Goal: Task Accomplishment & Management: Manage account settings

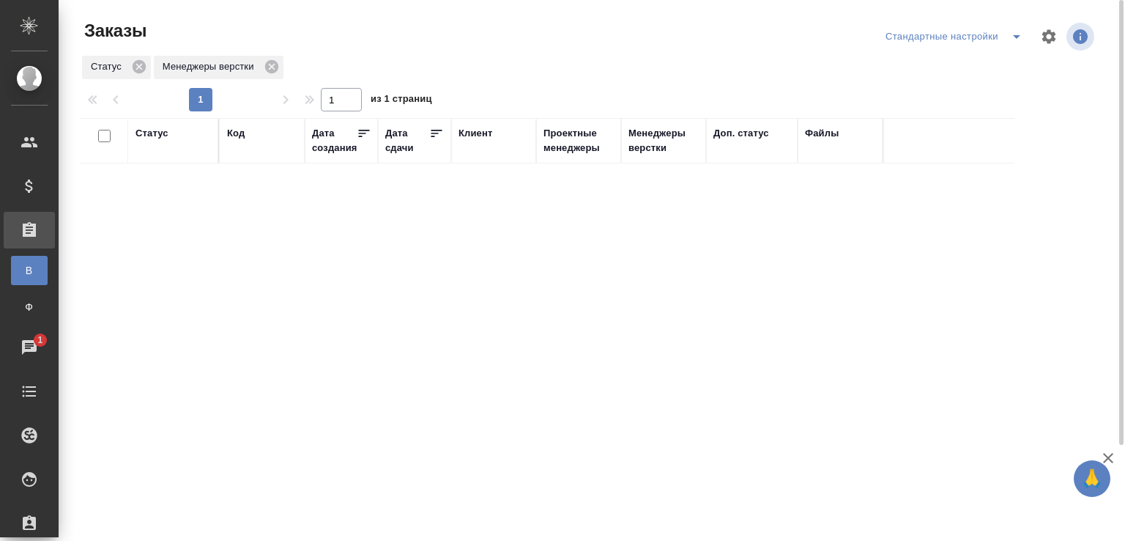
drag, startPoint x: 171, startPoint y: 223, endPoint x: 89, endPoint y: 97, distance: 150.9
click at [89, 97] on div "Заказы Стандартные настройки Статус Менеджеры верстки 1 1 из 1 страниц Статус К…" at bounding box center [595, 326] width 1044 height 653
click at [346, 14] on div "Заказы Стандартные настройки Статус Менеджеры верстки 1 1 из 1 страниц Статус К…" at bounding box center [595, 326] width 1044 height 653
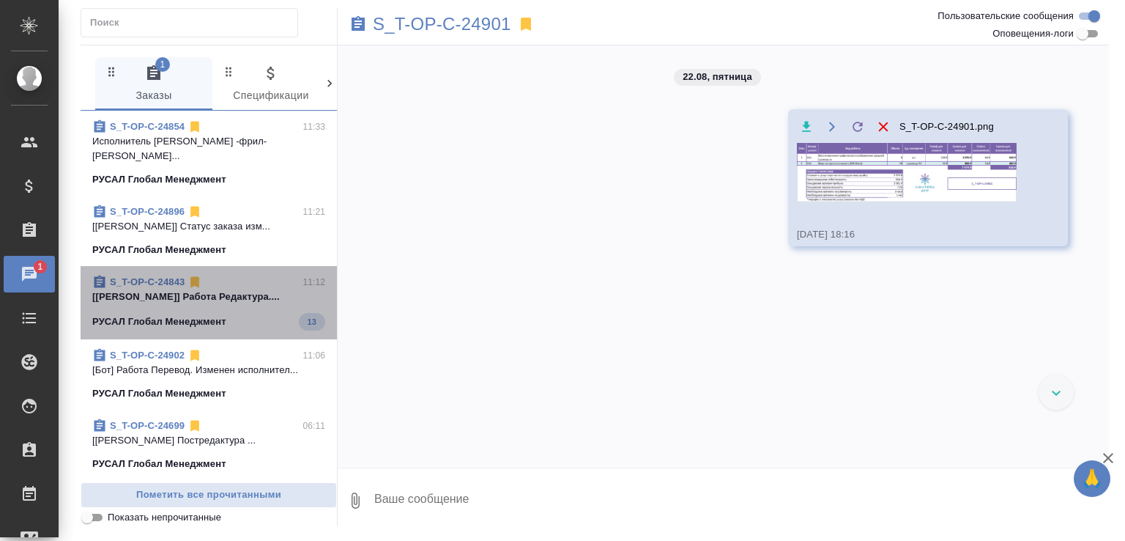
click at [262, 314] on div "РУСАЛ Глобал Менеджмент 13" at bounding box center [208, 322] width 233 height 18
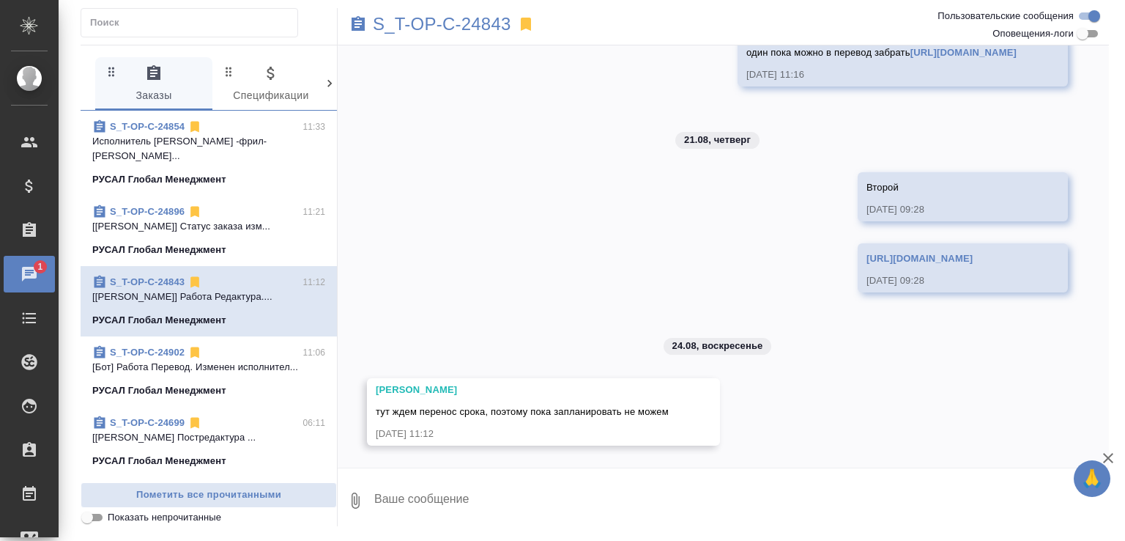
scroll to position [533, 0]
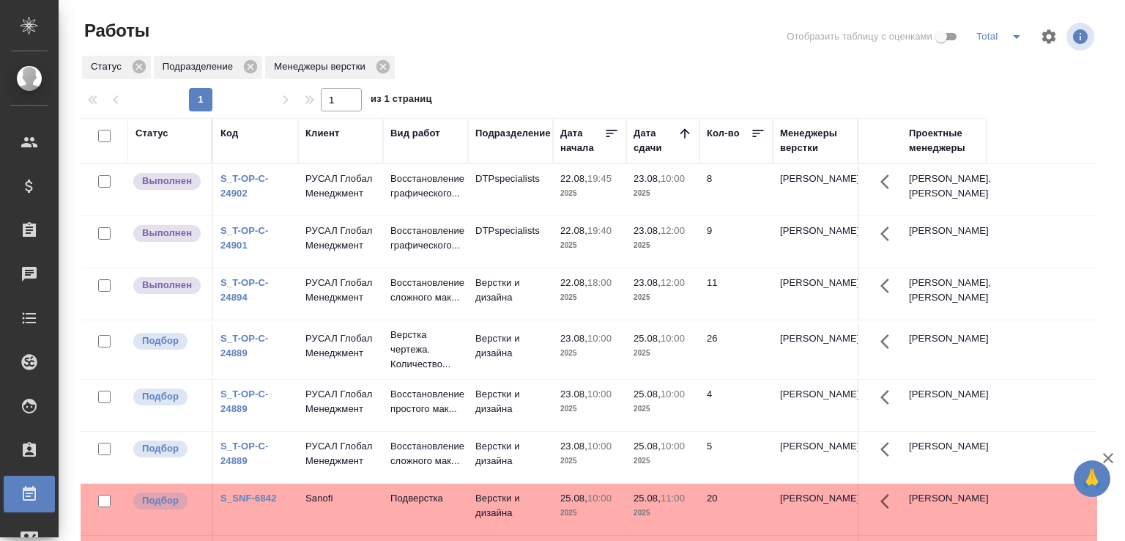
click at [509, 39] on div at bounding box center [594, 36] width 343 height 35
drag, startPoint x: 509, startPoint y: 39, endPoint x: 409, endPoint y: 2, distance: 106.1
click at [464, 27] on div at bounding box center [594, 36] width 343 height 35
click at [480, 214] on td "DTPspecialists" at bounding box center [510, 189] width 85 height 51
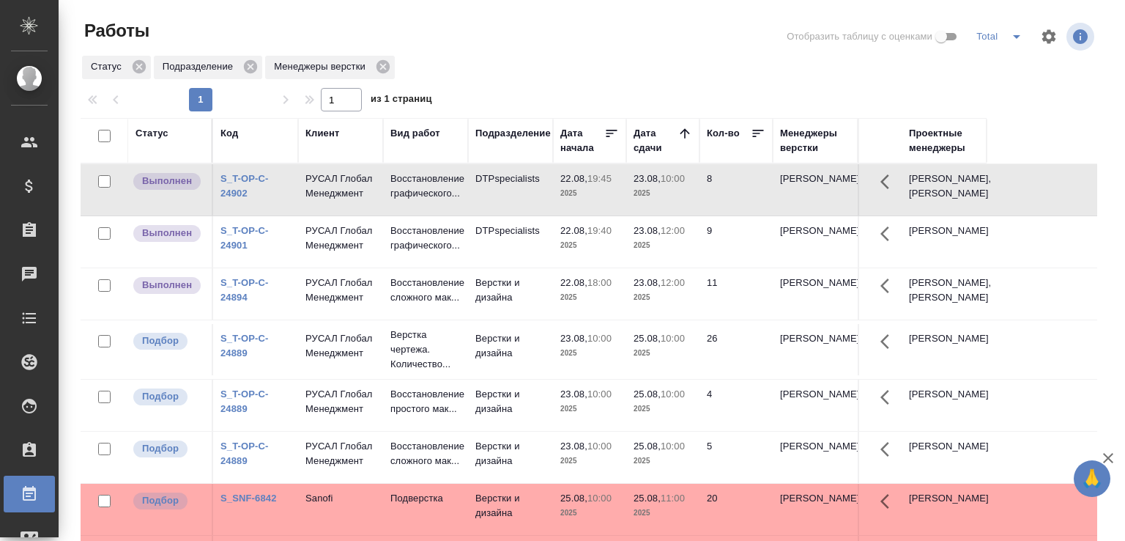
click at [480, 214] on td "DTPspecialists" at bounding box center [510, 189] width 85 height 51
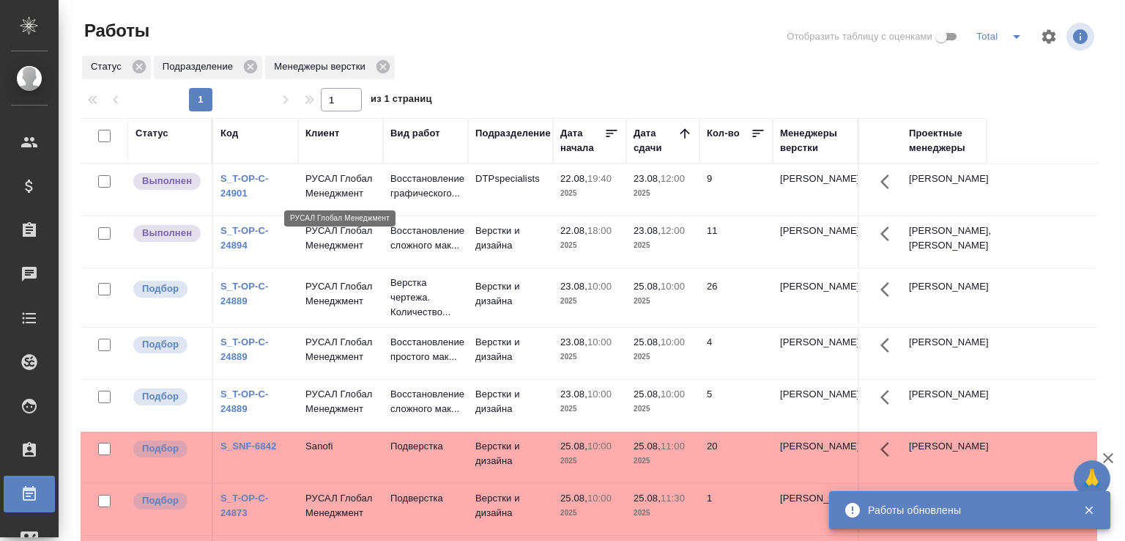
click at [357, 192] on p "РУСАЛ Глобал Менеджмент" at bounding box center [340, 185] width 70 height 29
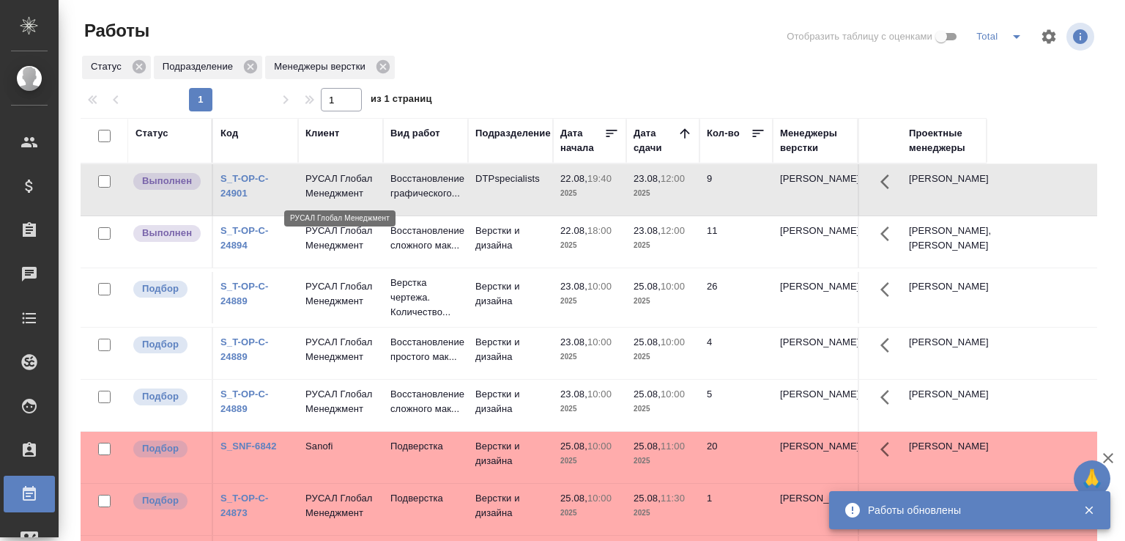
click at [357, 192] on p "РУСАЛ Глобал Менеджмент" at bounding box center [340, 185] width 70 height 29
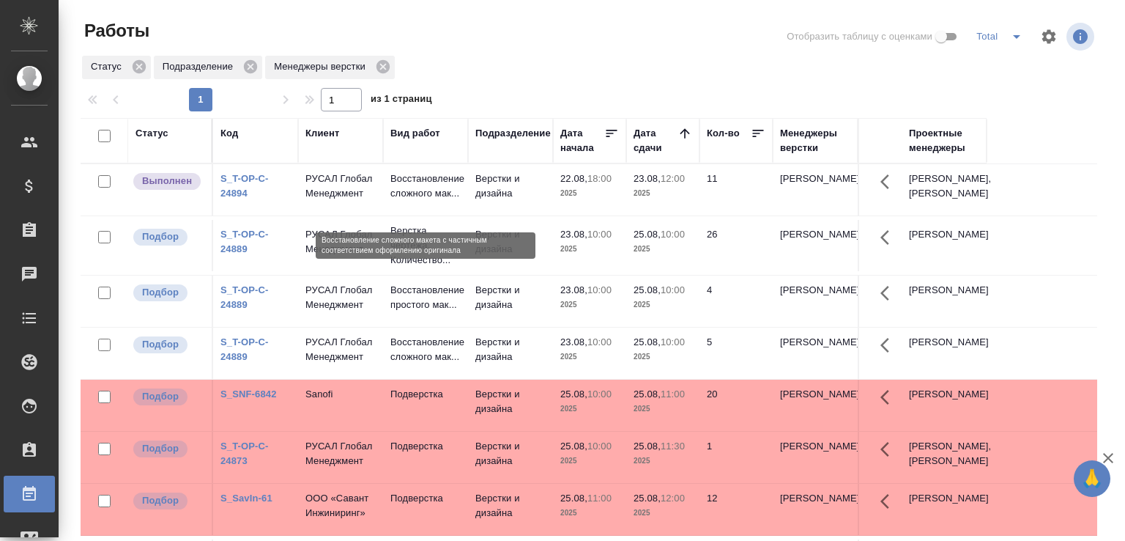
click at [438, 200] on p "Восстановление сложного мак..." at bounding box center [425, 185] width 70 height 29
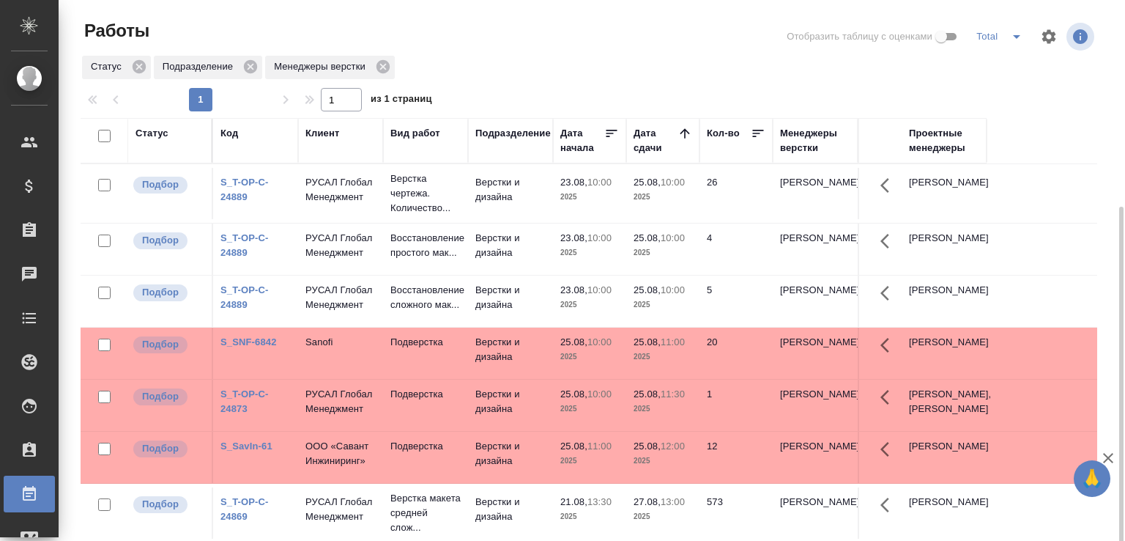
scroll to position [113, 0]
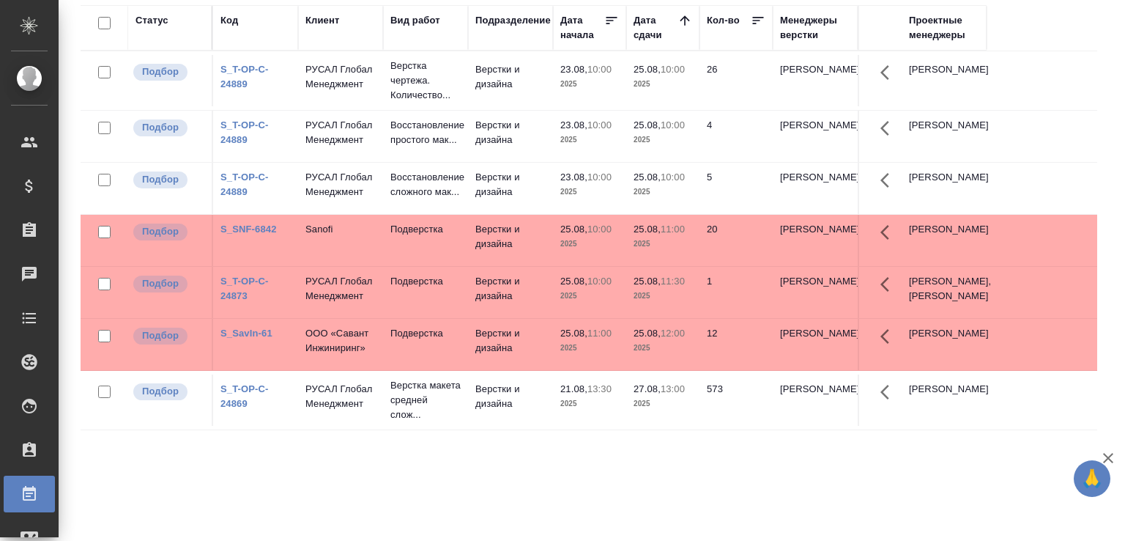
click at [455, 256] on td "Подверстка" at bounding box center [425, 240] width 85 height 51
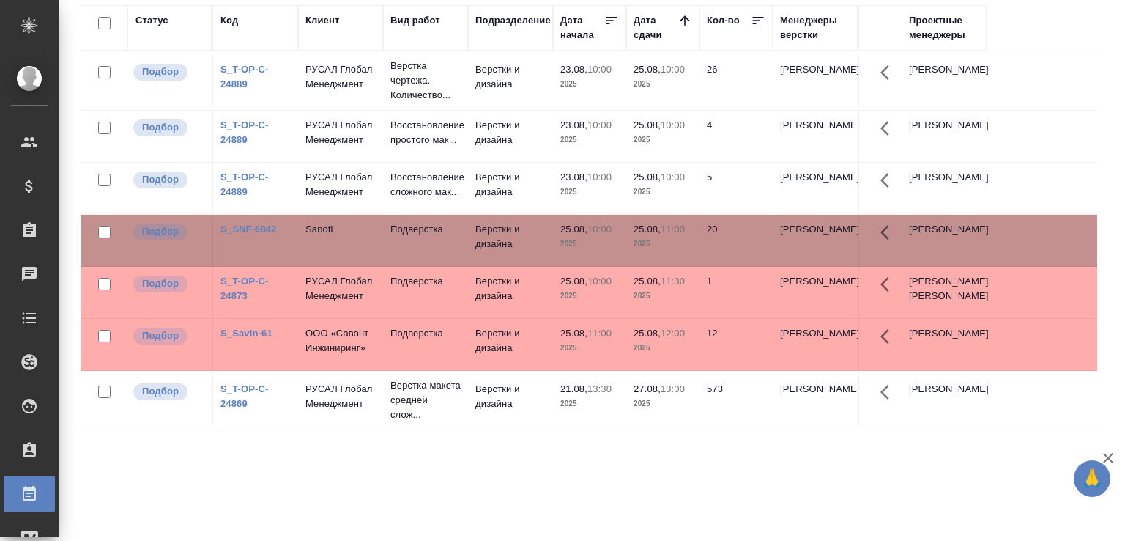
click at [455, 256] on td "Подверстка" at bounding box center [425, 240] width 85 height 51
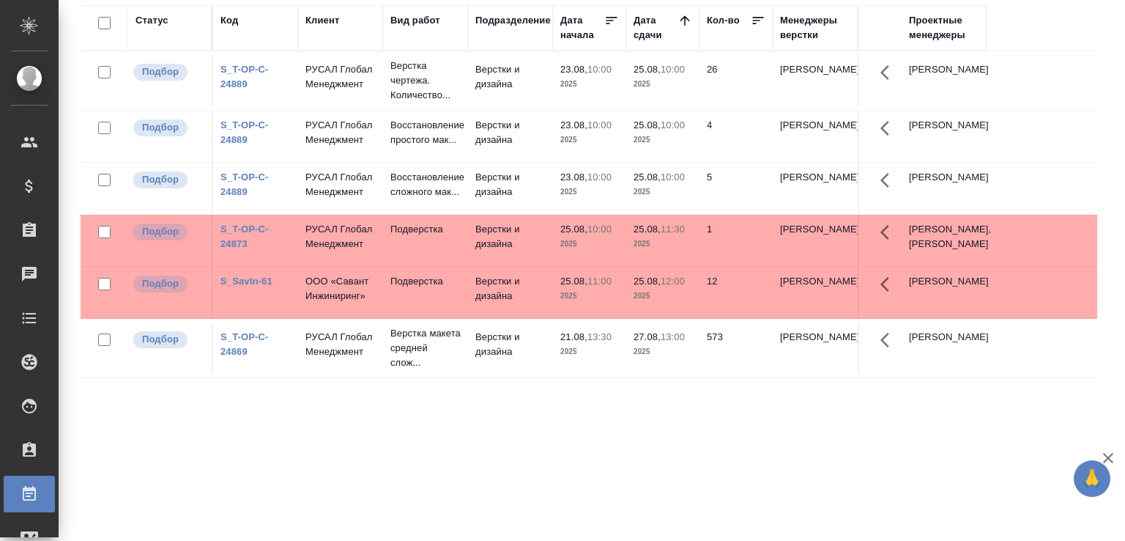
click at [690, 441] on div "Статус Код Клиент Вид работ Подразделение Дата начала Дата сдачи Кол-во Менедже…" at bounding box center [589, 268] width 1017 height 527
click at [562, 266] on td "25.08, 10:00 2025" at bounding box center [589, 240] width 73 height 51
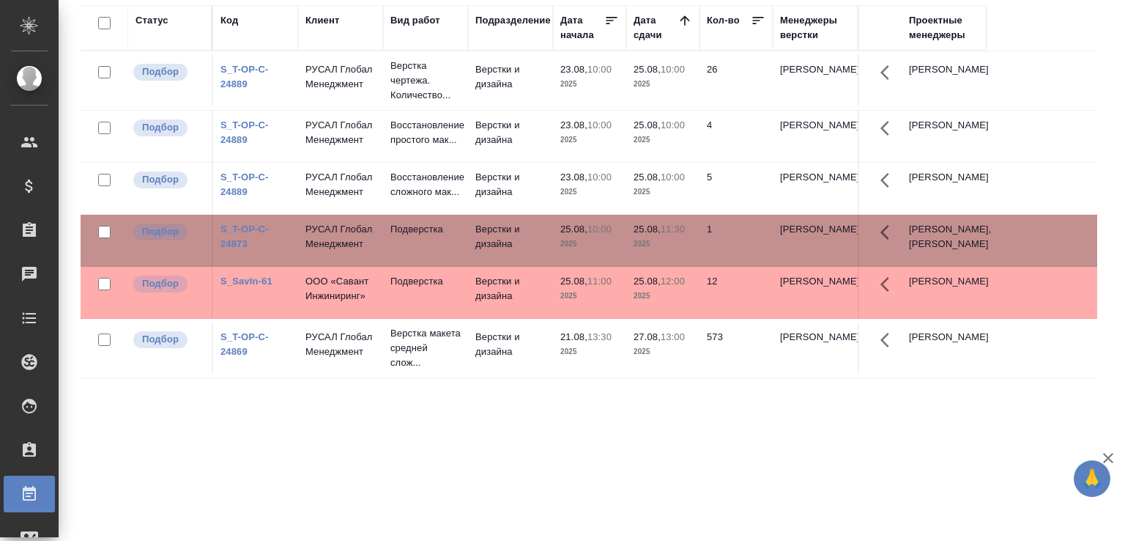
click at [562, 266] on td "25.08, 10:00 2025" at bounding box center [589, 240] width 73 height 51
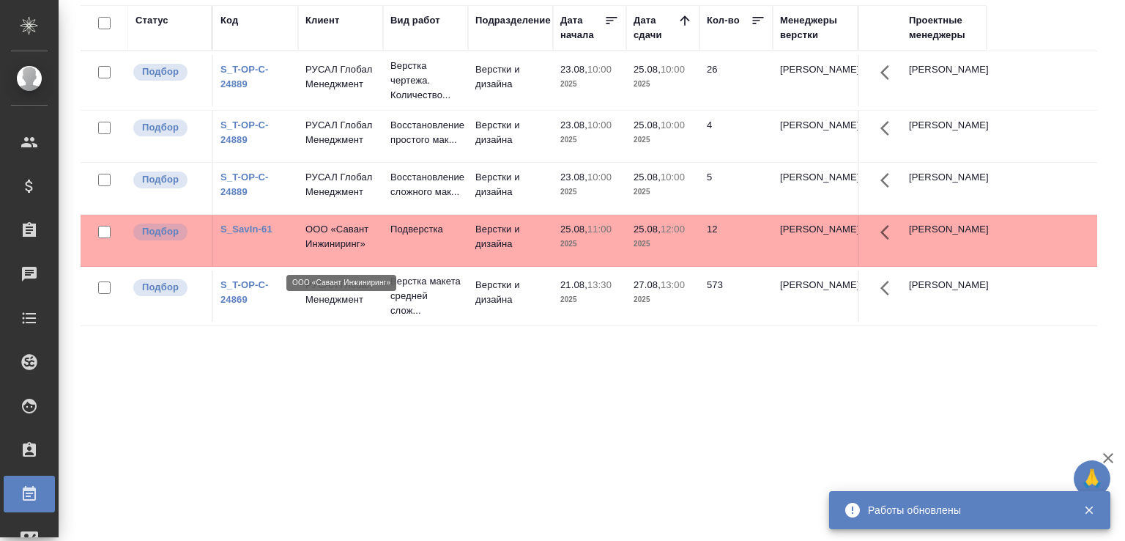
click at [349, 250] on p "ООО «Савант Инжиниринг»" at bounding box center [340, 236] width 70 height 29
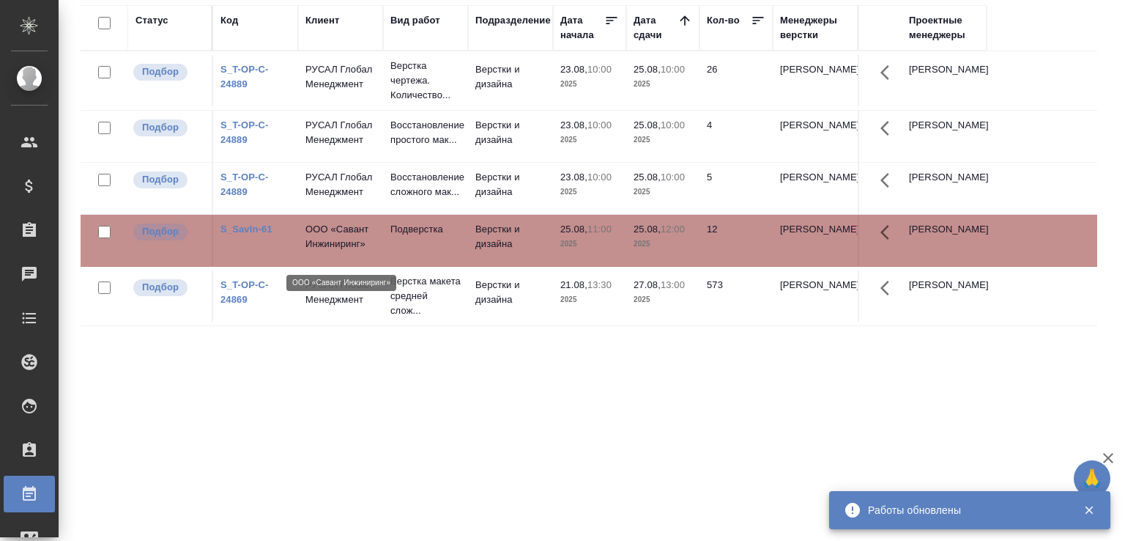
click at [349, 250] on p "ООО «Савант Инжиниринг»" at bounding box center [340, 236] width 70 height 29
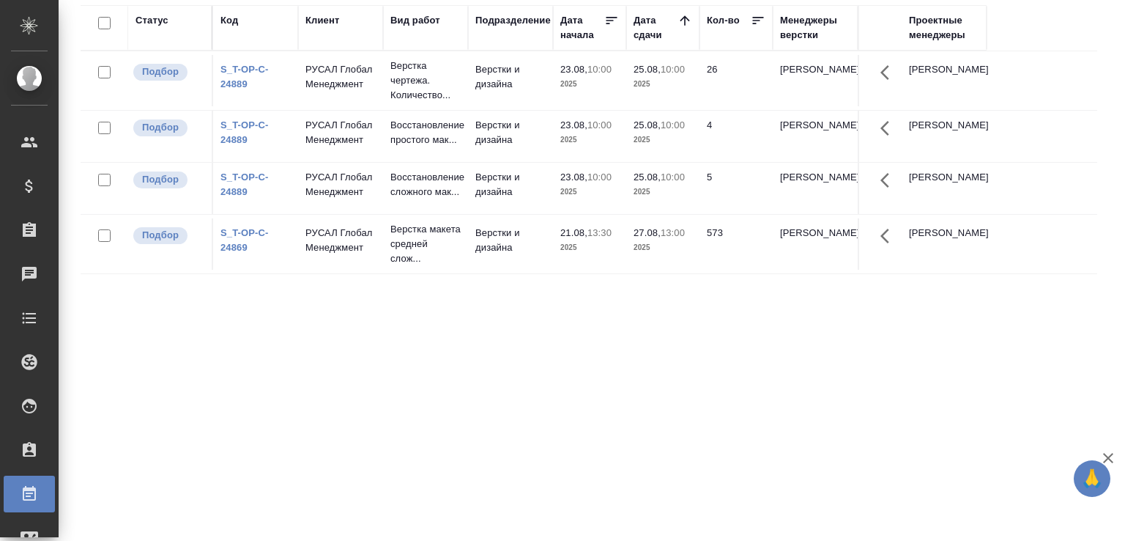
click at [229, 81] on link "S_T-OP-C-24889" at bounding box center [244, 77] width 48 height 26
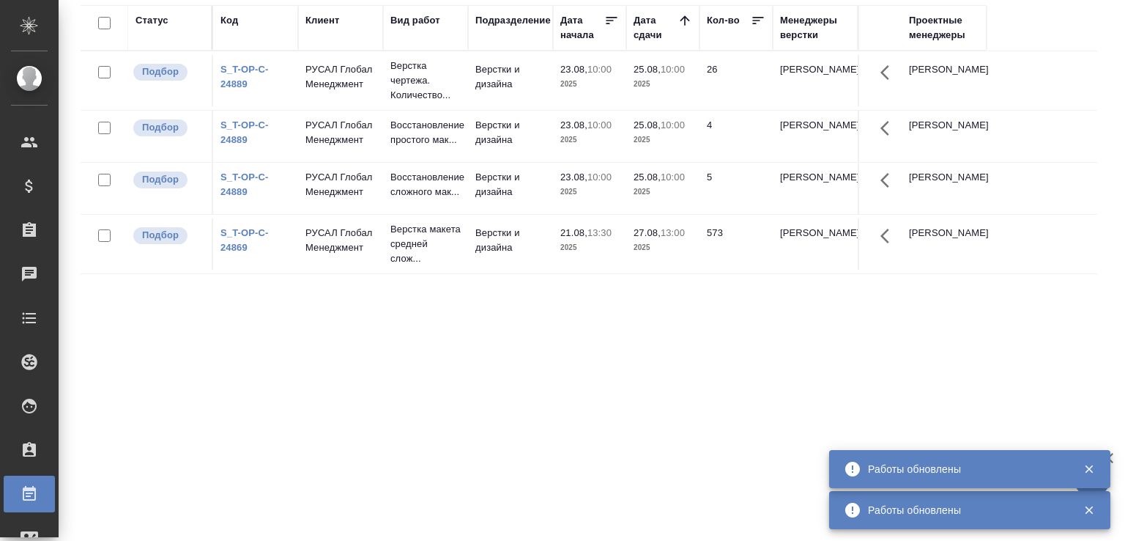
click at [272, 437] on div "Статус Код Клиент Вид работ Подразделение Дата начала Дата сдачи Кол-во Менедже…" at bounding box center [589, 268] width 1017 height 527
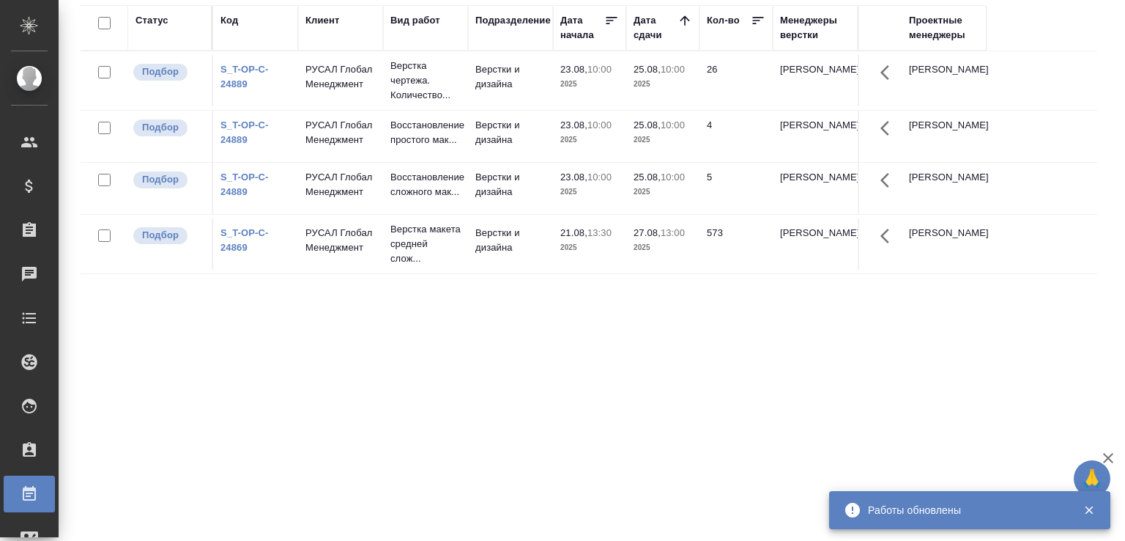
click at [396, 491] on div "Статус Код Клиент Вид работ Подразделение Дата начала Дата сдачи Кол-во Менедже…" at bounding box center [589, 268] width 1017 height 527
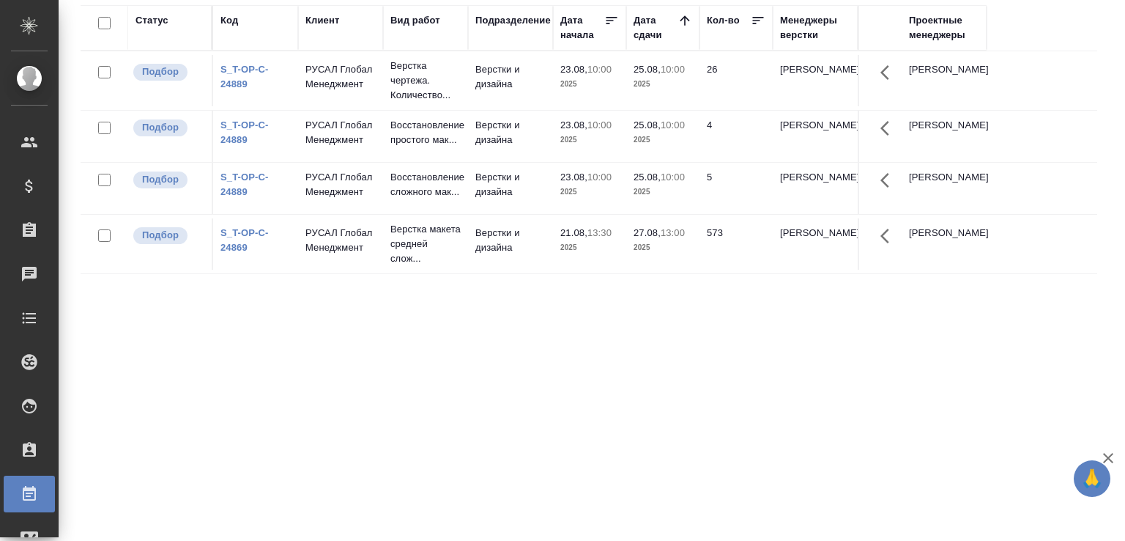
click at [483, 386] on div "Статус Код Клиент Вид работ Подразделение Дата начала Дата сдачи Кол-во Менедже…" at bounding box center [589, 268] width 1017 height 527
click at [195, 338] on div "Статус Код Клиент Вид работ Подразделение Дата начала Дата сдачи Кол-во Менедже…" at bounding box center [589, 268] width 1017 height 527
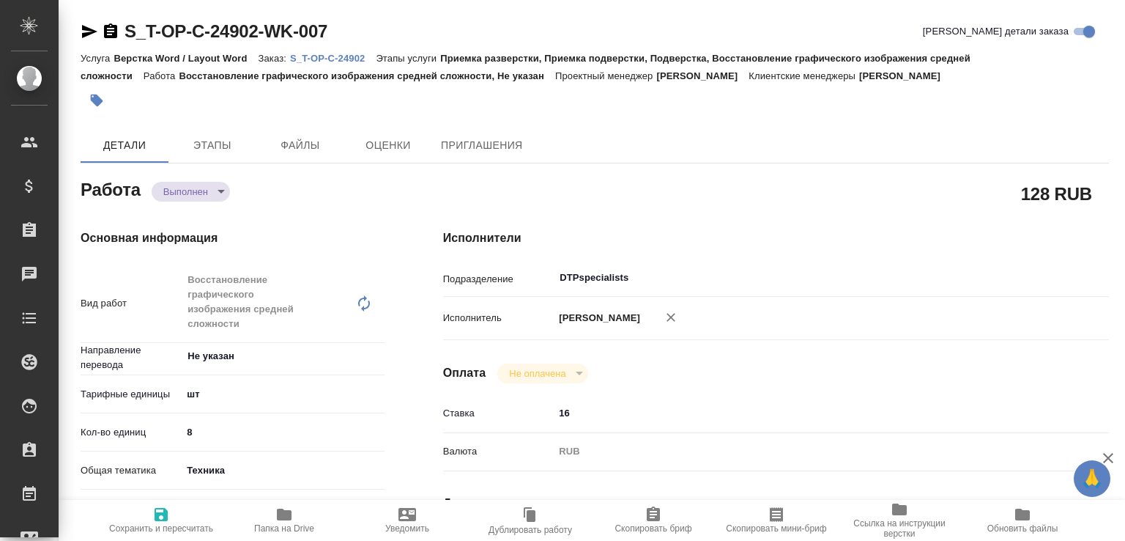
click at [199, 183] on body "🙏 .cls-1 fill:#fff; AWATERA Малофеева Екатерина e.malofeeva Клиенты Спецификаци…" at bounding box center [562, 270] width 1125 height 541
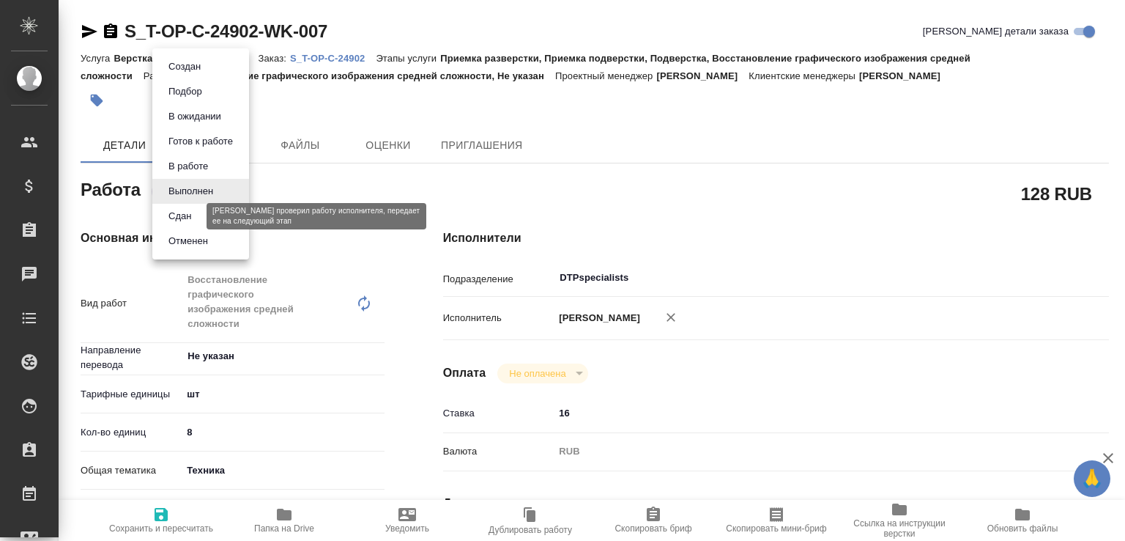
click at [188, 212] on button "Сдан" at bounding box center [179, 216] width 31 height 16
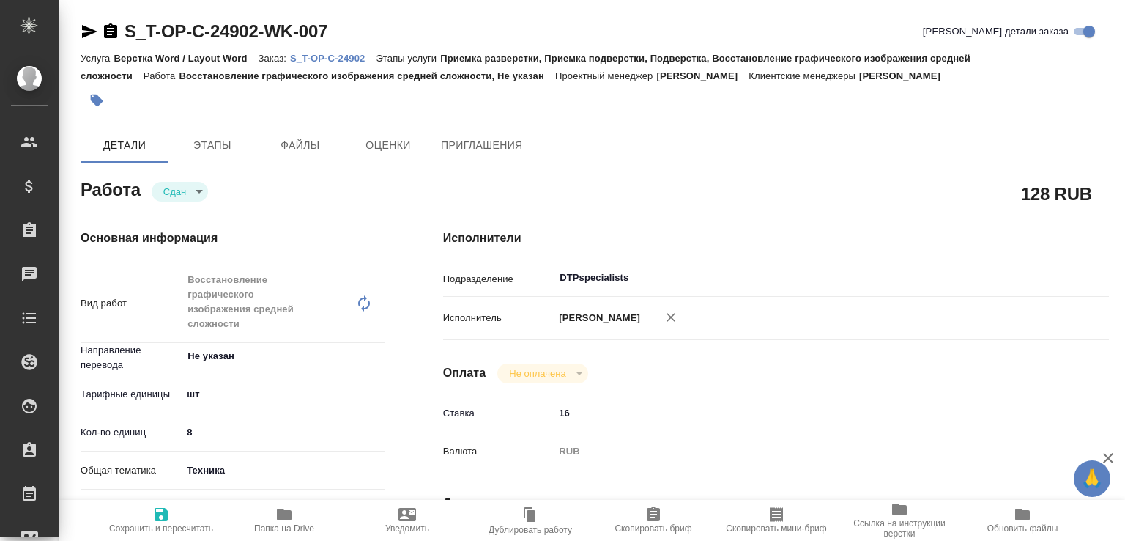
type textarea "x"
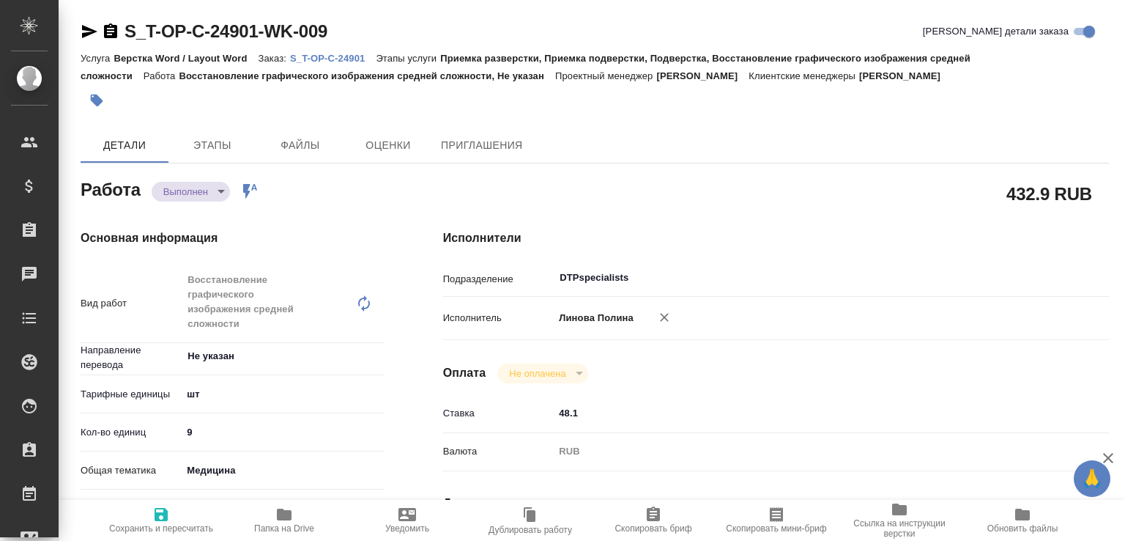
click at [194, 195] on body "🙏 .cls-1 fill:#fff; AWATERA Малофеева Екатерина e.malofeeva Клиенты Спецификаци…" at bounding box center [562, 270] width 1125 height 541
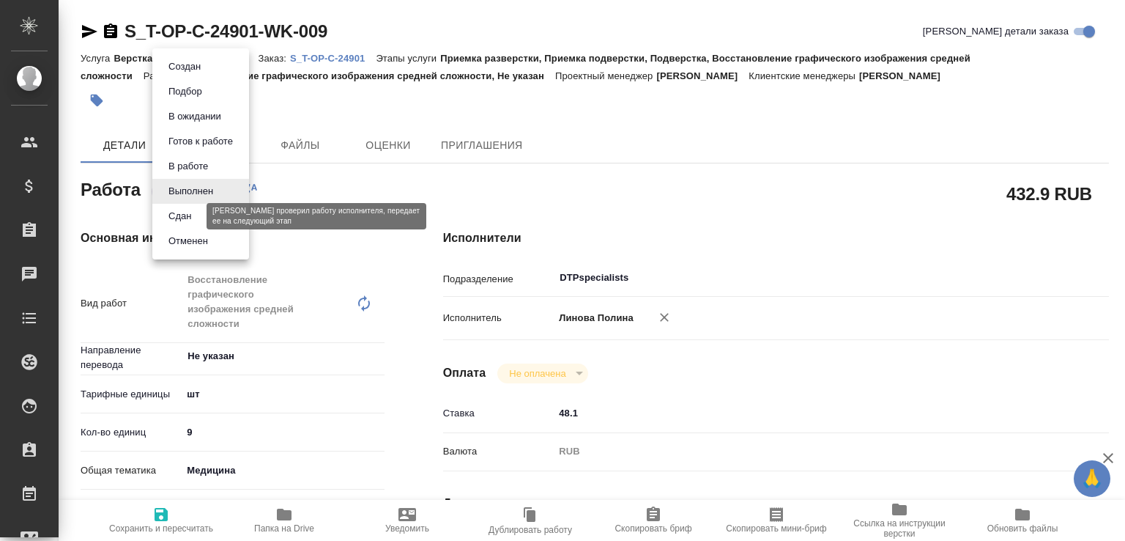
click at [171, 212] on button "Сдан" at bounding box center [179, 216] width 31 height 16
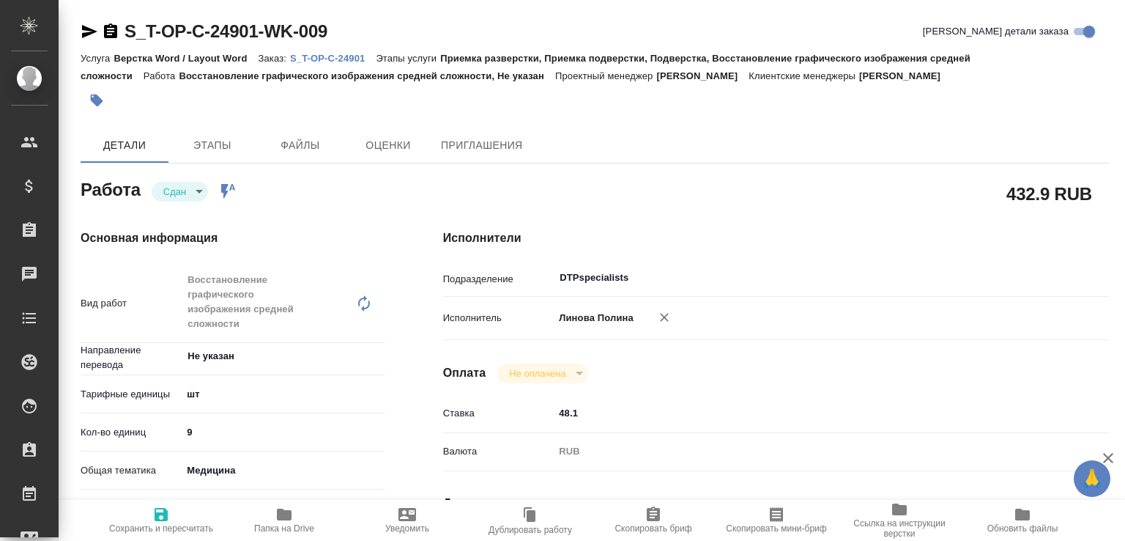
type textarea "x"
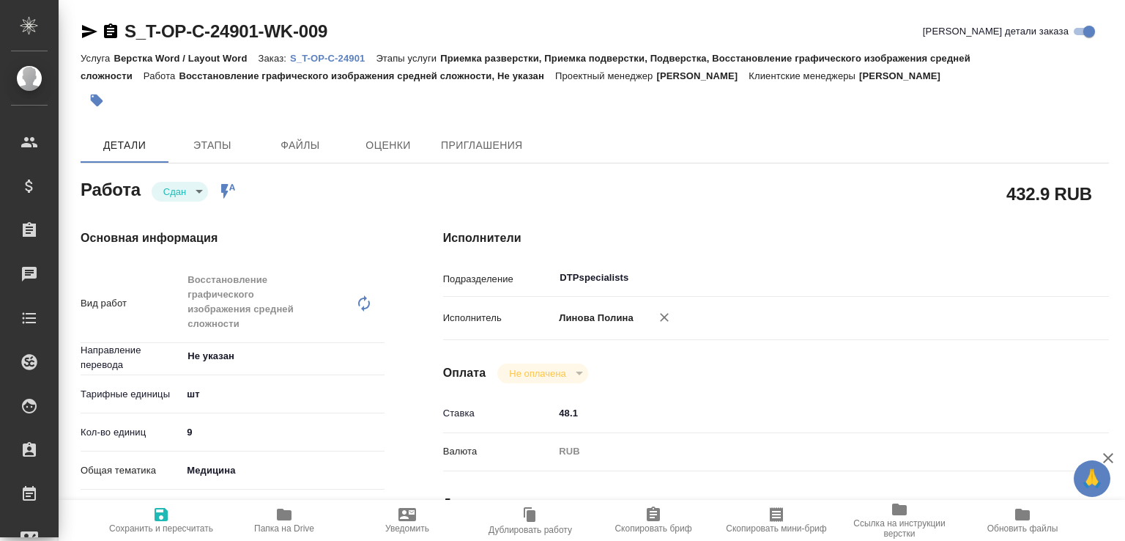
type textarea "x"
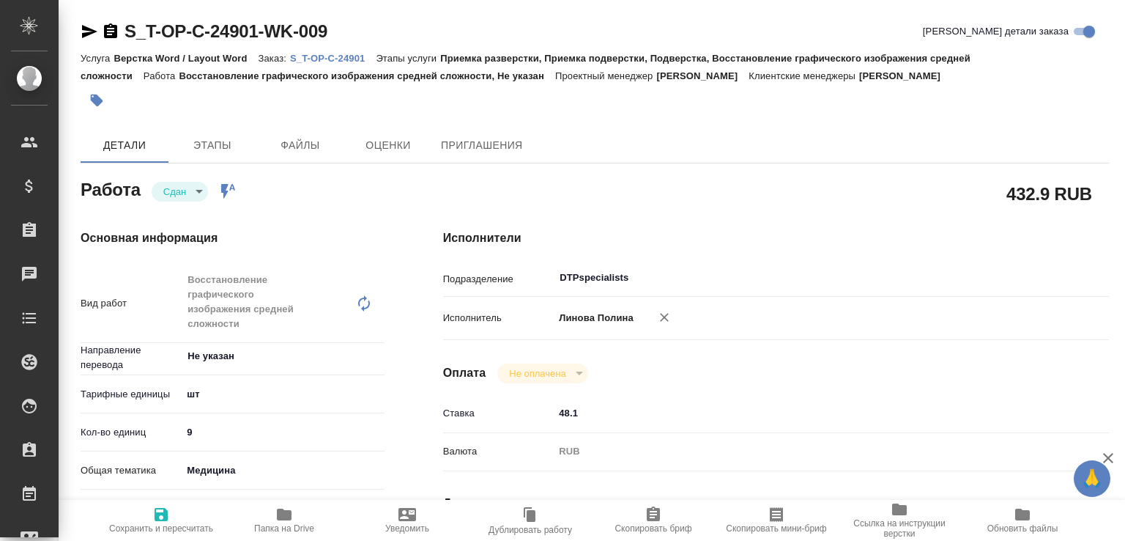
type textarea "x"
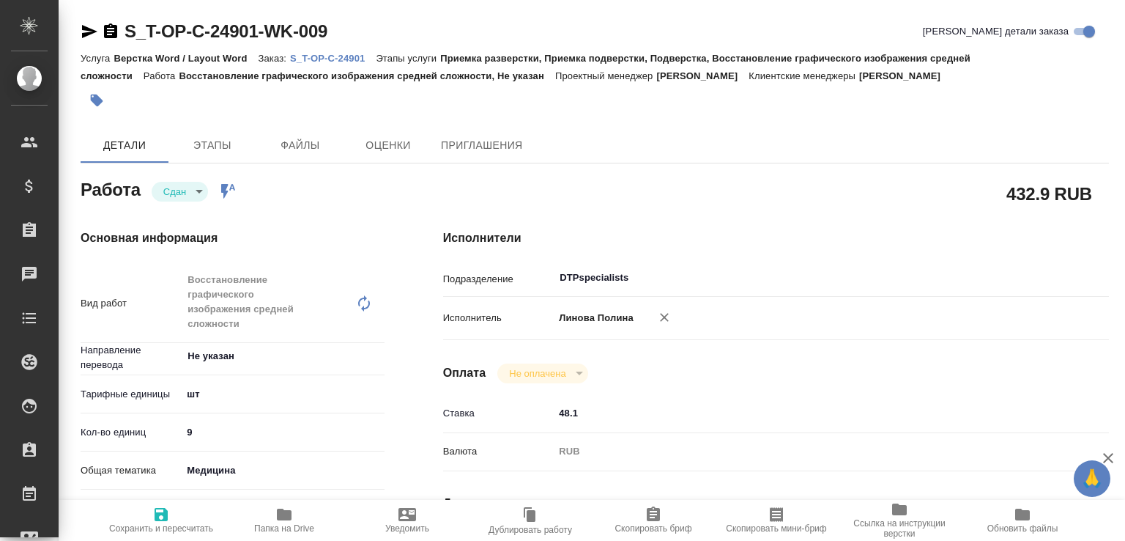
click at [369, 59] on p "S_T-OP-C-24901" at bounding box center [333, 58] width 86 height 11
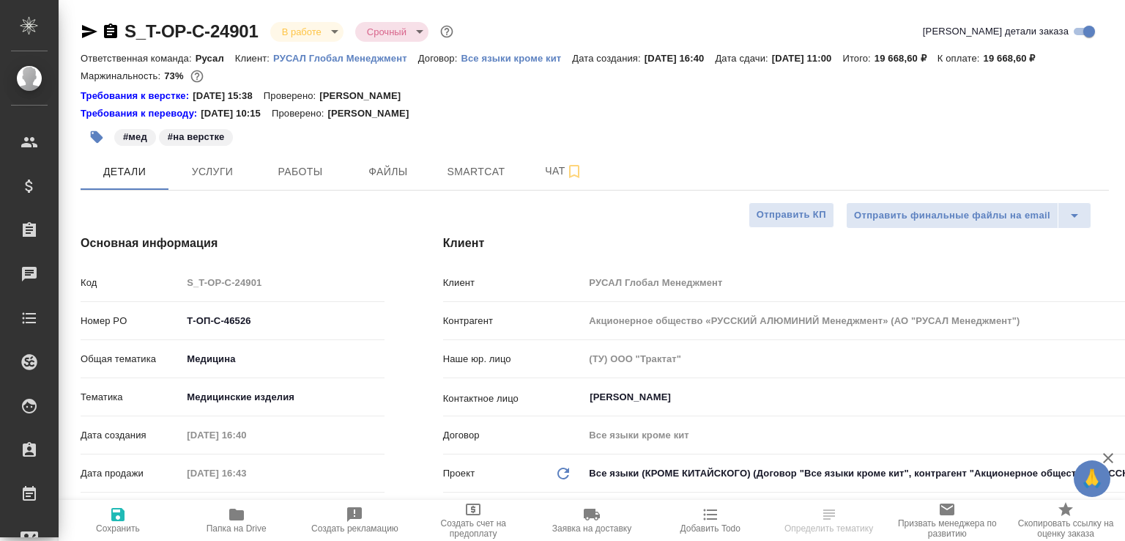
select select "RU"
type input "[PERSON_NAME]"
select select "RU"
type textarea "x"
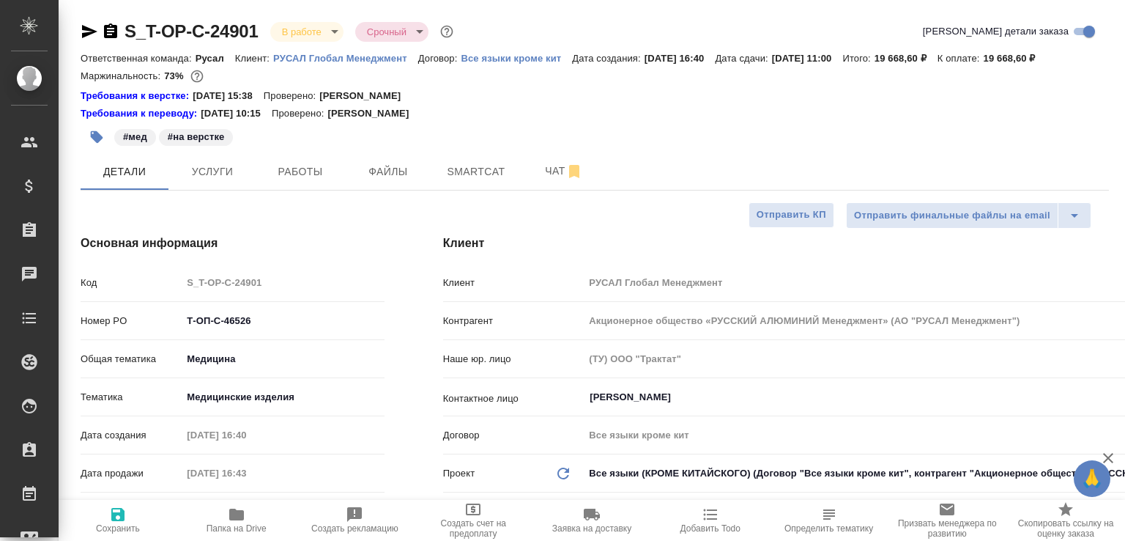
type textarea "x"
click at [539, 180] on span "Чат" at bounding box center [564, 171] width 70 height 18
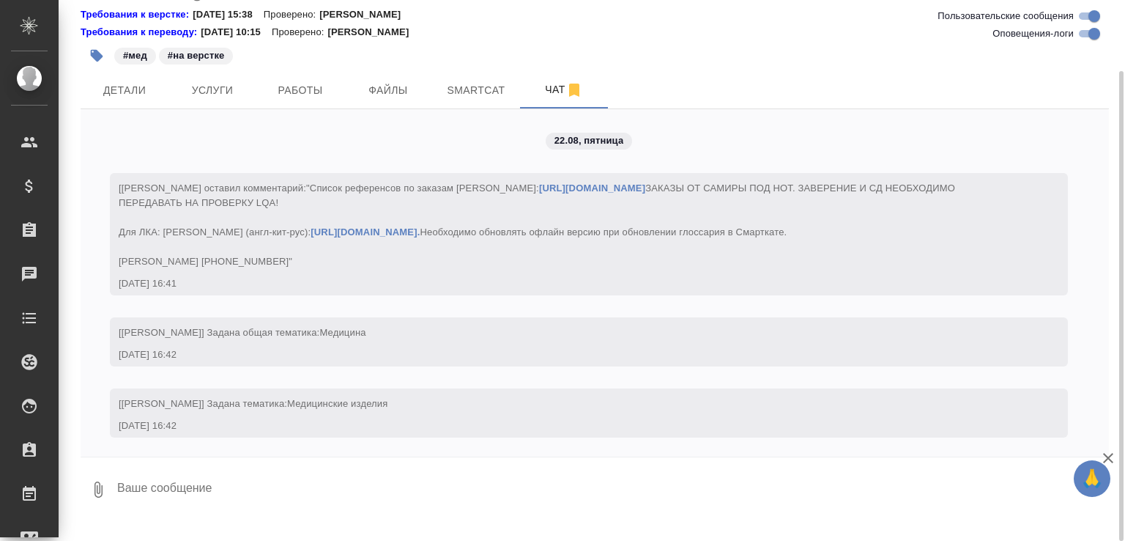
scroll to position [3488, 0]
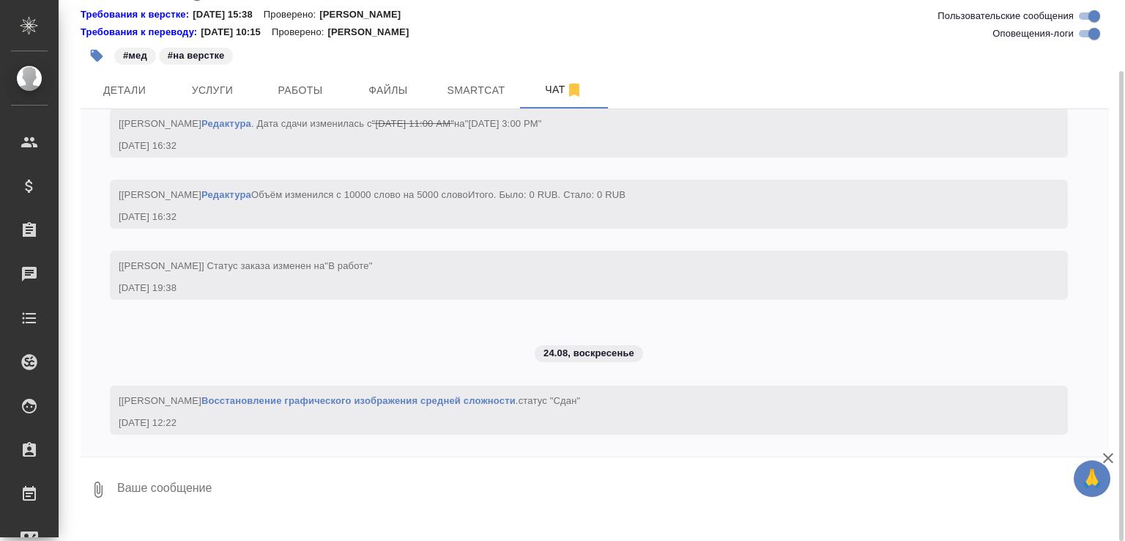
click at [281, 499] on textarea at bounding box center [612, 489] width 993 height 50
paste textarea "https://drive.awatera.com/apps/files/files/10180440?dir=/Shares/%D0%A2-%D0%9E%D…"
type textarea "https://drive.awatera.com/apps/files/files/10180440?dir=/Shares/%D0%A2-%D0%9E%D…"
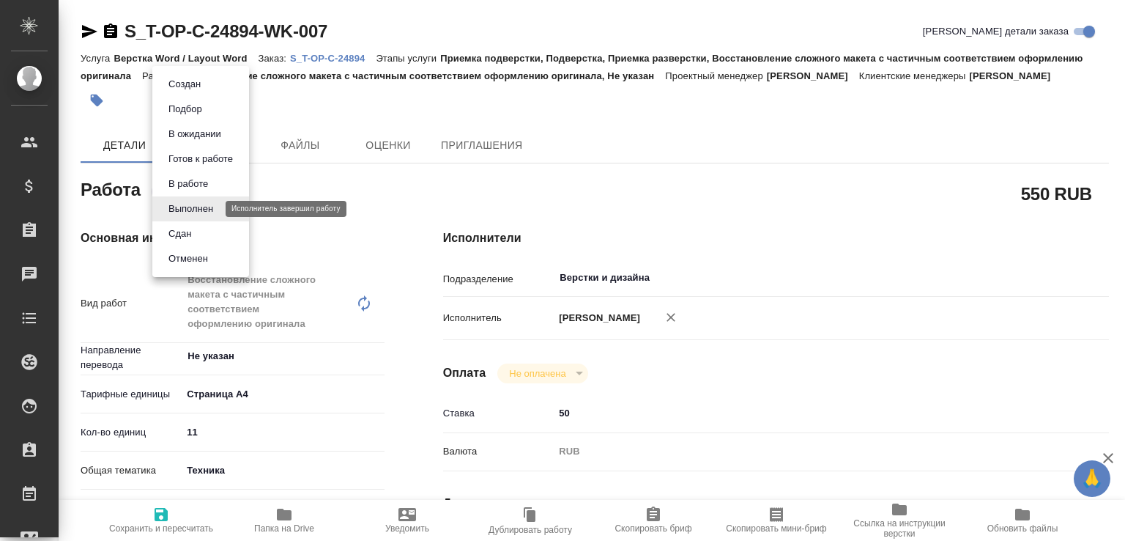
click at [199, 212] on body "🙏 .cls-1 fill:#fff; AWATERA [PERSON_NAME]malofeeva Клиенты Спецификации Заказы …" at bounding box center [562, 270] width 1125 height 541
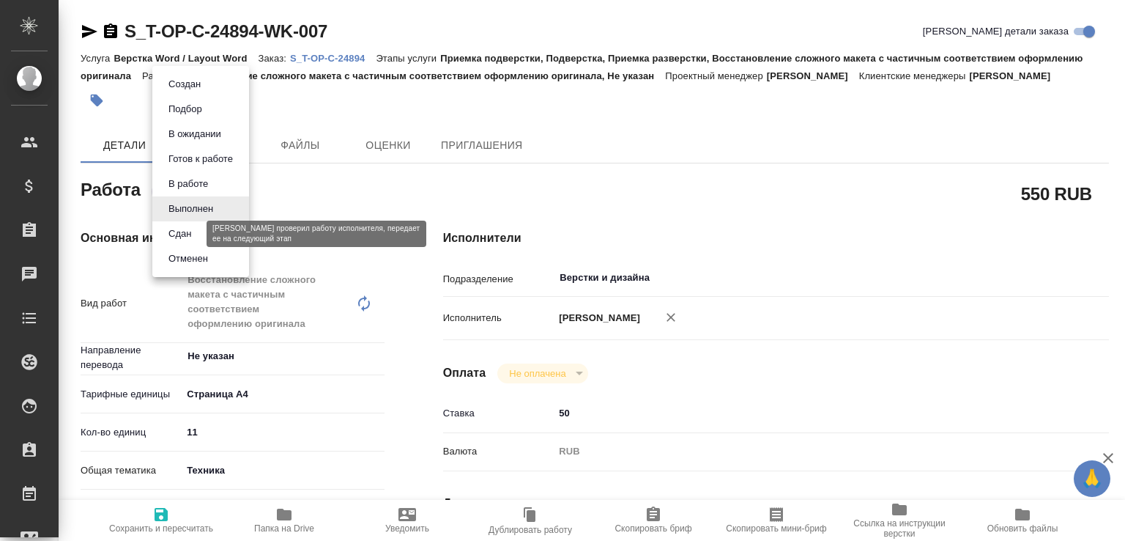
click at [195, 235] on button "Сдан" at bounding box center [179, 234] width 31 height 16
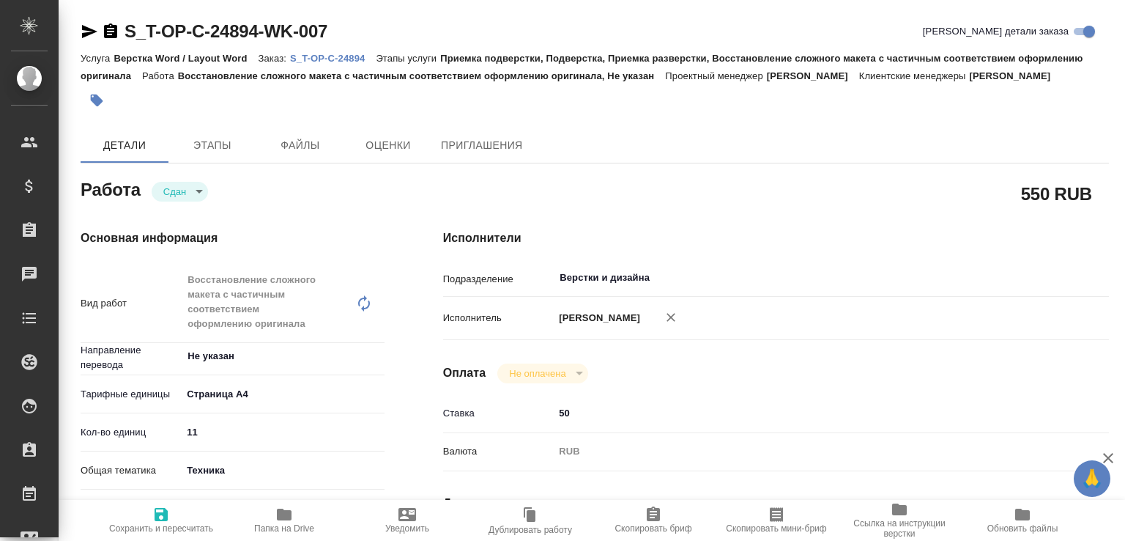
type textarea "x"
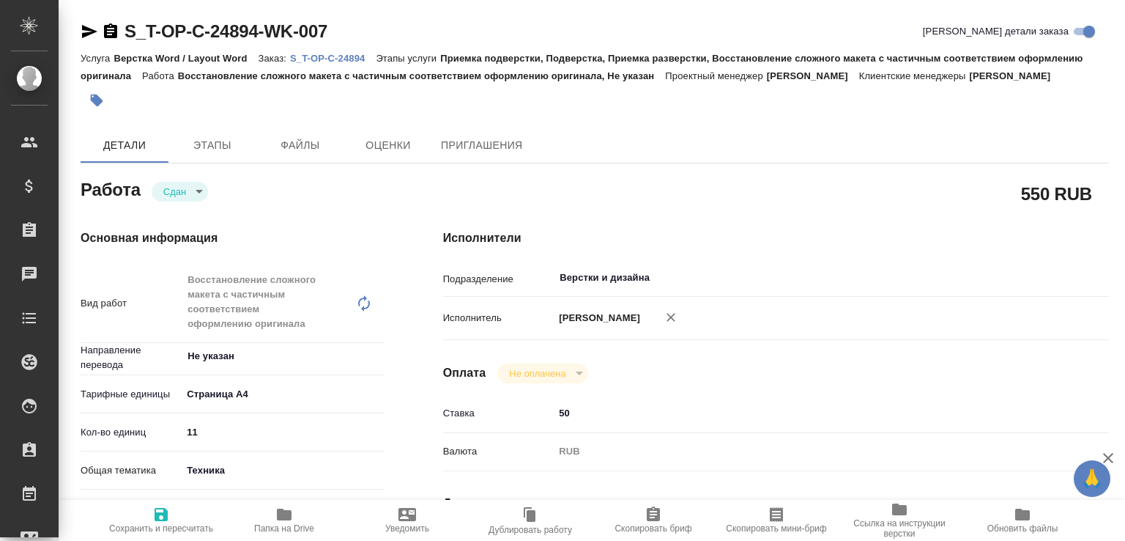
type textarea "x"
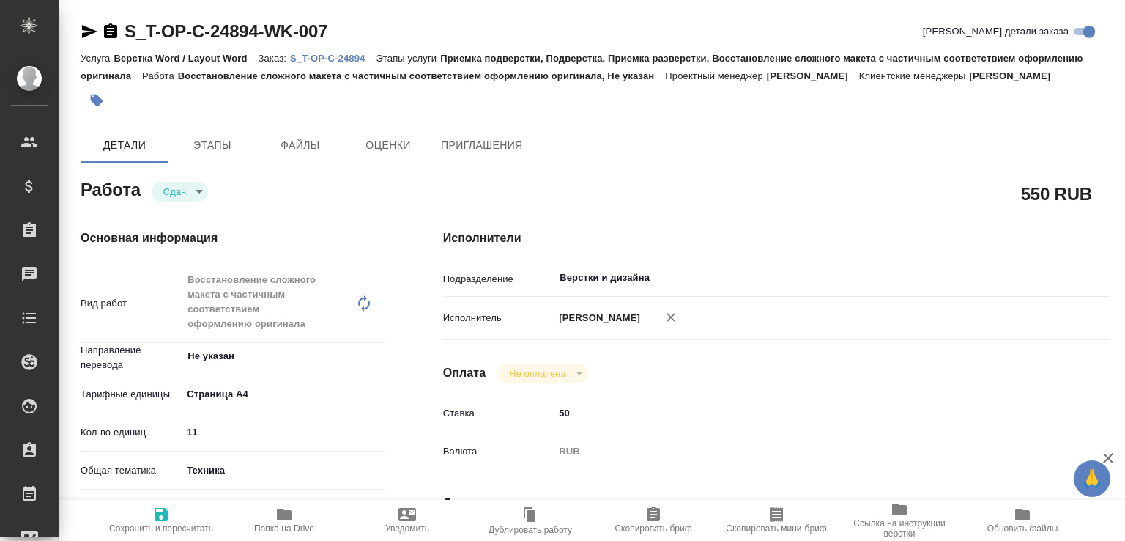
click at [313, 510] on span "Папка на Drive" at bounding box center [283, 519] width 105 height 28
type textarea "x"
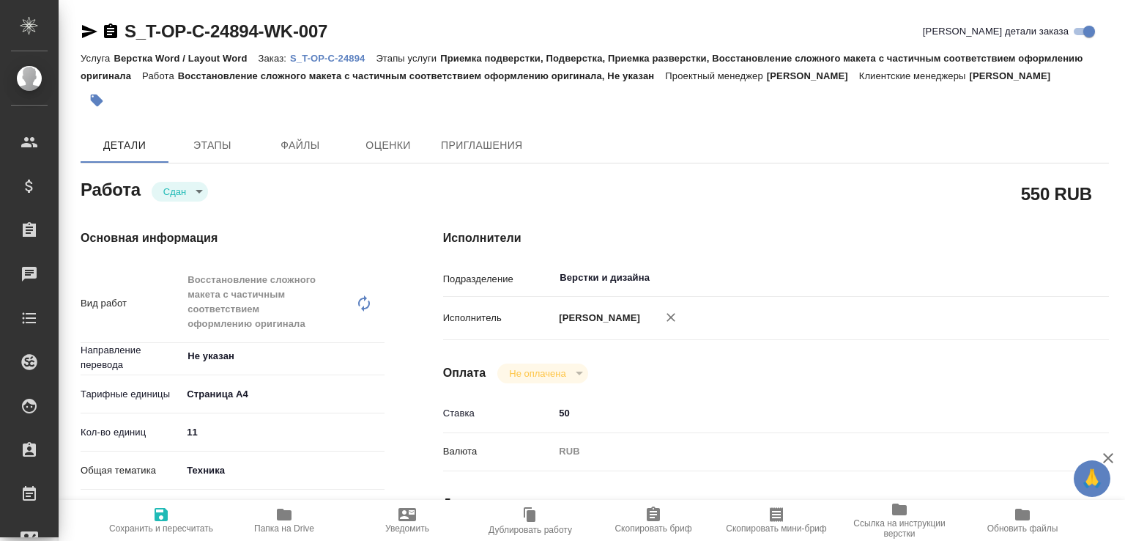
type textarea "x"
click at [319, 56] on p "S_T-OP-C-24894" at bounding box center [333, 58] width 86 height 11
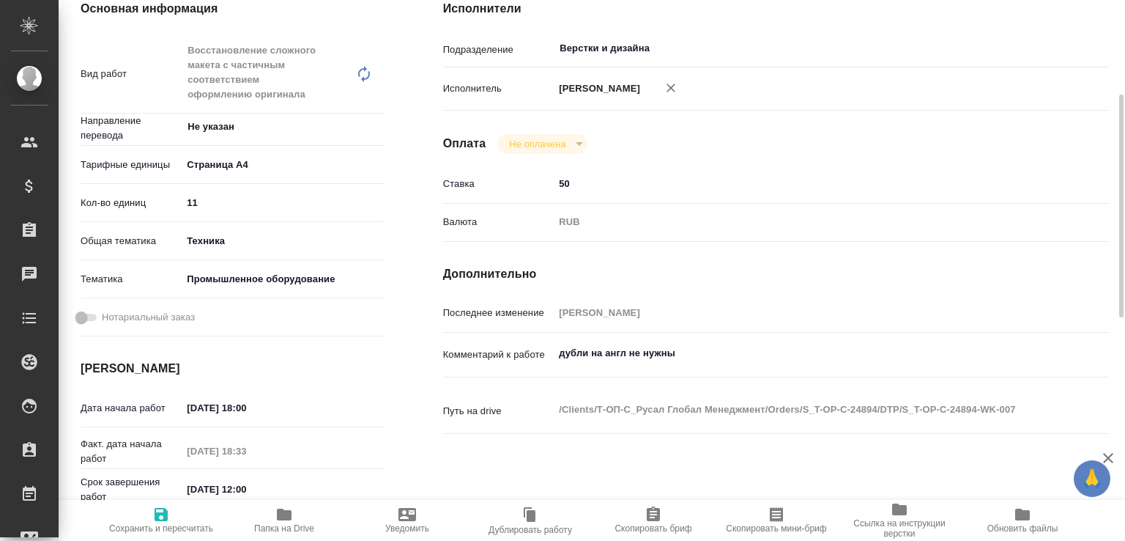
scroll to position [386, 0]
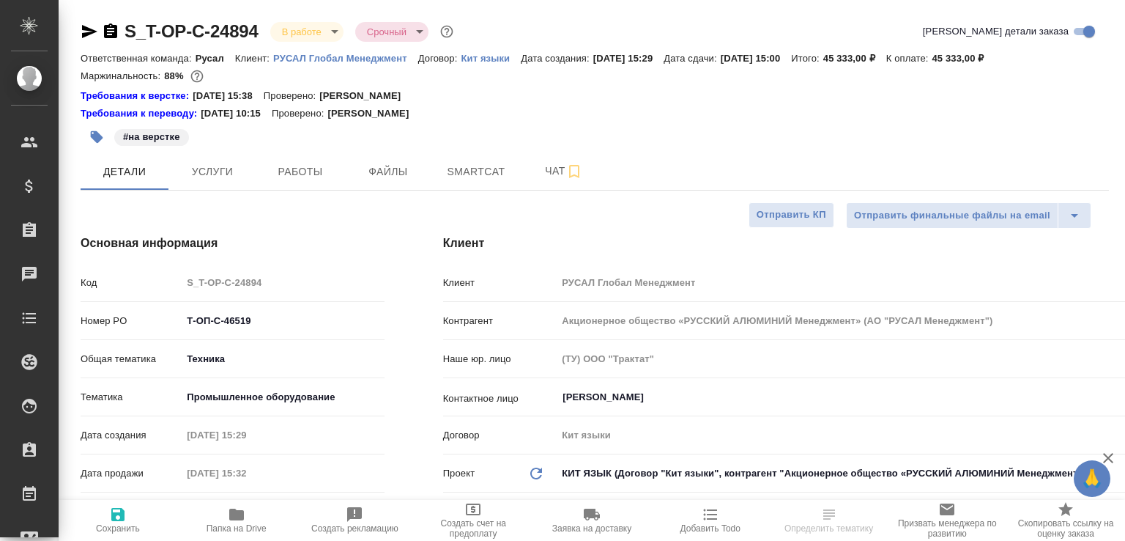
select select "RU"
type textarea "x"
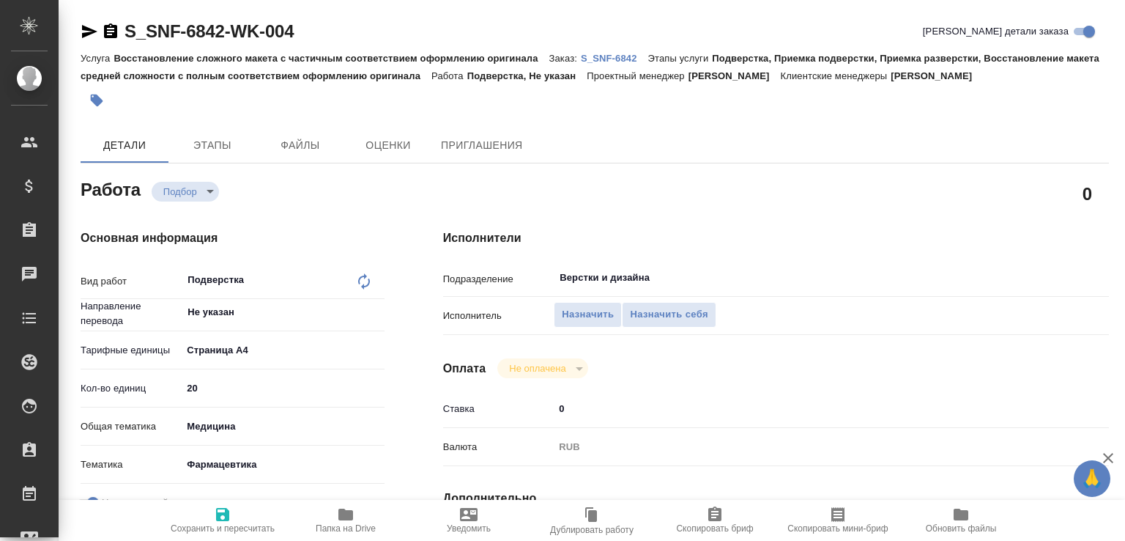
click at [625, 55] on p "S_SNF-6842" at bounding box center [614, 58] width 67 height 11
click at [574, 314] on span "Назначить" at bounding box center [588, 314] width 52 height 17
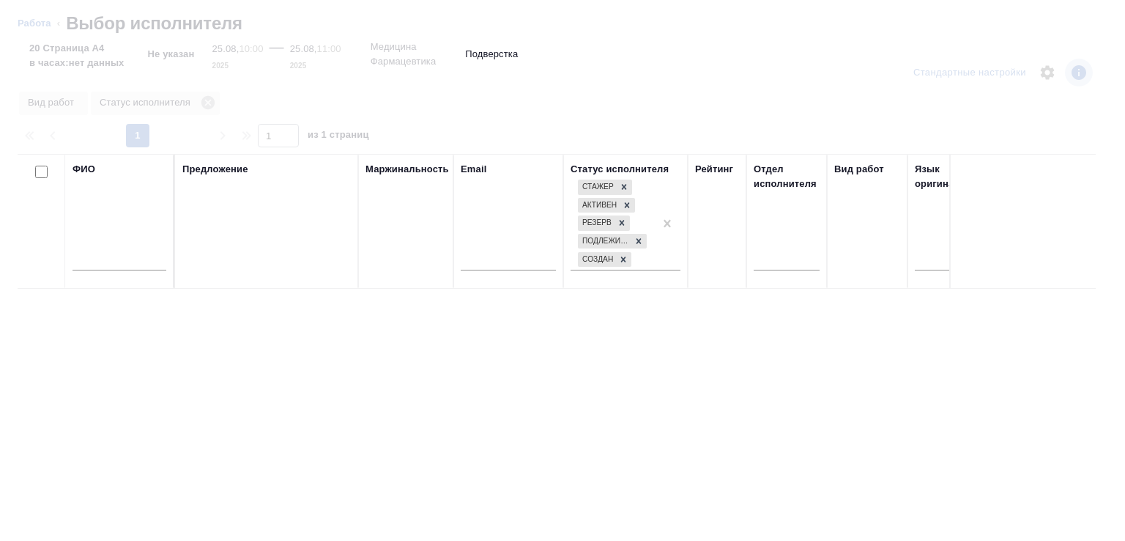
click at [145, 261] on input "text" at bounding box center [120, 261] width 94 height 18
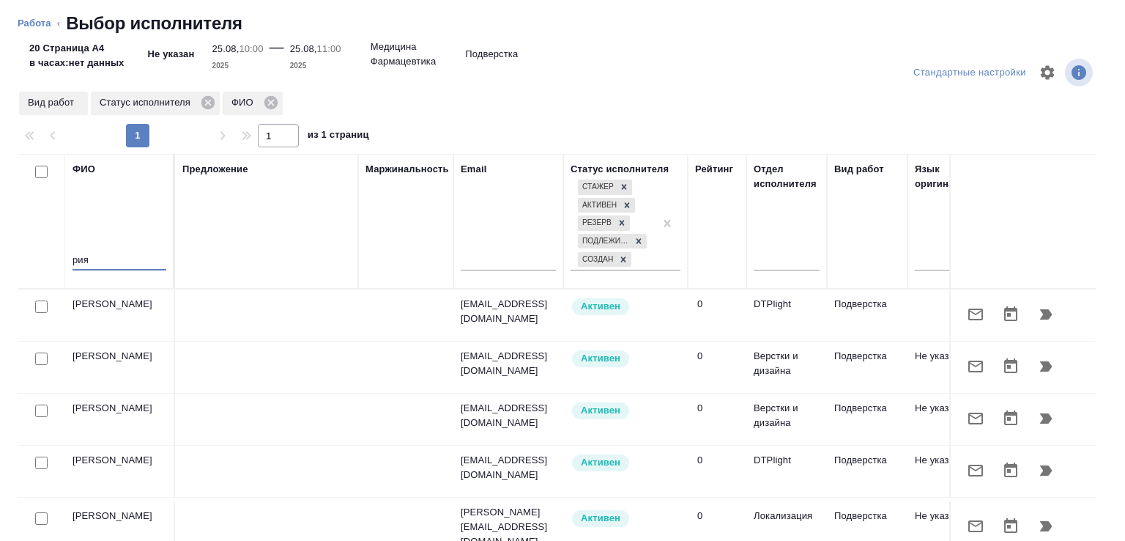
type input "рия"
click at [1037, 316] on icon "button" at bounding box center [1046, 314] width 18 height 18
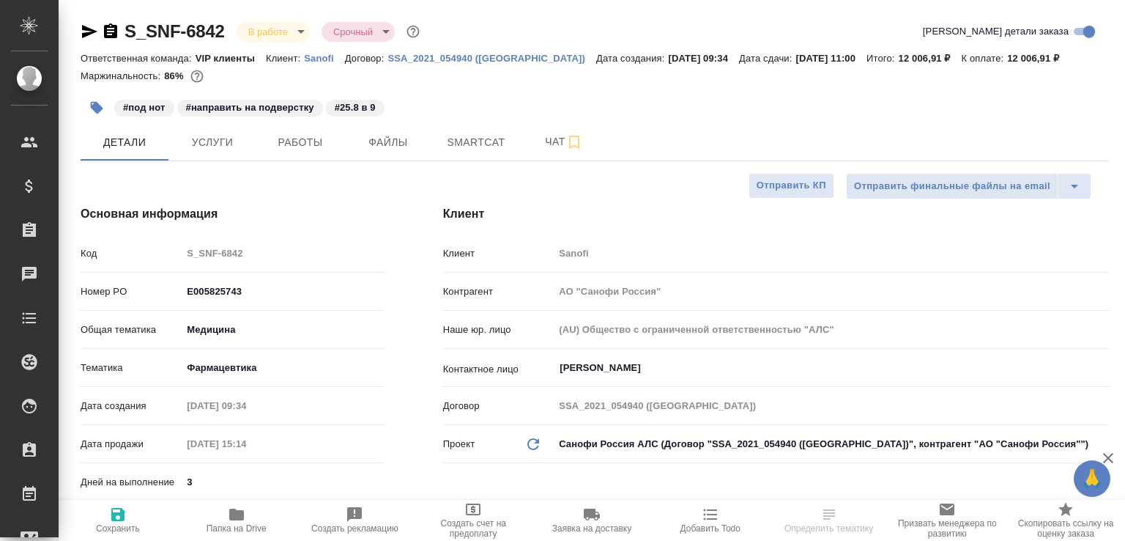
select select "RU"
click at [281, 147] on span "Работы" at bounding box center [300, 142] width 70 height 18
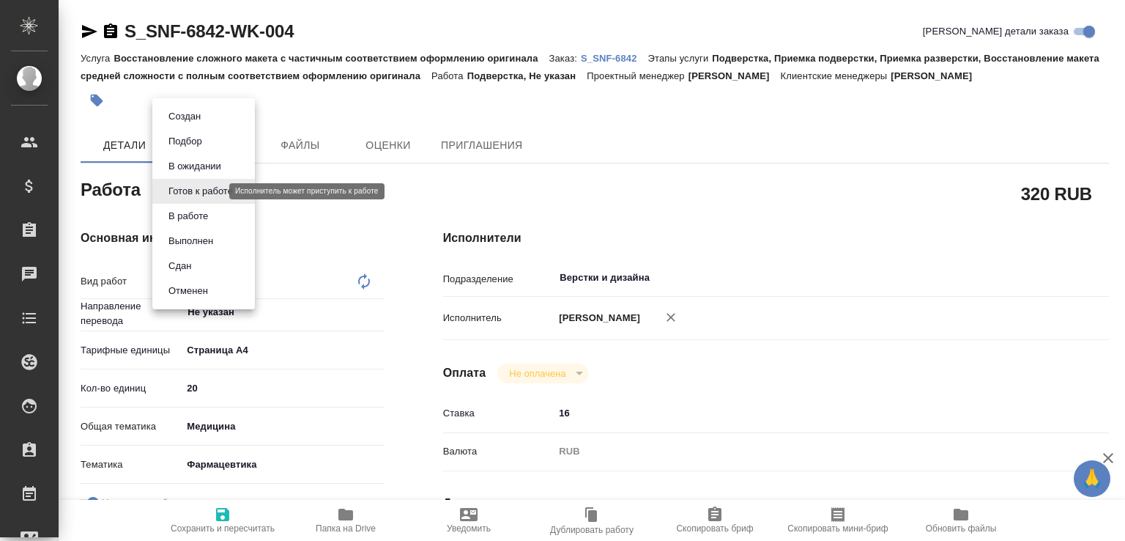
click at [204, 187] on body "🙏 .cls-1 fill:#fff; AWATERA [PERSON_NAME]malofeeva Клиенты Спецификации Заказы …" at bounding box center [562, 270] width 1125 height 541
type textarea "x"
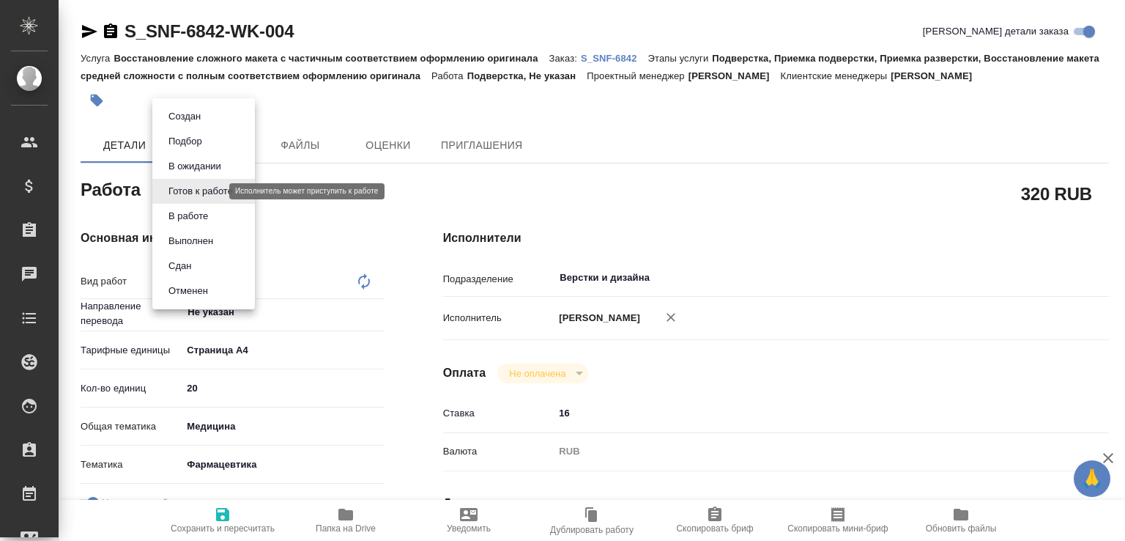
type textarea "x"
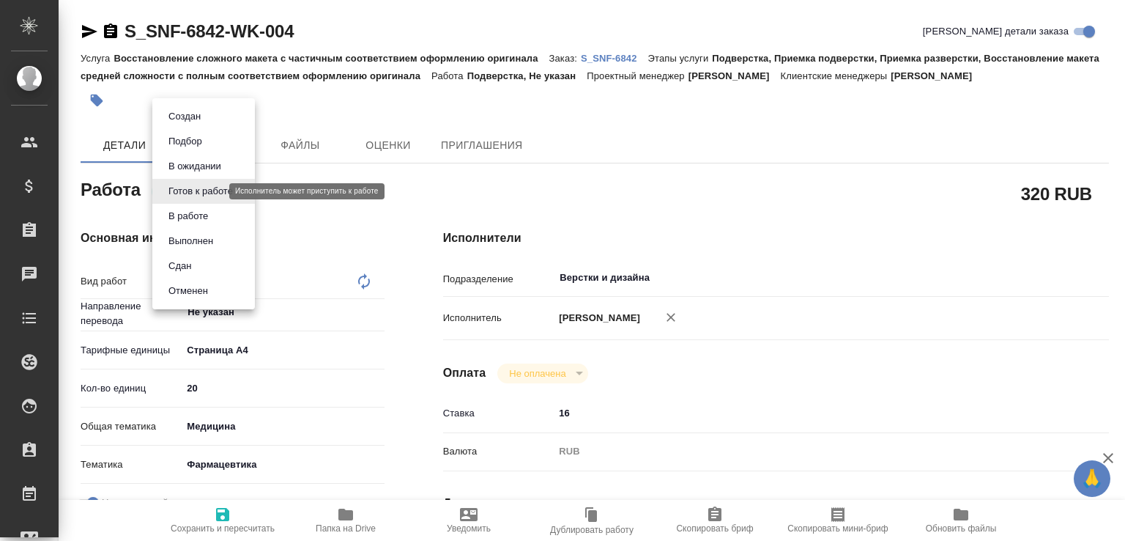
type textarea "x"
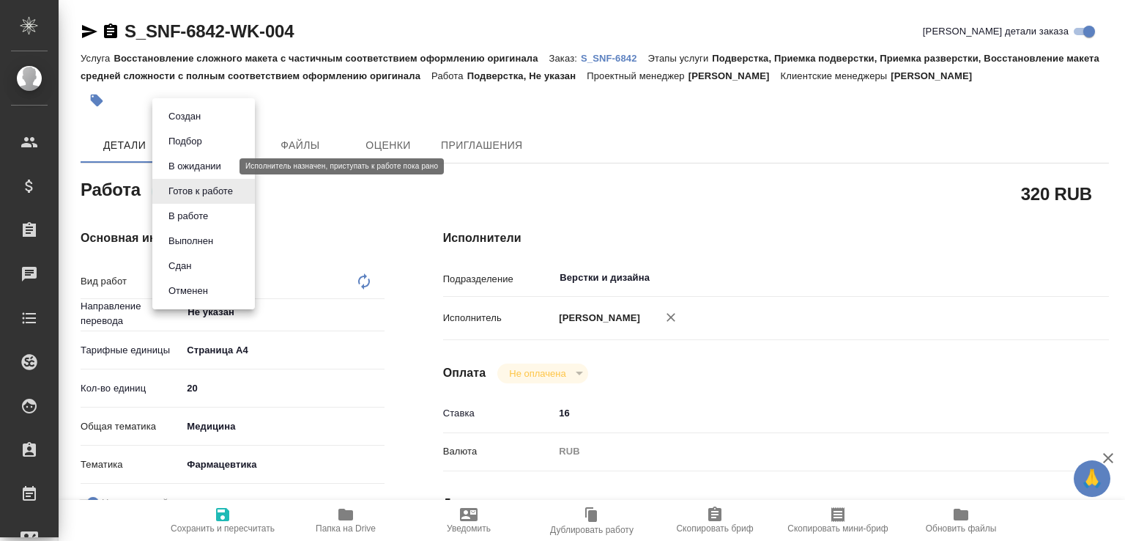
click at [206, 158] on button "В ожидании" at bounding box center [195, 166] width 62 height 16
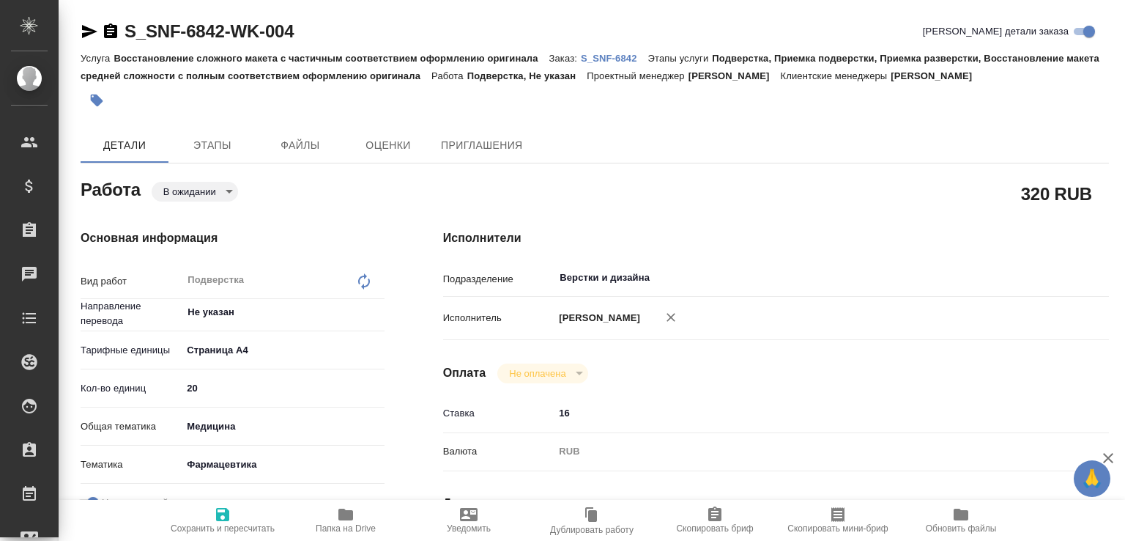
type textarea "x"
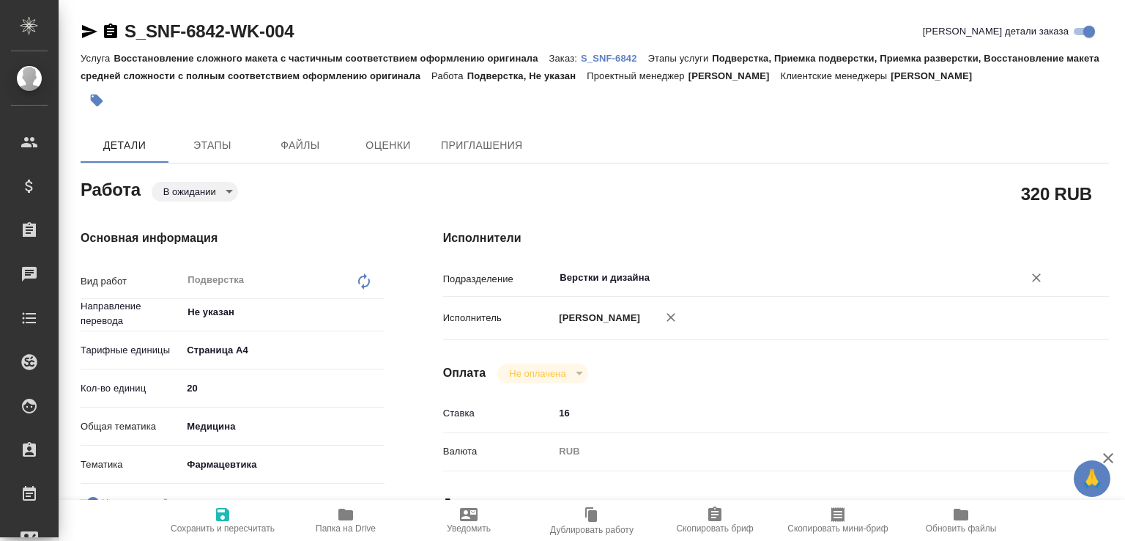
click at [575, 275] on input "Верстки и дизайна" at bounding box center [779, 278] width 442 height 18
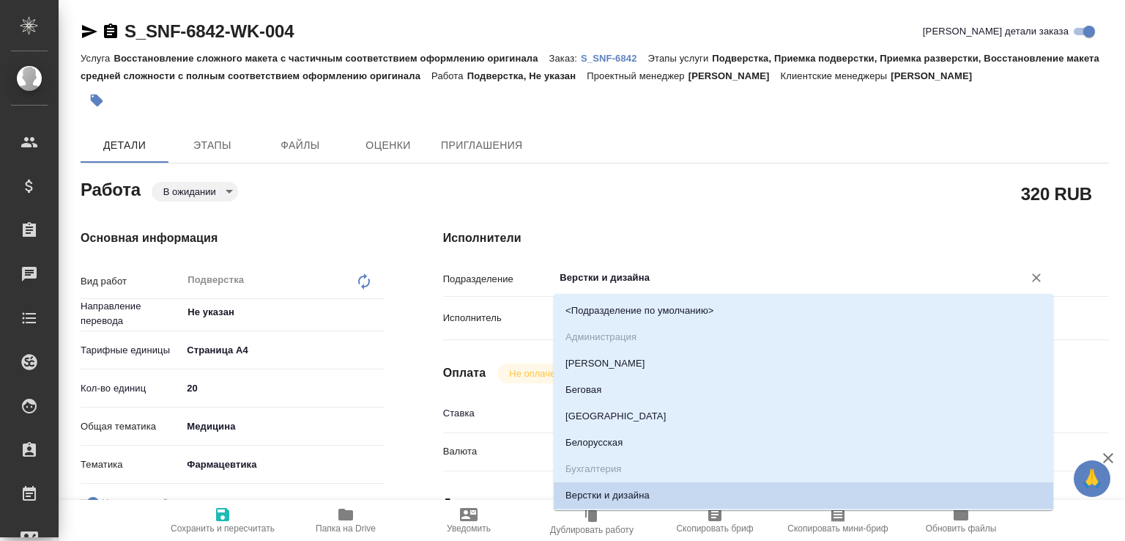
type textarea "x"
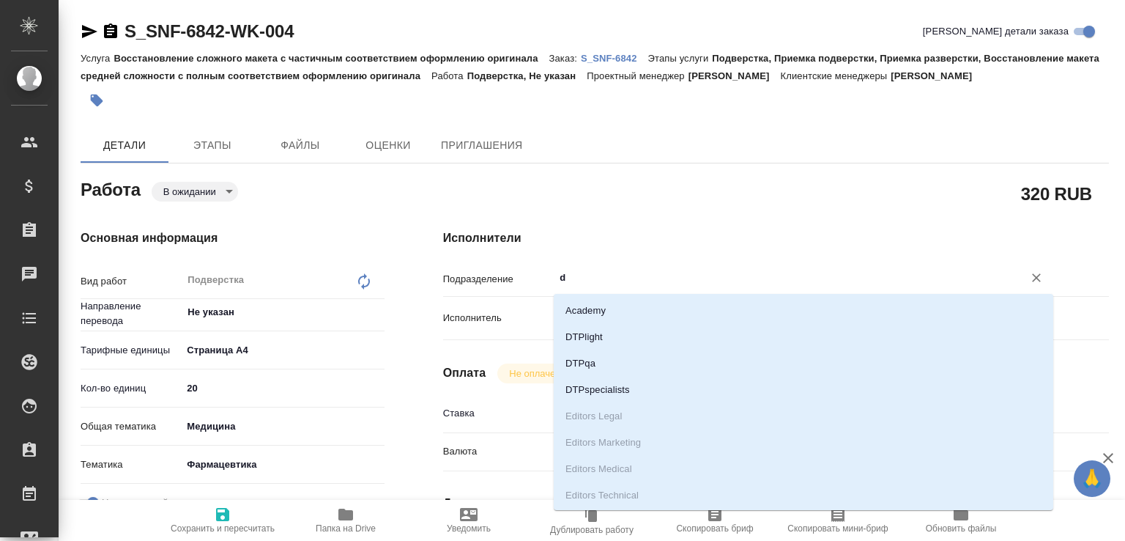
type input "dt"
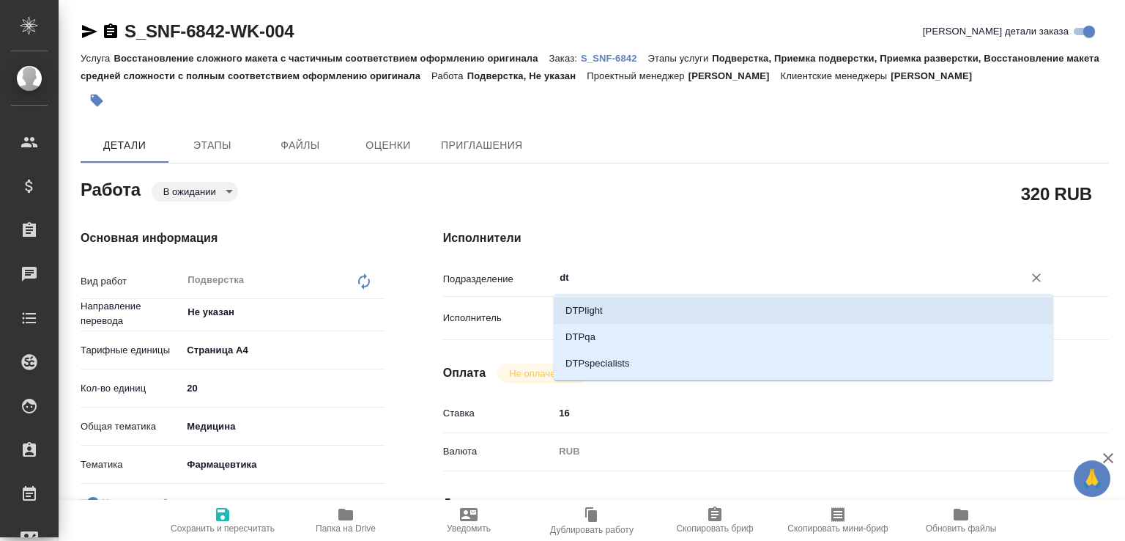
type textarea "x"
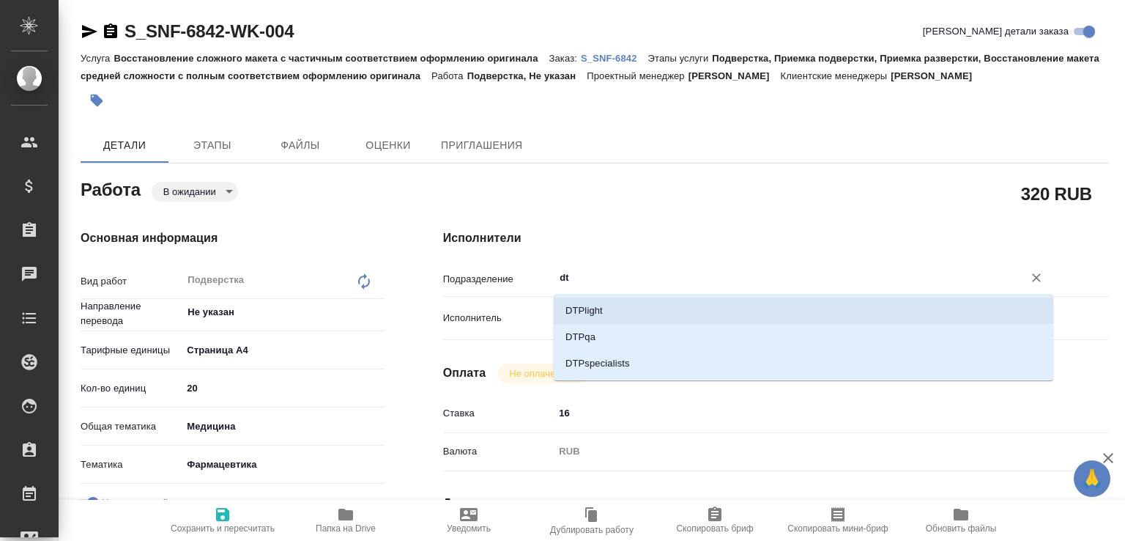
click at [594, 314] on li "DTPlight" at bounding box center [804, 310] width 500 height 26
type textarea "x"
type input "DTPlight"
type textarea "x"
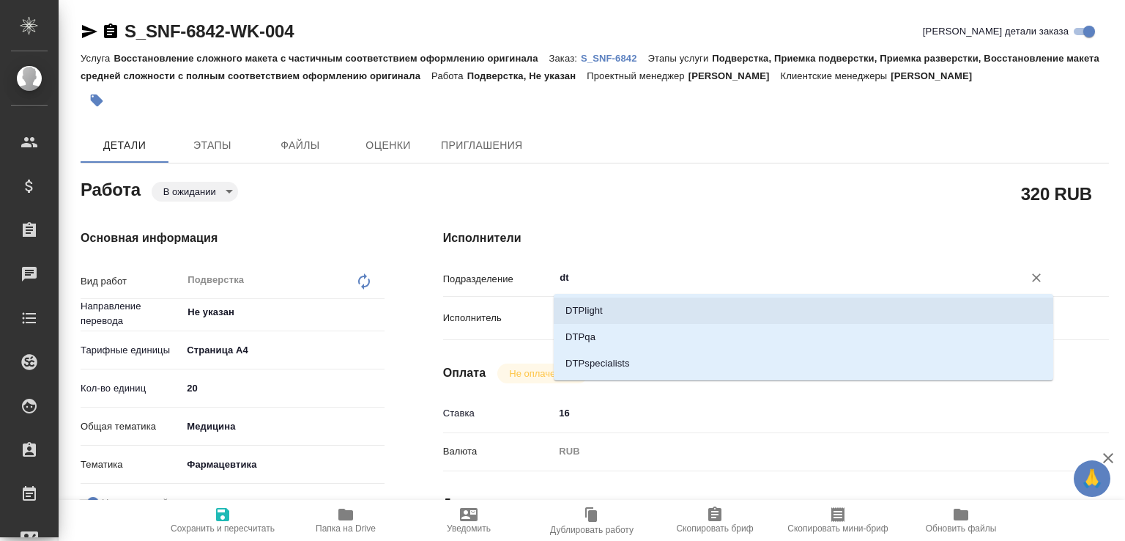
type textarea "x"
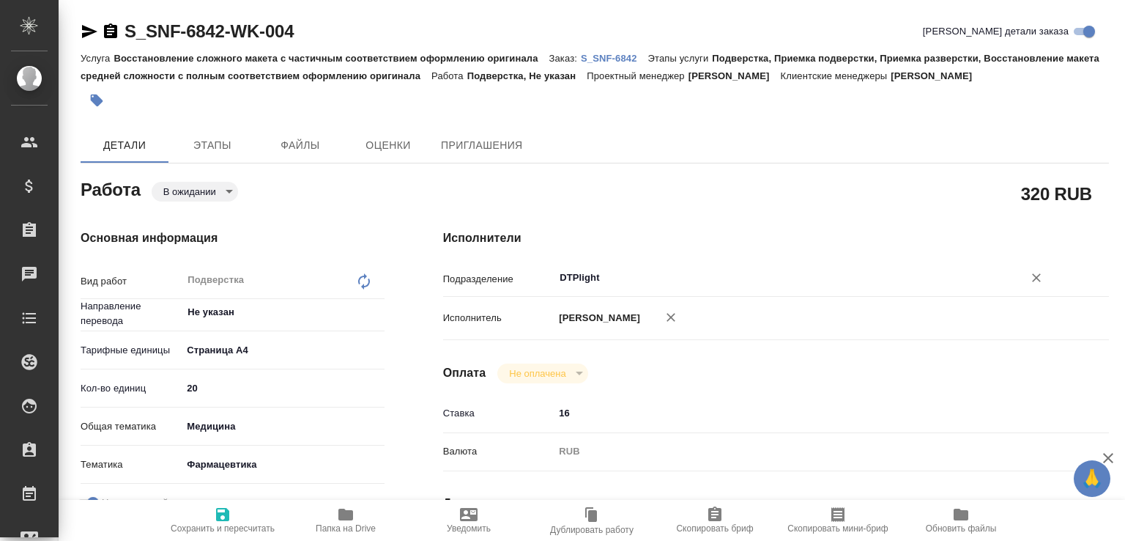
type input "DTPlight"
click at [227, 524] on span "Сохранить и пересчитать" at bounding box center [223, 528] width 104 height 10
type textarea "x"
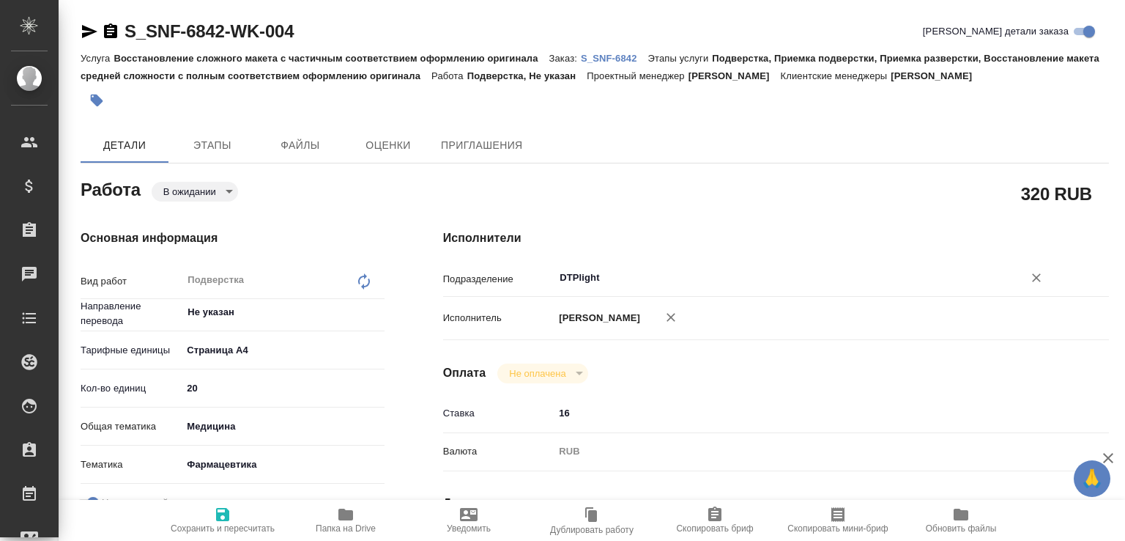
type textarea "x"
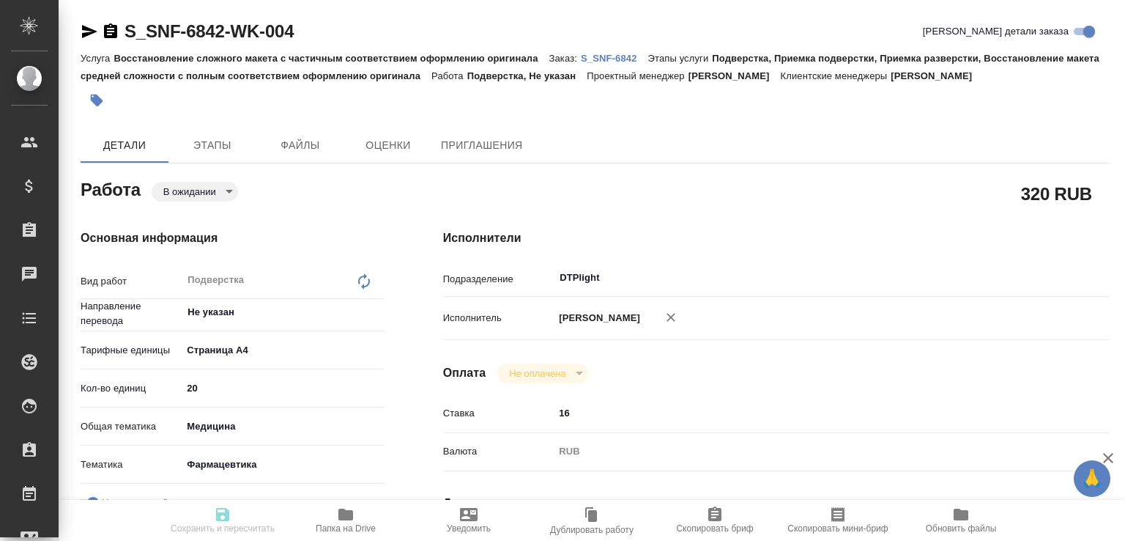
type textarea "x"
type input "pending"
type textarea "Подверстка"
type textarea "x"
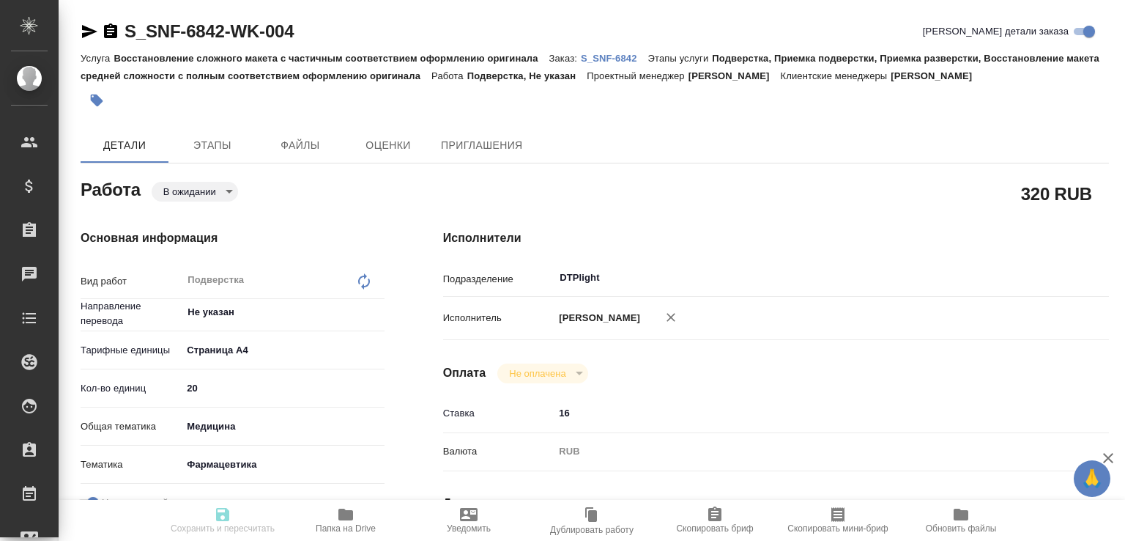
type input "Не указан"
type input "5f036ec4e16dec2d6b59c8ff"
type input "20"
type input "med"
type input "6149832f2b7be24903fd7a82"
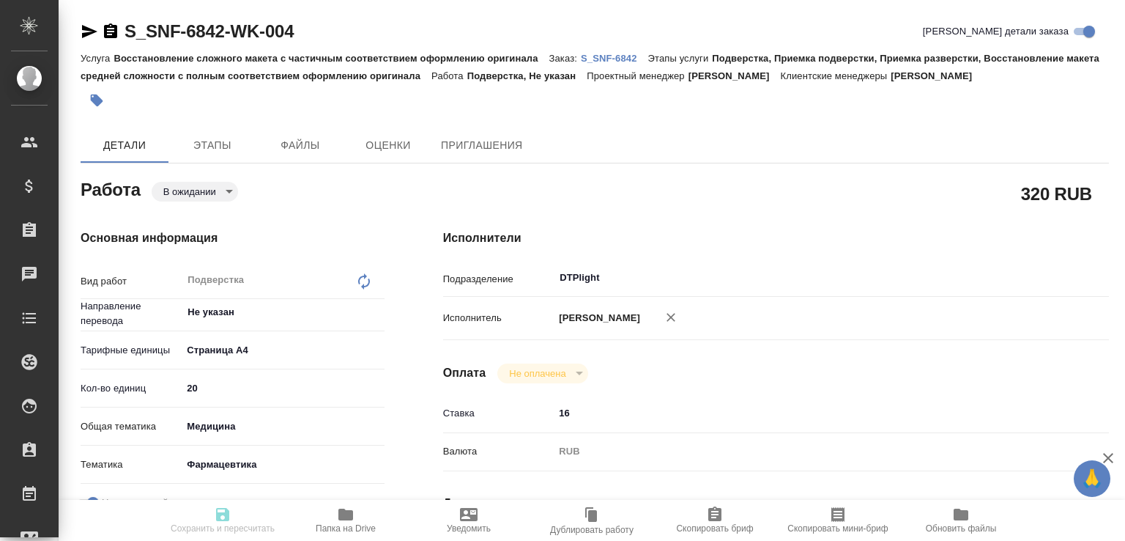
checkbox input "true"
type input "25.08.2025 10:00"
type input "25.08.2025 11:00"
type input "DTPlight"
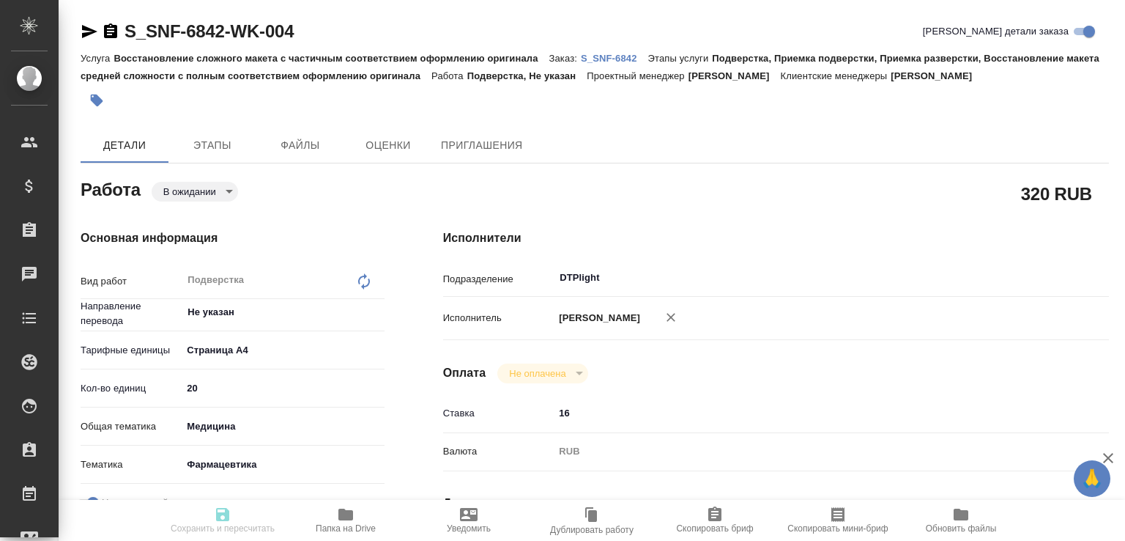
type input "notPayed"
type input "16"
type input "RUB"
type input "Малофеева Екатерина"
type textarea "x"
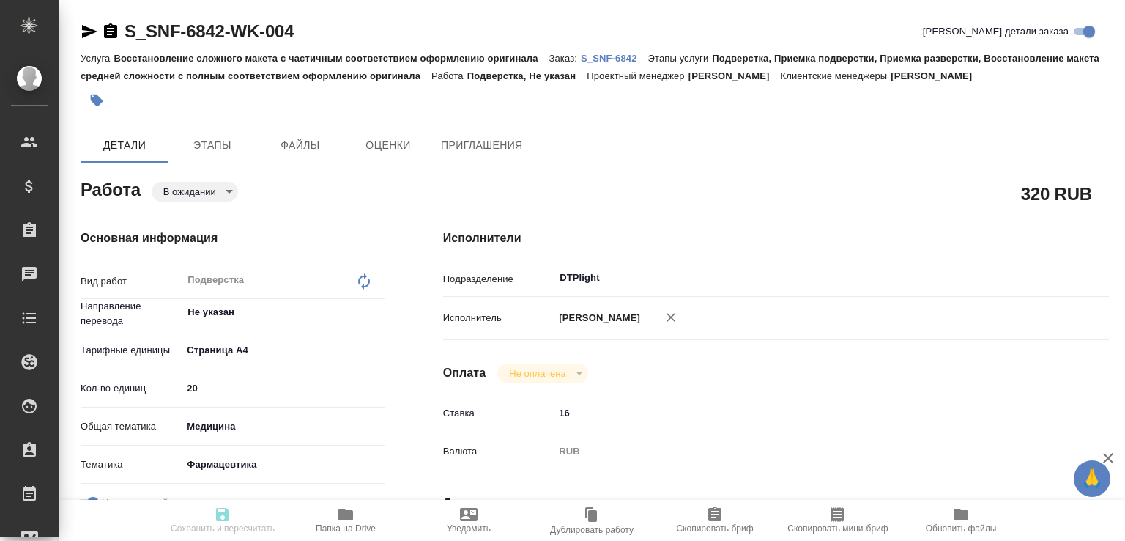
type textarea "/Clients/Sanofi/Orders/S_SNF-6842/DTP/S_SNF-6842-WK-004"
type textarea "x"
type input "S_SNF-6842"
type input "E005825743"
type input "Восстановление сложного макета с частичным соответствием оформлению оригинала"
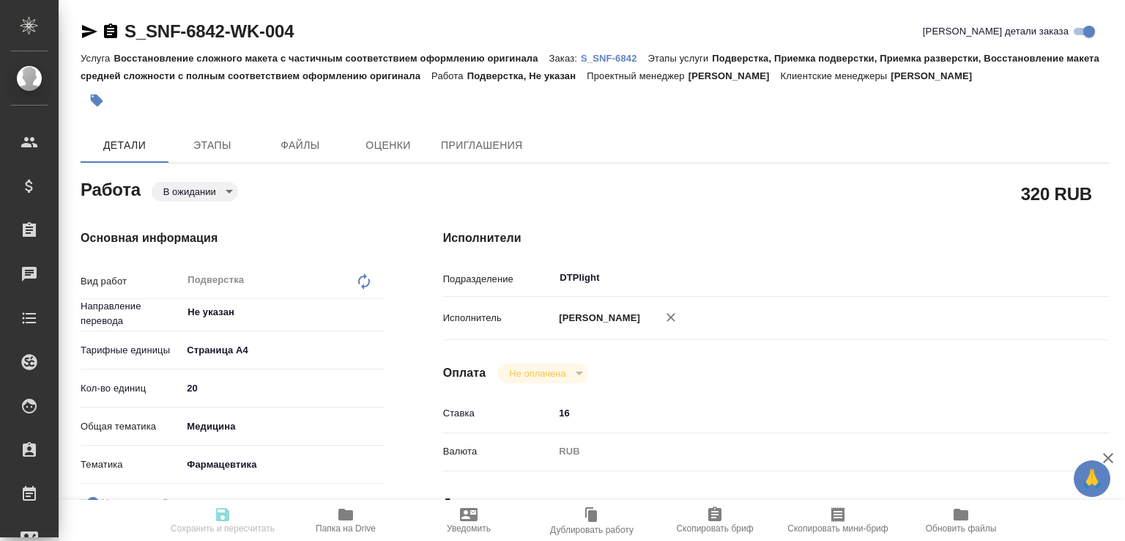
type input "Подверстка, Приемка подверстки, Приемка разверстки, Восстановление макета средн…"
type input "Сайдашева Диляра"
type input "[PERSON_NAME]"
type input "/Clients/Sanofi/Orders/S_SNF-6842"
type textarea "x"
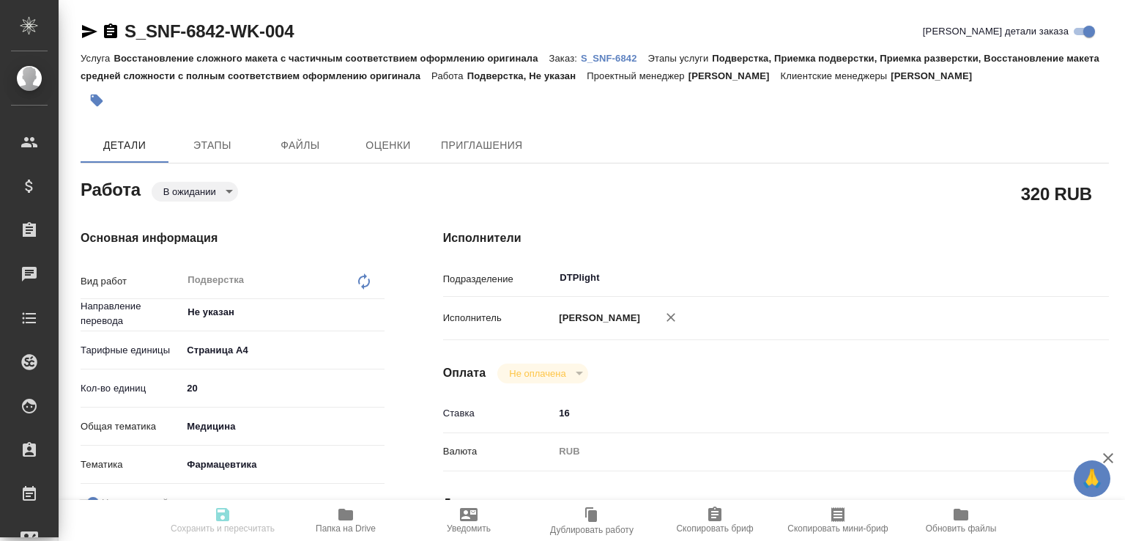
type textarea "x"
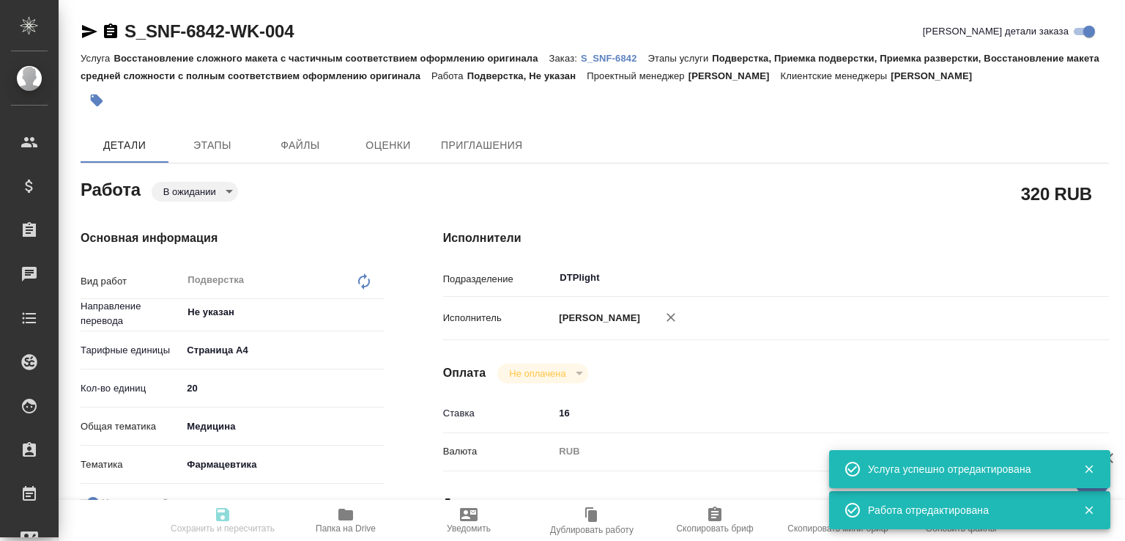
type textarea "x"
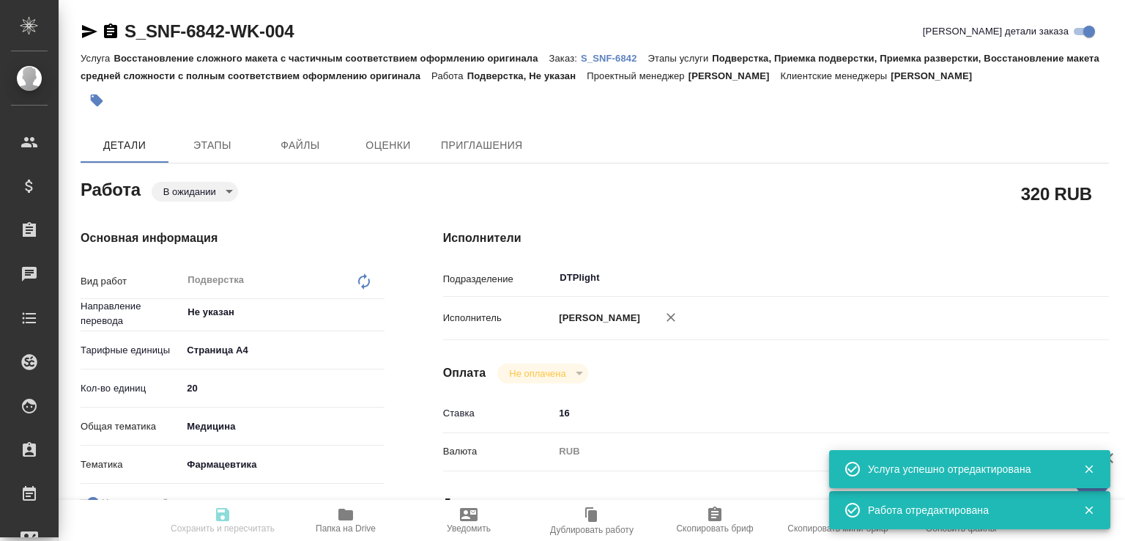
type textarea "x"
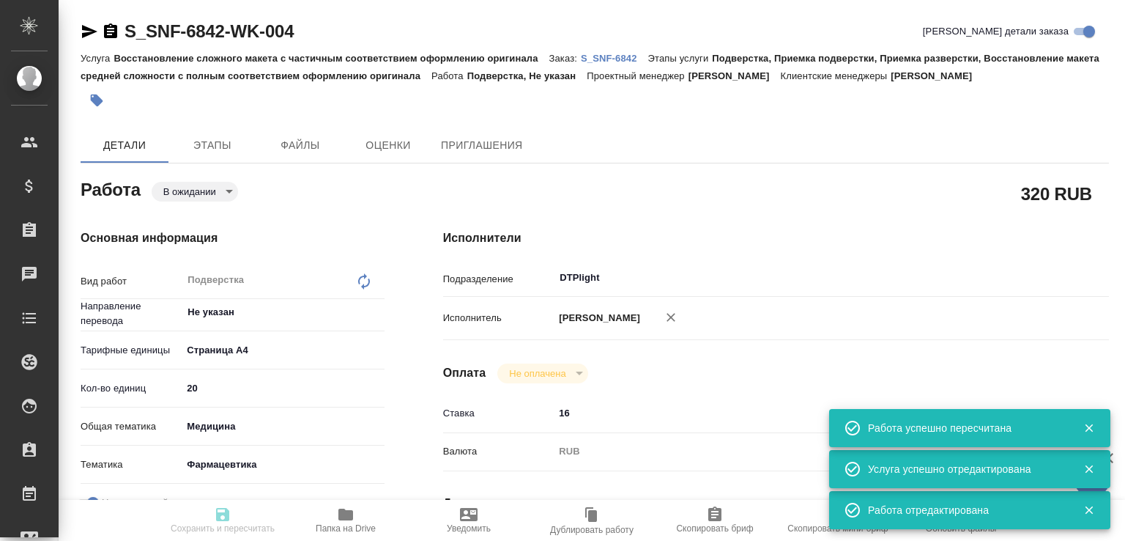
type input "pending"
type textarea "Подверстка"
type textarea "x"
type input "Не указан"
type input "5f036ec4e16dec2d6b59c8ff"
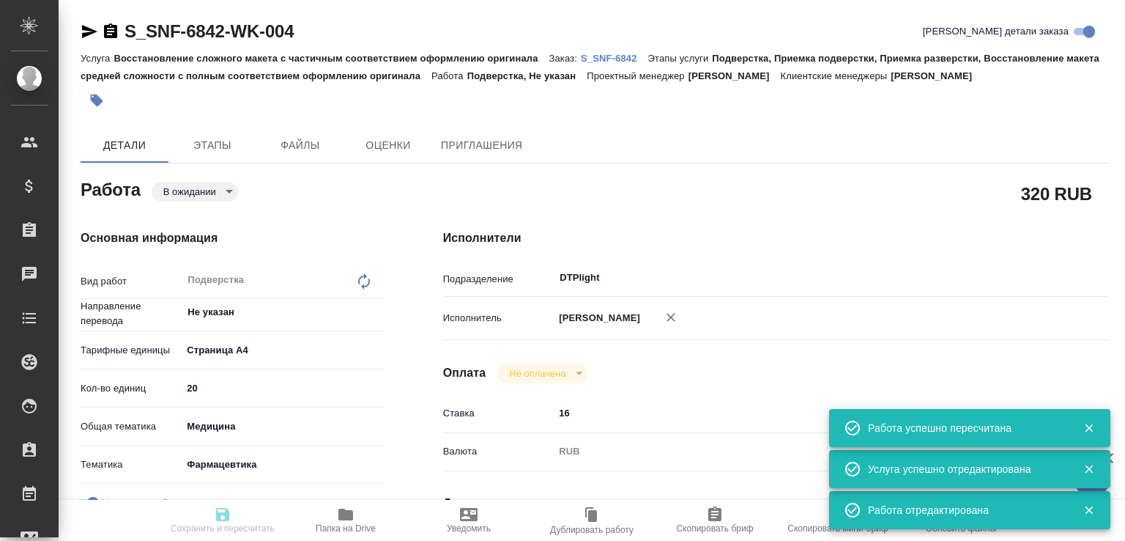
type input "20"
type input "med"
type input "6149832f2b7be24903fd7a82"
checkbox input "true"
type input "25.08.2025 10:00"
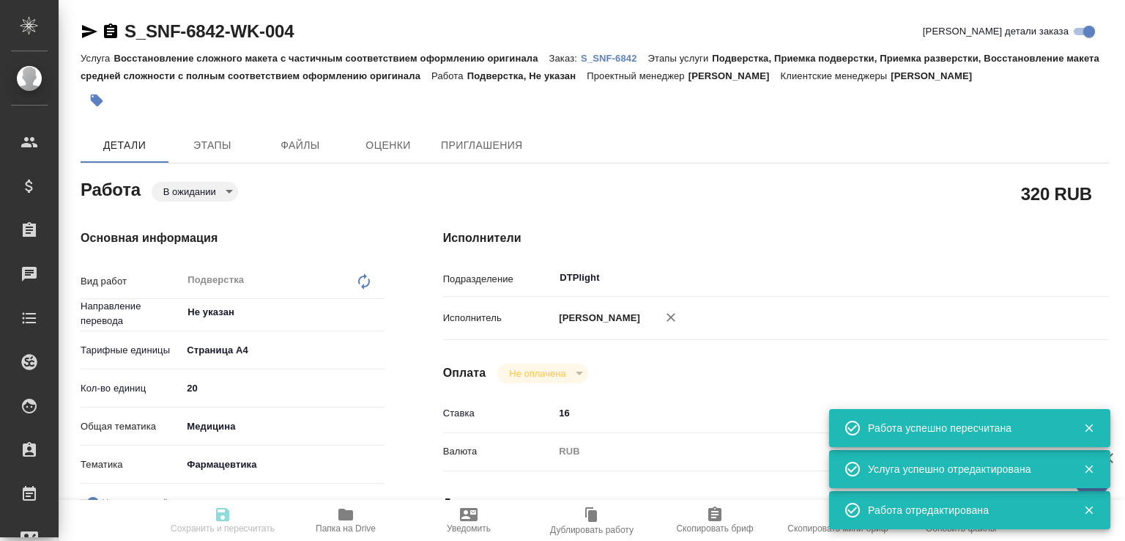
type input "25.08.2025 11:00"
type input "DTPlight"
type input "notPayed"
type input "16"
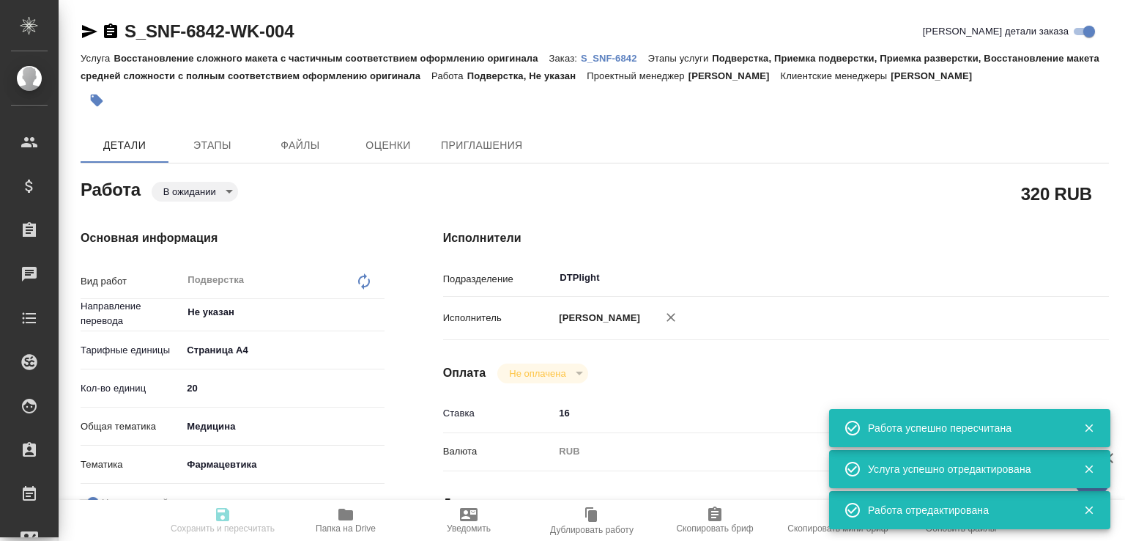
type input "RUB"
type input "[PERSON_NAME]"
type textarea "x"
type textarea "/Clients/Sanofi/Orders/S_SNF-6842/DTP/S_SNF-6842-WK-004"
type textarea "x"
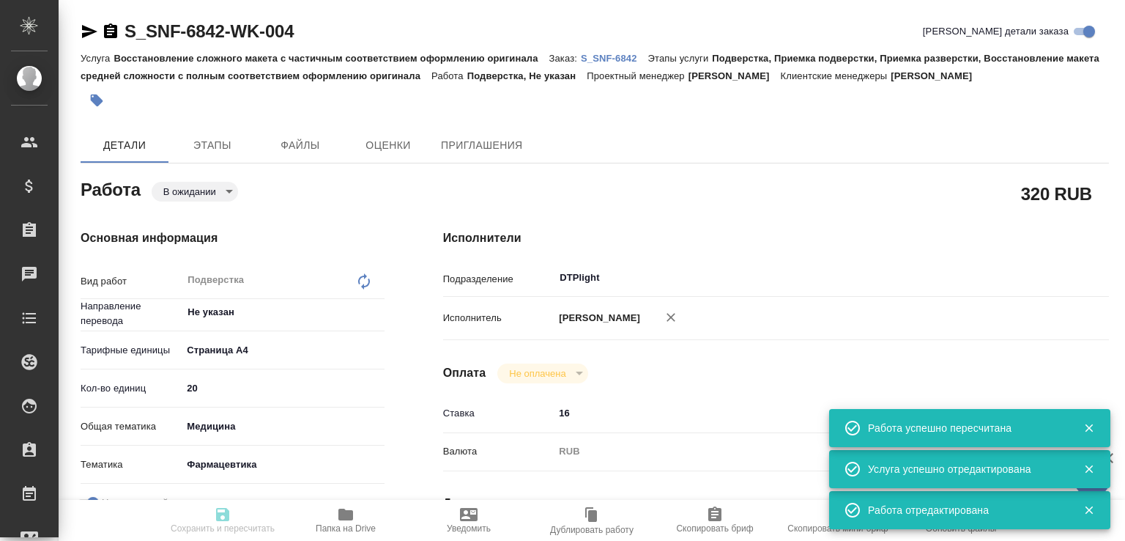
type input "S_SNF-6842"
type input "E005825743"
type input "Восстановление сложного макета с частичным соответствием оформлению оригинала"
type input "Подверстка, Приемка подверстки, Приемка разверстки, Восстановление макета средн…"
type input "Сайдашева Диляра"
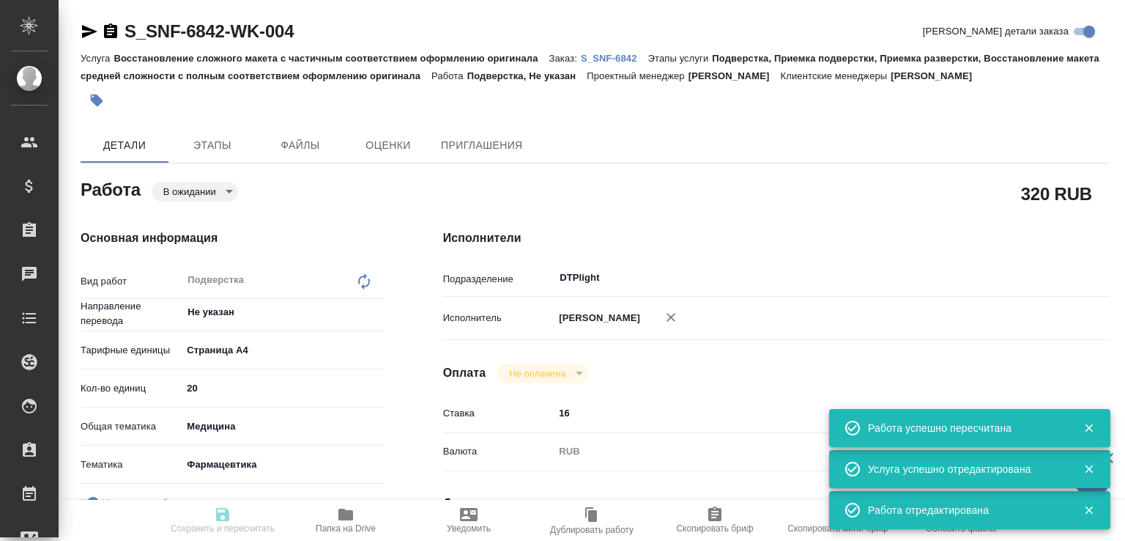
type input "Малофеева Екатерина"
type input "/Clients/Sanofi/Orders/S_SNF-6842"
type textarea "x"
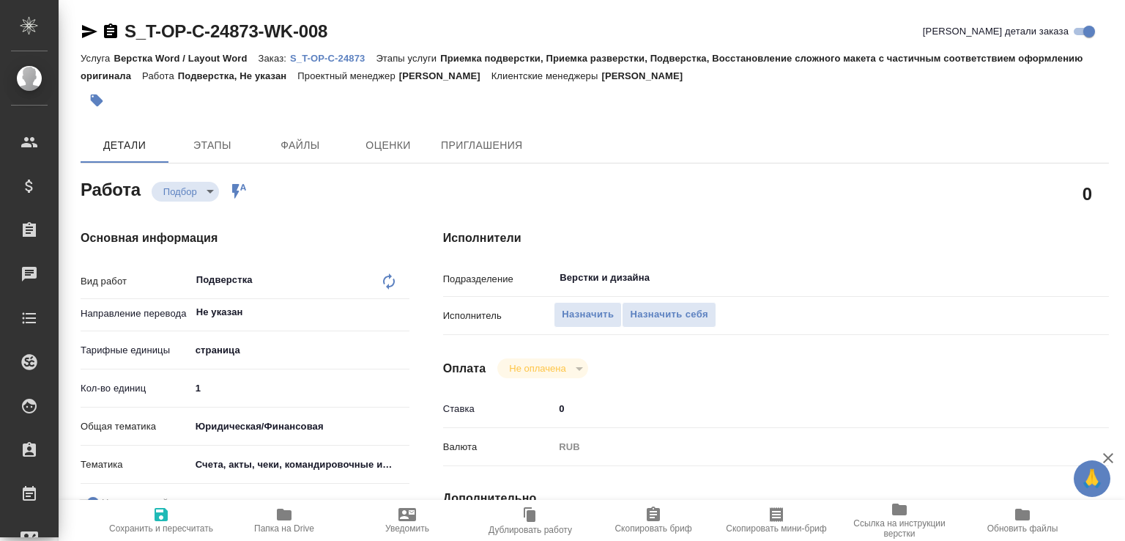
click at [354, 58] on p "S_T-OP-C-24873" at bounding box center [333, 58] width 86 height 11
click at [609, 317] on span "Назначить" at bounding box center [588, 314] width 52 height 17
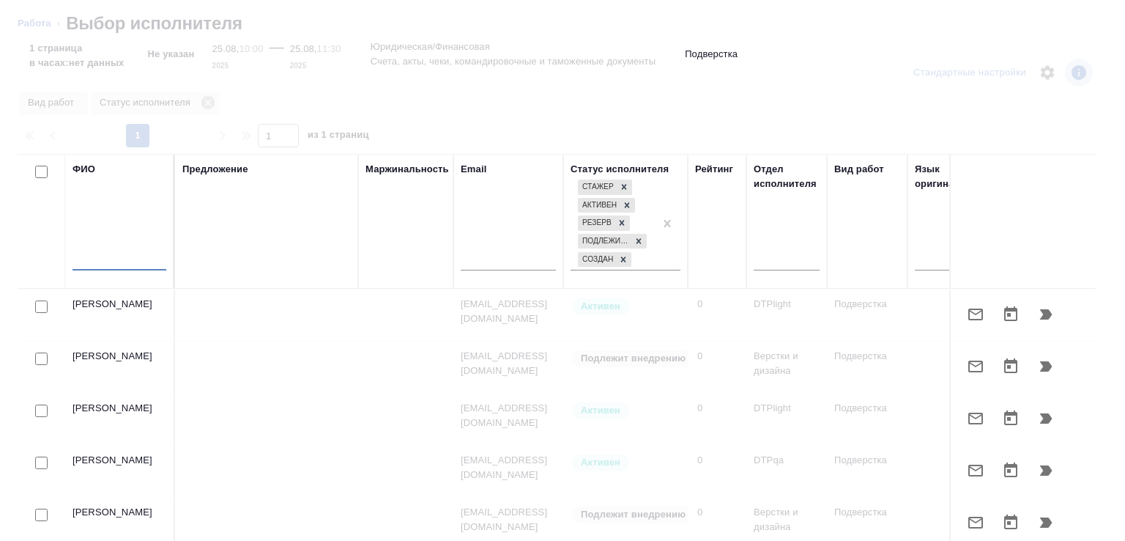
click at [132, 265] on input "text" at bounding box center [120, 261] width 94 height 18
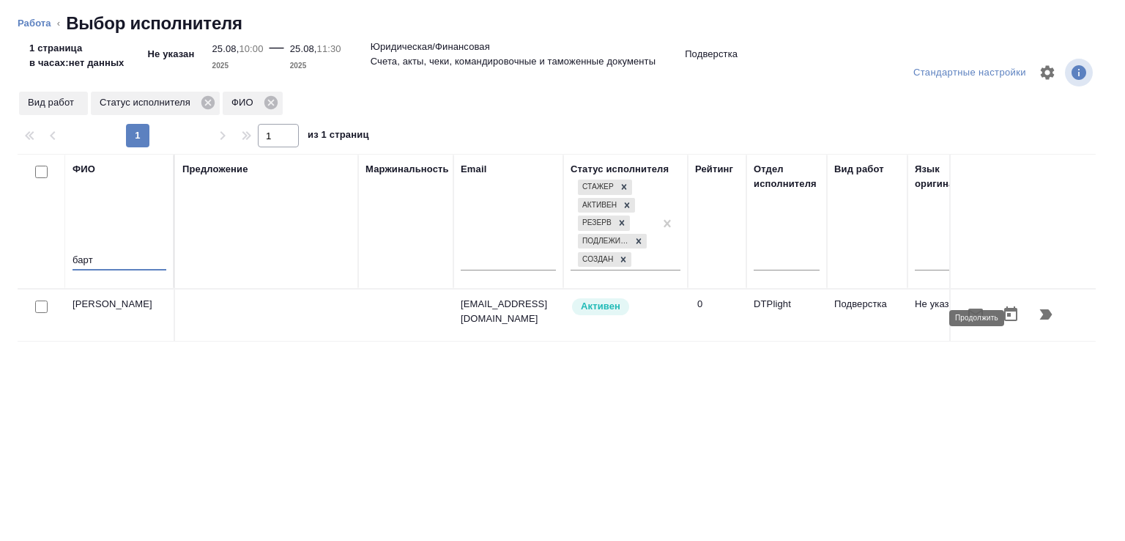
type input "барт"
click at [1038, 323] on icon "button" at bounding box center [1046, 314] width 18 height 18
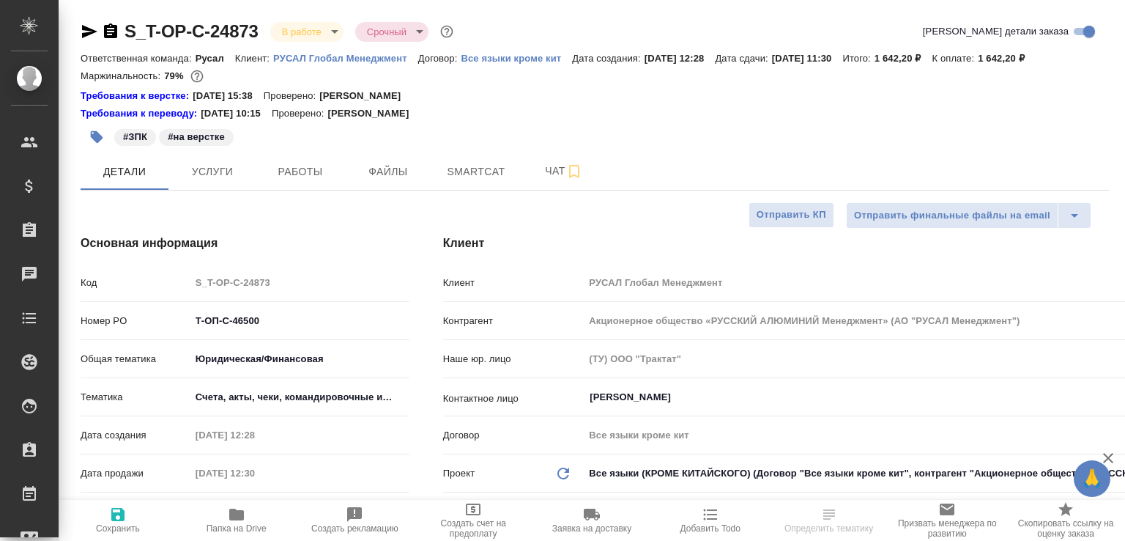
select select "RU"
click at [286, 181] on span "Работы" at bounding box center [300, 172] width 70 height 18
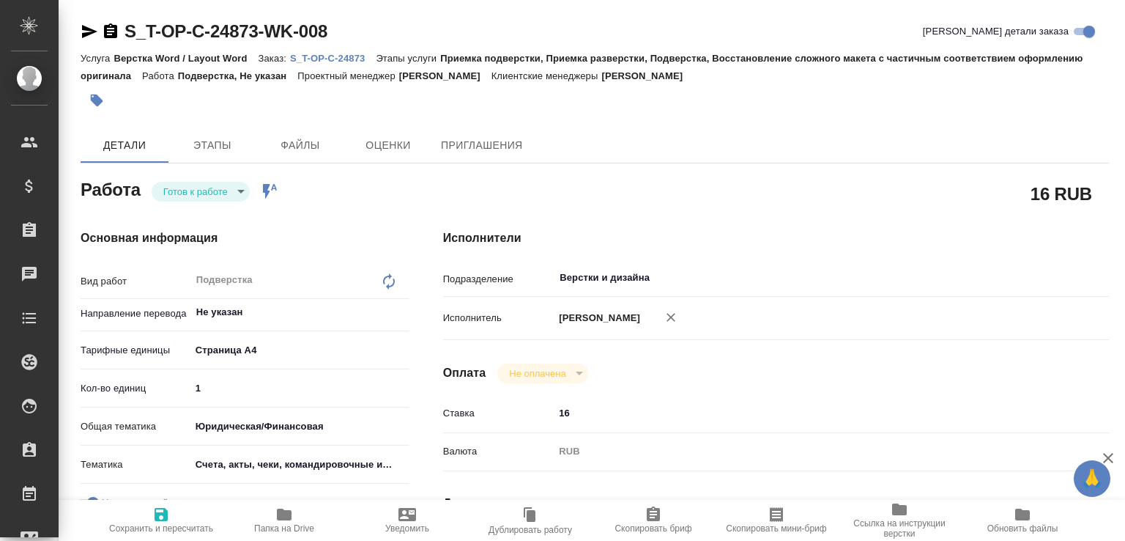
click at [228, 194] on body "🙏 .cls-1 fill:#fff; AWATERA [PERSON_NAME]malofeeva Клиенты Спецификации Заказы …" at bounding box center [562, 270] width 1125 height 541
type textarea "x"
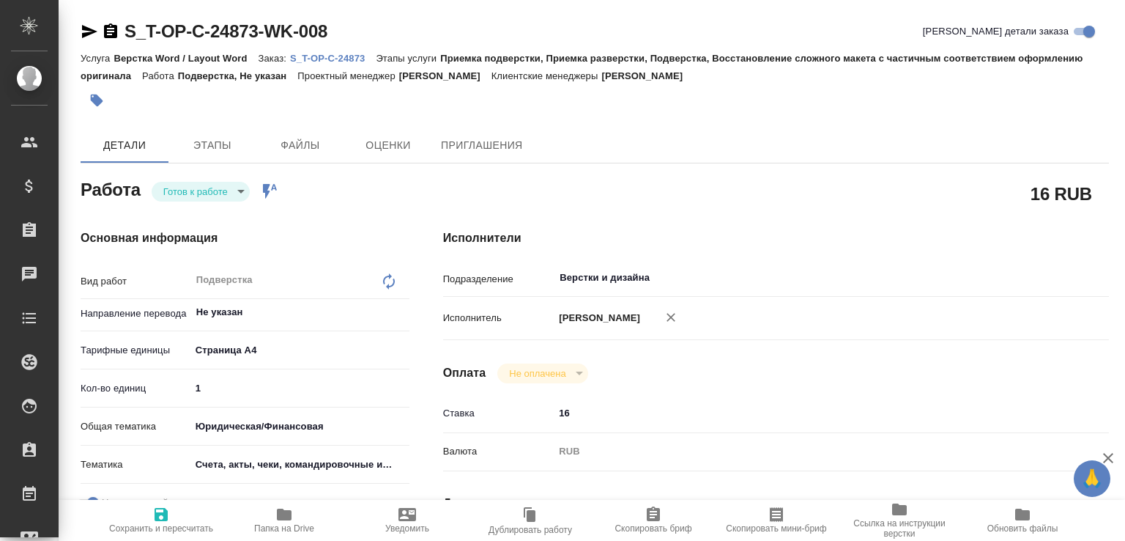
type textarea "x"
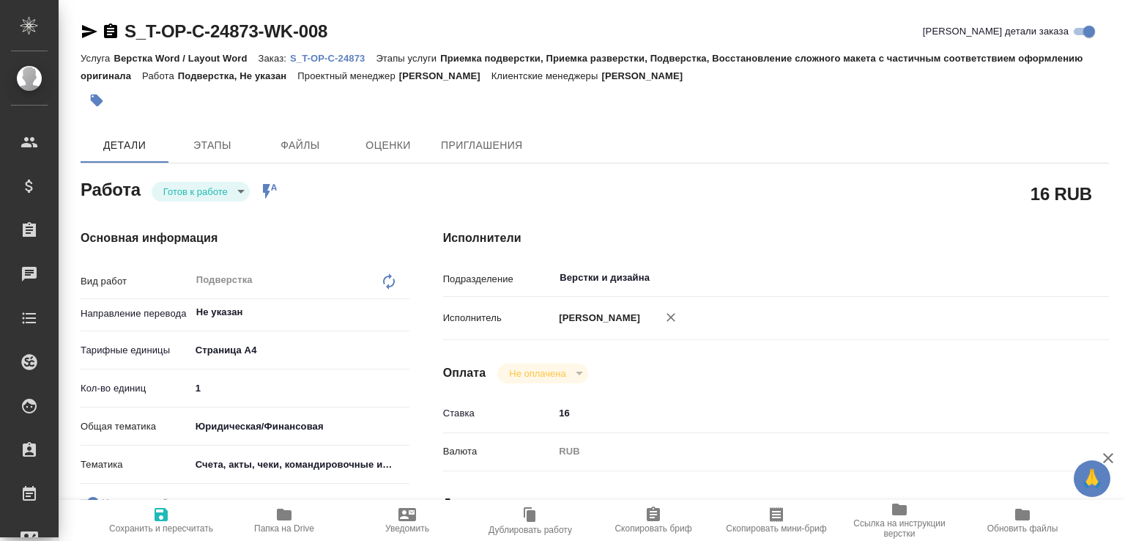
type textarea "x"
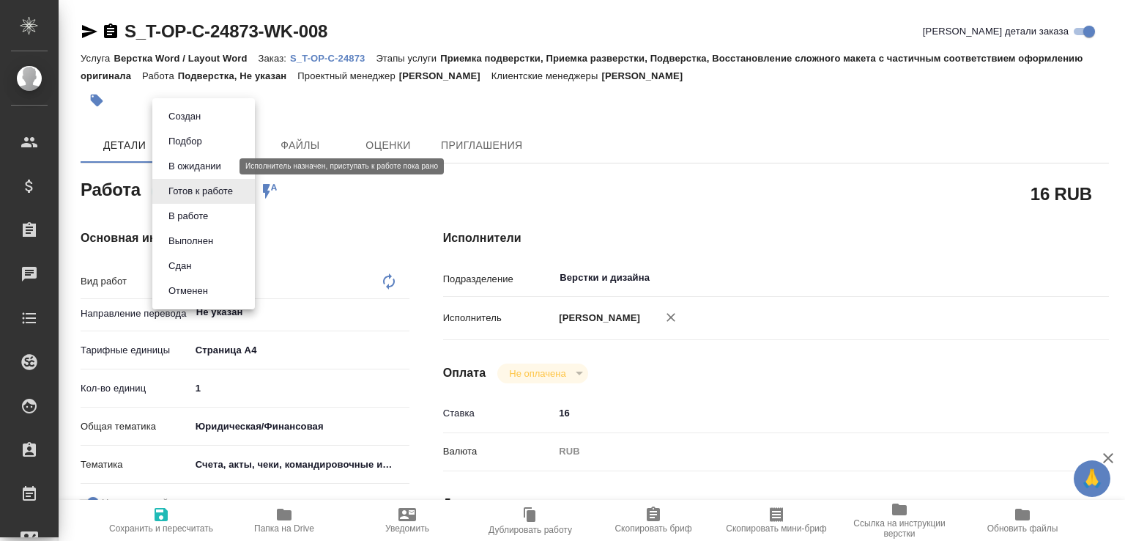
click at [217, 164] on button "В ожидании" at bounding box center [195, 166] width 62 height 16
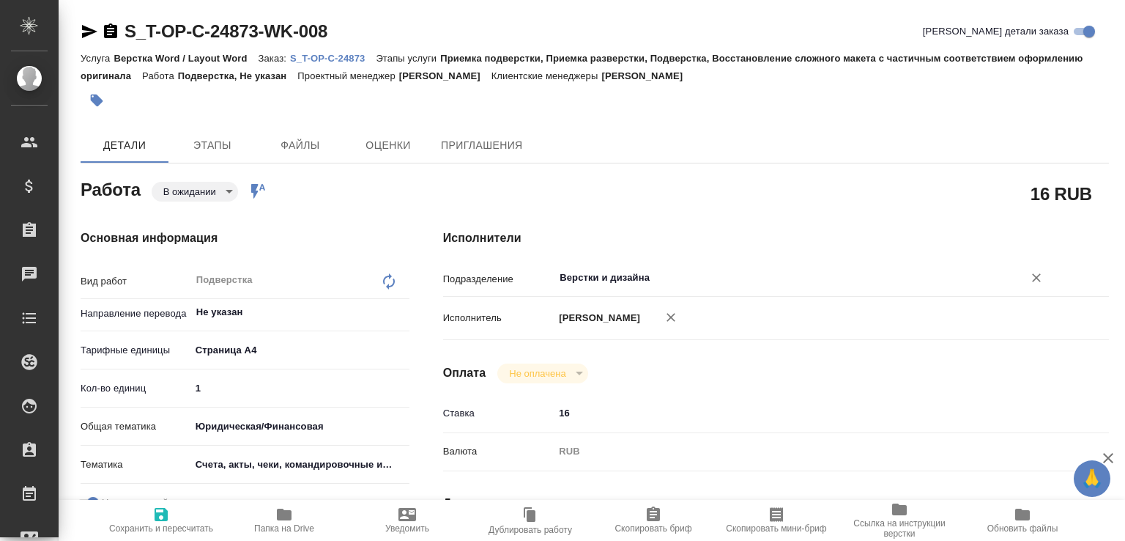
type textarea "x"
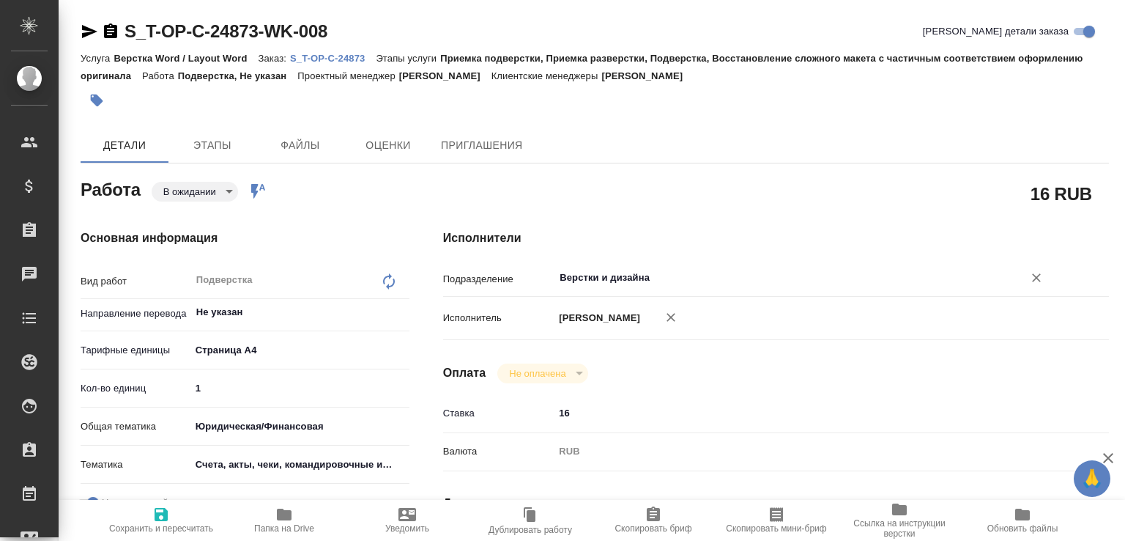
click at [633, 281] on input "Верстки и дизайна" at bounding box center [779, 278] width 442 height 18
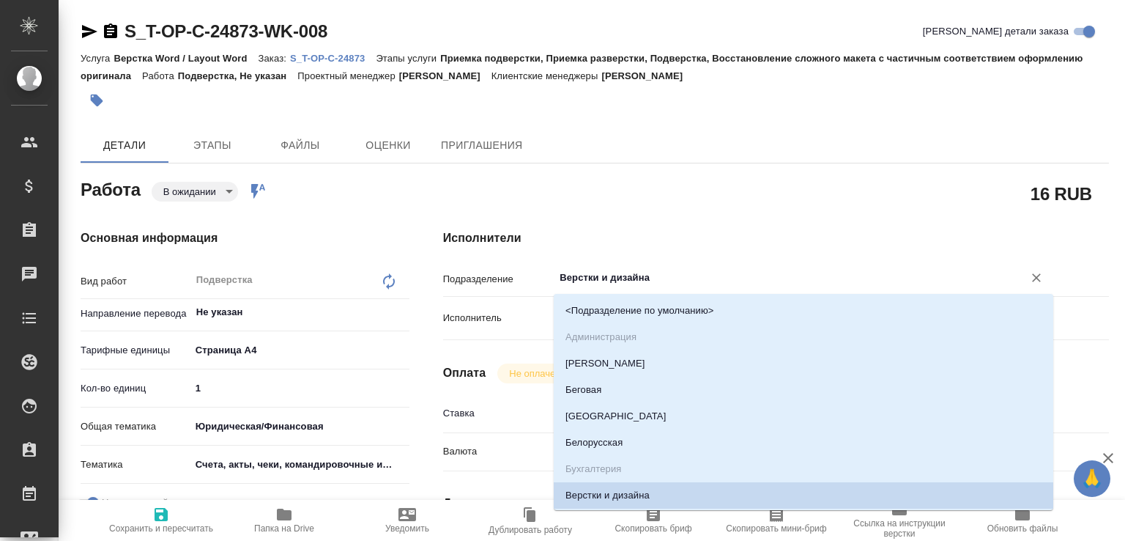
type textarea "x"
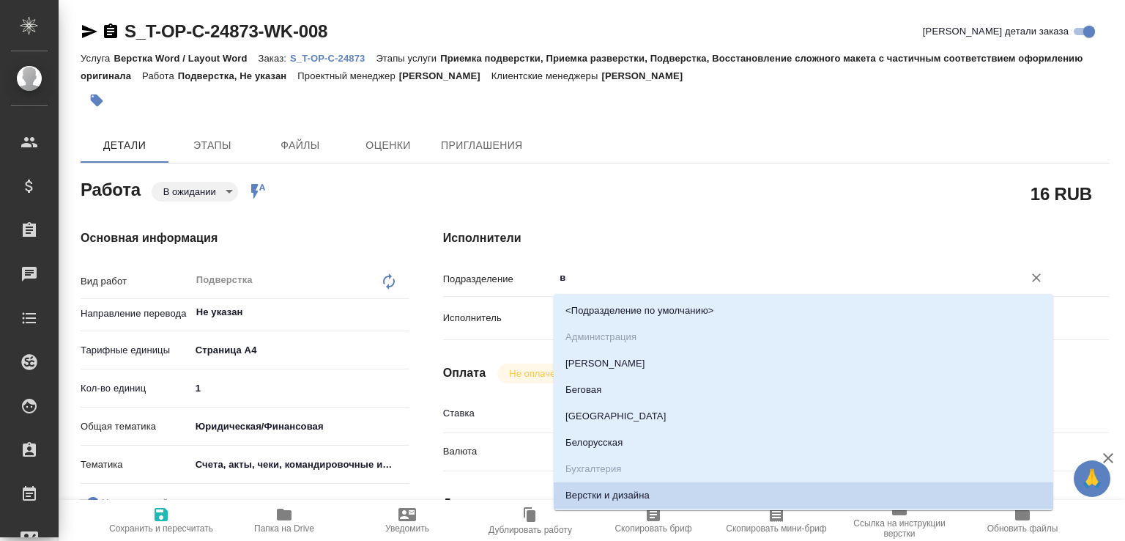
type input "ве"
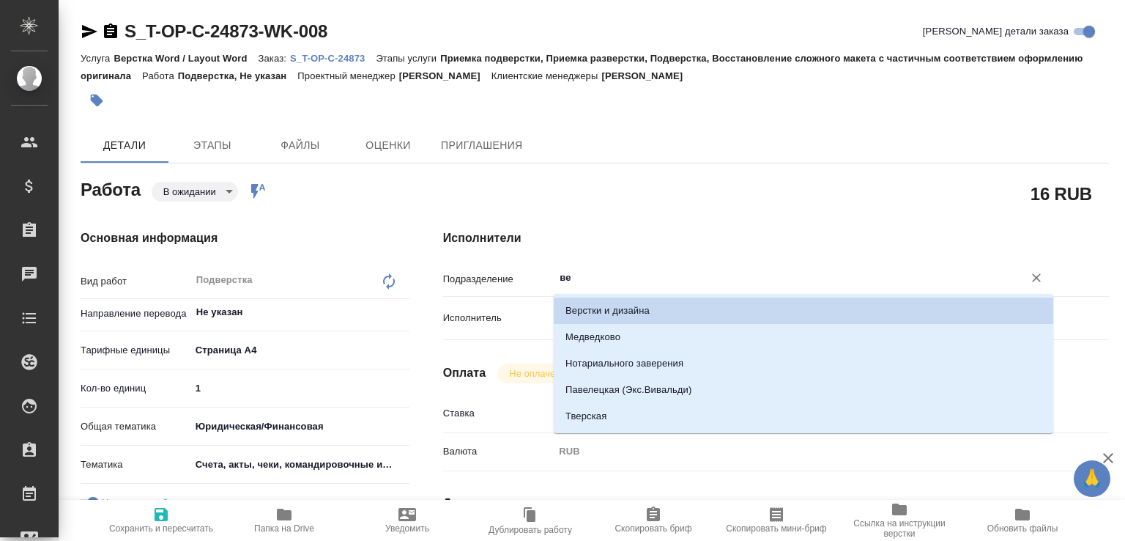
type textarea "x"
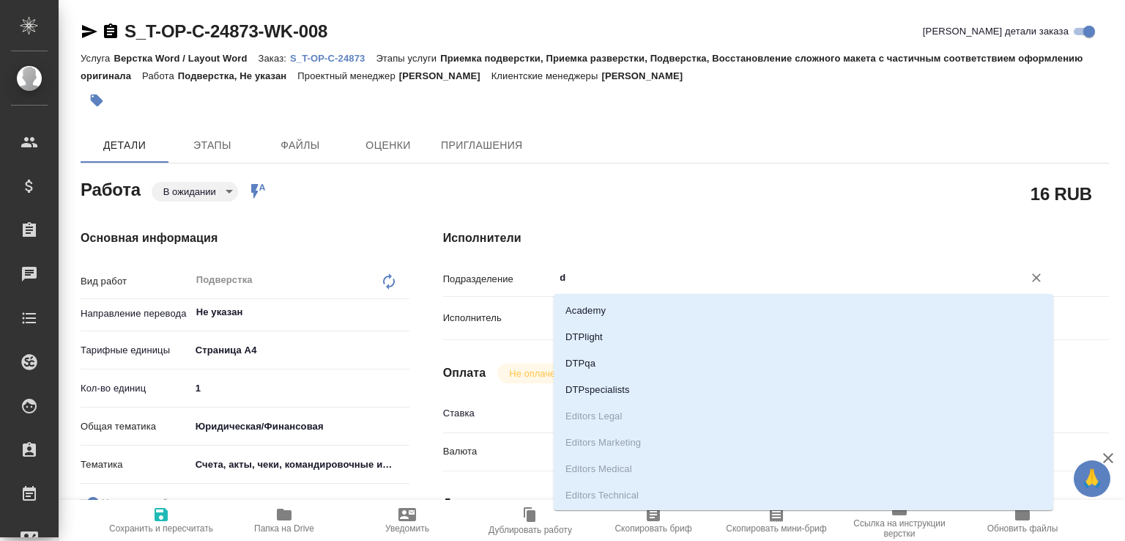
type input "dt"
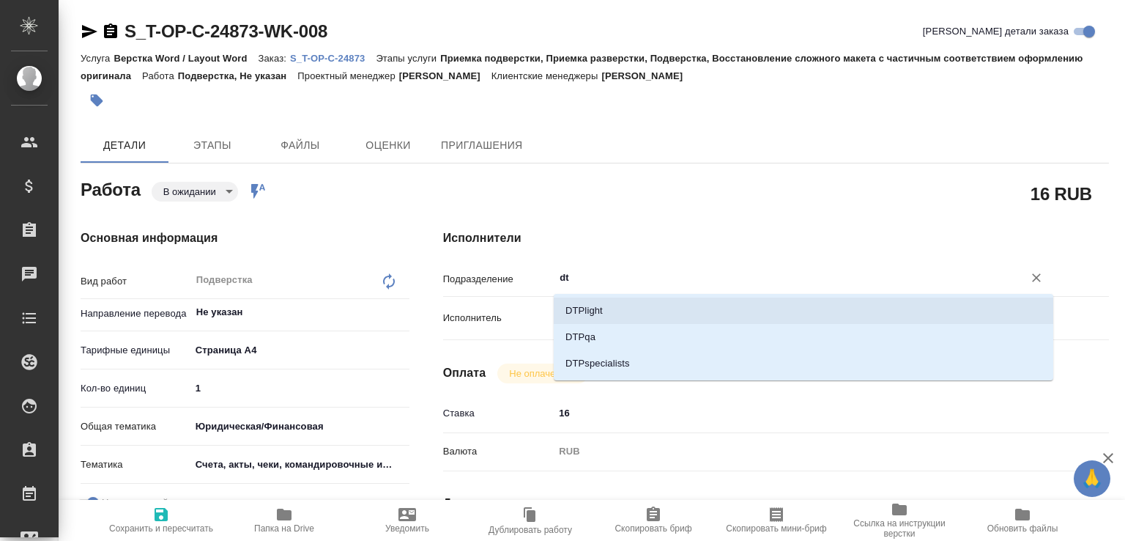
click at [609, 302] on li "DTPlight" at bounding box center [804, 310] width 500 height 26
type textarea "x"
type input "DTPlight"
type textarea "x"
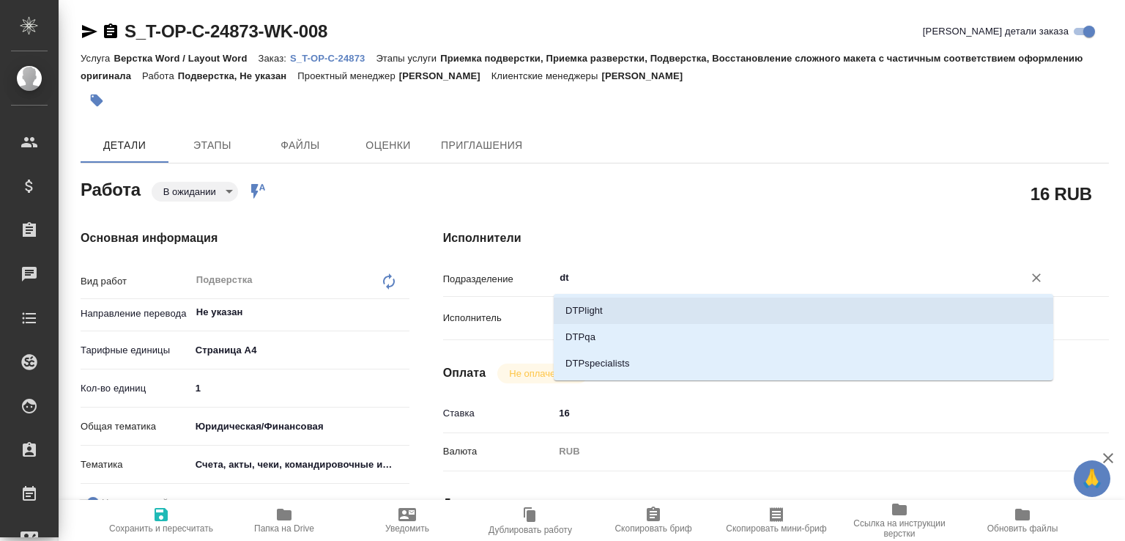
type textarea "x"
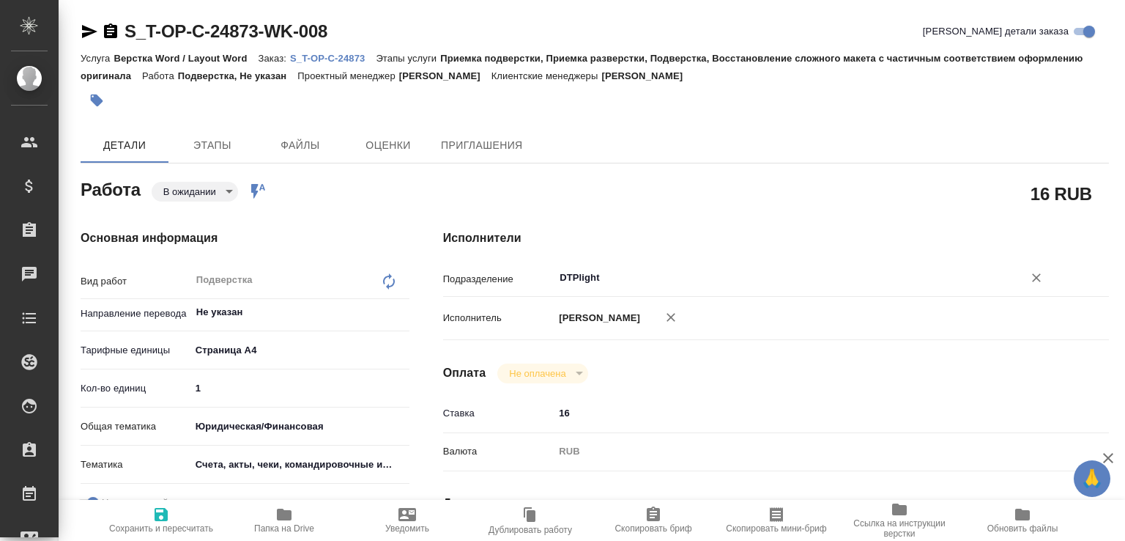
type input "DTPlight"
click at [177, 523] on span "Сохранить и пересчитать" at bounding box center [161, 528] width 104 height 10
type textarea "x"
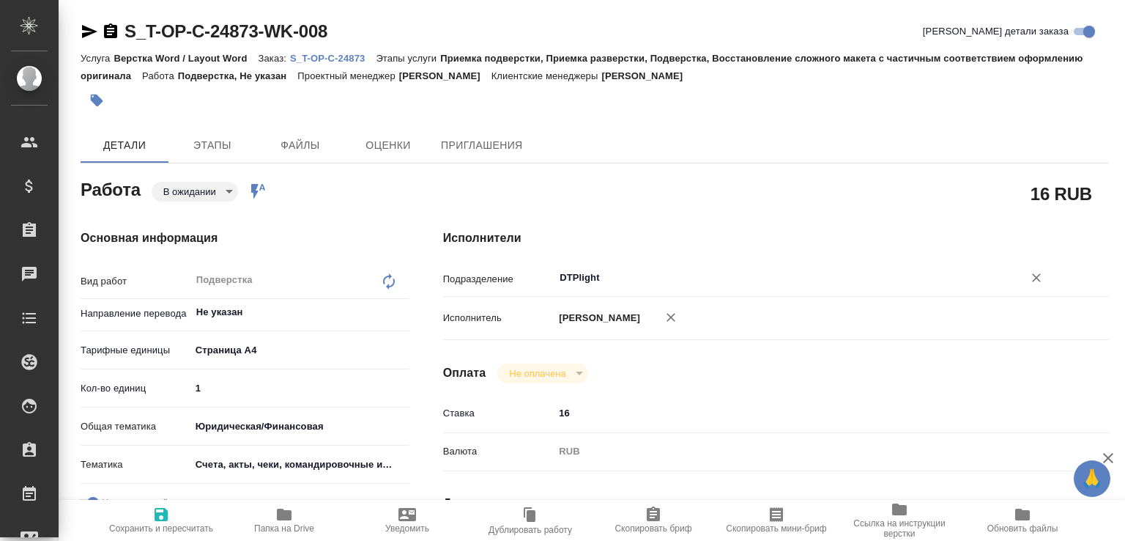
type textarea "x"
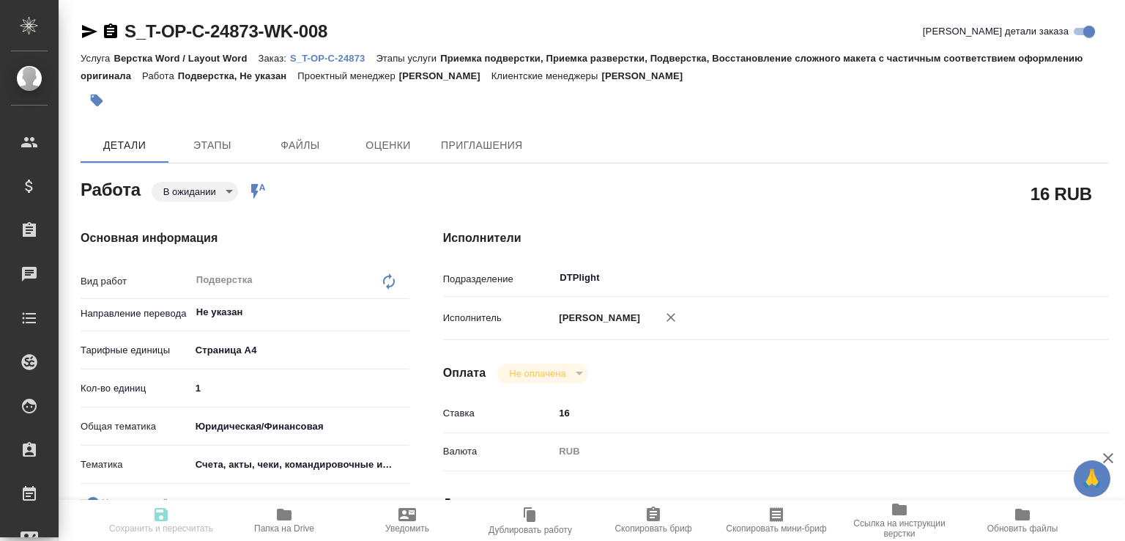
type textarea "x"
type input "pending"
type textarea "Подверстка"
type textarea "x"
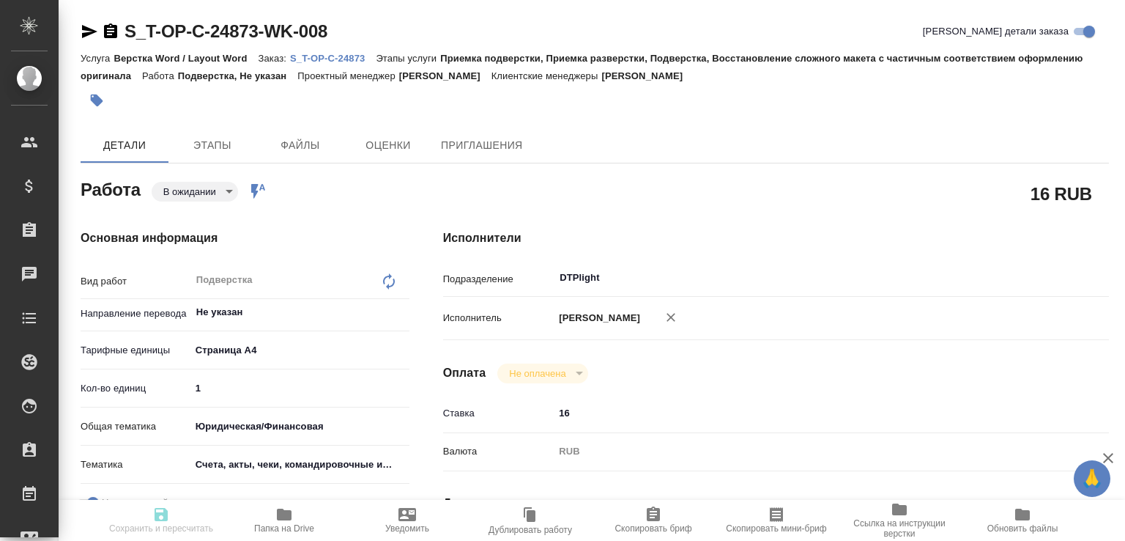
type input "Не указан"
type input "5f036ec4e16dec2d6b59c8ff"
type input "1"
type input "yr-fn"
type input "5f647205b73bc97568ca66c0"
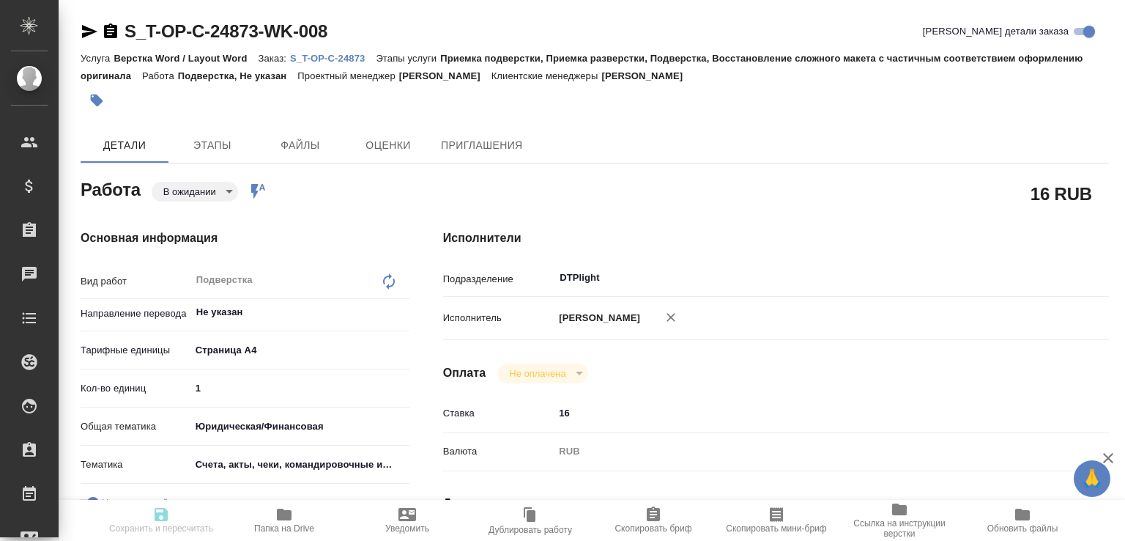
checkbox input "true"
type input "25.08.2025 10:00"
type input "25.08.2025 11:30"
type input "DTPlight"
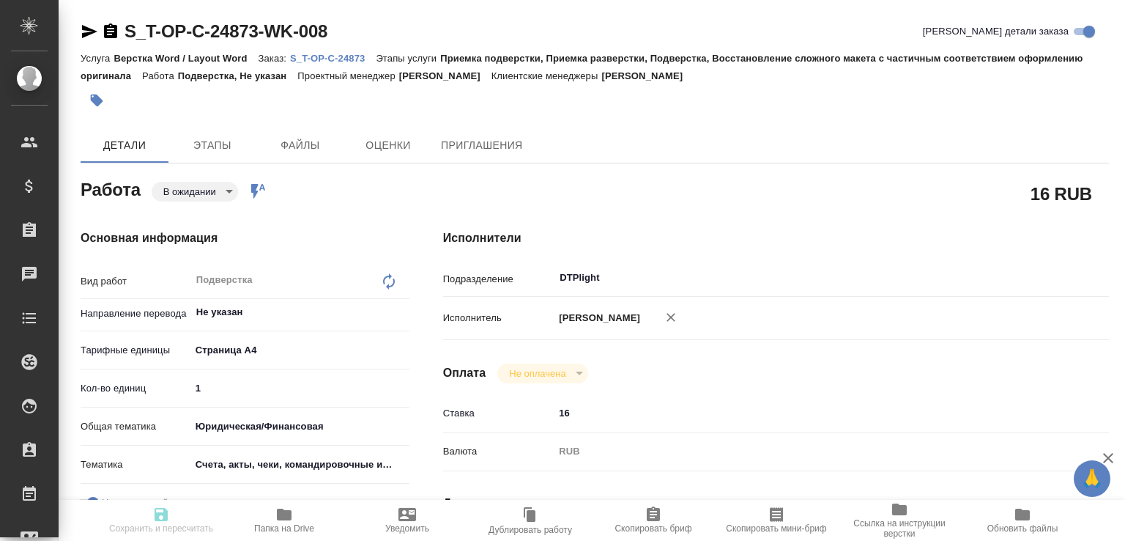
type input "notPayed"
type input "16"
type input "RUB"
type input "[PERSON_NAME]"
type textarea "x"
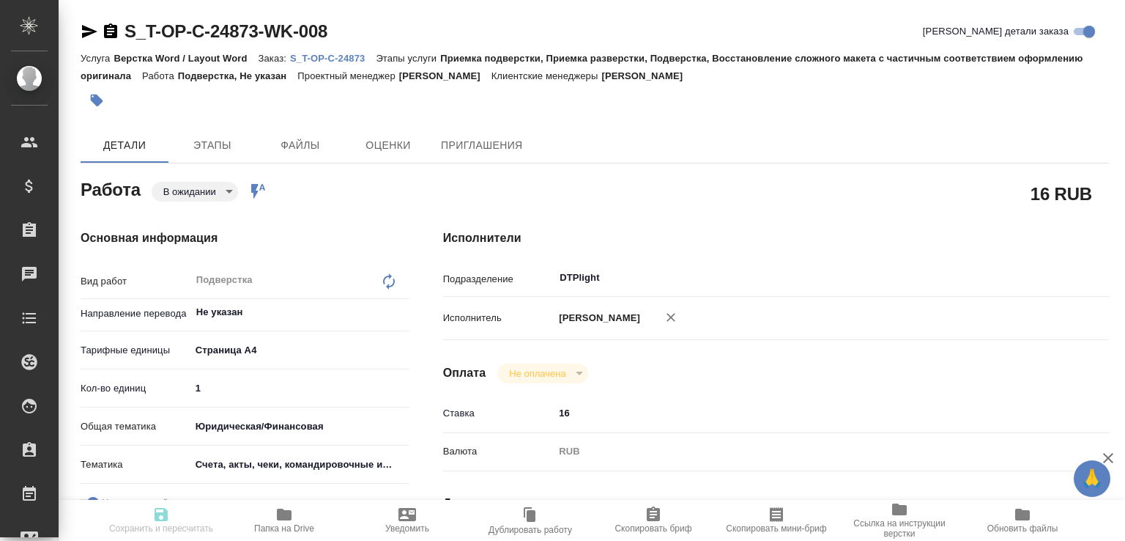
type textarea "/Clients/Т-ОП-С_Русал Глобал Менеджмент/Orders/S_T-OP-C-24873/DTP/S_T-OP-C-2487…"
type textarea "x"
type input "S_T-OP-C-24873"
type input "Т-ОП-С-46500"
type input "Верстка Word / Layout Word"
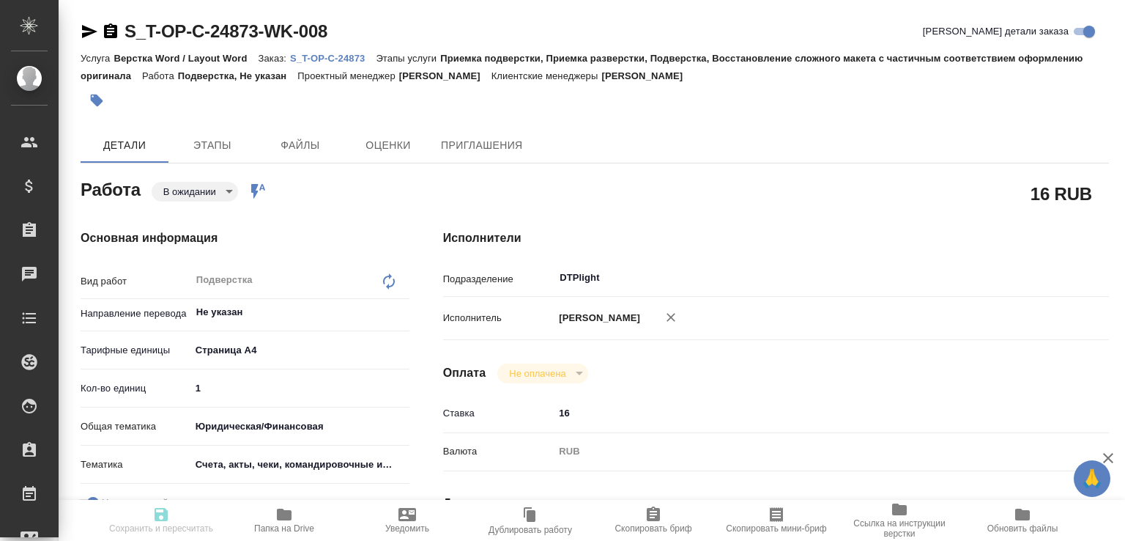
type input "Приемка подверстки, Приемка разверстки, Подверстка, Восстановление сложного мак…"
type input "Меньшикова Александра"
type input "[PERSON_NAME]"
type input "/Clients/Т-ОП-С_Русал Глобал Менеджмент/Orders/S_T-OP-C-24873"
type textarea "x"
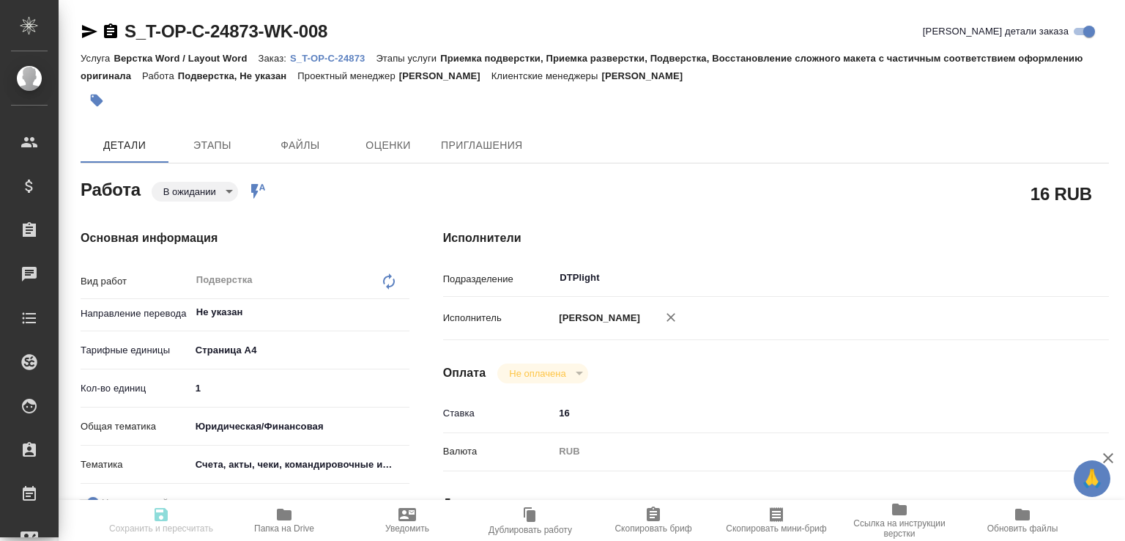
type textarea "x"
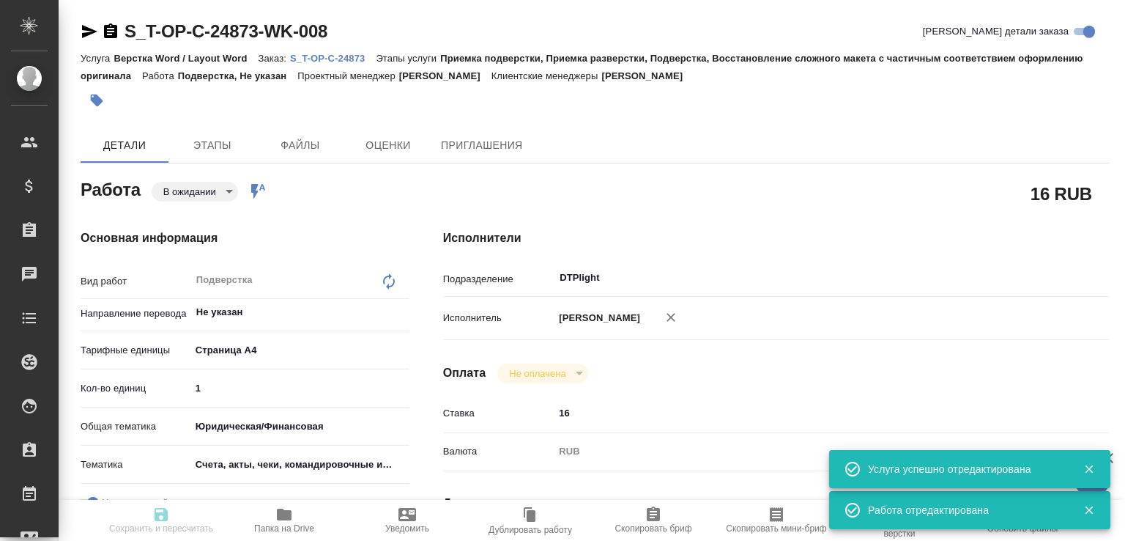
type textarea "x"
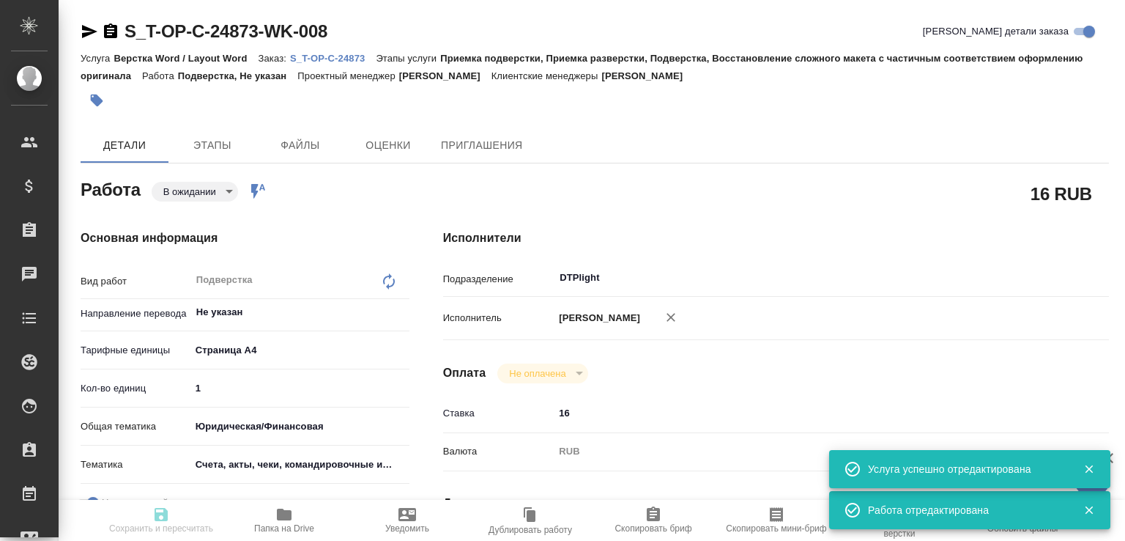
type textarea "x"
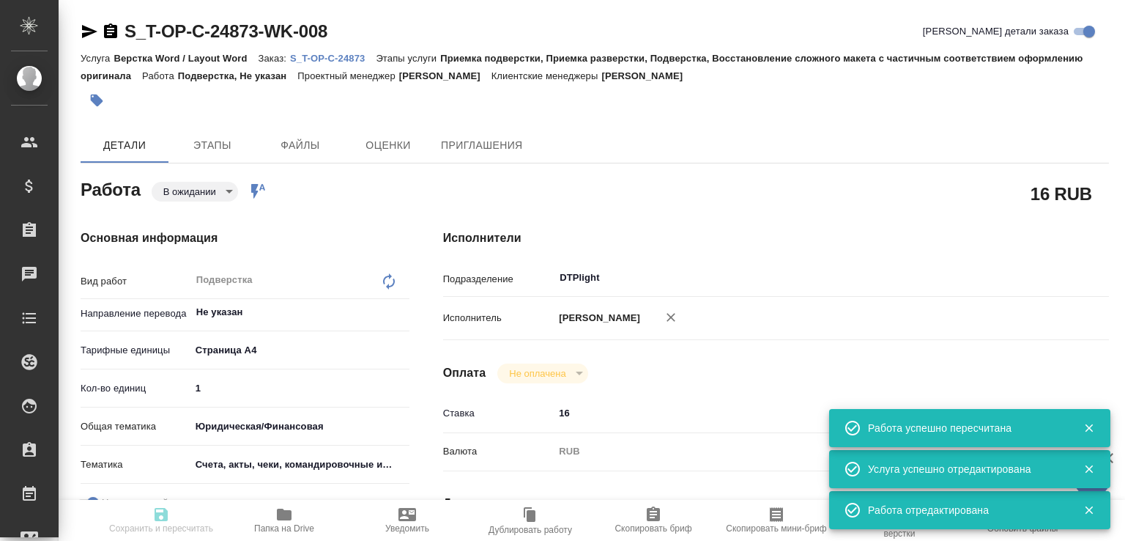
type input "pending"
type textarea "Подверстка"
type textarea "x"
type input "Не указан"
type input "5f036ec4e16dec2d6b59c8ff"
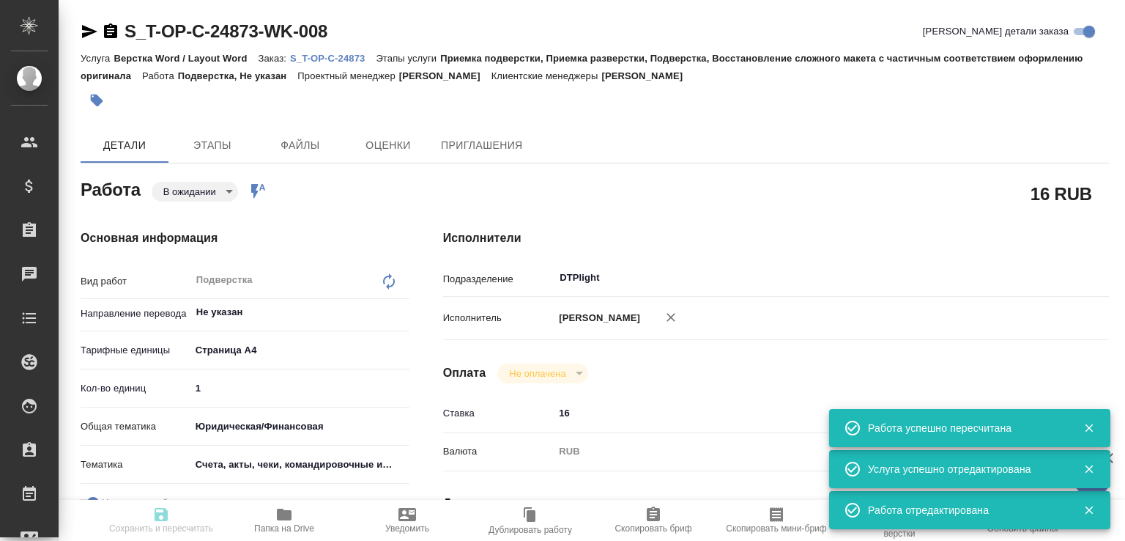
type input "1"
type input "yr-fn"
type input "5f647205b73bc97568ca66c0"
checkbox input "true"
type input "25.08.2025 10:00"
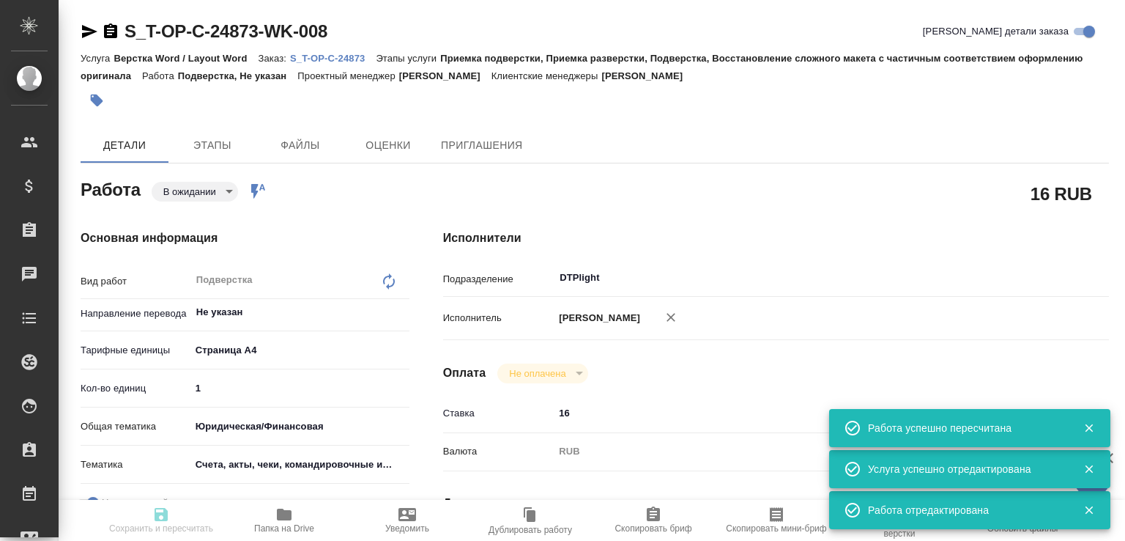
type input "25.08.2025 11:30"
type input "DTPlight"
type input "notPayed"
type input "16"
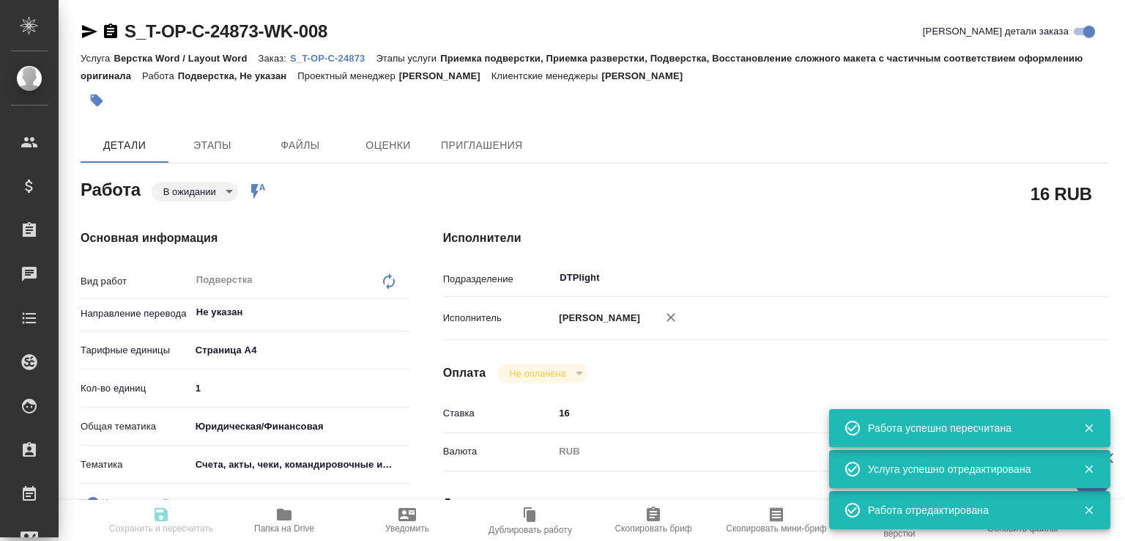
type input "RUB"
type input "[PERSON_NAME]"
type textarea "x"
type textarea "/Clients/Т-ОП-С_Русал Глобал Менеджмент/Orders/S_T-OP-C-24873/DTP/S_T-OP-C-2487…"
type textarea "x"
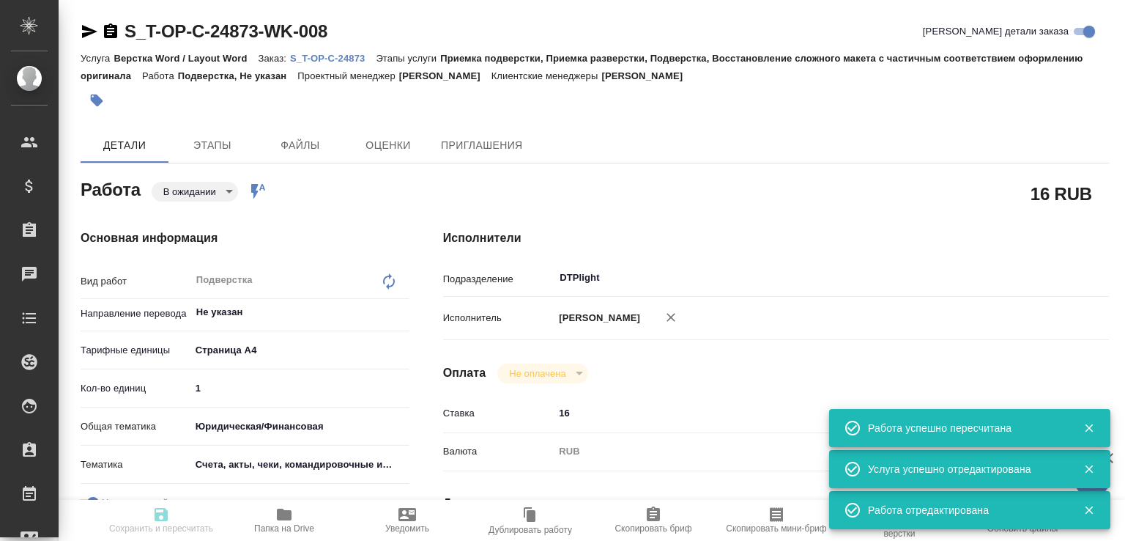
type input "S_T-OP-C-24873"
type input "Т-ОП-С-46500"
type input "Верстка Word / Layout Word"
type input "Приемка подверстки, Приемка разверстки, Подверстка, Восстановление сложного мак…"
type input "Меньшикова Александра"
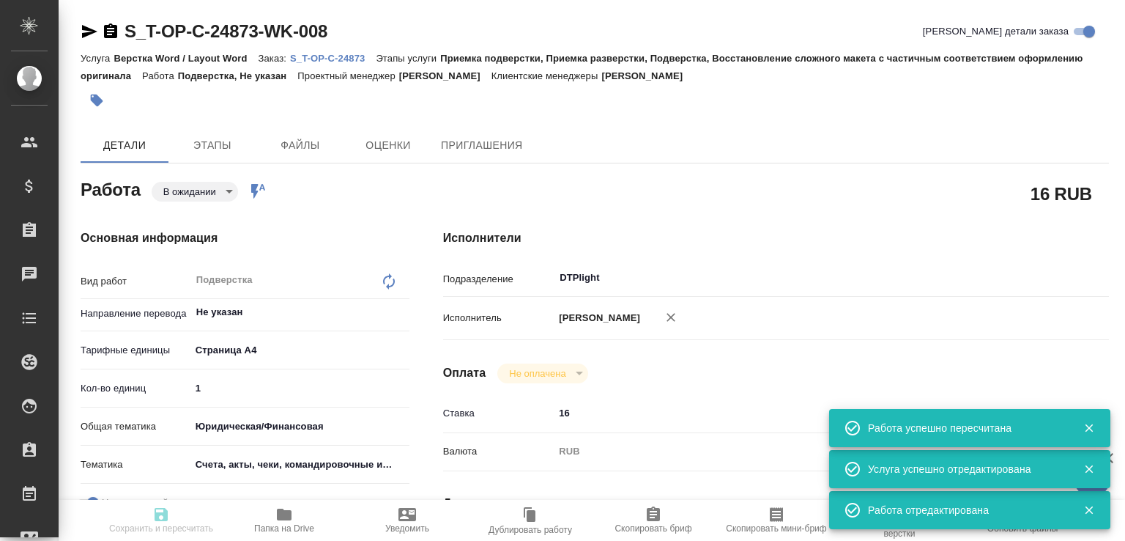
type input "[PERSON_NAME]"
type input "/Clients/Т-ОП-С_Русал Глобал Менеджмент/Orders/S_T-OP-C-24873"
type textarea "x"
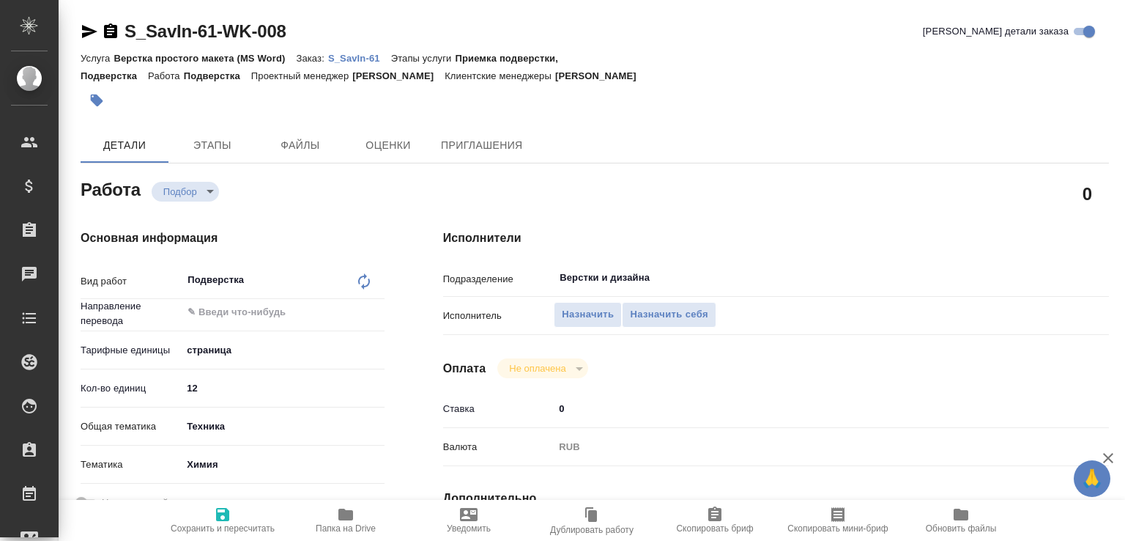
click at [359, 60] on p "S_SavIn-61" at bounding box center [359, 58] width 63 height 11
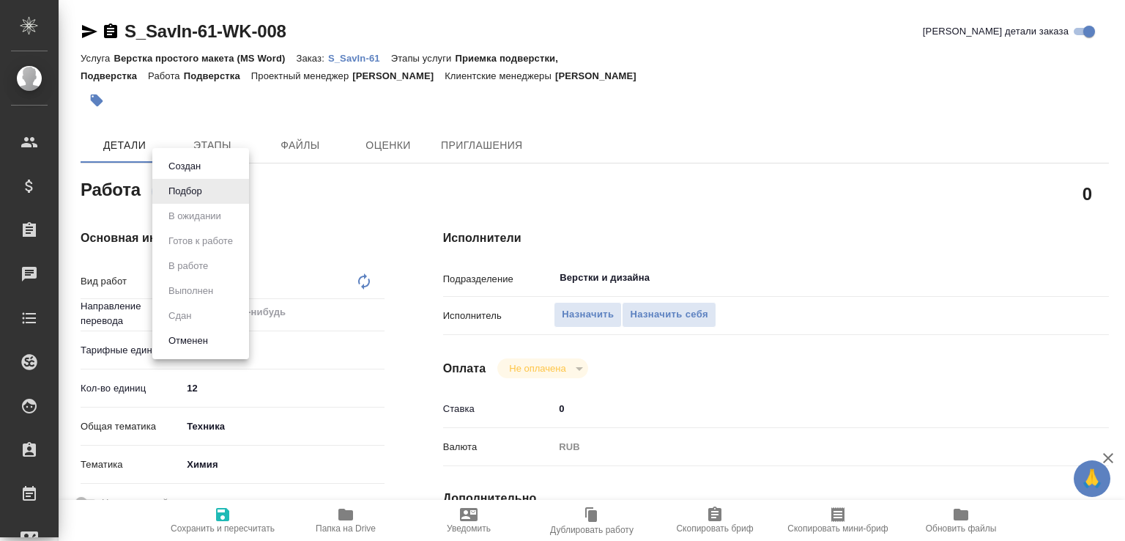
click at [211, 185] on body "🙏 .cls-1 fill:#fff; AWATERA Малофеева Екатерина e.malofeeva Клиенты Спецификаци…" at bounding box center [562, 270] width 1125 height 541
click at [577, 313] on div at bounding box center [562, 270] width 1125 height 541
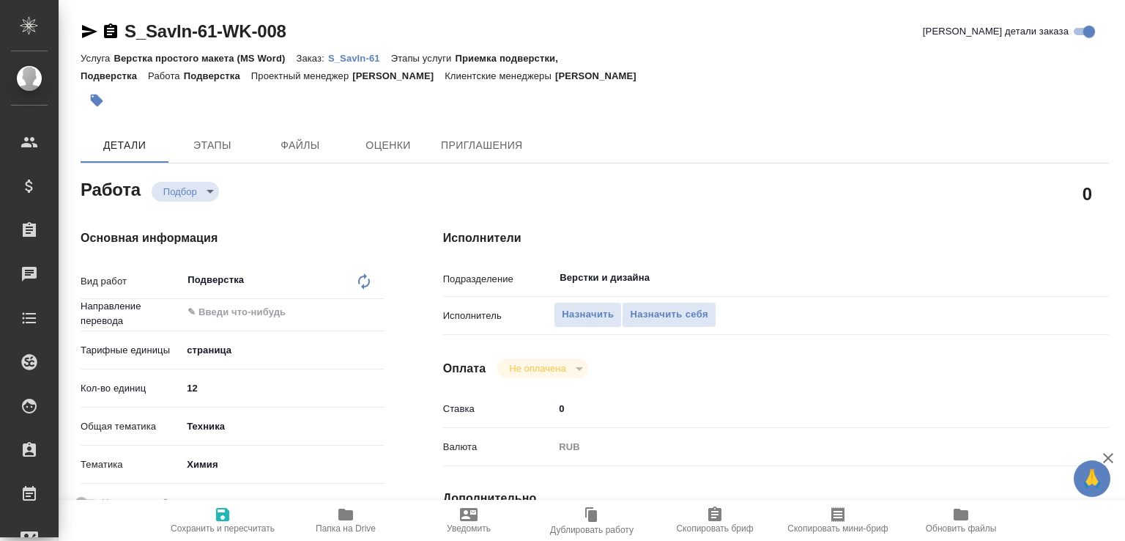
click at [577, 313] on span "Назначить" at bounding box center [588, 314] width 52 height 17
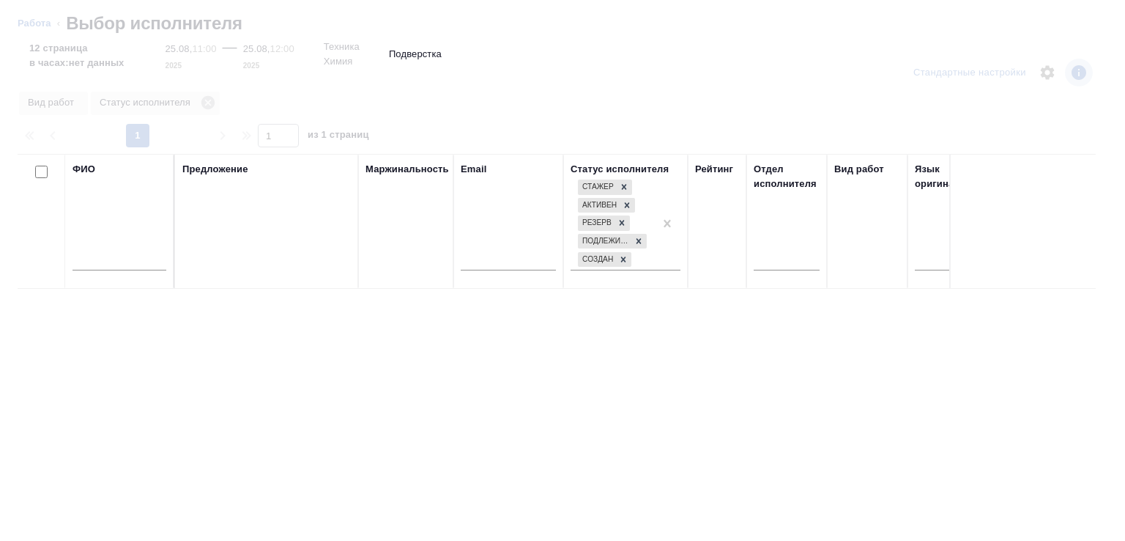
click at [94, 259] on input "text" at bounding box center [120, 261] width 94 height 18
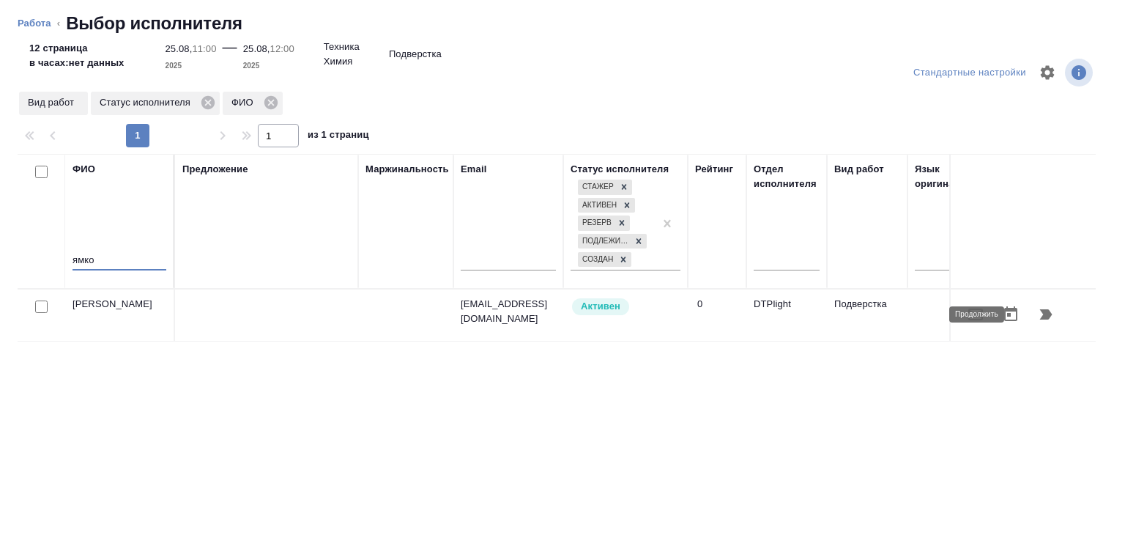
type input "ямко"
click at [1040, 313] on icon "button" at bounding box center [1046, 314] width 12 height 10
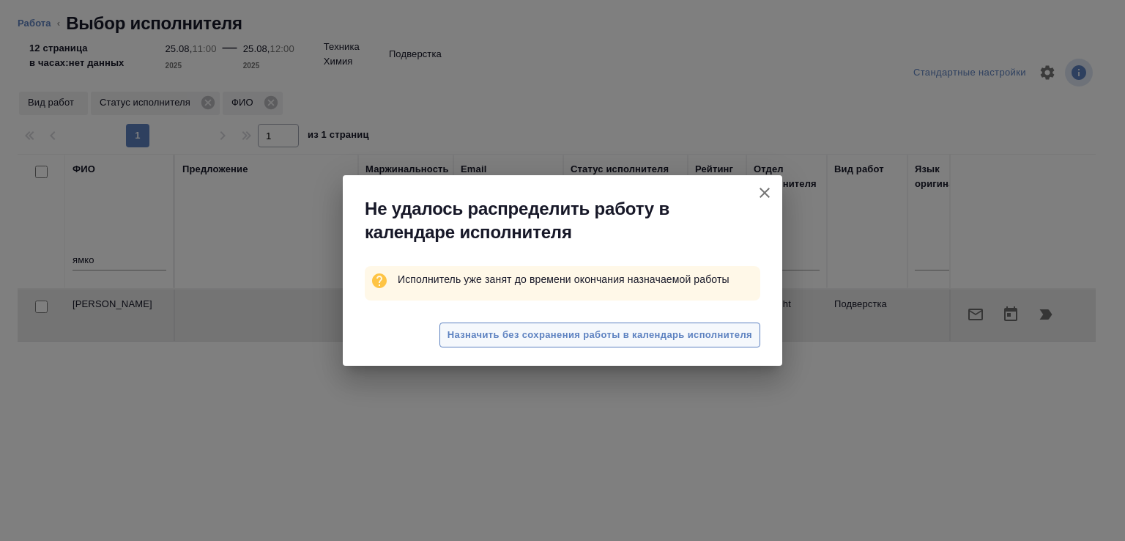
click at [741, 338] on span "Назначить без сохранения работы в календарь исполнителя" at bounding box center [600, 335] width 305 height 17
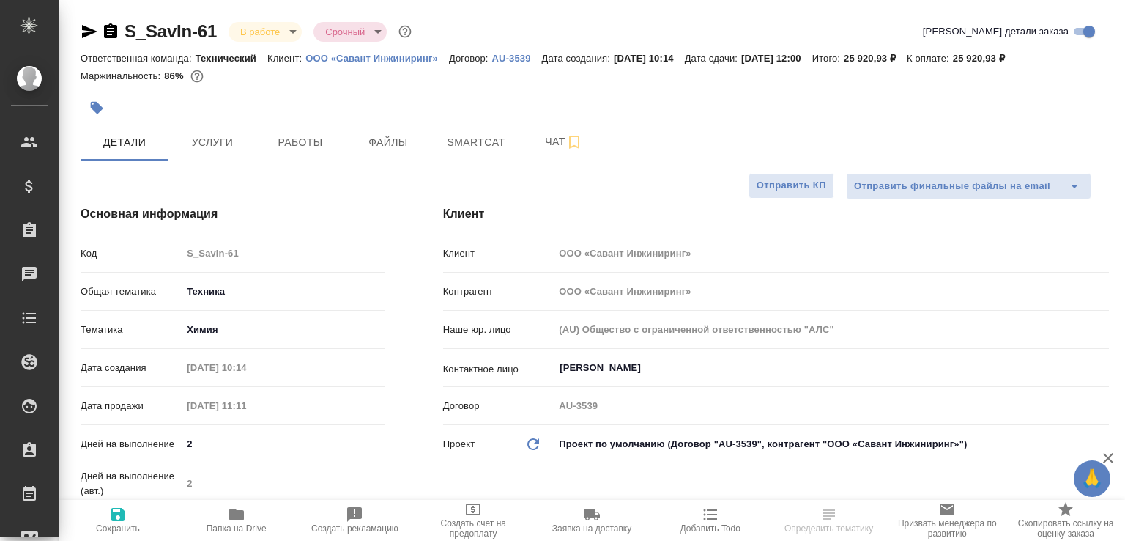
select select "RU"
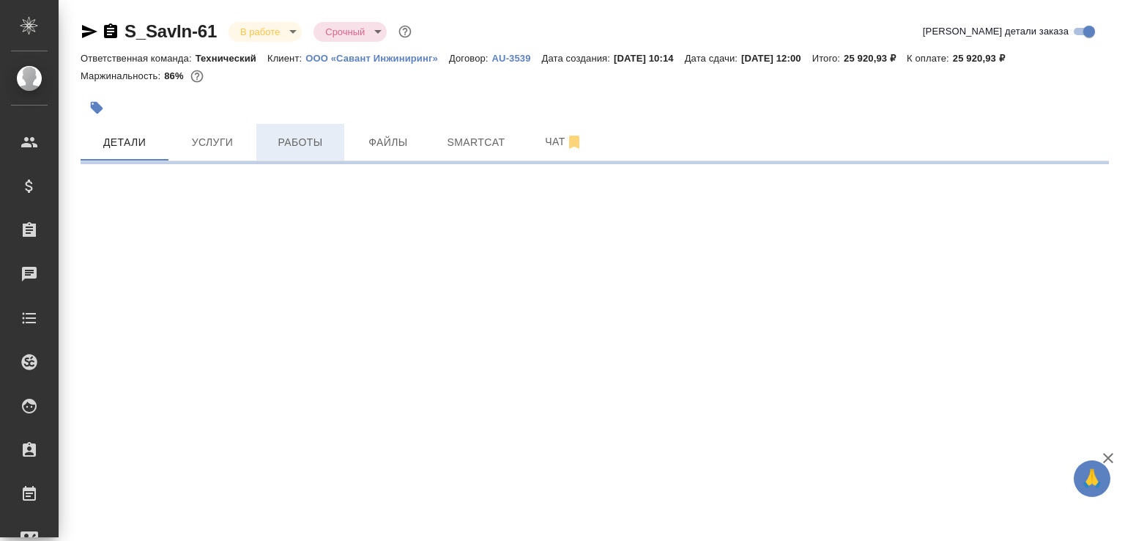
select select "RU"
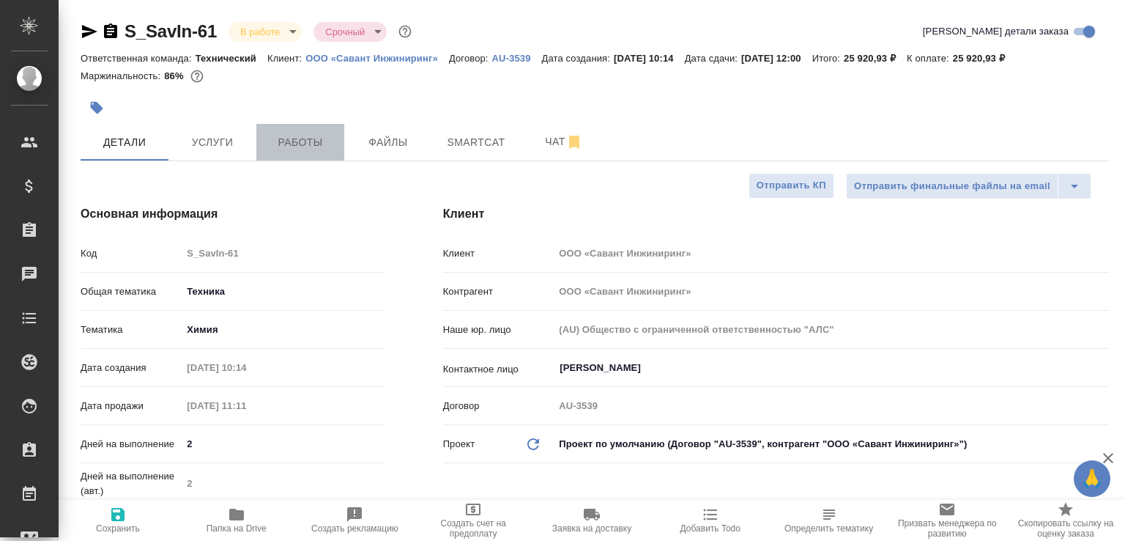
click at [288, 150] on button "Работы" at bounding box center [300, 142] width 88 height 37
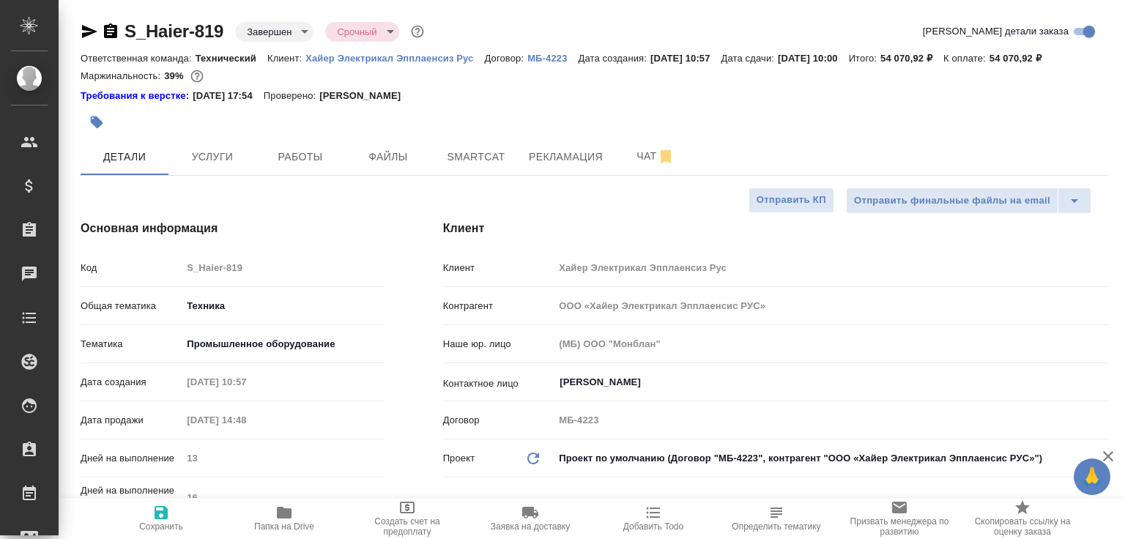
select select "RU"
click at [296, 502] on button "Папка на Drive" at bounding box center [284, 520] width 123 height 41
click at [329, 159] on button "Работы" at bounding box center [300, 156] width 88 height 37
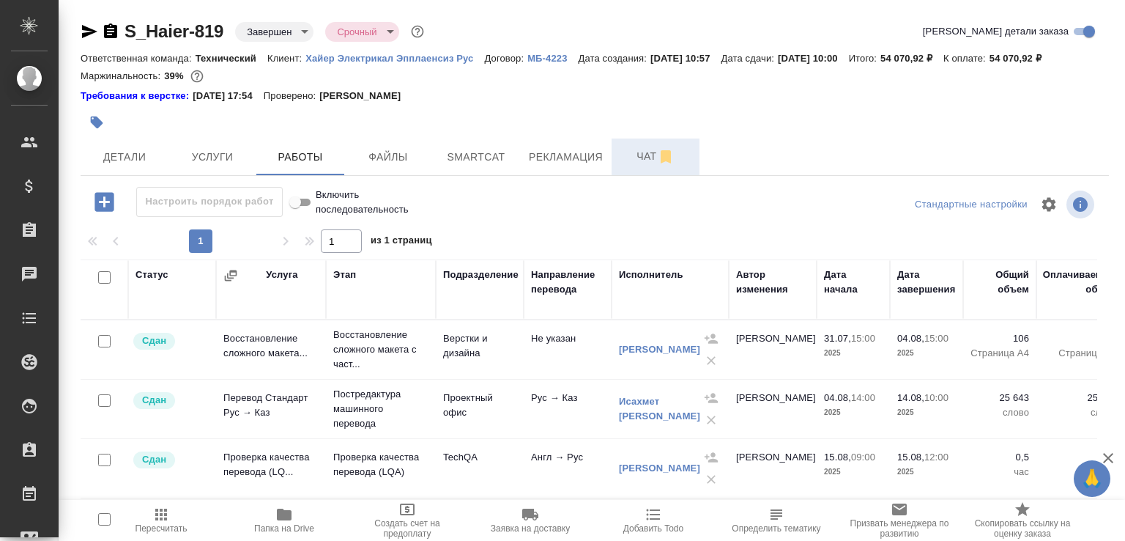
click at [633, 166] on span "Чат" at bounding box center [655, 156] width 70 height 18
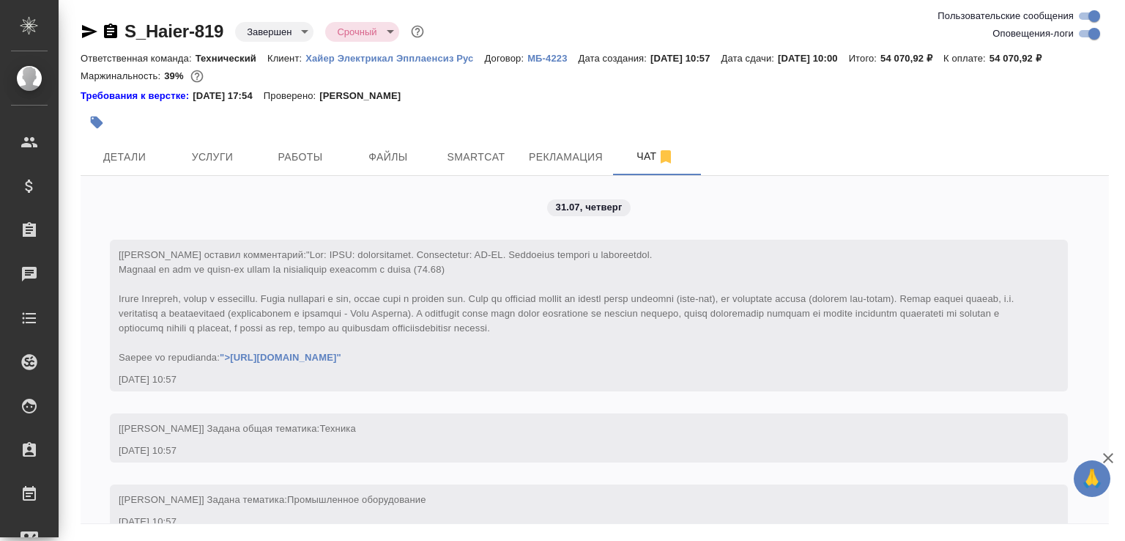
scroll to position [22868, 0]
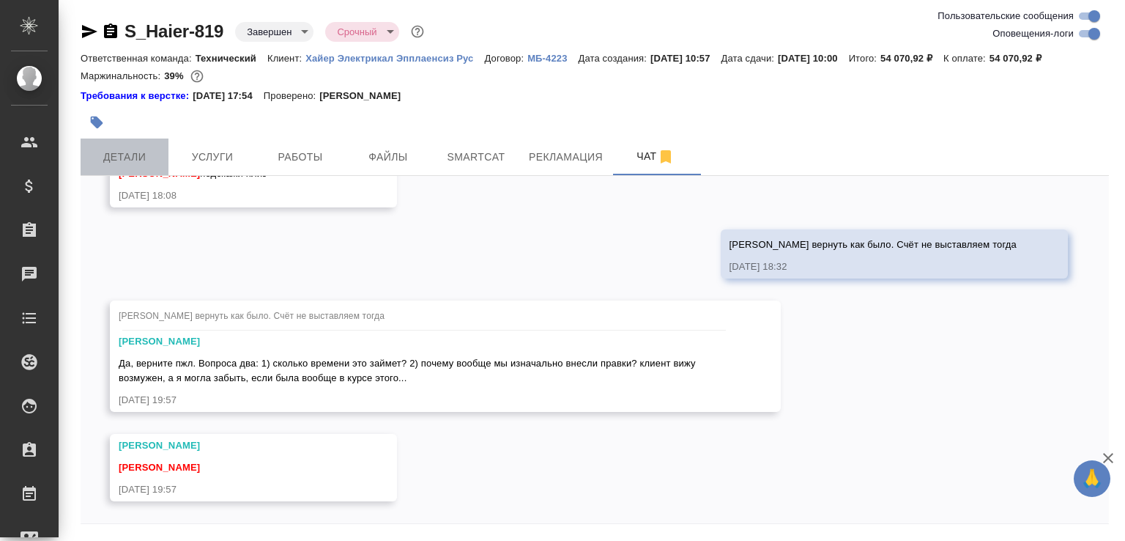
click at [141, 156] on button "Детали" at bounding box center [125, 156] width 88 height 37
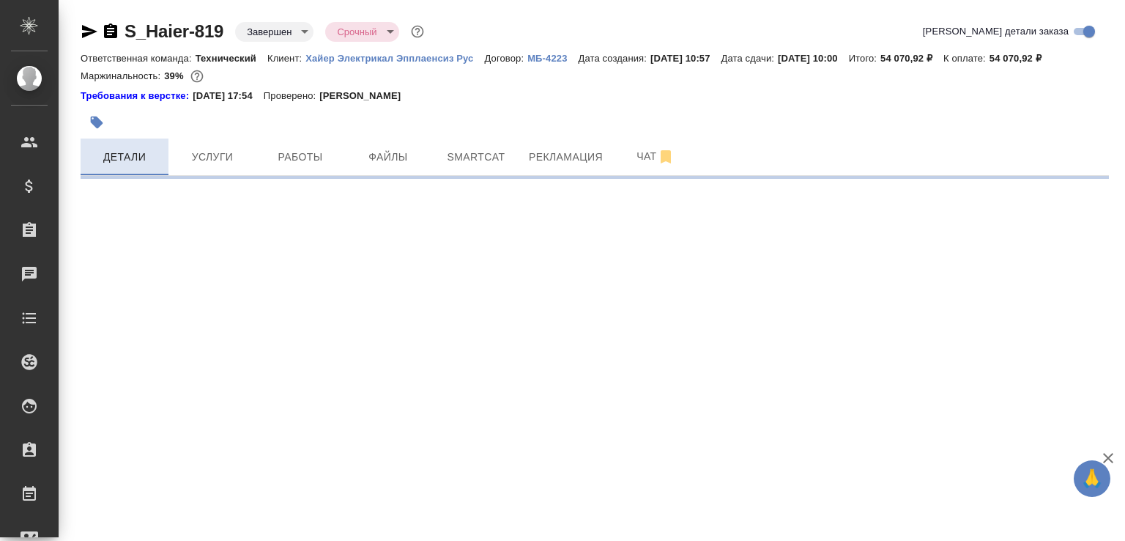
select select "RU"
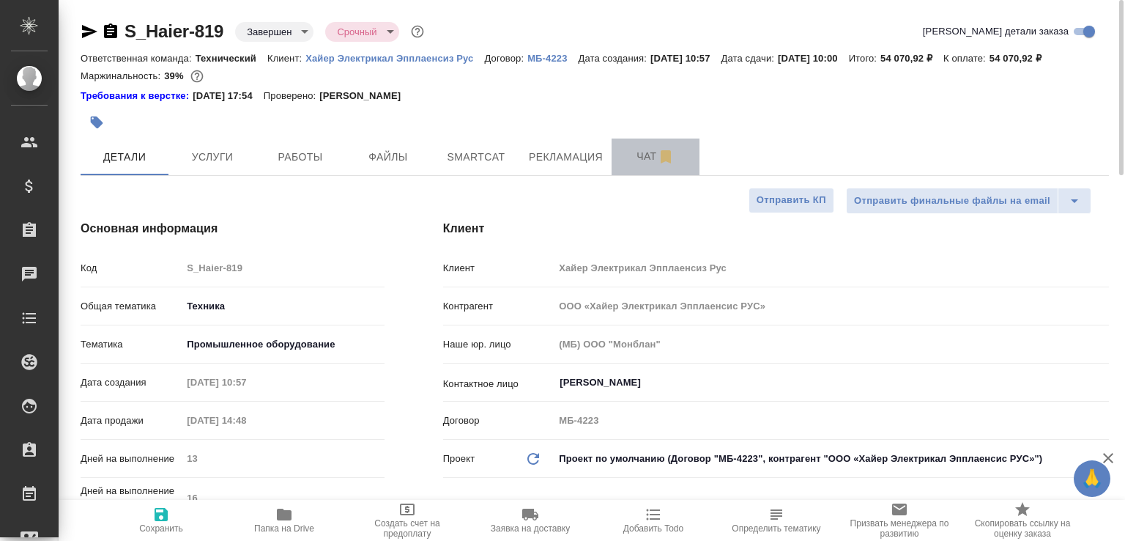
click at [624, 163] on button "Чат" at bounding box center [656, 156] width 88 height 37
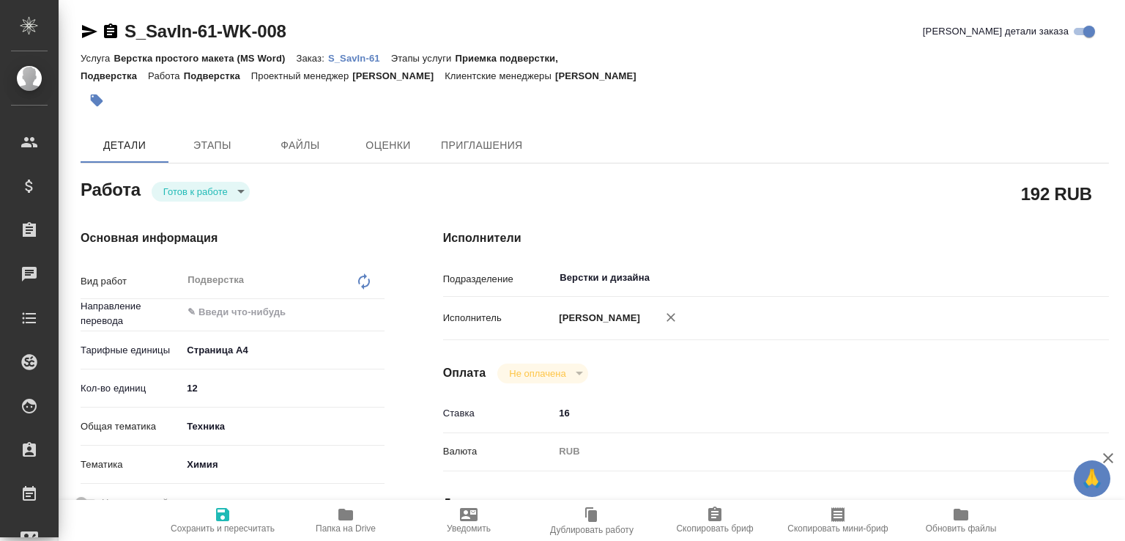
type textarea "x"
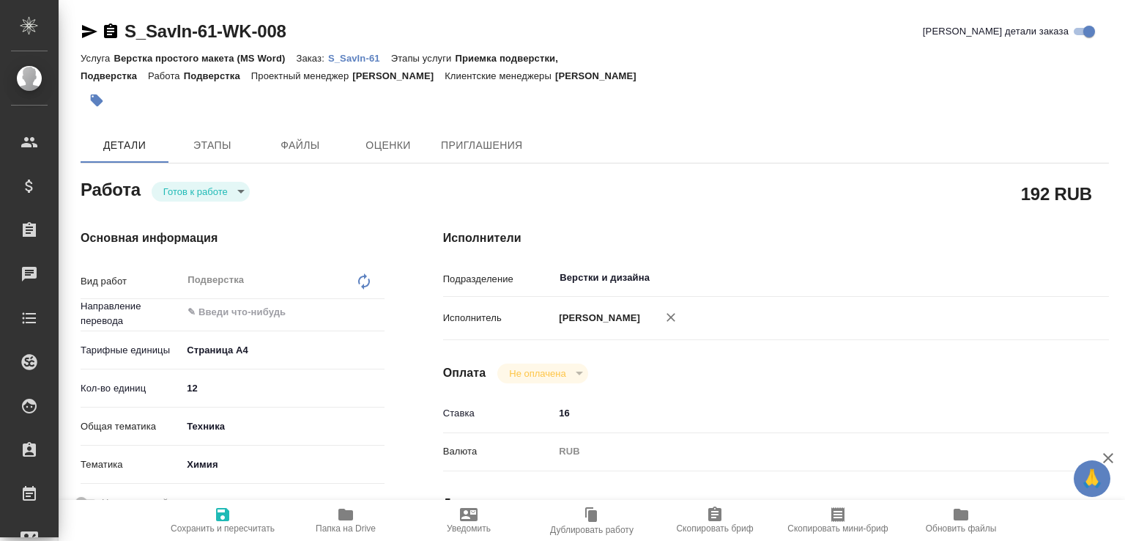
type textarea "x"
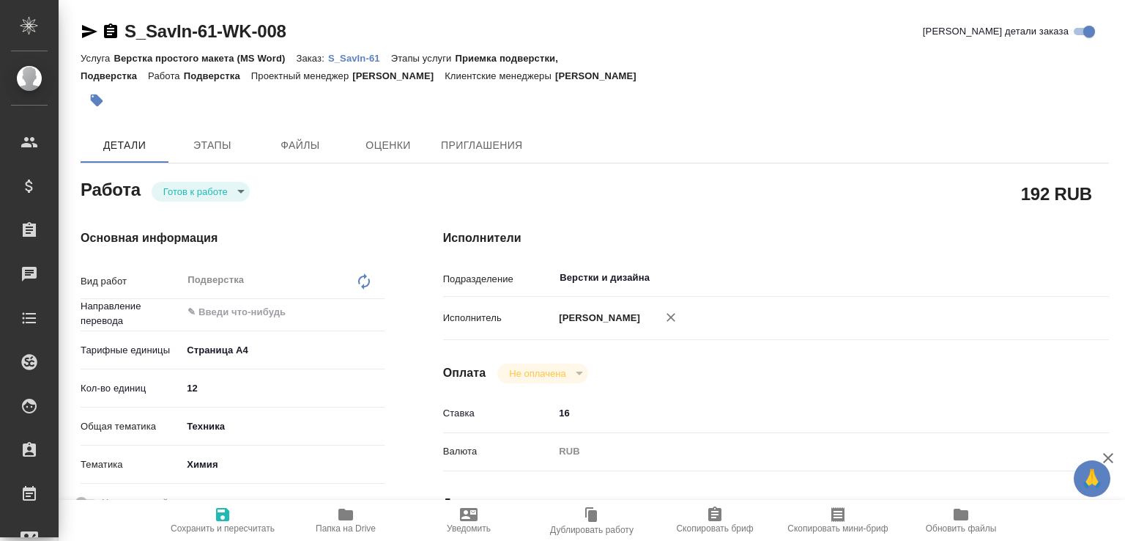
type textarea "x"
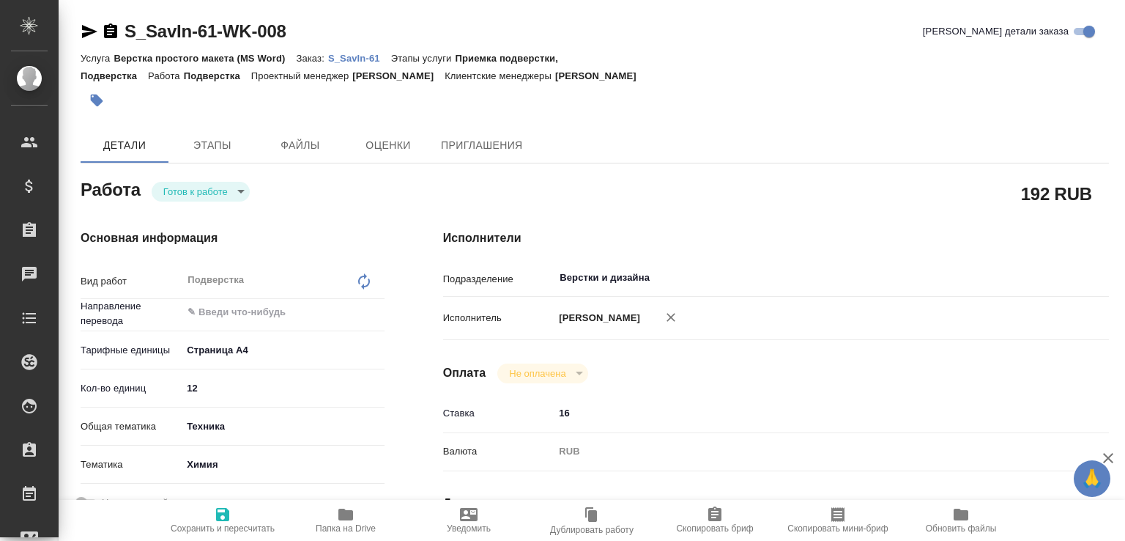
type textarea "x"
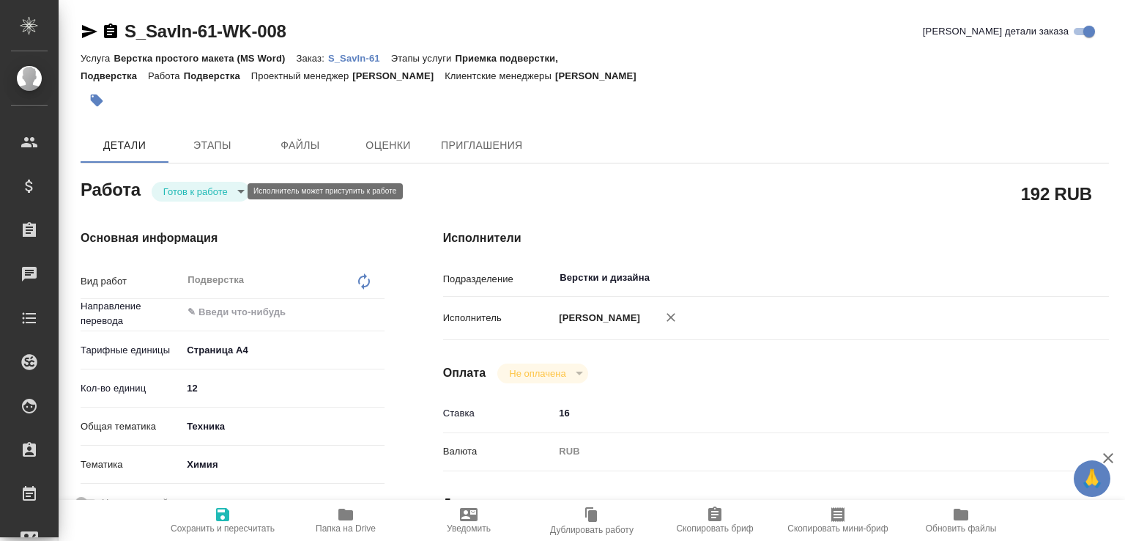
click at [222, 187] on body "🙏 .cls-1 fill:#fff; AWATERA [PERSON_NAME]malofeeva Клиенты Спецификации Заказы …" at bounding box center [562, 270] width 1125 height 541
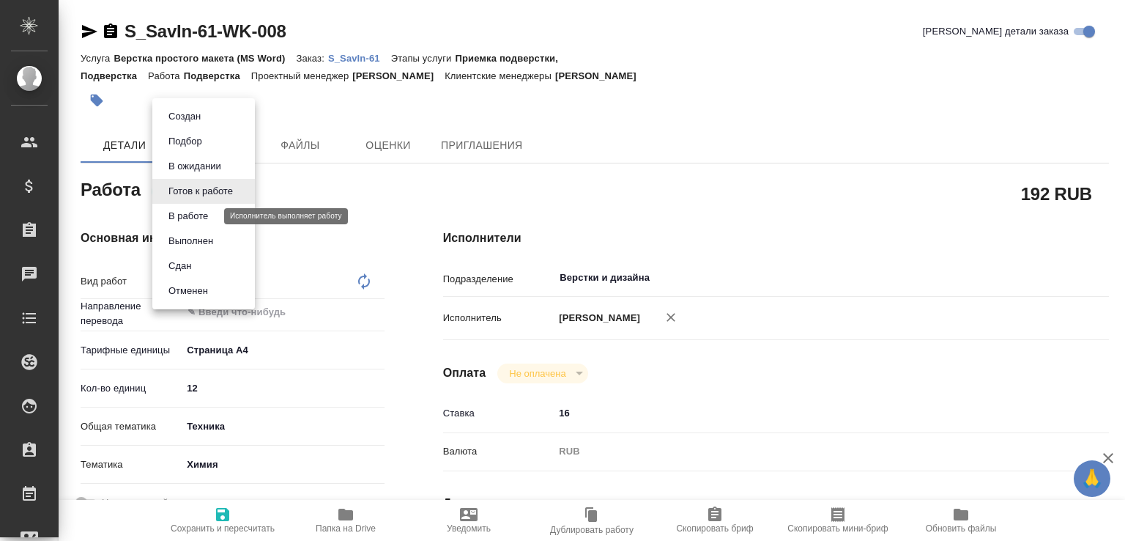
click at [199, 211] on button "В работе" at bounding box center [188, 216] width 48 height 16
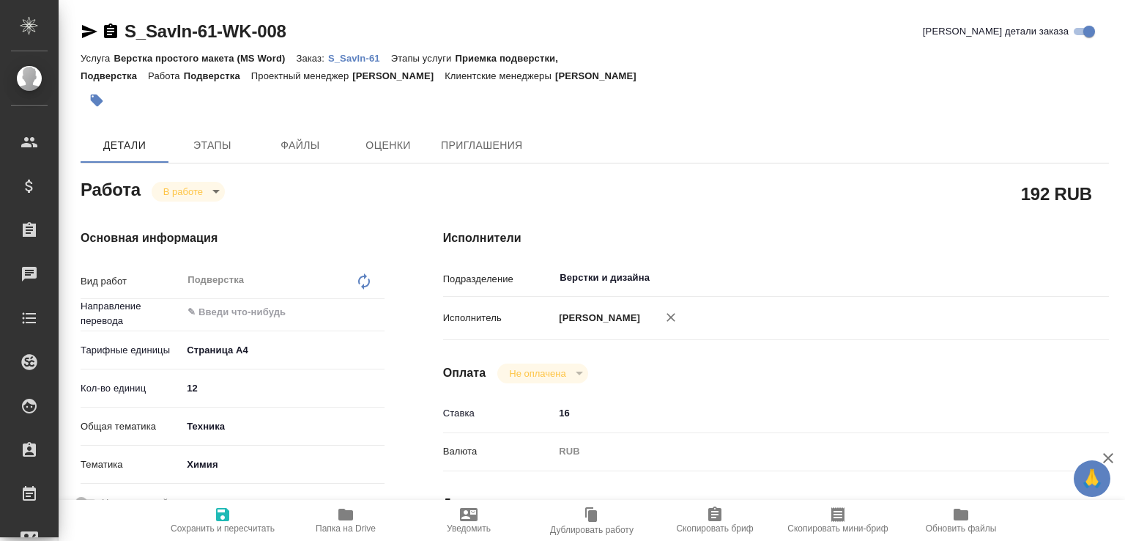
type textarea "x"
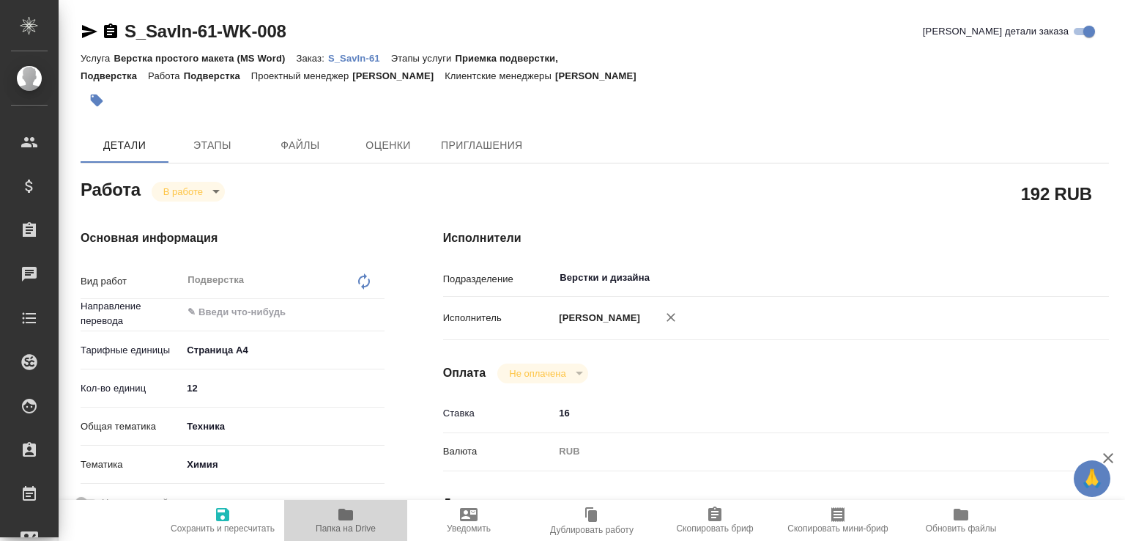
click at [344, 516] on icon "button" at bounding box center [345, 514] width 15 height 12
type textarea "x"
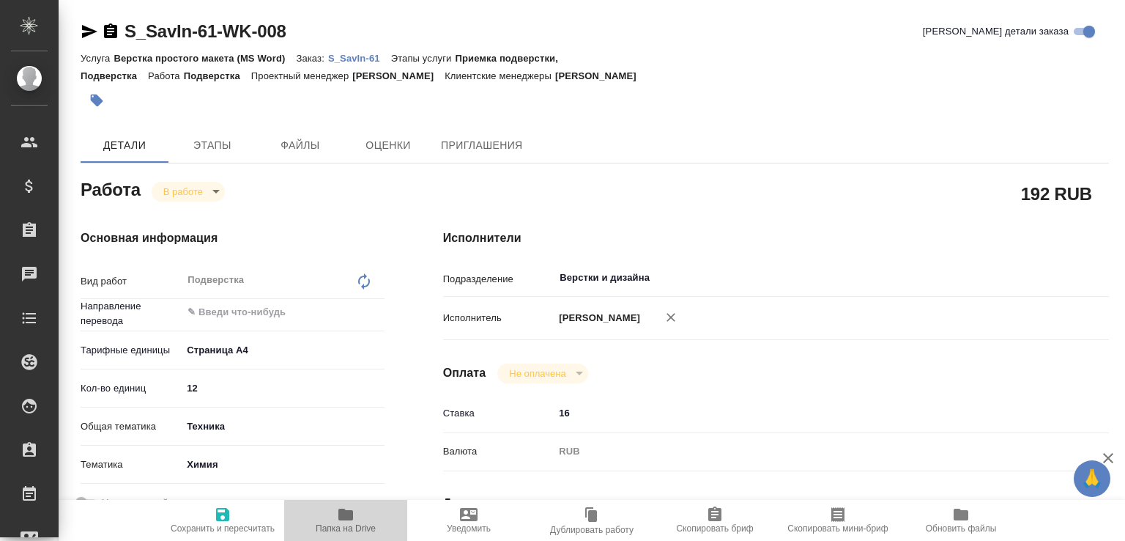
type textarea "x"
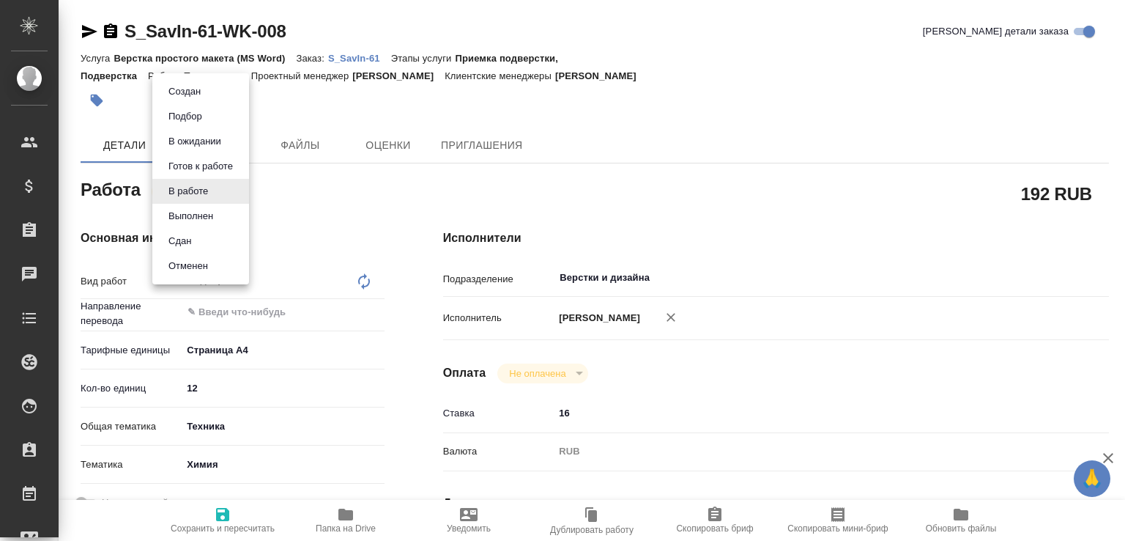
click at [202, 187] on body "🙏 .cls-1 fill:#fff; AWATERA [PERSON_NAME]malofeeva Клиенты Спецификации Заказы …" at bounding box center [562, 270] width 1125 height 541
click at [198, 143] on button "В ожидании" at bounding box center [195, 141] width 62 height 16
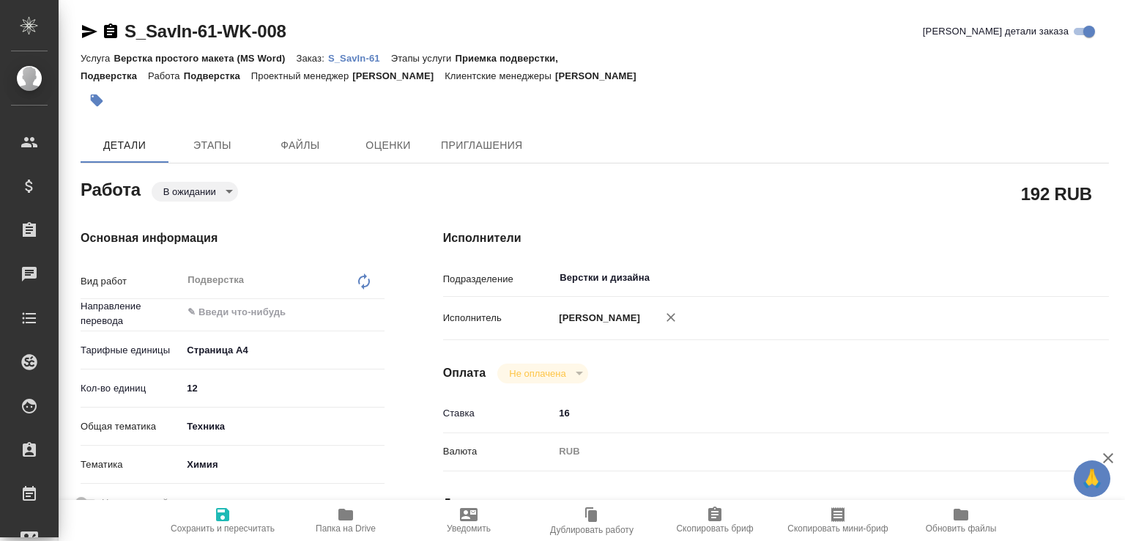
type textarea "x"
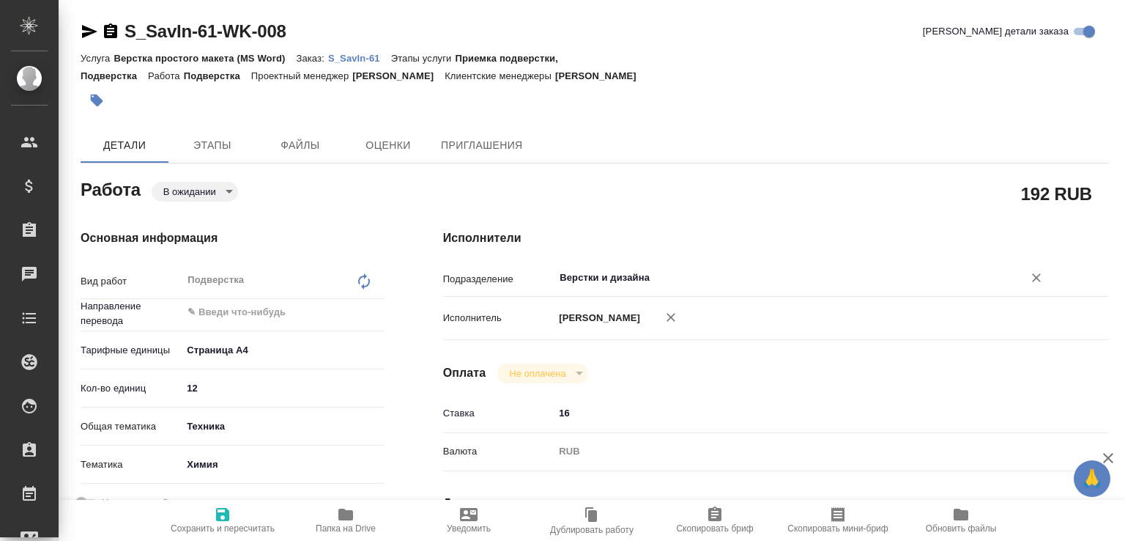
click at [614, 282] on input "Верстки и дизайна" at bounding box center [779, 278] width 442 height 18
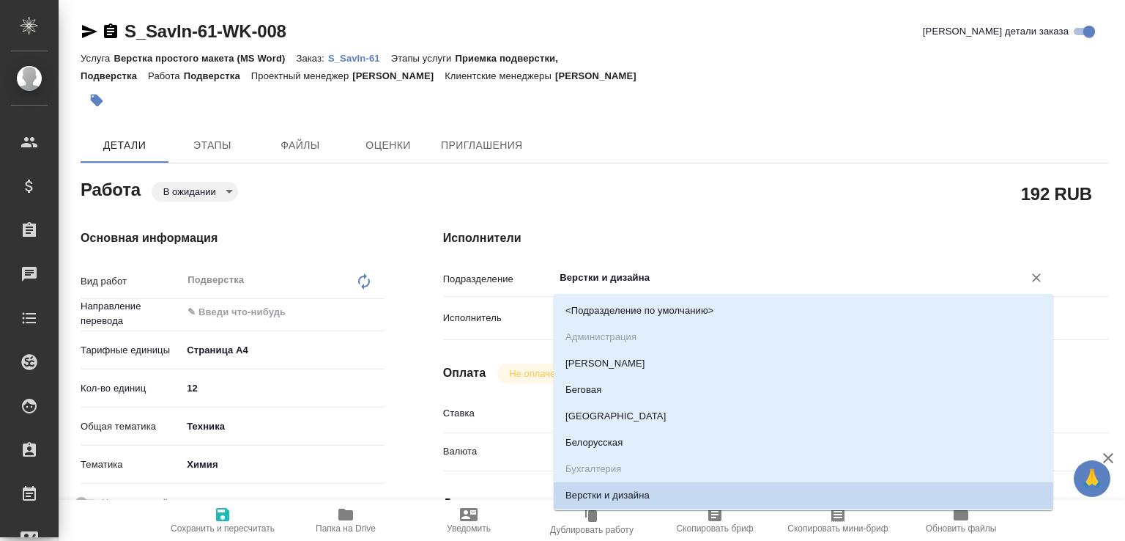
type textarea "x"
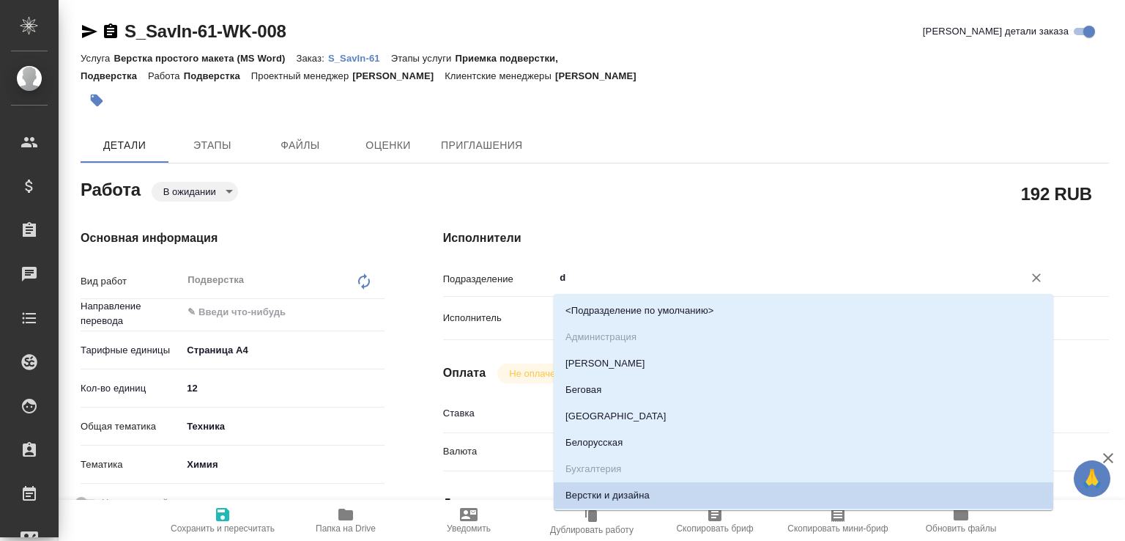
type input "dt"
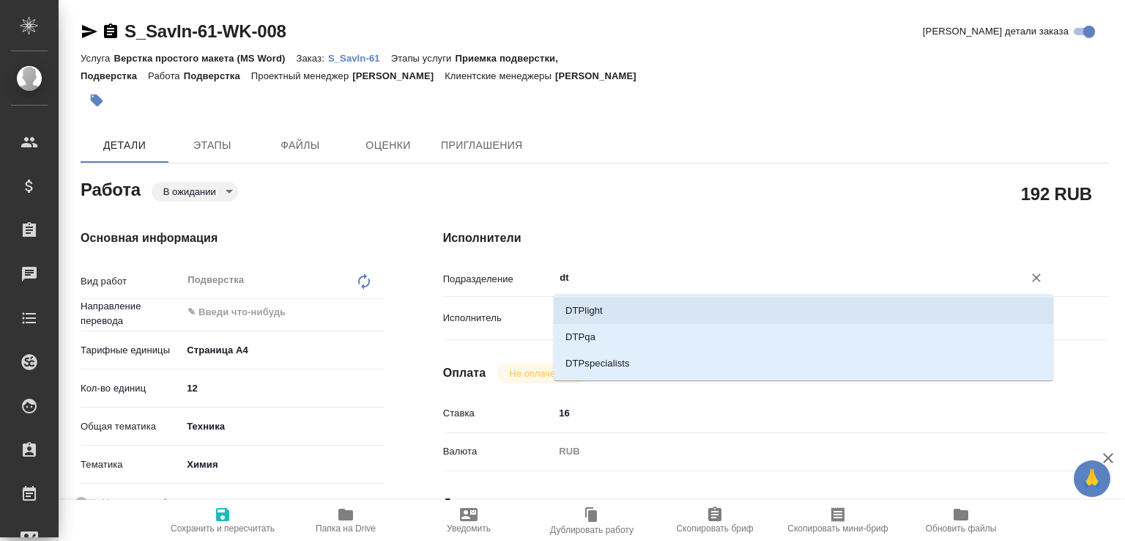
click at [593, 307] on li "DTPlight" at bounding box center [804, 310] width 500 height 26
type textarea "x"
type input "DTPlight"
type textarea "x"
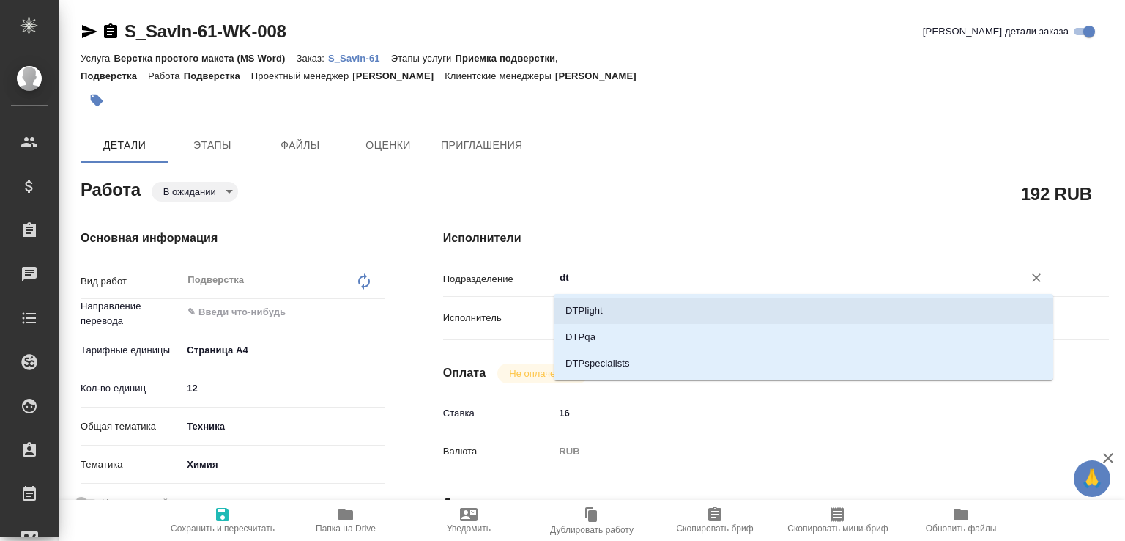
type textarea "x"
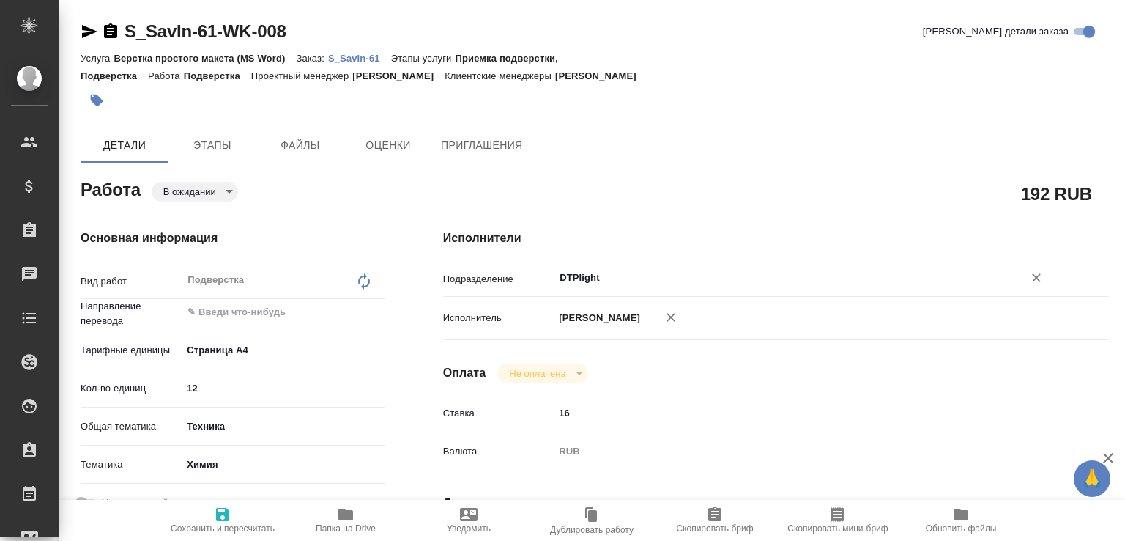
type input "DTPlight"
click at [237, 513] on span "Сохранить и пересчитать" at bounding box center [222, 519] width 105 height 28
type textarea "x"
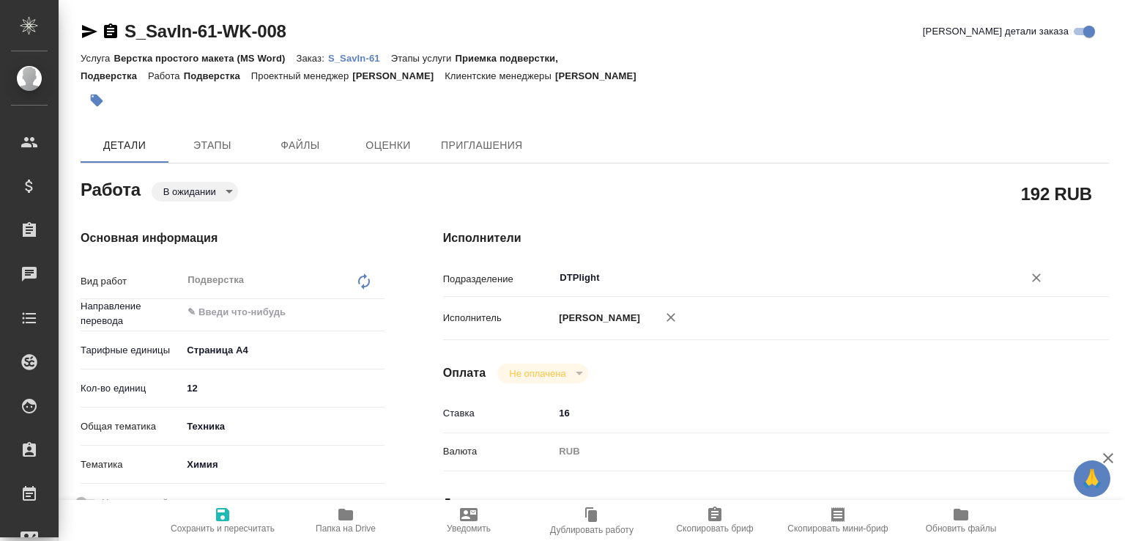
type textarea "x"
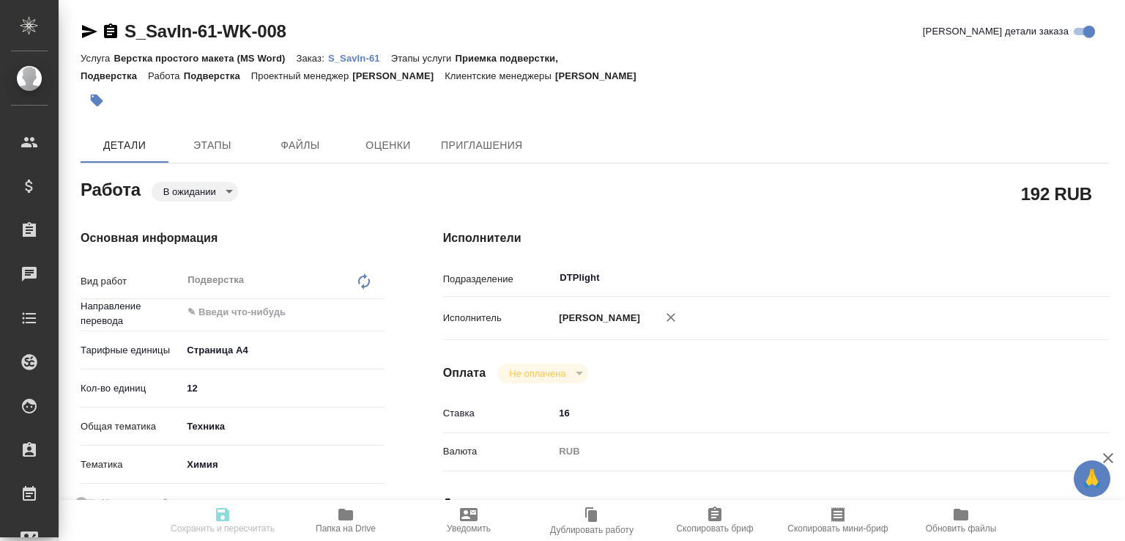
type textarea "x"
type input "pending"
type textarea "Подверстка"
type textarea "x"
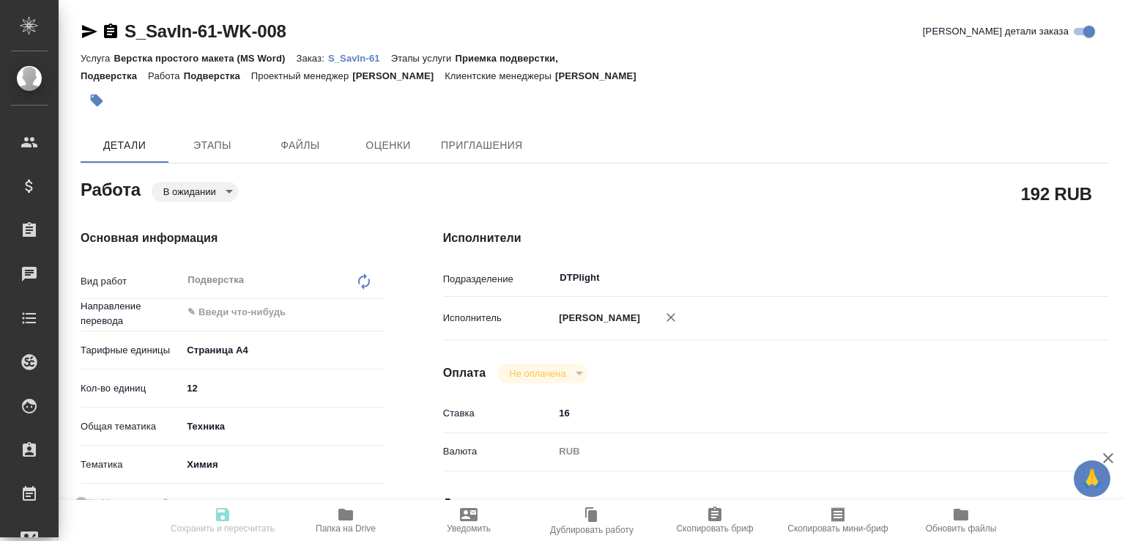
type input "5f036ec4e16dec2d6b59c8ff"
type input "12"
type input "tech"
type input "5a8b8b956a9677013d343d8b"
type input "25.08.2025 11:00"
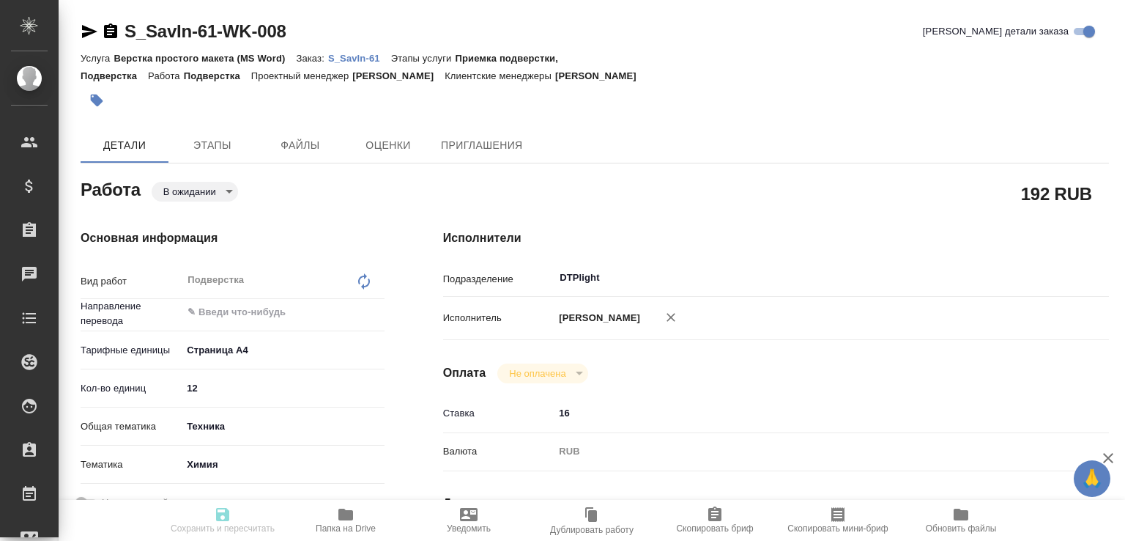
type input "24.08.2025 12:25"
type input "25.08.2025 12:00"
type input "DTPlight"
type input "notPayed"
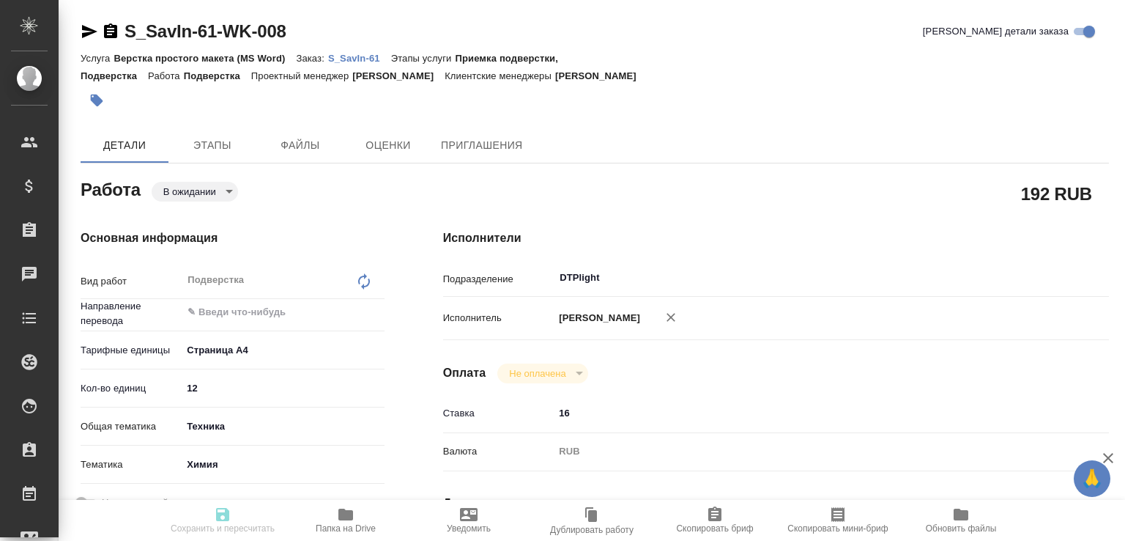
type input "16"
type input "RUB"
type input "[PERSON_NAME]"
type textarea "x"
type textarea "/Clients/ООО «Савант Инжиниринг»/Orders/S_SavIn-61/DTP/S_SavIn-61-WK-008"
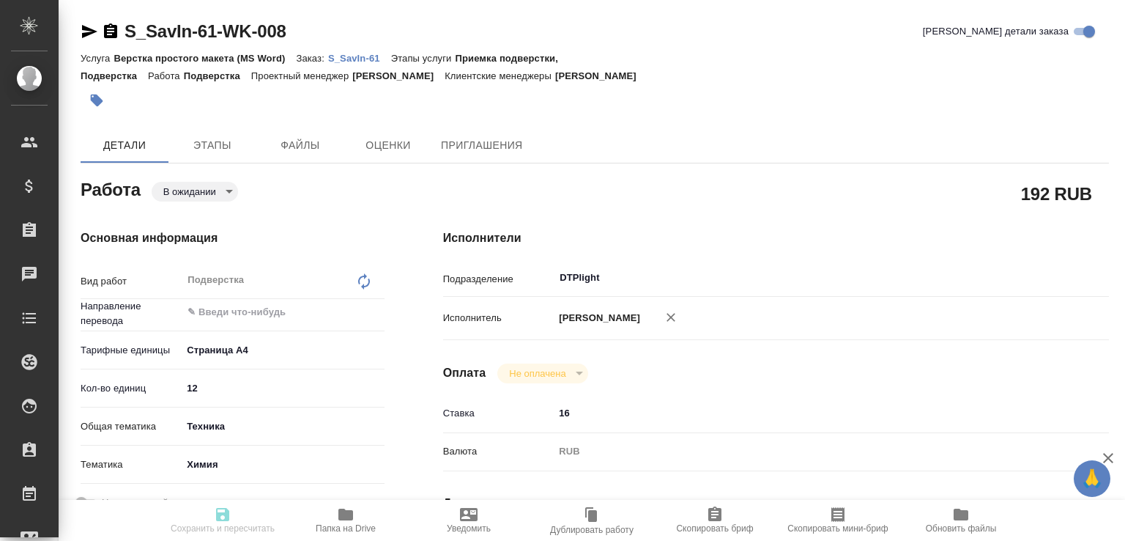
type textarea "x"
type input "S_SavIn-61"
type input "Верстка простого макета (MS Word)"
type input "Приемка подверстки, Подверстка"
type input "Никифорова Валерия"
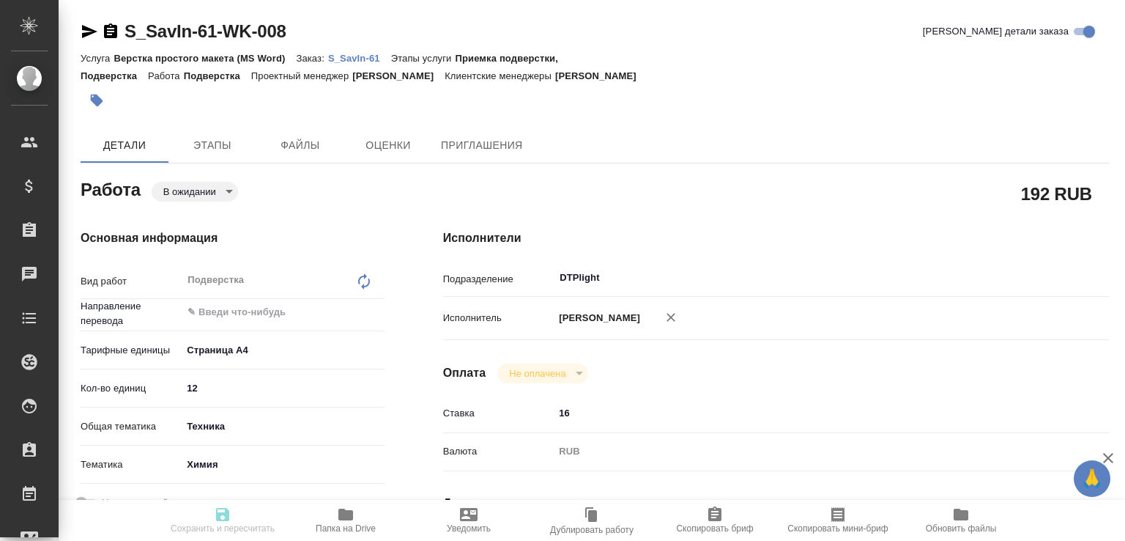
type input "[PERSON_NAME]"
type input "/Clients/ООО «Савант Инжиниринг»/Orders/S_SavIn-61"
type textarea "x"
type textarea "на англ в 2 колонки"
type textarea "x"
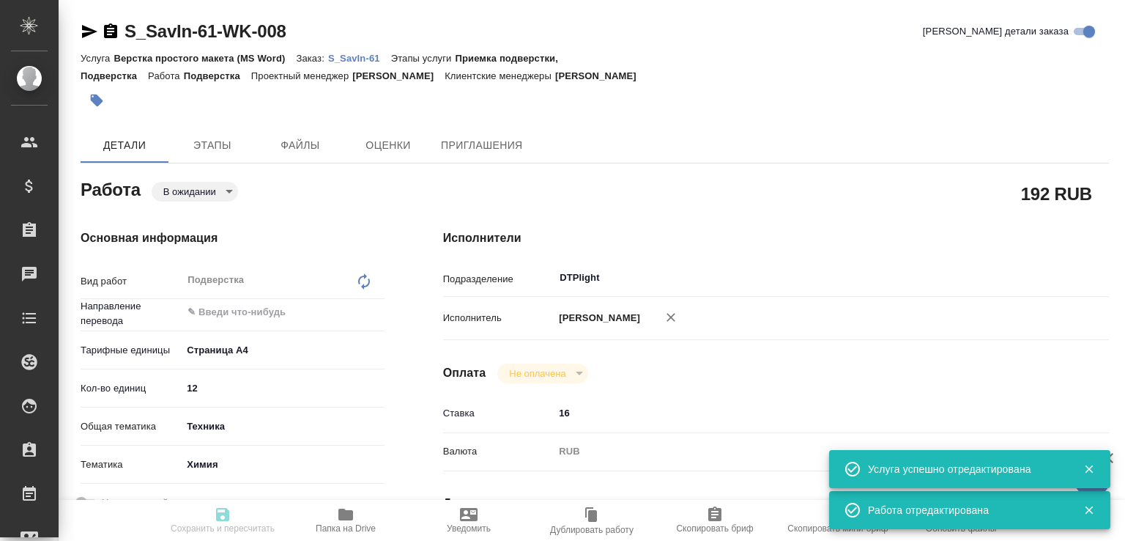
type textarea "x"
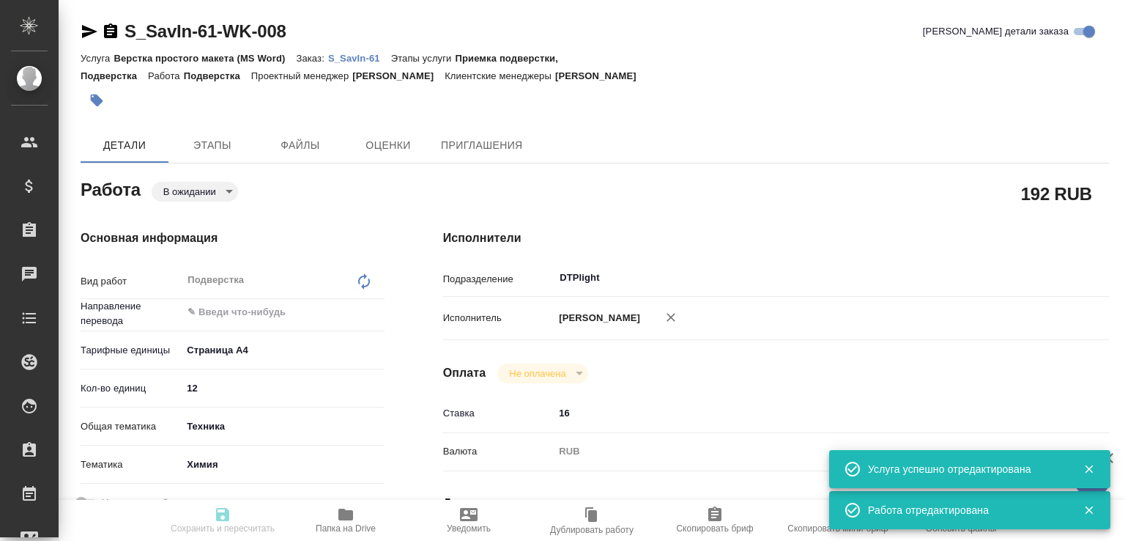
type textarea "x"
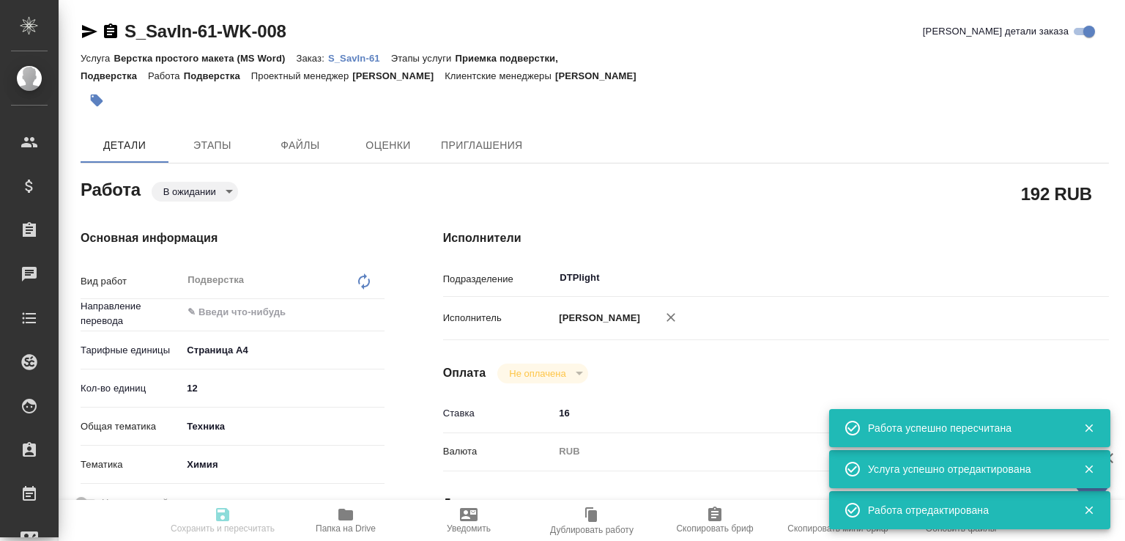
type input "pending"
type textarea "Подверстка"
type textarea "x"
type input "5f036ec4e16dec2d6b59c8ff"
type input "12"
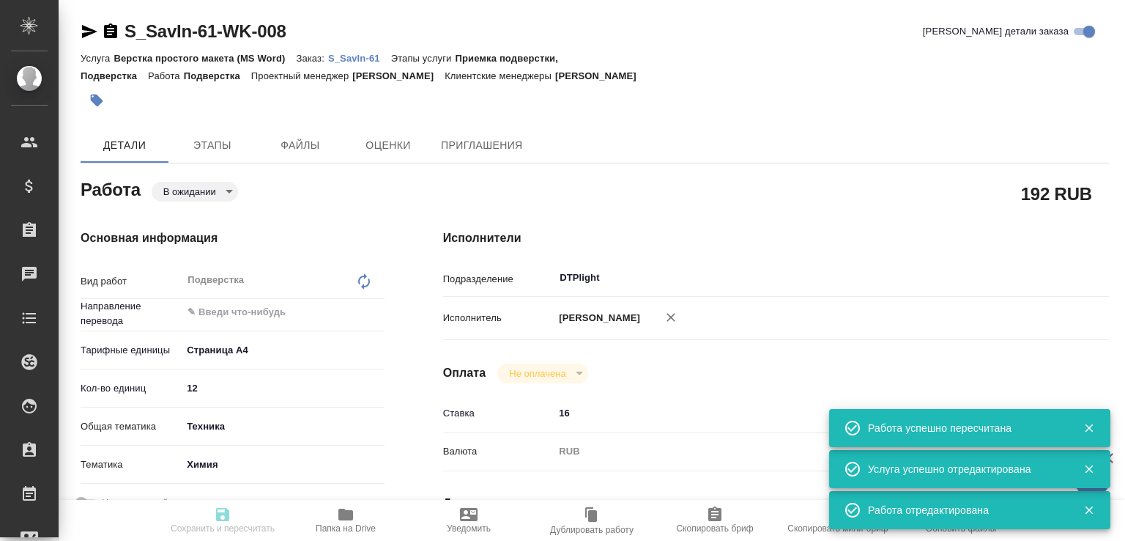
type input "tech"
type input "5a8b8b956a9677013d343d8b"
type input "25.08.2025 11:00"
type input "24.08.2025 12:25"
type input "25.08.2025 12:00"
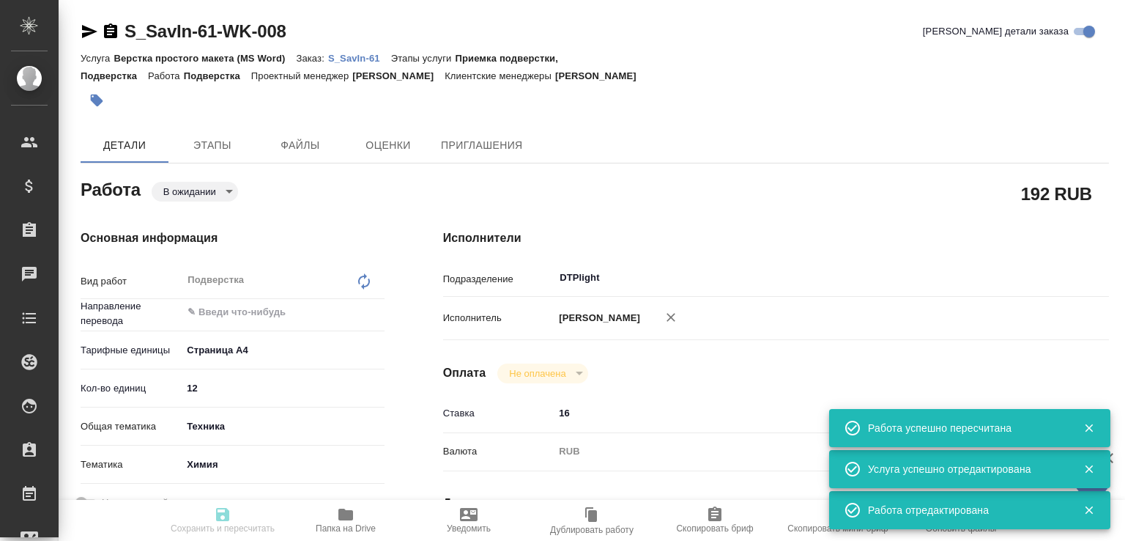
type input "25.08.2025 12:00"
type input "DTPlight"
type input "notPayed"
type input "16"
type input "RUB"
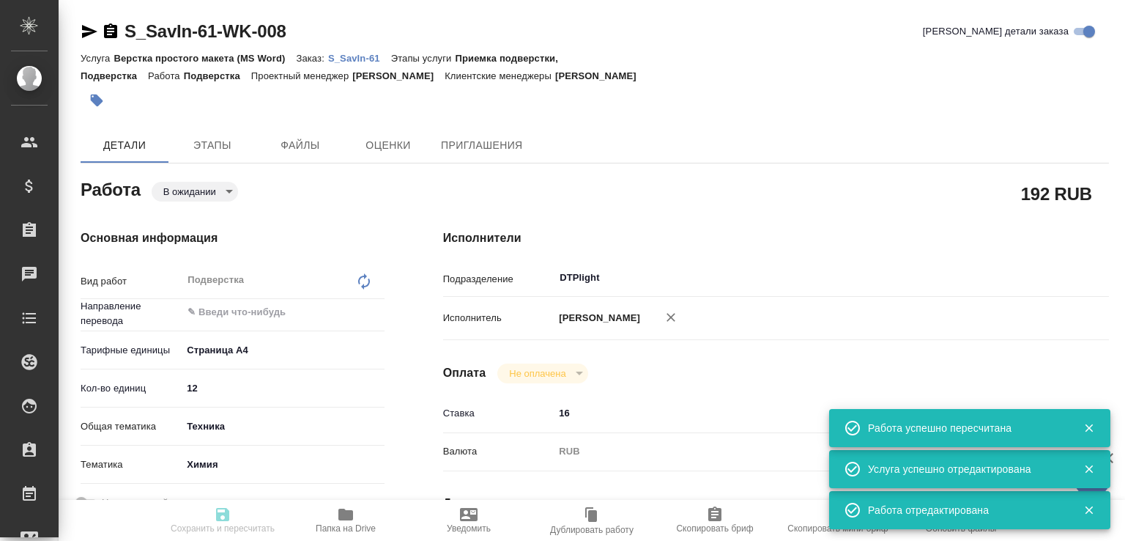
type input "[PERSON_NAME]"
type textarea "x"
type textarea "/Clients/ООО «Савант Инжиниринг»/Orders/S_SavIn-61/DTP/S_SavIn-61-WK-008"
type textarea "x"
type input "S_SavIn-61"
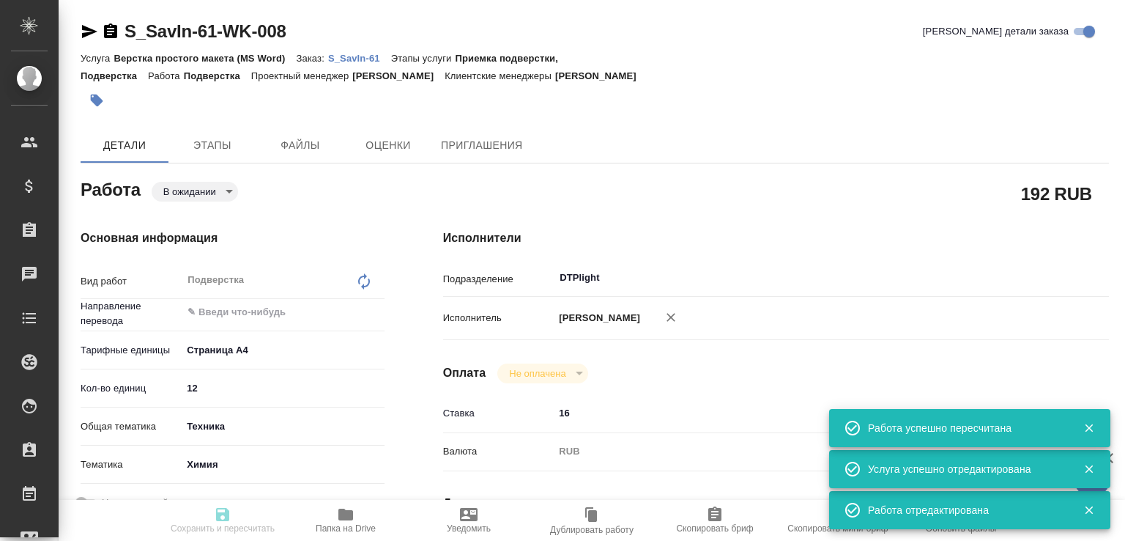
type input "Верстка простого макета (MS Word)"
type input "Приемка подверстки, Подверстка"
type input "Никифорова Валерия"
type input "[PERSON_NAME]"
type input "/Clients/ООО «Савант Инжиниринг»/Orders/S_SavIn-61"
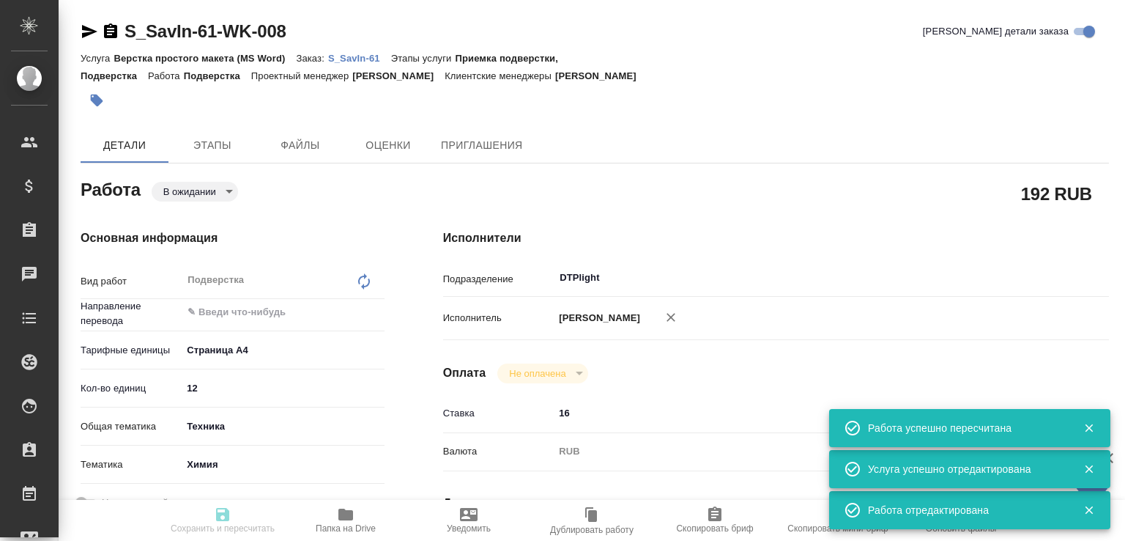
type textarea "x"
type textarea "на англ в 2 колонки"
type textarea "x"
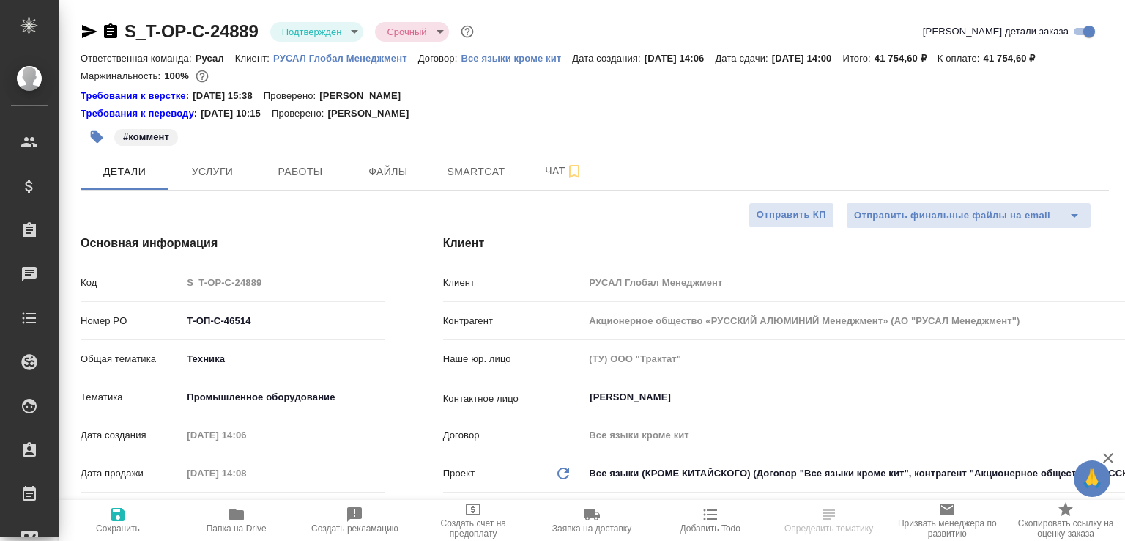
select select "RU"
click at [256, 506] on span "Папка на Drive" at bounding box center [236, 519] width 101 height 28
click at [111, 34] on icon "button" at bounding box center [111, 32] width 18 height 18
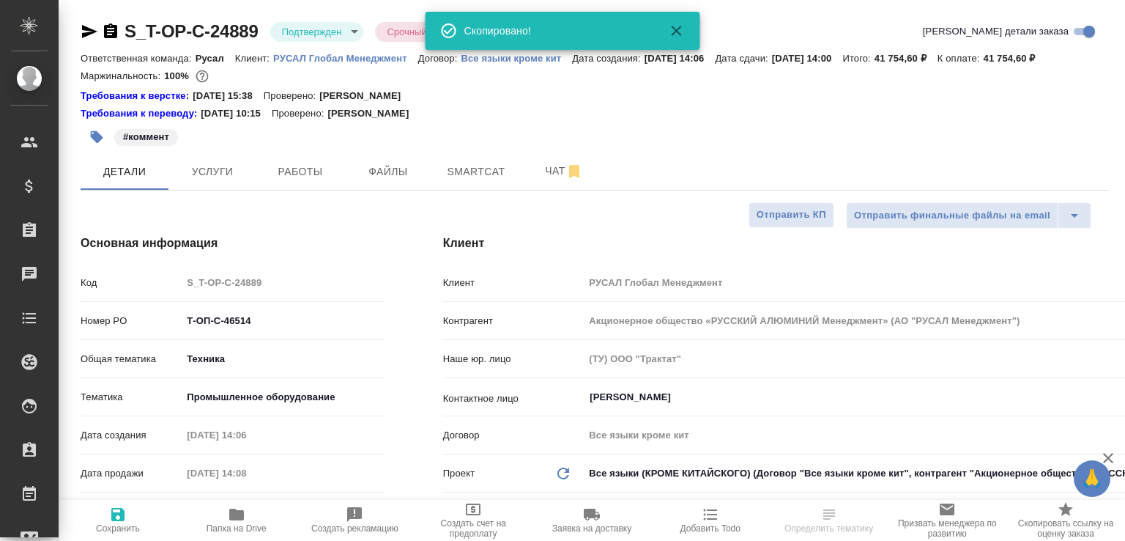
select select "RU"
type textarea "x"
click at [228, 181] on span "Услуги" at bounding box center [212, 172] width 70 height 18
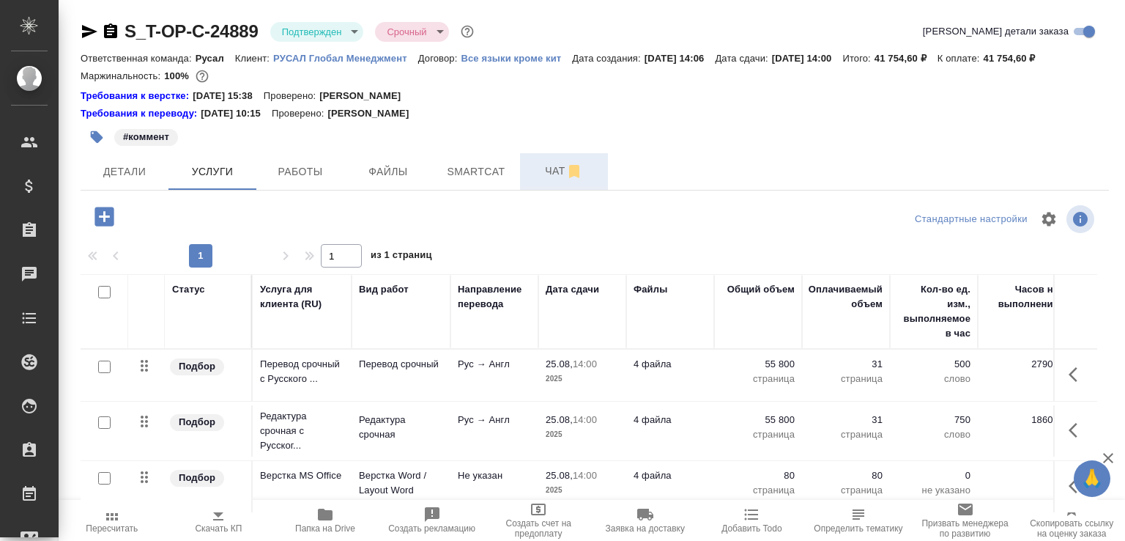
click at [551, 180] on span "Чат" at bounding box center [564, 171] width 70 height 18
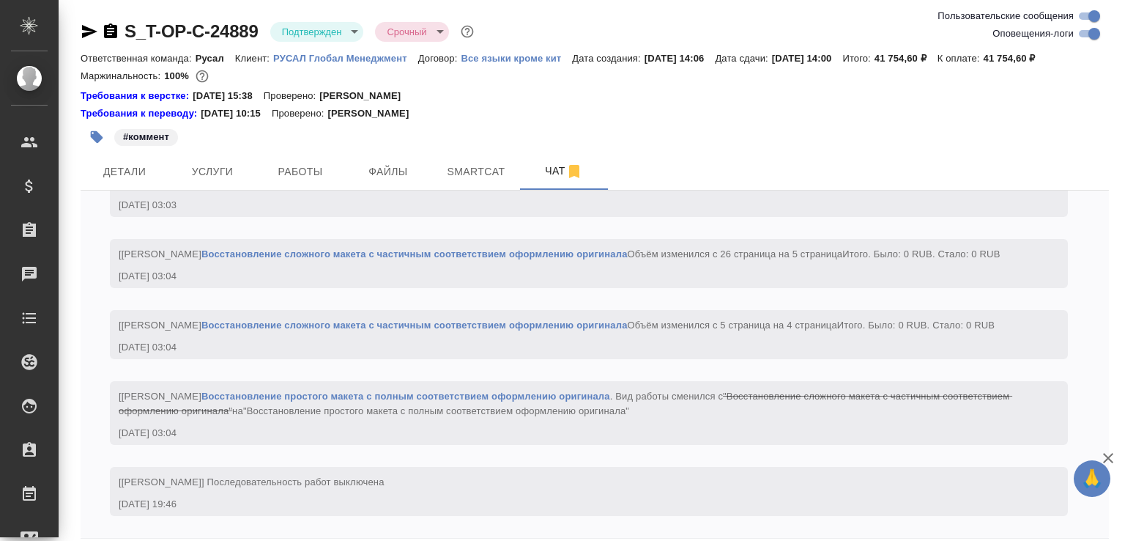
scroll to position [2640, 0]
click at [112, 30] on icon "button" at bounding box center [110, 30] width 13 height 15
click at [108, 39] on icon "button" at bounding box center [111, 32] width 18 height 18
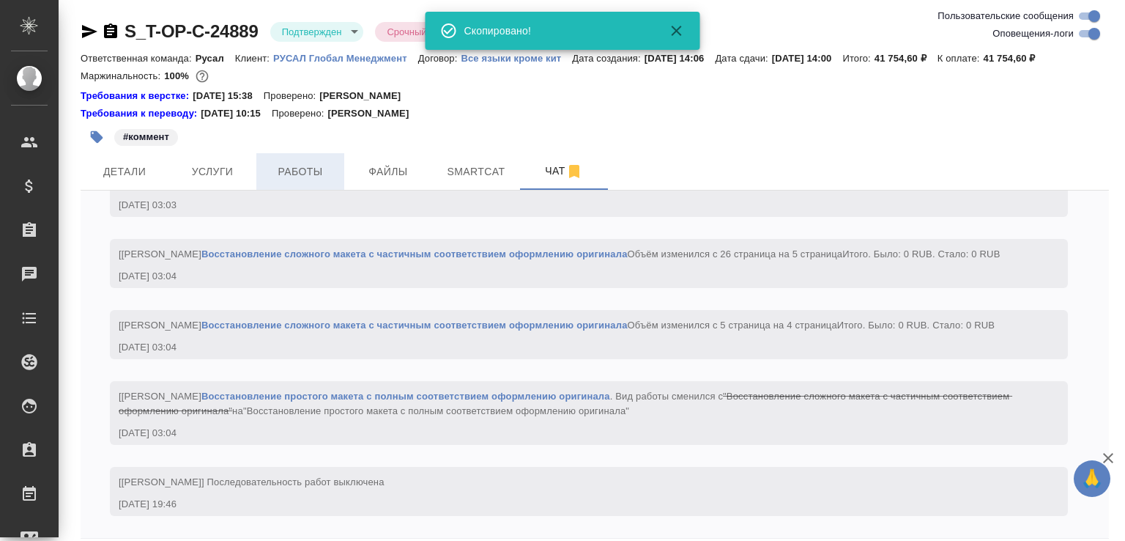
click at [317, 181] on span "Работы" at bounding box center [300, 172] width 70 height 18
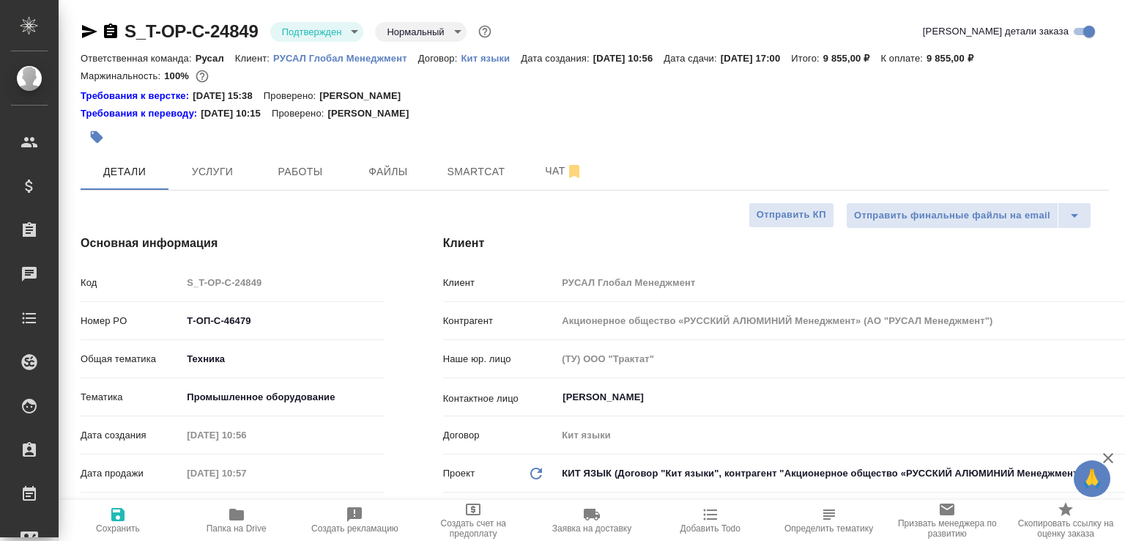
select select "RU"
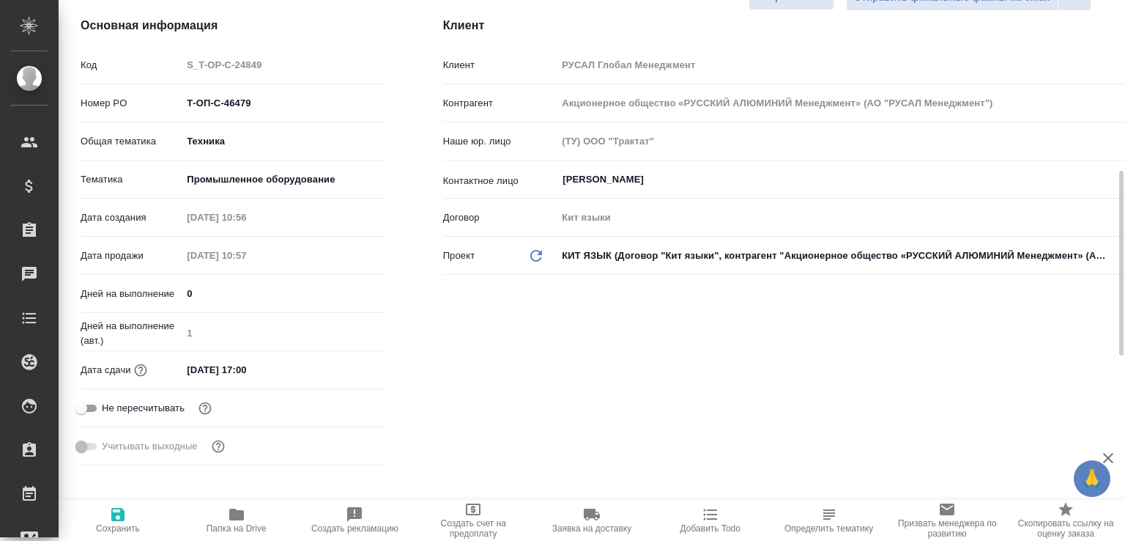
scroll to position [62, 0]
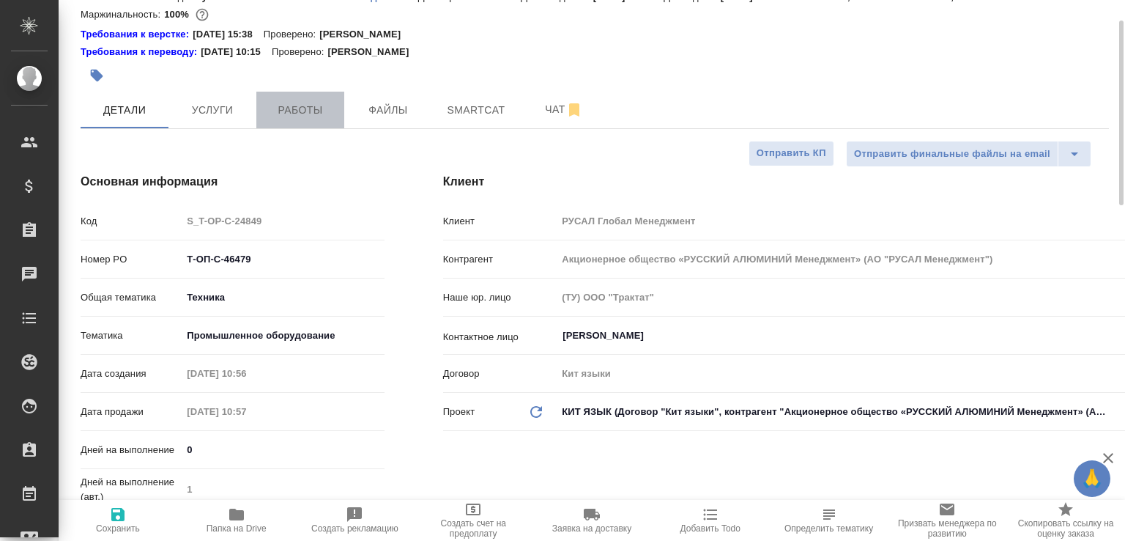
click at [301, 113] on span "Работы" at bounding box center [300, 110] width 70 height 18
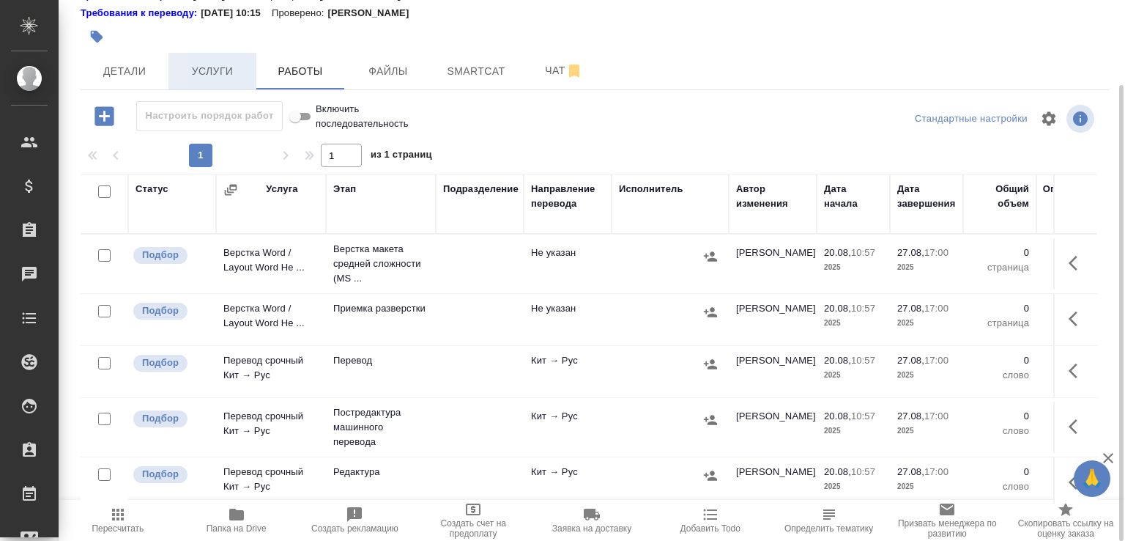
click at [228, 63] on span "Услуги" at bounding box center [212, 71] width 70 height 18
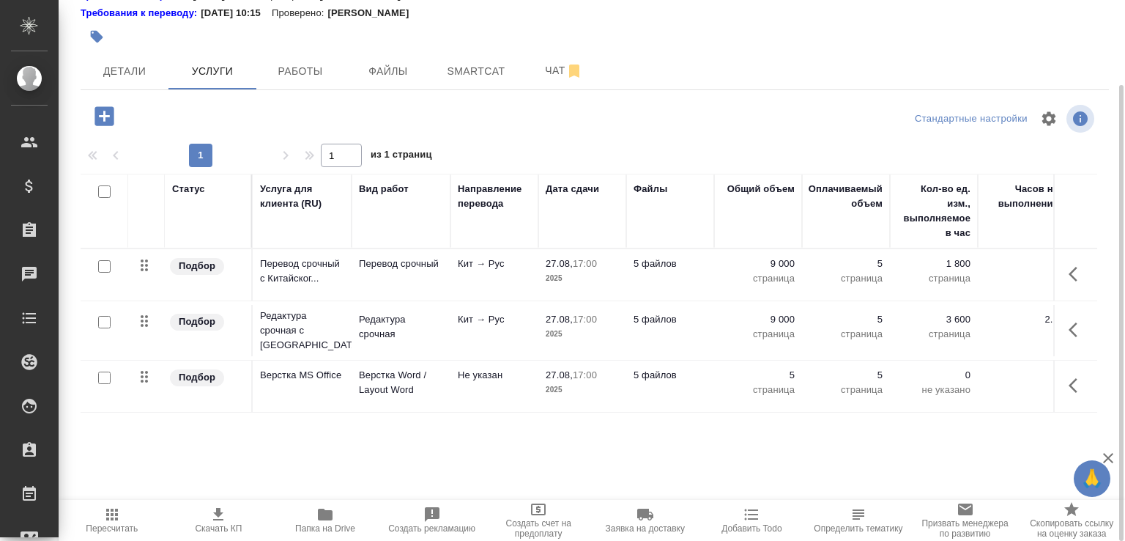
click at [285, 58] on button "Работы" at bounding box center [300, 71] width 88 height 37
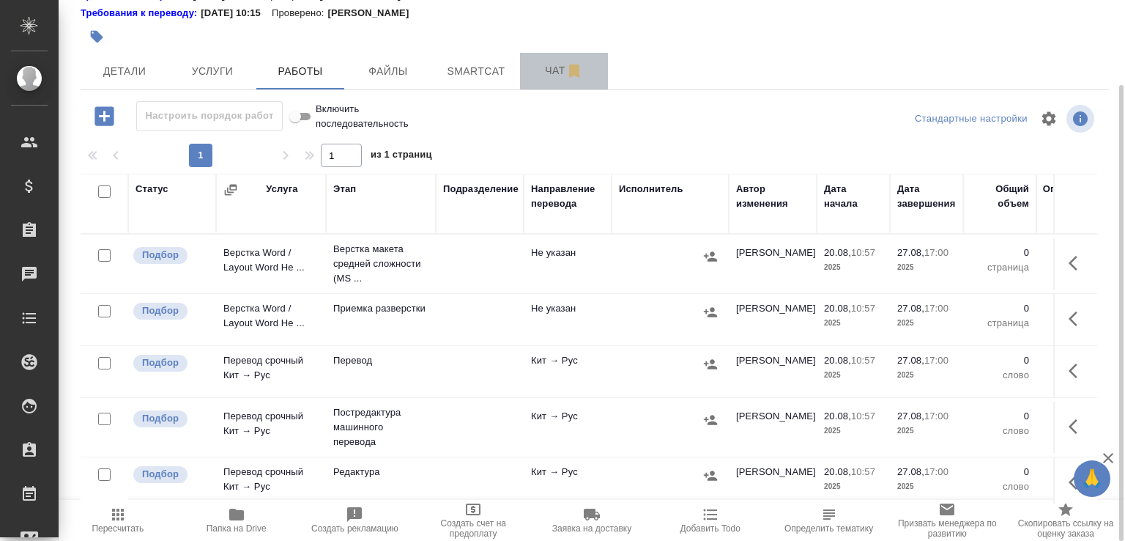
click at [545, 64] on span "Чат" at bounding box center [564, 71] width 70 height 18
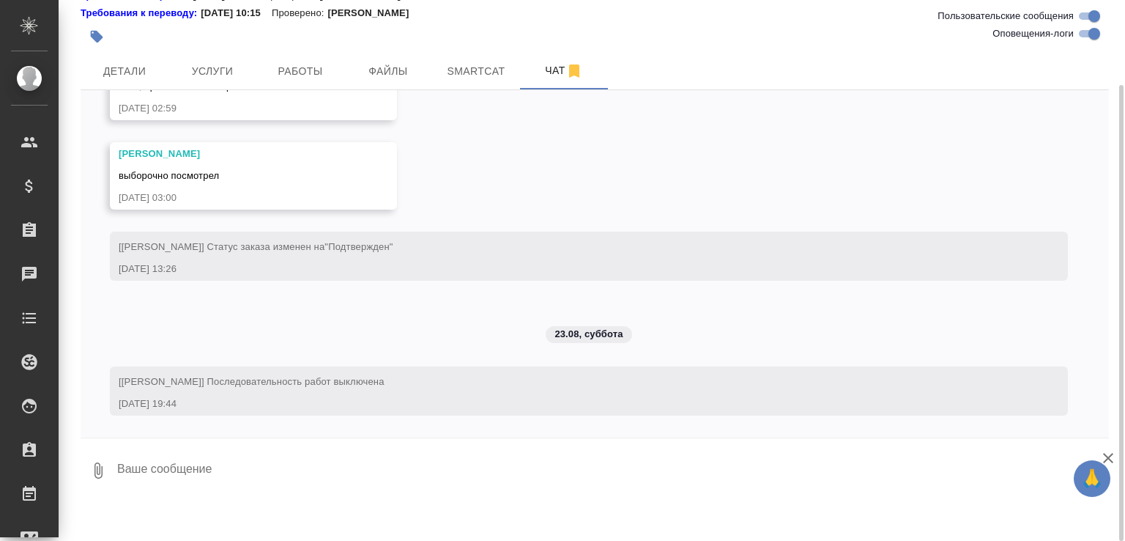
click at [1093, 31] on input "Оповещения-логи" at bounding box center [1094, 34] width 53 height 18
checkbox input "false"
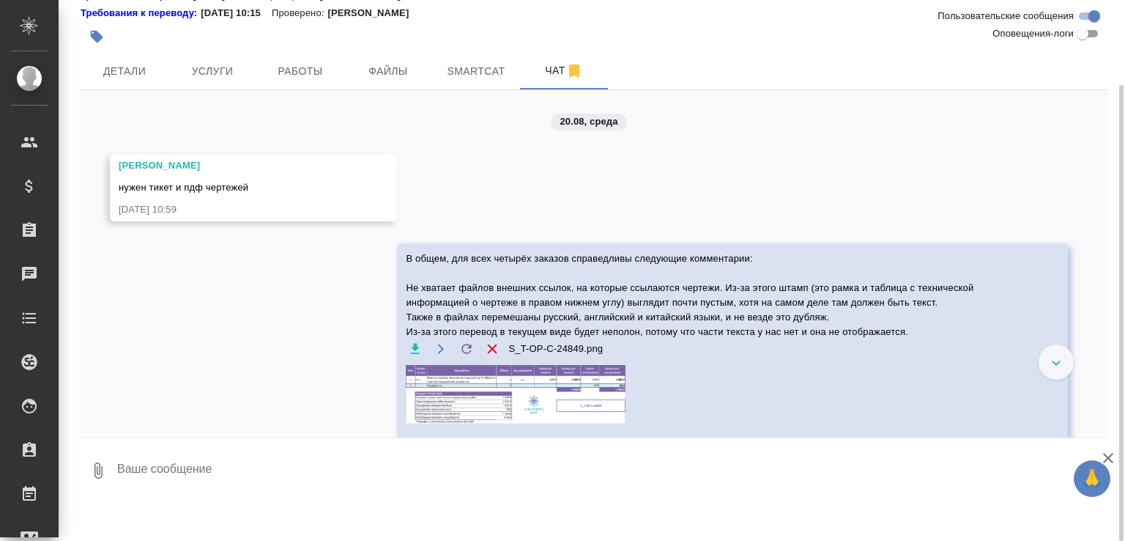
click at [527, 379] on img at bounding box center [516, 394] width 220 height 59
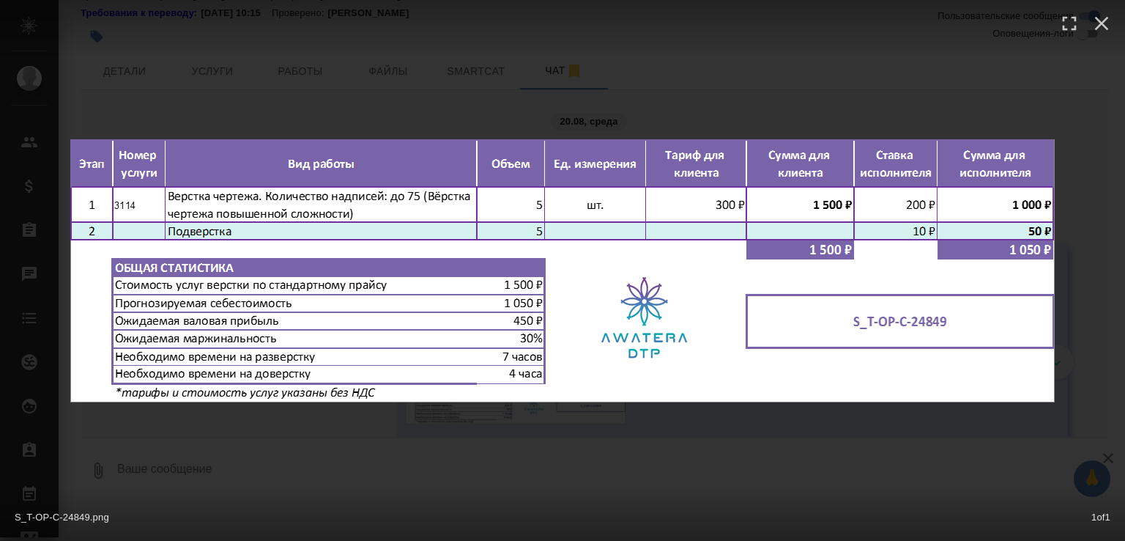
click at [329, 125] on div "S_T-OP-C-24849.png 1 of 1" at bounding box center [562, 270] width 1125 height 541
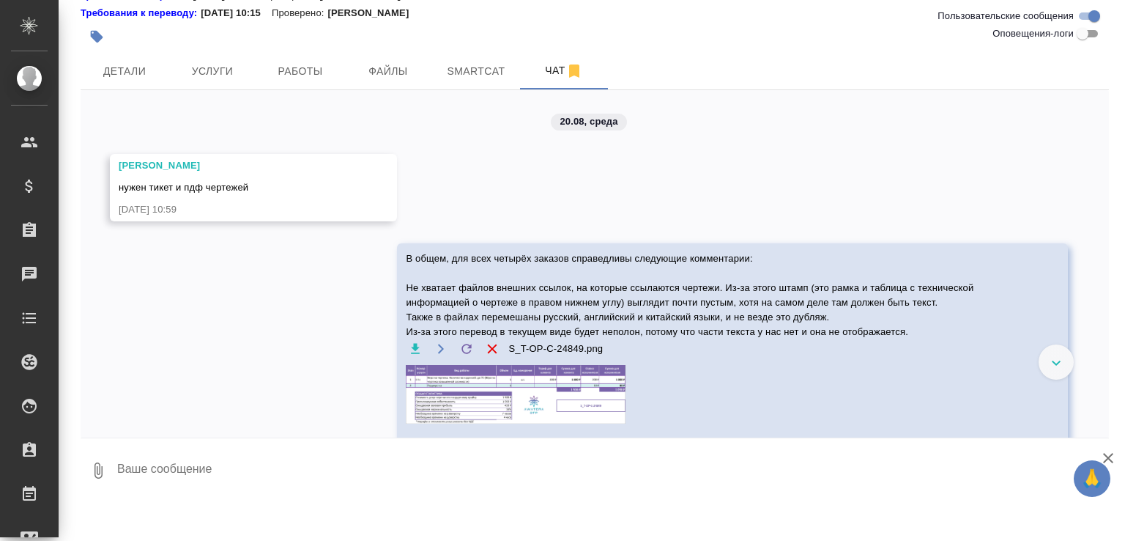
click at [305, 73] on div at bounding box center [562, 81] width 1012 height 50
click at [457, 396] on img at bounding box center [516, 394] width 220 height 59
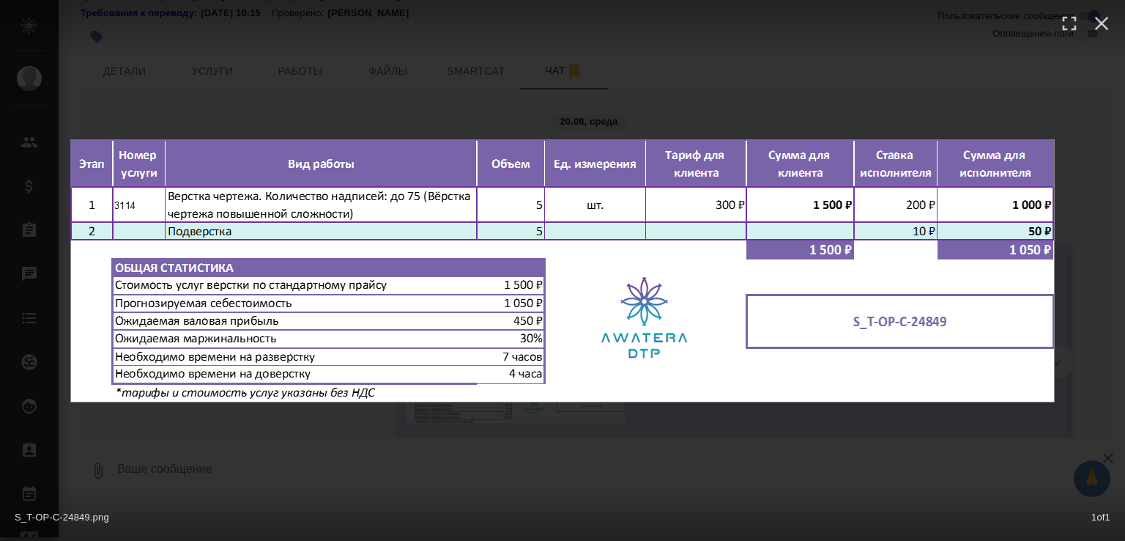
click at [317, 114] on div "S_T-OP-C-24849.png 1 of 1" at bounding box center [562, 270] width 1125 height 541
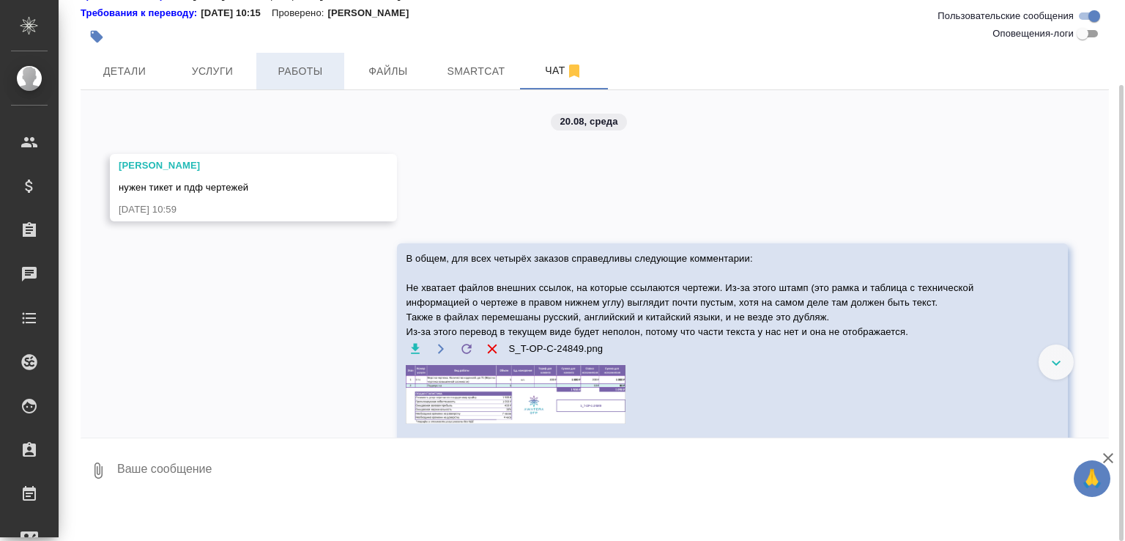
click at [284, 83] on button "Работы" at bounding box center [300, 71] width 88 height 37
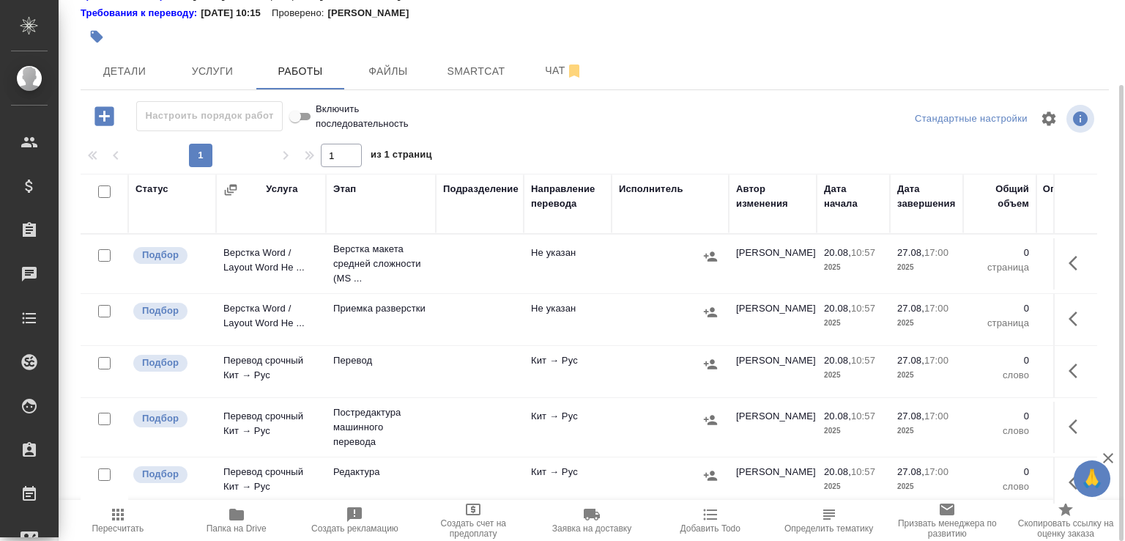
click at [105, 311] on input "checkbox" at bounding box center [104, 311] width 12 height 12
checkbox input "true"
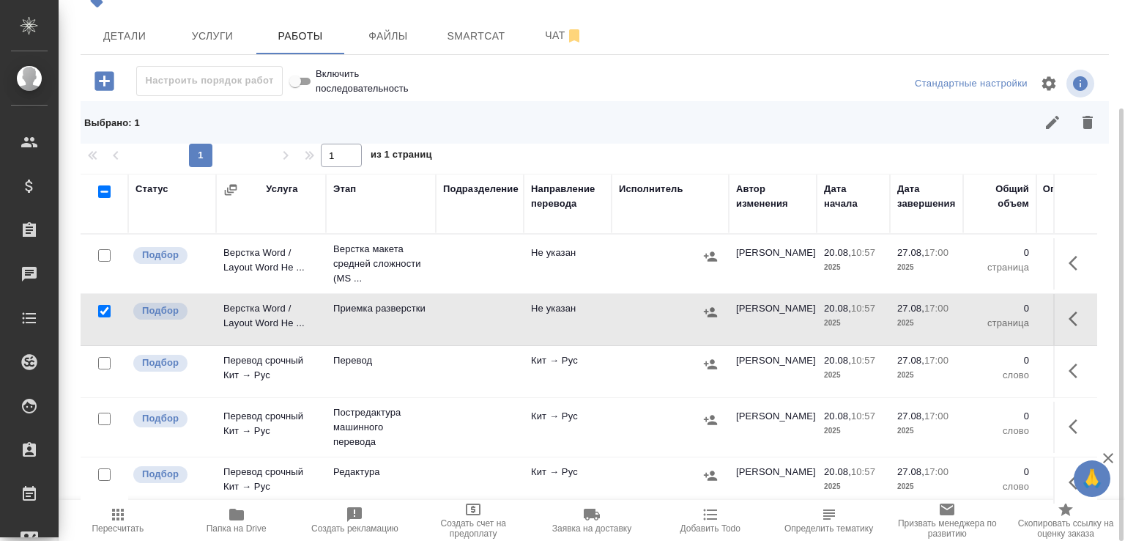
scroll to position [275, 0]
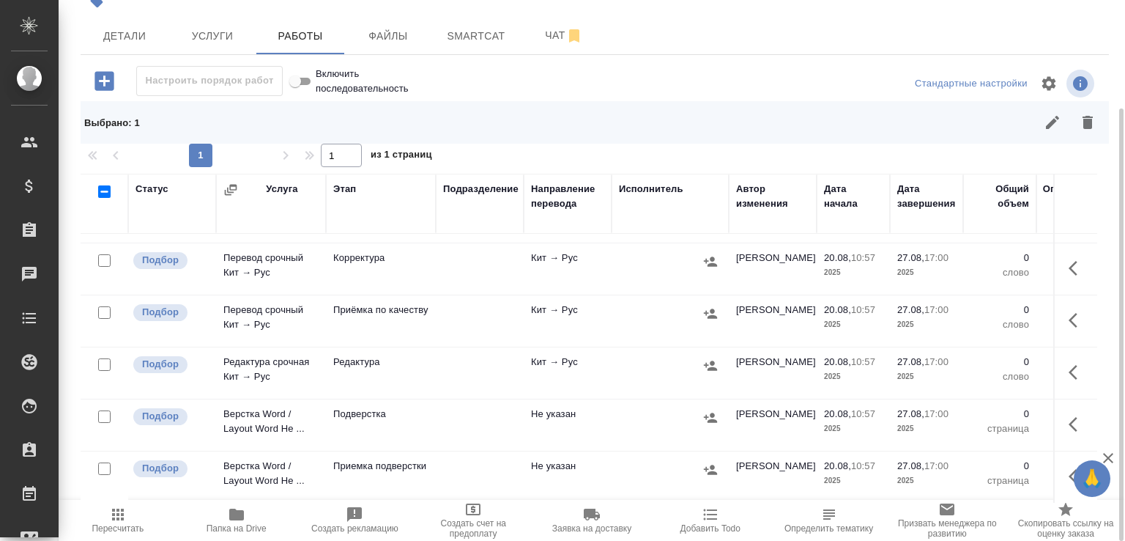
click at [106, 462] on input "checkbox" at bounding box center [104, 468] width 12 height 12
checkbox input "true"
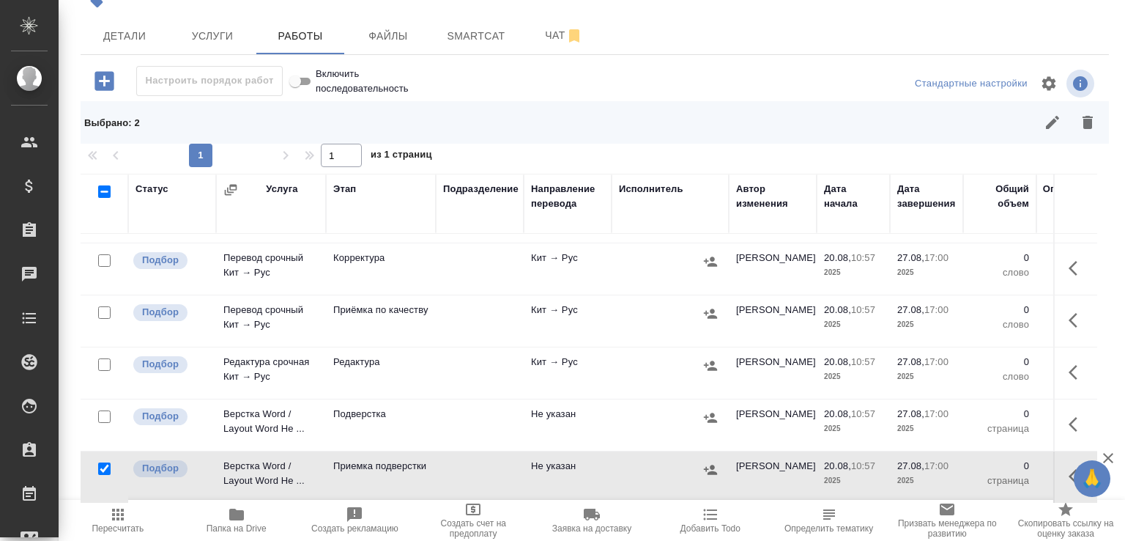
click at [1081, 130] on icon "button" at bounding box center [1088, 123] width 18 height 18
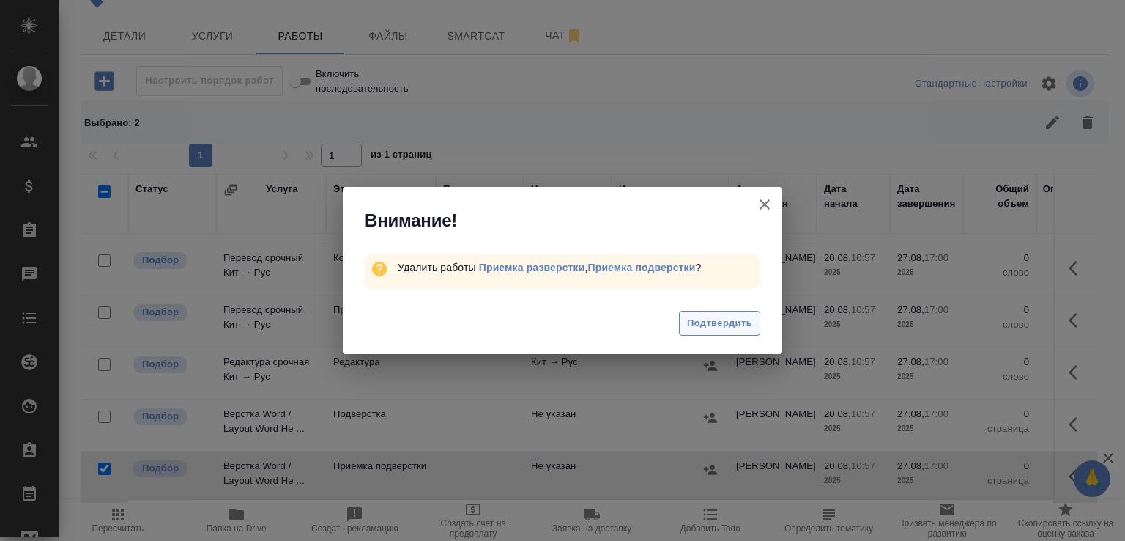
click at [708, 323] on span "Подтвердить" at bounding box center [719, 323] width 65 height 17
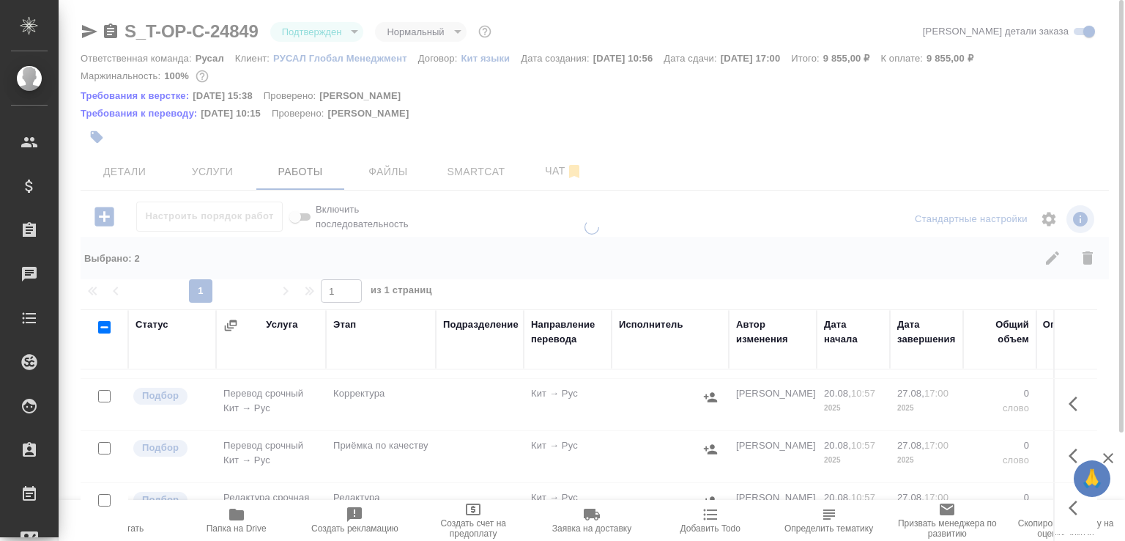
scroll to position [0, 0]
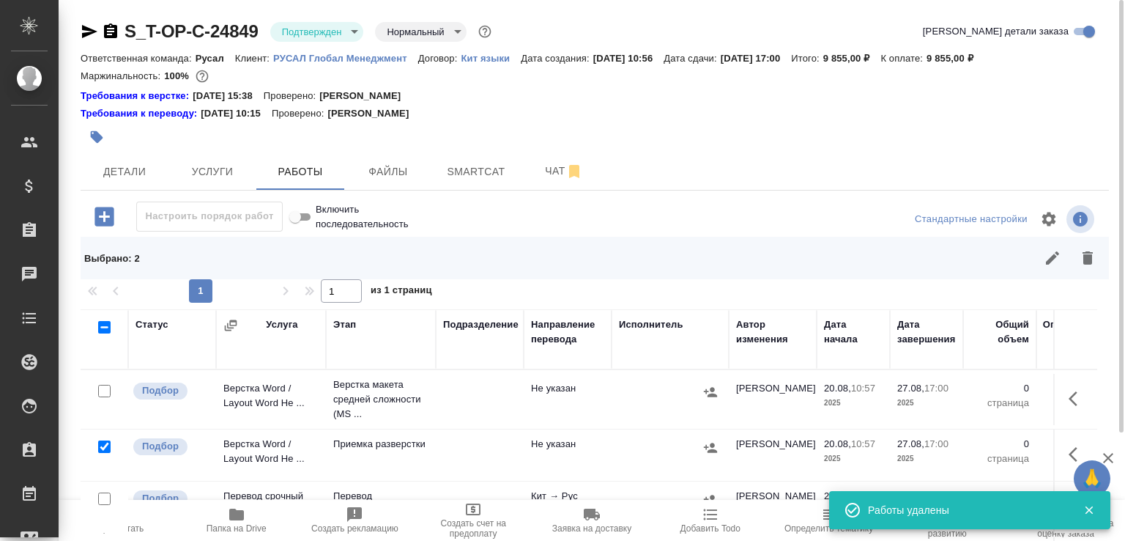
click at [406, 395] on p "Верстка макета средней сложности (MS ..." at bounding box center [380, 399] width 95 height 44
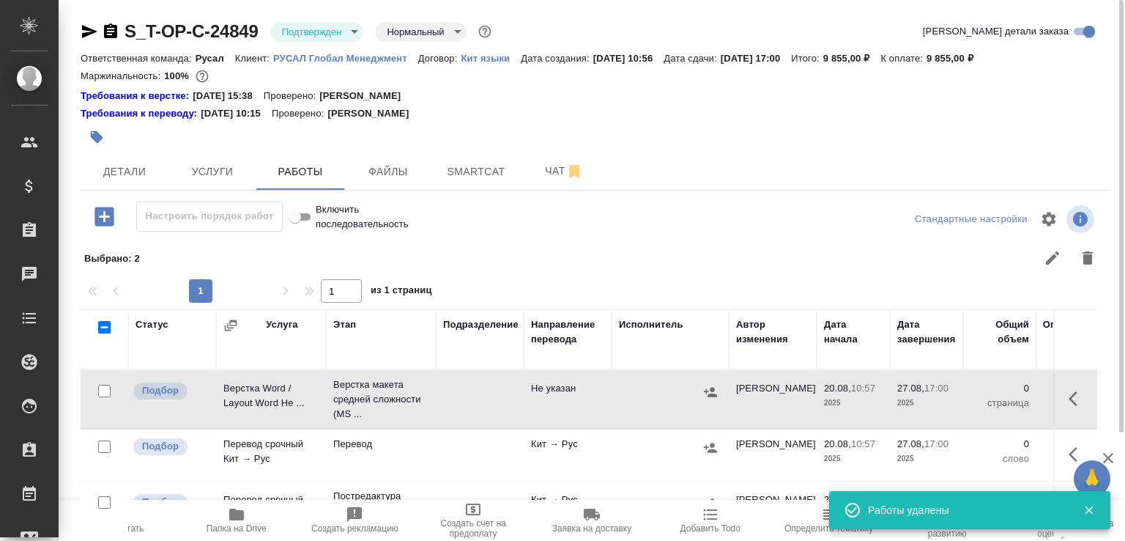
click at [406, 395] on p "Верстка макета средней сложности (MS ..." at bounding box center [380, 399] width 95 height 44
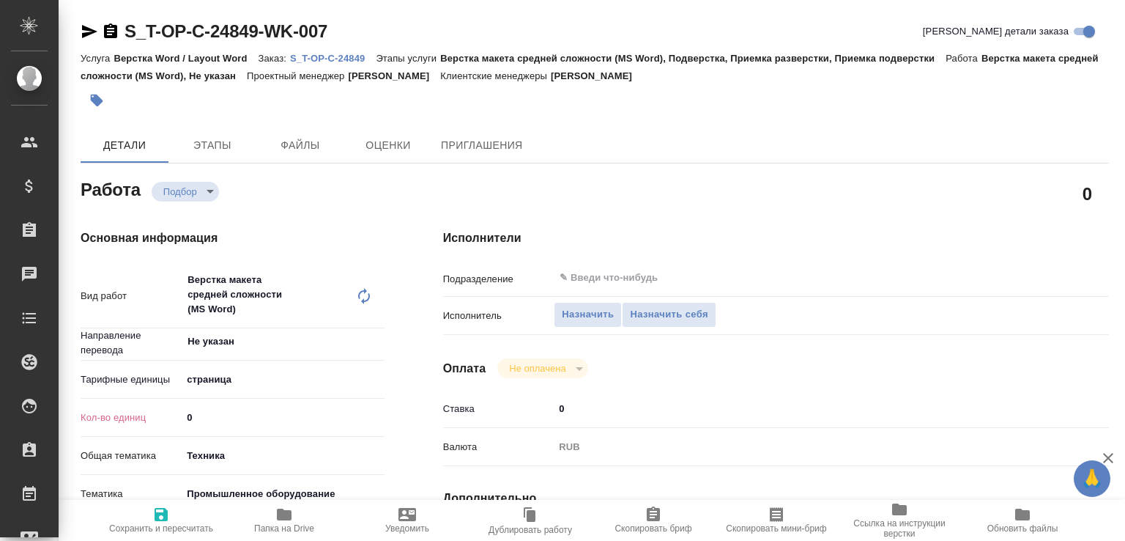
click at [369, 296] on icon at bounding box center [364, 296] width 18 height 18
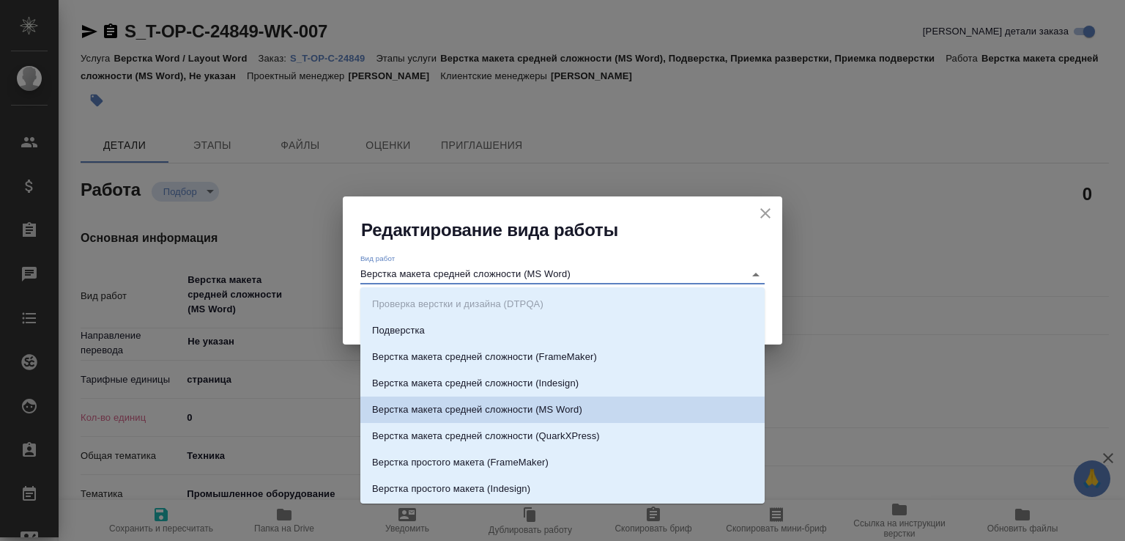
click at [510, 282] on input "Верстка макета средней сложности (MS Word)" at bounding box center [548, 274] width 376 height 18
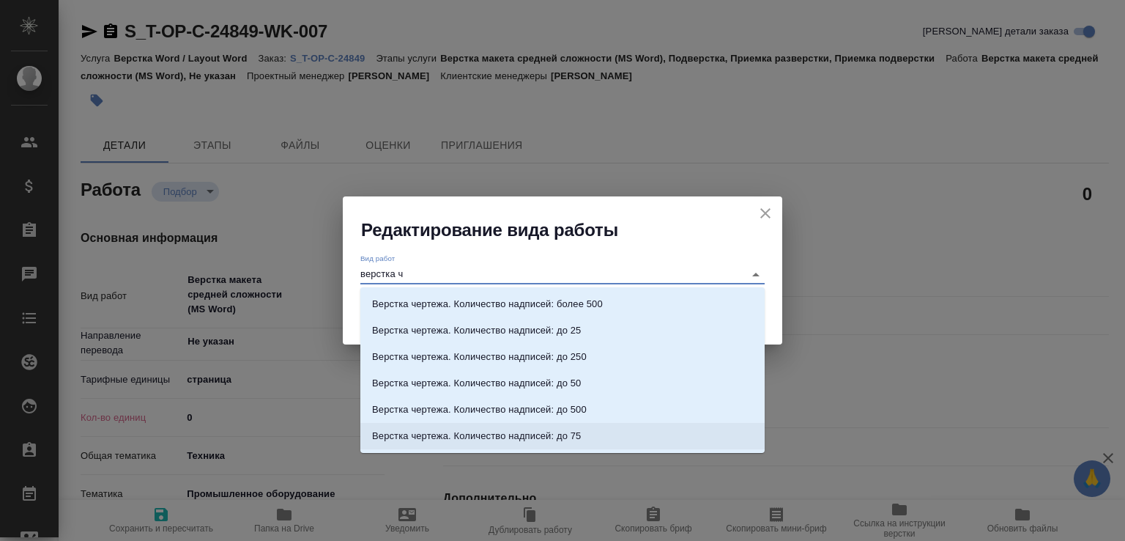
click at [587, 427] on li "Верстка чертежа. Количество надписей: до 75" at bounding box center [562, 436] width 404 height 26
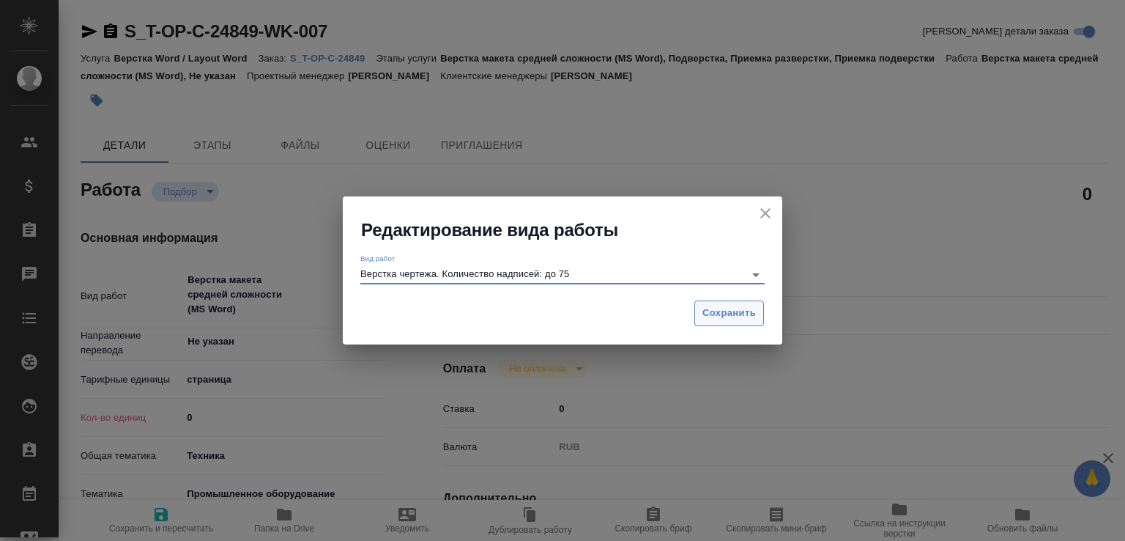
type input "Верстка чертежа. Количество надписей: до 75"
click at [722, 314] on span "Сохранить" at bounding box center [728, 313] width 53 height 17
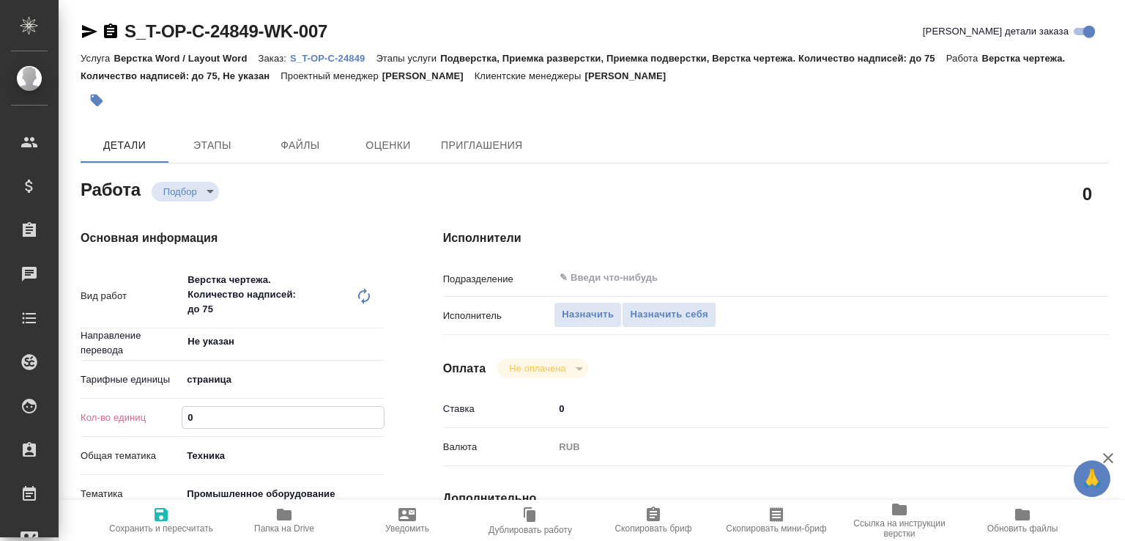
type textarea "x"
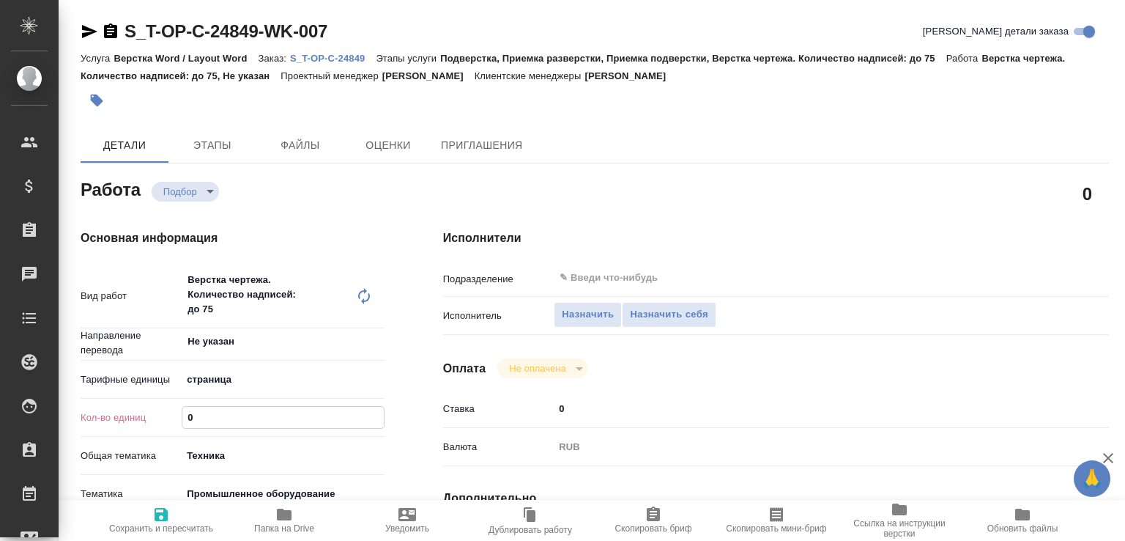
type textarea "x"
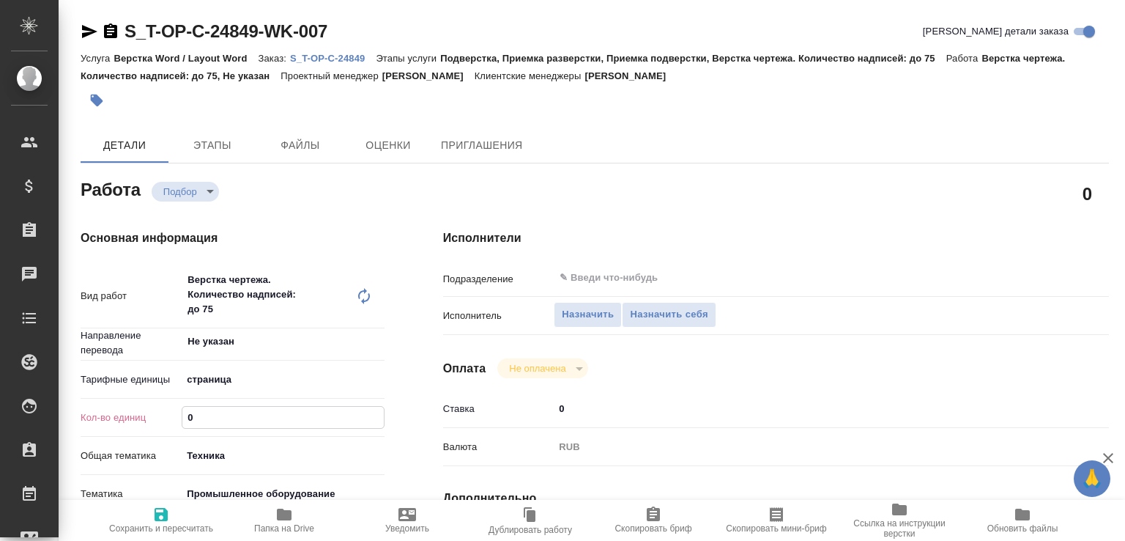
drag, startPoint x: 215, startPoint y: 414, endPoint x: 141, endPoint y: 413, distance: 74.0
click at [141, 413] on div "Кол-во единиц 0" at bounding box center [233, 417] width 304 height 26
type textarea "x"
type input "5"
type textarea "x"
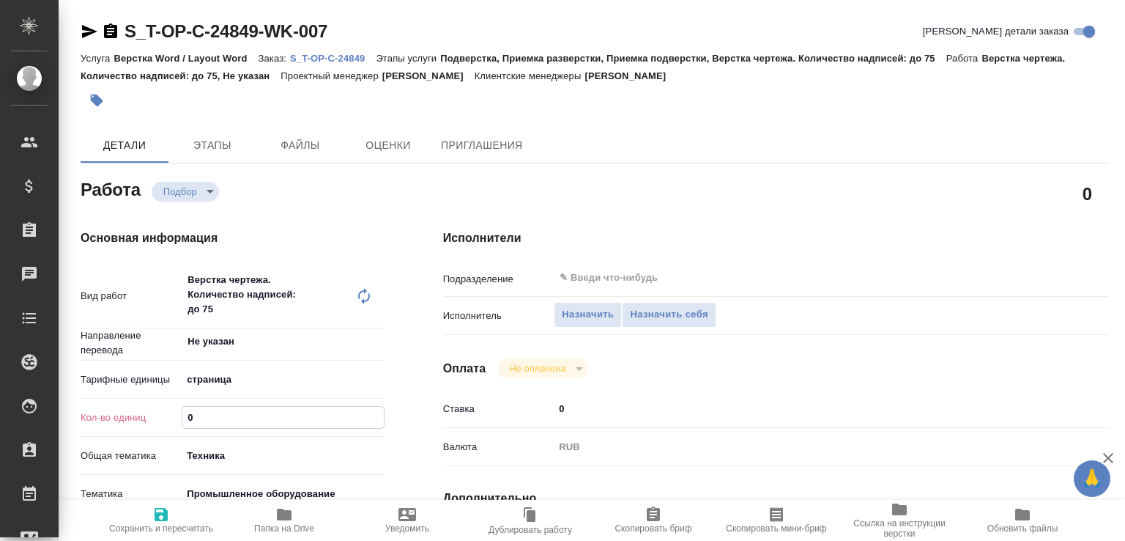
type textarea "x"
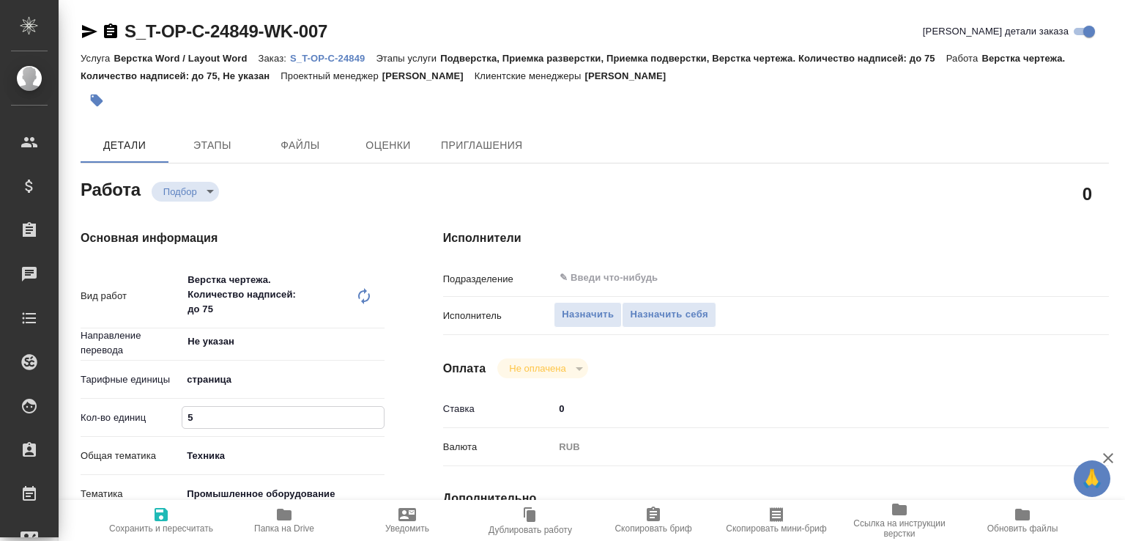
type textarea "x"
type input "5"
click at [174, 523] on span "Сохранить и пересчитать" at bounding box center [161, 528] width 104 height 10
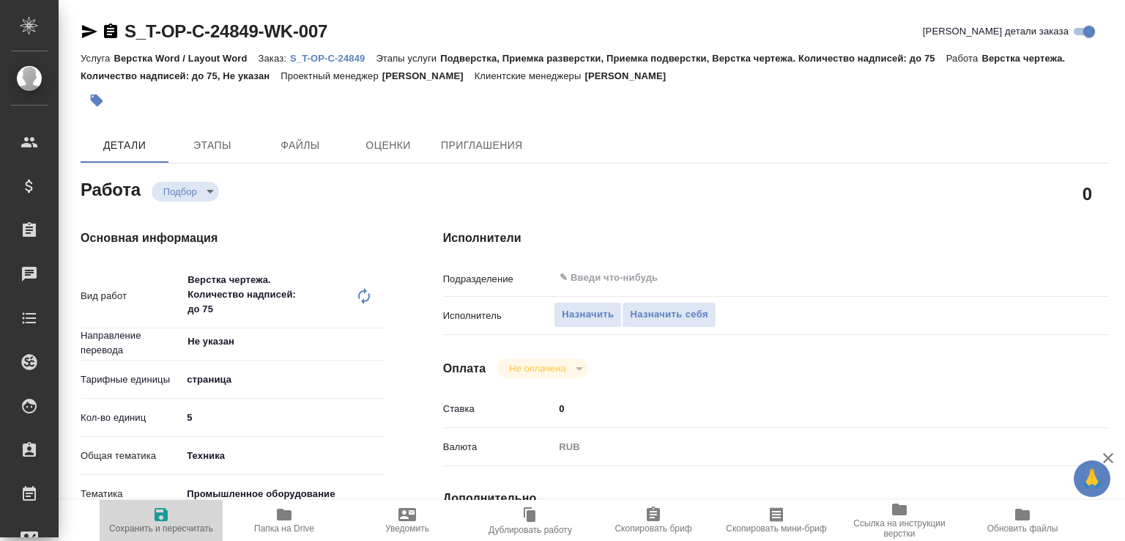
type textarea "x"
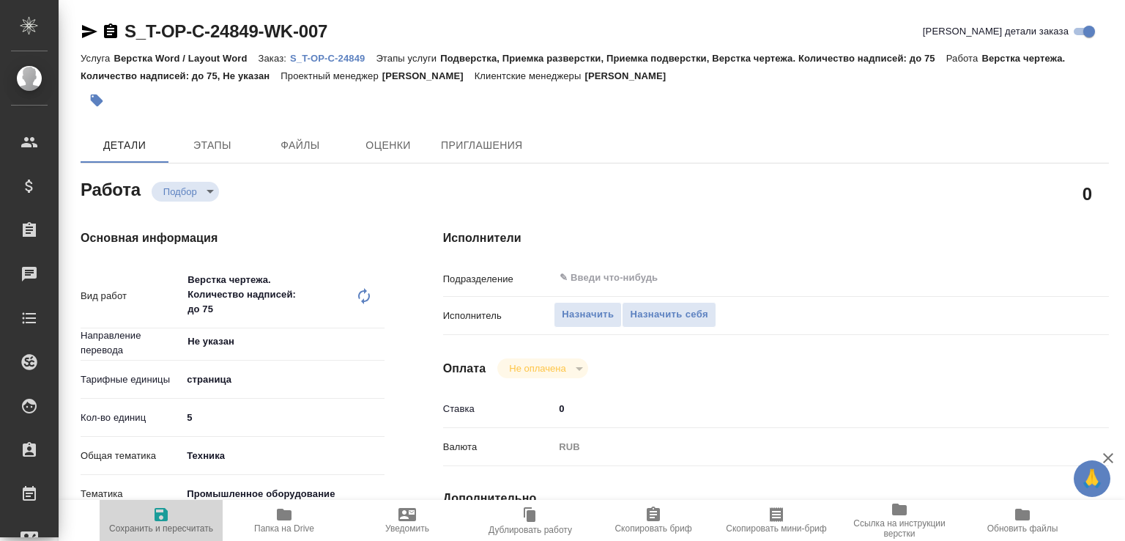
type input "recruiting"
type textarea "Верстка чертежа. Количество надписей: до 75"
type textarea "x"
type input "Не указан"
type input "5a8b1489cc6b4906c91bfdb2"
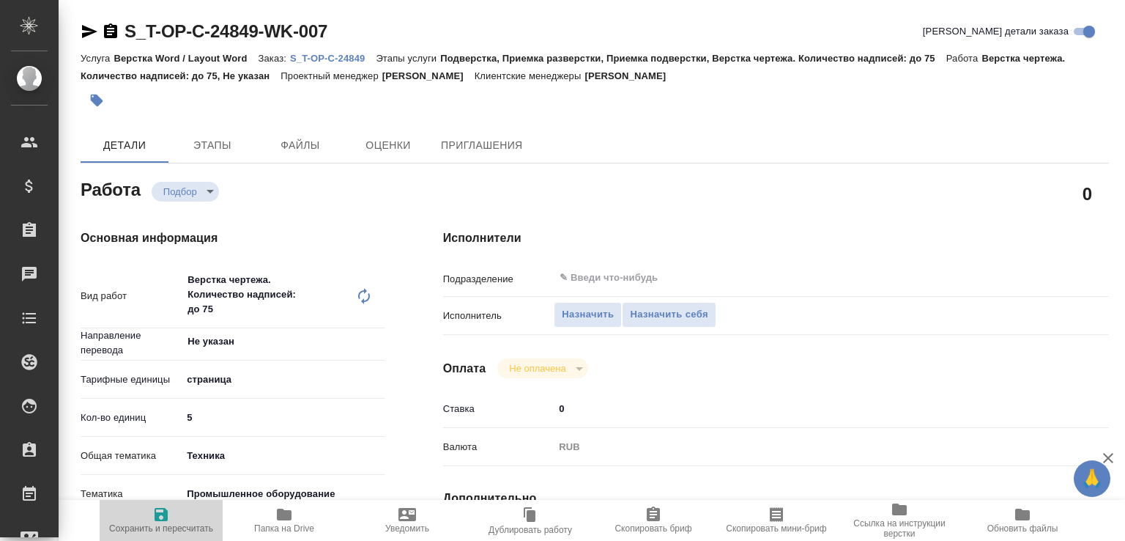
type input "5"
type input "tech"
type input "5f647205b73bc97568ca66bc"
type input "20.08.2025 10:57"
type input "[DATE] 17:00"
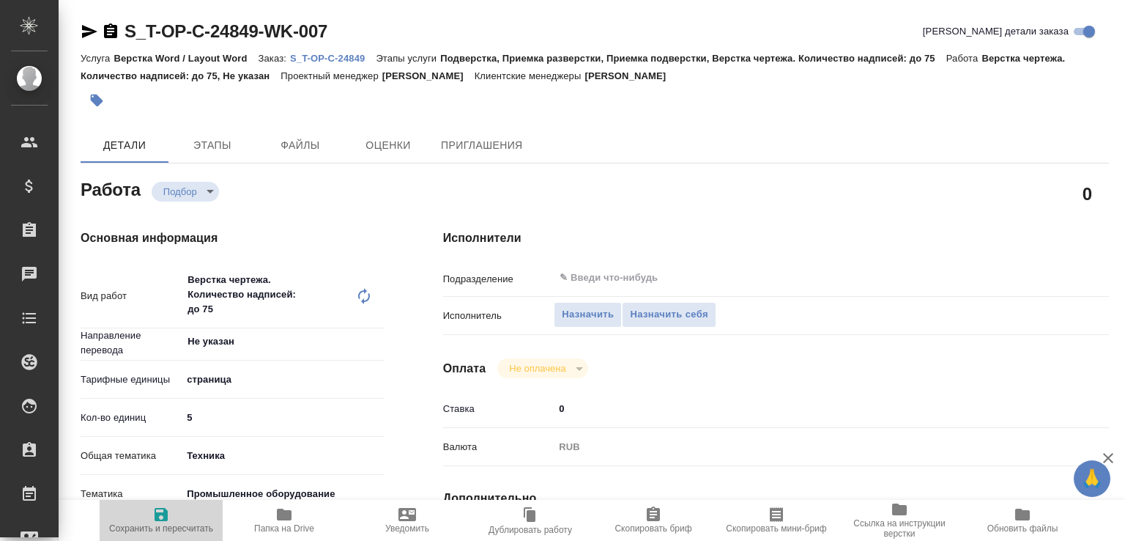
type input "[DATE] 17:00"
type input "notPayed"
type input "0"
type input "RUB"
type input "[PERSON_NAME]"
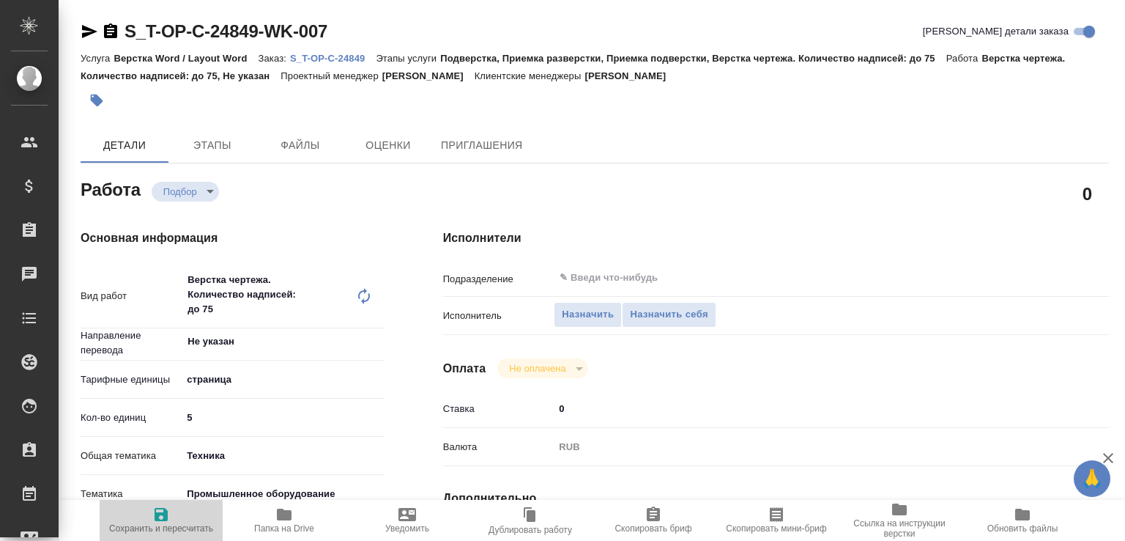
type textarea "x"
type textarea "/Clients/Т-ОП-С_Русал Глобал Менеджмент/Orders/S_T-OP-C-24849/DTP/S_T-OP-C-2484…"
type textarea "x"
type input "S_T-OP-C-24849"
type input "Т-ОП-С-46479"
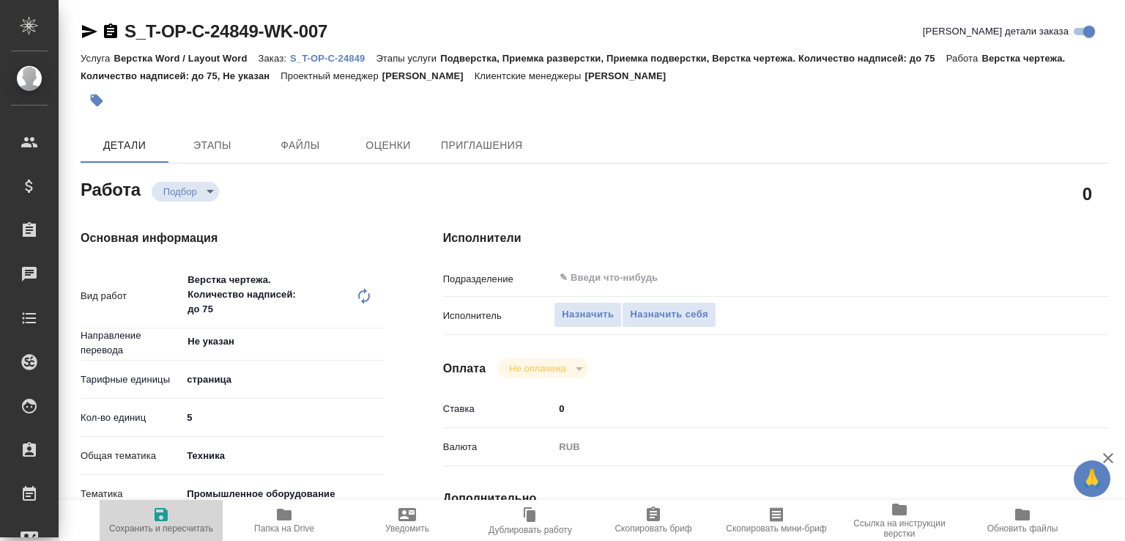
type input "Верстка Word / Layout Word"
type input "Подверстка, Приемка разверстки, Приемка подверстки, Верстка чертежа. Количество…"
type input "[PERSON_NAME]"
type input "/Clients/Т-ОП-С_Русал Глобал Менеджмент/Orders/S_T-OP-C-24849"
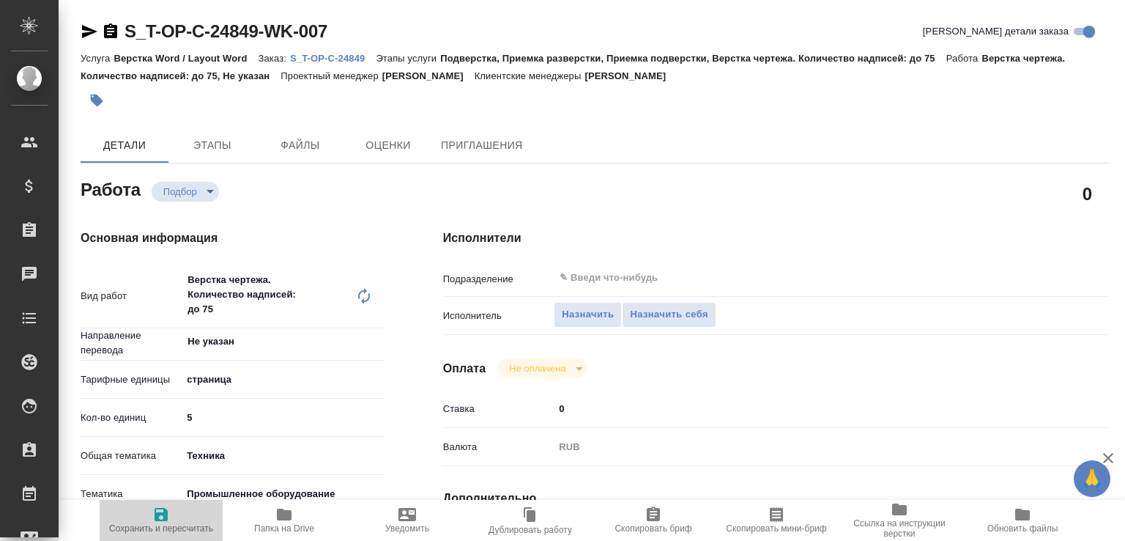
type textarea "x"
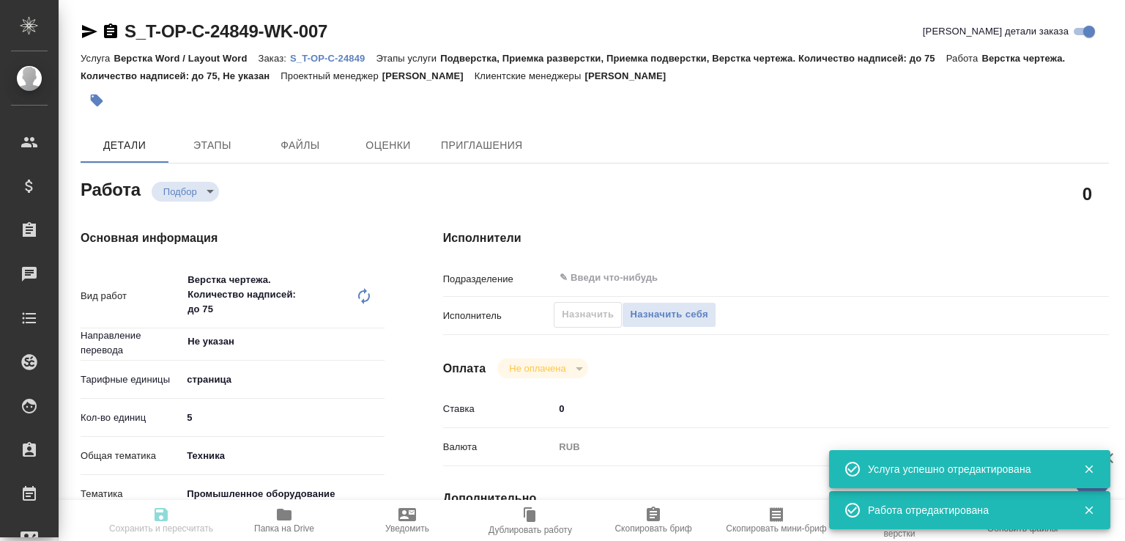
type textarea "x"
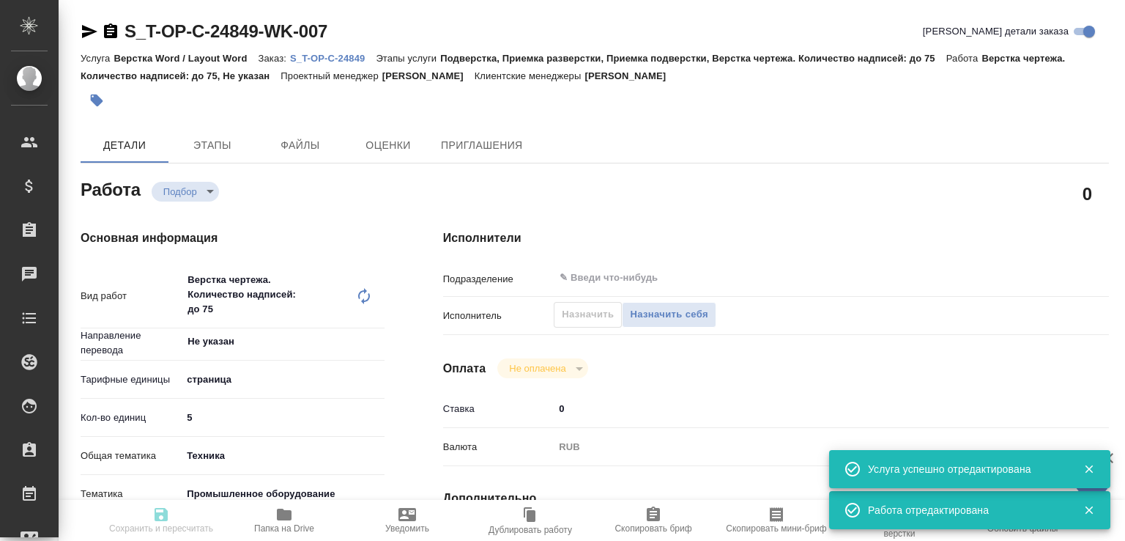
type textarea "x"
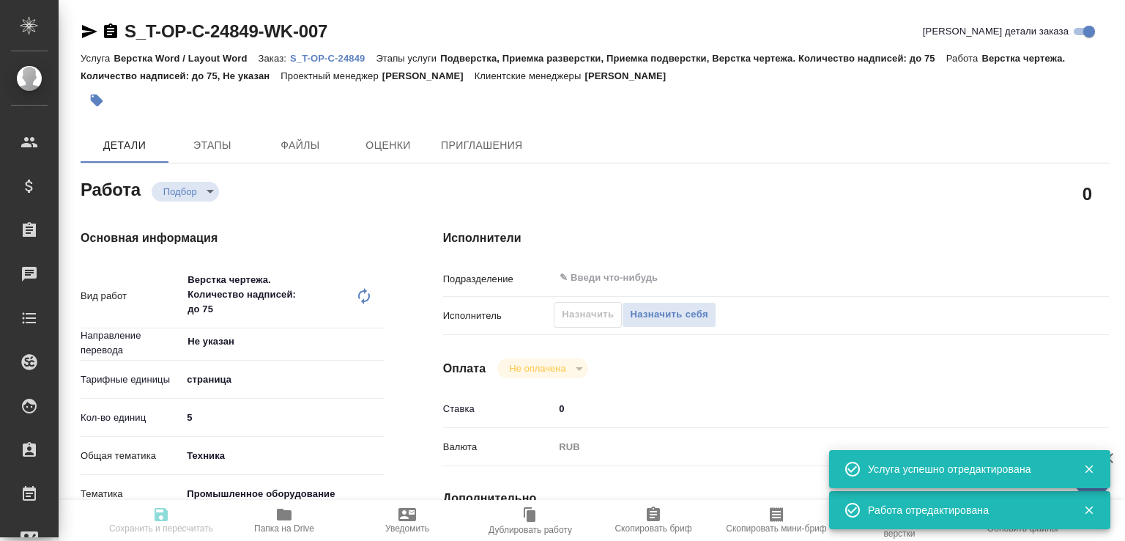
type textarea "x"
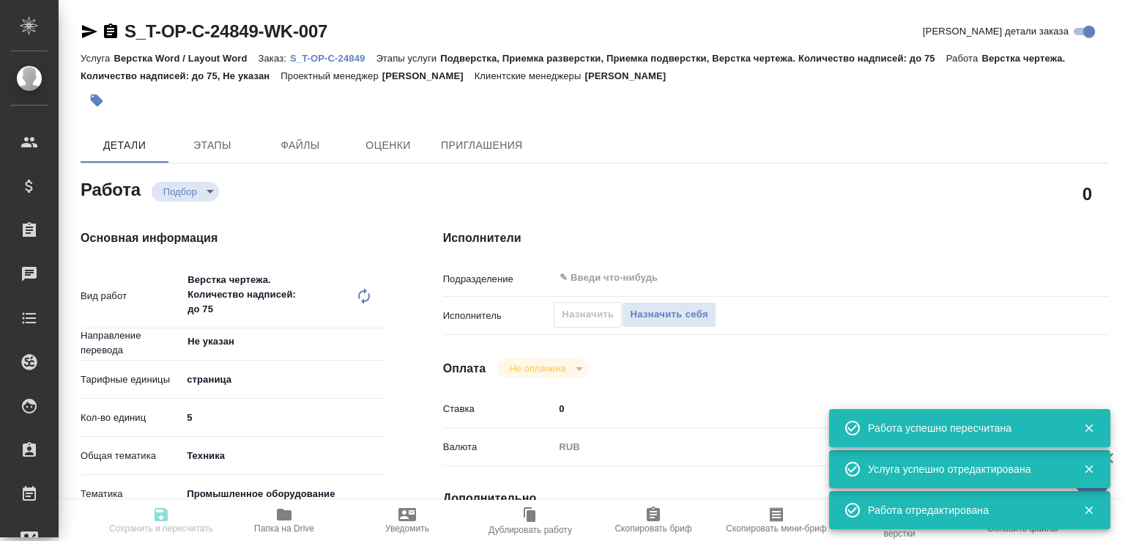
type input "recruiting"
type textarea "Верстка чертежа. Количество надписей: до 75"
type textarea "x"
type input "Не указан"
type input "5a8b1489cc6b4906c91bfdb2"
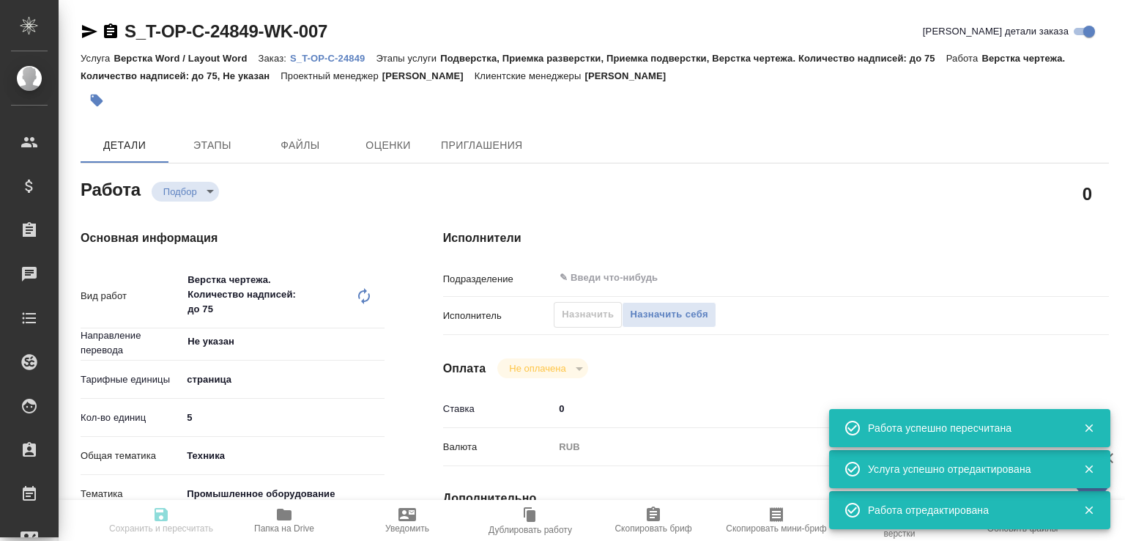
type input "5"
type input "tech"
type input "5f647205b73bc97568ca66bc"
type input "20.08.2025 10:57"
type input "[DATE] 17:00"
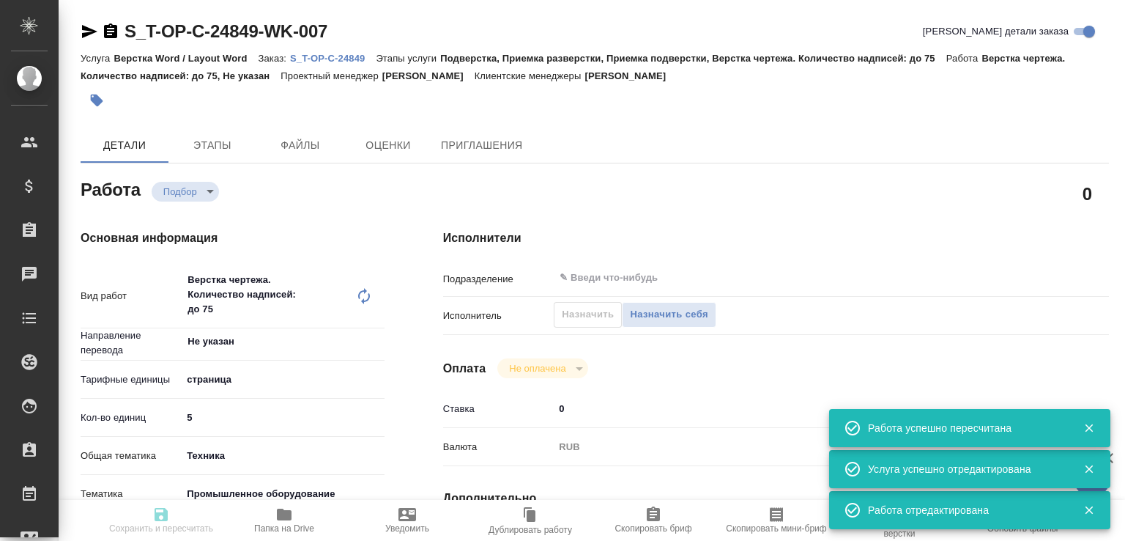
type input "[DATE] 17:00"
type input "notPayed"
type input "0"
type input "RUB"
type input "[PERSON_NAME]"
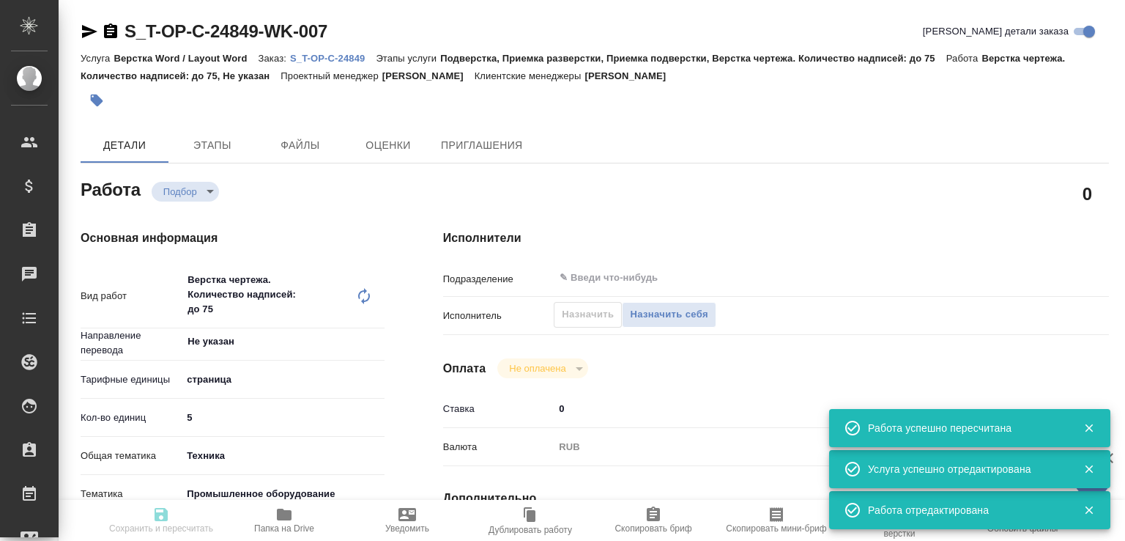
type textarea "x"
type textarea "/Clients/Т-ОП-С_Русал Глобал Менеджмент/Orders/S_T-OP-C-24849/DTP/S_T-OP-C-2484…"
type textarea "x"
type input "S_T-OP-C-24849"
type input "Т-ОП-С-46479"
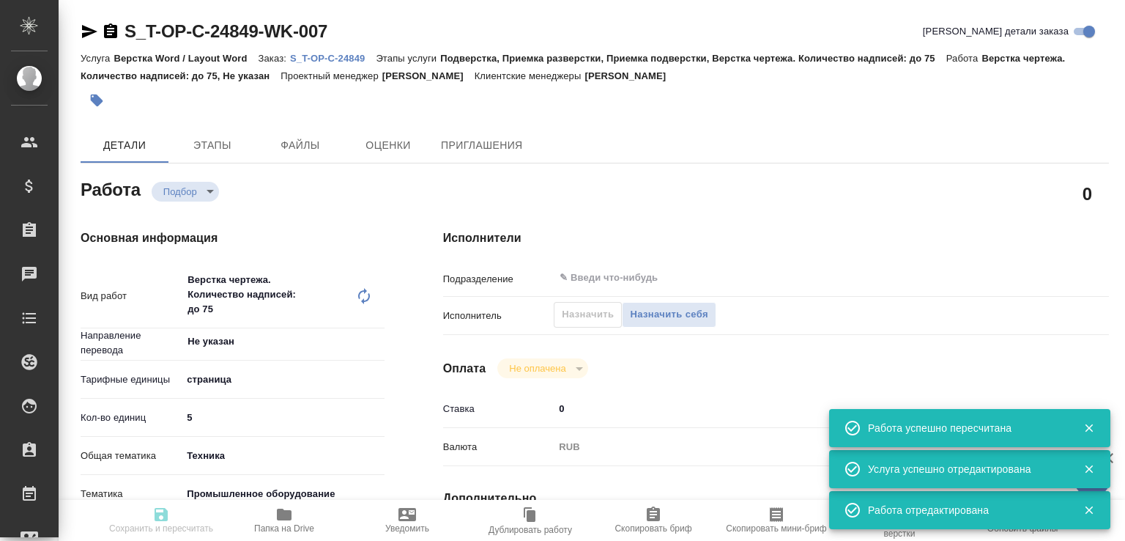
type input "Верстка Word / Layout Word"
type input "Подверстка, Приемка разверстки, Приемка подверстки, Верстка чертежа. Количество…"
type input "[PERSON_NAME]"
type input "/Clients/Т-ОП-С_Русал Глобал Менеджмент/Orders/S_T-OP-C-24849"
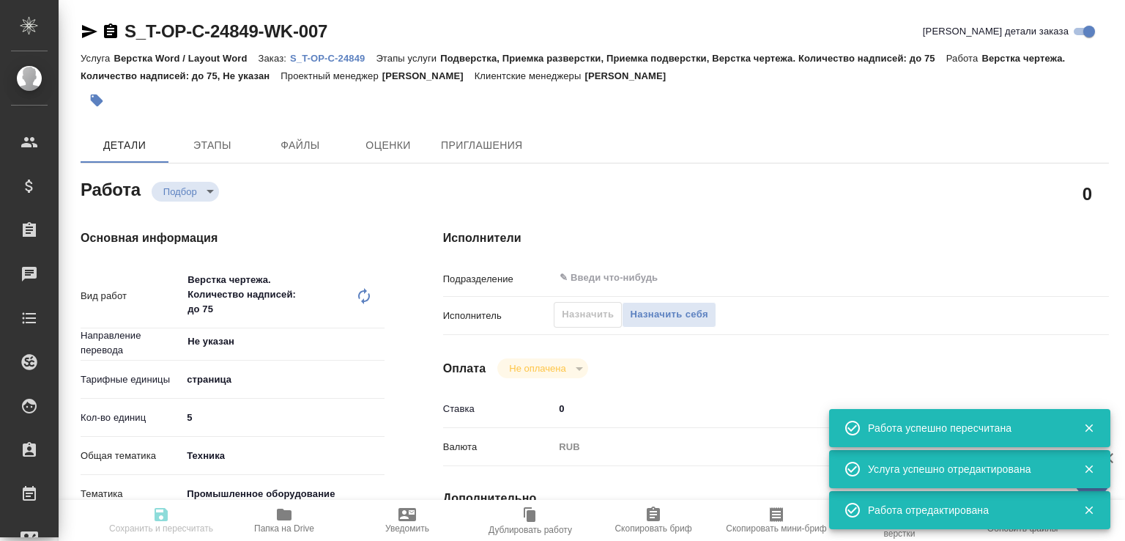
type textarea "x"
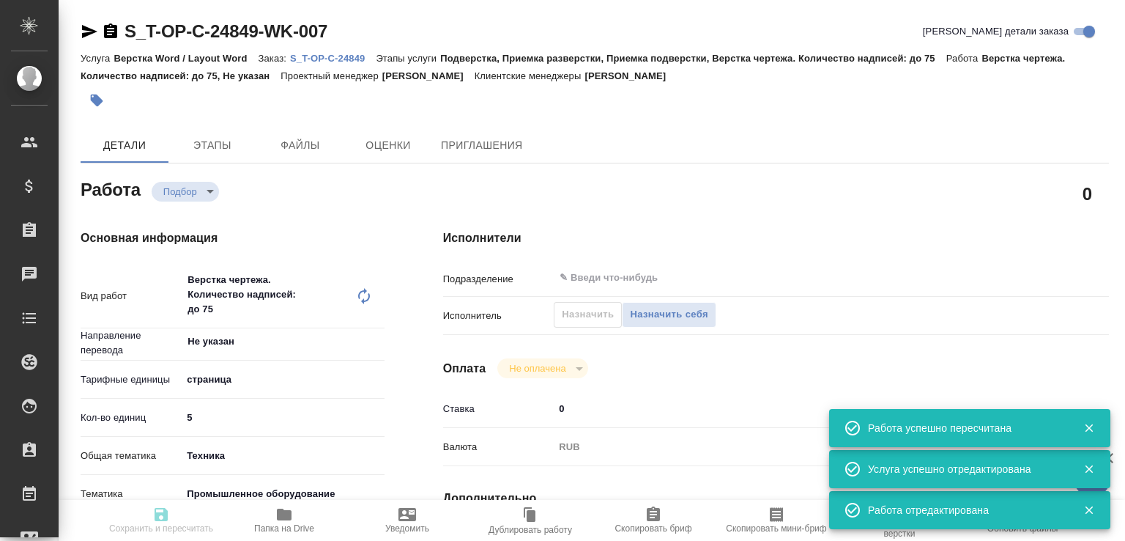
type textarea "x"
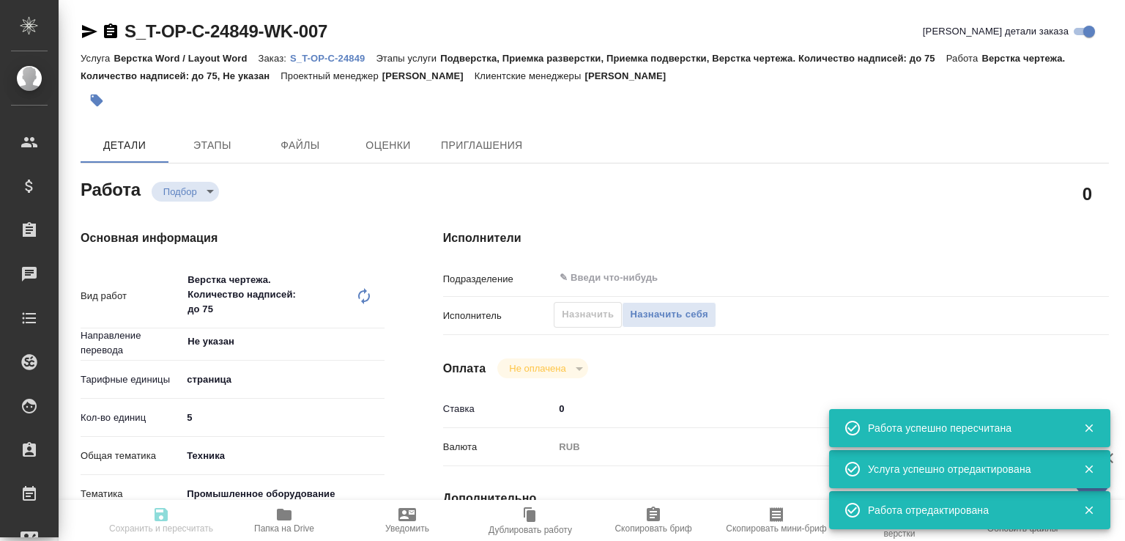
type textarea "x"
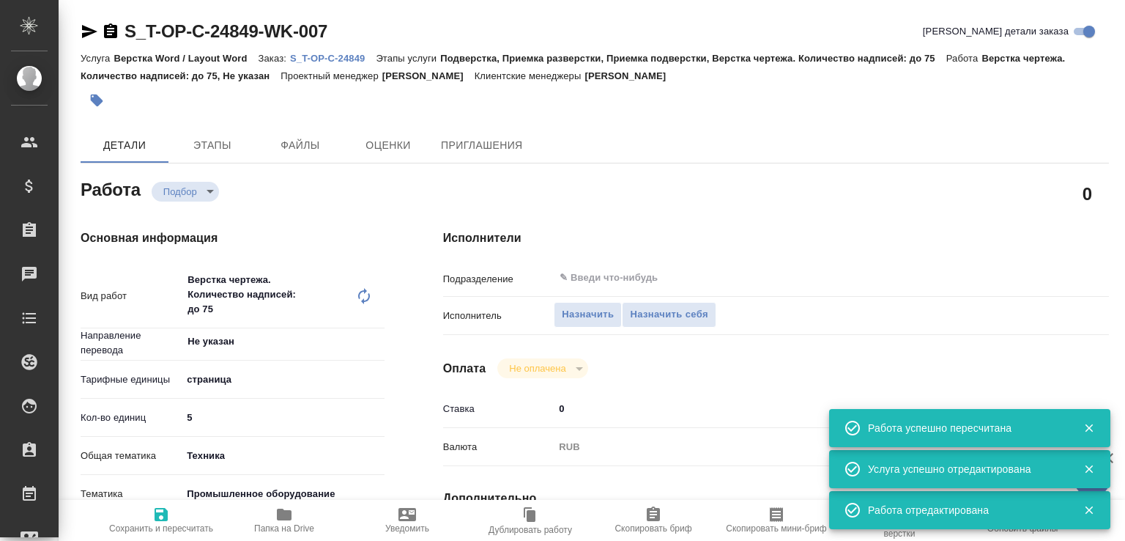
type textarea "x"
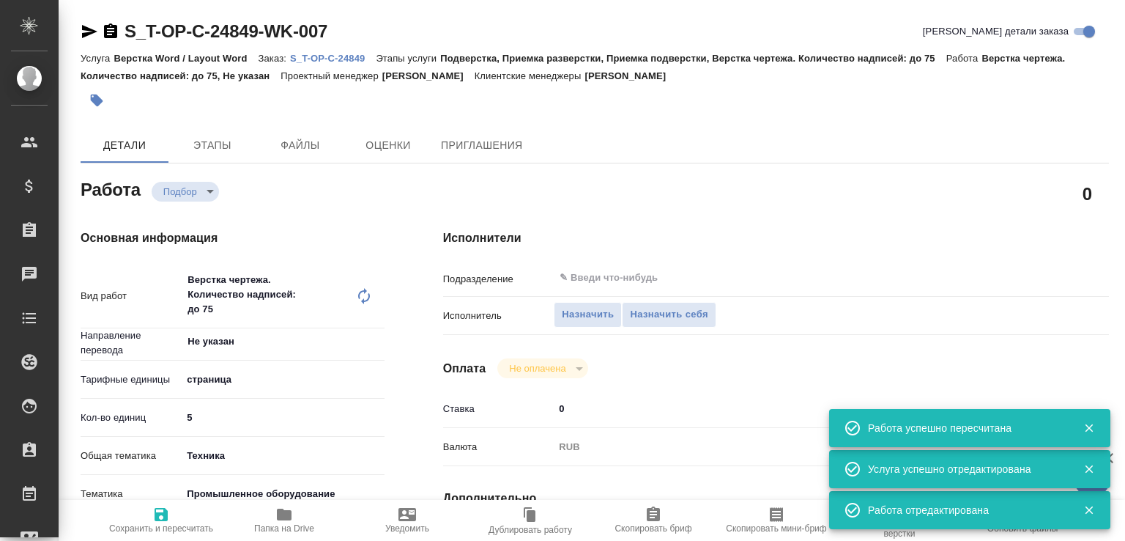
type textarea "x"
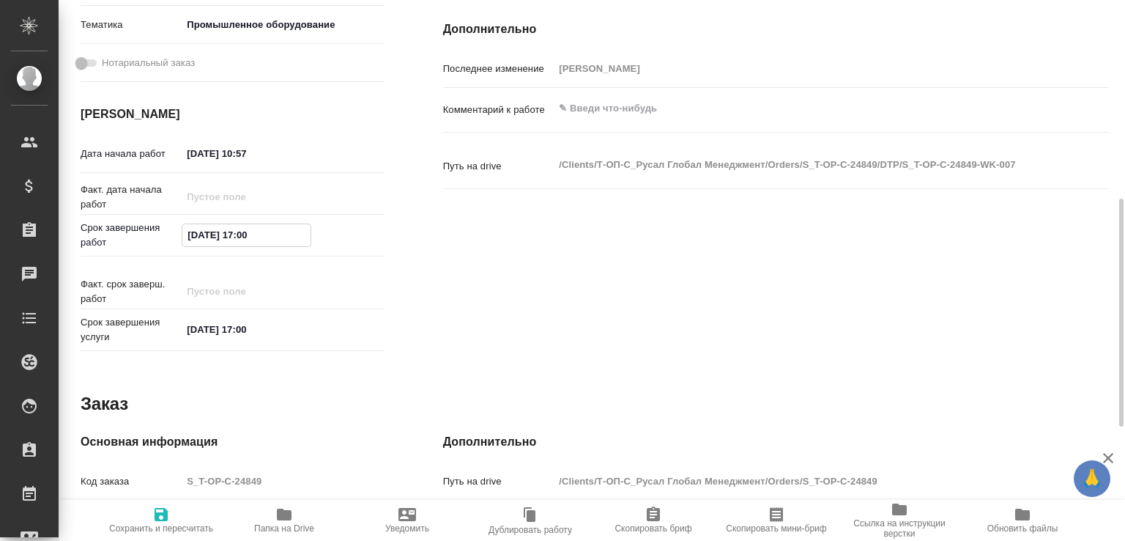
click at [193, 239] on input "27.08.2025 17:00" at bounding box center [246, 234] width 128 height 21
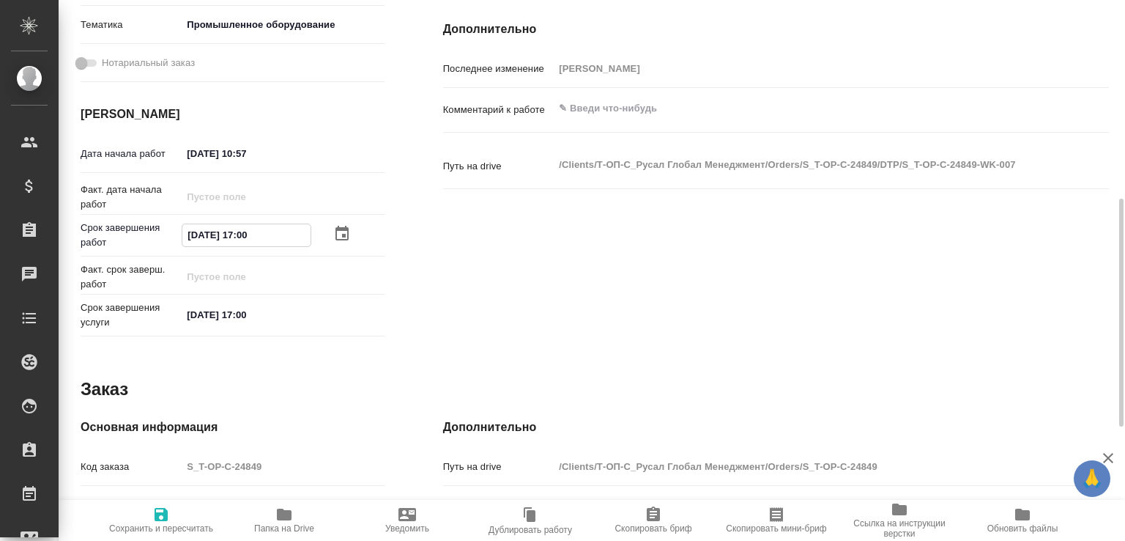
drag, startPoint x: 193, startPoint y: 233, endPoint x: 201, endPoint y: 238, distance: 8.9
click at [201, 238] on input "[DATE] 17:00" at bounding box center [246, 234] width 128 height 21
type textarea "x"
type input "20.82.0251 70:0_"
type textarea "x"
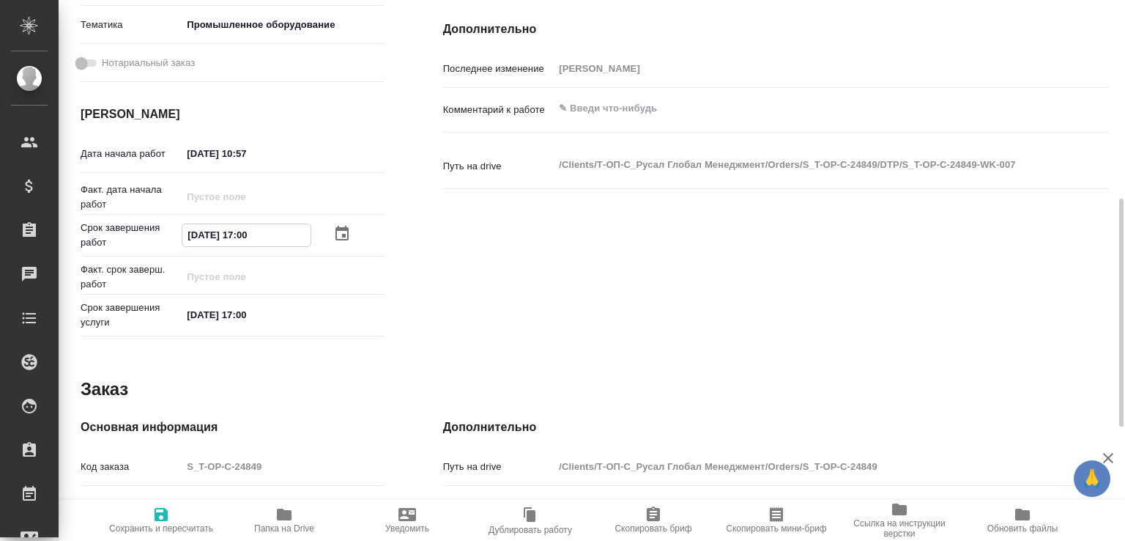
type textarea "x"
type input "24.08.2025 17:00"
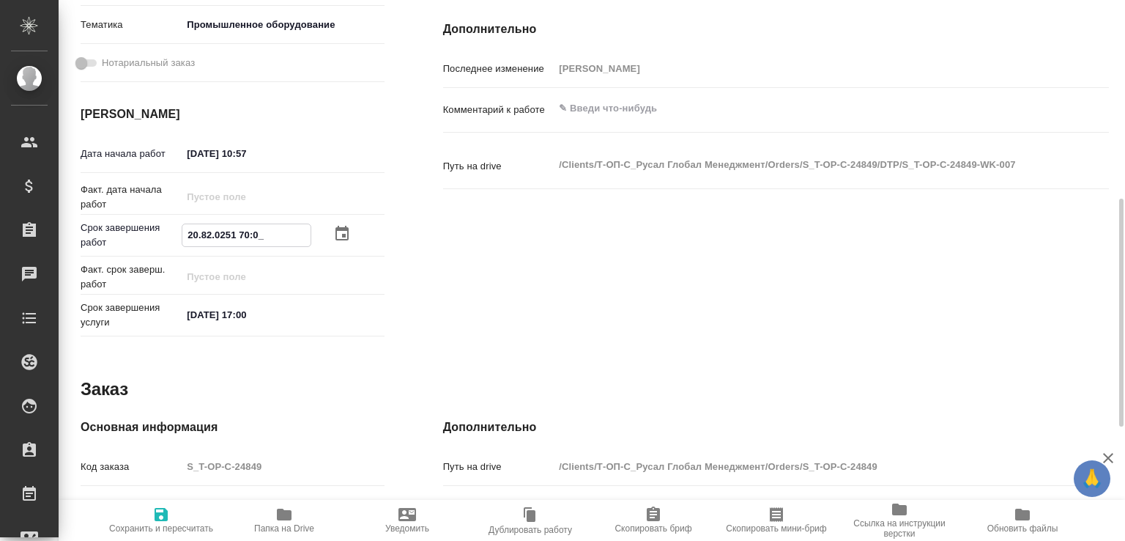
type textarea "x"
drag, startPoint x: 246, startPoint y: 226, endPoint x: 256, endPoint y: 233, distance: 12.2
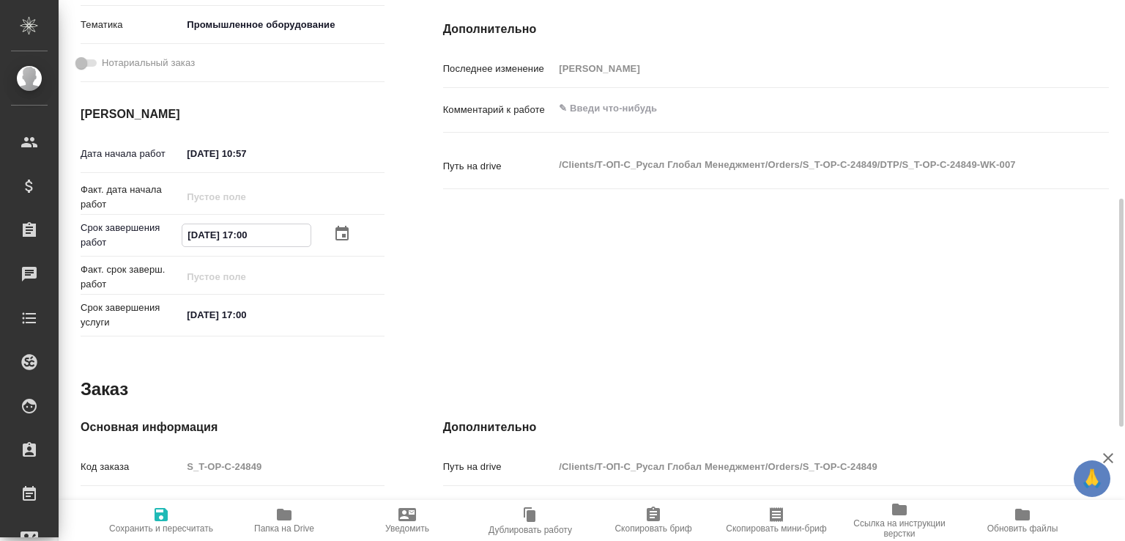
click at [256, 233] on input "24.08.2025 17:00" at bounding box center [246, 234] width 128 height 21
type textarea "x"
type input "24.08.2025 10:0_"
type textarea "x"
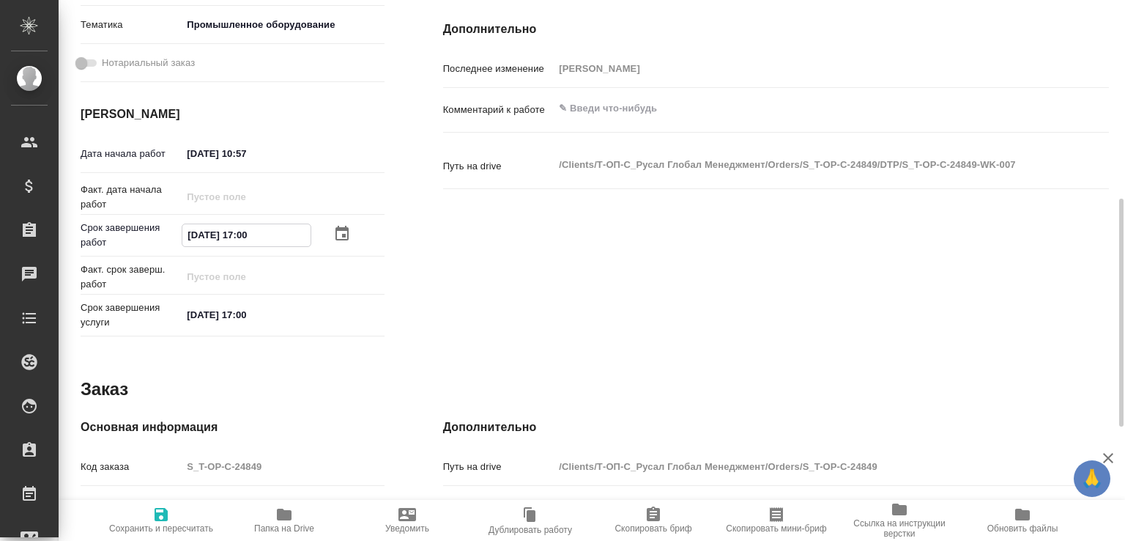
type textarea "x"
type input "24.08.2025 19:00"
type textarea "x"
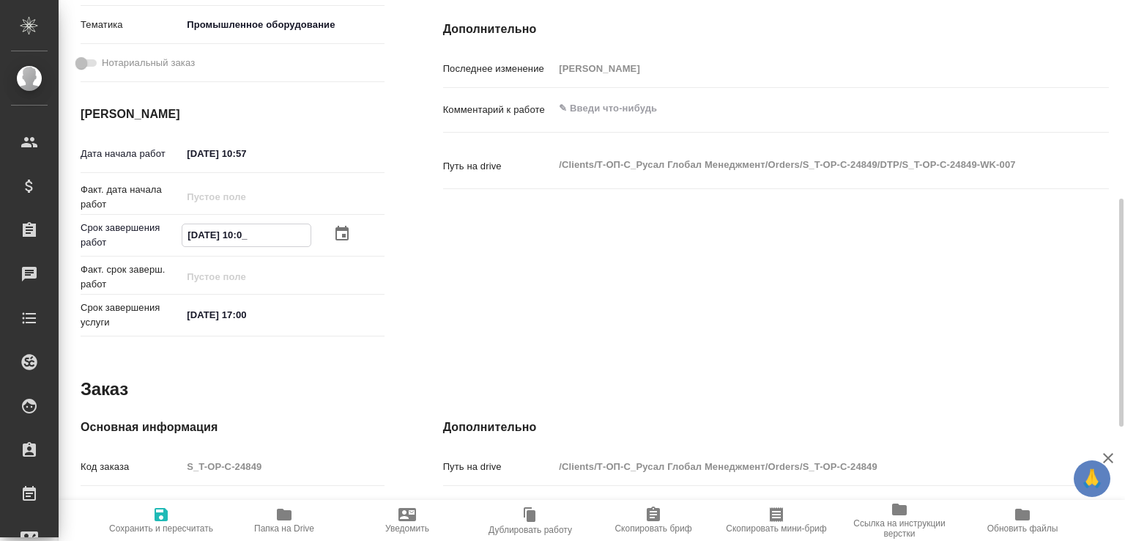
type textarea "x"
type input "24.08.2025 19:00"
click at [171, 512] on span "Сохранить и пересчитать" at bounding box center [160, 519] width 105 height 28
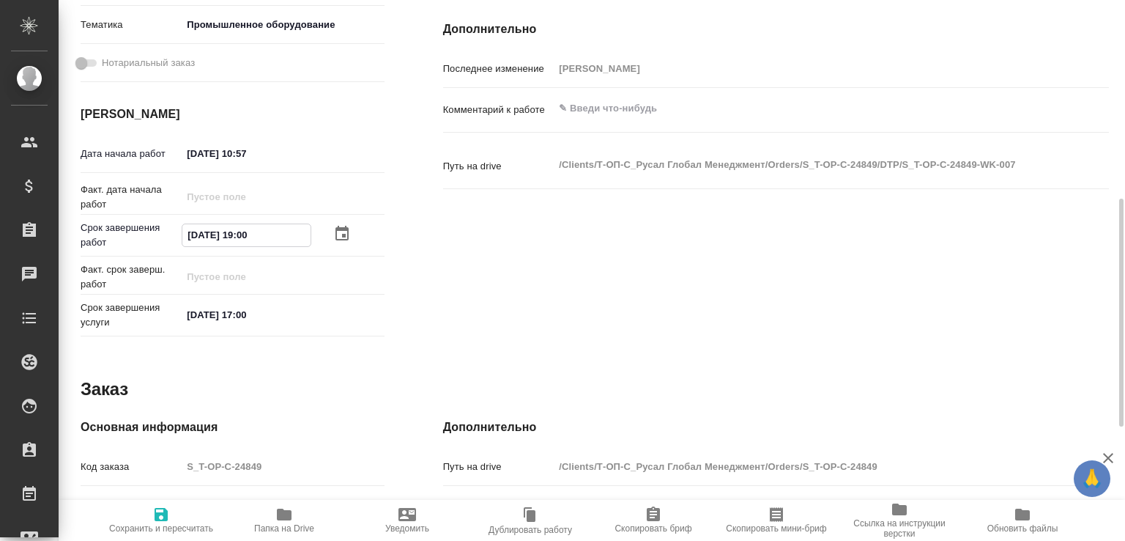
type textarea "x"
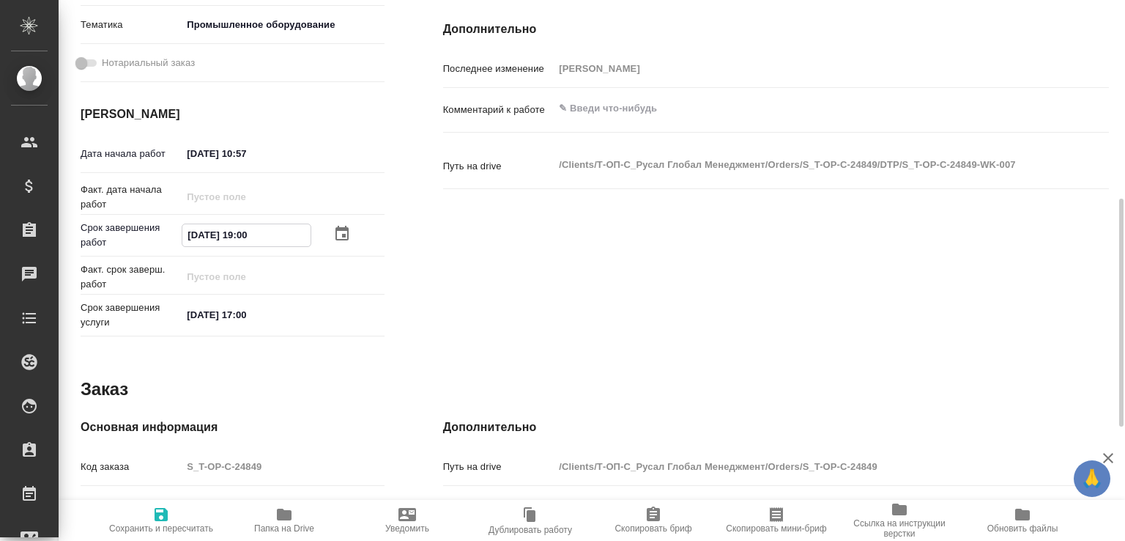
type textarea "x"
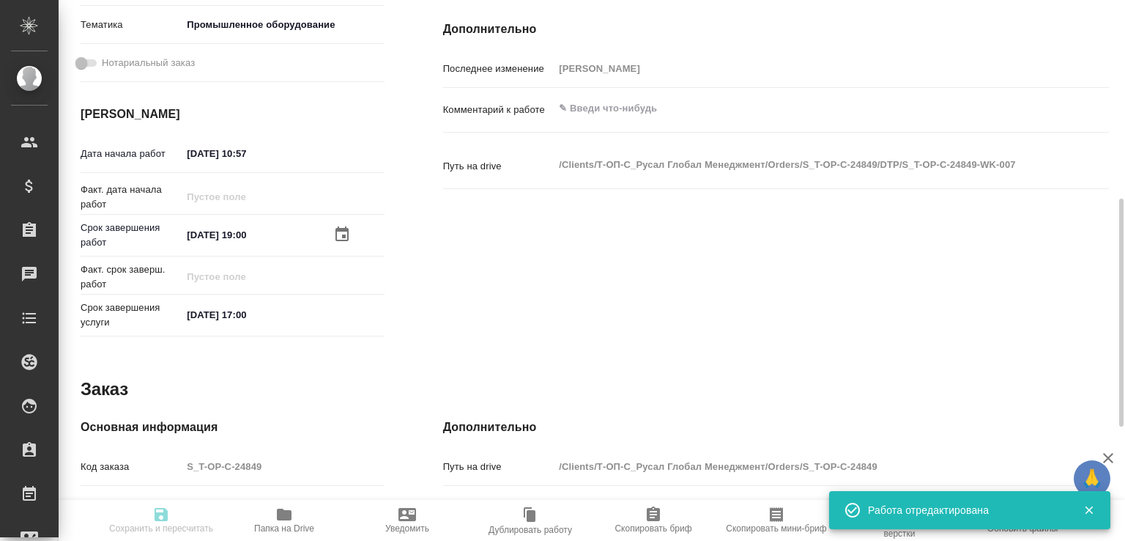
type input "recruiting"
type textarea "Верстка чертежа. Количество надписей: до 75"
type textarea "x"
type input "Не указан"
type input "5a8b1489cc6b4906c91bfdb2"
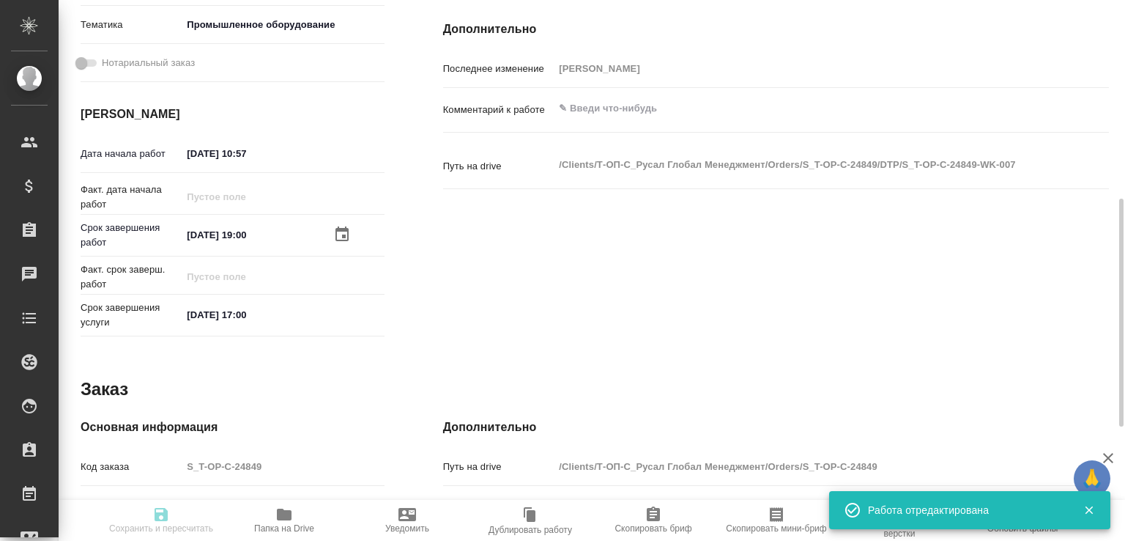
type input "5"
type input "tech"
type input "5f647205b73bc97568ca66bc"
type input "20.08.2025 10:57"
type input "[DATE] 19:00"
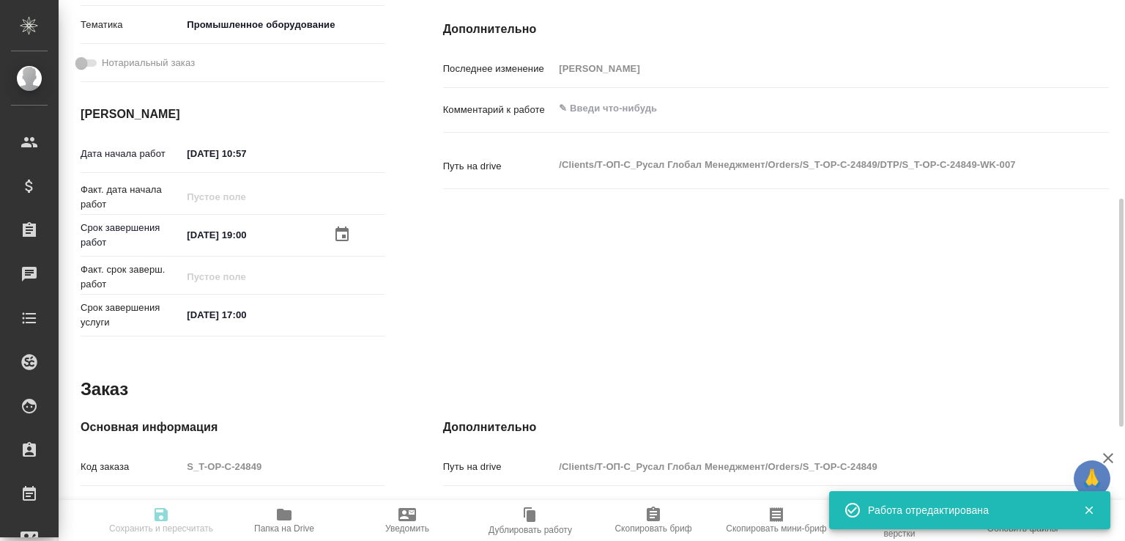
type input "[DATE] 17:00"
type input "notPayed"
type input "0"
type input "RUB"
type input "Малофеева Екатерина"
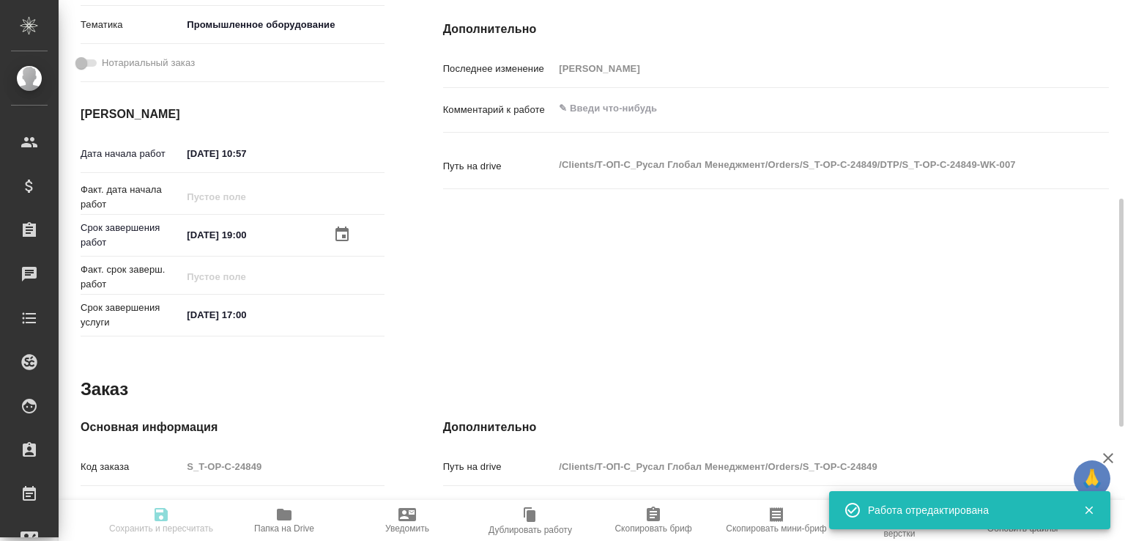
type textarea "x"
type textarea "/Clients/Т-ОП-С_Русал Глобал Менеджмент/Orders/S_T-OP-C-24849/DTP/S_T-OP-C-2484…"
type textarea "x"
type input "S_T-OP-C-24849"
type input "Т-ОП-С-46479"
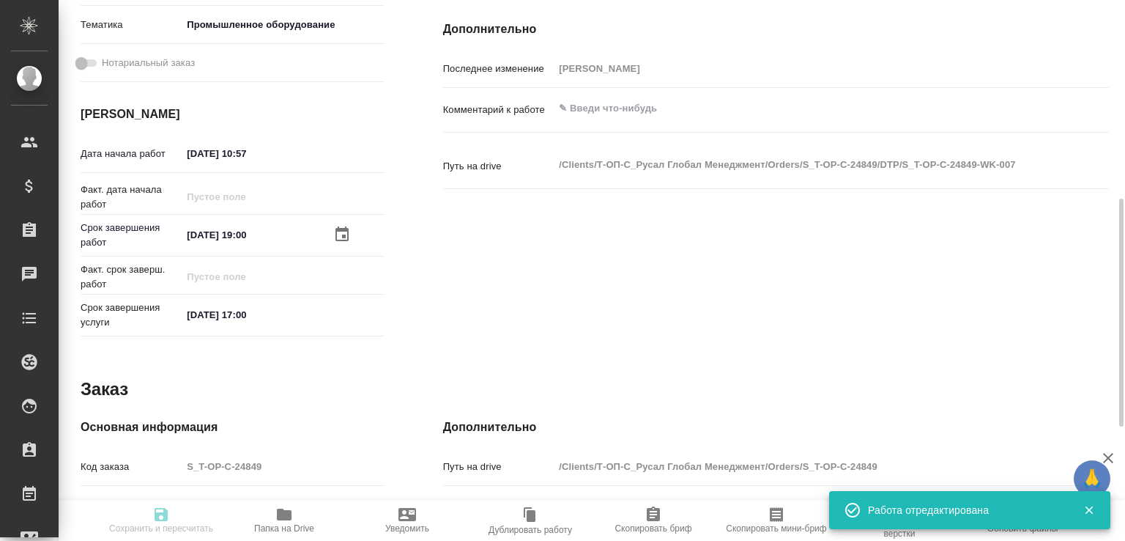
type input "Верстка Word / Layout Word"
type input "Подверстка, Приемка разверстки, Приемка подверстки, Верстка чертежа. Количество…"
type input "[PERSON_NAME]"
type input "/Clients/Т-ОП-С_Русал Глобал Менеджмент/Orders/S_T-OP-C-24849"
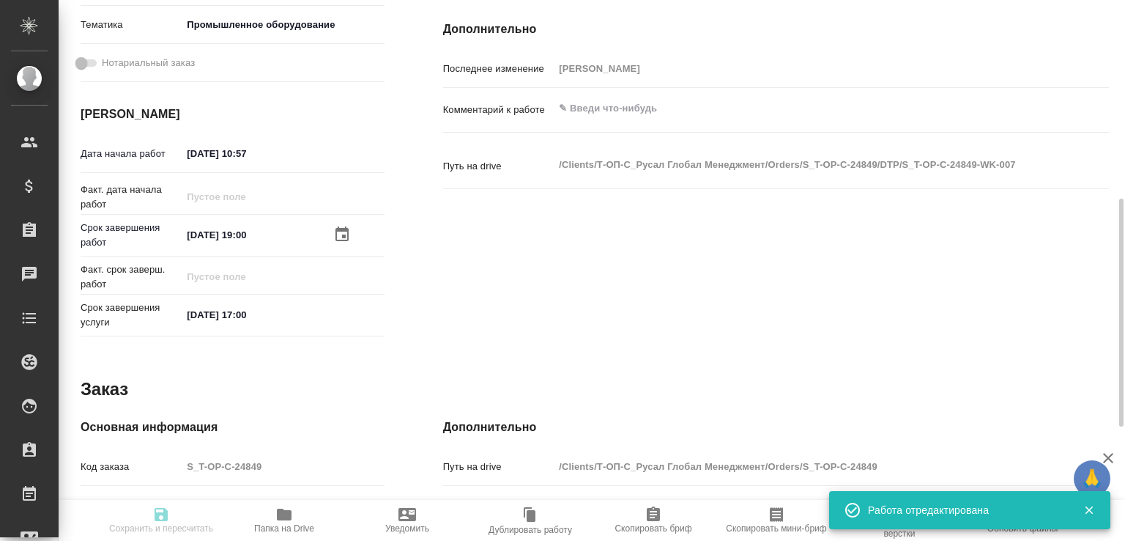
type textarea "x"
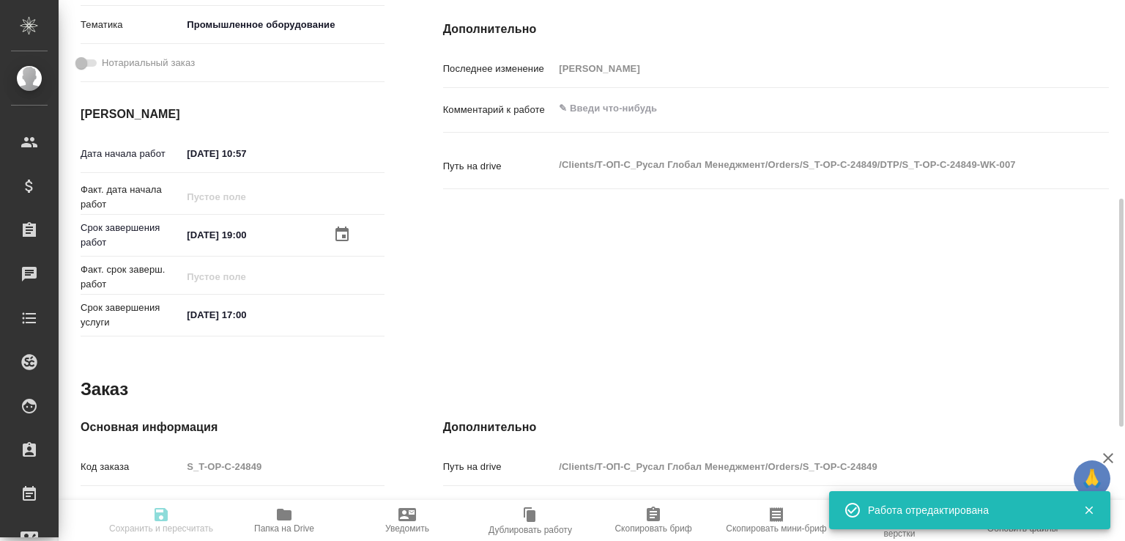
type textarea "x"
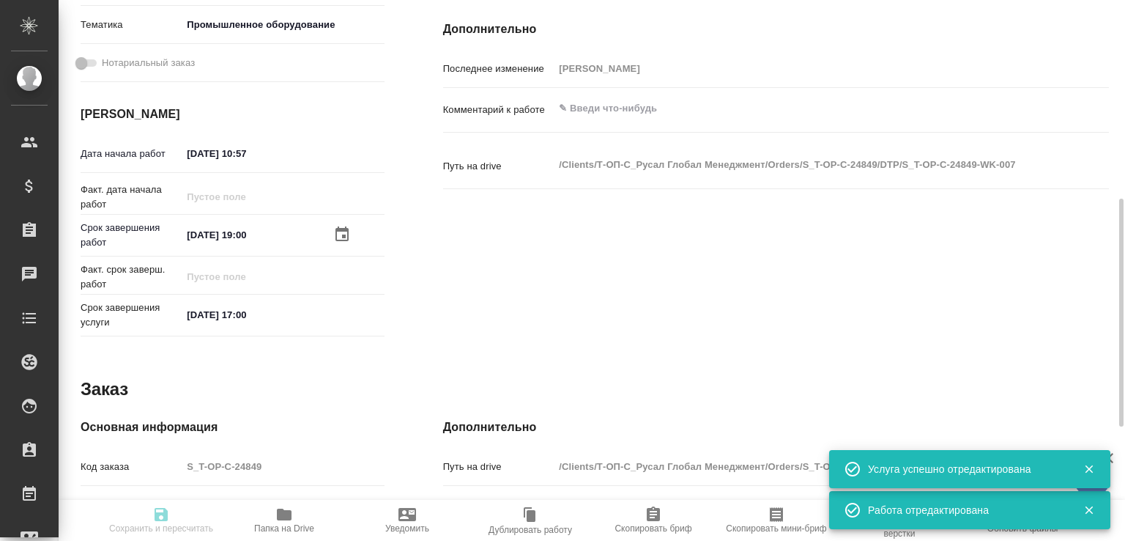
type textarea "x"
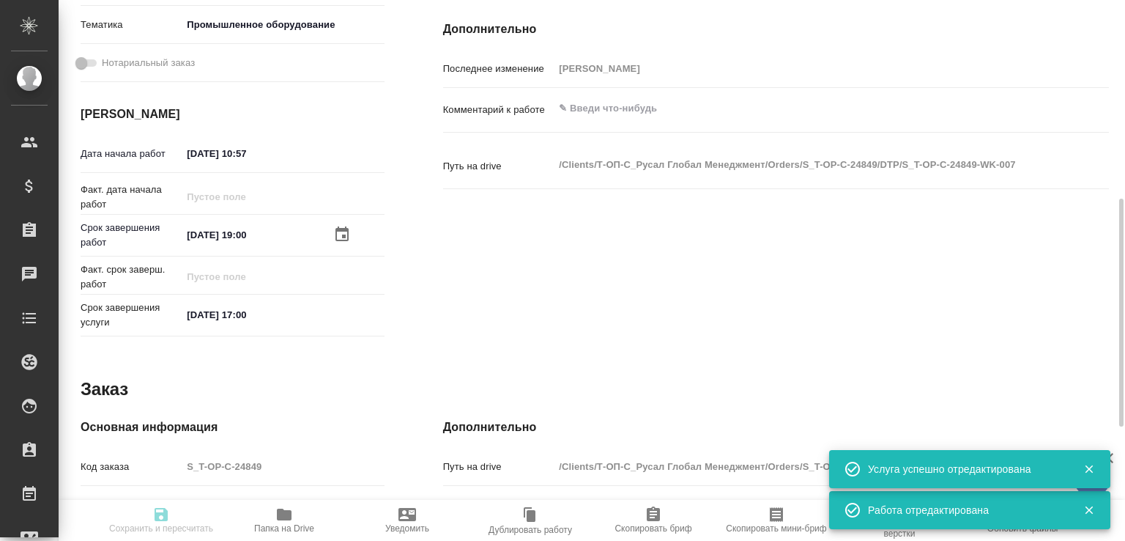
type input "recruiting"
type textarea "Верстка чертежа. Количество надписей: до 75"
type textarea "x"
type input "Не указан"
type input "5a8b1489cc6b4906c91bfdb2"
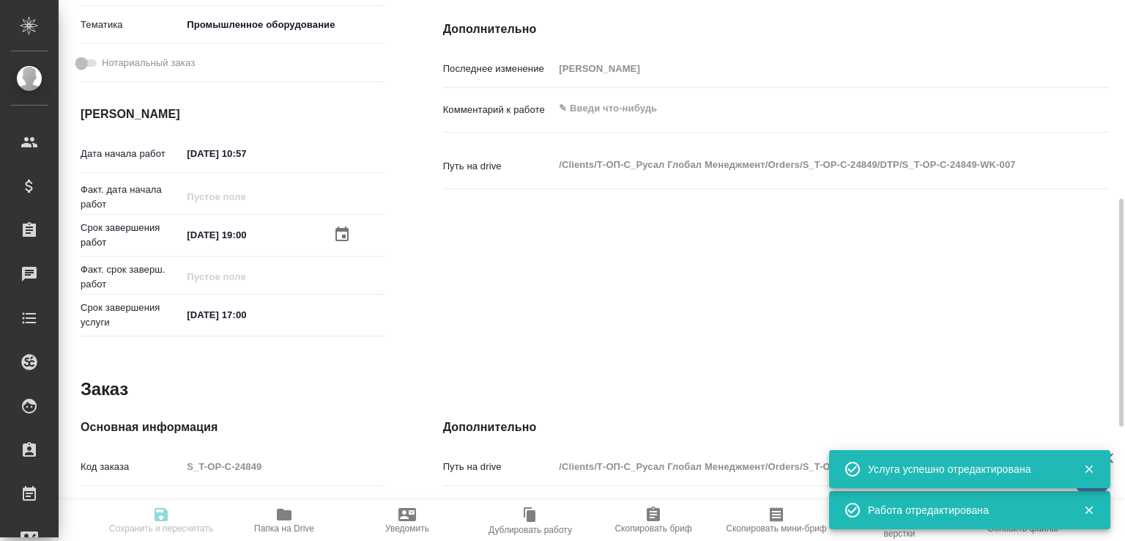
type input "5"
type input "tech"
type input "5f647205b73bc97568ca66bc"
type input "[DATE] 10:57"
type input "[DATE] 19:00"
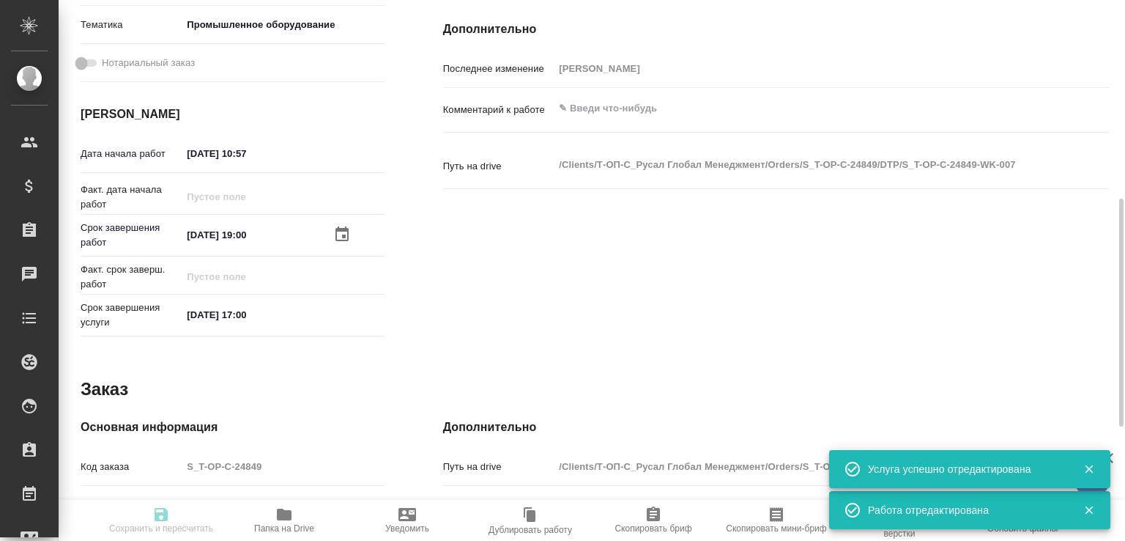
type input "[DATE] 17:00"
type input "notPayed"
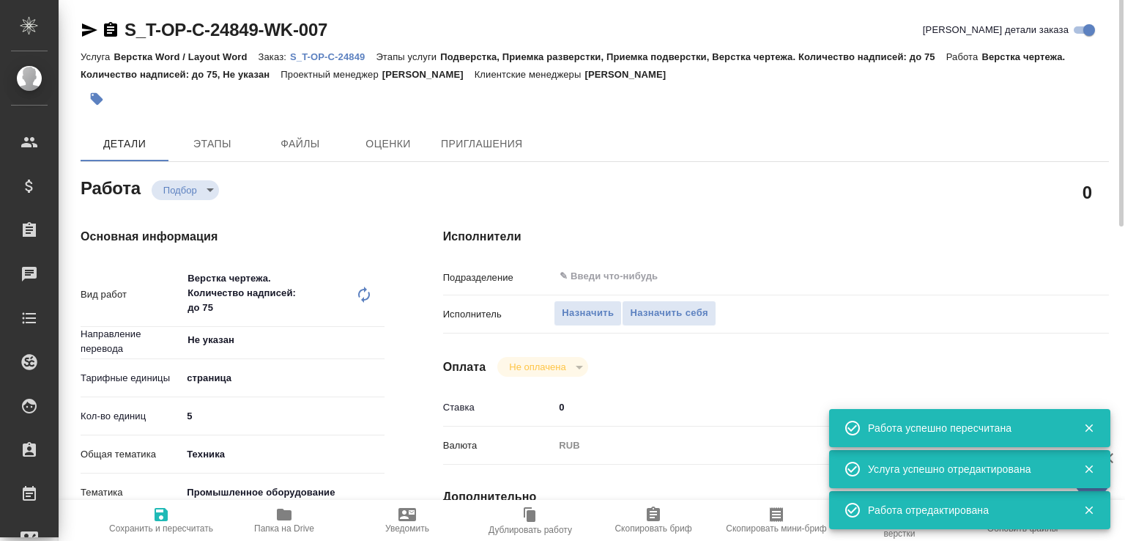
scroll to position [0, 0]
click at [609, 276] on input "text" at bounding box center [779, 278] width 442 height 18
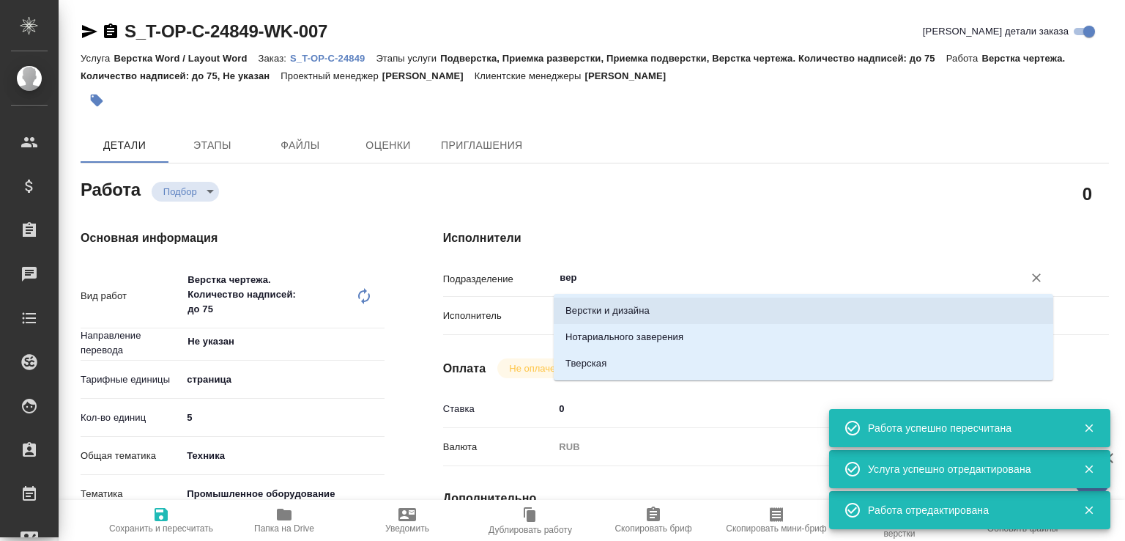
click at [595, 305] on li "Верстки и дизайна" at bounding box center [804, 310] width 500 height 26
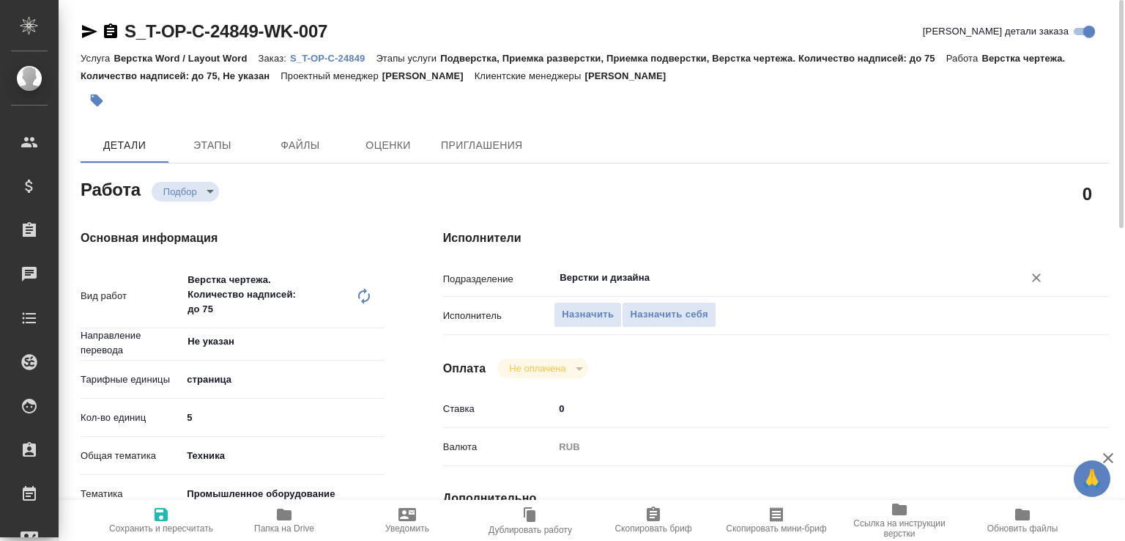
click at [181, 508] on span "Сохранить и пересчитать" at bounding box center [160, 519] width 105 height 28
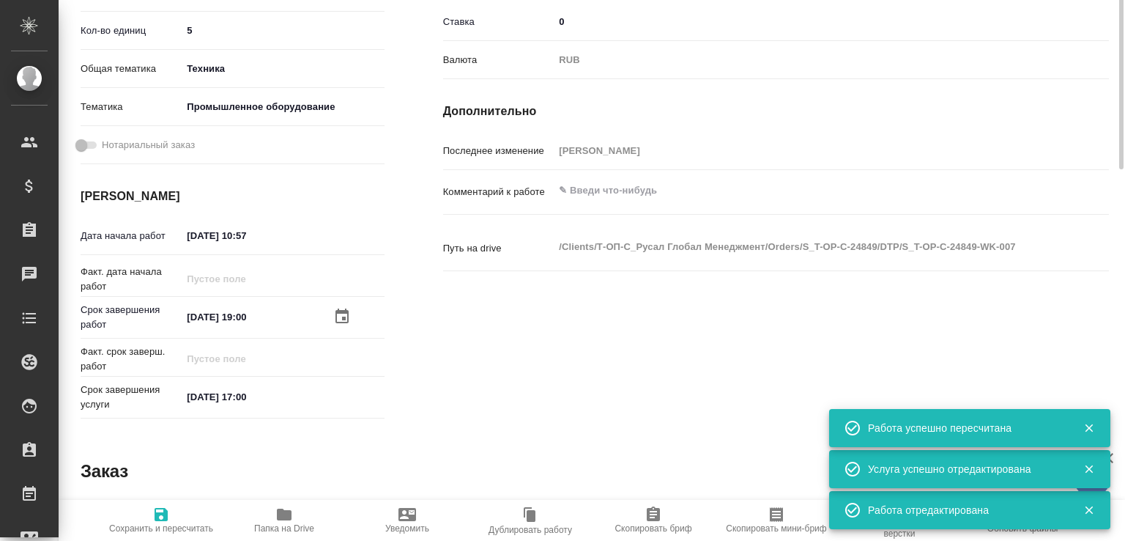
scroll to position [543, 0]
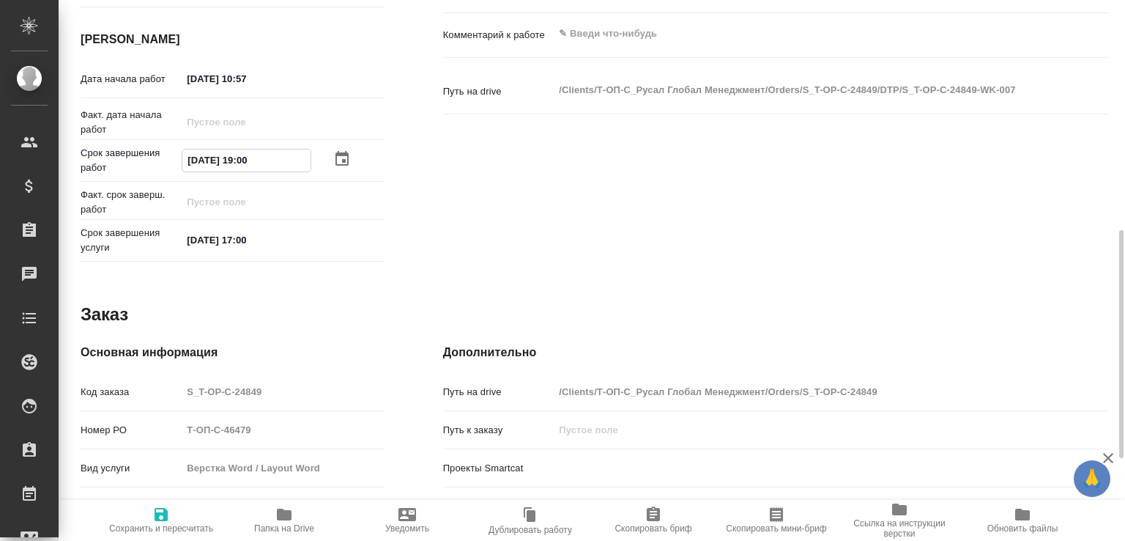
click at [242, 161] on input "[DATE] 19:00" at bounding box center [246, 159] width 128 height 21
click at [242, 160] on input "[DATE] 19:00" at bounding box center [246, 159] width 128 height 21
click at [176, 510] on span "Сохранить и пересчитать" at bounding box center [160, 519] width 105 height 28
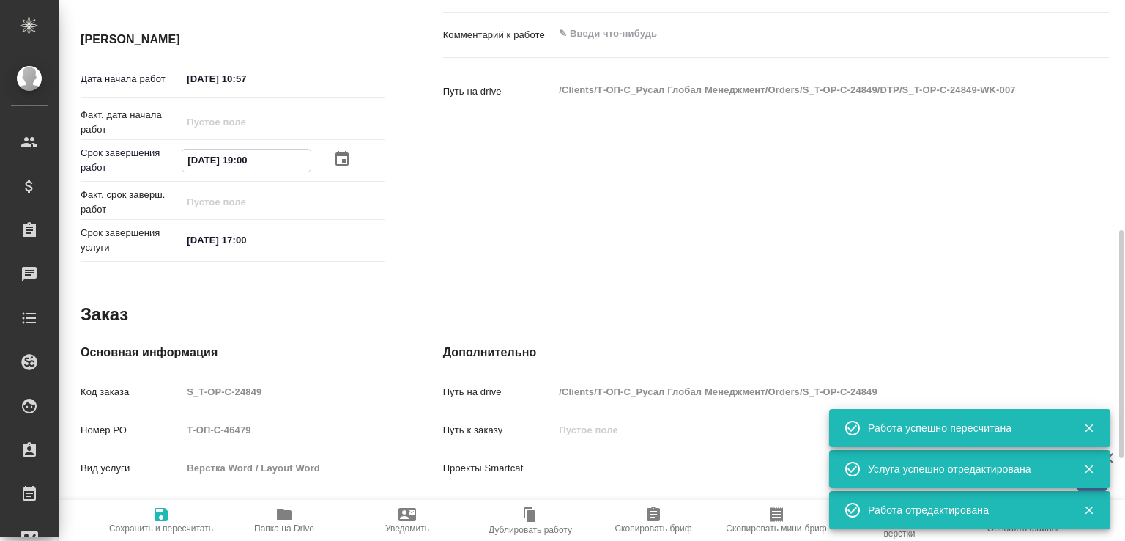
click at [254, 162] on input "[DATE] 19:00" at bounding box center [246, 159] width 128 height 21
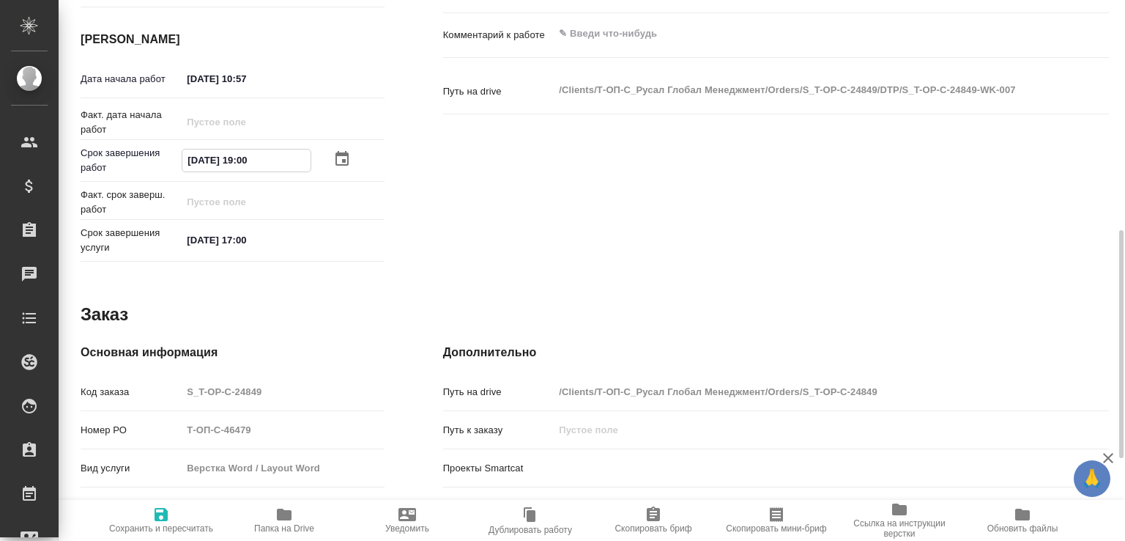
scroll to position [0, 0]
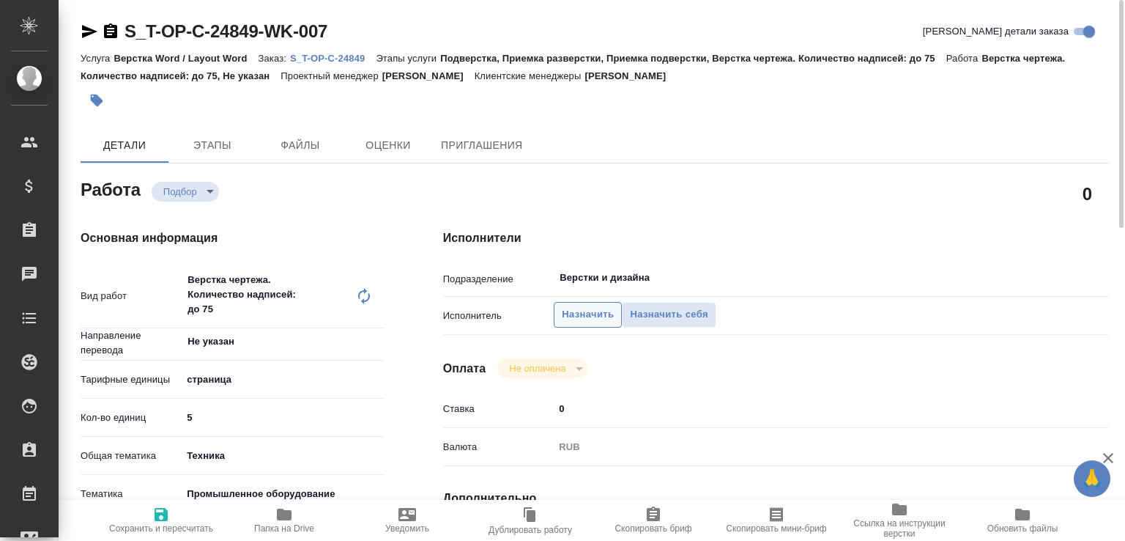
click at [591, 306] on span "Назначить" at bounding box center [588, 314] width 52 height 17
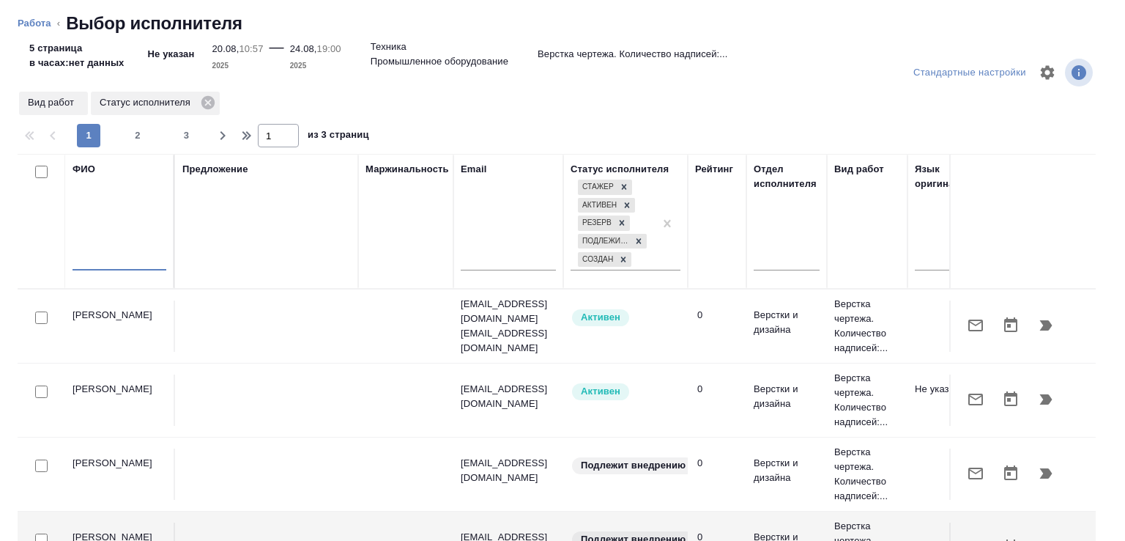
click at [145, 262] on input "text" at bounding box center [120, 261] width 94 height 18
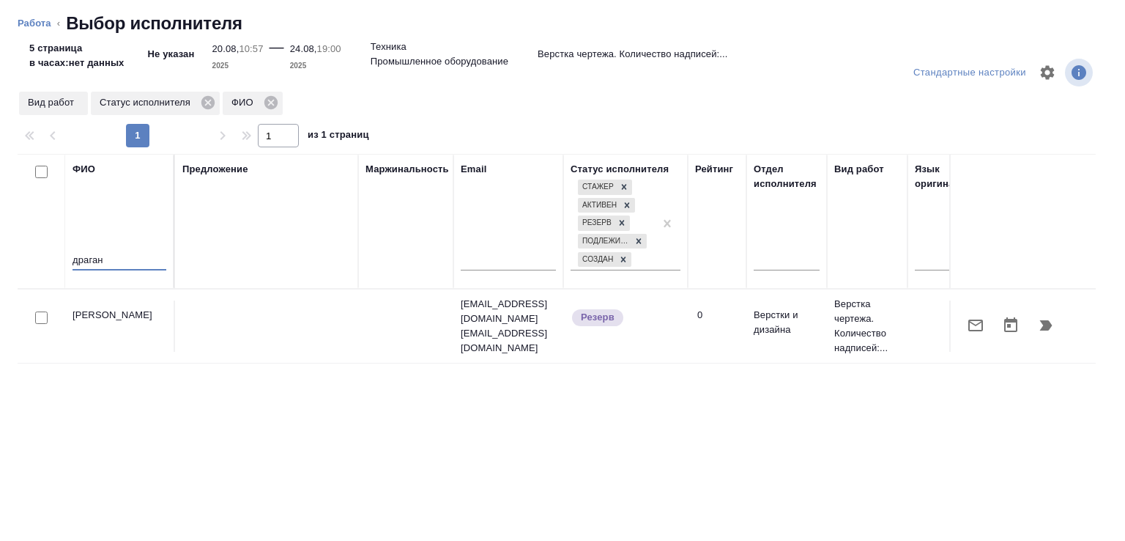
click at [1040, 324] on icon "button" at bounding box center [1046, 325] width 12 height 10
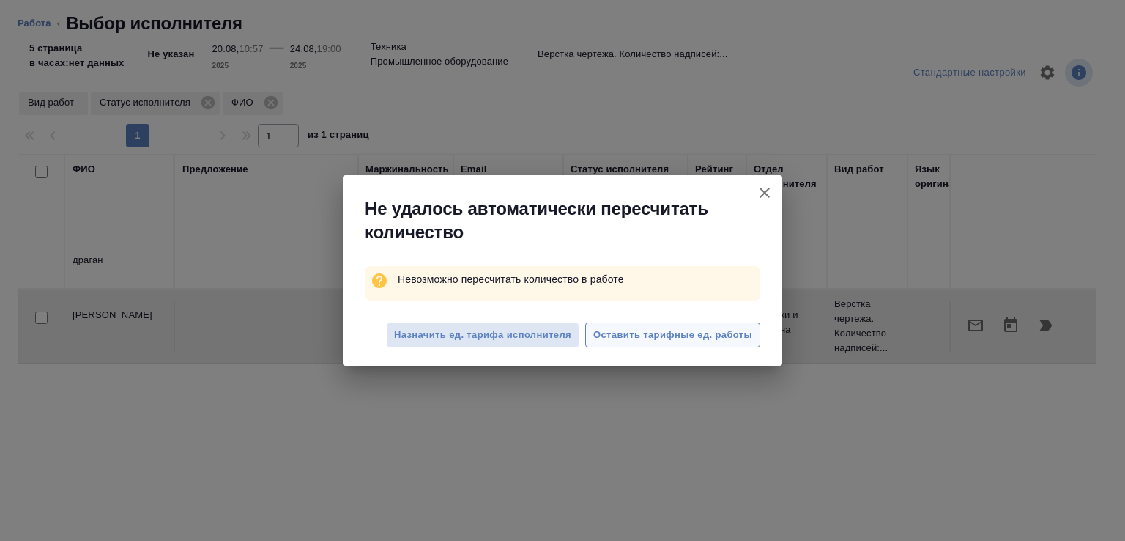
click at [686, 344] on button "Оставить тарифные ед. работы" at bounding box center [672, 335] width 175 height 26
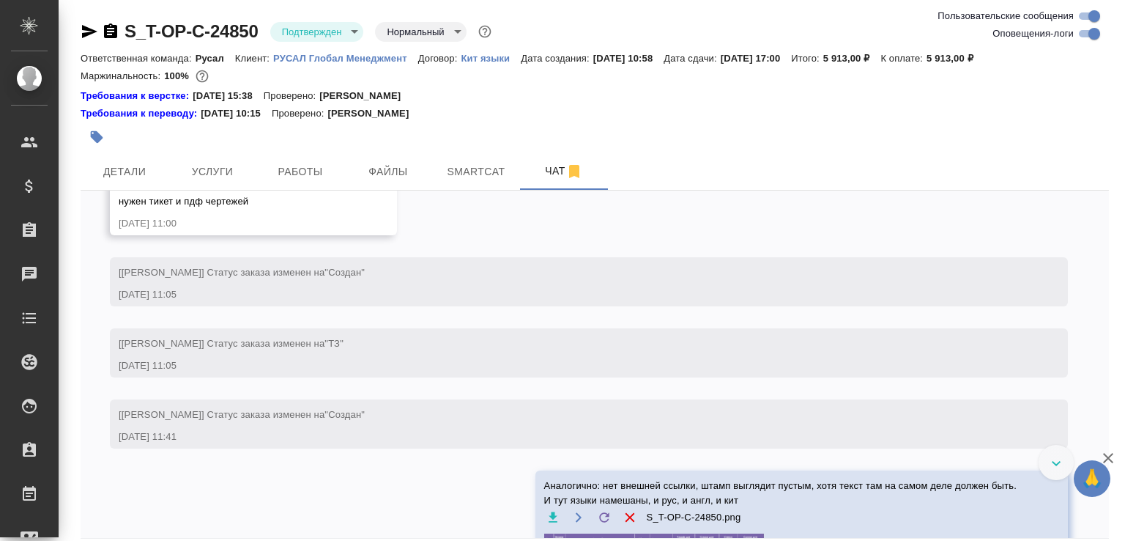
scroll to position [1600, 0]
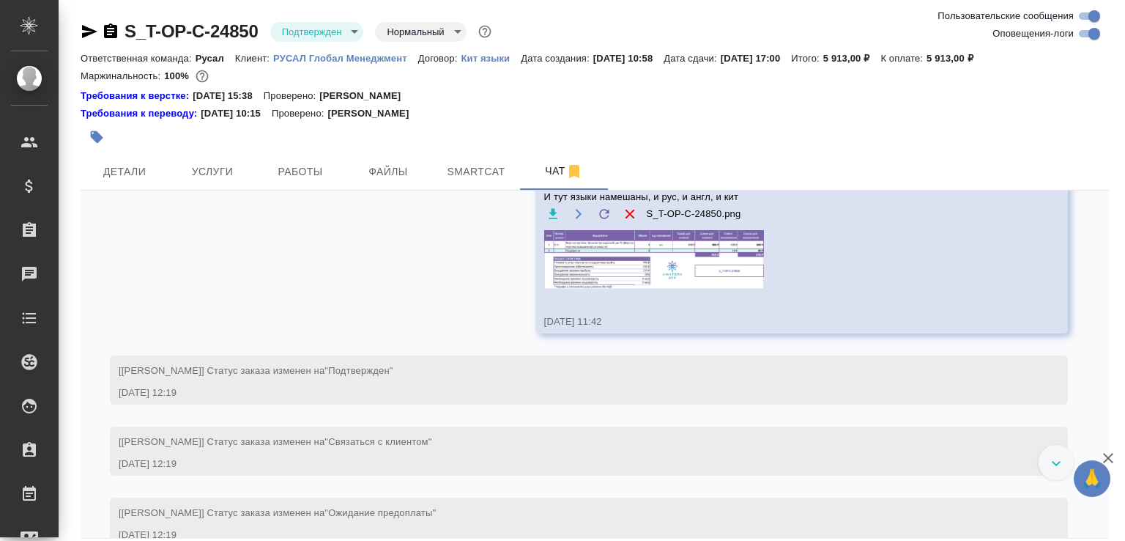
click at [653, 284] on img at bounding box center [654, 259] width 220 height 59
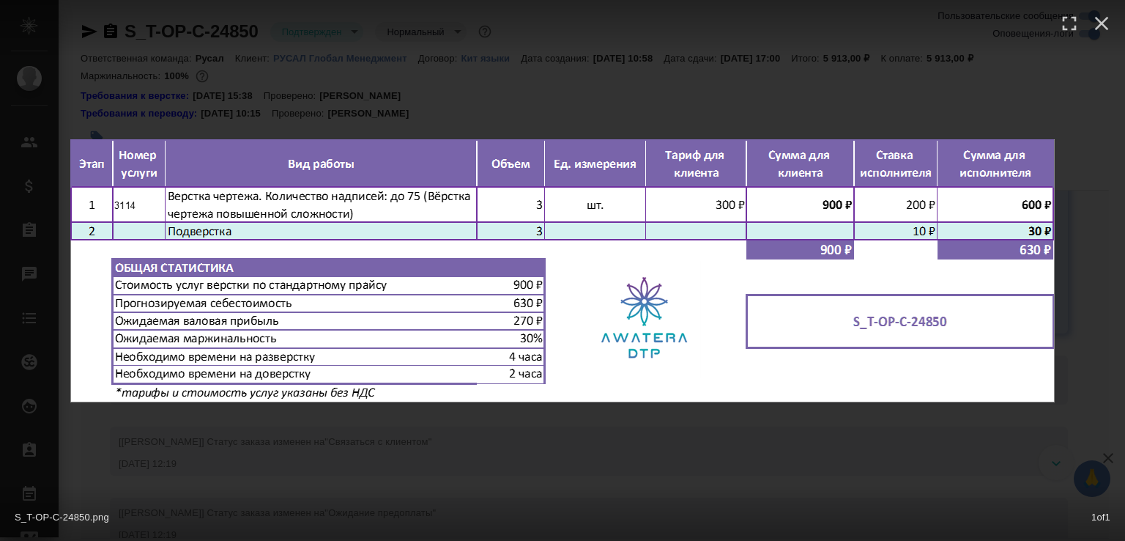
click at [653, 284] on img at bounding box center [562, 270] width 984 height 263
click at [562, 100] on div "S_T-OP-C-24850.png 1 of 1" at bounding box center [562, 270] width 1125 height 541
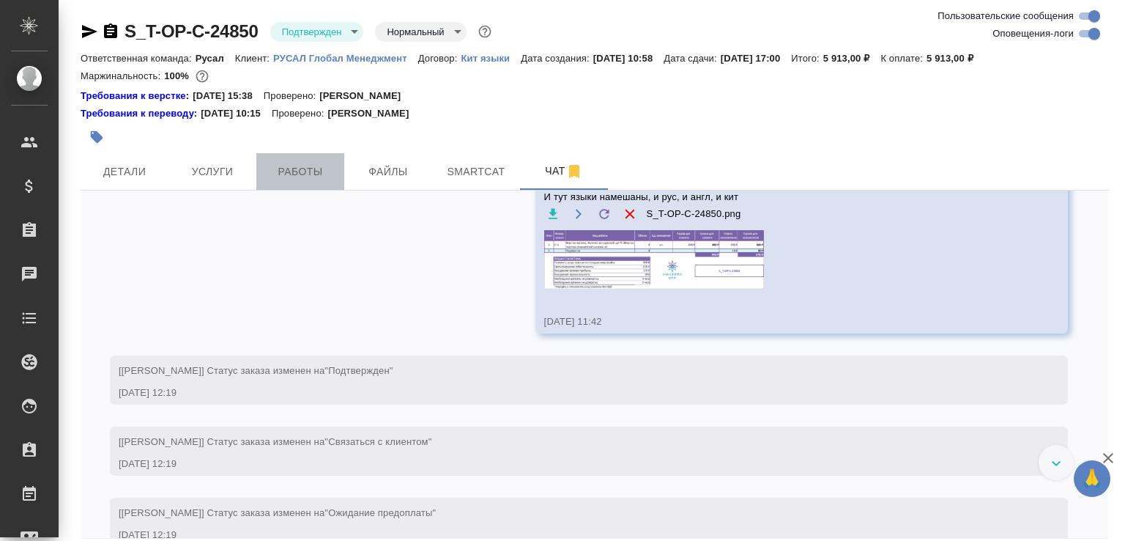
click at [280, 167] on span "Работы" at bounding box center [300, 172] width 70 height 18
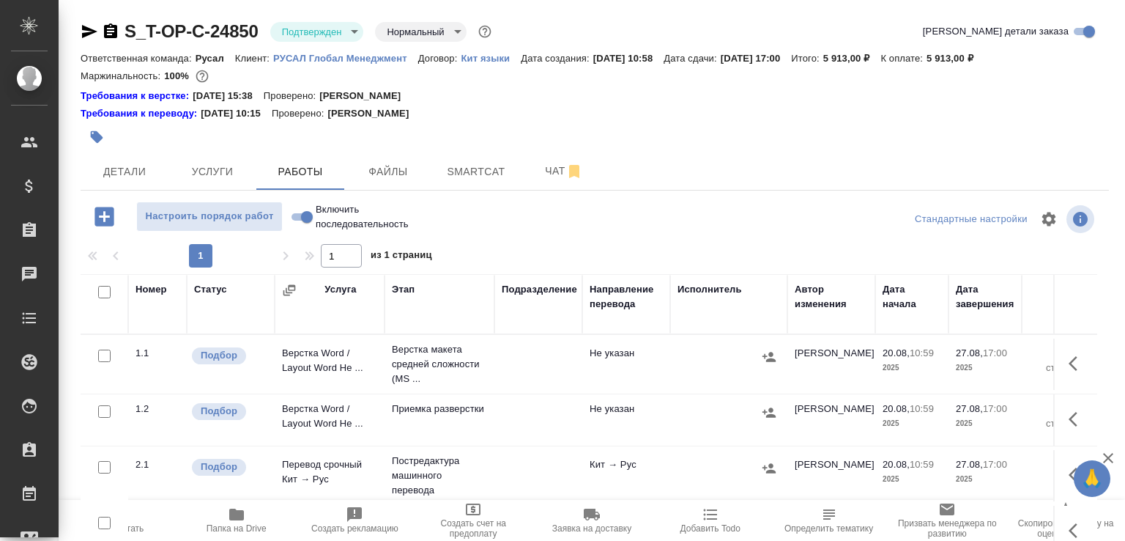
click at [308, 211] on input "Включить последовательность" at bounding box center [307, 217] width 53 height 18
checkbox input "true"
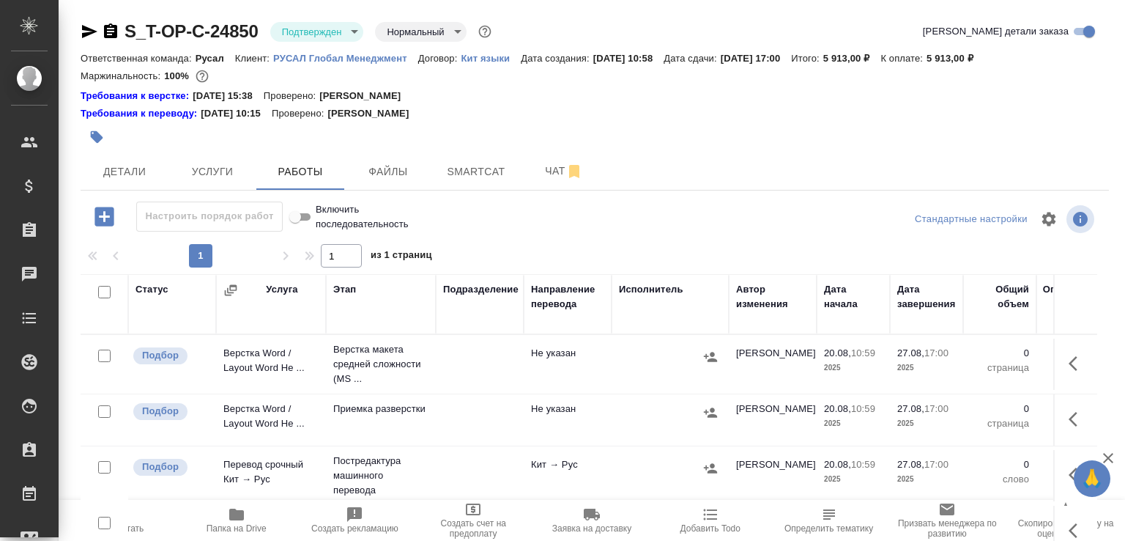
click at [100, 412] on input "checkbox" at bounding box center [104, 411] width 12 height 12
checkbox input "true"
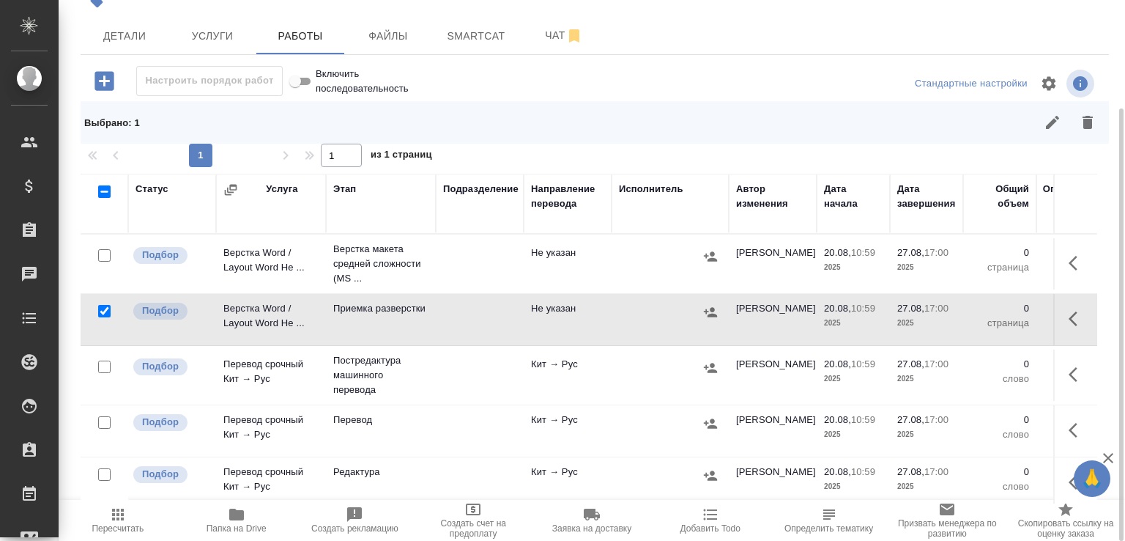
scroll to position [275, 0]
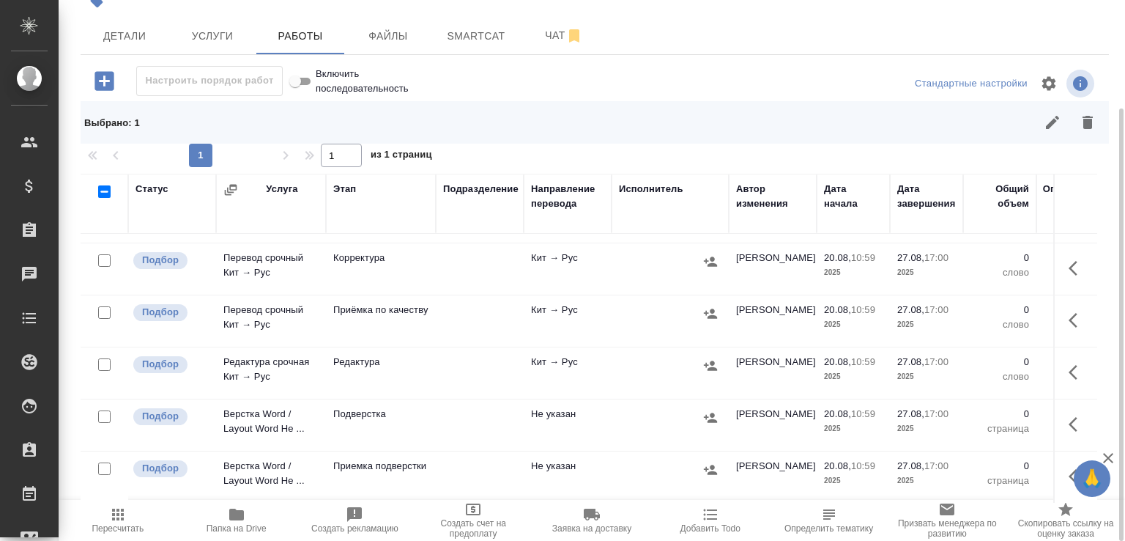
click at [113, 459] on div at bounding box center [104, 468] width 33 height 21
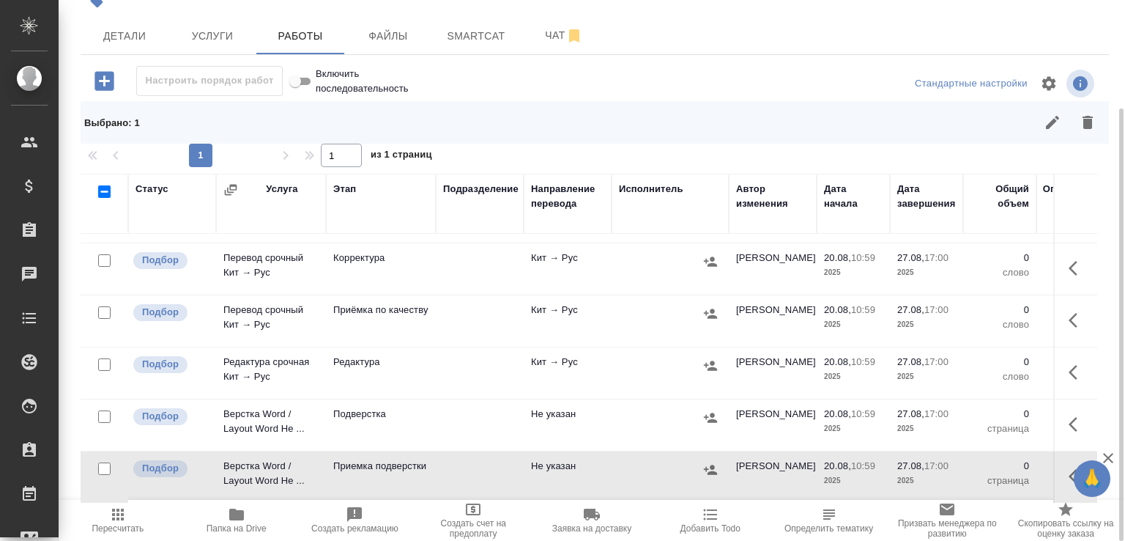
click at [103, 462] on input "checkbox" at bounding box center [104, 468] width 12 height 12
checkbox input "true"
click at [1090, 127] on icon "button" at bounding box center [1088, 122] width 10 height 13
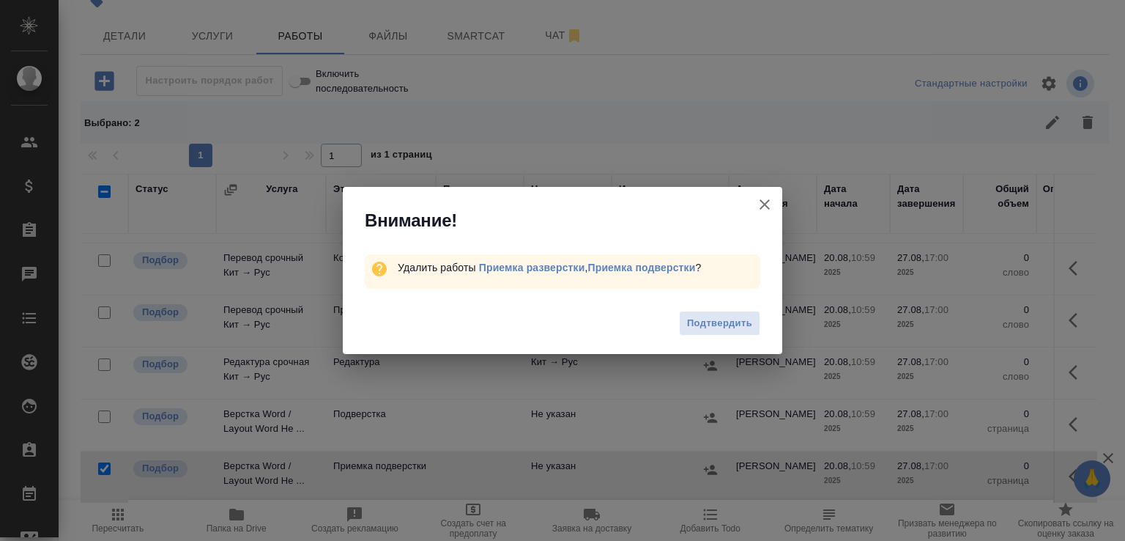
click at [696, 322] on span "Подтвердить" at bounding box center [719, 323] width 65 height 17
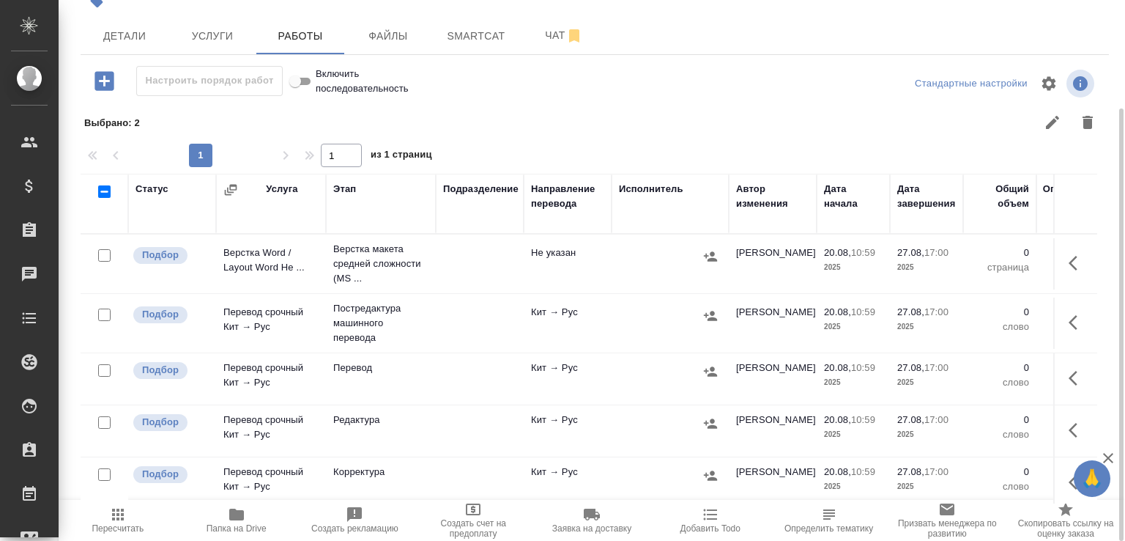
scroll to position [0, 0]
click at [410, 267] on p "Верстка макета средней сложности (MS ..." at bounding box center [380, 264] width 95 height 44
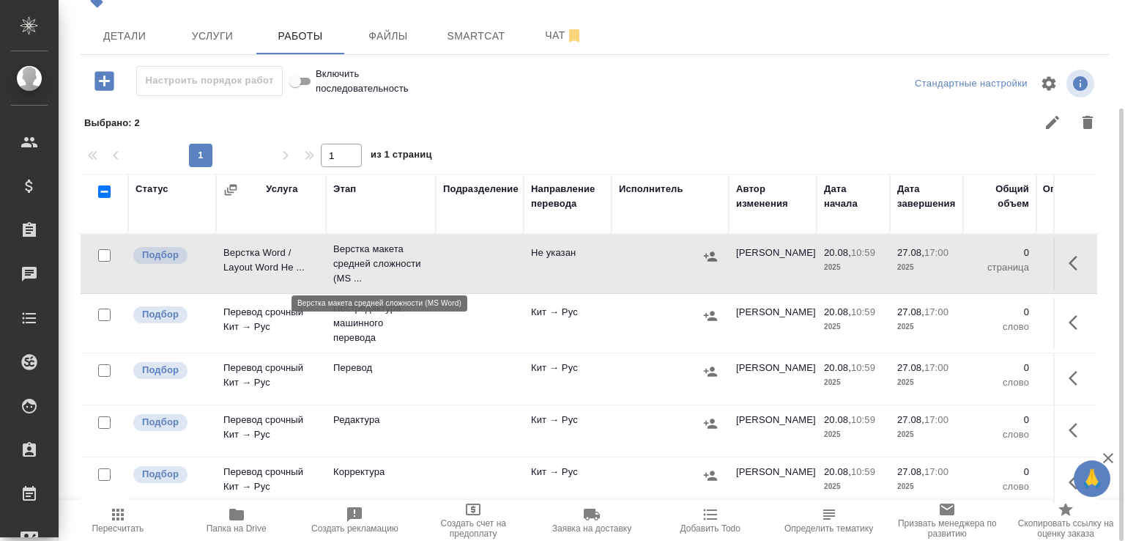
click at [410, 267] on p "Верстка макета средней сложности (MS ..." at bounding box center [380, 264] width 95 height 44
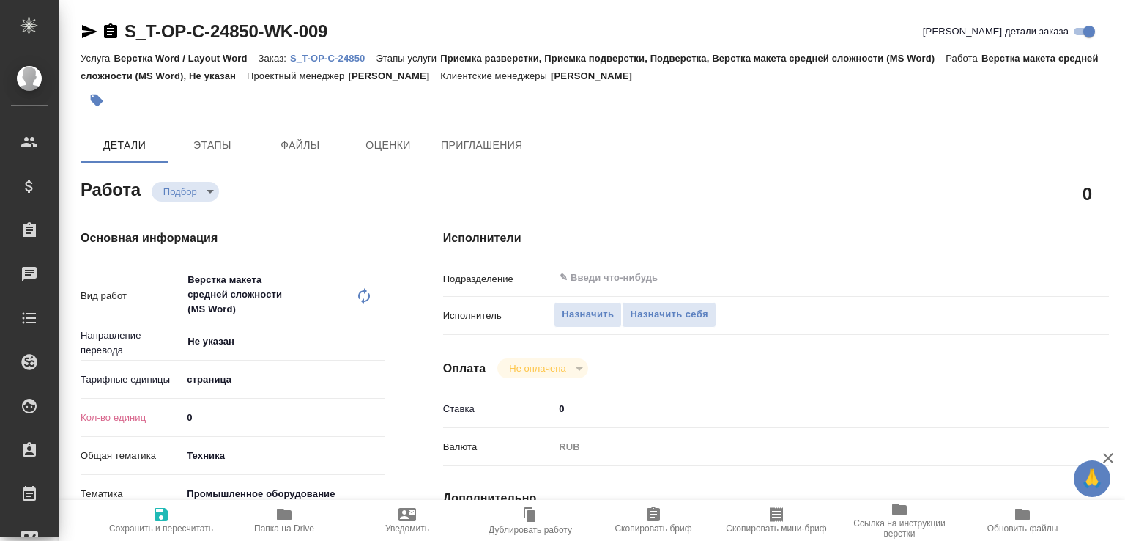
click at [369, 291] on icon at bounding box center [364, 296] width 18 height 18
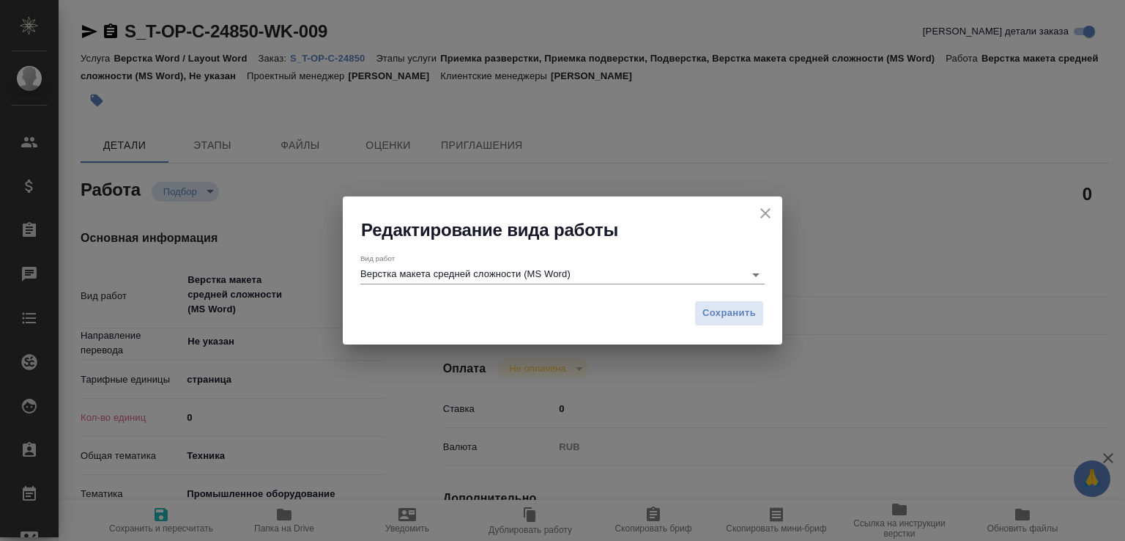
click at [445, 274] on input "Верстка макета средней сложности (MS Word)" at bounding box center [548, 274] width 376 height 18
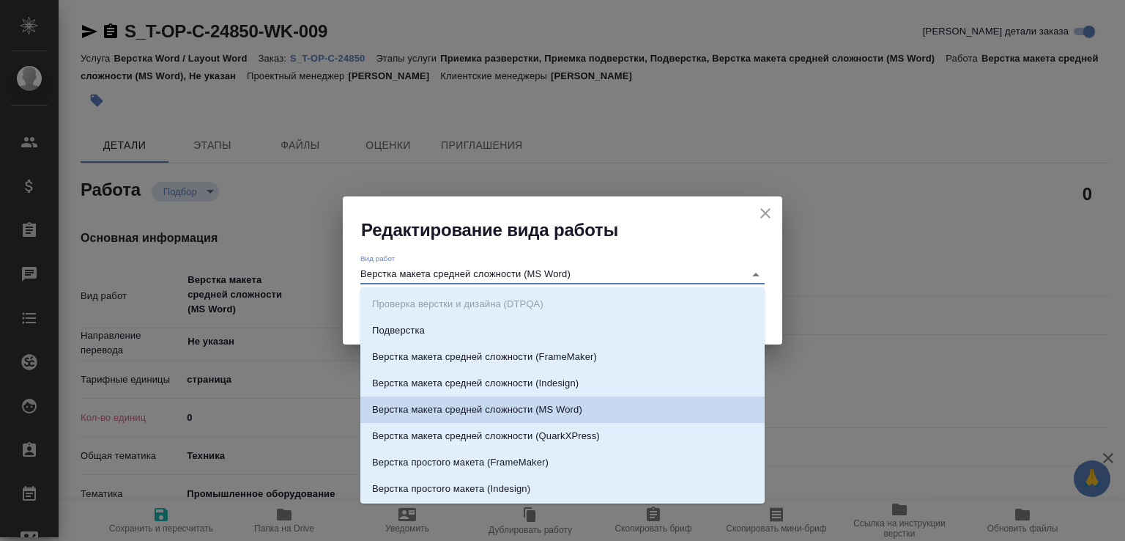
paste input "чертежа. Количество надписей: до 75"
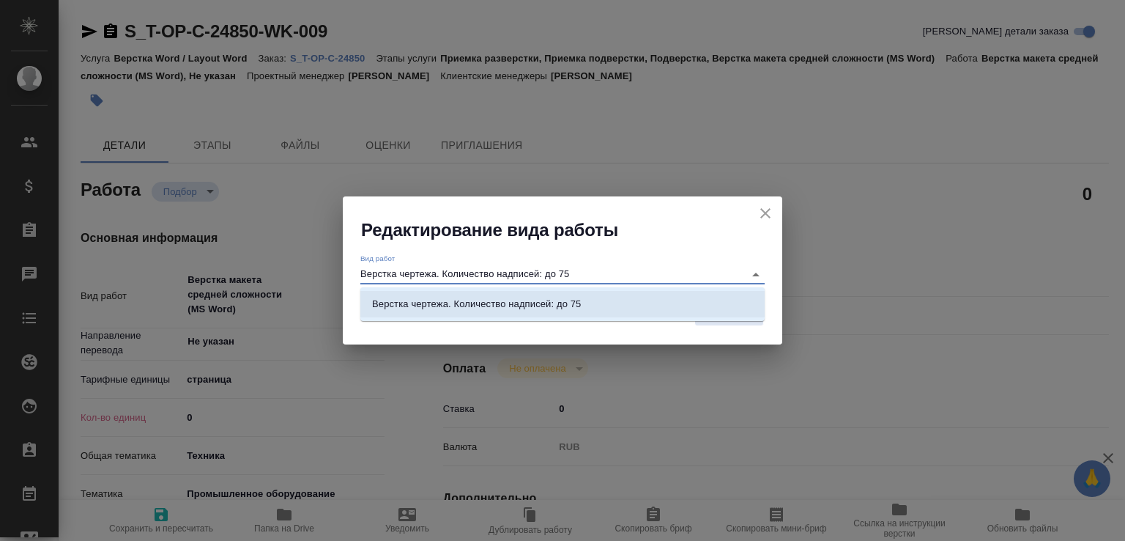
click at [663, 296] on li "Верстка чертежа. Количество надписей: до 75" at bounding box center [562, 304] width 404 height 26
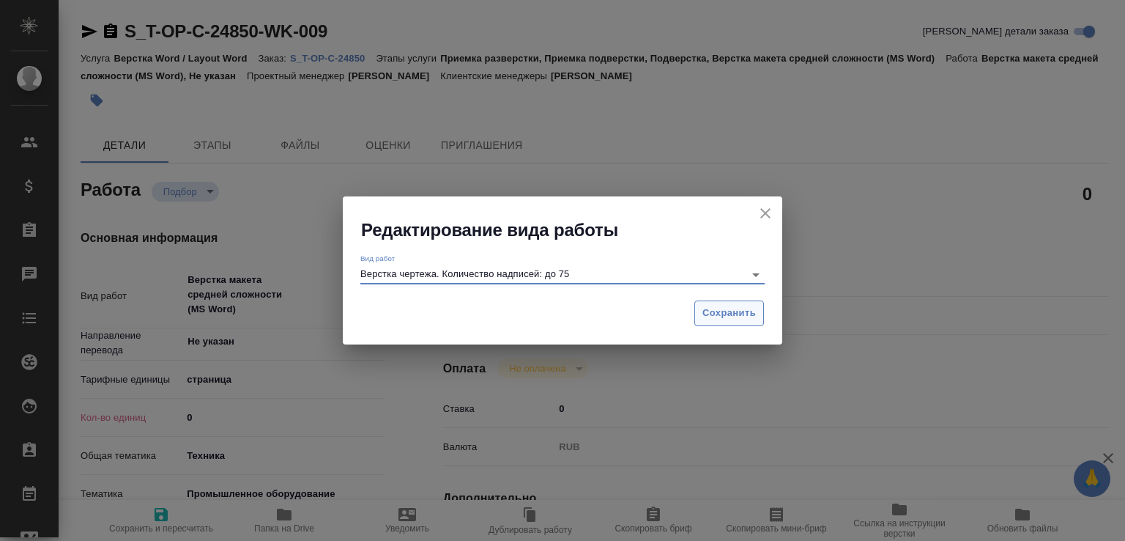
type input "Верстка чертежа. Количество надписей: до 75"
click at [713, 311] on span "Сохранить" at bounding box center [728, 313] width 53 height 17
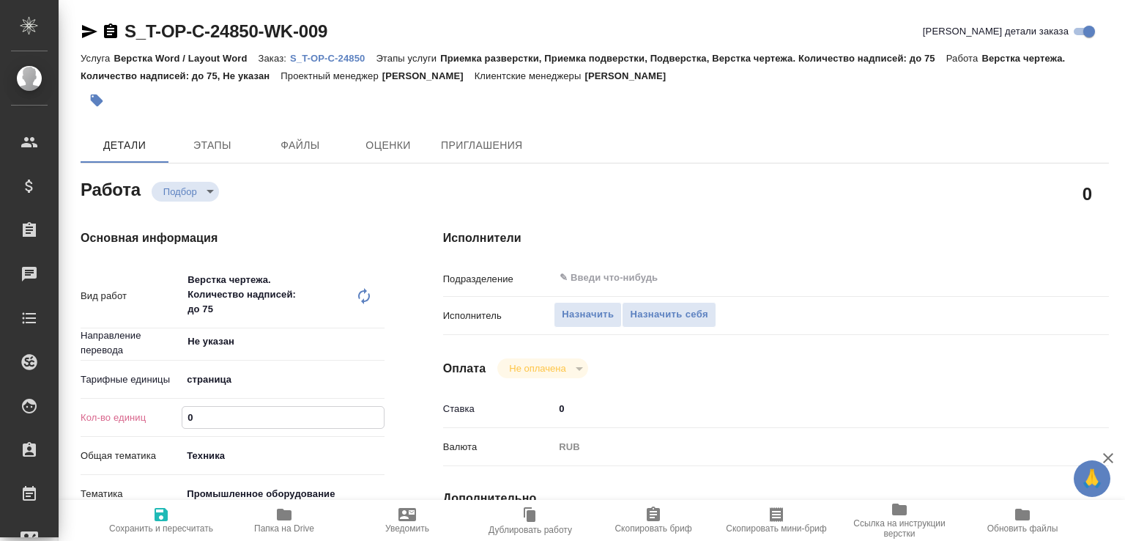
drag, startPoint x: 196, startPoint y: 411, endPoint x: 176, endPoint y: 416, distance: 20.4
click at [176, 416] on div "Кол-во единиц 0" at bounding box center [233, 417] width 304 height 26
type input "3"
click at [175, 513] on span "Сохранить и пересчитать" at bounding box center [160, 519] width 105 height 28
type input "recruiting"
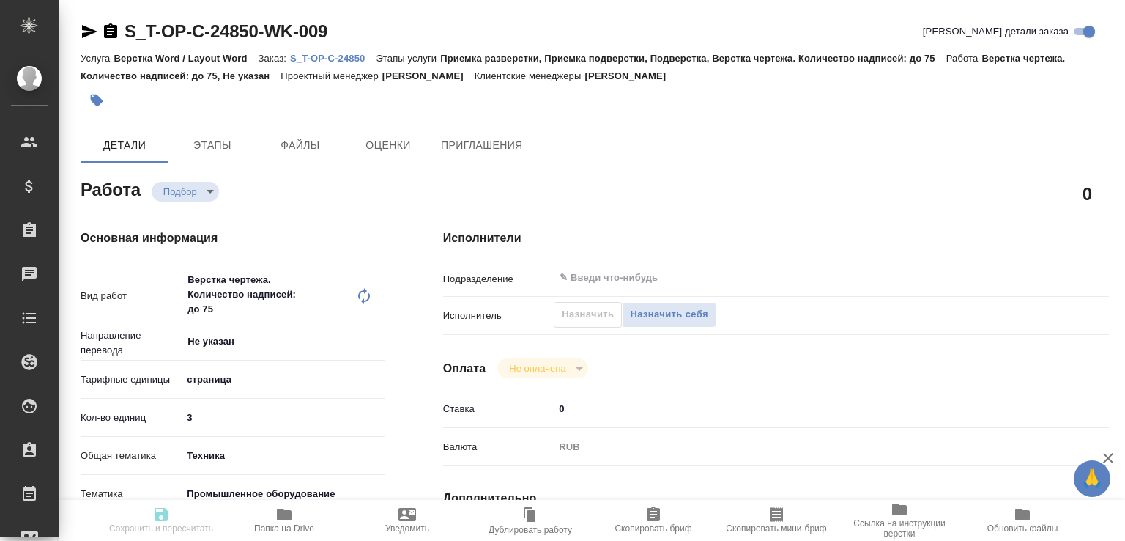
type input "Не указан"
type input "5a8b1489cc6b4906c91bfdb2"
type input "3"
type input "tech"
type input "5f647205b73bc97568ca66bc"
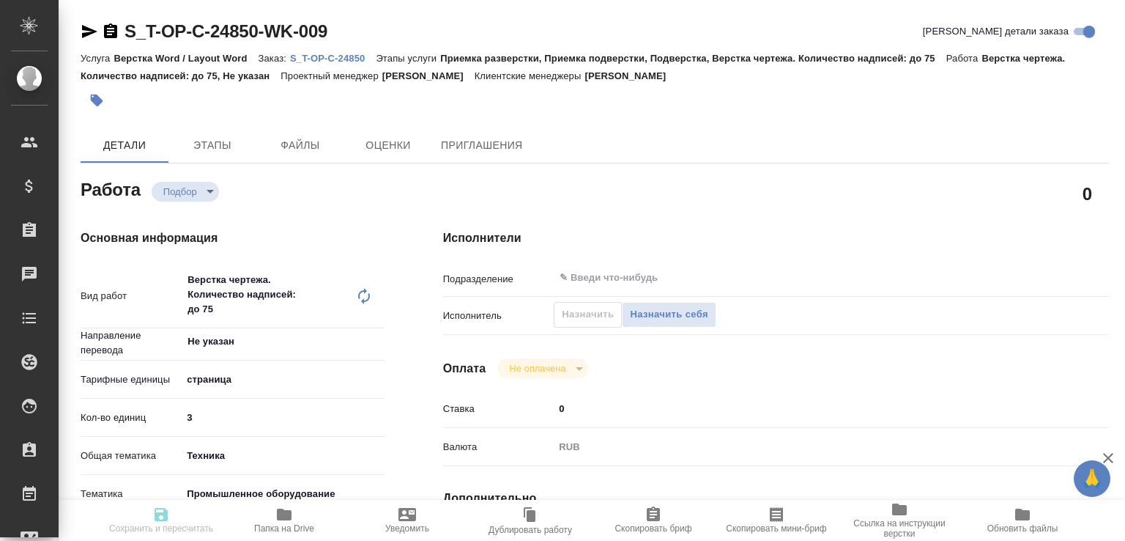
type input "20.08.2025 10:59"
type input "27.08.2025 17:00"
type input "notPayed"
type input "0"
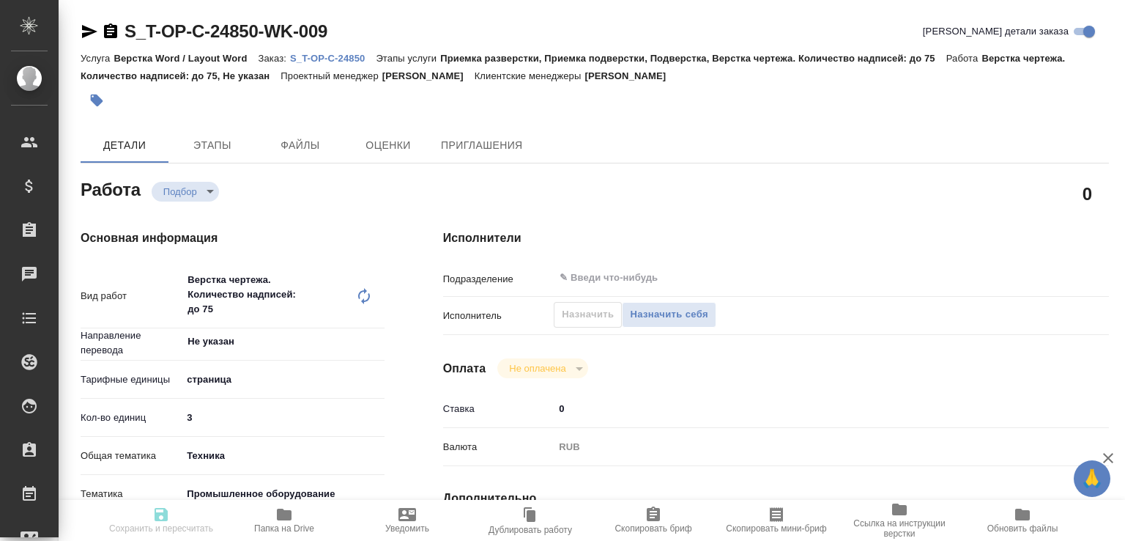
type input "RUB"
type input "Малофеева Екатерина"
type input "S_T-OP-C-24850"
type input "Т-ОП-С-46480"
type input "Верстка Word / Layout Word"
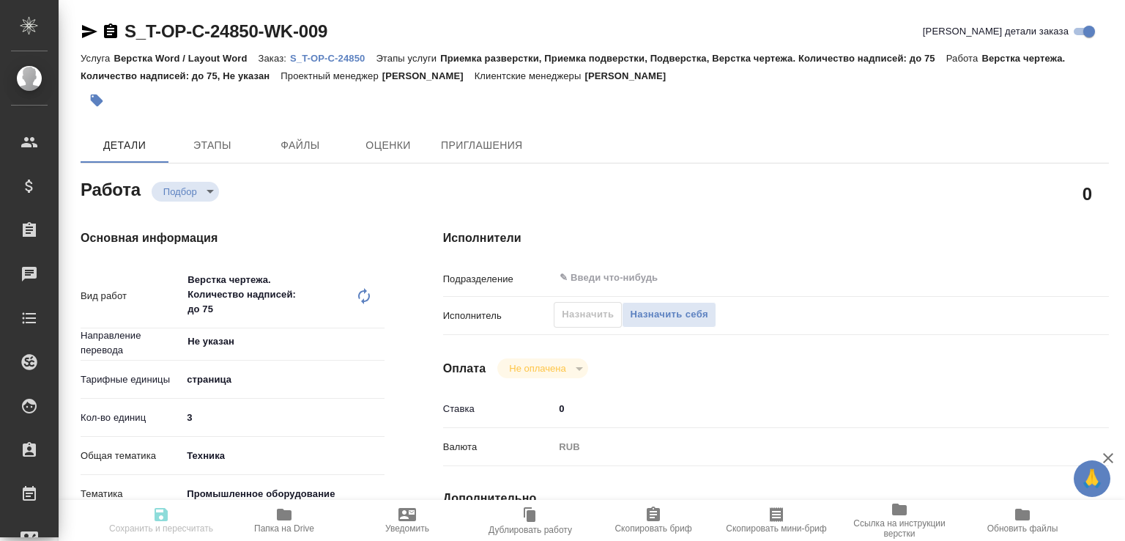
type input "Приемка разверстки, Приемка подверстки, Подверстка, Верстка чертежа. Количество…"
type input "[PERSON_NAME]"
type input "/Clients/Т-ОП-С_Русал Глобал Менеджмент/Orders/S_T-OP-C-24850"
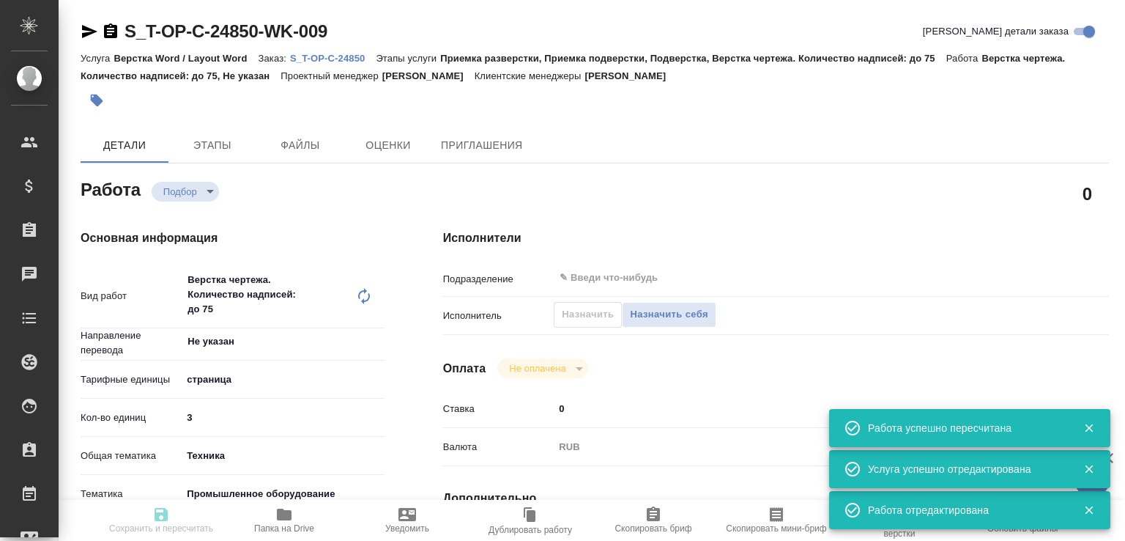
type input "recruiting"
type input "Не указан"
type input "5a8b1489cc6b4906c91bfdb2"
type input "3"
type input "tech"
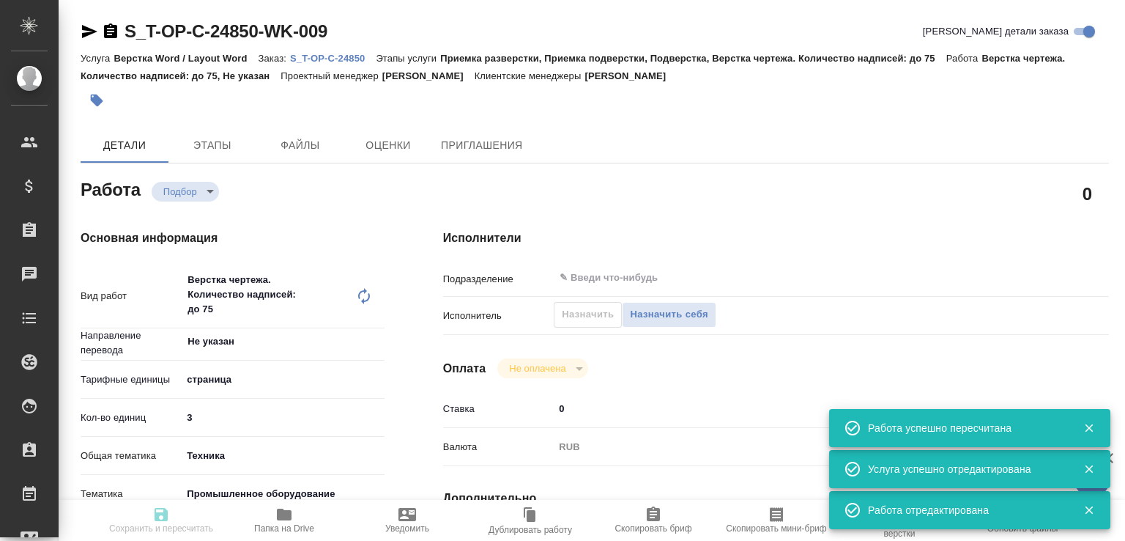
type input "5f647205b73bc97568ca66bc"
type input "20.08.2025 10:59"
type input "[DATE] 17:00"
type input "notPayed"
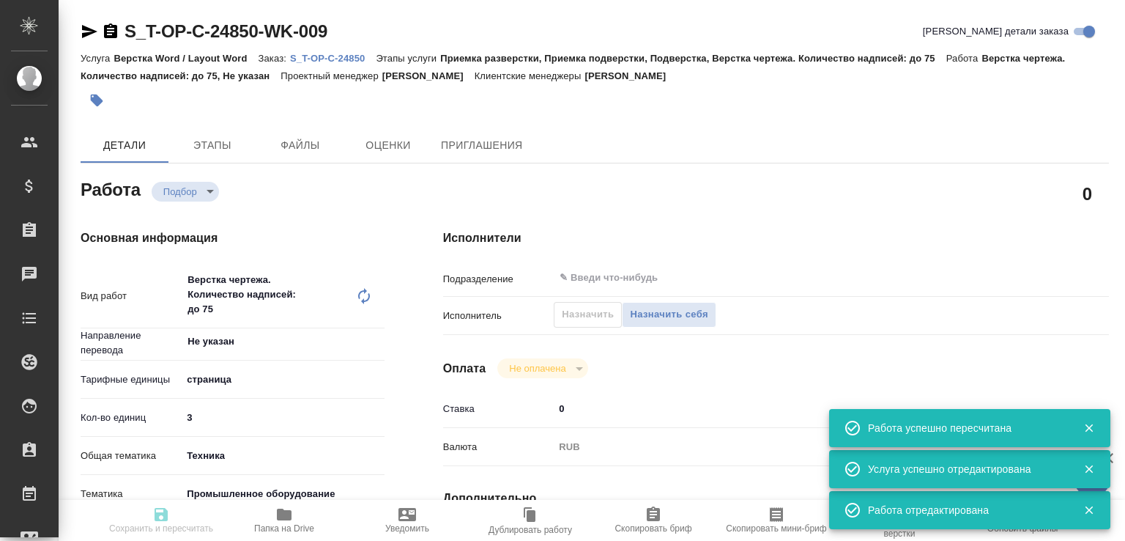
type input "0"
type input "RUB"
type input "[PERSON_NAME]"
type input "S_T-OP-C-24850"
type input "Т-ОП-С-46480"
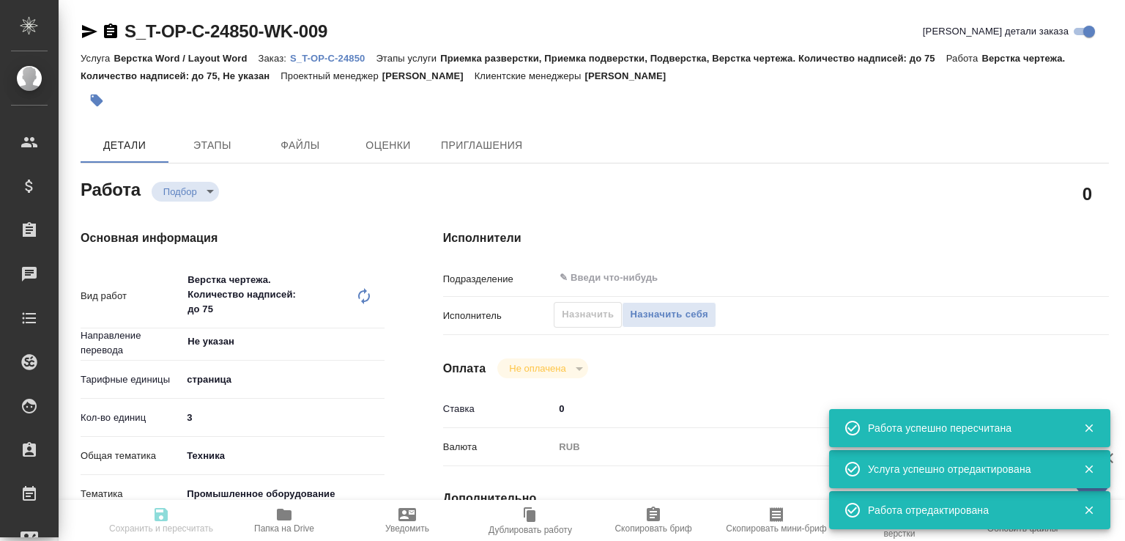
type input "Верстка Word / Layout Word"
type input "Приемка разверстки, Приемка подверстки, Подверстка, Верстка чертежа. Количество…"
type input "[PERSON_NAME]"
type input "/Clients/Т-ОП-С_Русал Глобал Менеджмент/Orders/S_T-OP-C-24850"
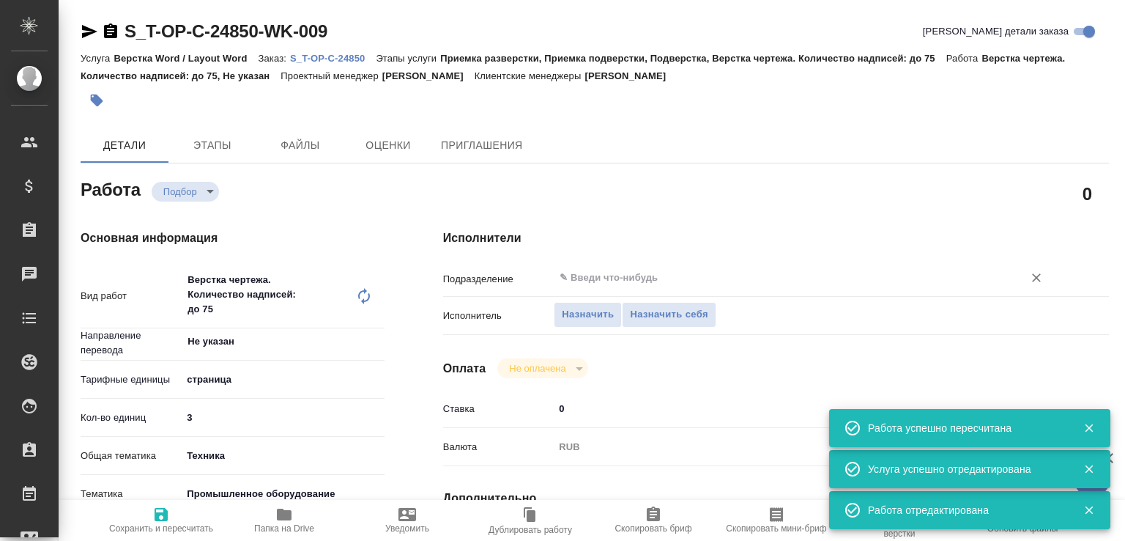
click at [593, 270] on input "text" at bounding box center [779, 278] width 442 height 18
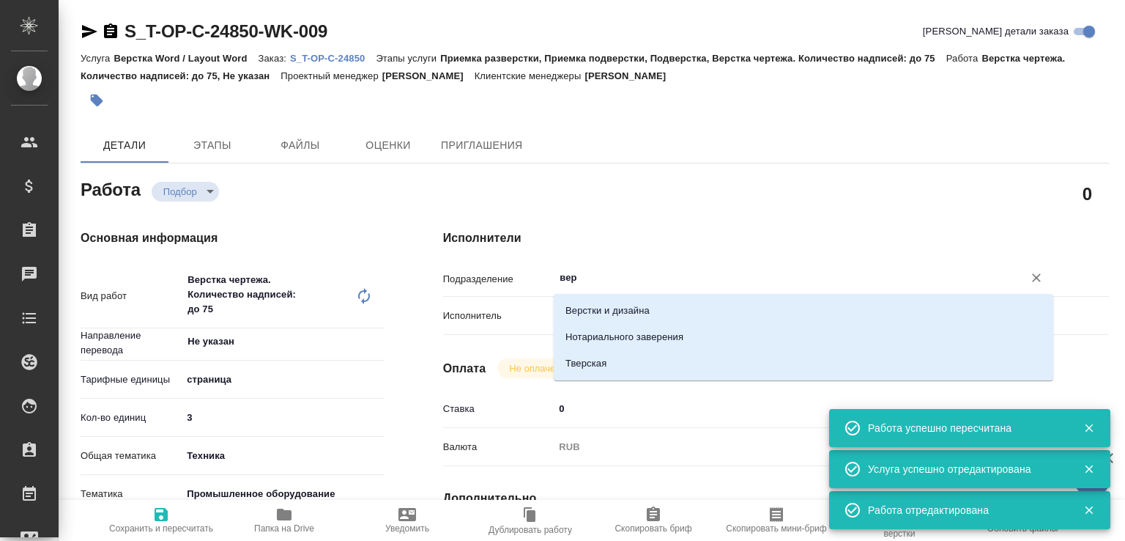
click at [590, 304] on li "Верстки и дизайна" at bounding box center [804, 310] width 500 height 26
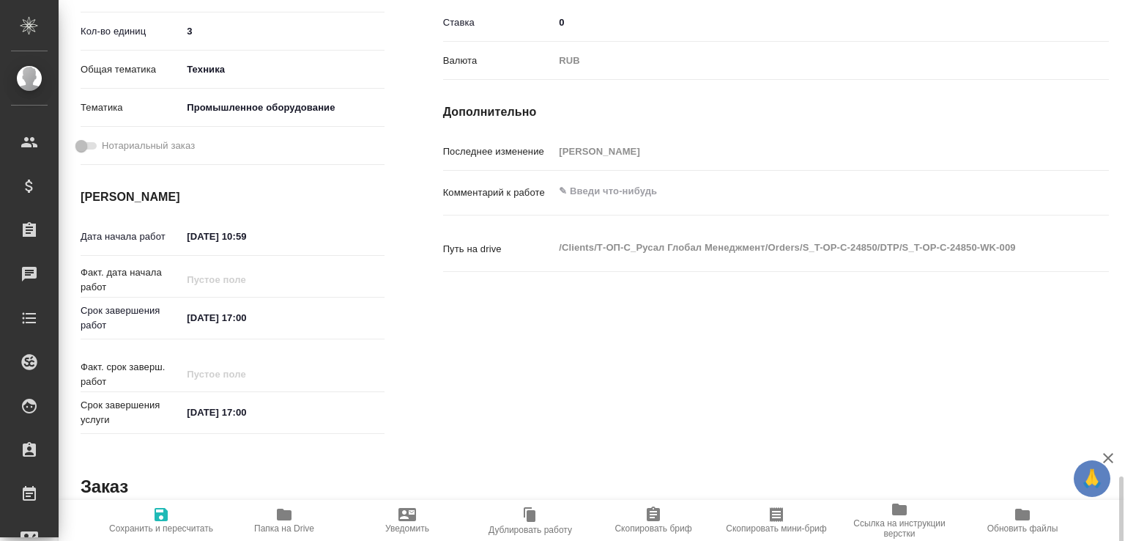
scroll to position [606, 0]
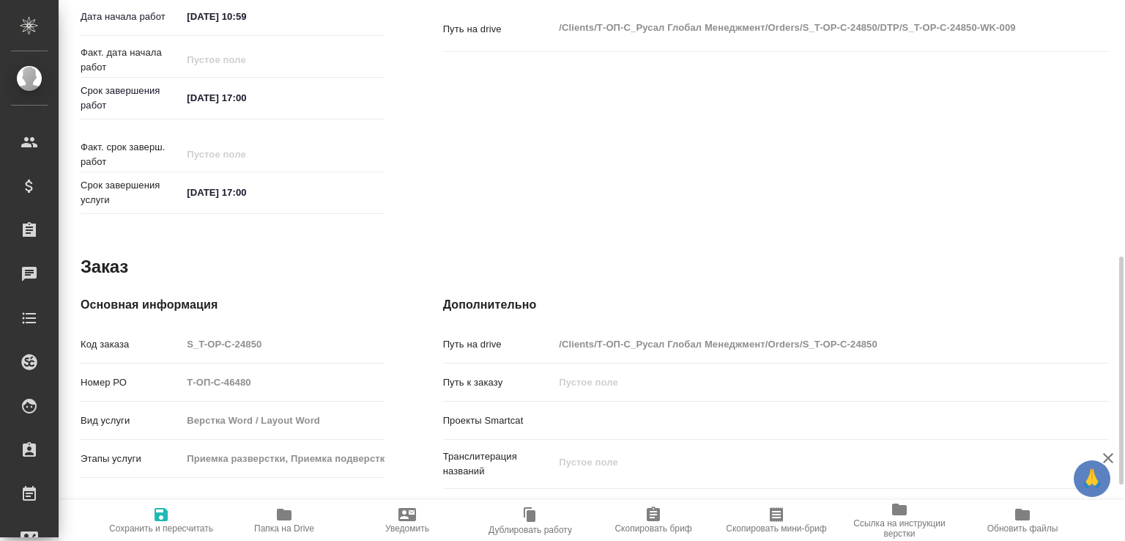
type input "Верстки и дизайна"
click at [245, 100] on input "[DATE] 17:00" at bounding box center [246, 97] width 128 height 21
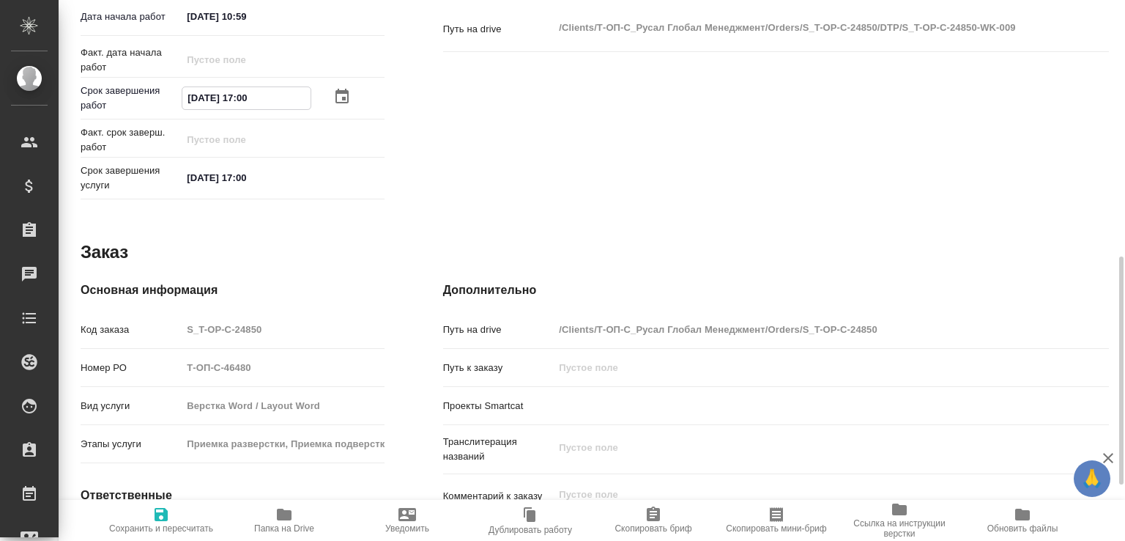
click at [245, 100] on input "[DATE] 17:00" at bounding box center [246, 97] width 128 height 21
paste input "[DATE] 19"
type input "[DATE] 19:00"
click at [173, 513] on span "Сохранить и пересчитать" at bounding box center [160, 519] width 105 height 28
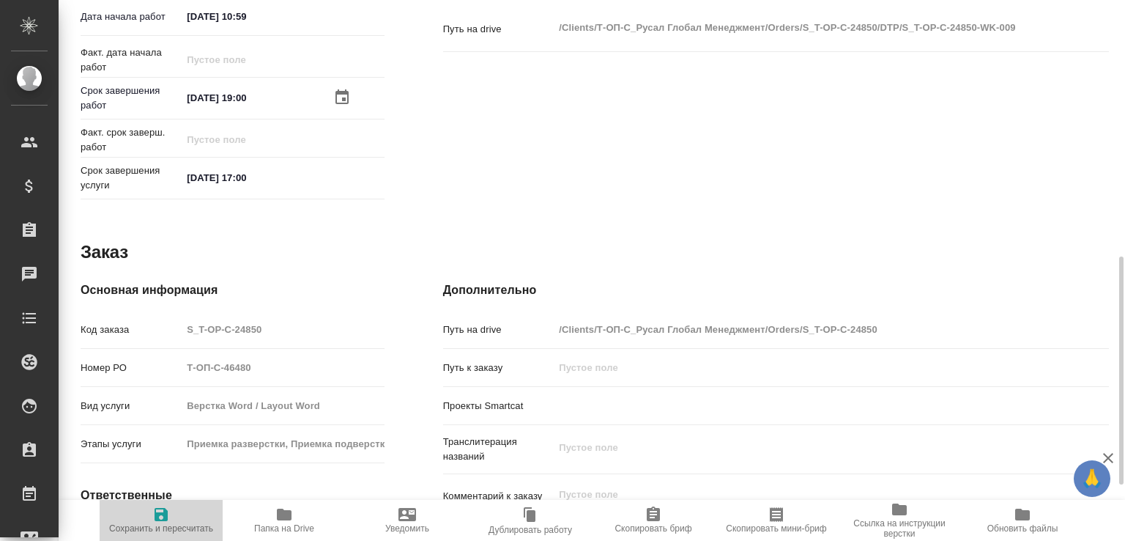
type input "recruiting"
type input "Не указан"
type input "5a8b1489cc6b4906c91bfdb2"
type input "3"
type input "tech"
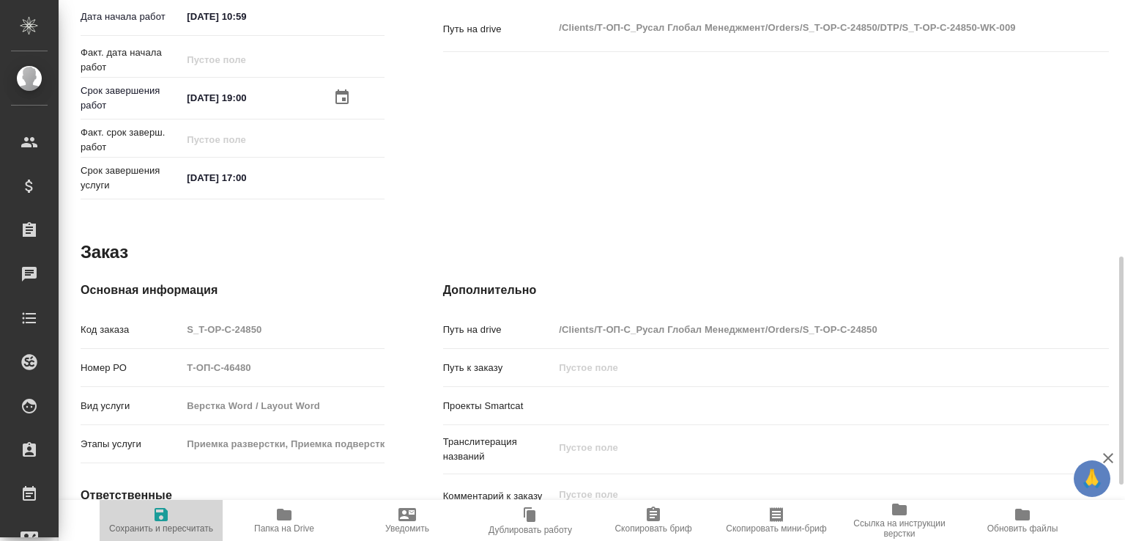
type input "5f647205b73bc97568ca66bc"
type input "20.08.2025 10:59"
type input "[DATE] 19:00"
type input "[DATE] 17:00"
type input "Верстки и дизайна"
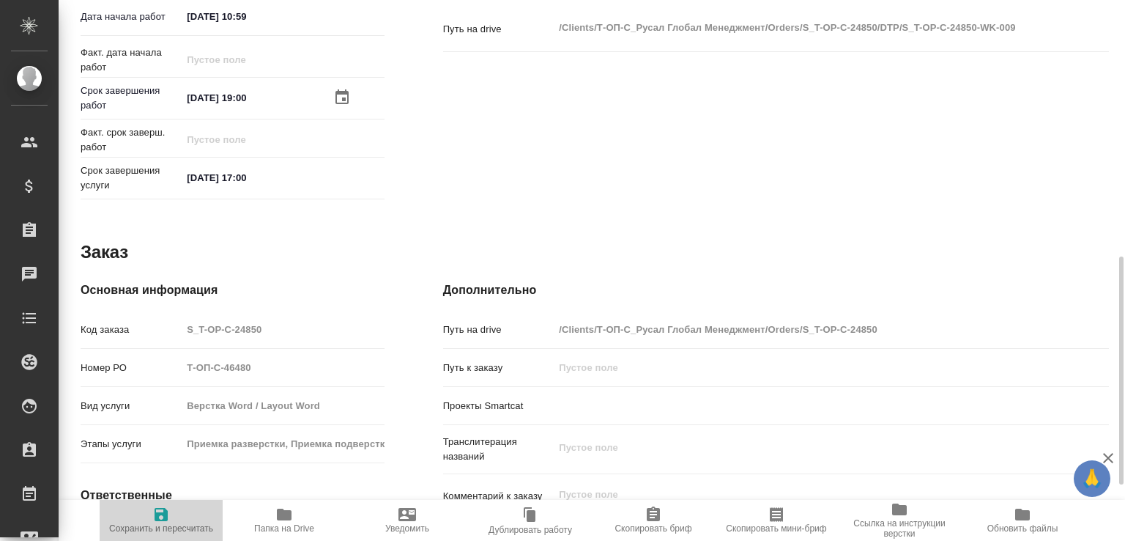
type input "notPayed"
type input "0"
type input "RUB"
type input "[PERSON_NAME]"
type input "S_T-OP-C-24850"
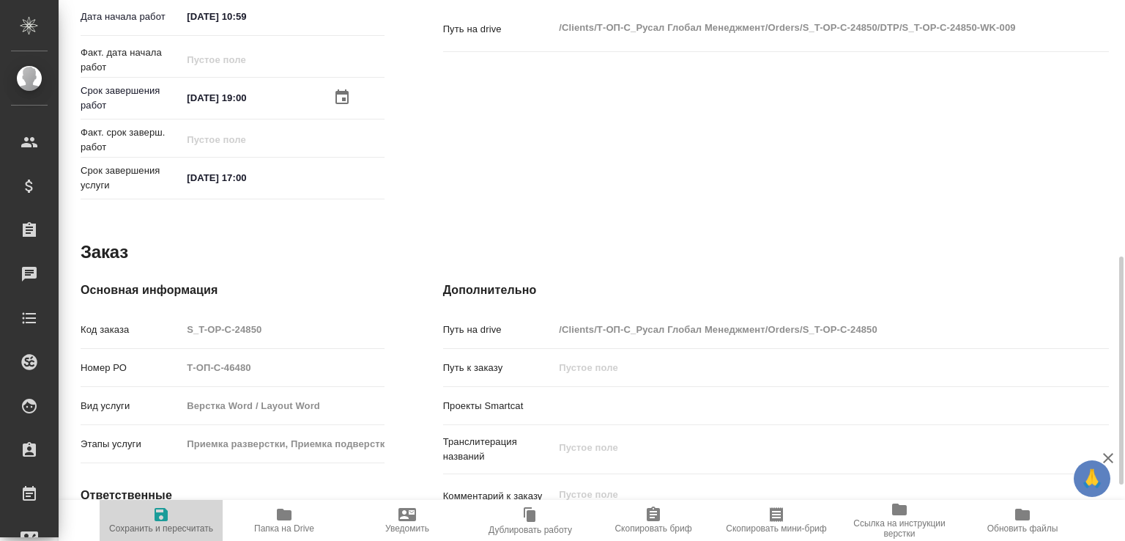
type input "Т-ОП-С-46480"
type input "Верстка Word / Layout Word"
type input "Приемка разверстки, Приемка подверстки, Подверстка, Верстка чертежа. Количество…"
type input "[PERSON_NAME]"
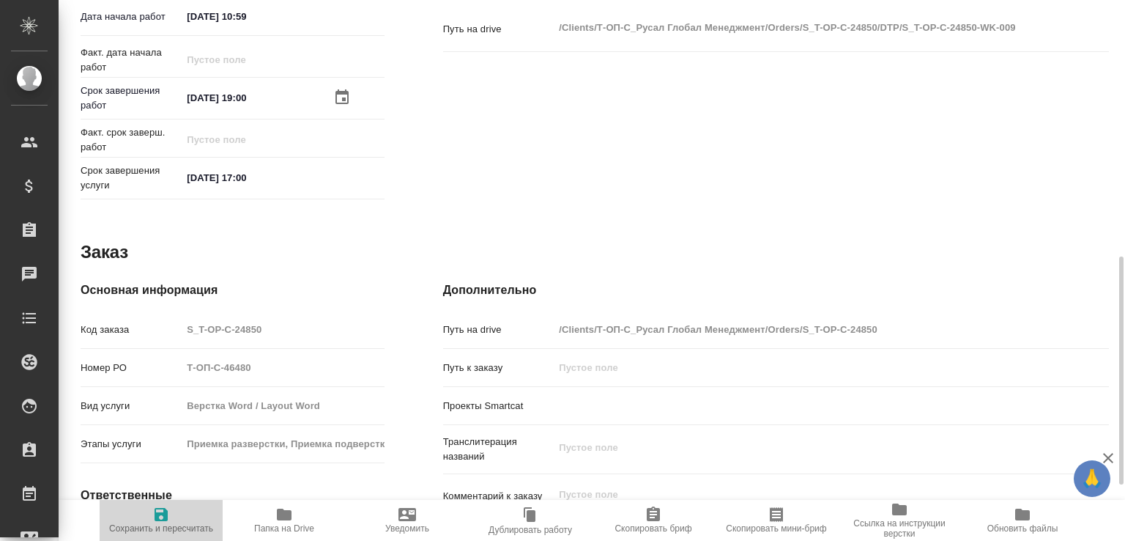
type input "/Clients/Т-ОП-С_Русал Глобал Менеджмент/Orders/S_T-OP-C-24850"
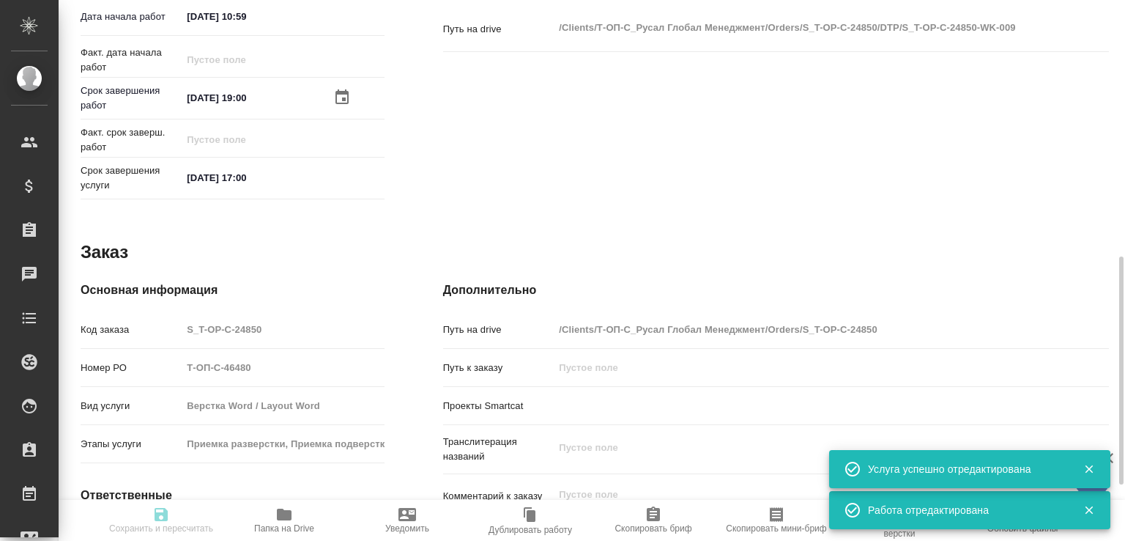
type input "recruiting"
type input "Не указан"
type input "5a8b1489cc6b4906c91bfdb2"
type input "3"
type input "tech"
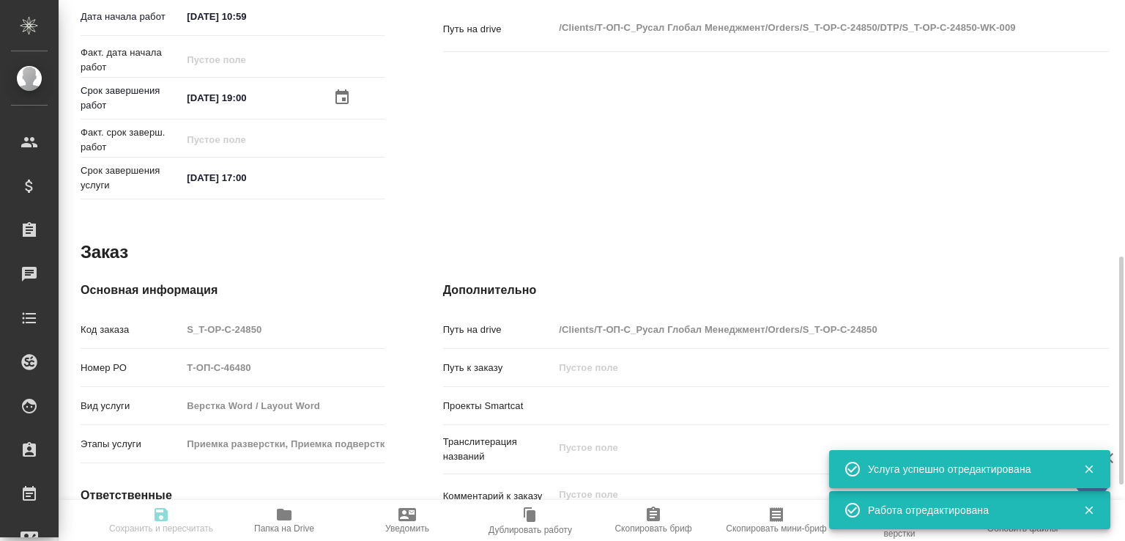
type input "5f647205b73bc97568ca66bc"
type input "20.08.2025 10:59"
type input "24.08.2025 19:00"
type input "27.08.2025 17:00"
type input "Верстки и дизайна"
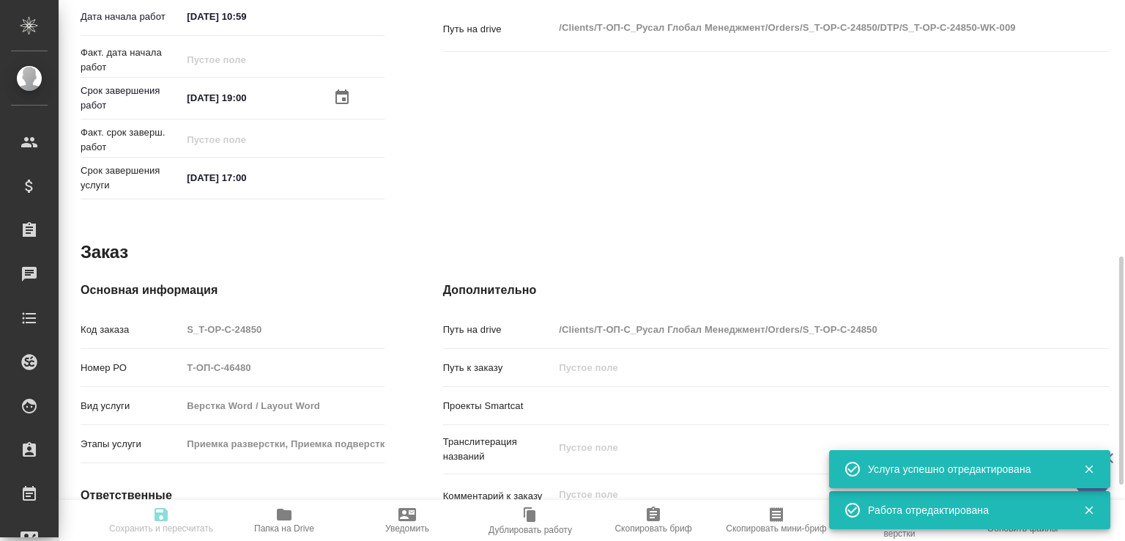
type input "notPayed"
type input "0"
type input "RUB"
type input "[PERSON_NAME]"
type input "S_T-OP-C-24850"
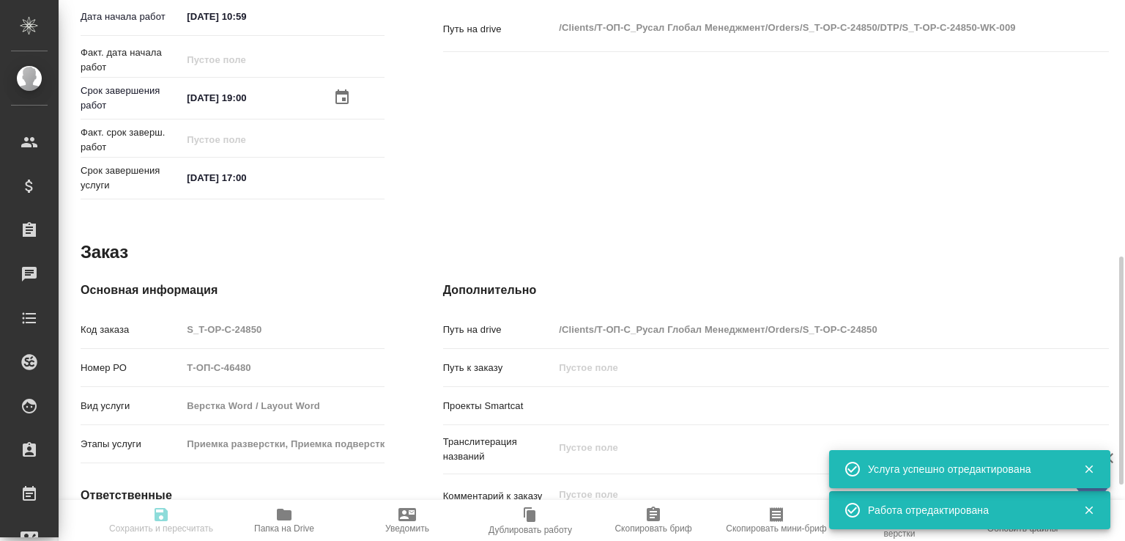
type input "Т-ОП-С-46480"
type input "Верстка Word / Layout Word"
type input "Приемка разверстки, Приемка подверстки, Подверстка, Верстка чертежа. Количество…"
type input "[PERSON_NAME]"
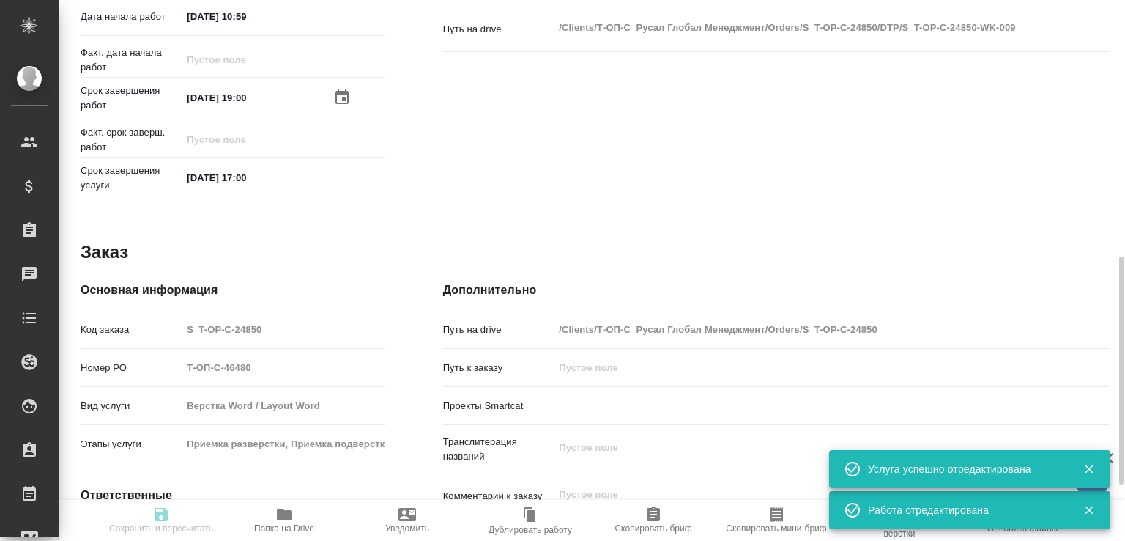
type input "/Clients/Т-ОП-С_Русал Глобал Менеджмент/Orders/S_T-OP-C-24850"
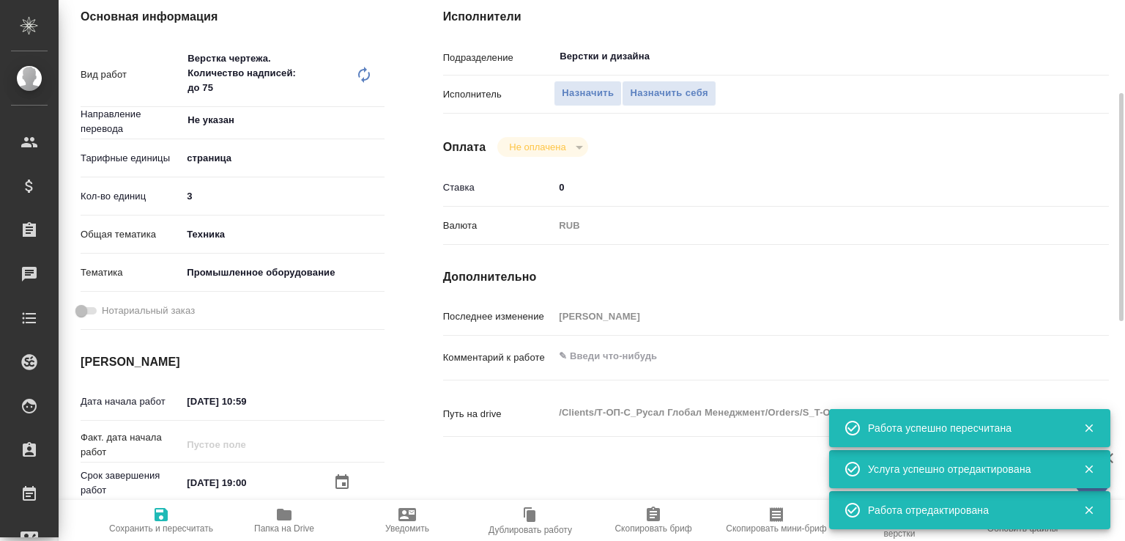
scroll to position [65, 0]
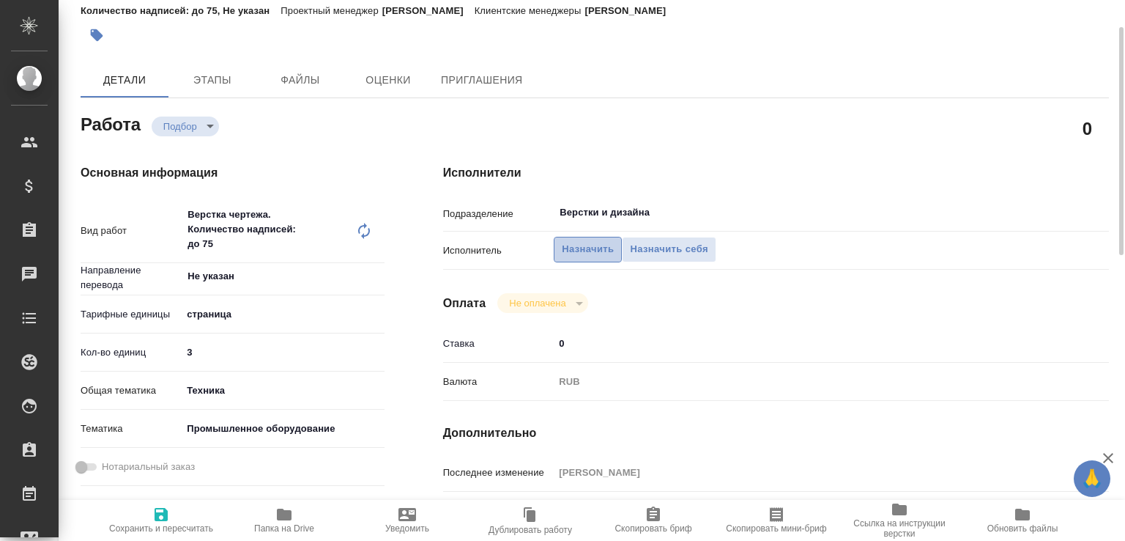
click at [593, 240] on button "Назначить" at bounding box center [588, 250] width 68 height 26
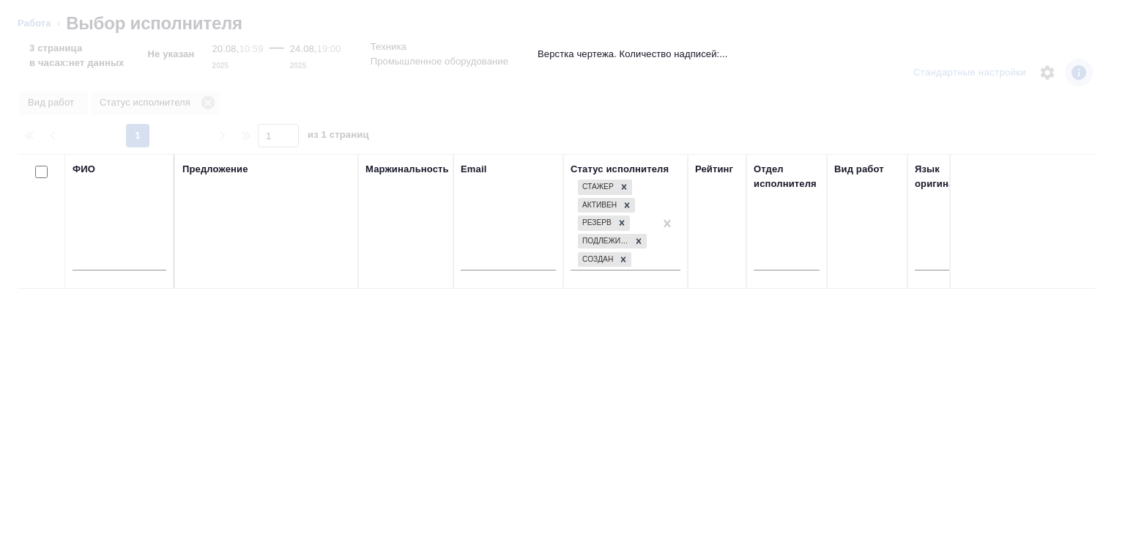
click at [119, 267] on input "text" at bounding box center [120, 261] width 94 height 18
paste input "драган"
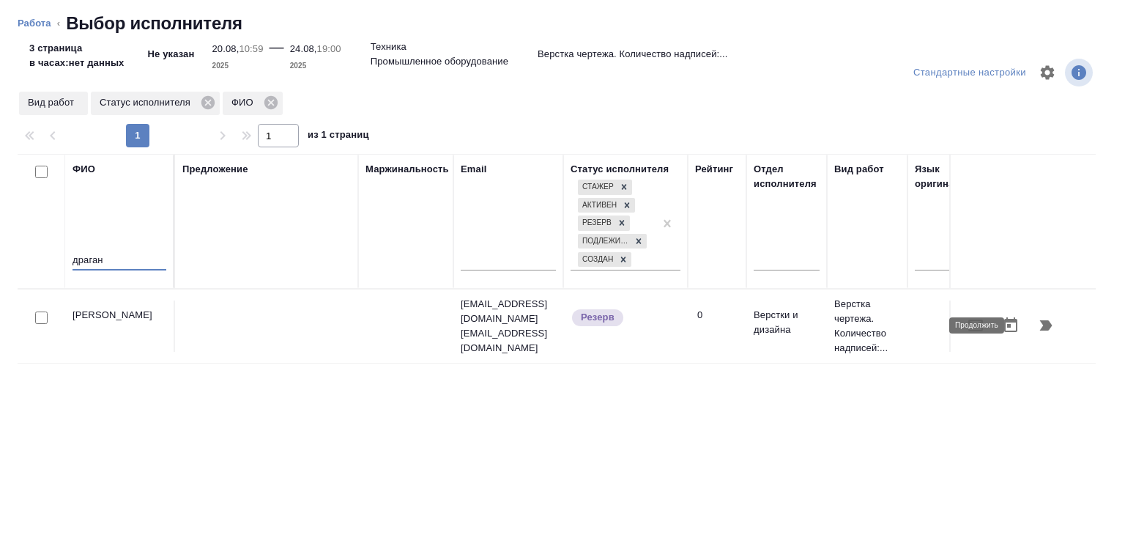
type input "драган"
click at [1037, 322] on icon "button" at bounding box center [1046, 325] width 18 height 18
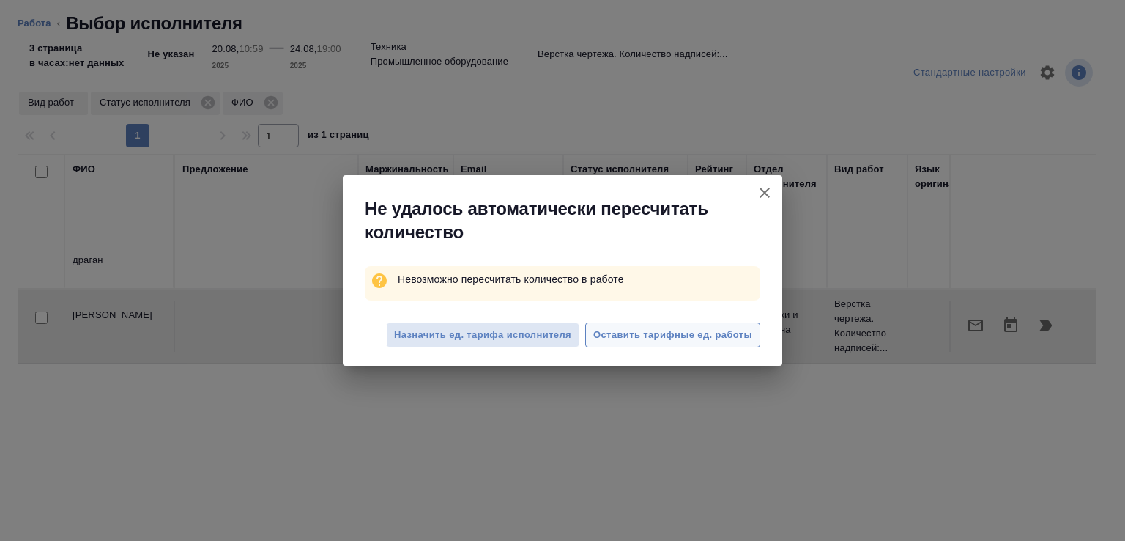
click at [631, 334] on span "Оставить тарифные ед. работы" at bounding box center [672, 335] width 159 height 17
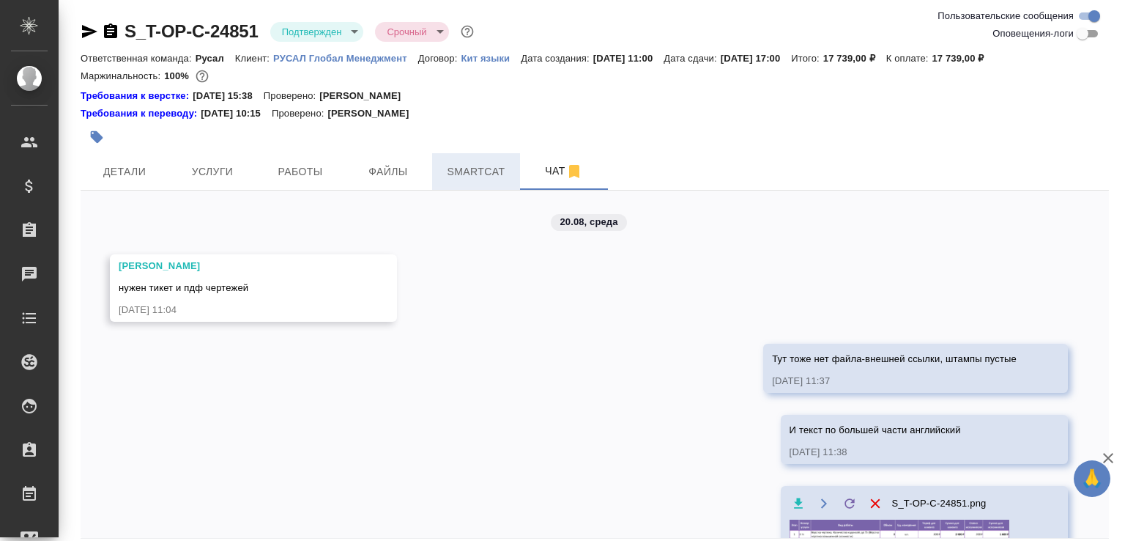
scroll to position [231, 0]
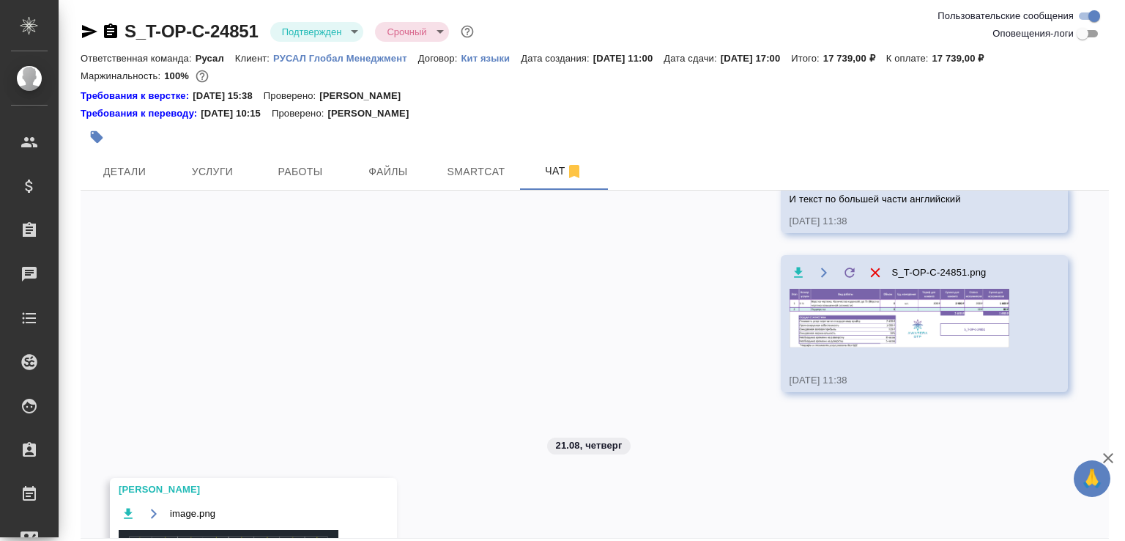
click at [830, 350] on div "S_T-OP-C-24851.png" at bounding box center [903, 314] width 227 height 103
click at [833, 349] on div "S_T-OP-C-24851.png" at bounding box center [903, 314] width 227 height 103
click at [835, 335] on img at bounding box center [900, 318] width 220 height 59
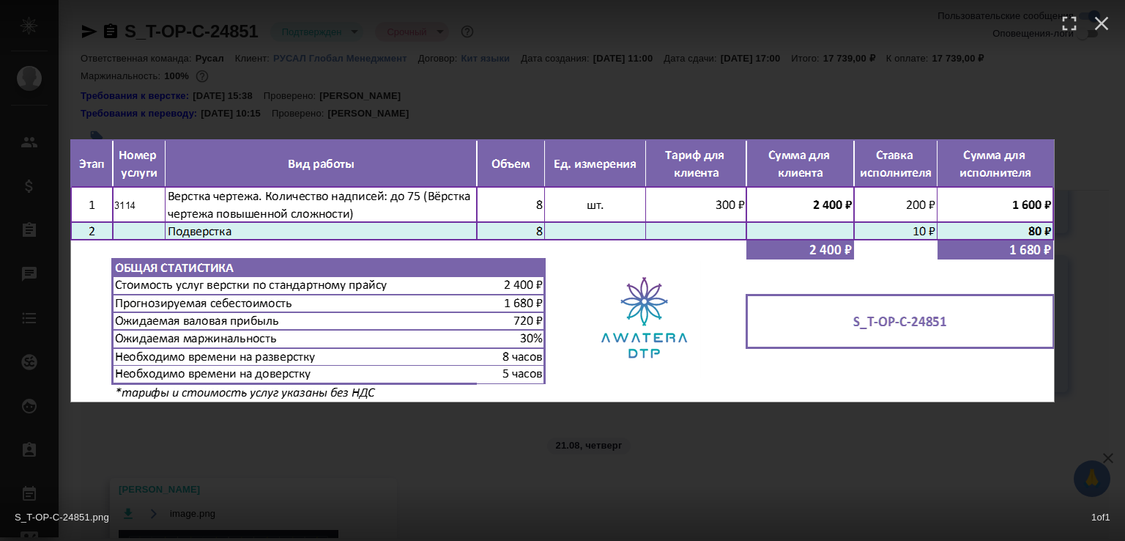
click at [721, 75] on div "S_T-OP-C-24851.png 1 of 1" at bounding box center [562, 270] width 1125 height 541
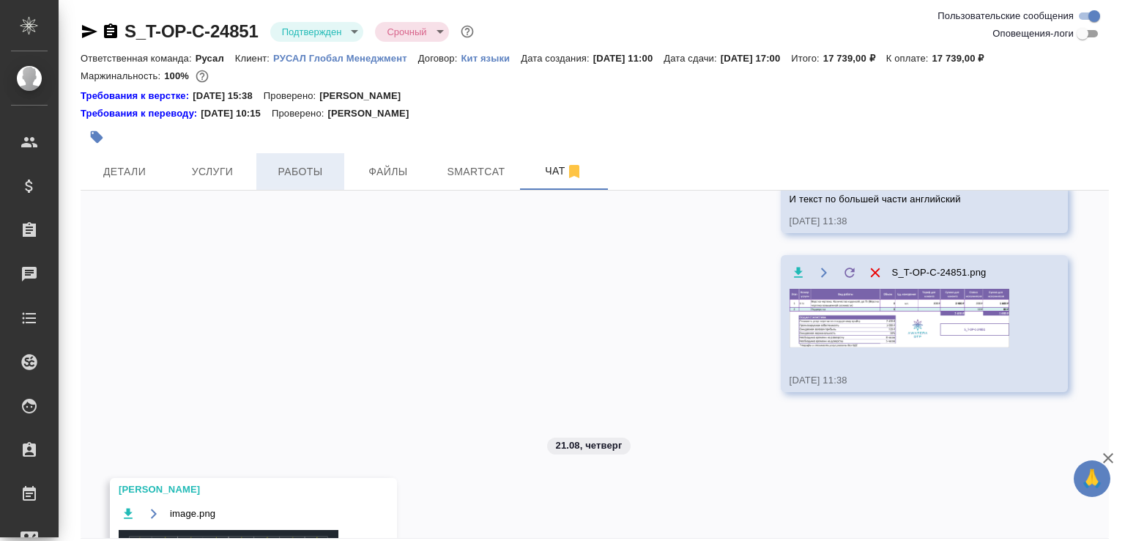
click at [313, 171] on span "Работы" at bounding box center [300, 172] width 70 height 18
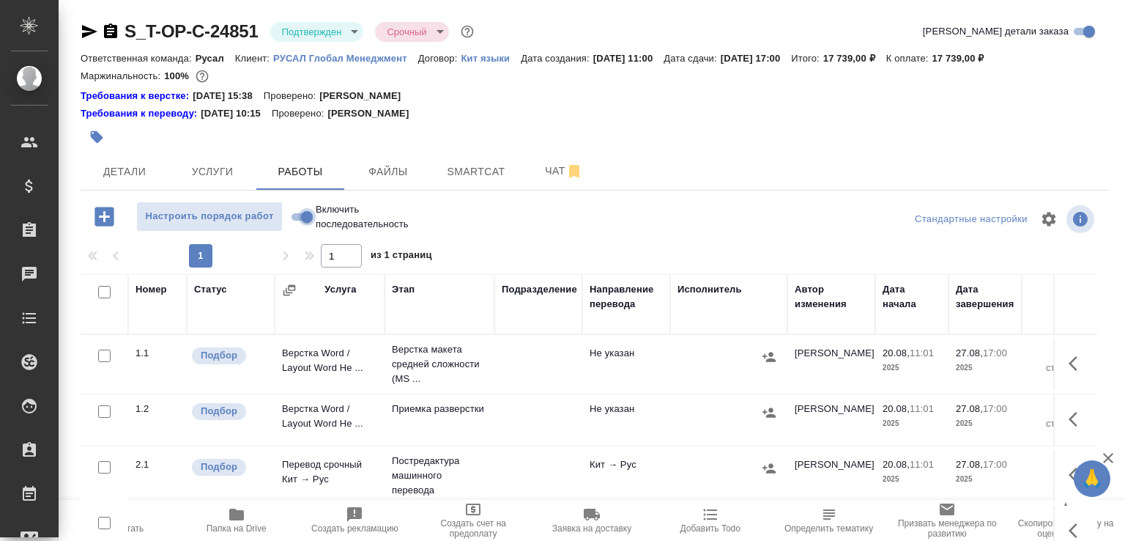
click at [310, 218] on input "Включить последовательность" at bounding box center [307, 217] width 53 height 18
checkbox input "true"
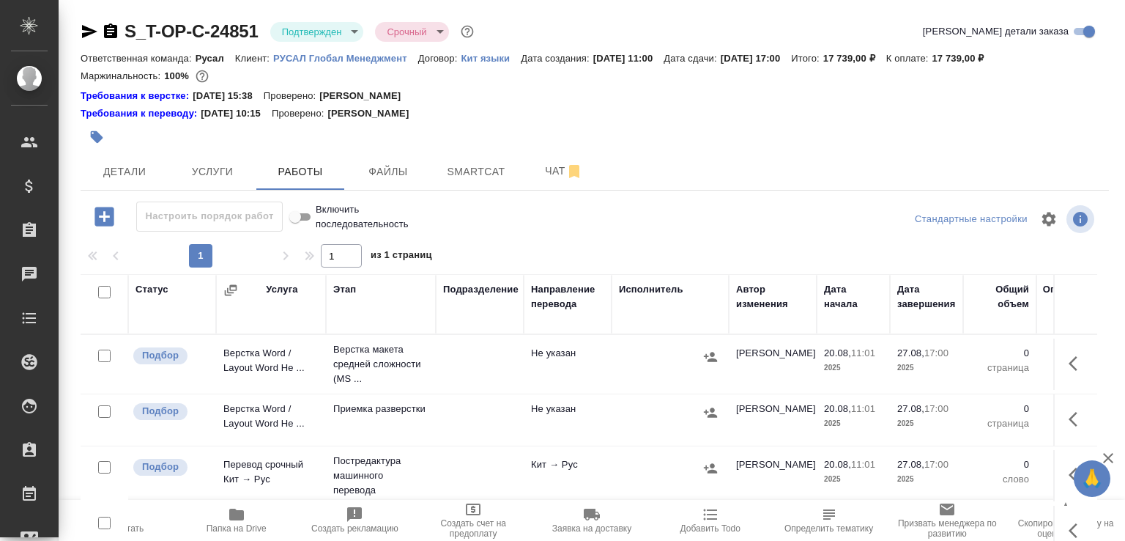
click at [111, 411] on div at bounding box center [104, 411] width 33 height 21
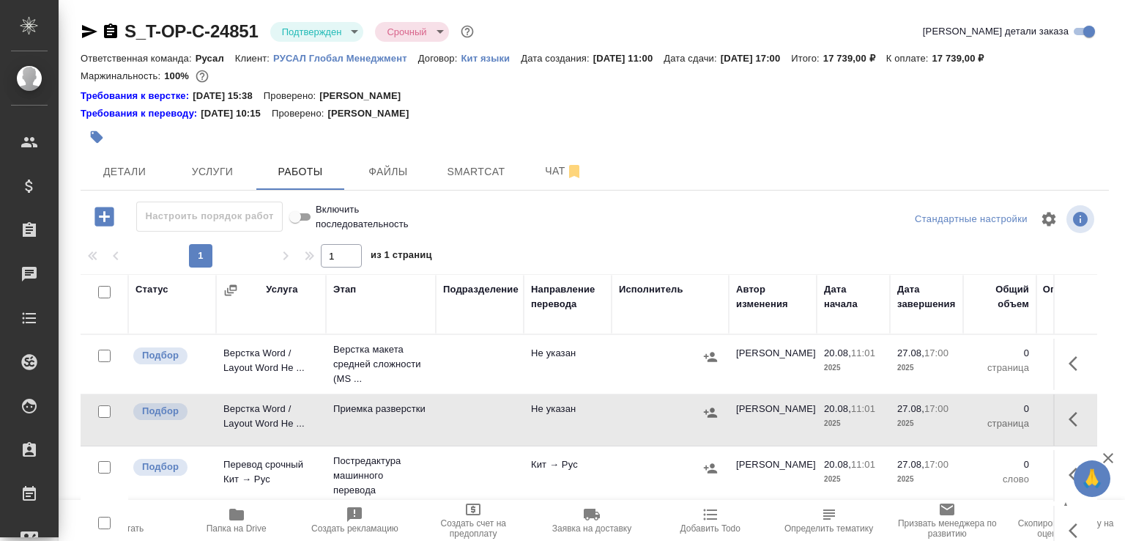
click at [108, 411] on input "checkbox" at bounding box center [104, 411] width 12 height 12
checkbox input "true"
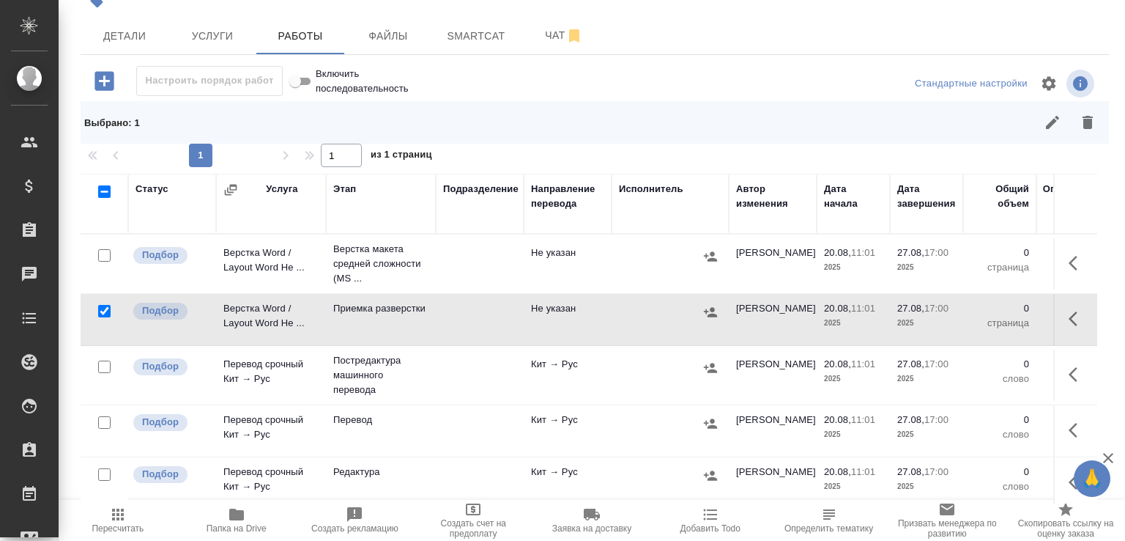
scroll to position [275, 0]
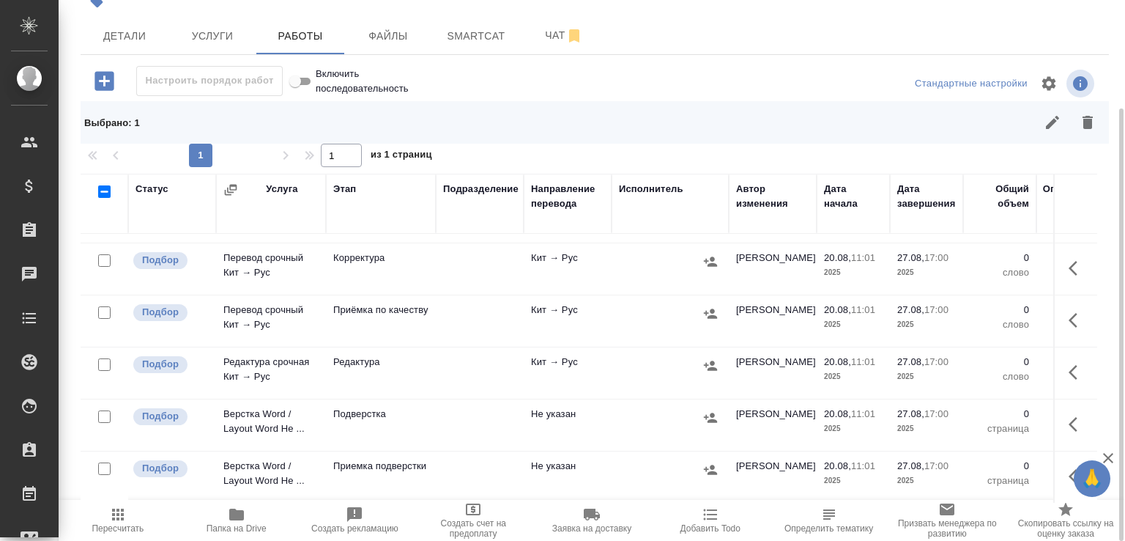
click at [105, 462] on input "checkbox" at bounding box center [104, 468] width 12 height 12
checkbox input "true"
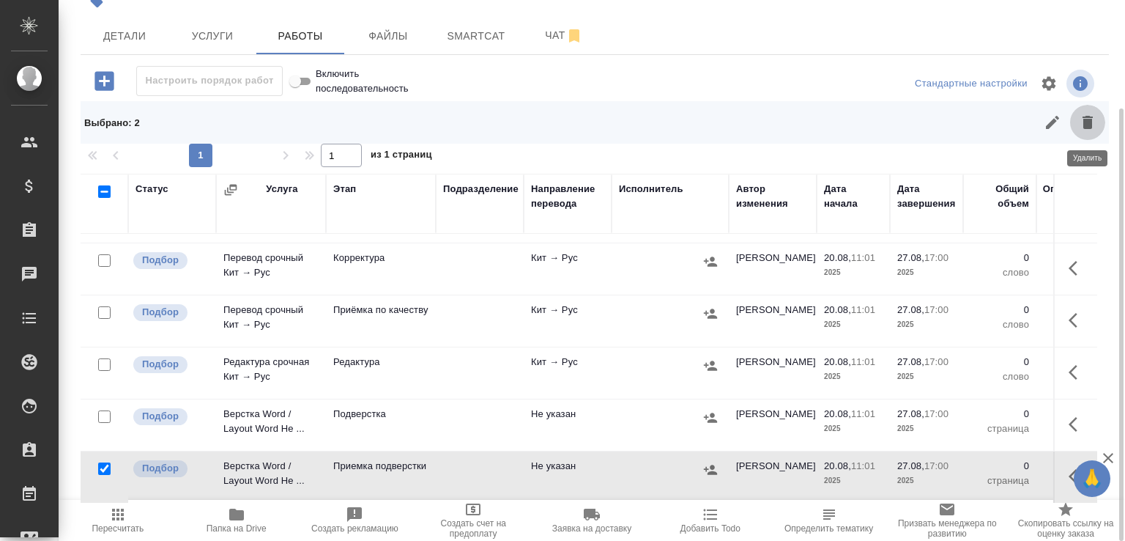
click at [1091, 125] on icon "button" at bounding box center [1088, 122] width 10 height 13
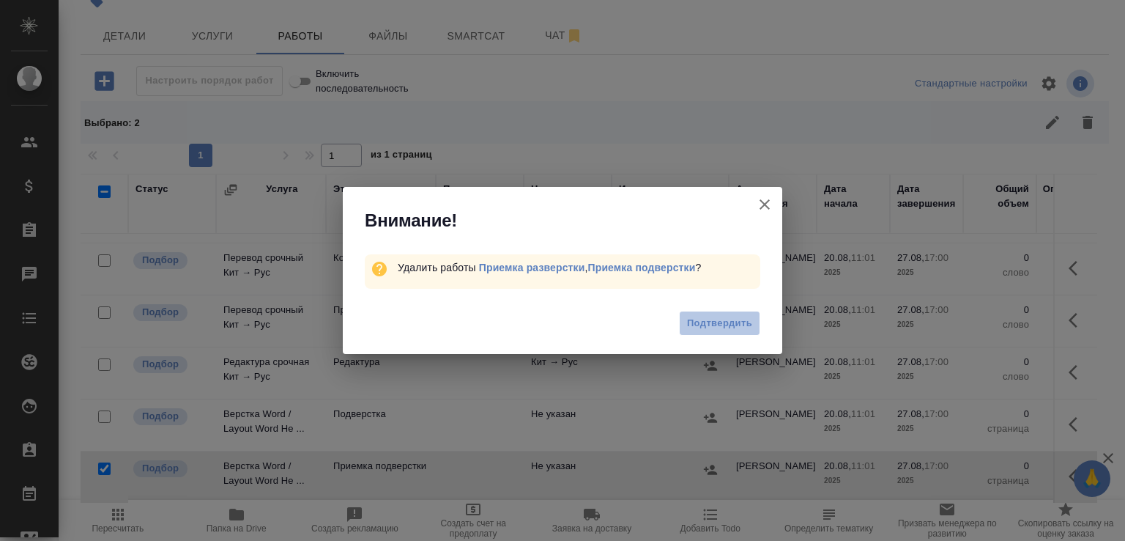
click at [697, 322] on span "Подтвердить" at bounding box center [719, 323] width 65 height 17
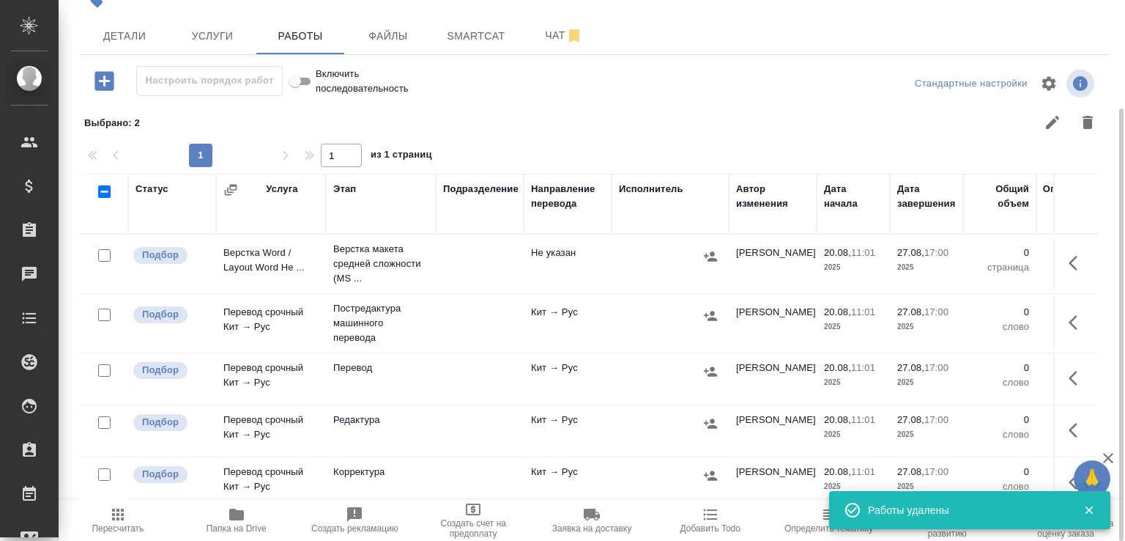
scroll to position [0, 0]
click at [453, 241] on td at bounding box center [480, 263] width 88 height 51
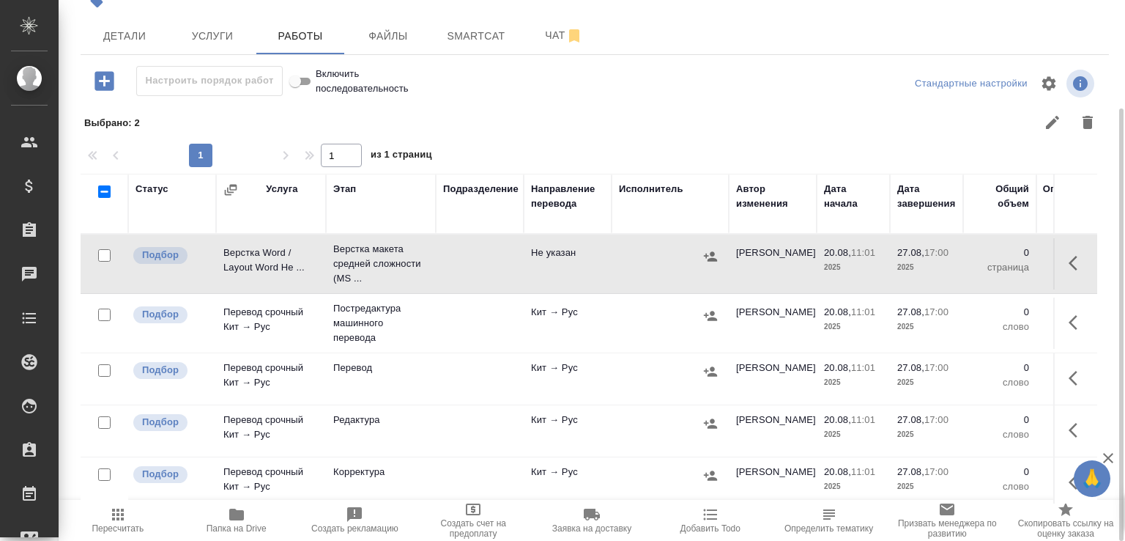
click at [453, 241] on td at bounding box center [480, 263] width 88 height 51
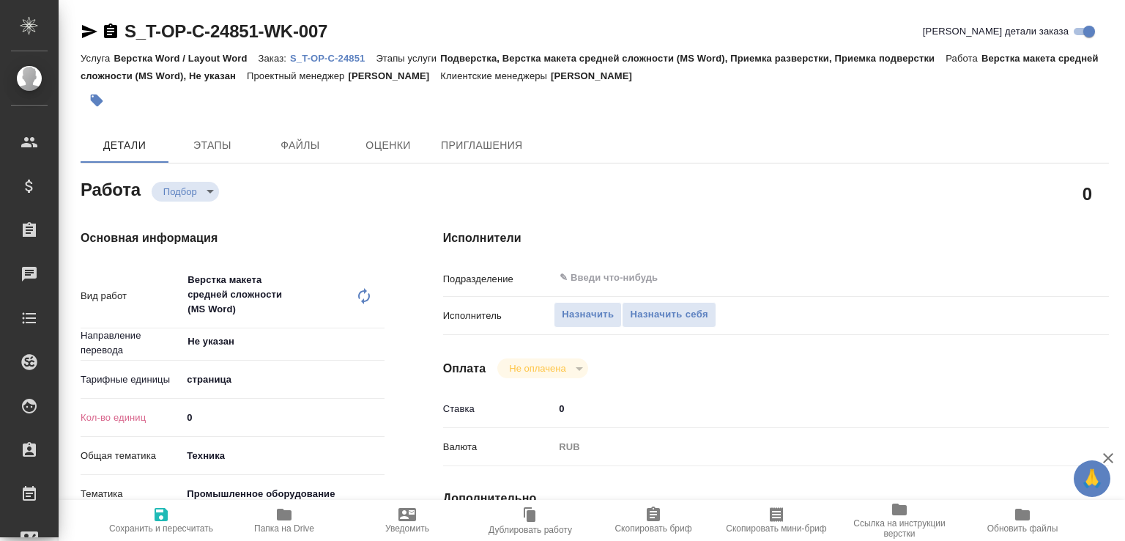
click at [360, 291] on icon at bounding box center [364, 296] width 18 height 18
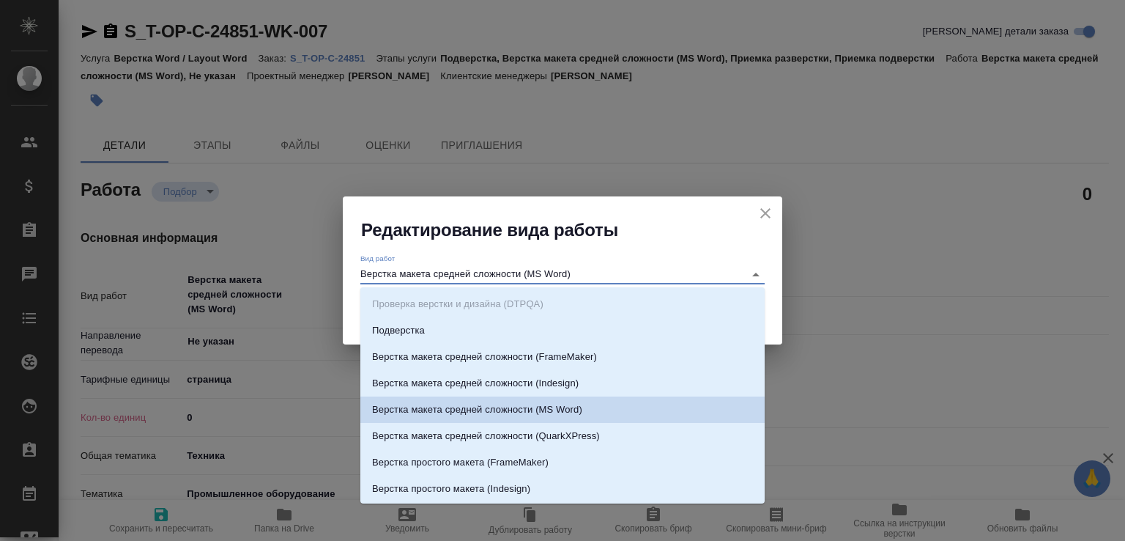
click at [548, 272] on input "Верстка макета средней сложности (MS Word)" at bounding box center [548, 274] width 376 height 18
paste input "чертежа. Количество надписей: до 75"
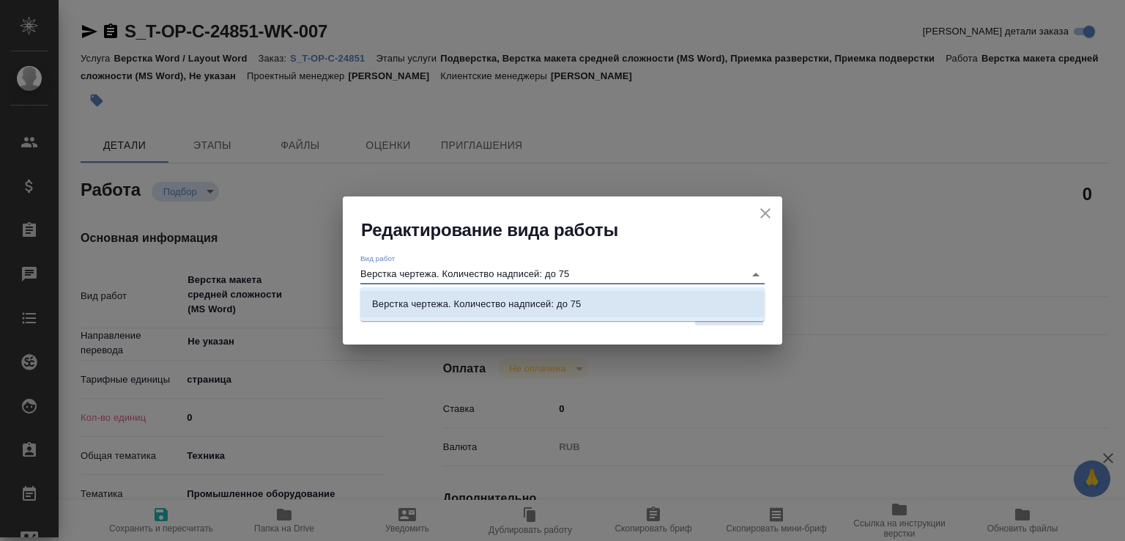
click at [702, 302] on li "Верстка чертежа. Количество надписей: до 75" at bounding box center [562, 304] width 404 height 26
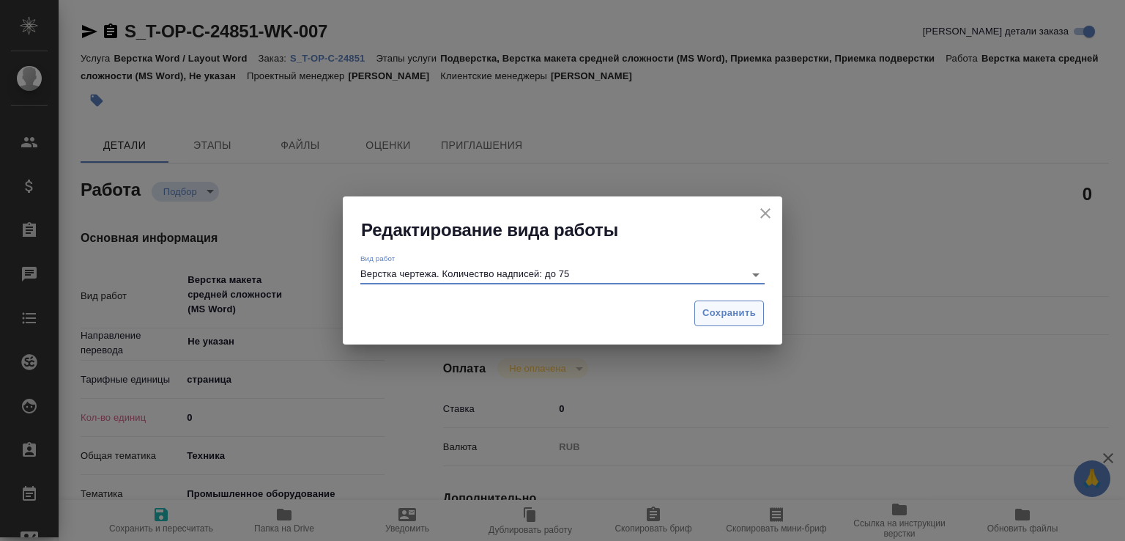
type input "Верстка чертежа. Количество надписей: до 75"
click at [732, 317] on span "Сохранить" at bounding box center [728, 313] width 53 height 17
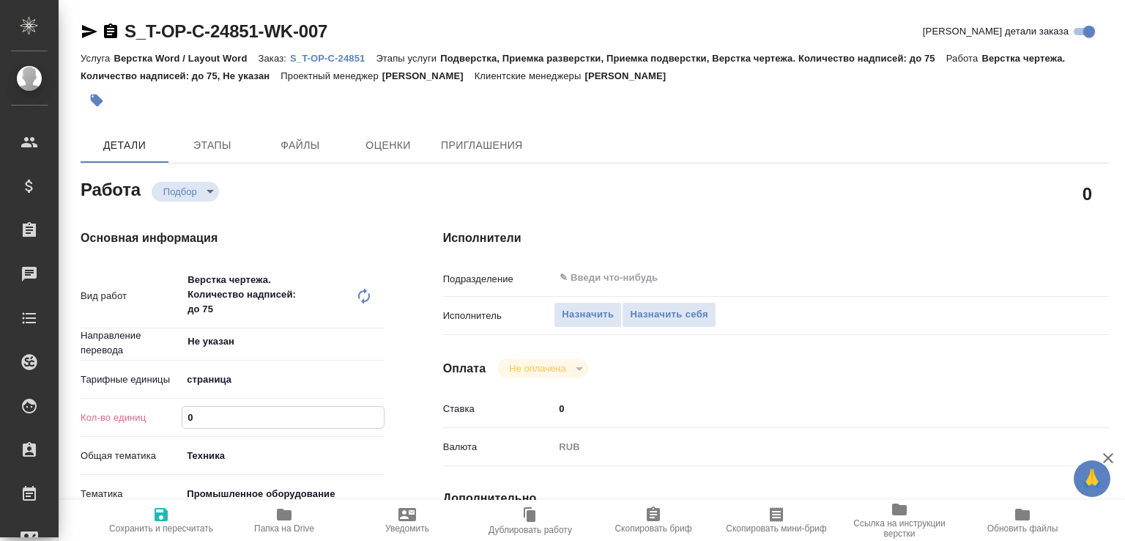
type textarea "x"
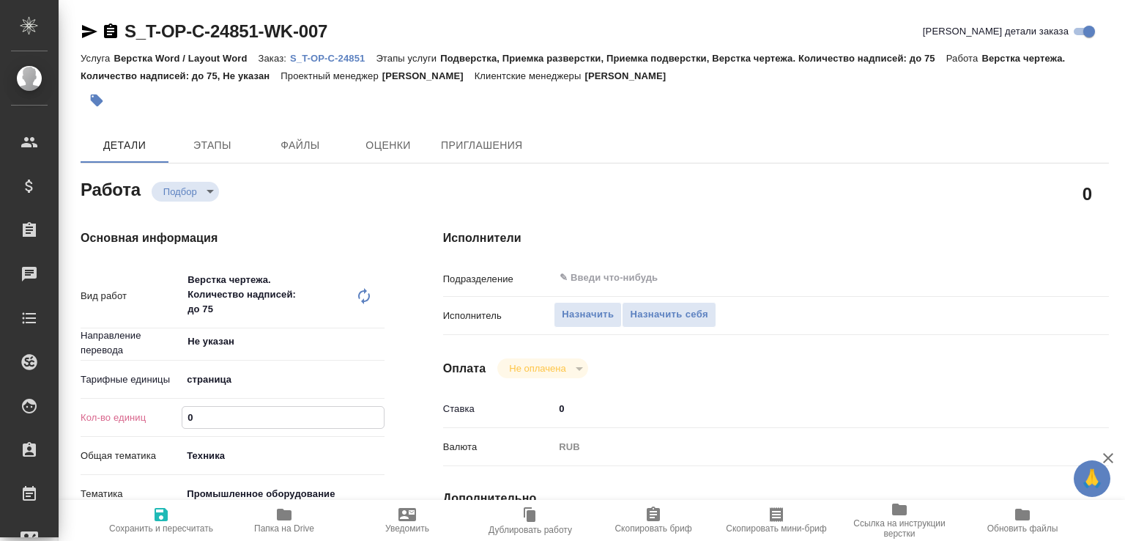
drag, startPoint x: 186, startPoint y: 434, endPoint x: 153, endPoint y: 417, distance: 37.0
click at [153, 417] on div "Кол-во единиц 0" at bounding box center [233, 417] width 304 height 26
type textarea "x"
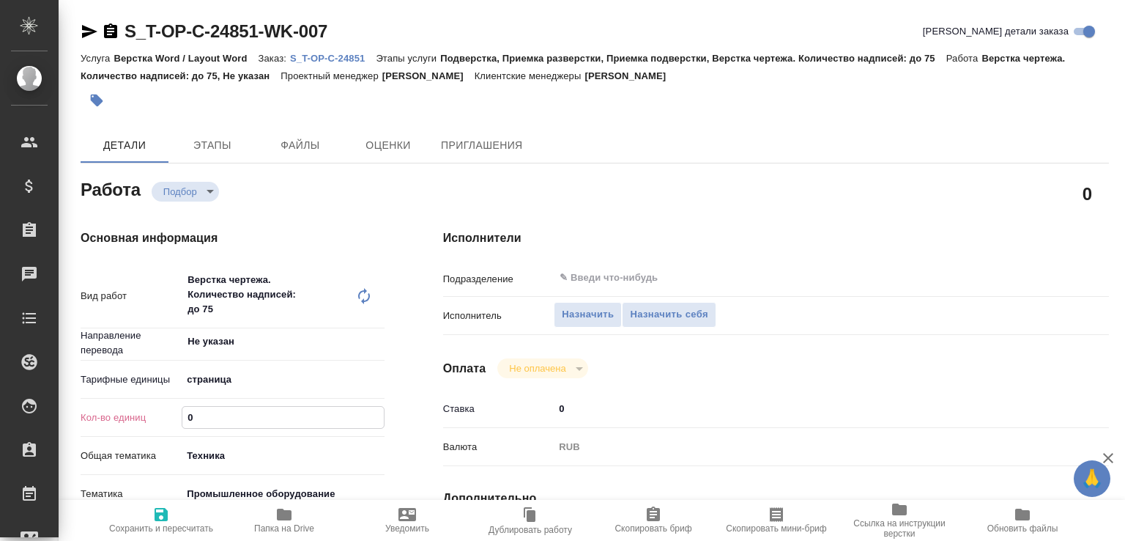
type textarea "x"
type input "8"
type textarea "x"
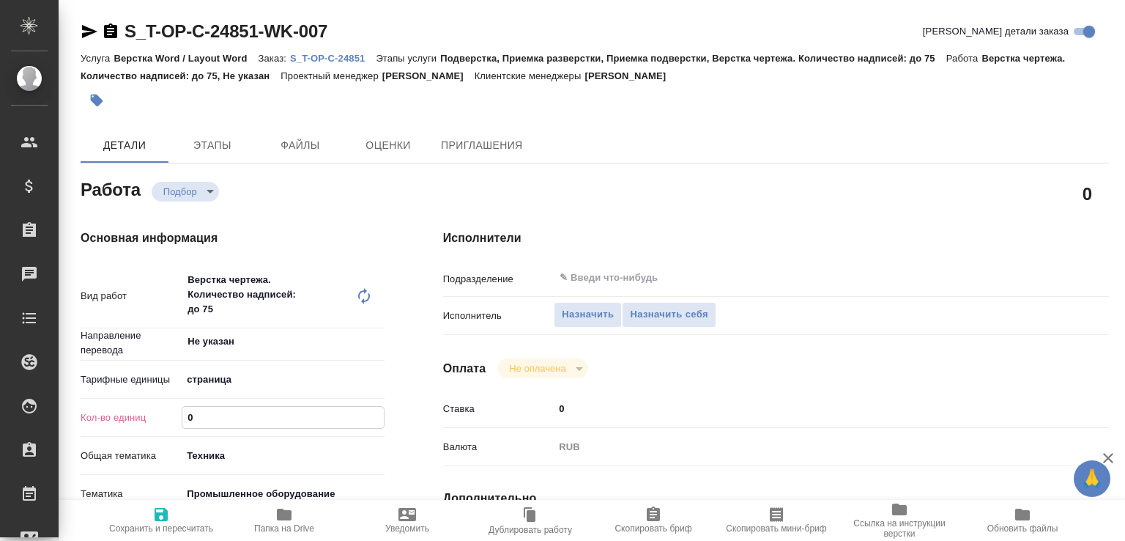
type textarea "x"
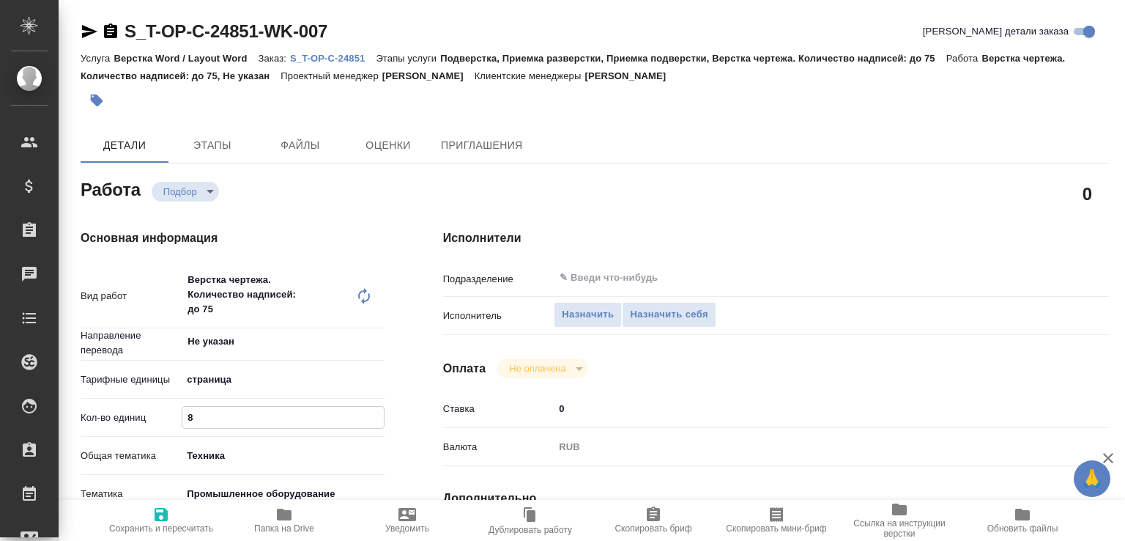
type textarea "x"
type input "8"
click at [185, 513] on span "Сохранить и пересчитать" at bounding box center [160, 519] width 105 height 28
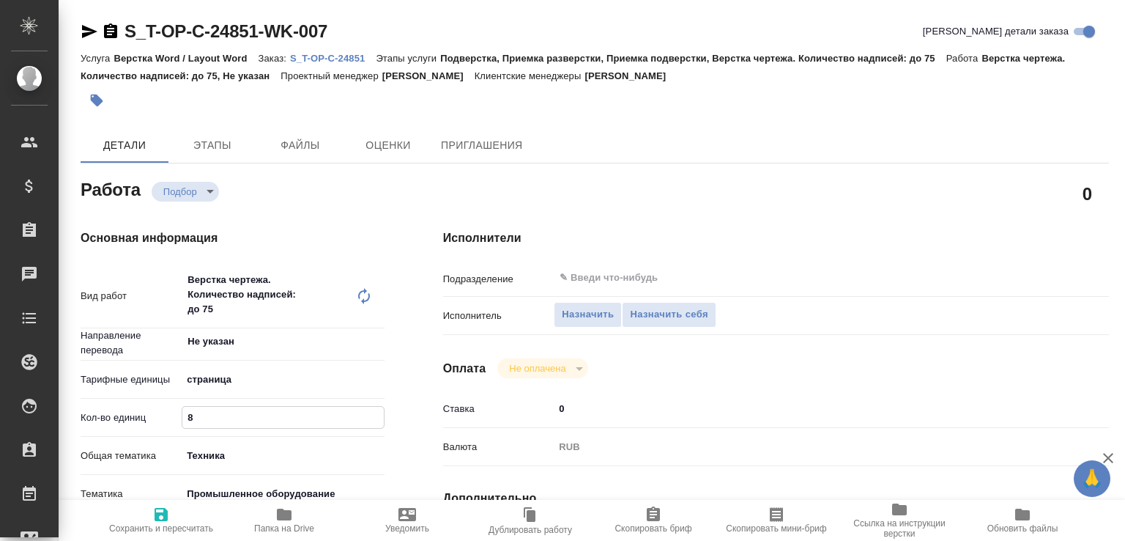
type textarea "x"
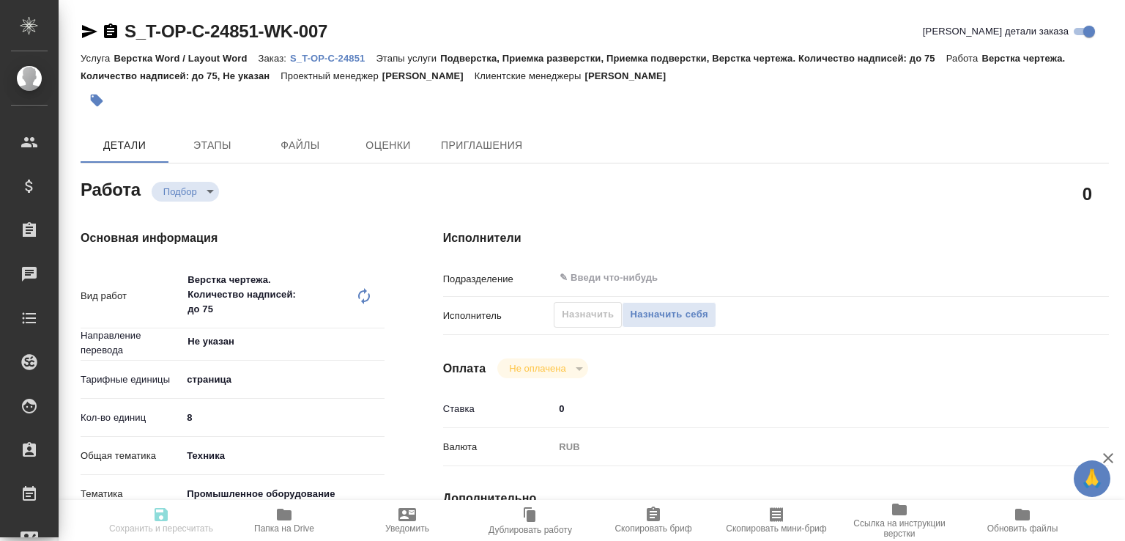
type input "recruiting"
type textarea "Верстка чертежа. Количество надписей: до 75"
type textarea "x"
type input "Не указан"
type input "5a8b1489cc6b4906c91bfdb2"
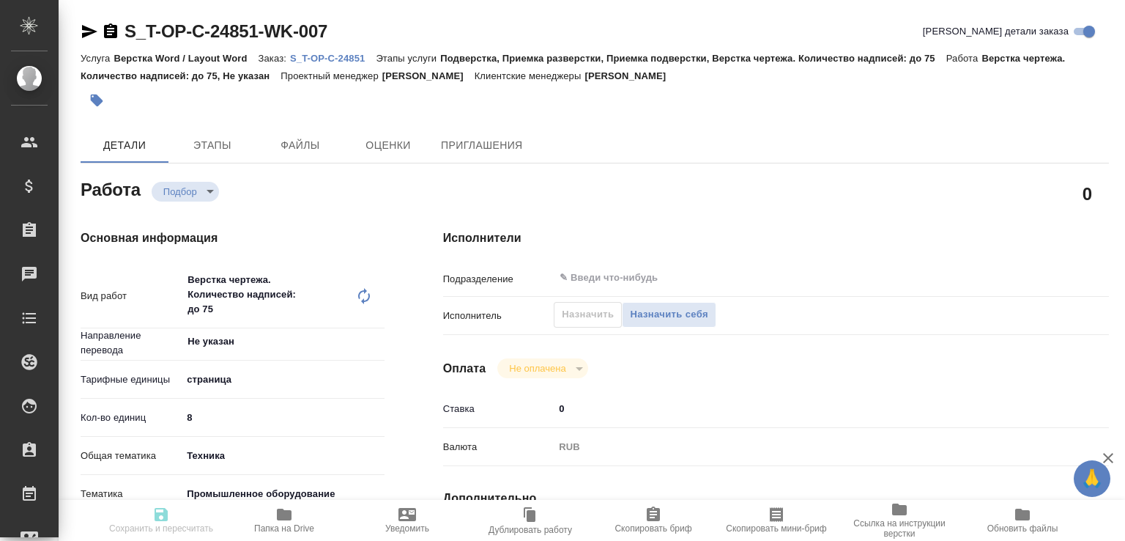
type input "8"
type input "tech"
type input "5f647205b73bc97568ca66bc"
type input "[DATE] 11:01"
type input "[DATE] 17:00"
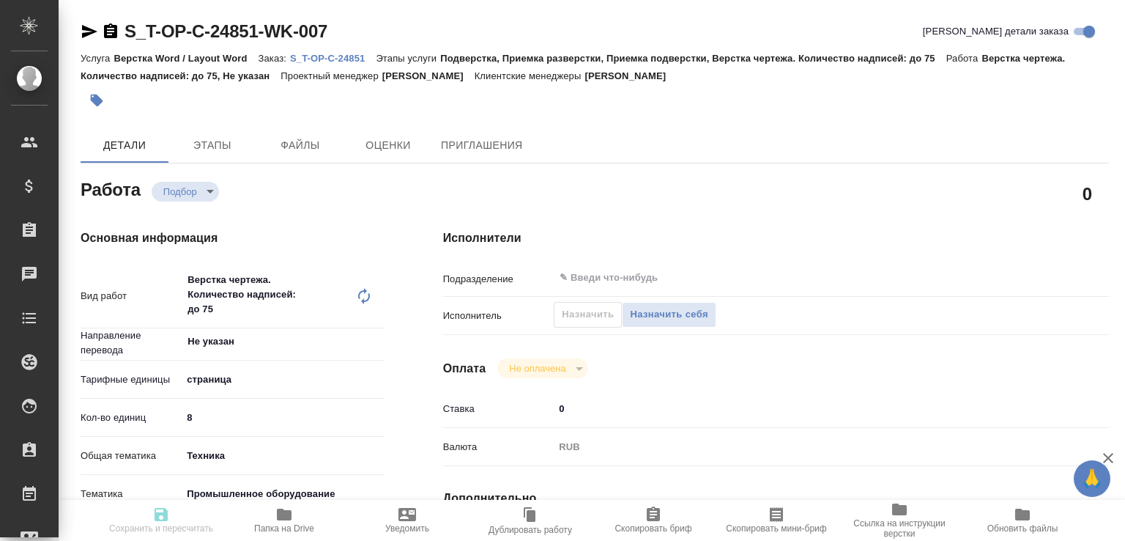
type input "[DATE] 17:00"
type input "notPayed"
type input "0"
type input "RUB"
type input "[PERSON_NAME]"
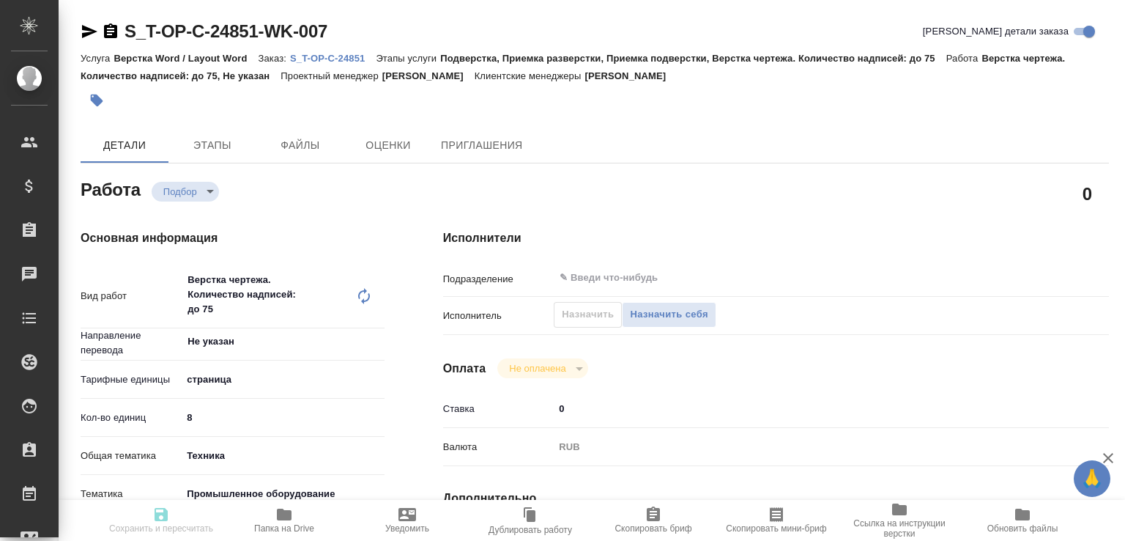
type textarea "x"
type textarea "/Clients/Т-ОП-С_Русал Глобал Менеджмент/Orders/S_T-OP-C-24851/DTP/S_T-OP-C-2485…"
type textarea "x"
type input "S_T-OP-C-24851"
type input "Т-ОП-С-46481"
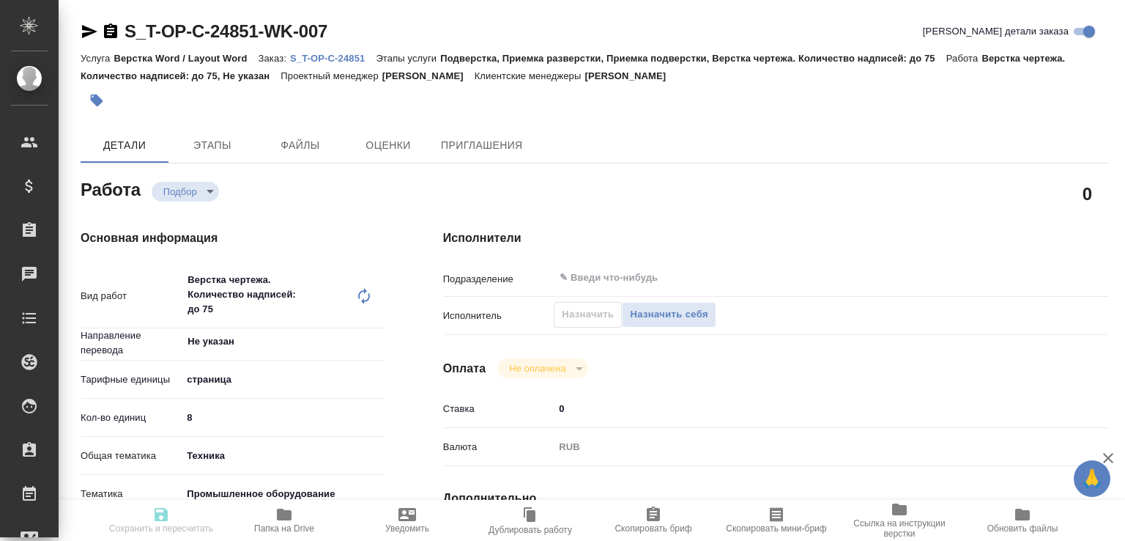
type input "Верстка Word / Layout Word"
type input "Подверстка, Приемка разверстки, Приемка подверстки, Верстка чертежа. Количество…"
type input "[PERSON_NAME]"
type input "/Clients/Т-ОП-С_Русал Глобал Менеджмент/Orders/S_T-OP-C-24851"
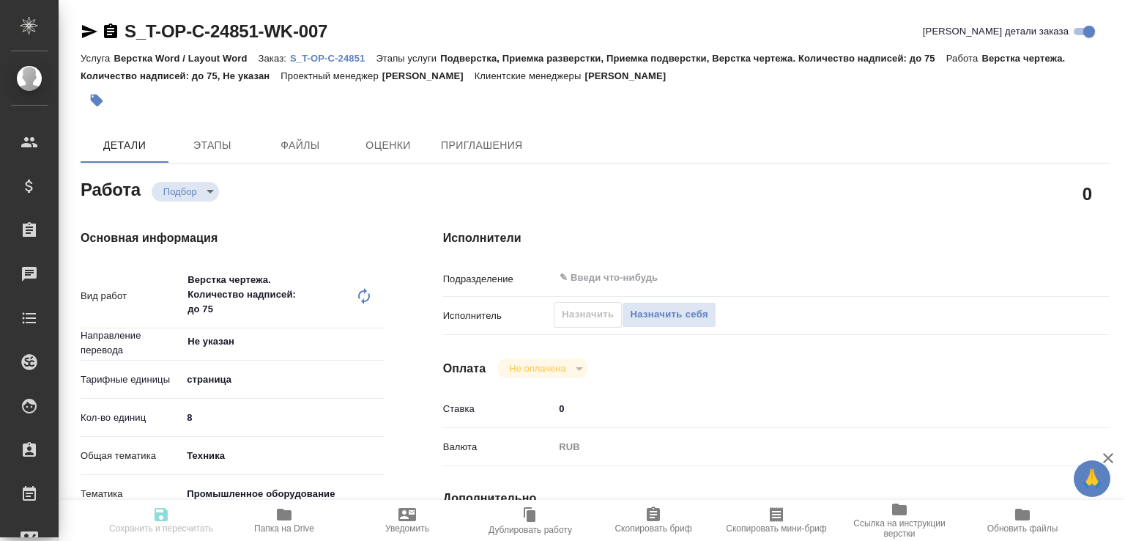
type textarea "x"
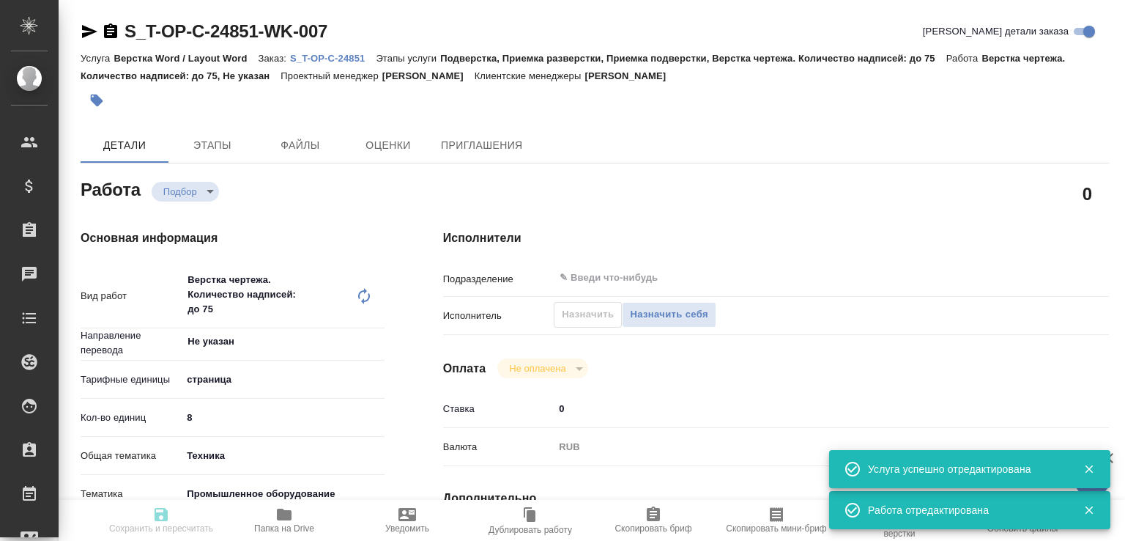
type textarea "x"
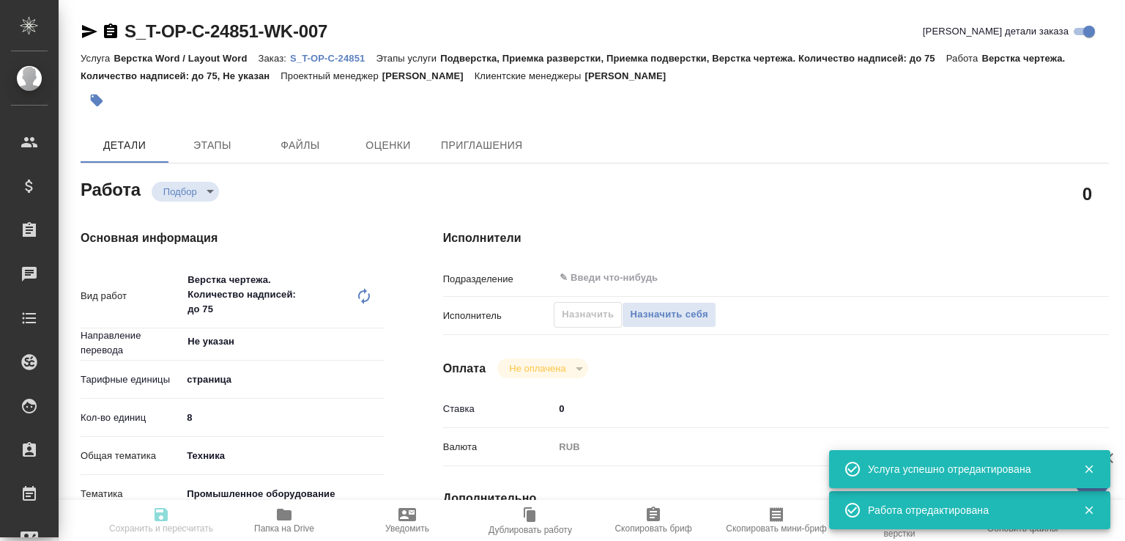
type textarea "x"
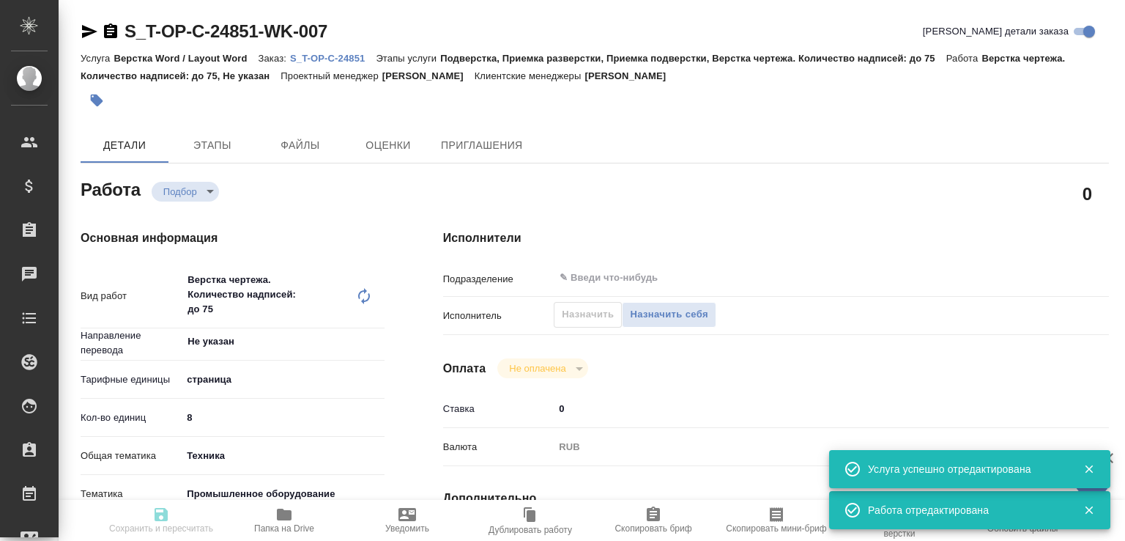
type textarea "x"
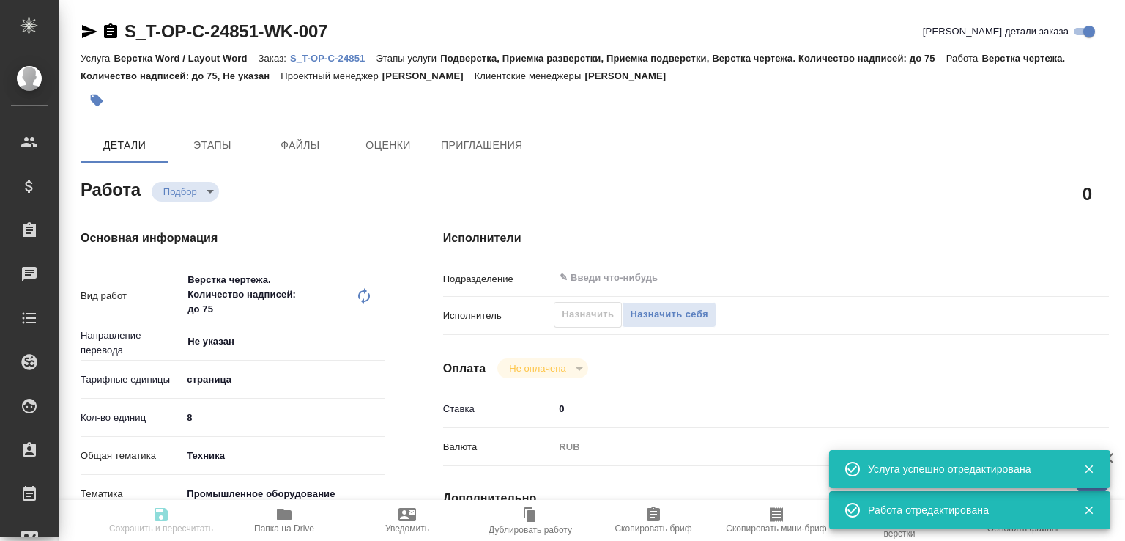
type input "recruiting"
type textarea "Верстка чертежа. Количество надписей: до 75"
type textarea "x"
type input "Не указан"
type input "5a8b1489cc6b4906c91bfdb2"
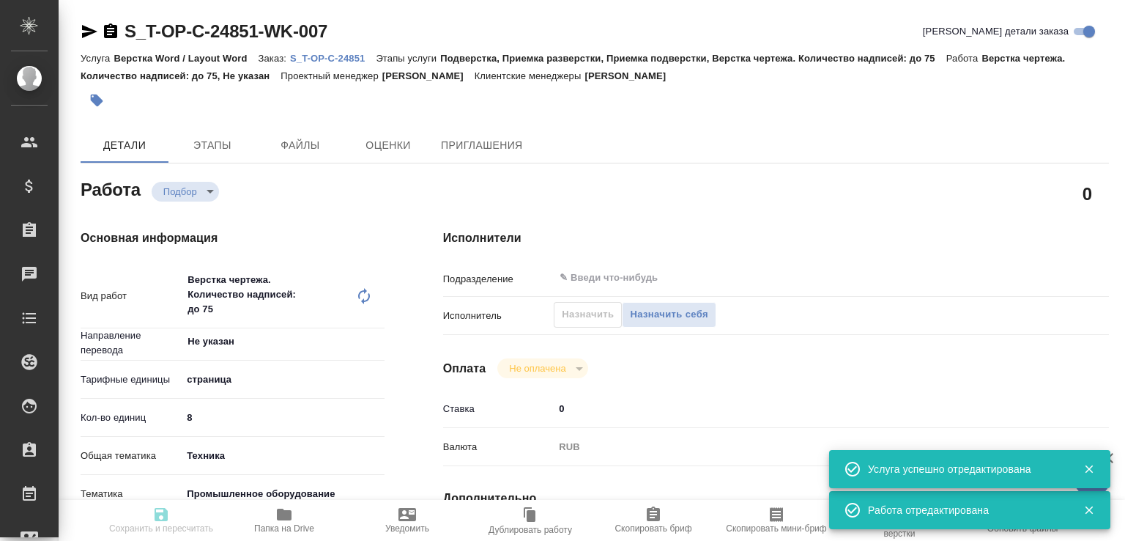
type input "8"
type input "tech"
type input "5f647205b73bc97568ca66bc"
type input "[DATE] 11:01"
type input "[DATE] 17:00"
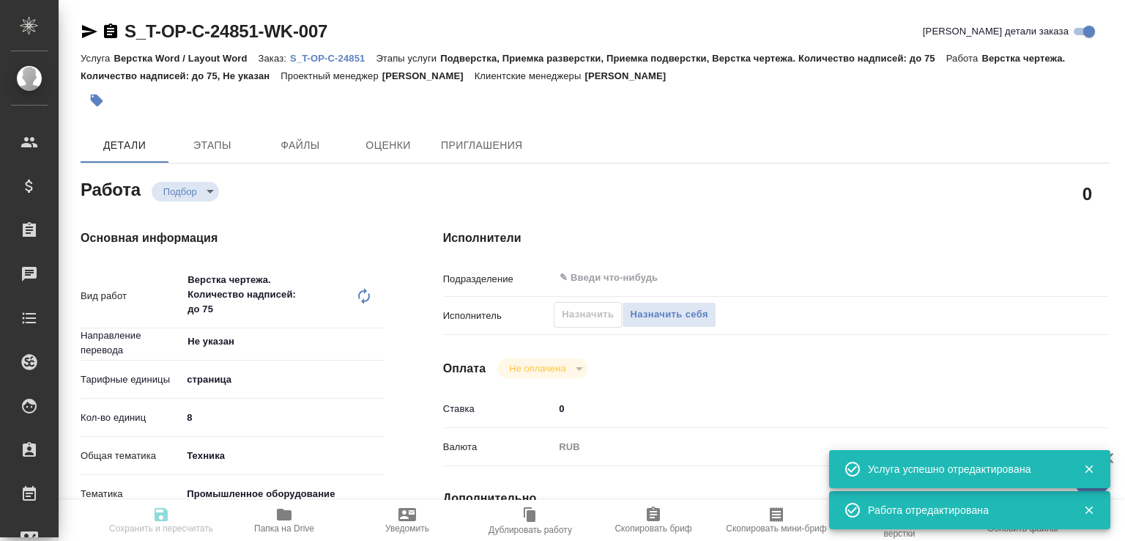
type input "[DATE] 17:00"
type input "notPayed"
type input "0"
type input "RUB"
type input "[PERSON_NAME]"
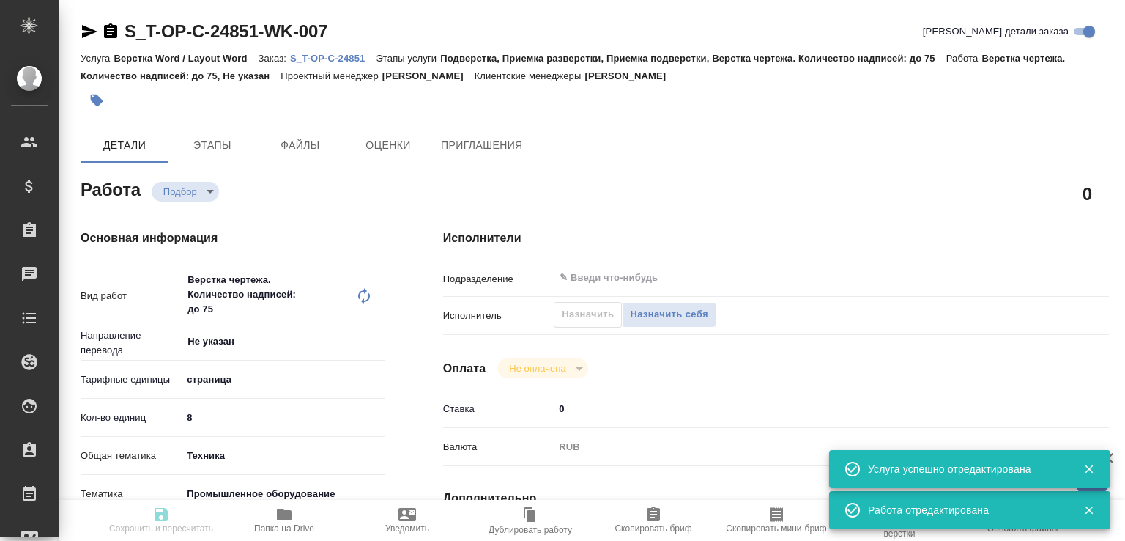
type textarea "x"
type textarea "/Clients/Т-ОП-С_Русал Глобал Менеджмент/Orders/S_T-OP-C-24851/DTP/S_T-OP-C-2485…"
type textarea "x"
type input "S_T-OP-C-24851"
type input "Т-ОП-С-46481"
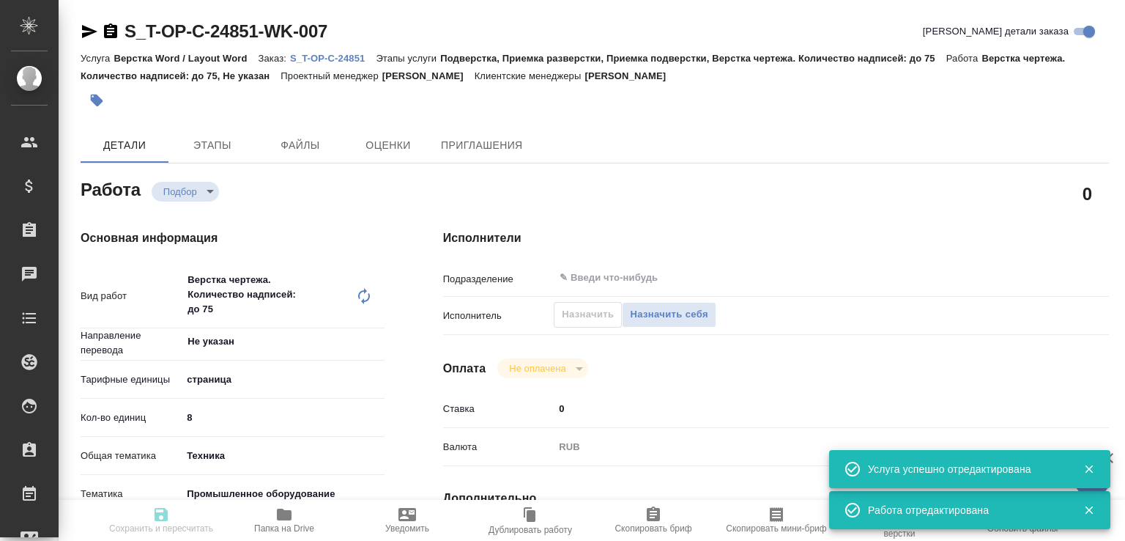
type input "Верстка Word / Layout Word"
type input "Подверстка, Приемка разверстки, Приемка подверстки, Верстка чертежа. Количество…"
type input "[PERSON_NAME]"
type input "/Clients/Т-ОП-С_Русал Глобал Менеджмент/Orders/S_T-OP-C-24851"
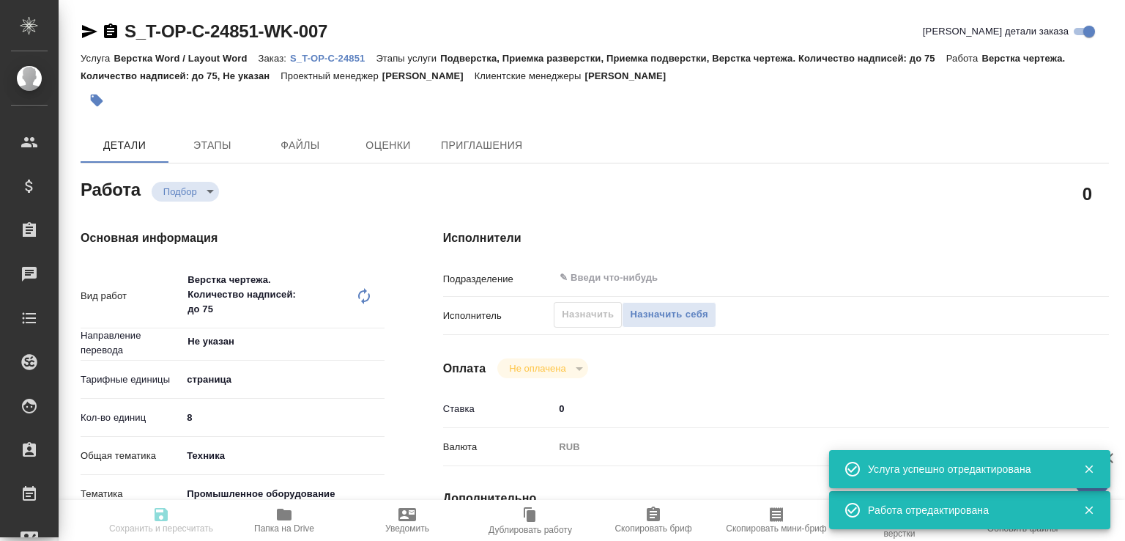
type textarea "x"
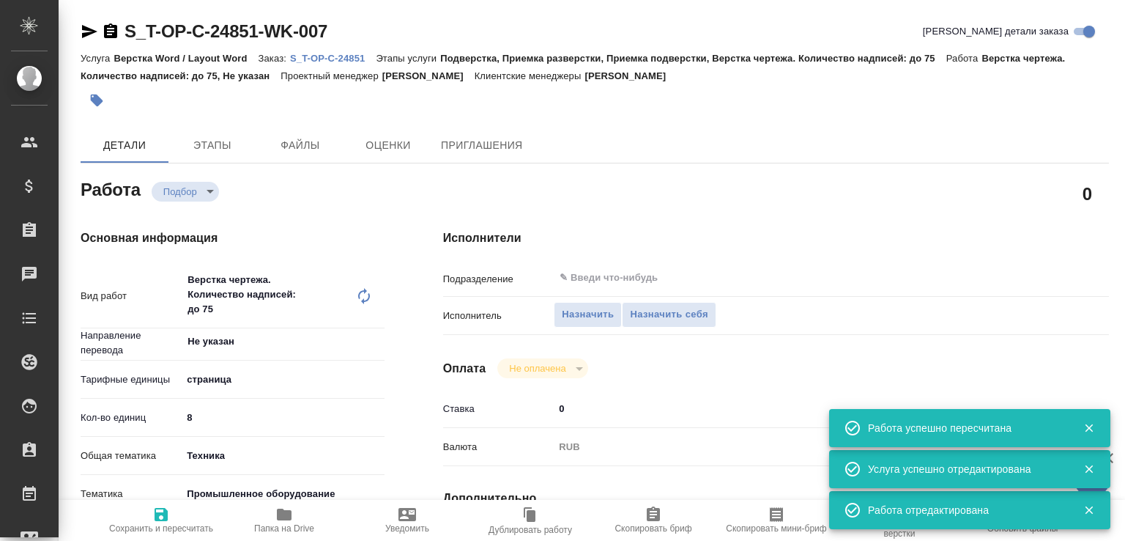
type textarea "x"
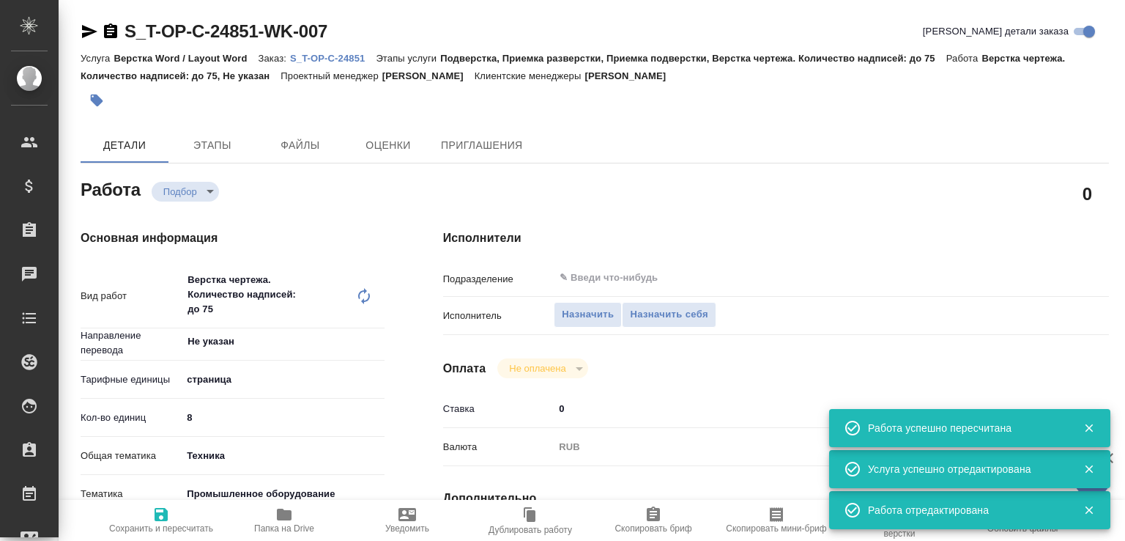
type textarea "x"
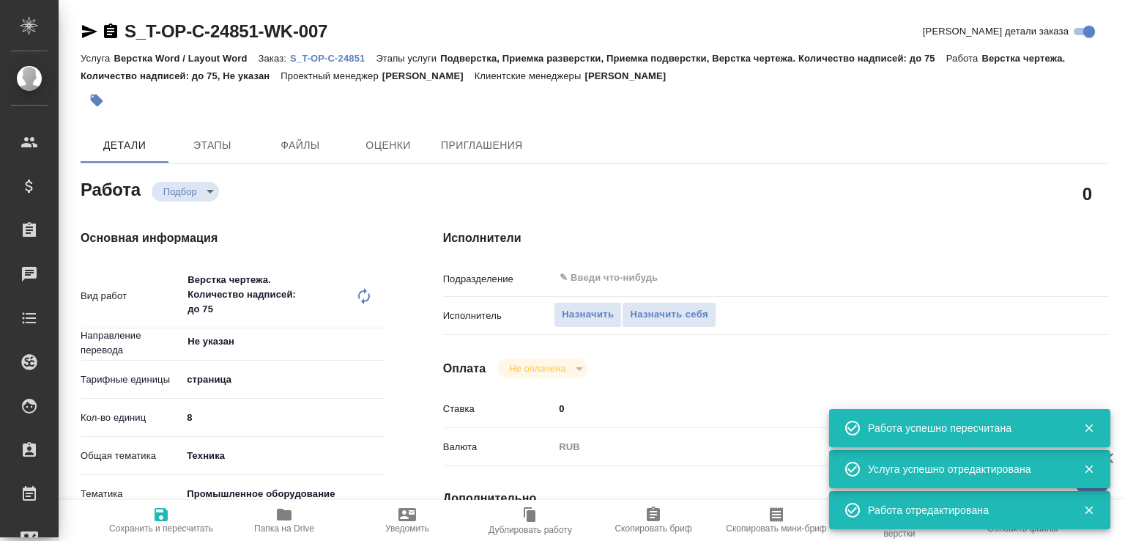
type textarea "x"
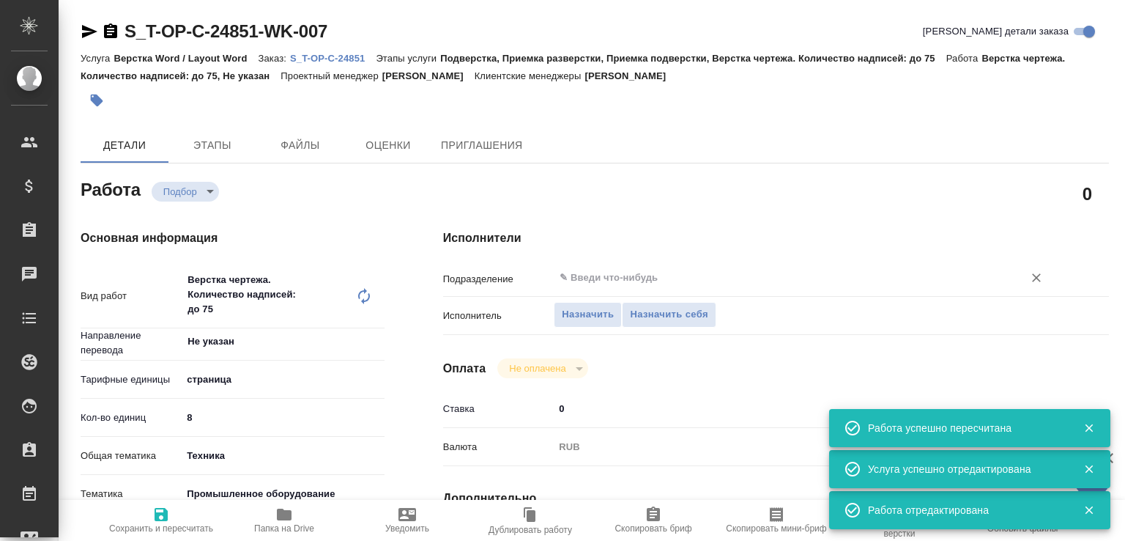
click at [573, 282] on input "text" at bounding box center [779, 278] width 442 height 18
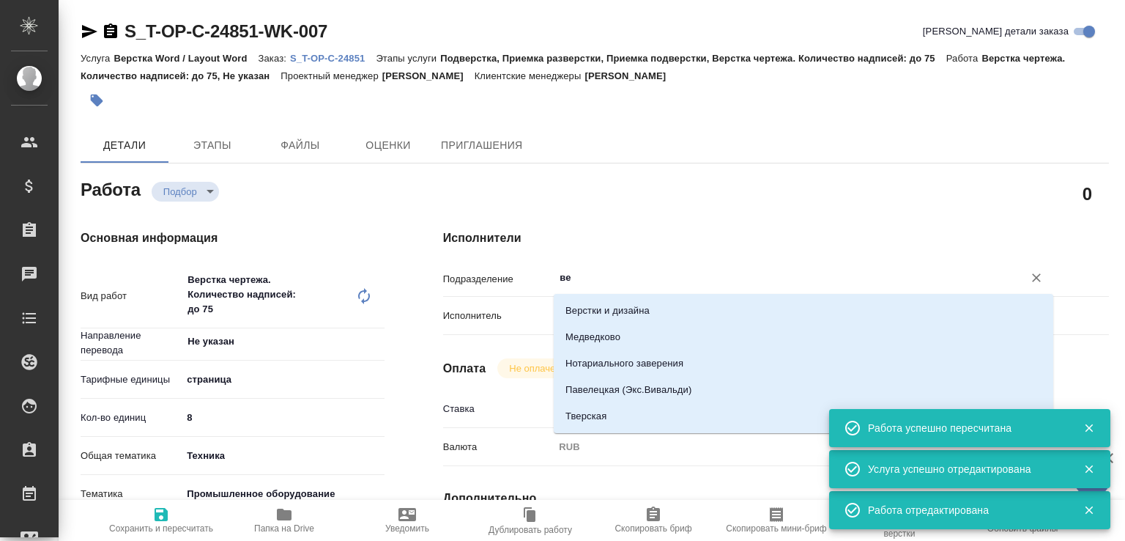
type input "вер"
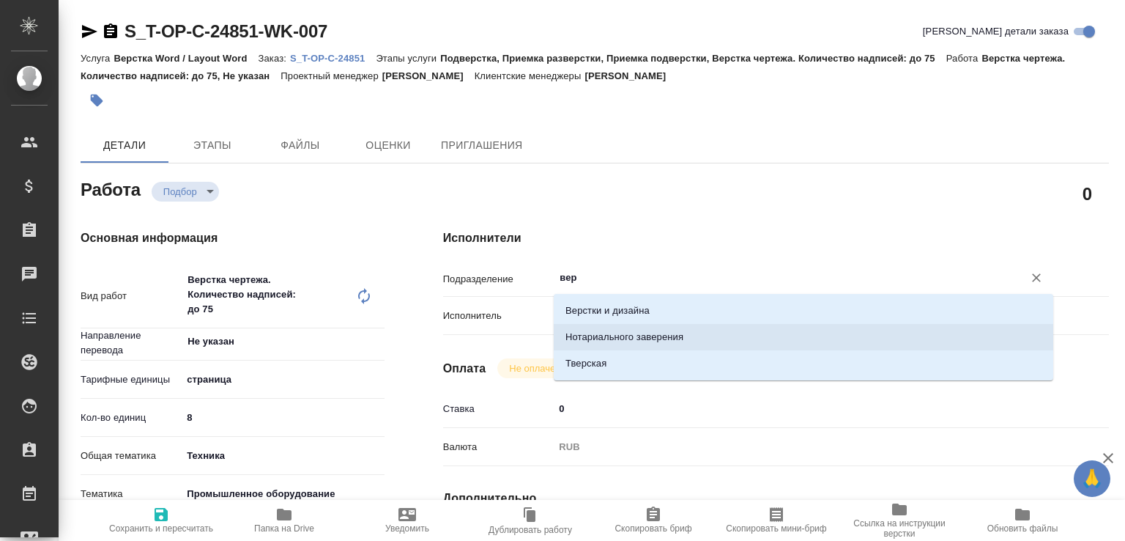
click at [606, 311] on li "Верстки и дизайна" at bounding box center [804, 310] width 500 height 26
type textarea "x"
type input "Верстки и дизайна"
type textarea "x"
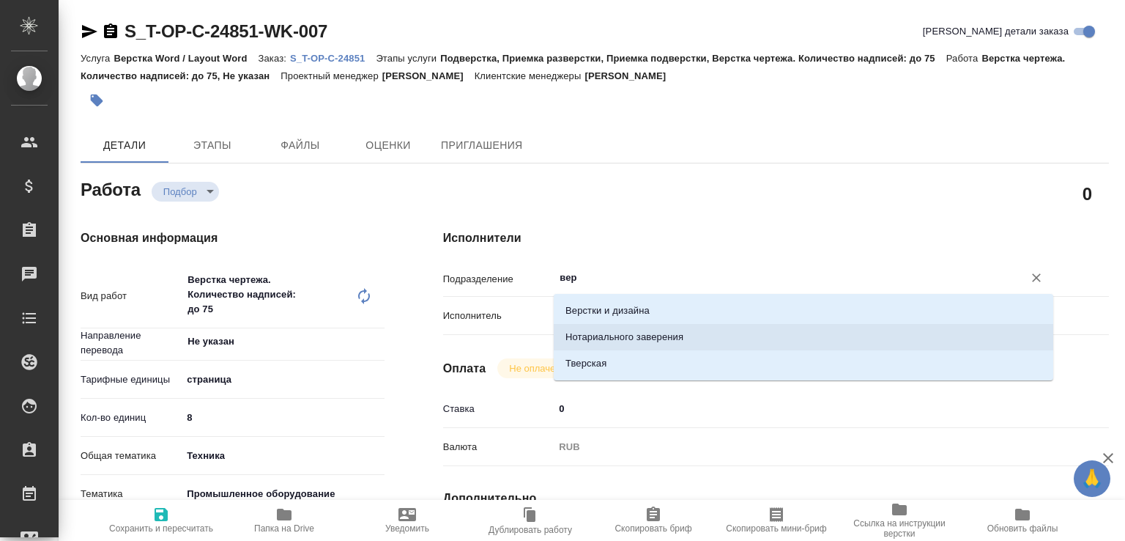
type textarea "x"
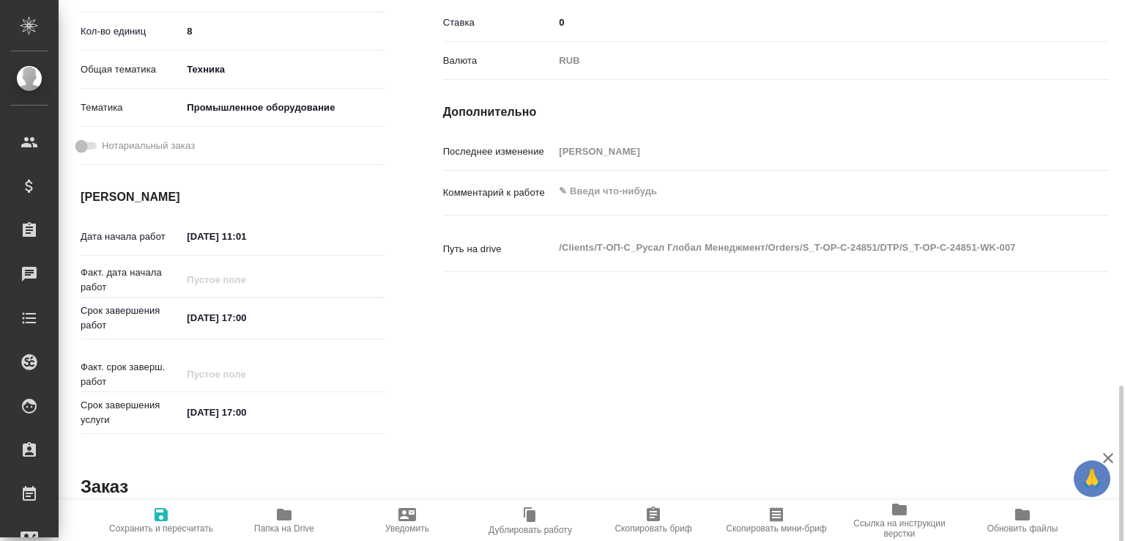
scroll to position [615, 0]
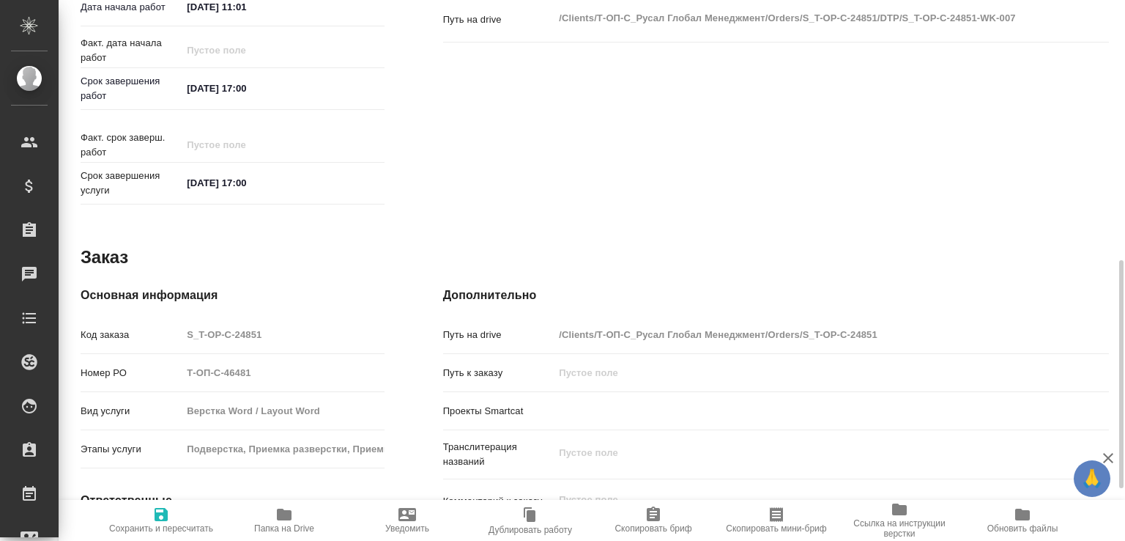
type input "Верстки и дизайна"
click at [248, 83] on input "[DATE] 17:00" at bounding box center [246, 88] width 128 height 21
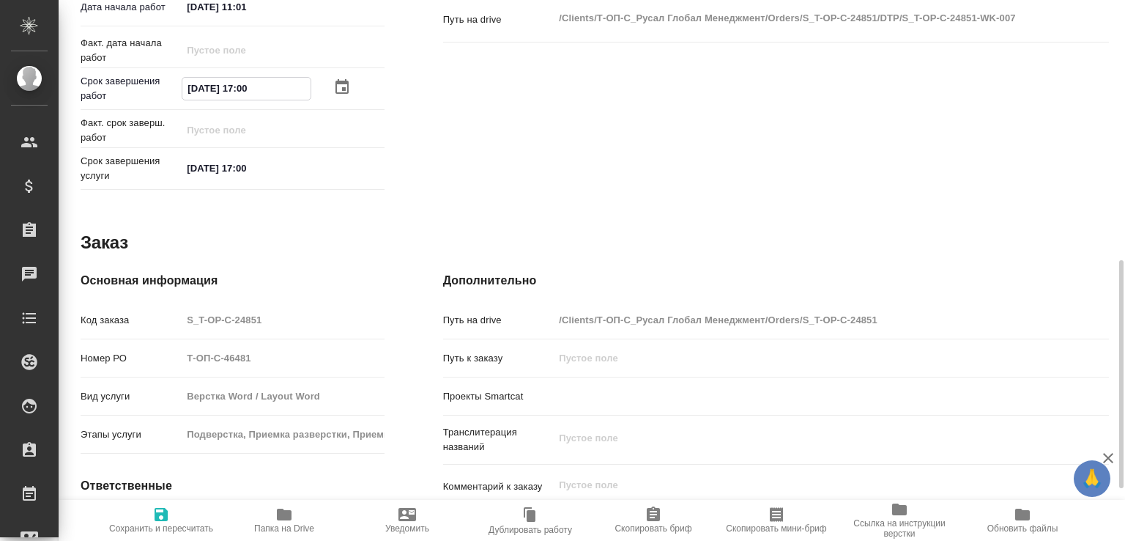
click at [248, 83] on input "[DATE] 17:00" at bounding box center [246, 88] width 128 height 21
paste input "[DATE] 19"
type input "[DATE] 19:00"
type textarea "x"
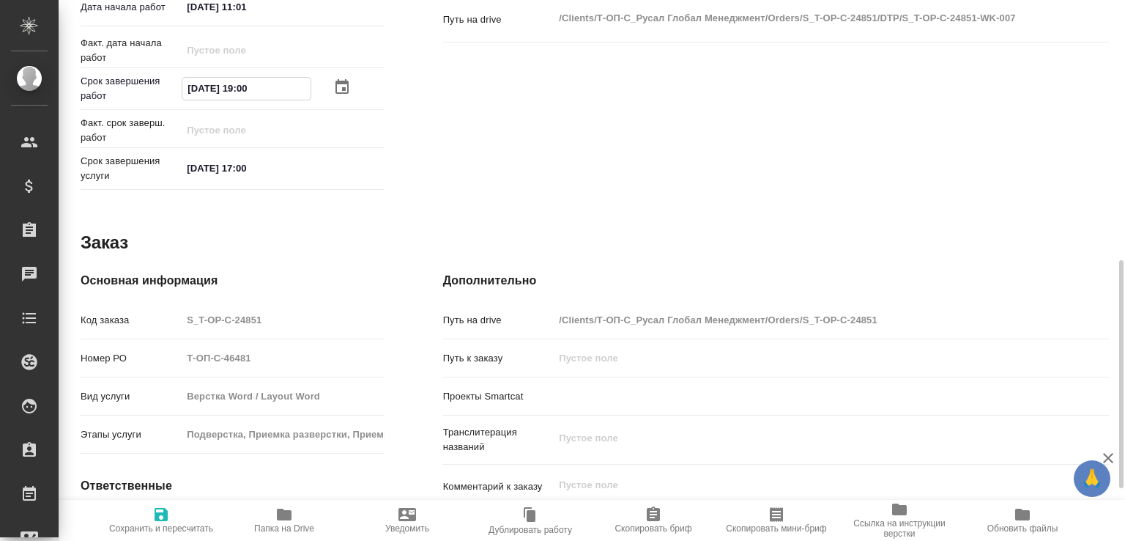
type textarea "x"
type input "[DATE] 19:00"
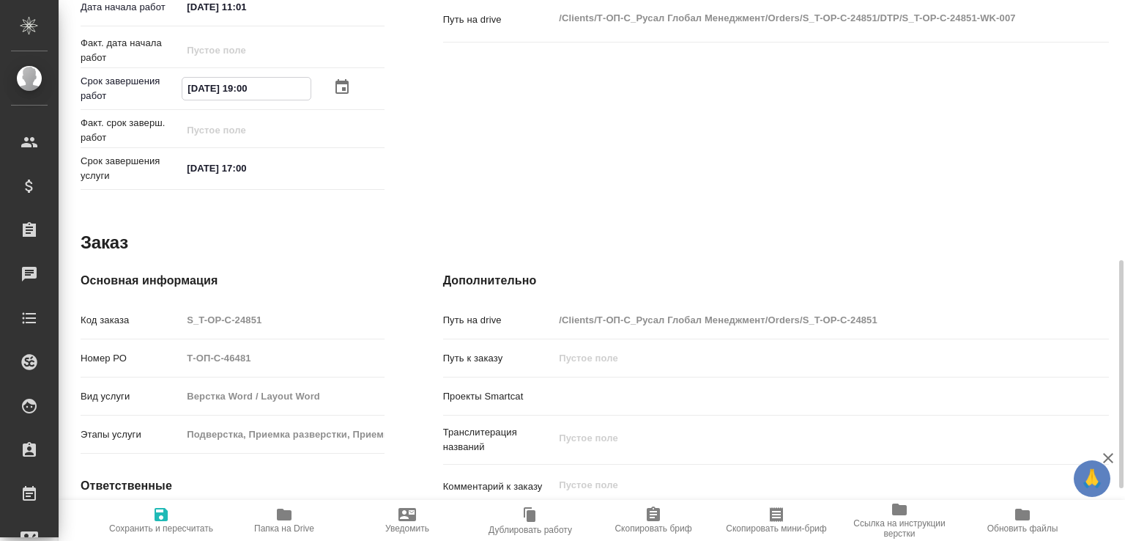
click at [174, 505] on span "Сохранить и пересчитать" at bounding box center [160, 519] width 105 height 28
type textarea "x"
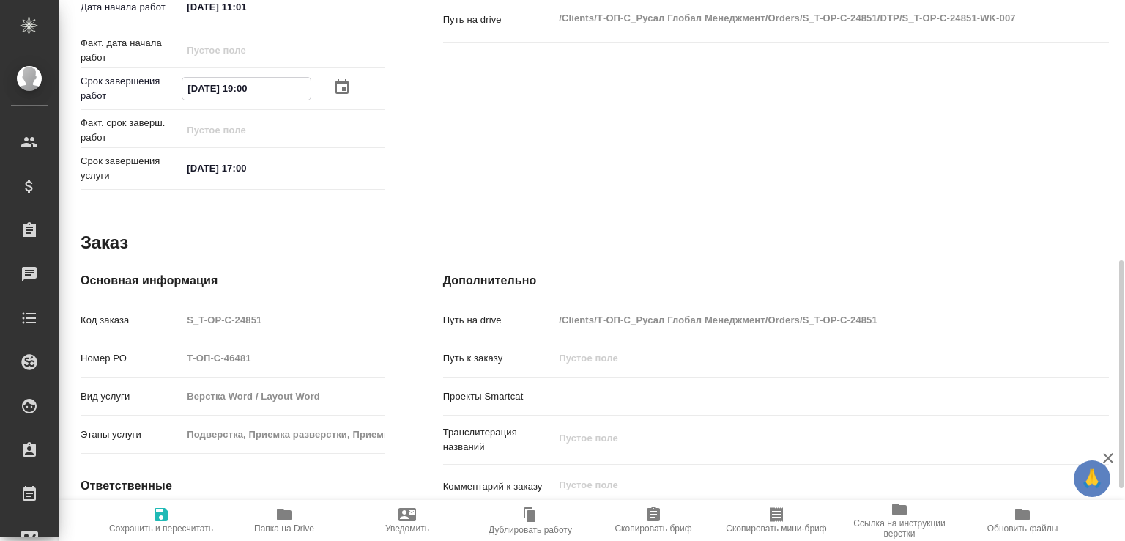
type textarea "x"
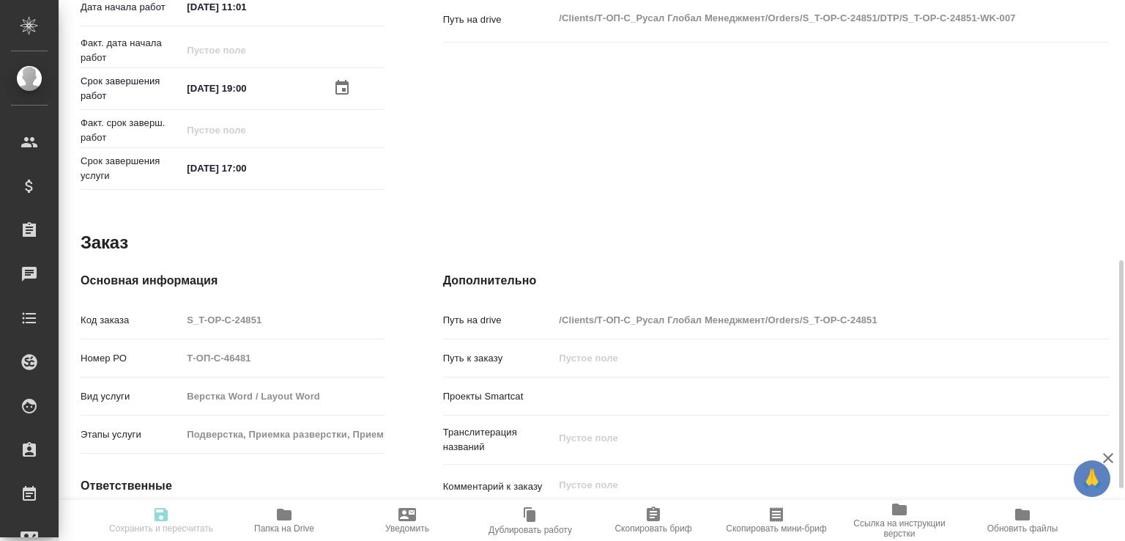
type textarea "x"
type input "recruiting"
type textarea "Верстка чертежа. Количество надписей: до 75"
type textarea "x"
type input "Не указан"
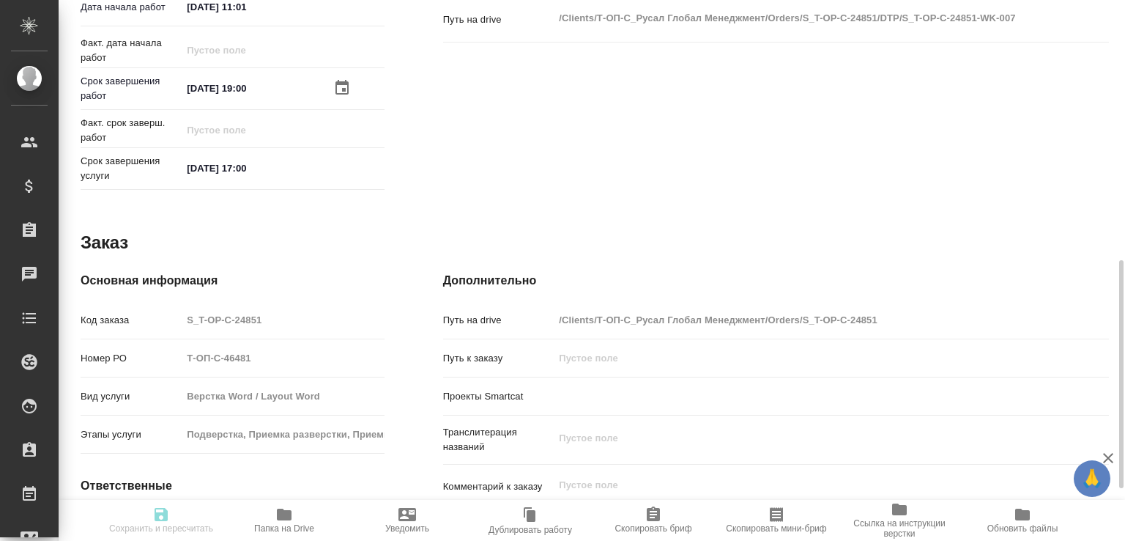
type input "5a8b1489cc6b4906c91bfdb2"
type input "8"
type input "tech"
type input "5f647205b73bc97568ca66bc"
type input "[DATE] 11:01"
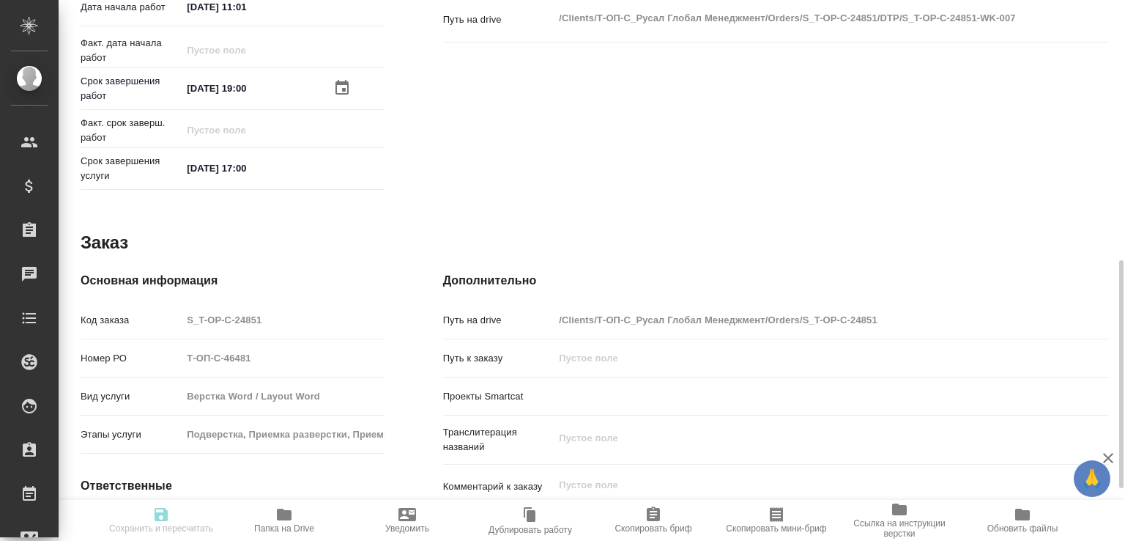
type input "[DATE] 19:00"
type input "[DATE] 17:00"
type input "Верстки и дизайна"
type input "notPayed"
type input "0"
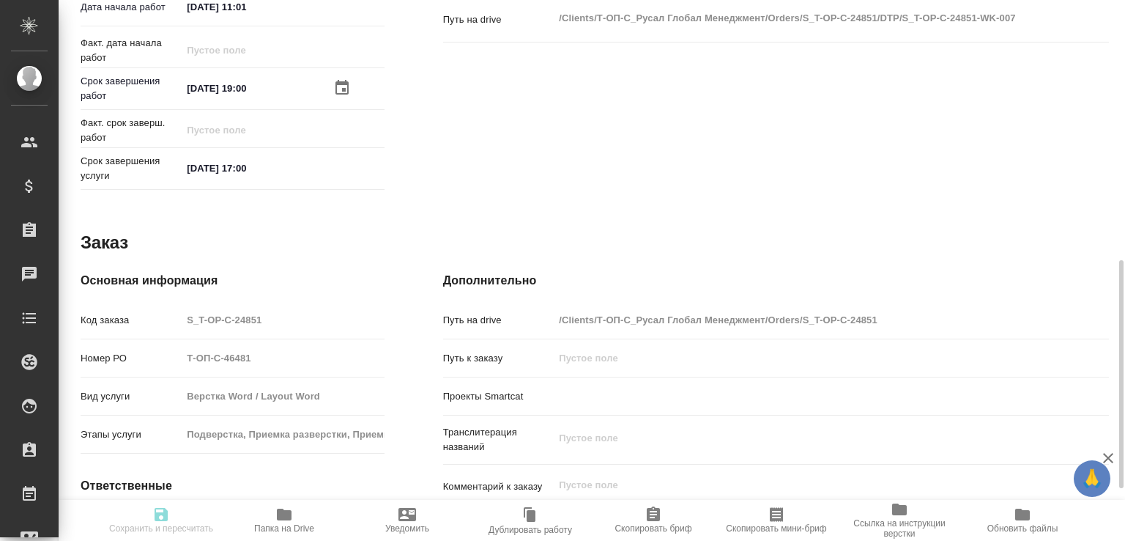
type input "RUB"
type input "[PERSON_NAME]"
type textarea "x"
type textarea "/Clients/Т-ОП-С_Русал Глобал Менеджмент/Orders/S_T-OP-C-24851/DTP/S_T-OP-C-2485…"
type textarea "x"
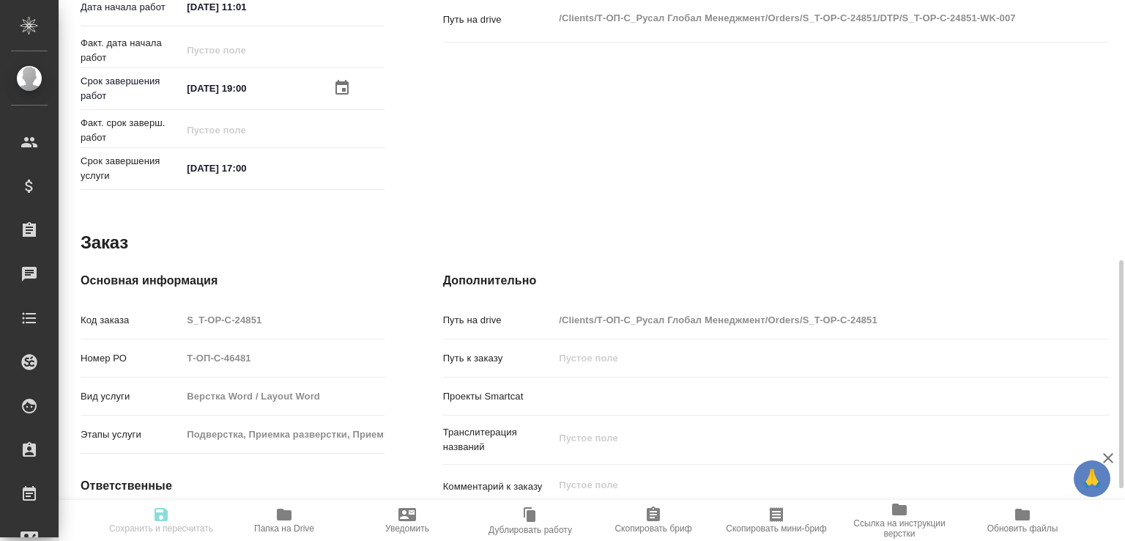
type input "S_T-OP-C-24851"
type input "Т-ОП-С-46481"
type input "Верстка Word / Layout Word"
type input "Подверстка, Приемка разверстки, Приемка подверстки, Верстка чертежа. Количество…"
type input "[PERSON_NAME]"
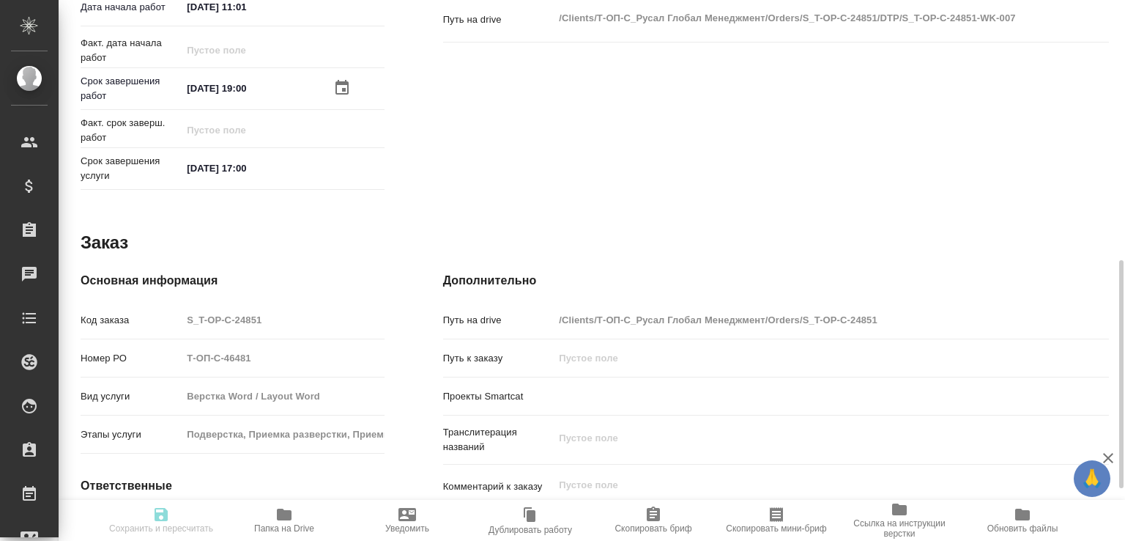
type input "[PERSON_NAME]"
type input "/Clients/Т-ОП-С_Русал Глобал Менеджмент/Orders/S_T-OP-C-24851"
type textarea "x"
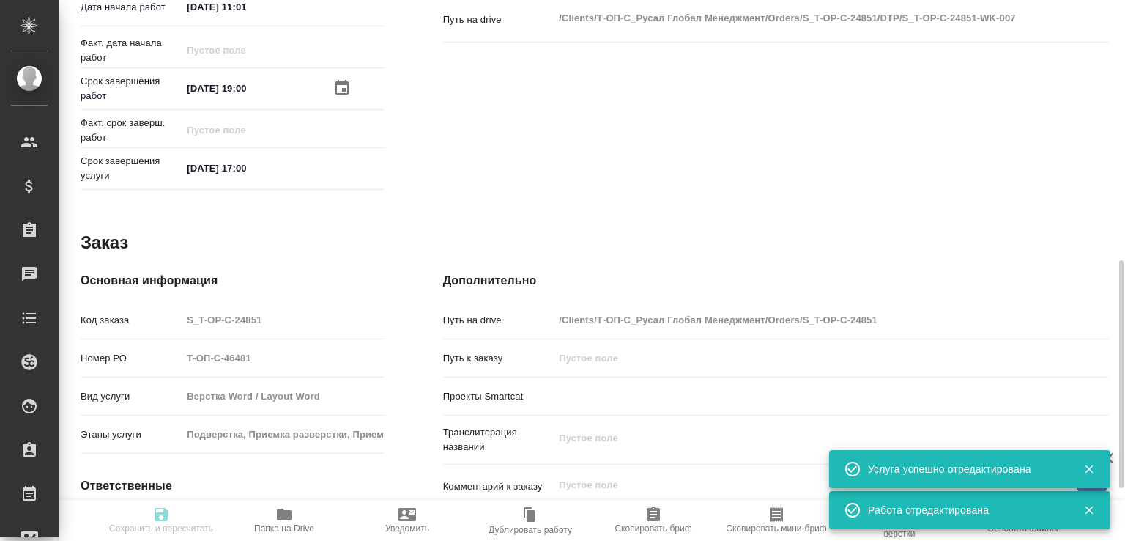
type textarea "x"
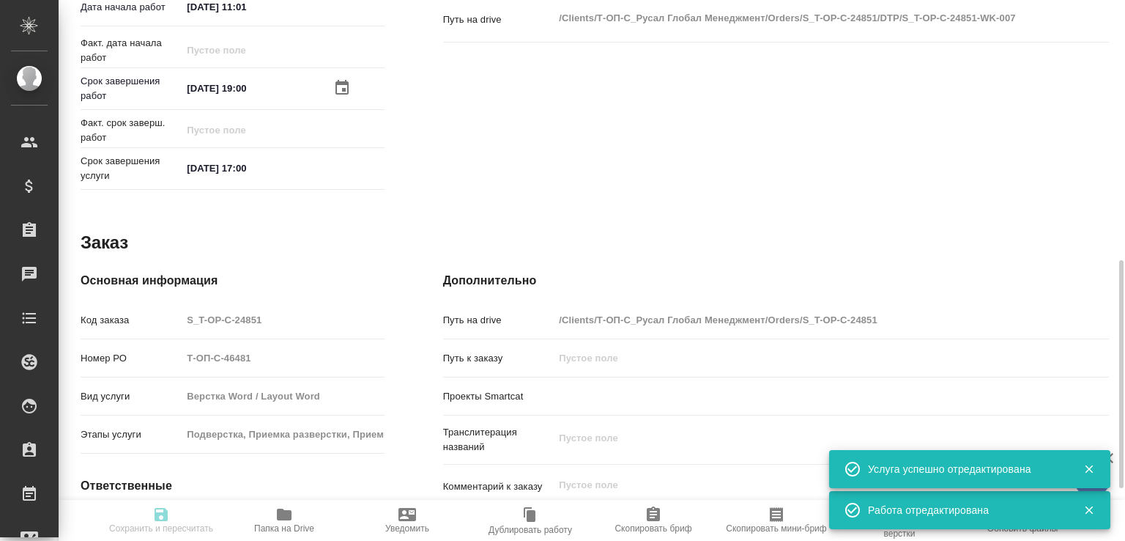
type textarea "x"
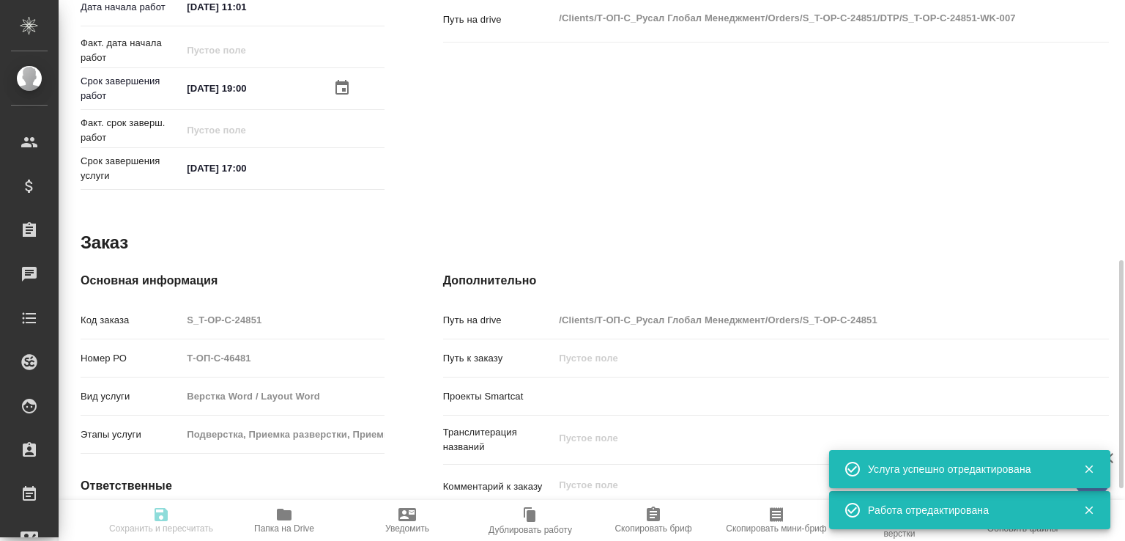
type textarea "x"
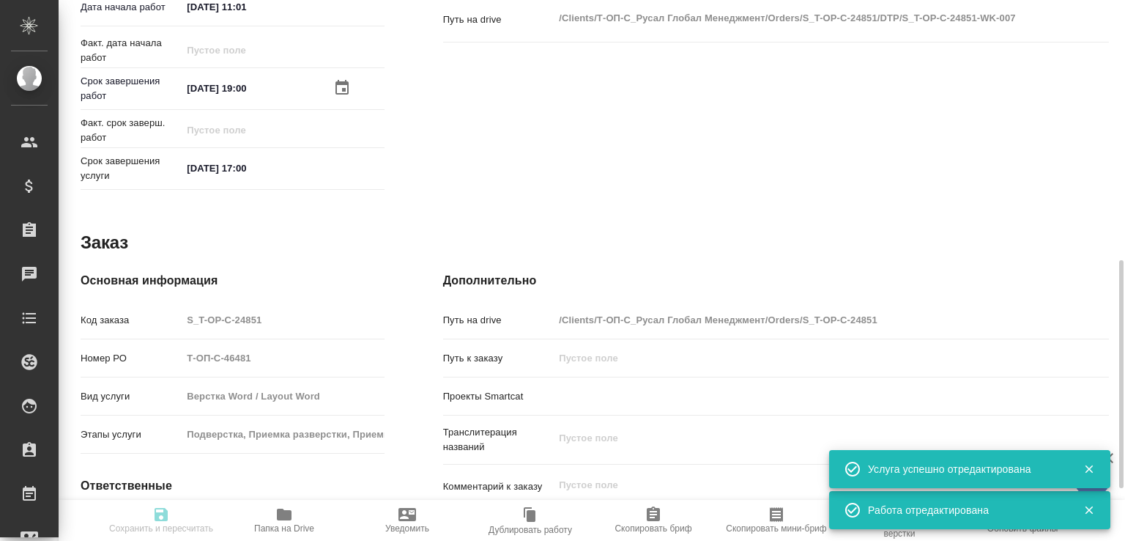
type input "recruiting"
type textarea "Верстка чертежа. Количество надписей: до 75"
type textarea "x"
type input "Не указан"
type input "5a8b1489cc6b4906c91bfdb2"
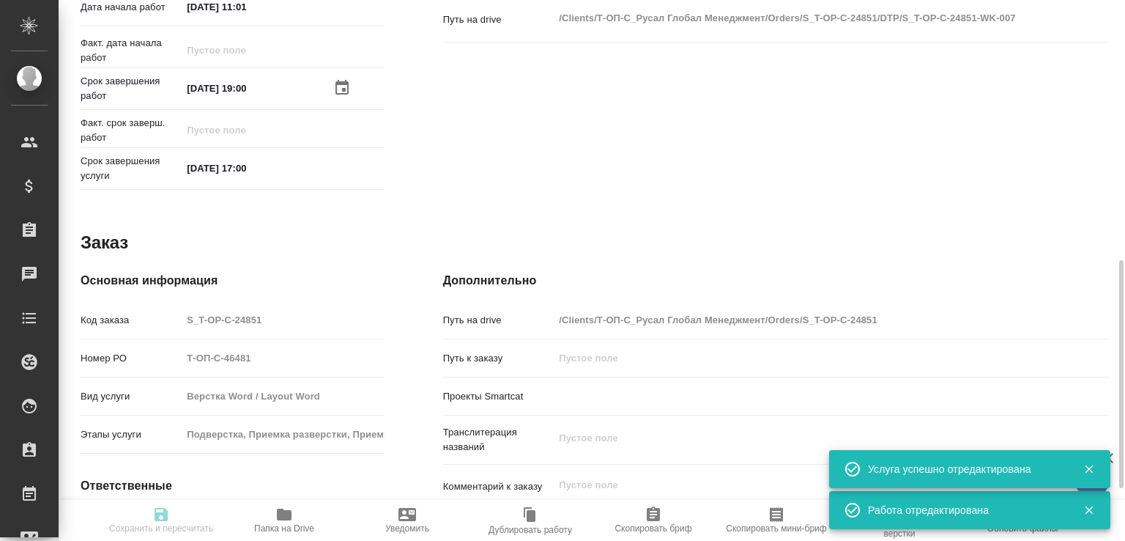
type input "8"
type input "tech"
type input "5f647205b73bc97568ca66bc"
type input "[DATE] 11:01"
type input "[DATE] 19:00"
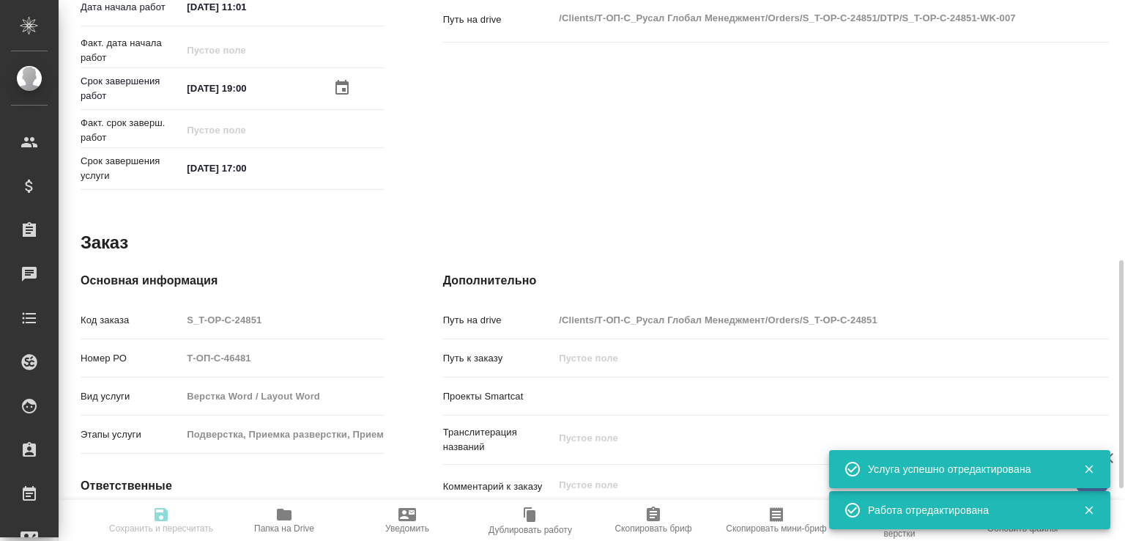
type input "[DATE] 17:00"
type input "Верстки и дизайна"
type input "notPayed"
type input "0"
type input "RUB"
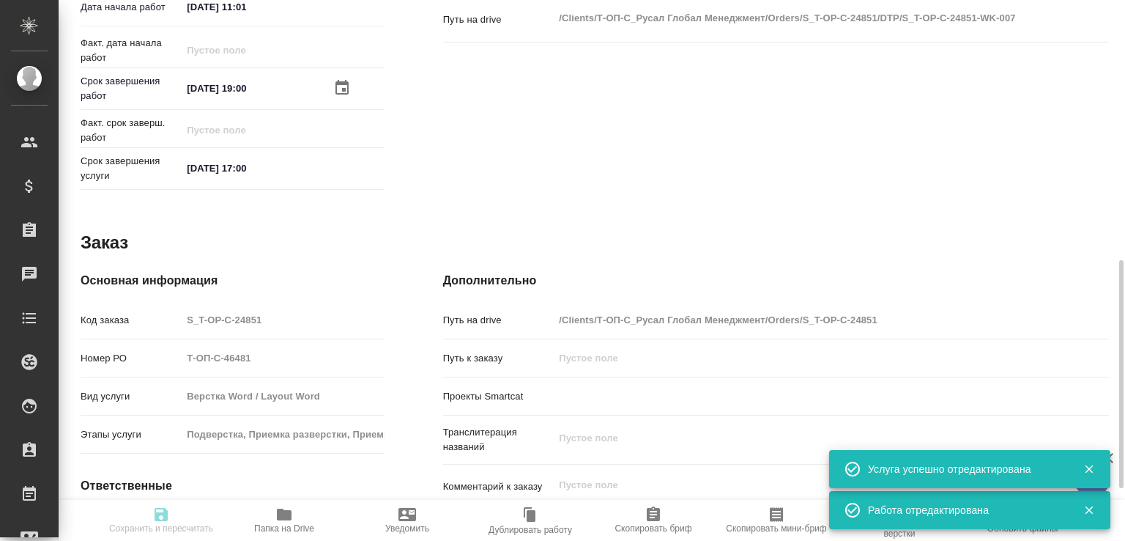
type input "[PERSON_NAME]"
type textarea "x"
type textarea "/Clients/Т-ОП-С_Русал Глобал Менеджмент/Orders/S_T-OP-C-24851/DTP/S_T-OP-C-2485…"
type textarea "x"
type input "S_T-OP-C-24851"
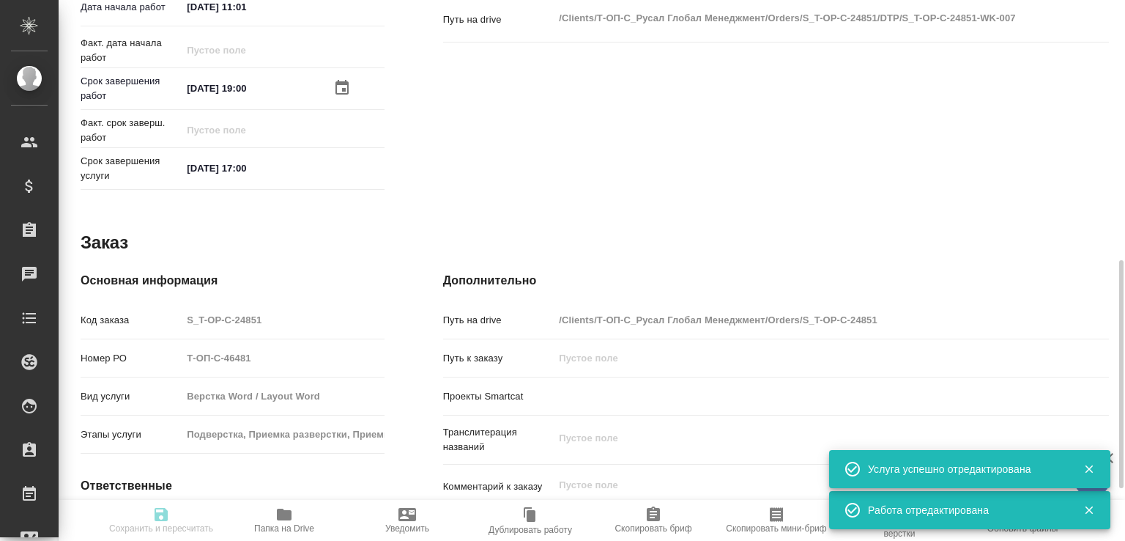
type input "Т-ОП-С-46481"
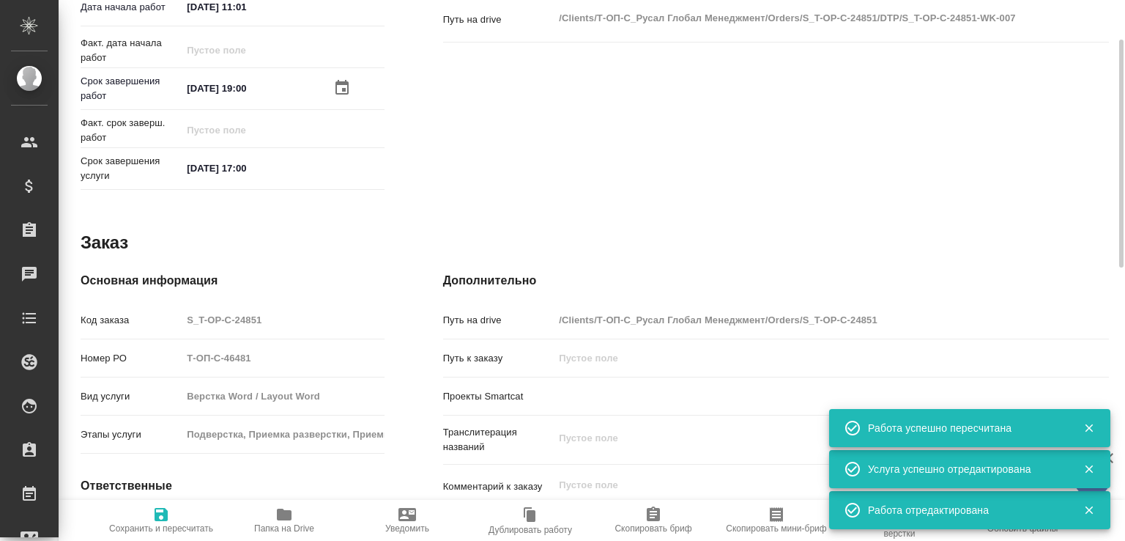
scroll to position [0, 0]
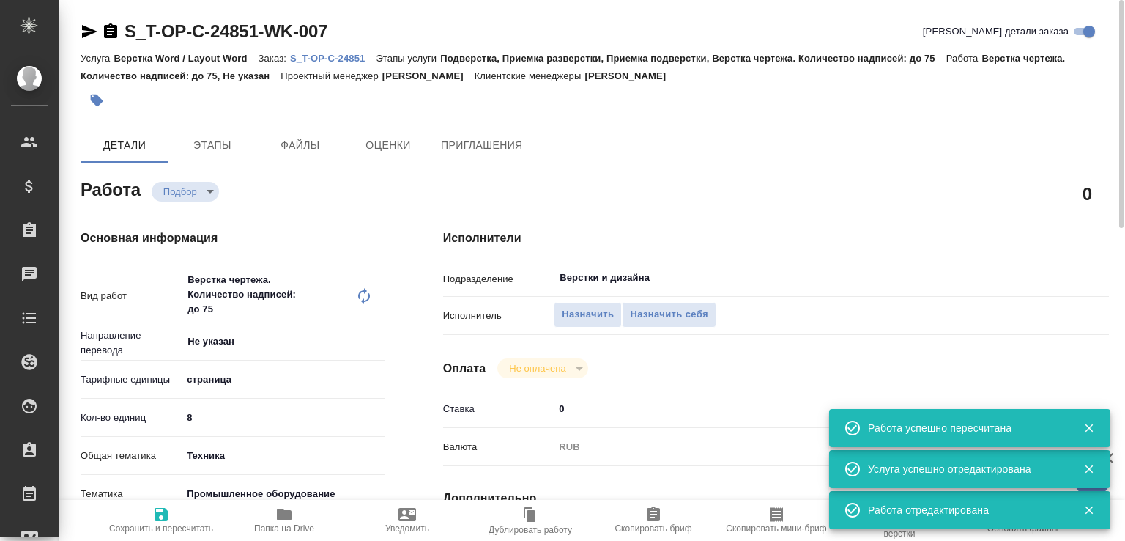
click at [580, 300] on div "Подразделение Верстки и дизайна ​" at bounding box center [776, 283] width 666 height 38
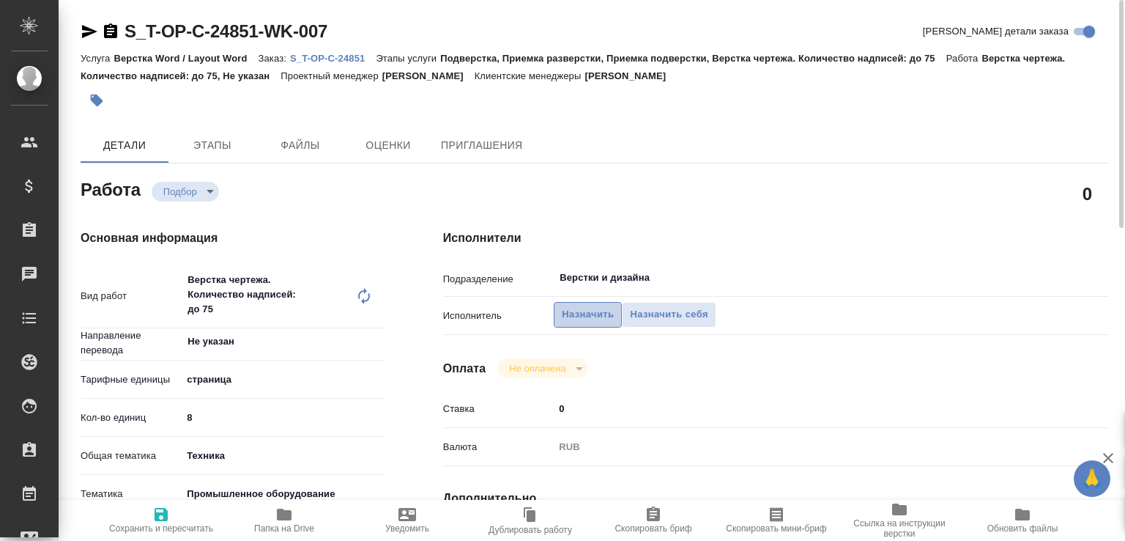
click at [576, 307] on span "Назначить" at bounding box center [588, 314] width 52 height 17
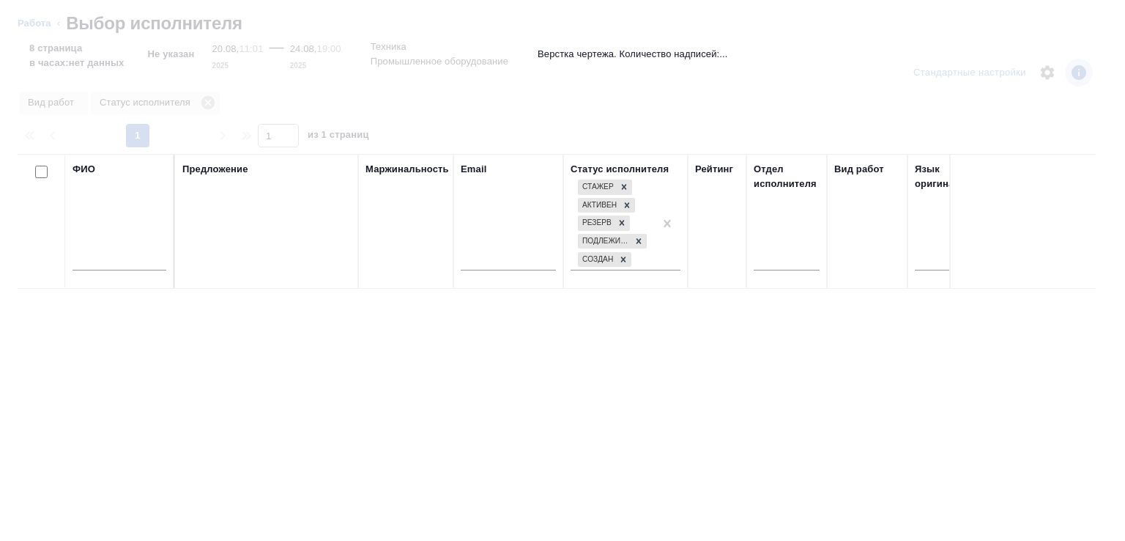
click at [124, 256] on input "text" at bounding box center [120, 261] width 94 height 18
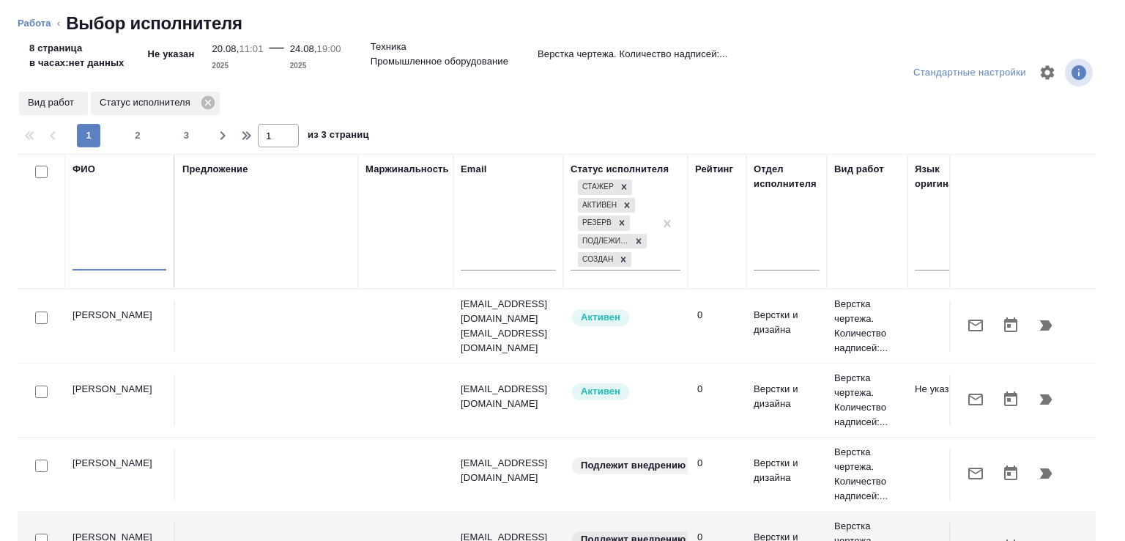
paste input "драган"
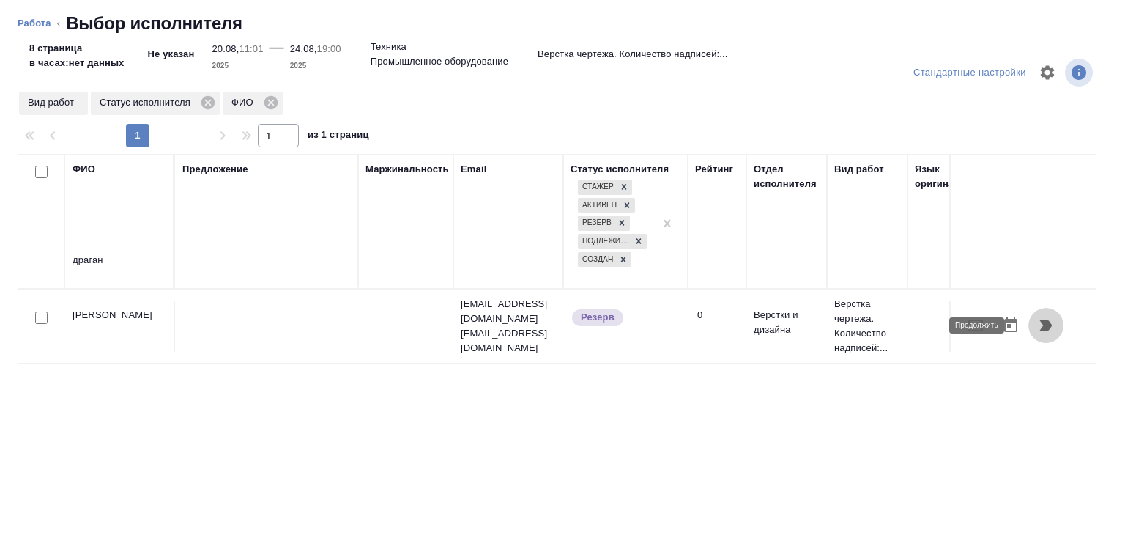
click at [1037, 333] on icon "button" at bounding box center [1046, 325] width 18 height 18
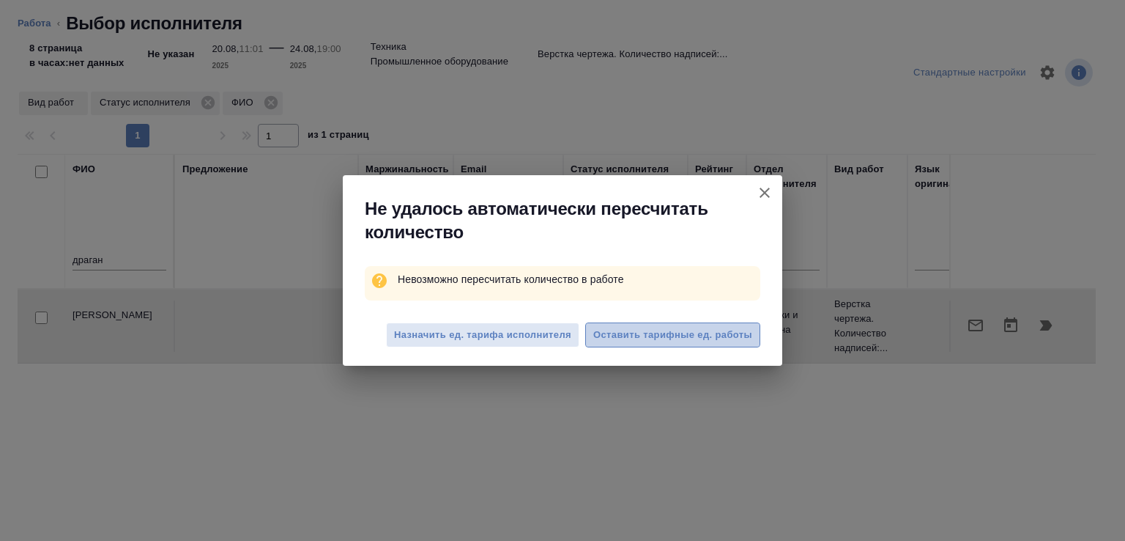
click at [716, 335] on span "Оставить тарифные ед. работы" at bounding box center [672, 335] width 159 height 17
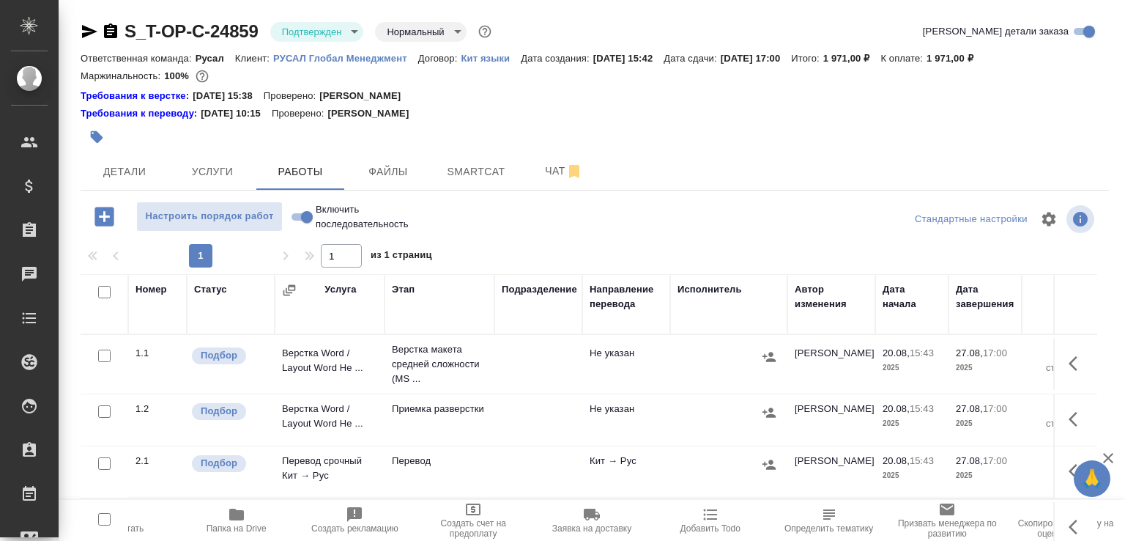
click at [300, 214] on input "Включить последовательность" at bounding box center [307, 217] width 53 height 18
checkbox input "true"
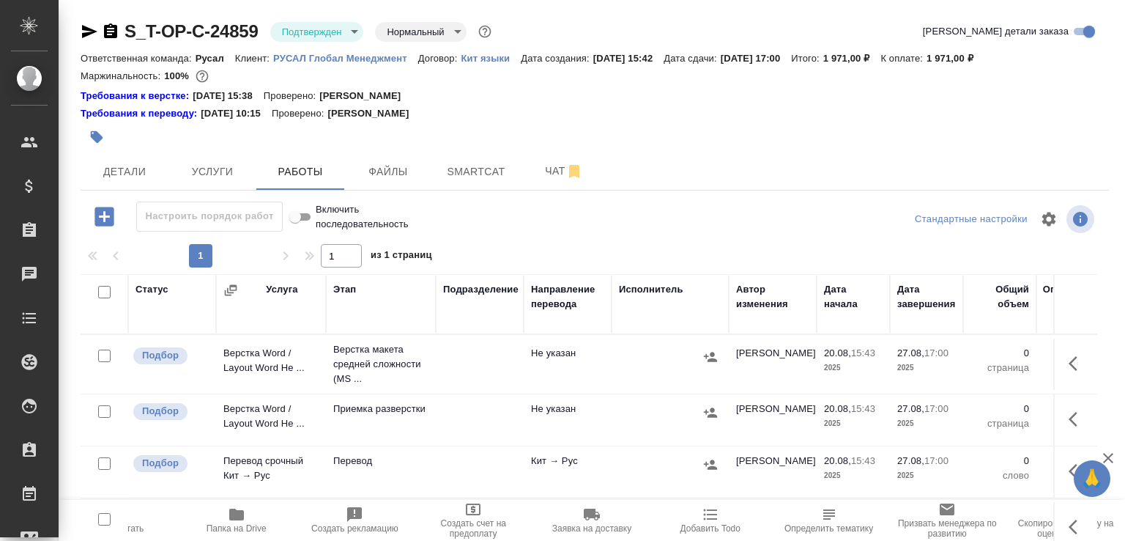
click at [103, 408] on input "checkbox" at bounding box center [104, 411] width 12 height 12
checkbox input "true"
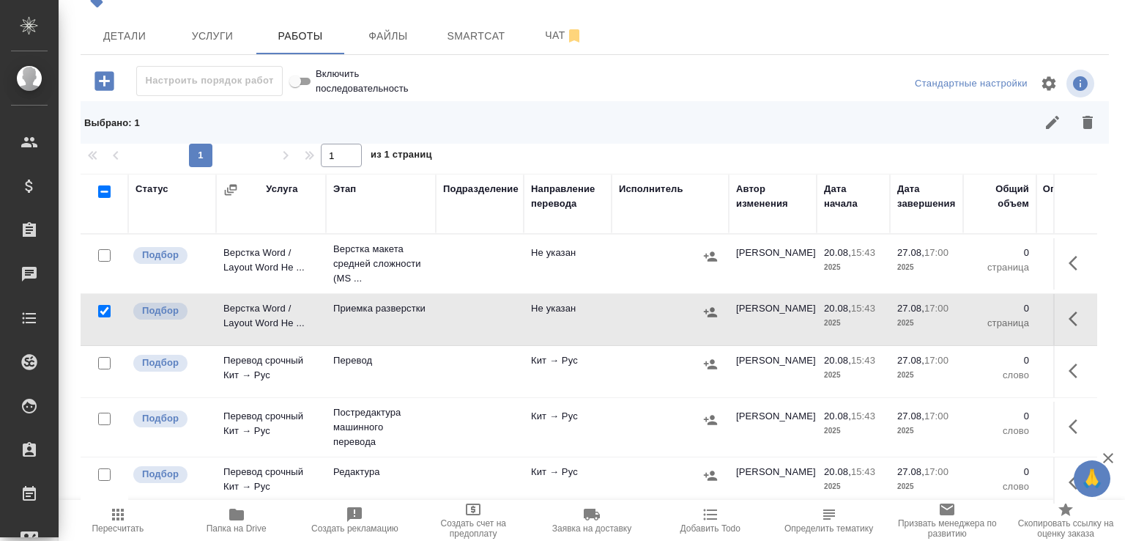
scroll to position [275, 0]
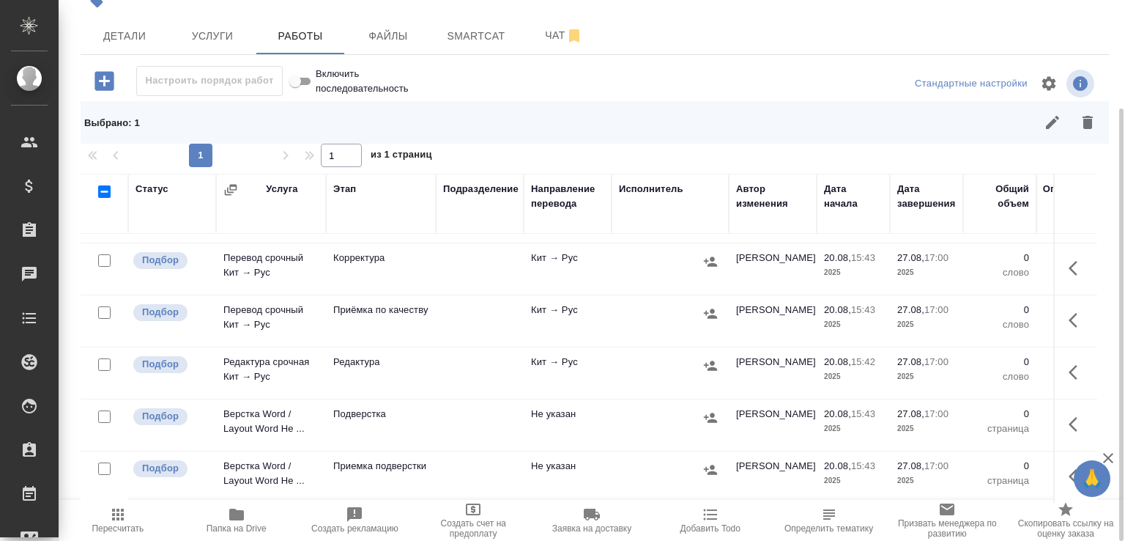
click at [100, 462] on input "checkbox" at bounding box center [104, 468] width 12 height 12
checkbox input "true"
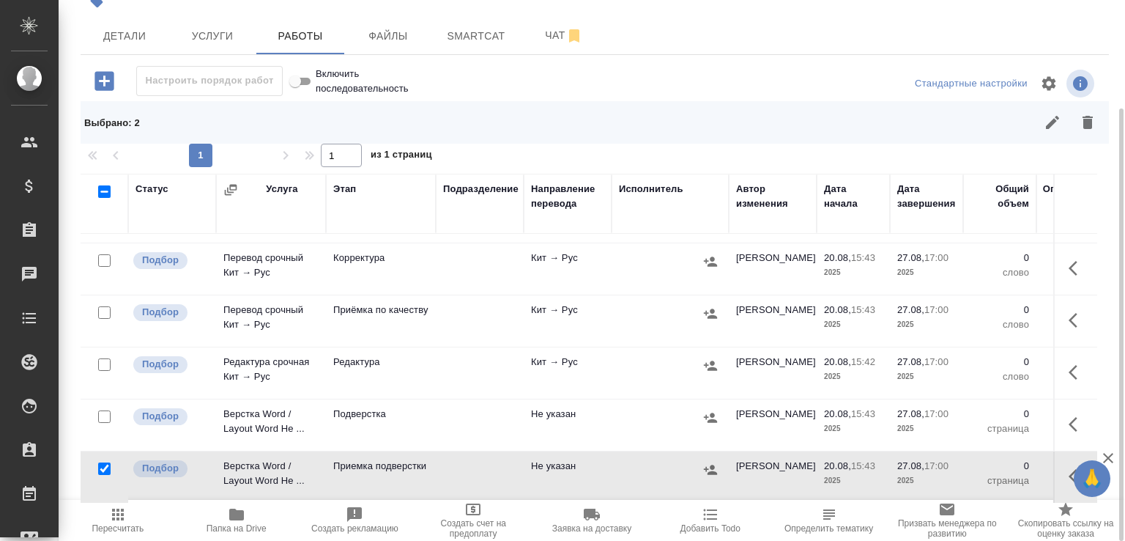
click at [1083, 124] on icon "button" at bounding box center [1088, 123] width 18 height 18
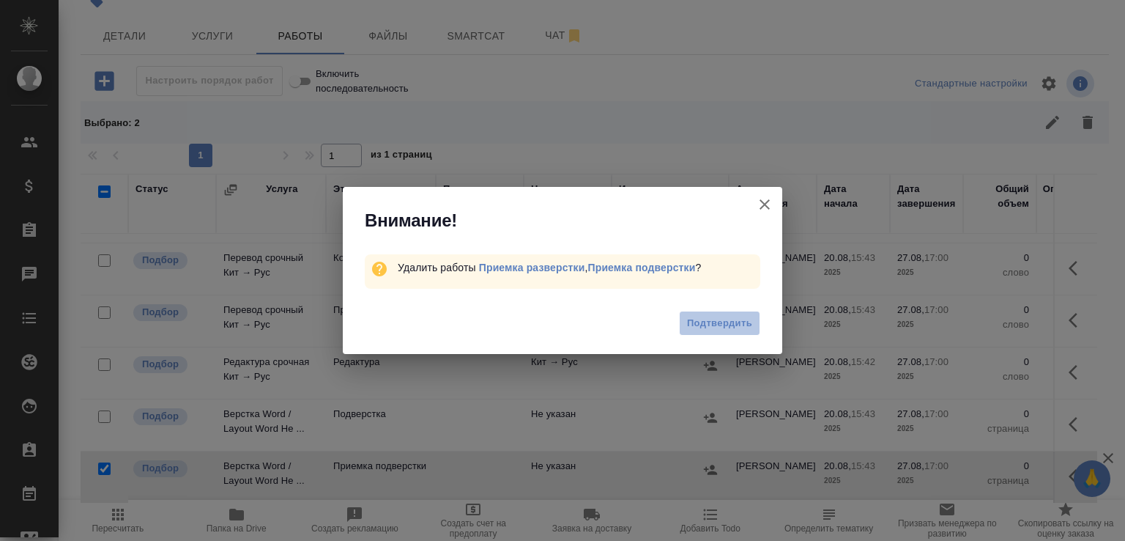
drag, startPoint x: 734, startPoint y: 325, endPoint x: 657, endPoint y: 203, distance: 144.5
click at [734, 326] on span "Подтвердить" at bounding box center [719, 323] width 65 height 17
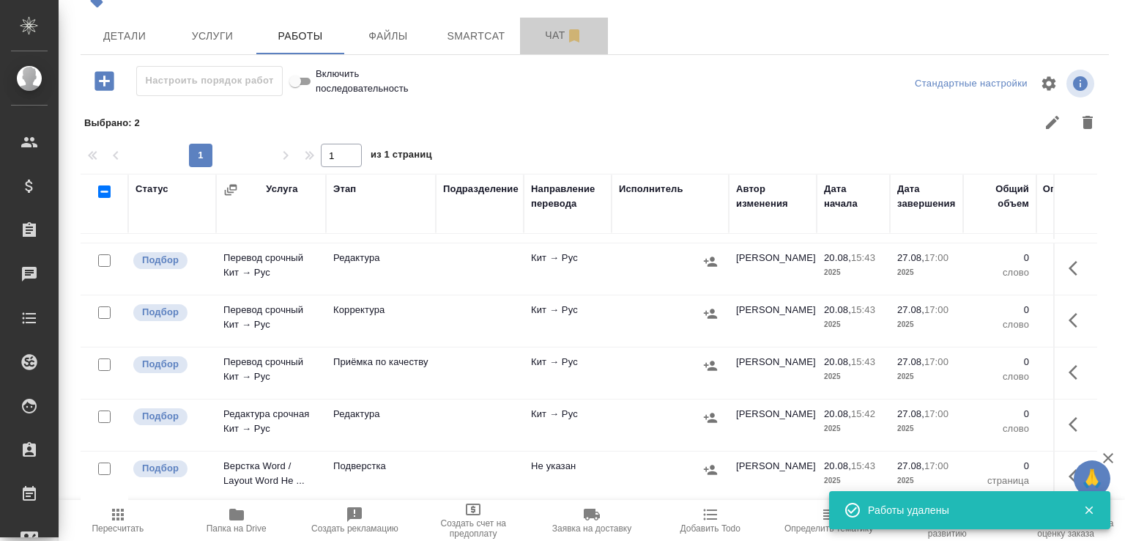
click at [548, 39] on span "Чат" at bounding box center [564, 35] width 70 height 18
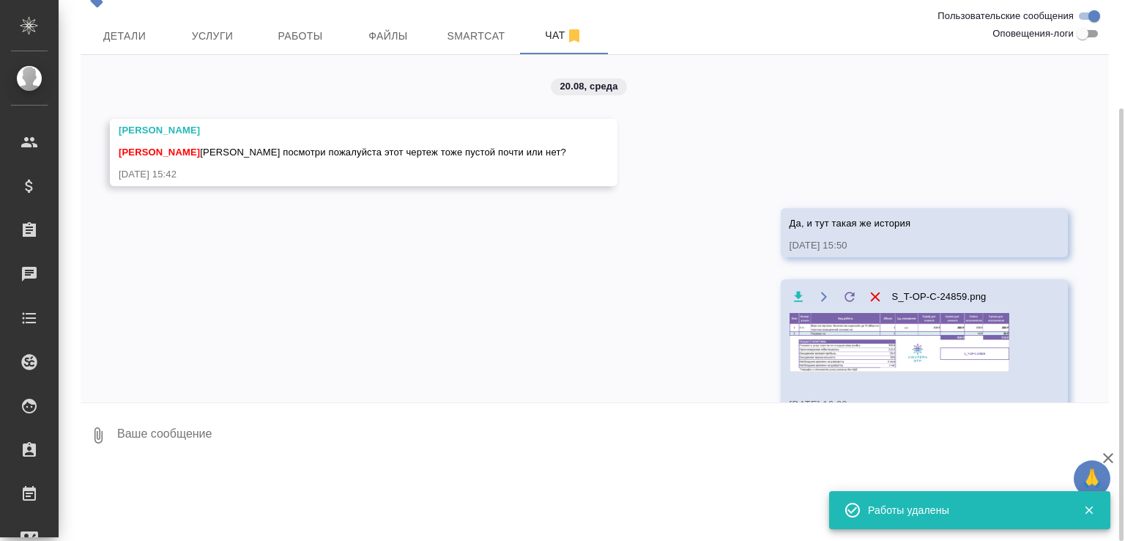
scroll to position [160, 0]
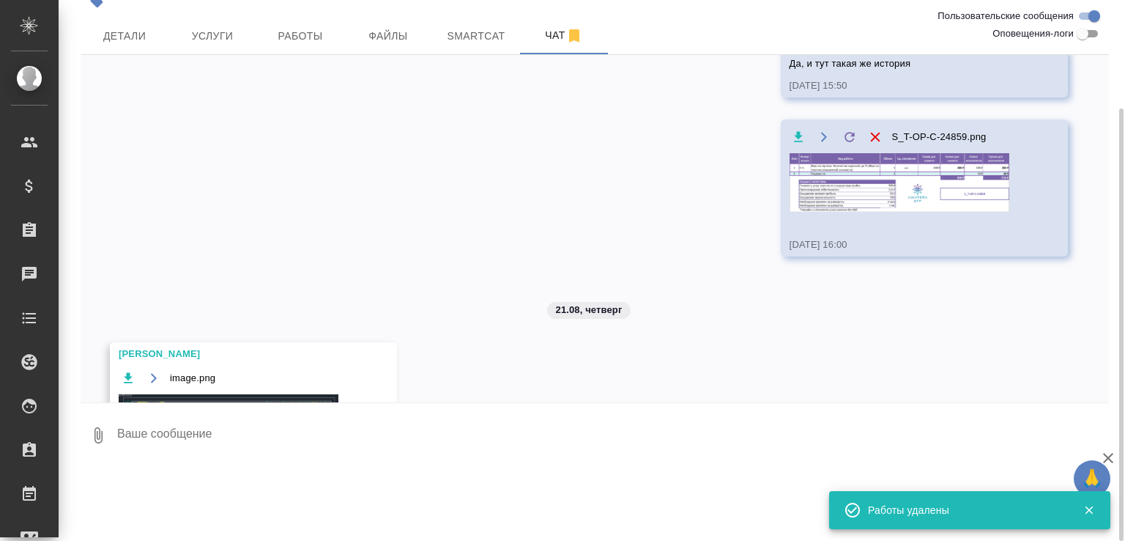
click at [852, 200] on img at bounding box center [900, 182] width 220 height 59
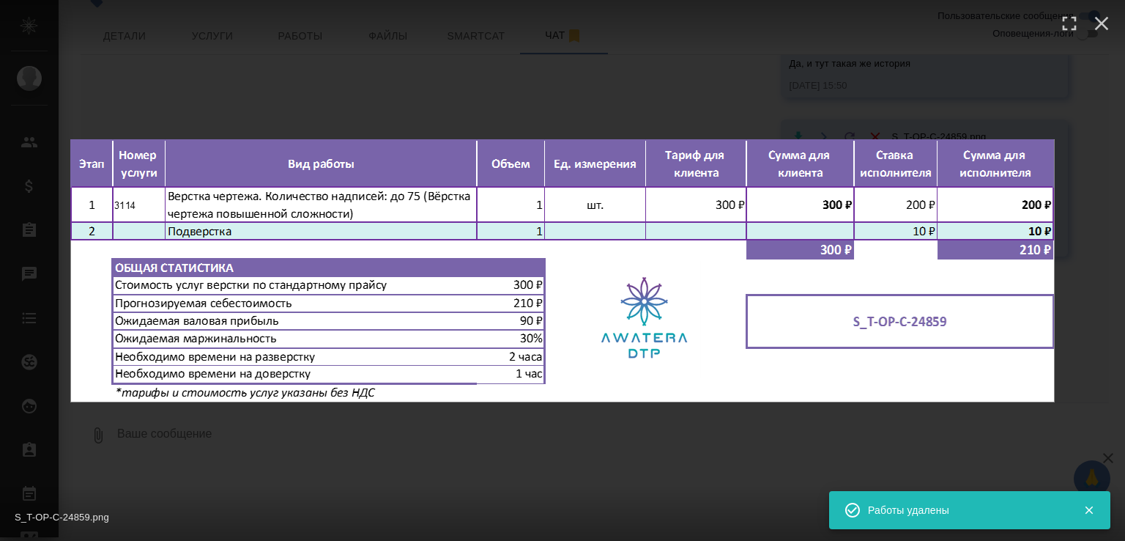
click at [363, 70] on div "S_T-OP-C-24859.png 1 of 1" at bounding box center [562, 270] width 1125 height 541
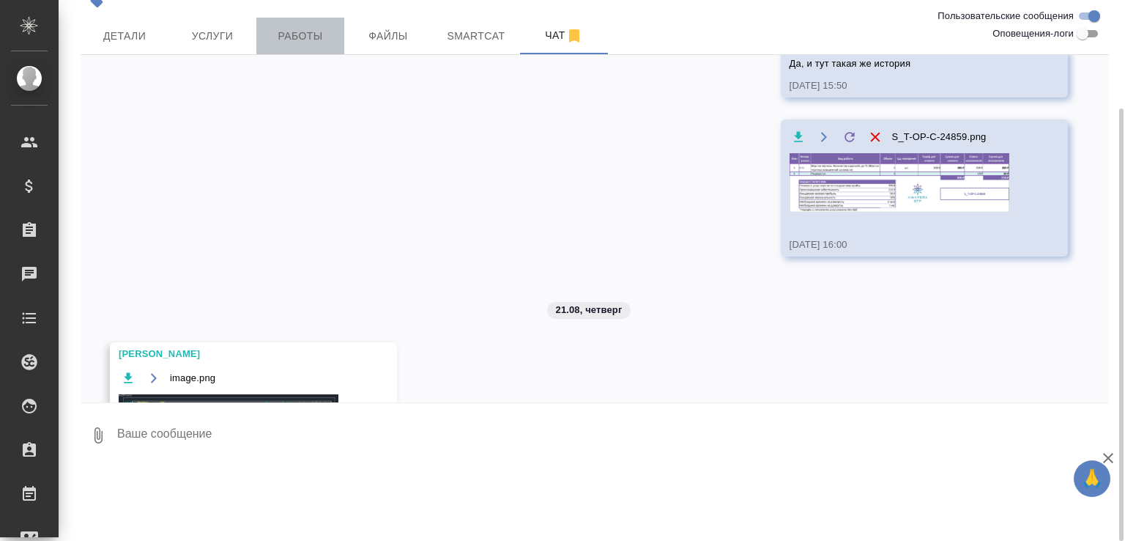
click at [297, 39] on span "Работы" at bounding box center [300, 36] width 70 height 18
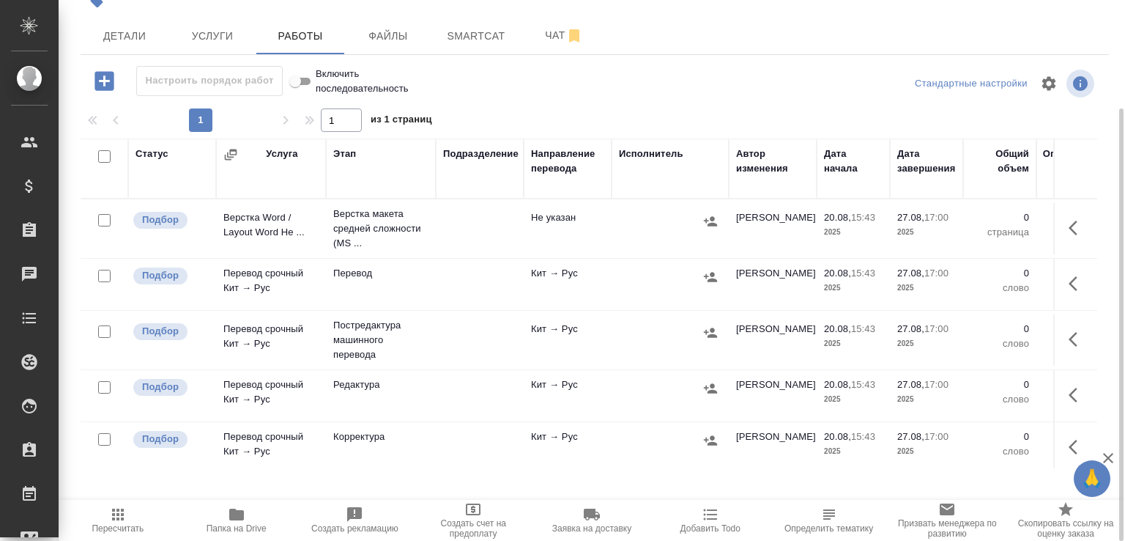
click at [430, 230] on td "Верстка макета средней сложности (MS ..." at bounding box center [381, 228] width 110 height 59
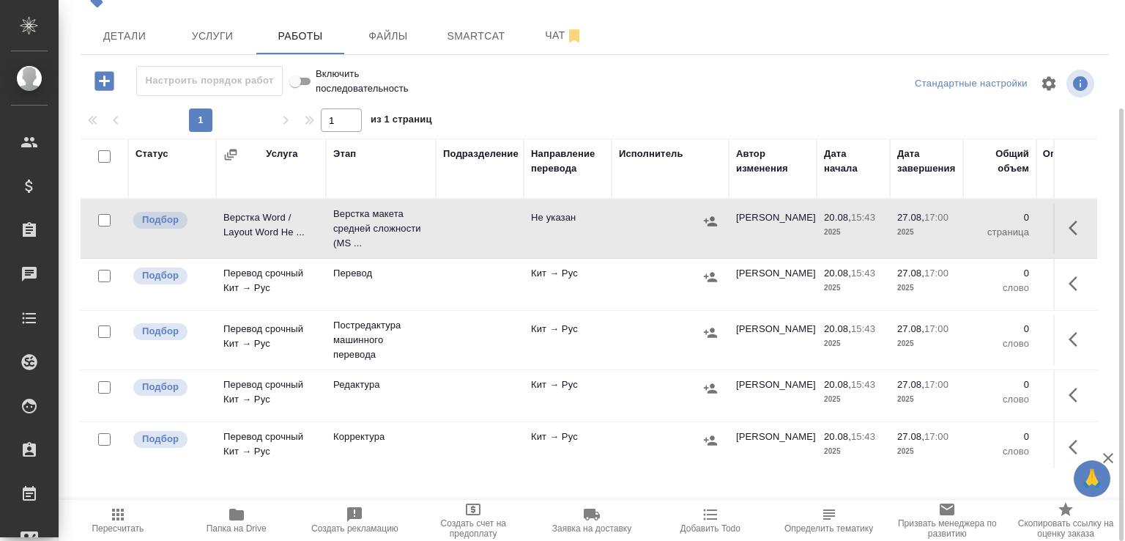
click at [430, 230] on td "Верстка макета средней сложности (MS ..." at bounding box center [381, 228] width 110 height 59
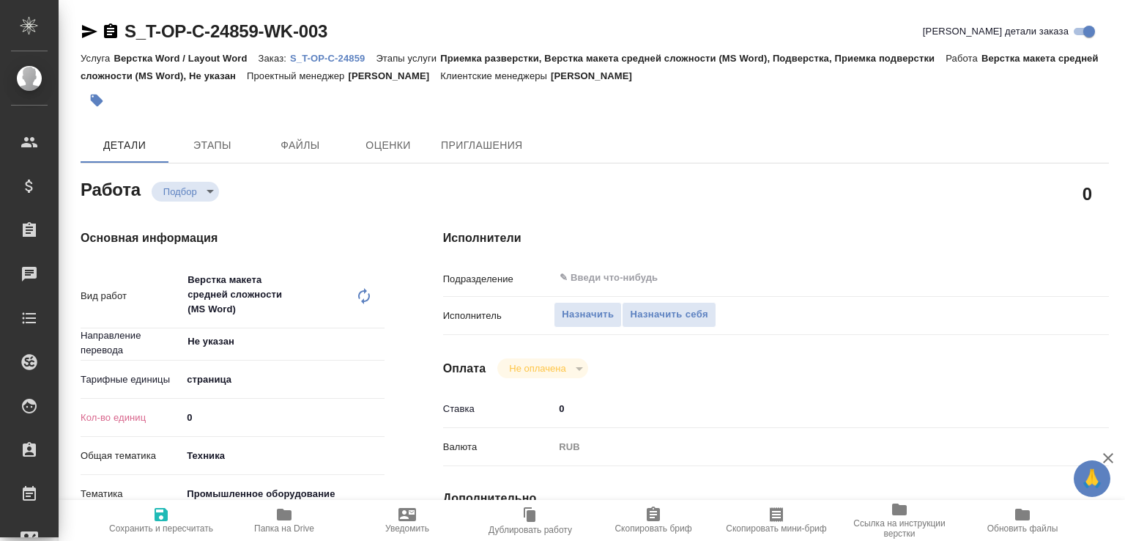
click at [357, 300] on icon at bounding box center [364, 296] width 18 height 18
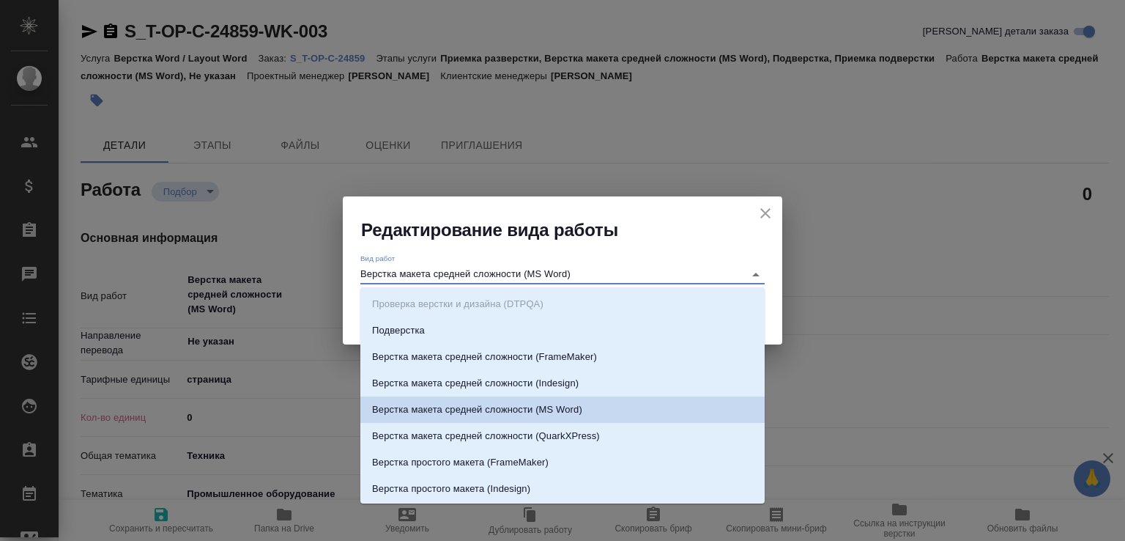
click at [401, 277] on input "Верстка макета средней сложности (MS Word)" at bounding box center [548, 274] width 376 height 18
paste input "чертежа. Количество надписей: до 75"
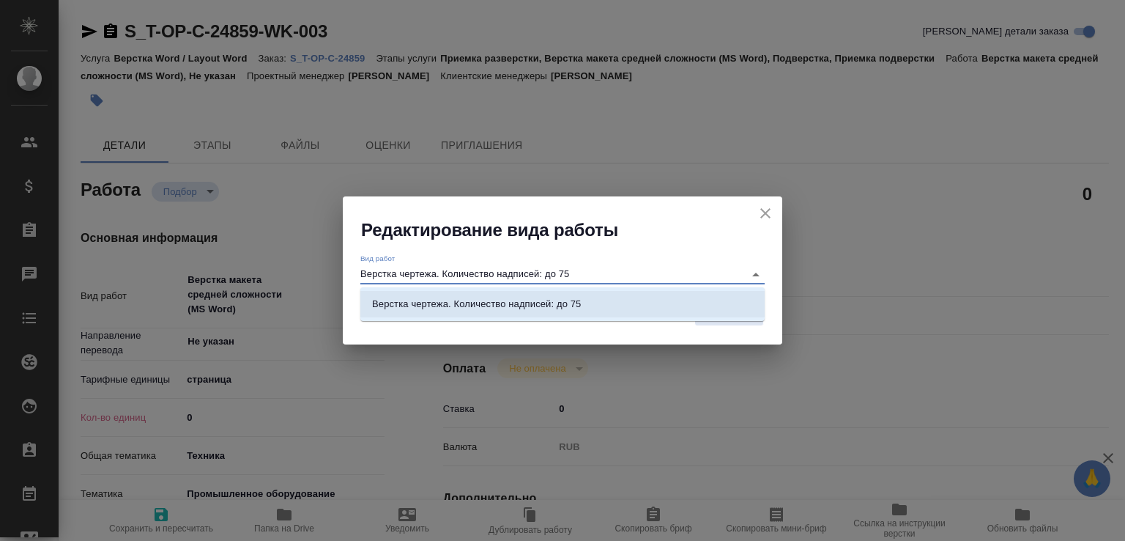
click at [656, 305] on li "Верстка чертежа. Количество надписей: до 75" at bounding box center [562, 304] width 404 height 26
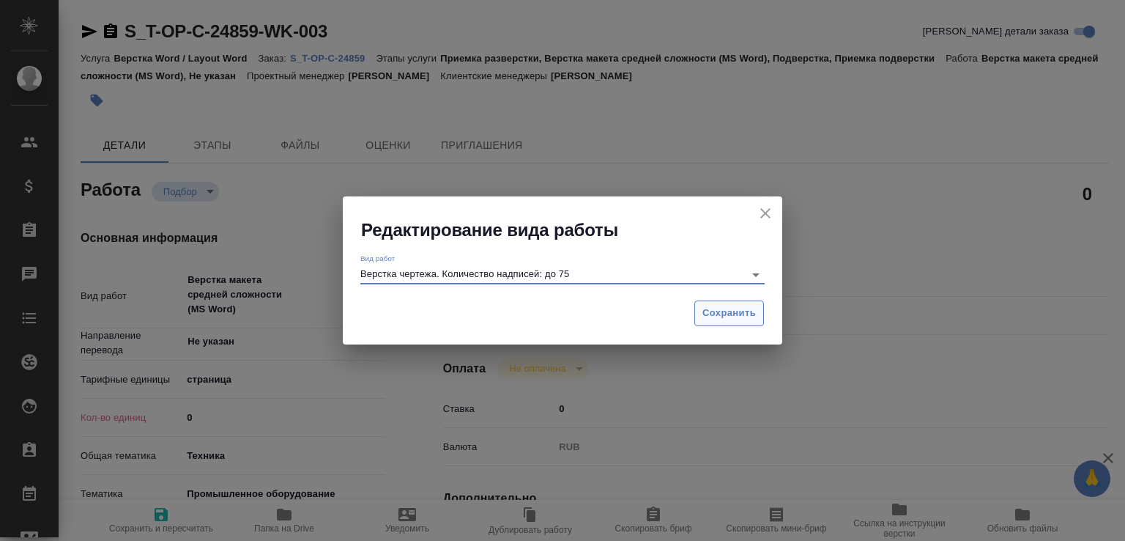
type input "Верстка чертежа. Количество надписей: до 75"
click at [741, 316] on span "Сохранить" at bounding box center [728, 313] width 53 height 17
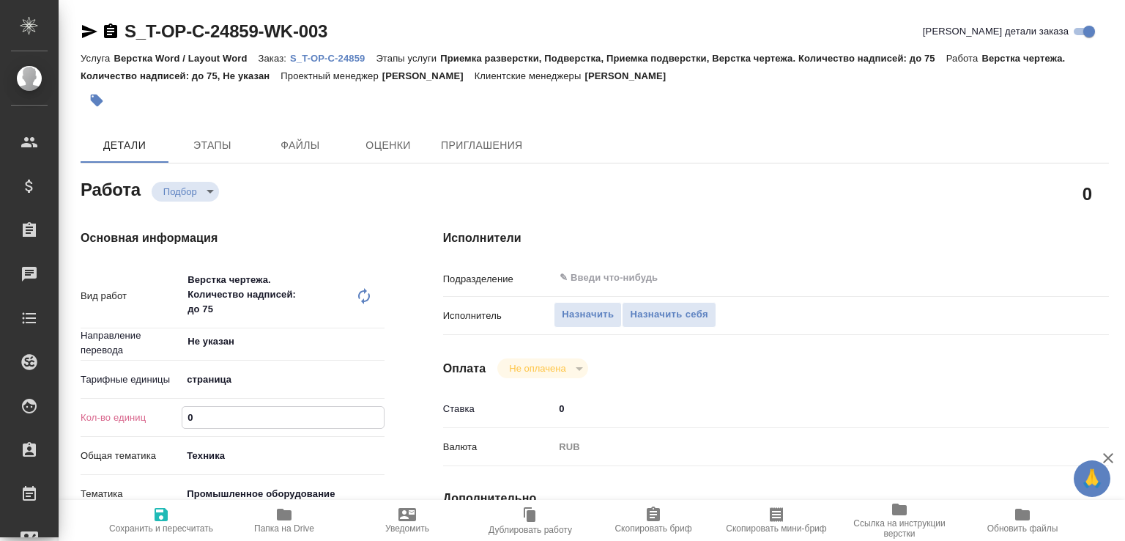
click at [174, 404] on div "Кол-во единиц 0" at bounding box center [233, 417] width 304 height 26
type textarea "x"
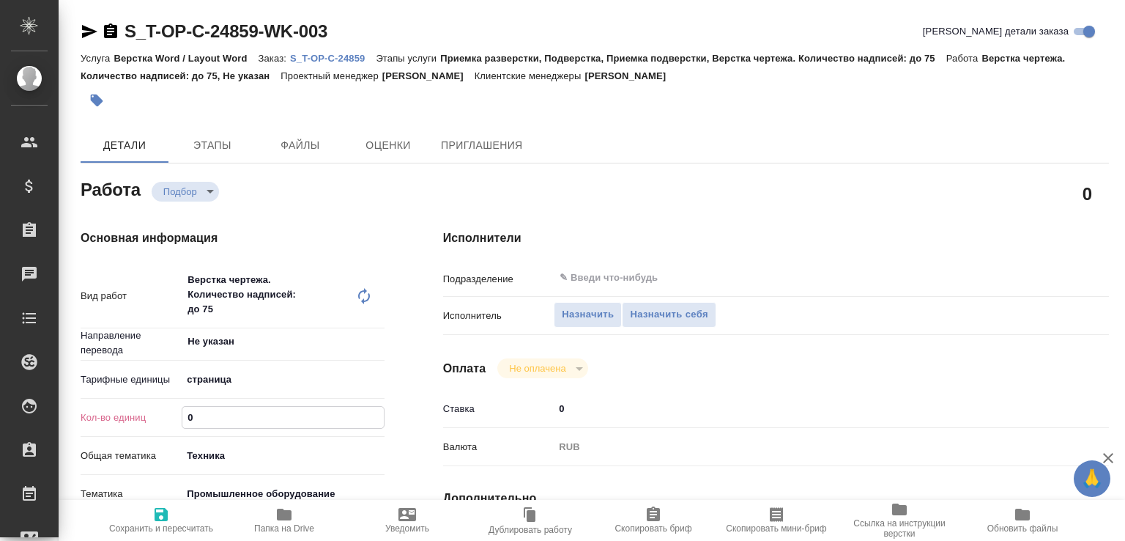
type textarea "x"
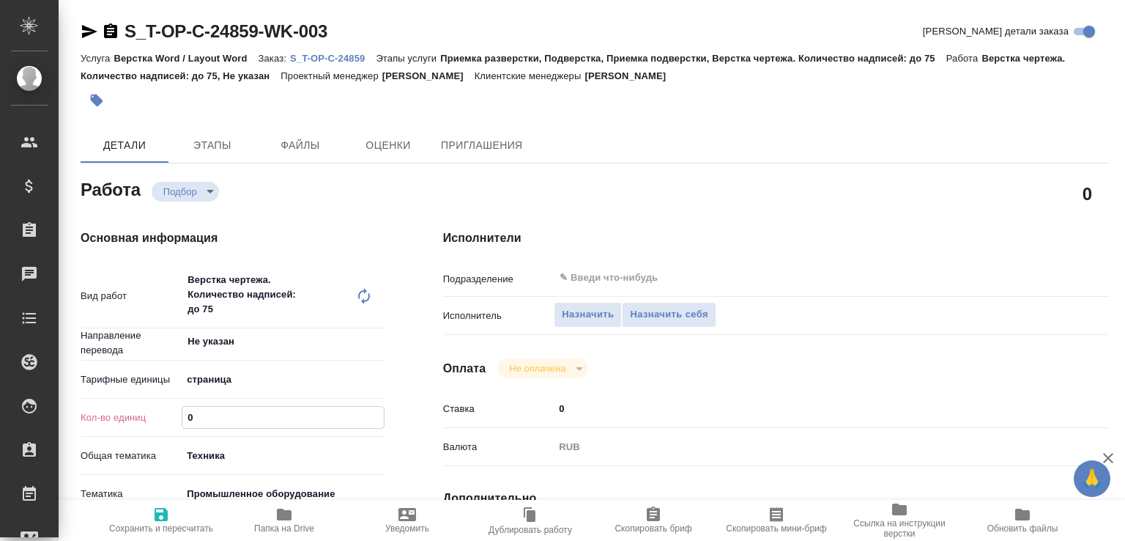
type textarea "x"
type input "1"
type textarea "x"
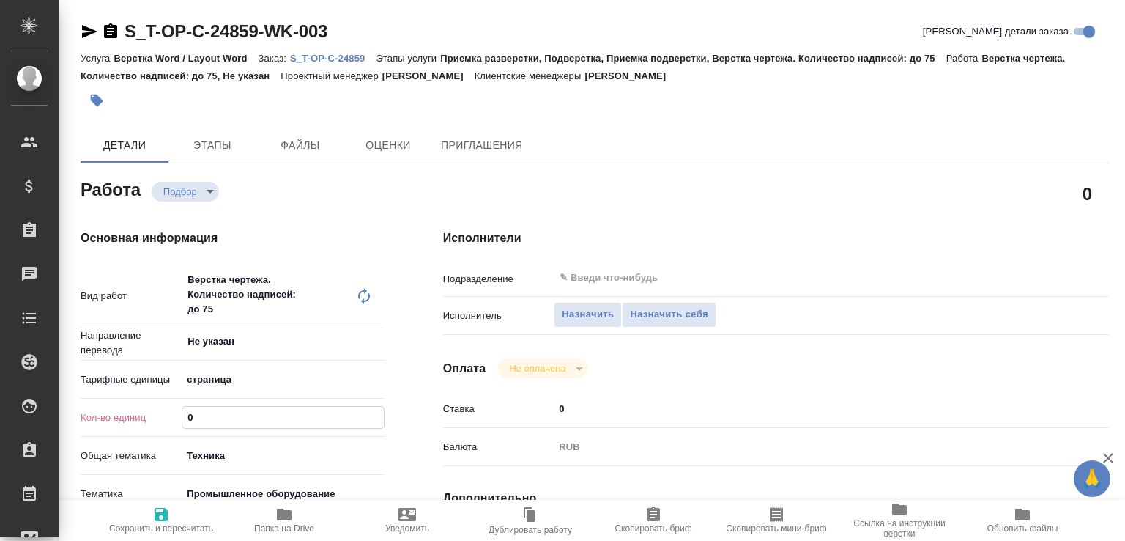
type textarea "x"
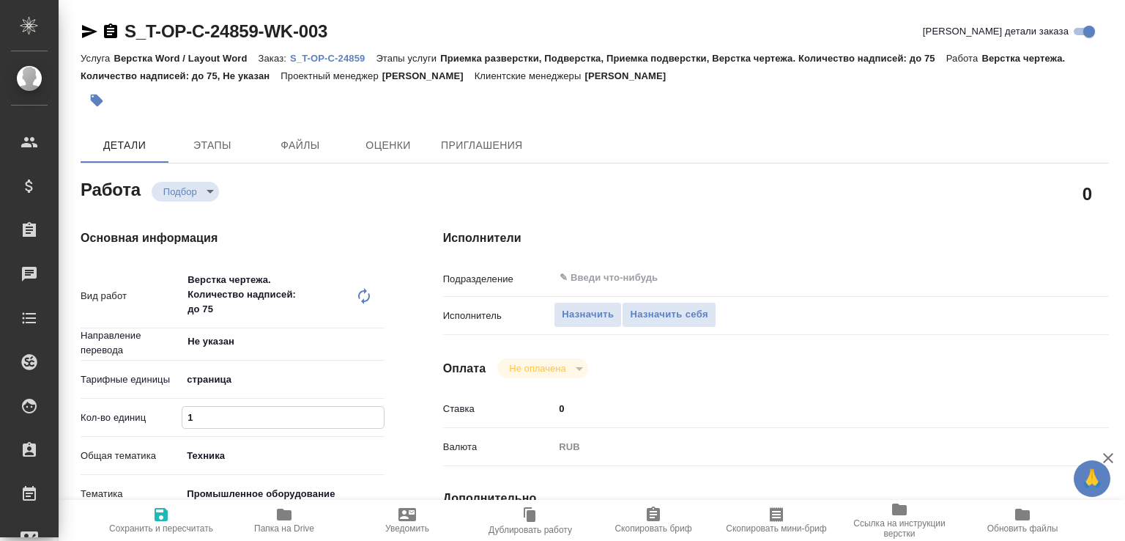
type textarea "x"
type input "1"
click at [179, 509] on span "Сохранить и пересчитать" at bounding box center [160, 519] width 105 height 28
type textarea "x"
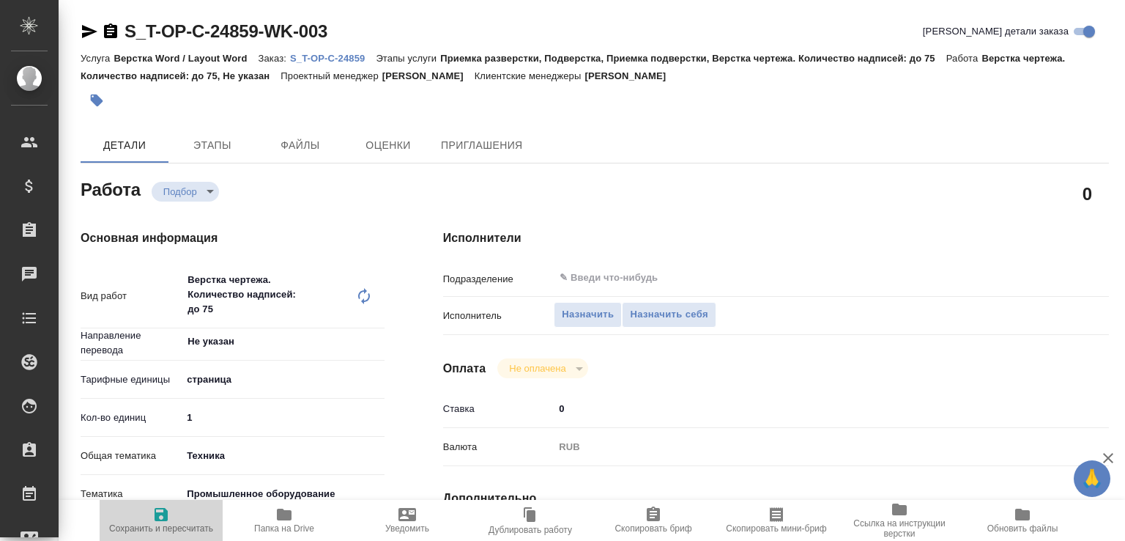
type textarea "x"
type input "recruiting"
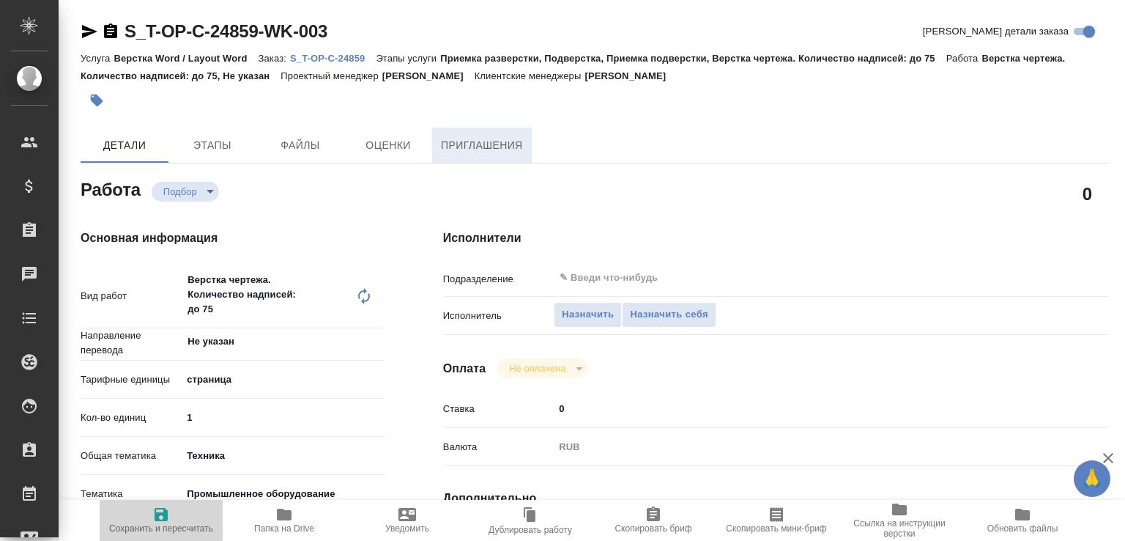
type textarea "Верстка чертежа. Количество надписей: до 75"
type textarea "x"
type input "Не указан"
type input "5a8b1489cc6b4906c91bfdb2"
type input "1"
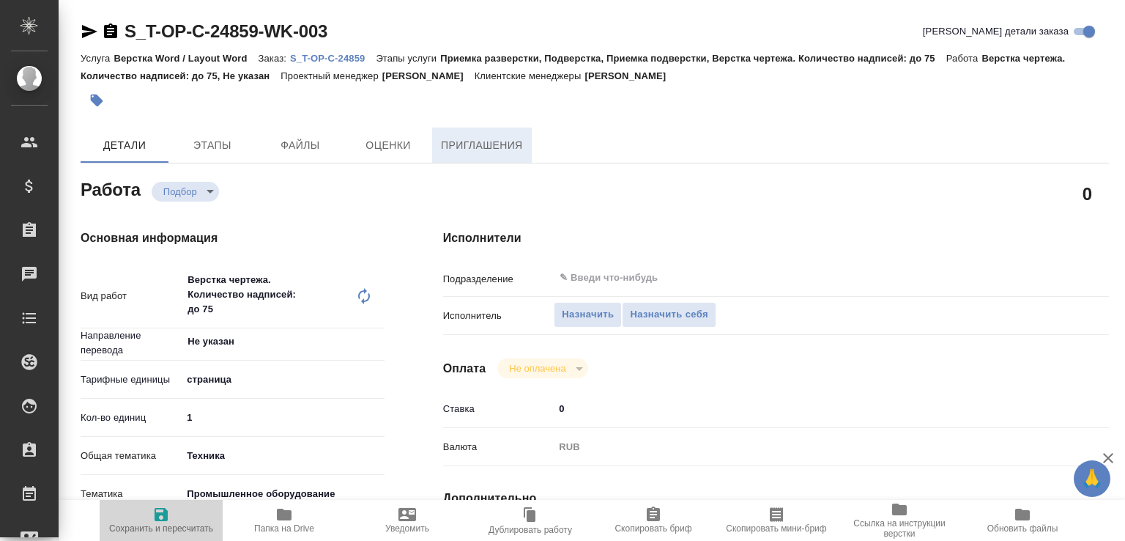
type input "tech"
type input "5f647205b73bc97568ca66bc"
type input "20.08.2025 15:43"
type input "[DATE] 17:00"
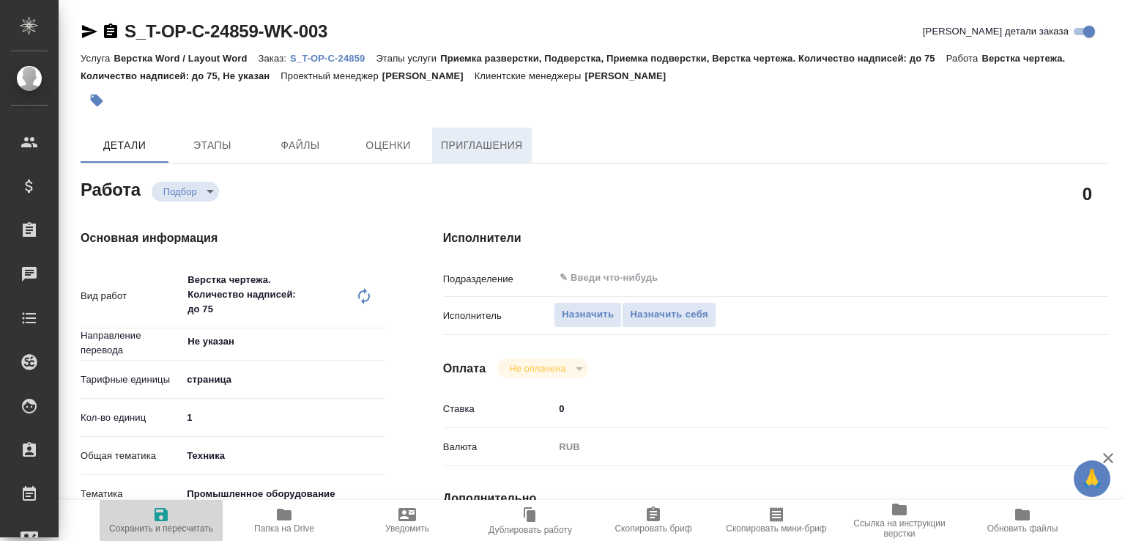
type input "notPayed"
type input "0"
type input "RUB"
type input "[PERSON_NAME]"
type textarea "x"
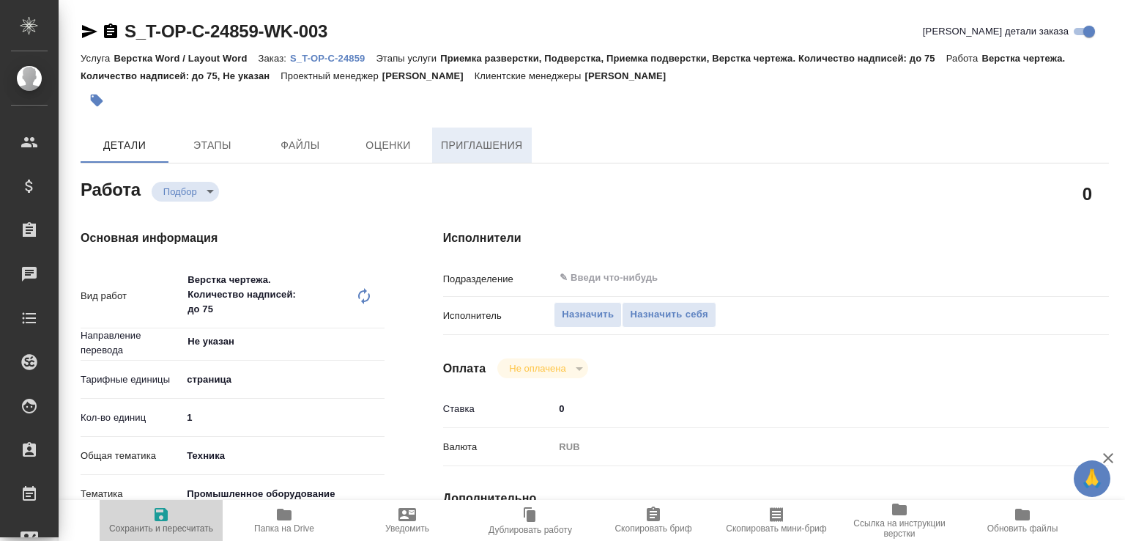
type textarea "/Clients/Т-ОП-С_Русал Глобал Менеджмент/Orders/S_T-OP-C-24859/DTP/S_T-OP-C-2485…"
type textarea "x"
type input "S_T-OP-C-24859"
type input "Т-ОП-С-46490"
type input "Верстка Word / Layout Word"
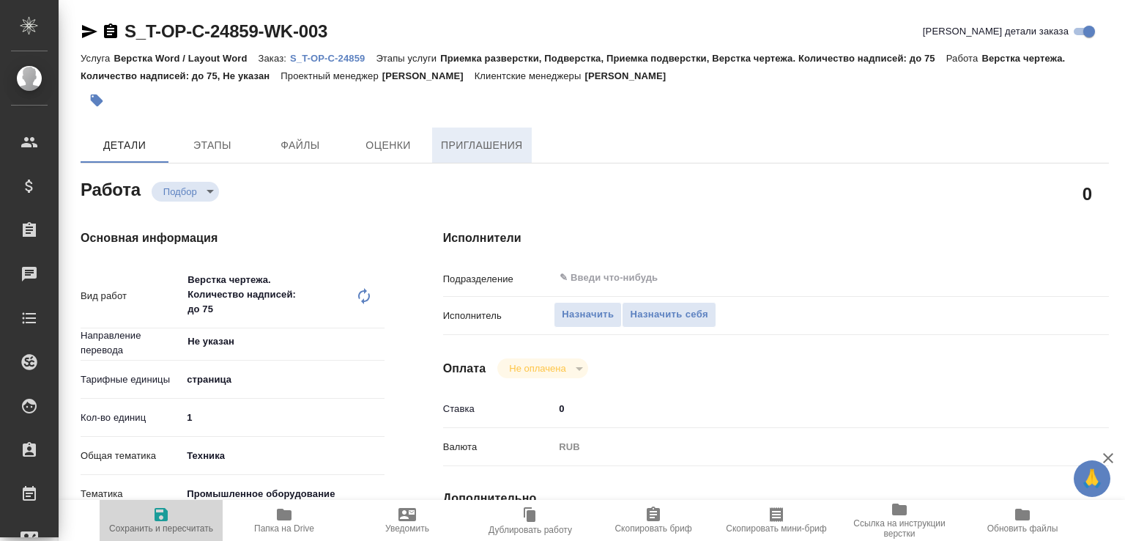
type input "Приемка разверстки, Подверстка, Приемка подверстки, Верстка чертежа. Количество…"
type input "[PERSON_NAME]"
type input "/Clients/Т-ОП-С_Русал Глобал Менеджмент/Orders/S_T-OP-C-24859"
type textarea "x"
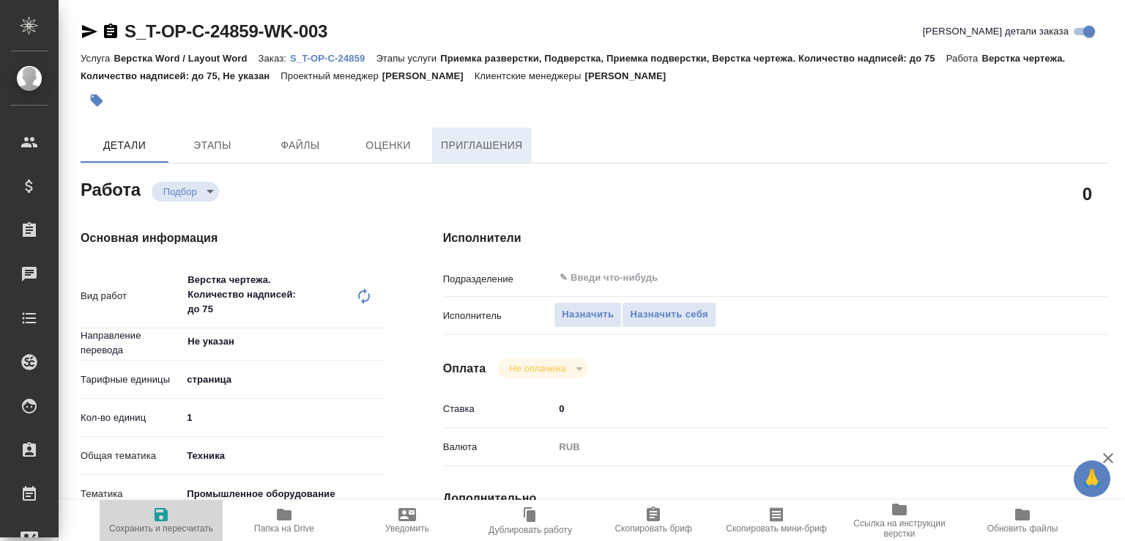
type textarea "x"
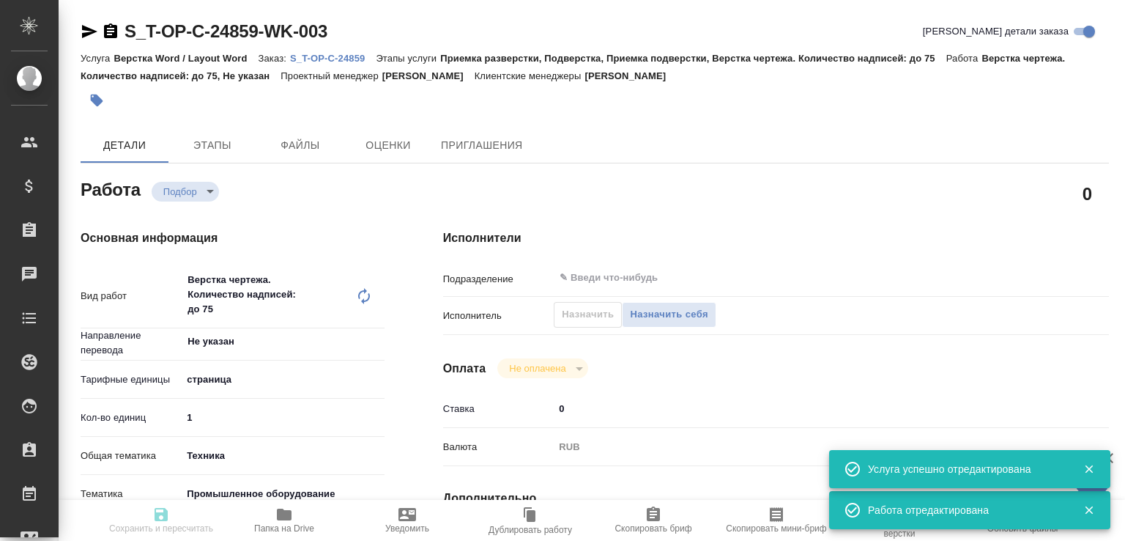
type textarea "x"
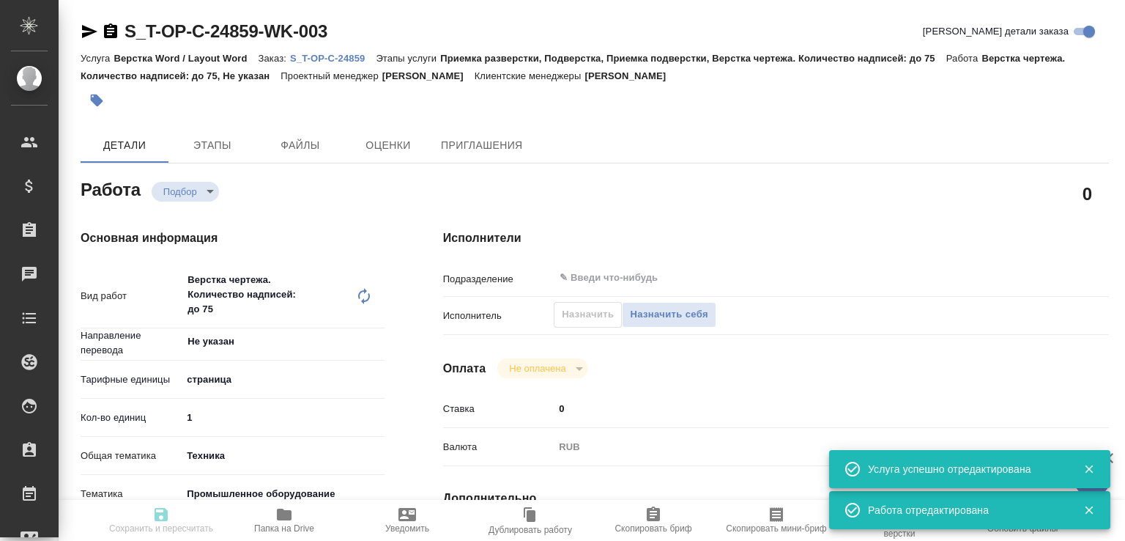
type textarea "x"
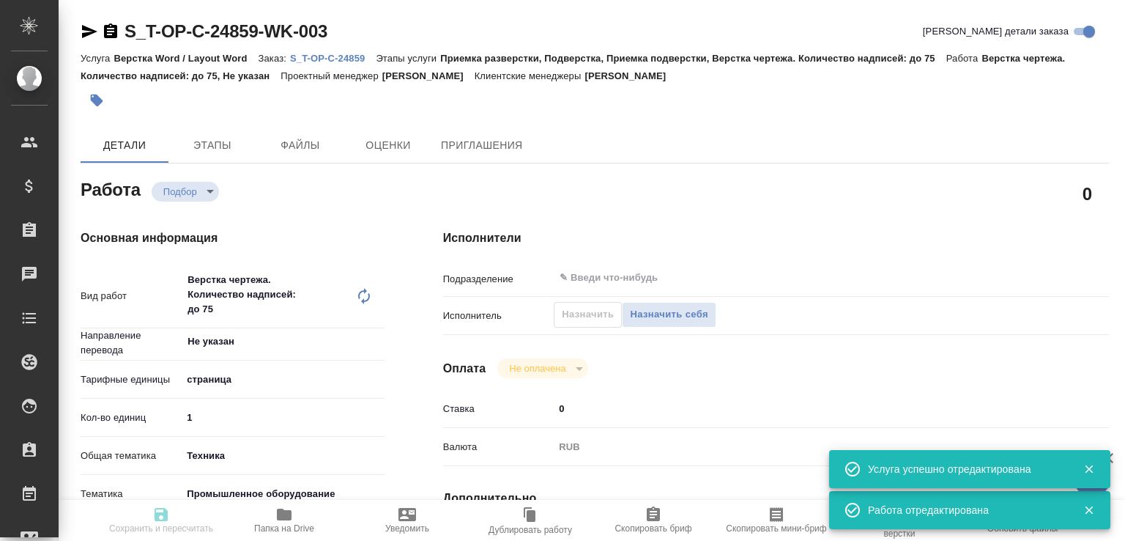
type textarea "x"
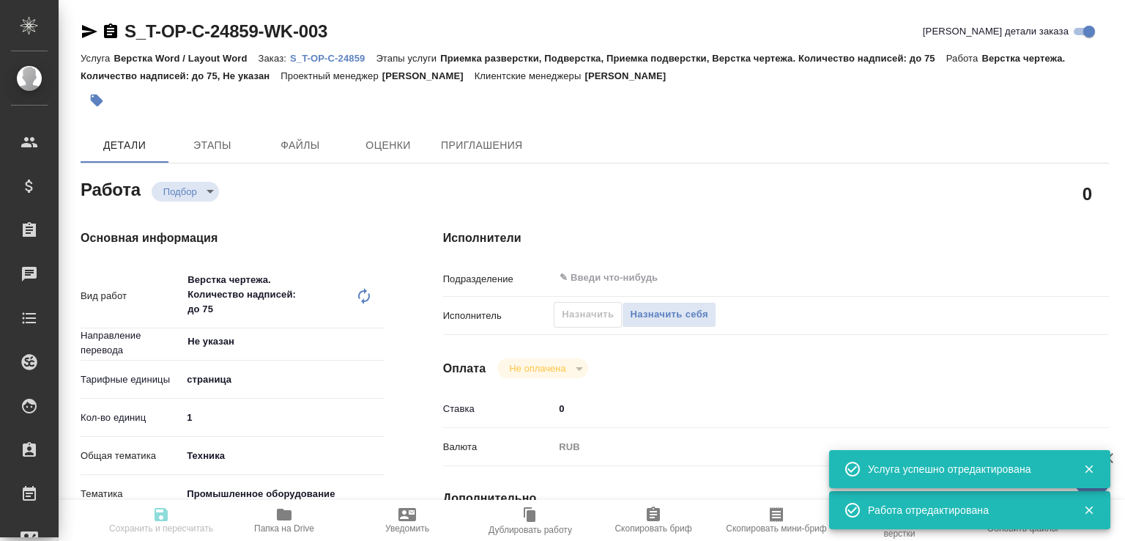
type input "recruiting"
type textarea "Верстка чертежа. Количество надписей: до 75"
type textarea "x"
type input "Не указан"
type input "5a8b1489cc6b4906c91bfdb2"
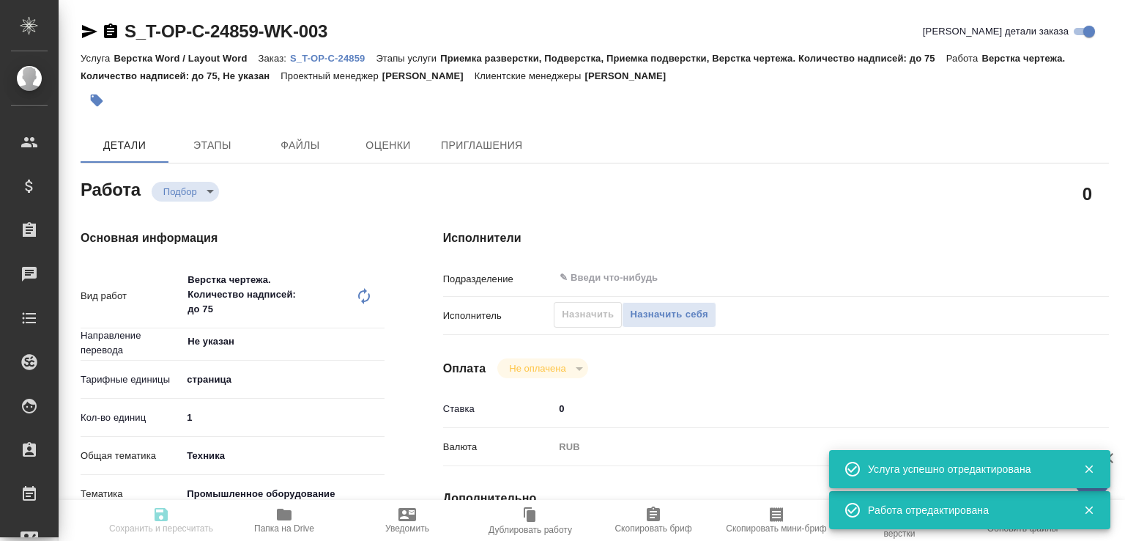
type input "1"
type input "tech"
type input "5f647205b73bc97568ca66bc"
type input "20.08.2025 15:43"
type input "[DATE] 17:00"
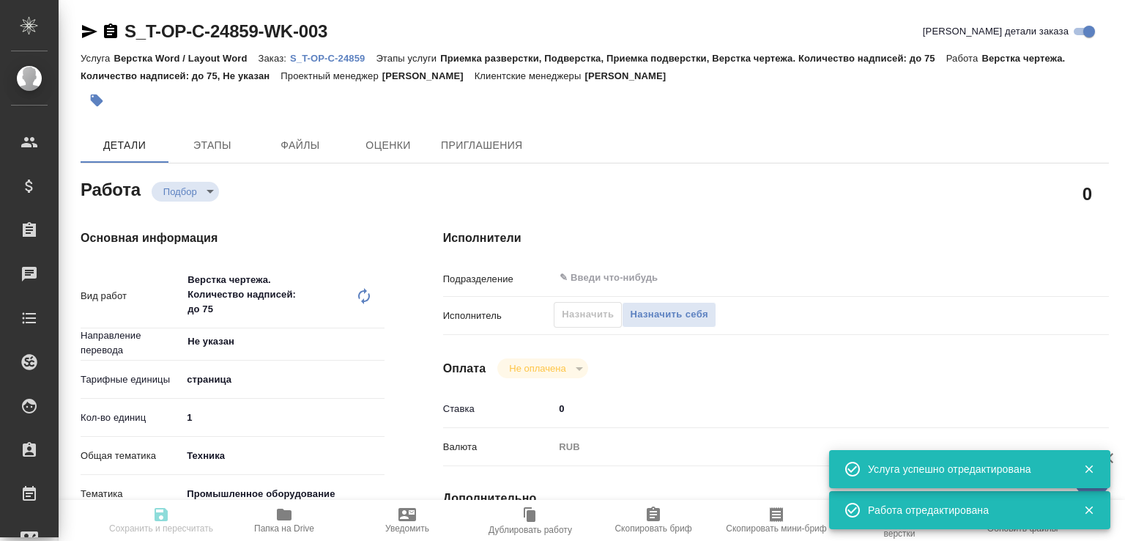
type input "[DATE] 17:00"
type input "notPayed"
type input "0"
type input "RUB"
type input "[PERSON_NAME]"
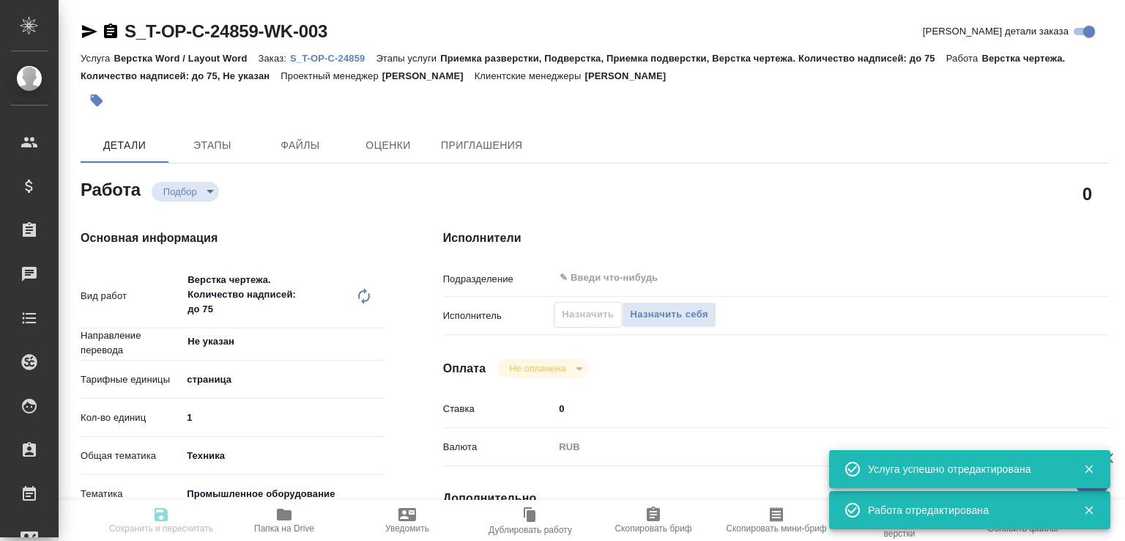
type textarea "x"
type textarea "/Clients/Т-ОП-С_Русал Глобал Менеджмент/Orders/S_T-OP-C-24859/DTP/S_T-OP-C-2485…"
type textarea "x"
type input "S_T-OP-C-24859"
type input "Т-ОП-С-46490"
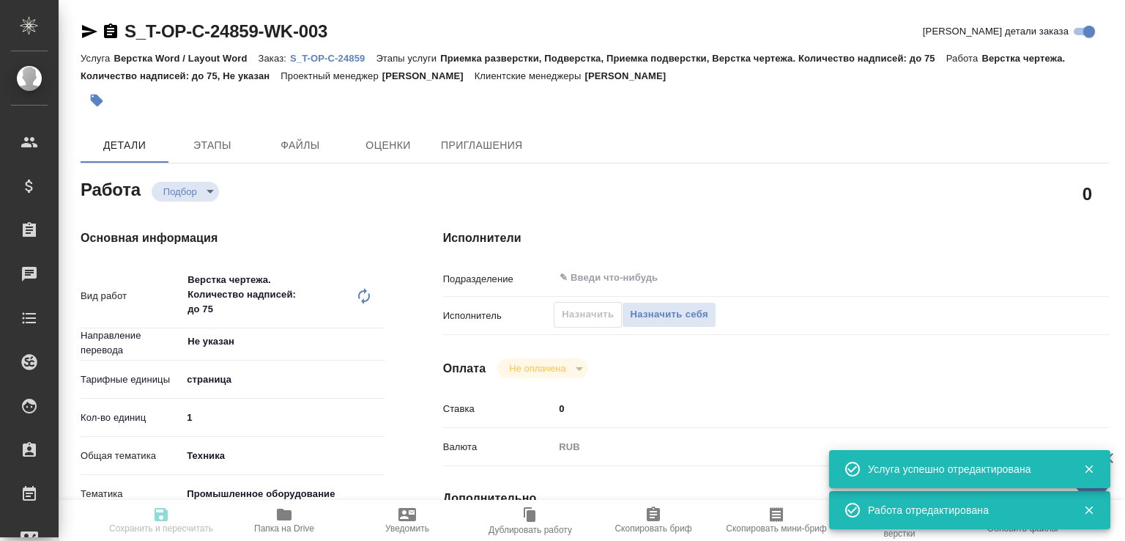
type input "Верстка Word / Layout Word"
type input "Приемка разверстки, Подверстка, Приемка подверстки, Верстка чертежа. Количество…"
type input "[PERSON_NAME]"
type input "/Clients/Т-ОП-С_Русал Глобал Менеджмент/Orders/S_T-OP-C-24859"
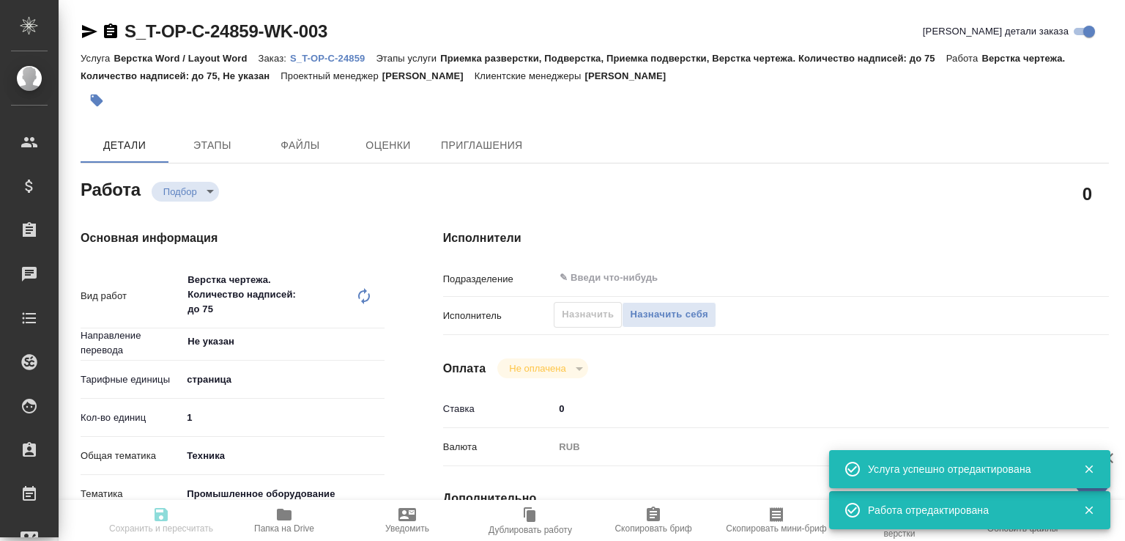
type textarea "x"
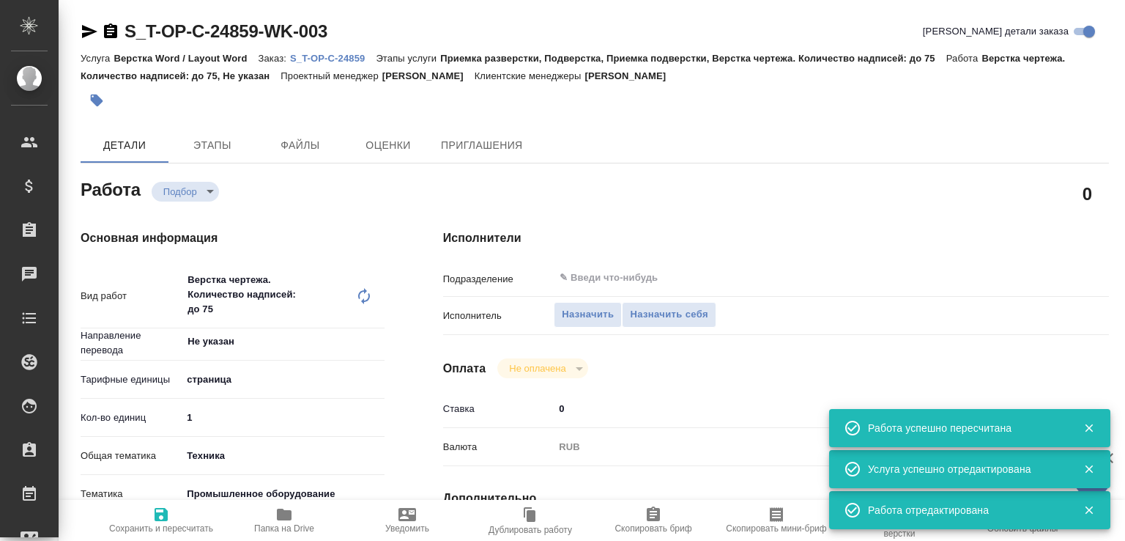
type textarea "x"
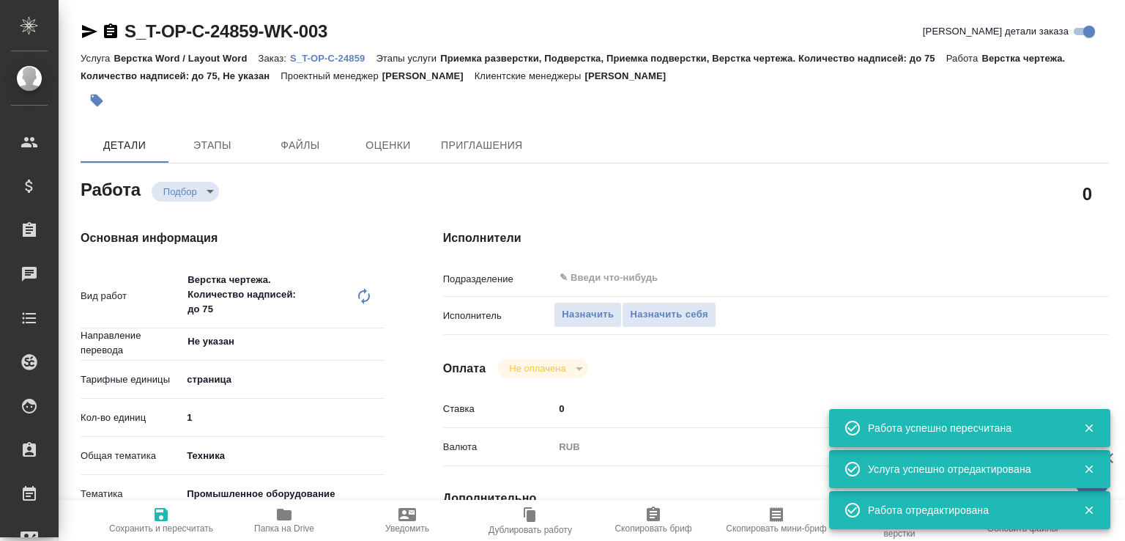
type textarea "x"
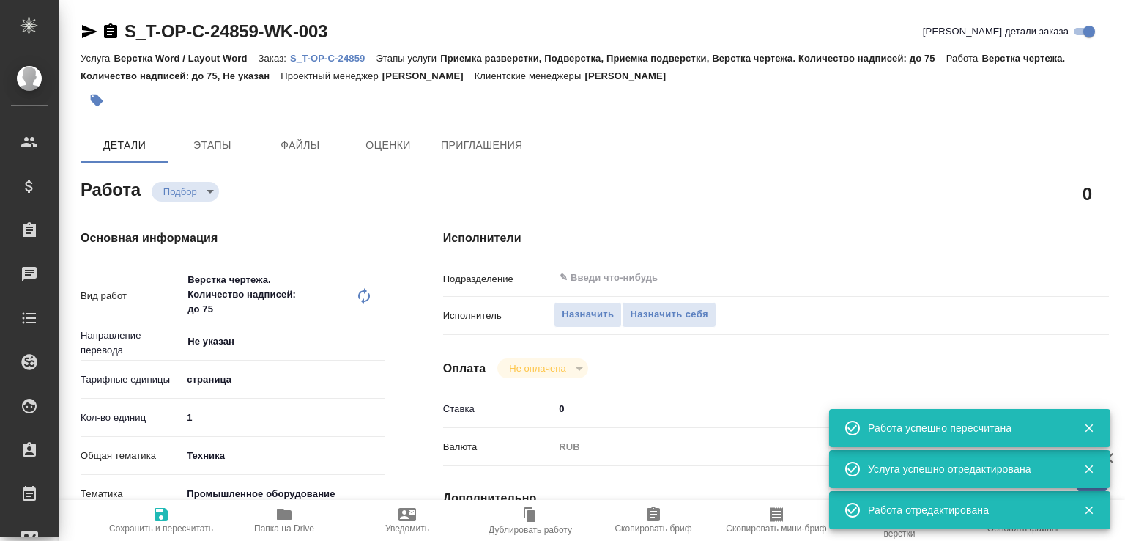
type textarea "x"
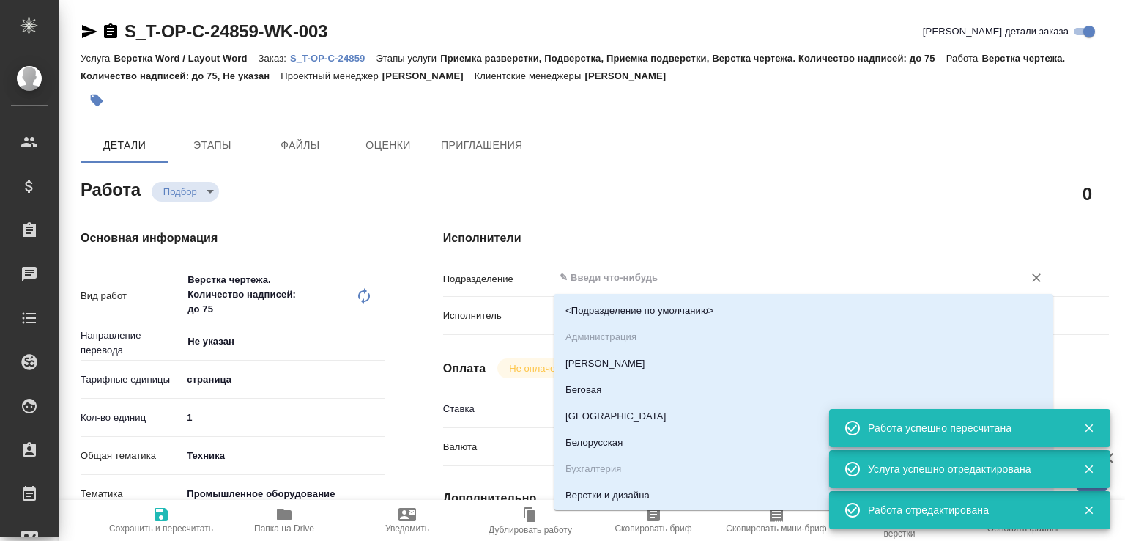
click at [582, 286] on input "text" at bounding box center [779, 278] width 442 height 18
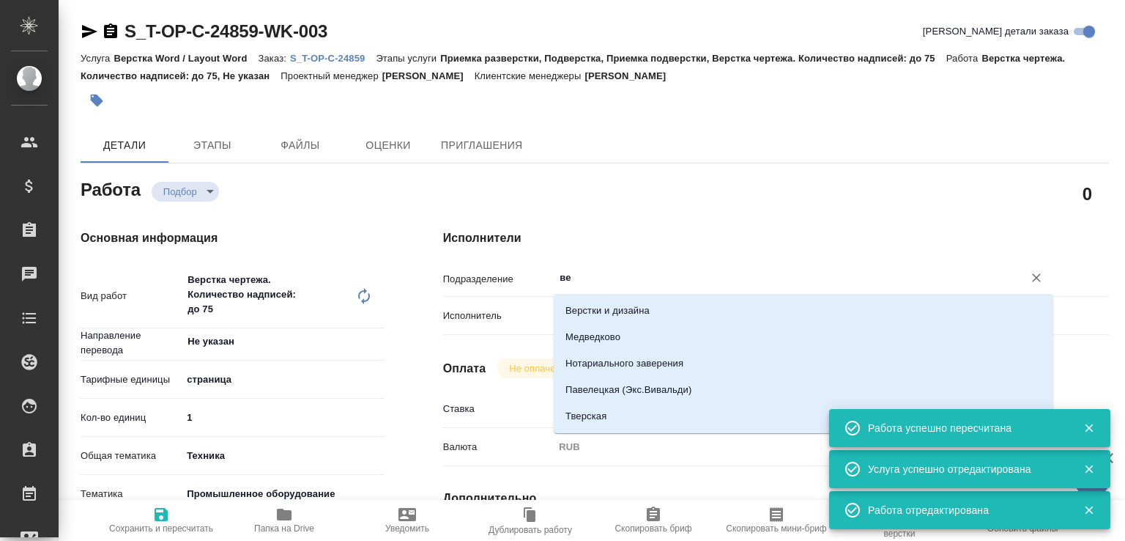
type input "вер"
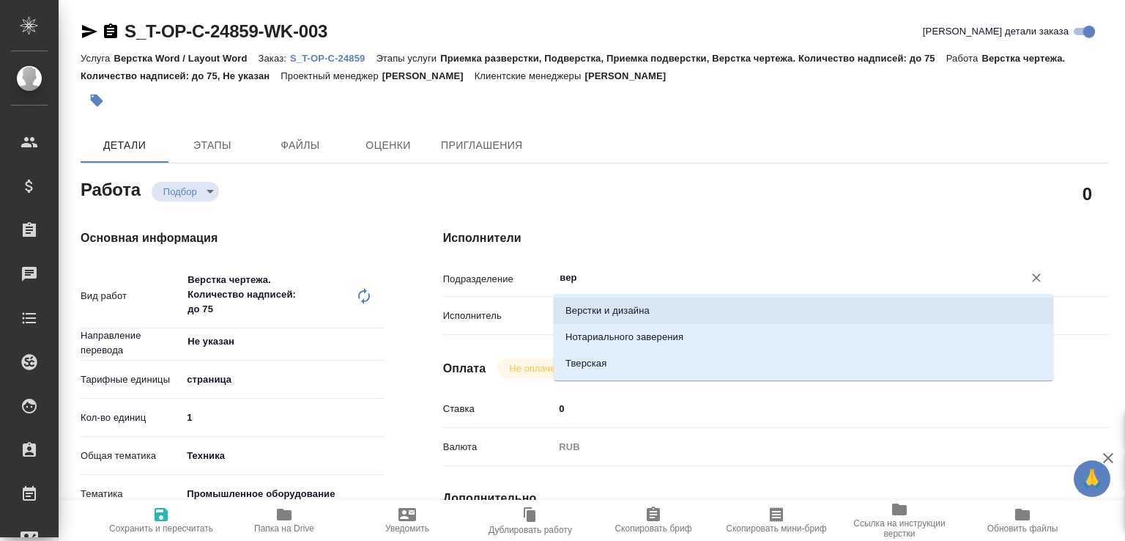
click at [585, 305] on li "Верстки и дизайна" at bounding box center [804, 310] width 500 height 26
type textarea "x"
type input "Верстки и дизайна"
type textarea "x"
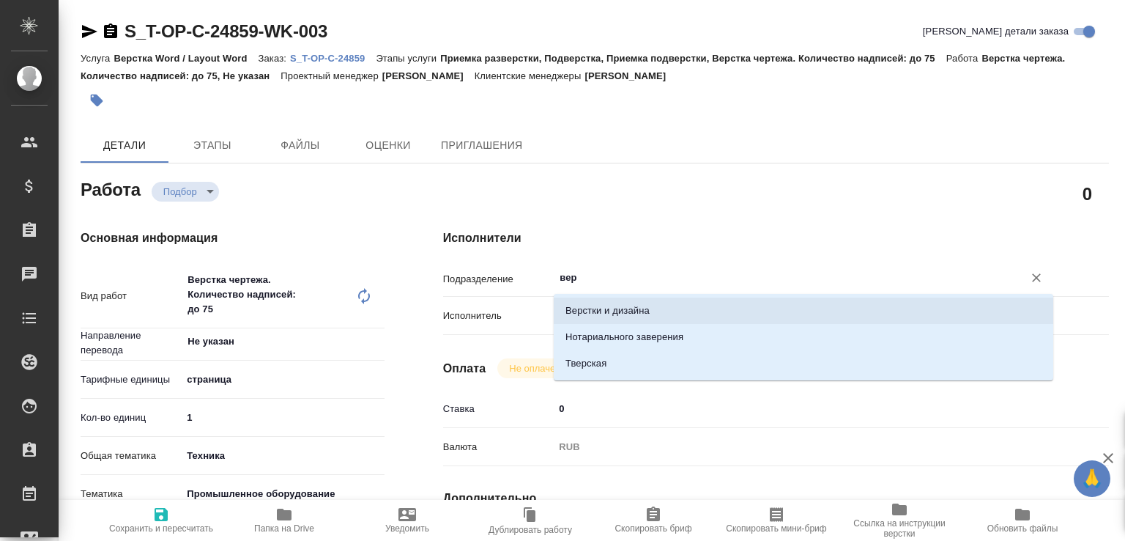
type textarea "x"
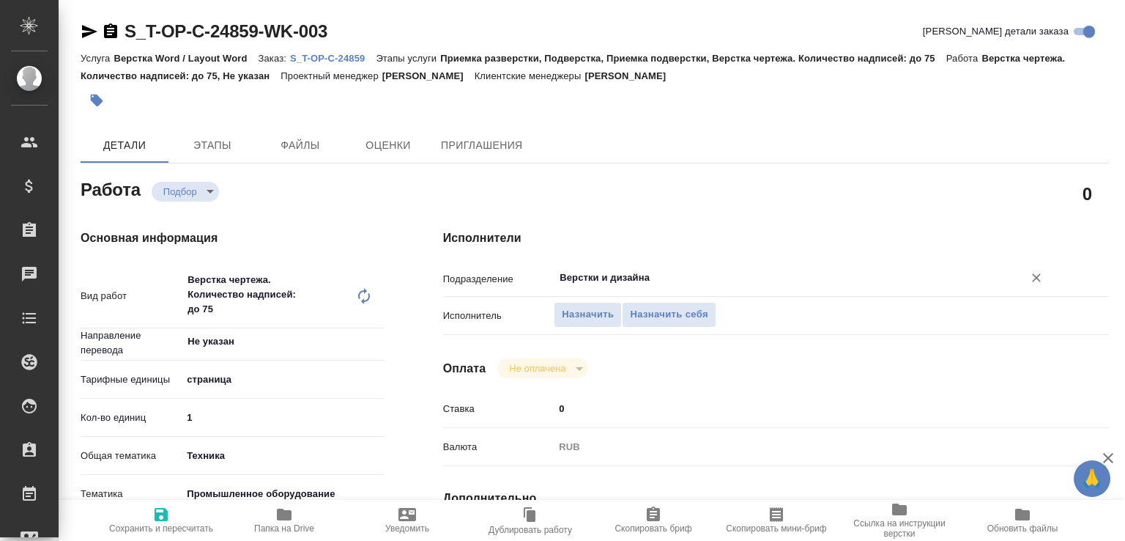
type input "Верстки и дизайна"
click at [633, 234] on h4 "Исполнители" at bounding box center [776, 238] width 666 height 18
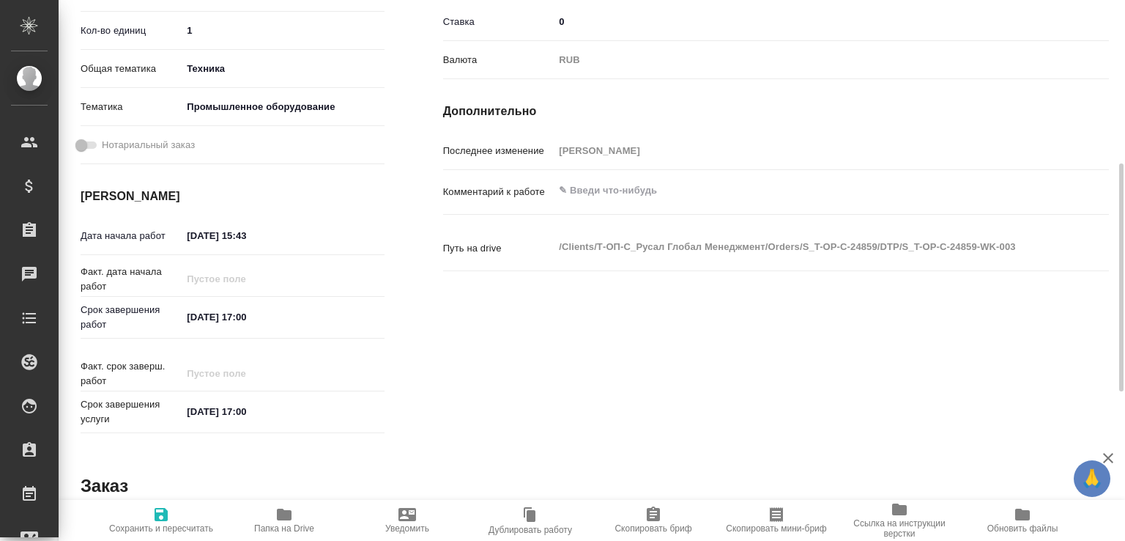
scroll to position [460, 0]
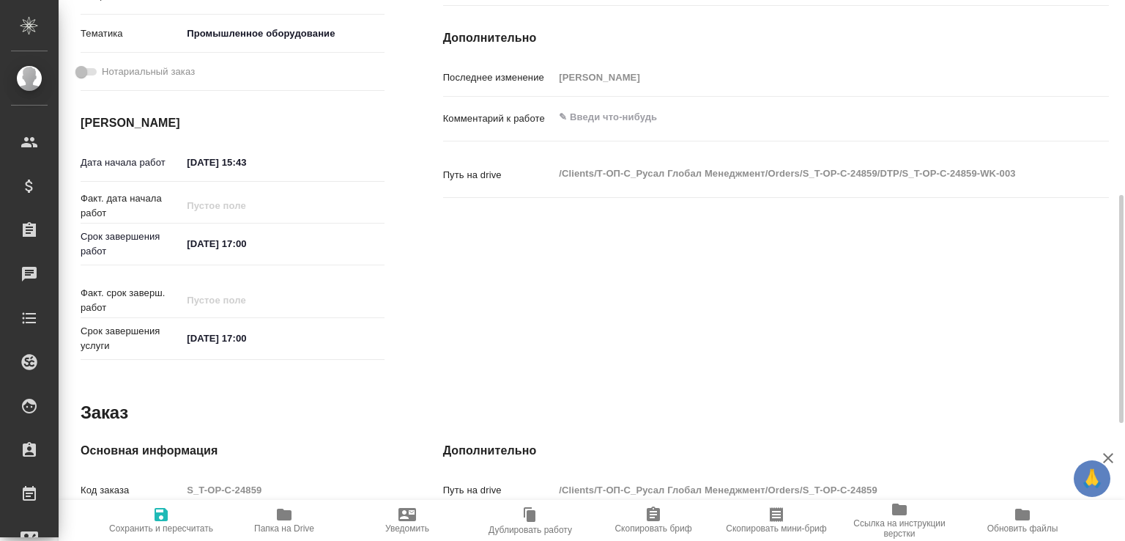
click at [267, 246] on input "[DATE] 17:00" at bounding box center [246, 243] width 128 height 21
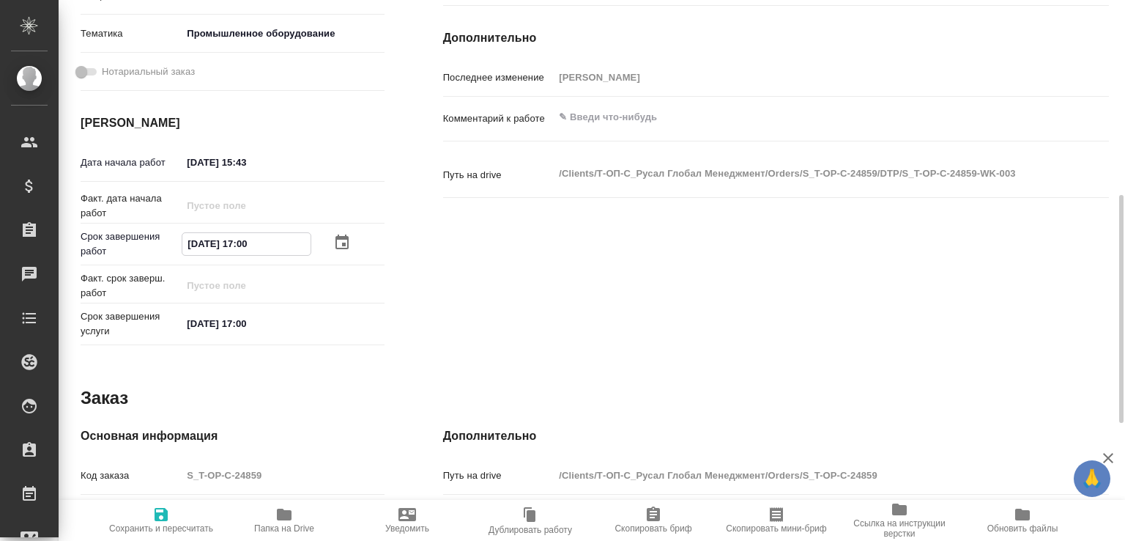
click at [267, 246] on input "[DATE] 17:00" at bounding box center [246, 243] width 128 height 21
paste input "4.08.2025 19"
type textarea "x"
type input "[DATE] 19:00"
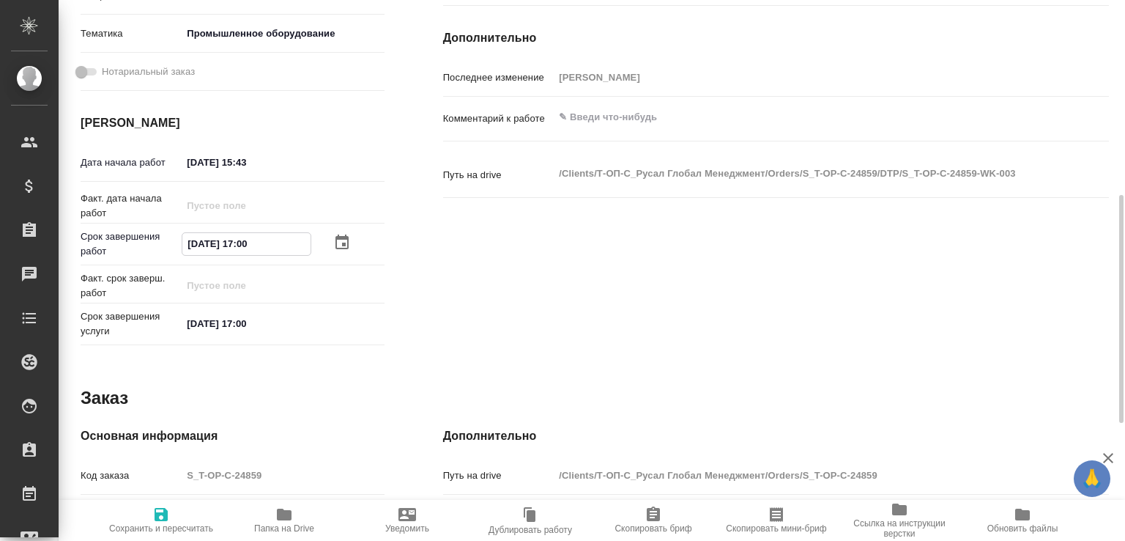
type textarea "x"
type input "[DATE] 19:00"
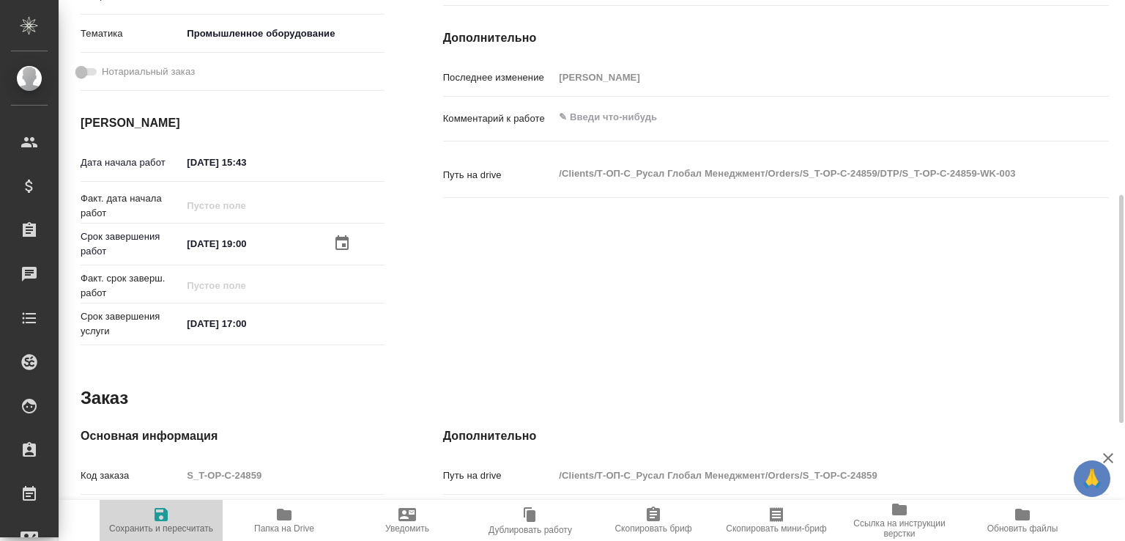
click at [177, 515] on span "Сохранить и пересчитать" at bounding box center [160, 519] width 105 height 28
type textarea "x"
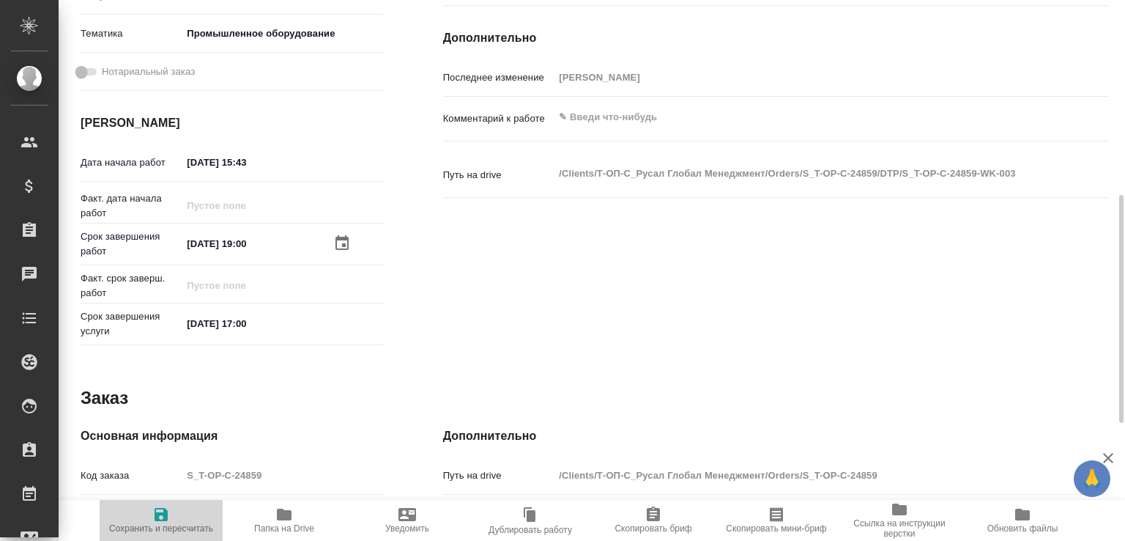
type textarea "x"
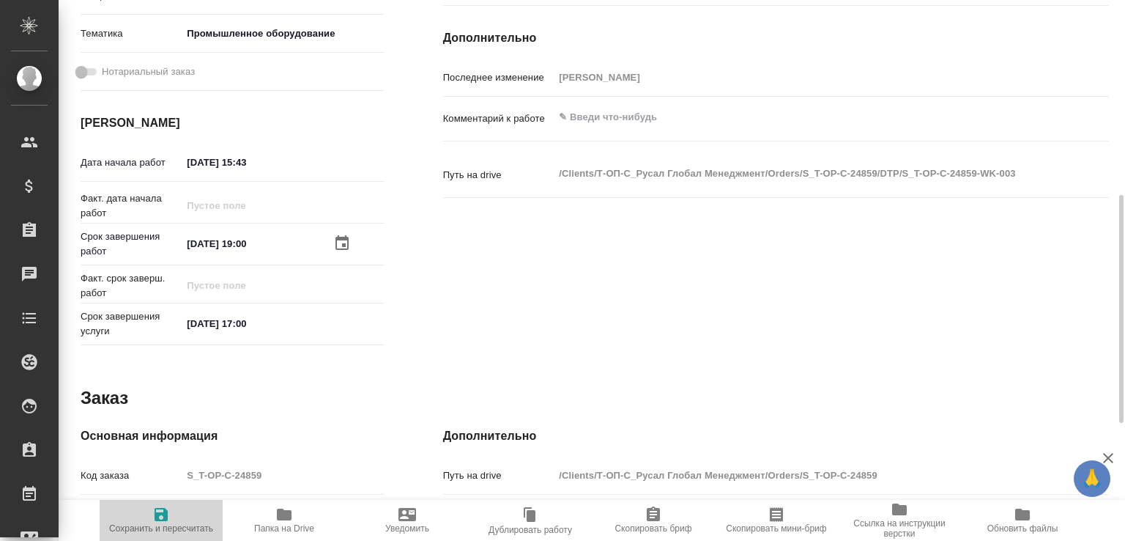
type textarea "x"
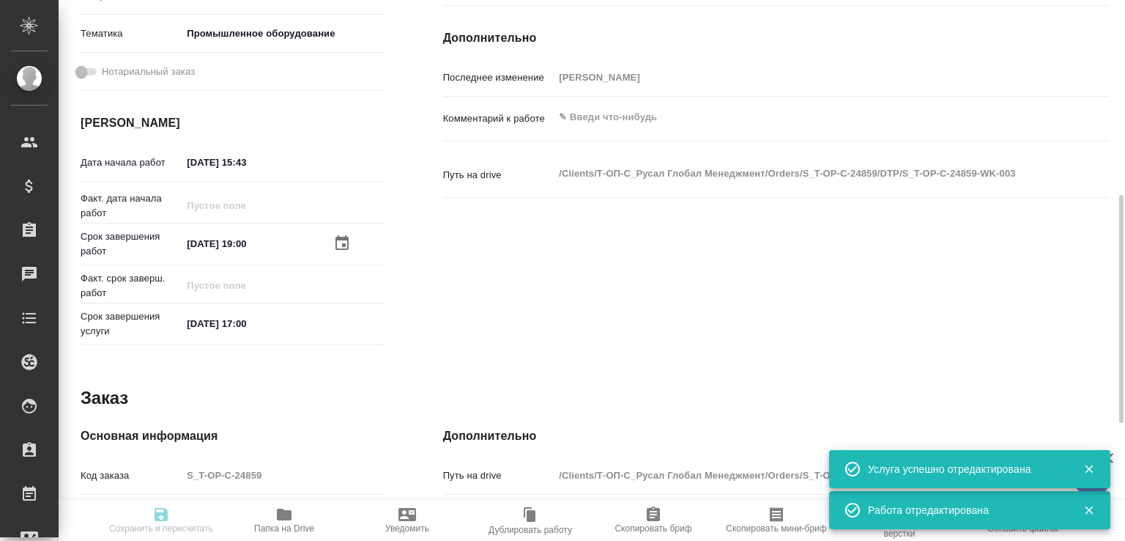
type input "recruiting"
type textarea "Верстка чертежа. Количество надписей: до 75"
type textarea "x"
type input "Не указан"
type input "5a8b1489cc6b4906c91bfdb2"
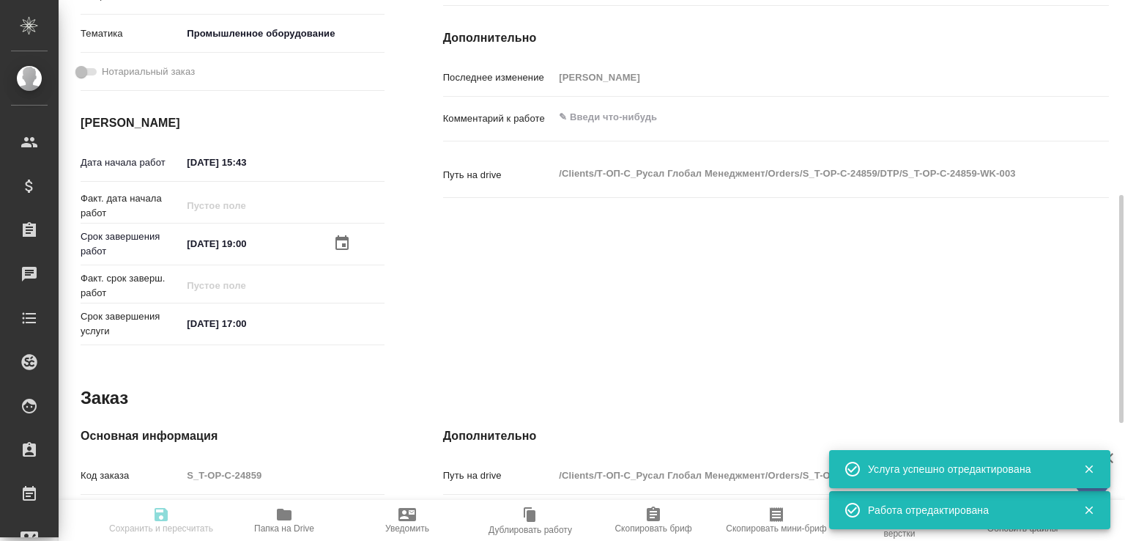
type input "1"
type input "tech"
type input "5f647205b73bc97568ca66bc"
type input "20.08.2025 15:43"
type input "[DATE] 19:00"
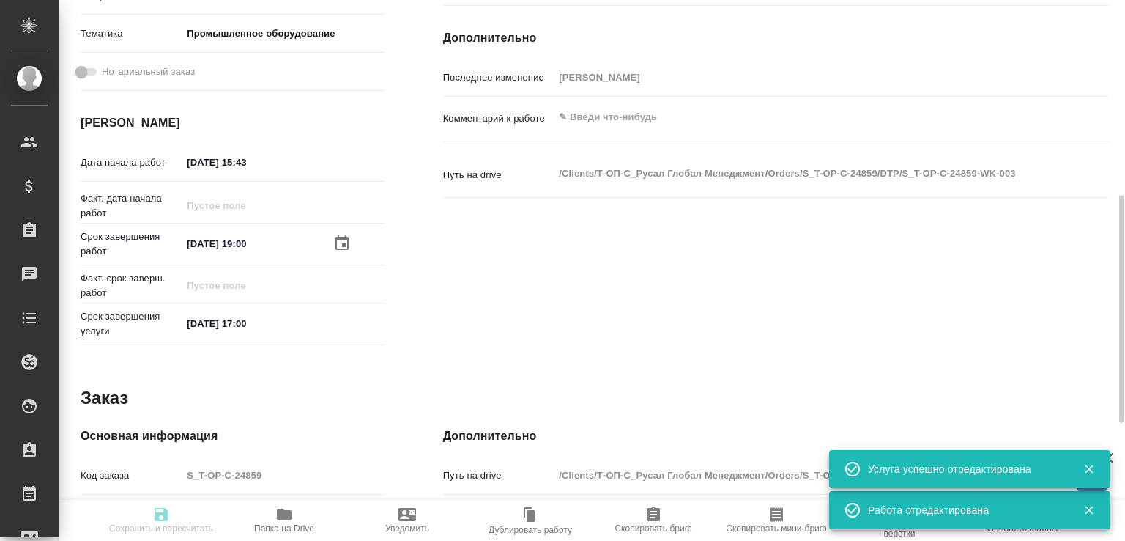
type input "[DATE] 17:00"
type input "Верстки и дизайна"
type input "notPayed"
type input "0"
type input "RUB"
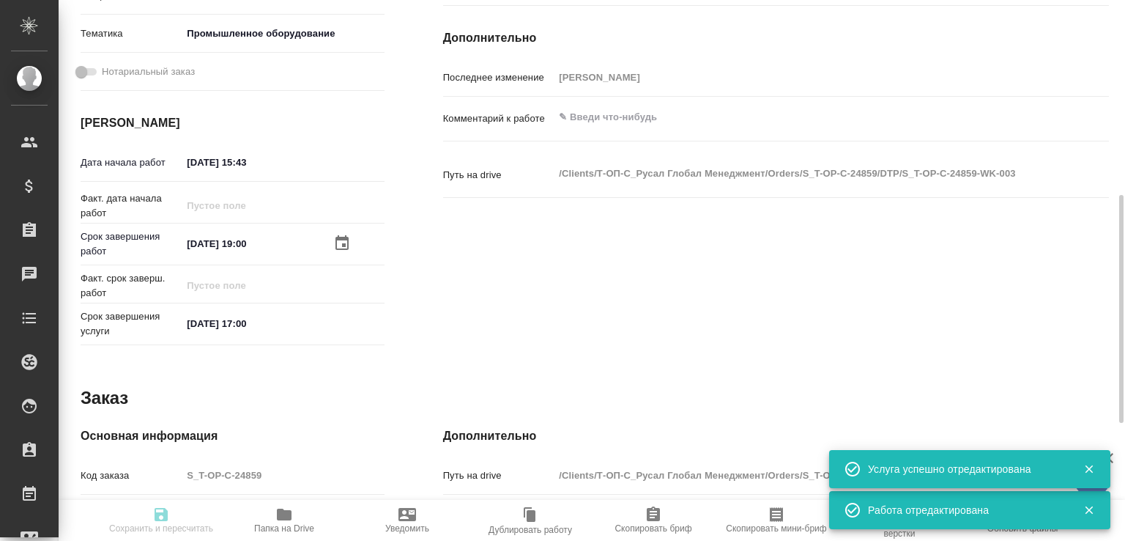
type input "[PERSON_NAME]"
type textarea "x"
type textarea "/Clients/Т-ОП-С_Русал Глобал Менеджмент/Orders/S_T-OP-C-24859/DTP/S_T-OP-C-2485…"
type textarea "x"
type input "S_T-OP-C-24859"
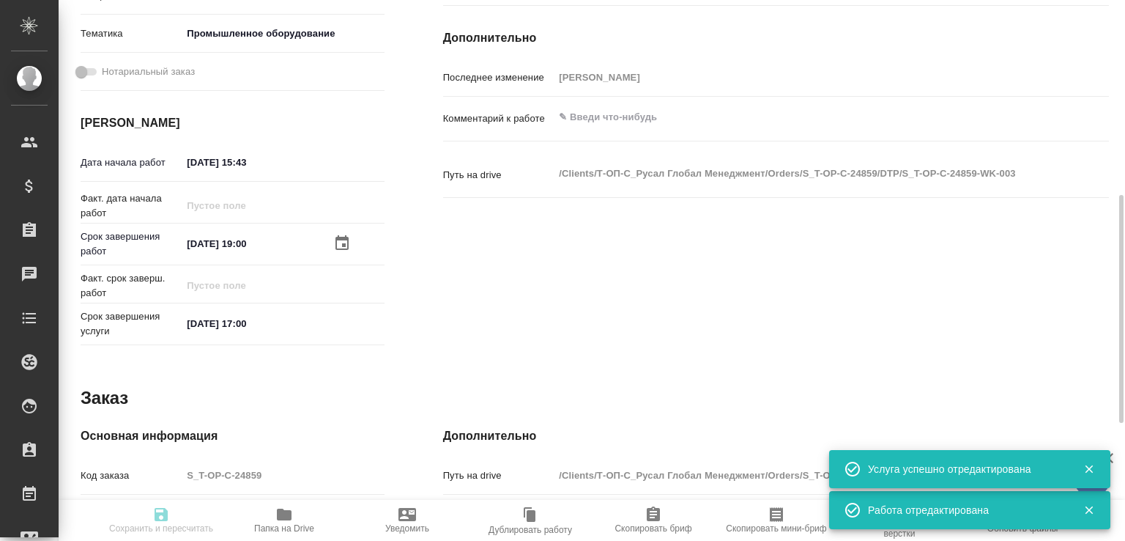
type input "Т-ОП-С-46490"
type input "Верстка Word / Layout Word"
type input "Приемка разверстки, Подверстка, Приемка подверстки, Верстка чертежа. Количество…"
type input "[PERSON_NAME]"
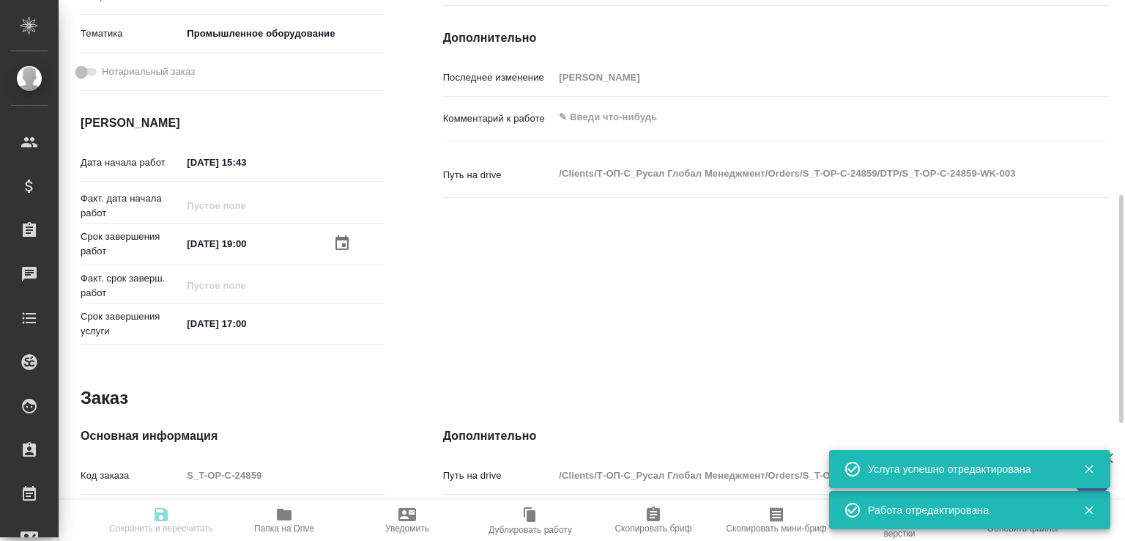
type input "/Clients/Т-ОП-С_Русал Глобал Менеджмент/Orders/S_T-OP-C-24859"
type textarea "x"
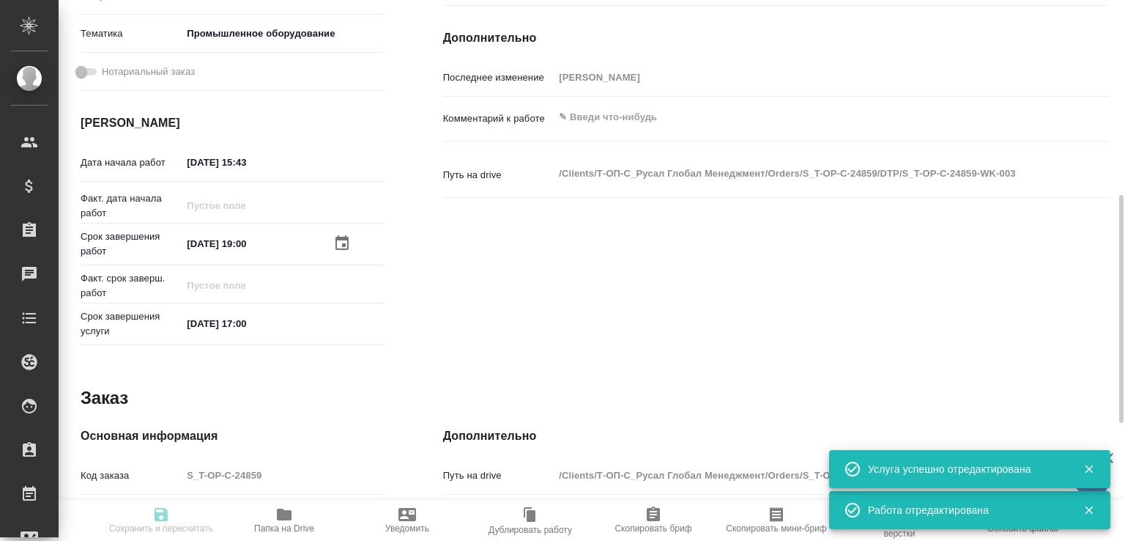
type textarea "x"
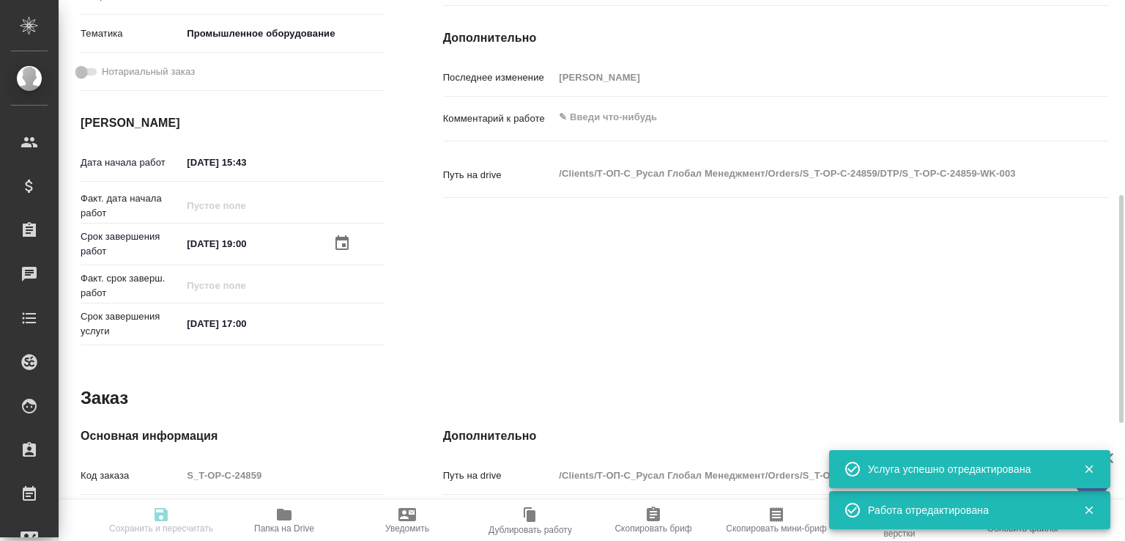
type textarea "x"
type input "recruiting"
type textarea "Верстка чертежа. Количество надписей: до 75"
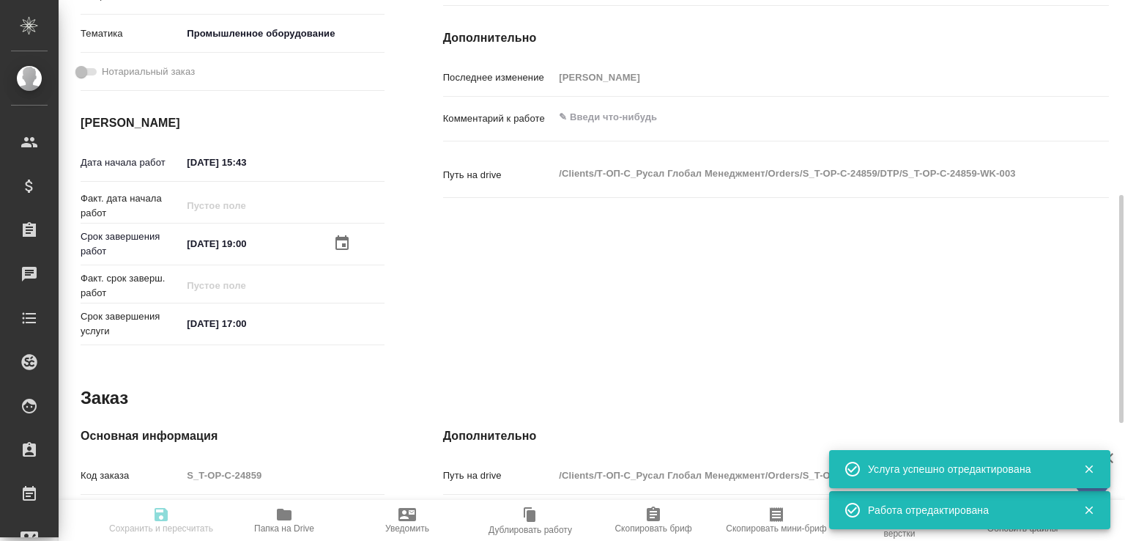
type textarea "x"
type input "Не указан"
type input "5a8b1489cc6b4906c91bfdb2"
type input "1"
type input "tech"
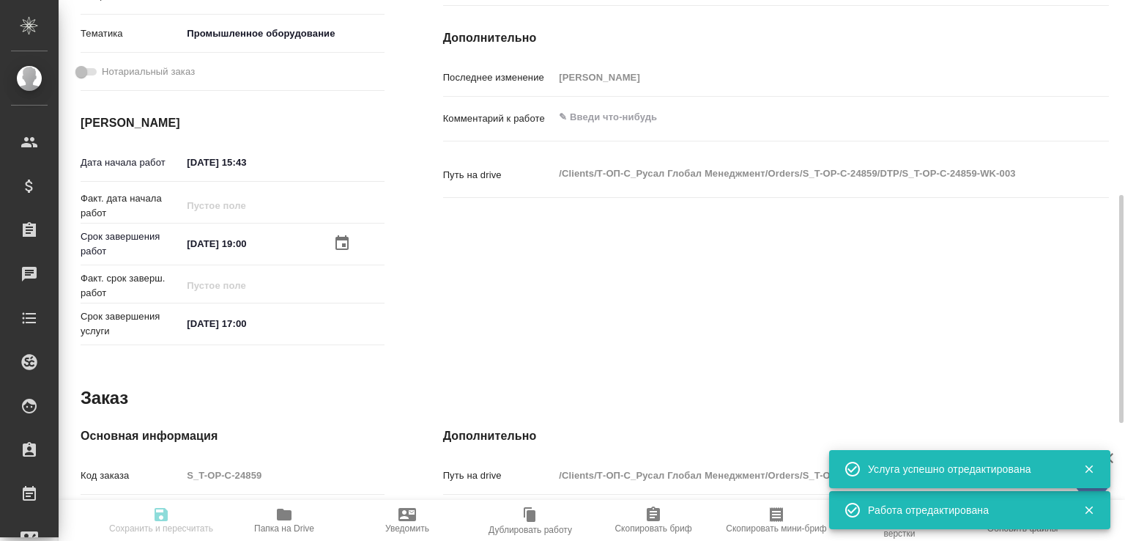
type input "5f647205b73bc97568ca66bc"
type input "[DATE] 15:43"
type input "[DATE] 19:00"
type input "[DATE] 17:00"
type input "Верстки и дизайна"
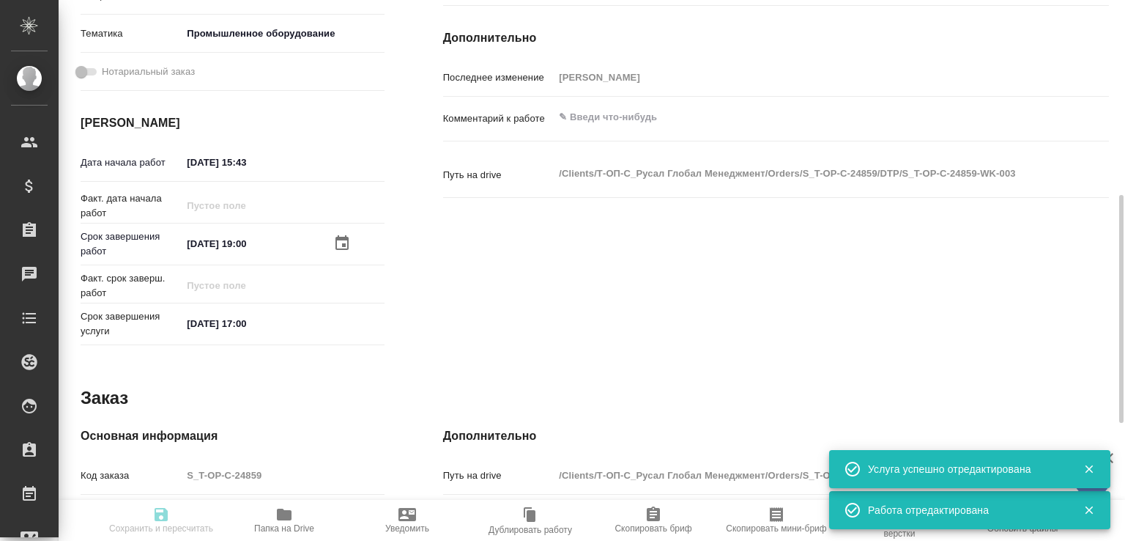
type input "notPayed"
type input "0"
type input "RUB"
type input "[PERSON_NAME]"
type textarea "x"
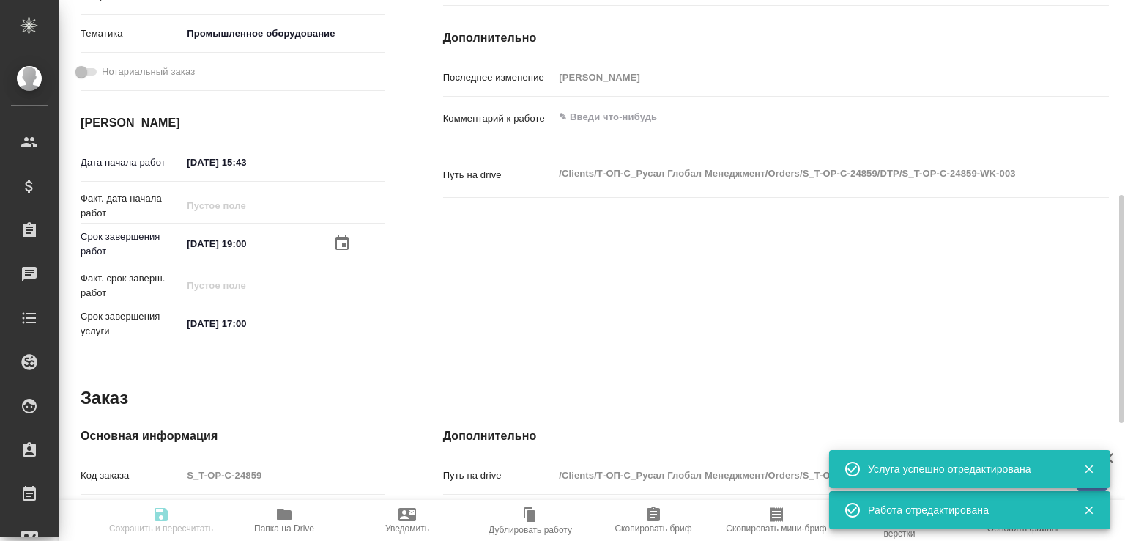
type textarea "/Clients/Т-ОП-С_Русал Глобал Менеджмент/Orders/S_T-OP-C-24859/DTP/S_T-OP-C-2485…"
type textarea "x"
type input "S_T-OP-C-24859"
type input "Т-ОП-С-46490"
type input "Верстка Word / Layout Word"
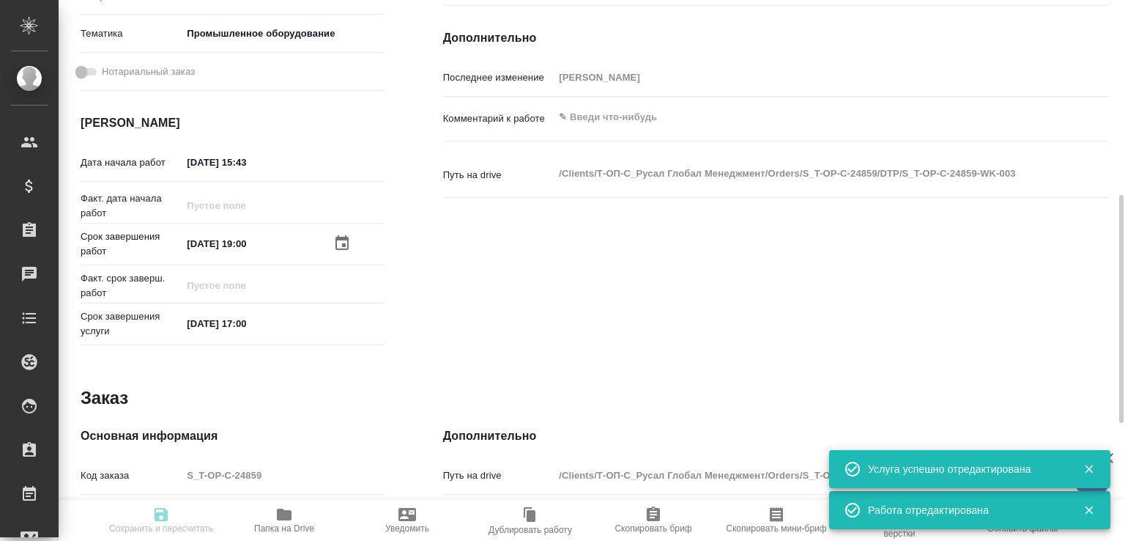
type input "Приемка разверстки, Подверстка, Приемка подверстки, Верстка чертежа. Количество…"
type input "[PERSON_NAME]"
type input "/Clients/Т-ОП-С_Русал Глобал Менеджмент/Orders/S_T-OP-C-24859"
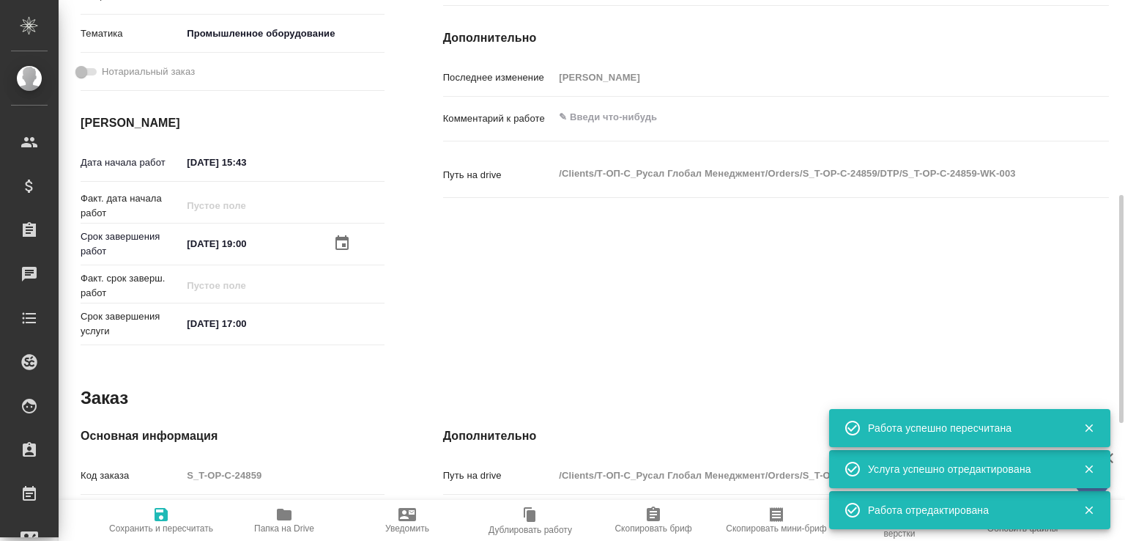
scroll to position [271, 0]
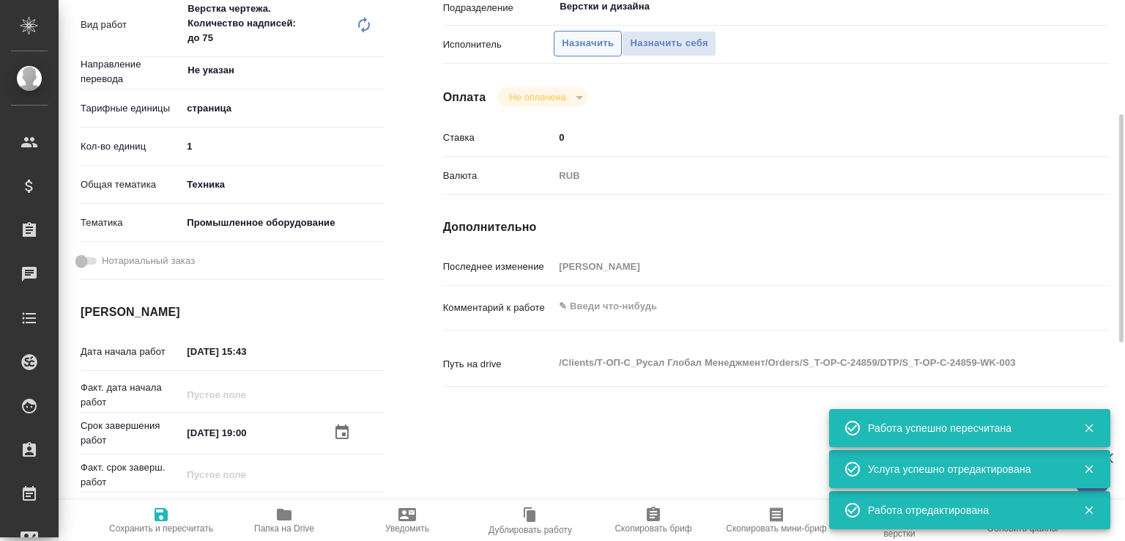
click at [577, 40] on span "Назначить" at bounding box center [588, 43] width 52 height 17
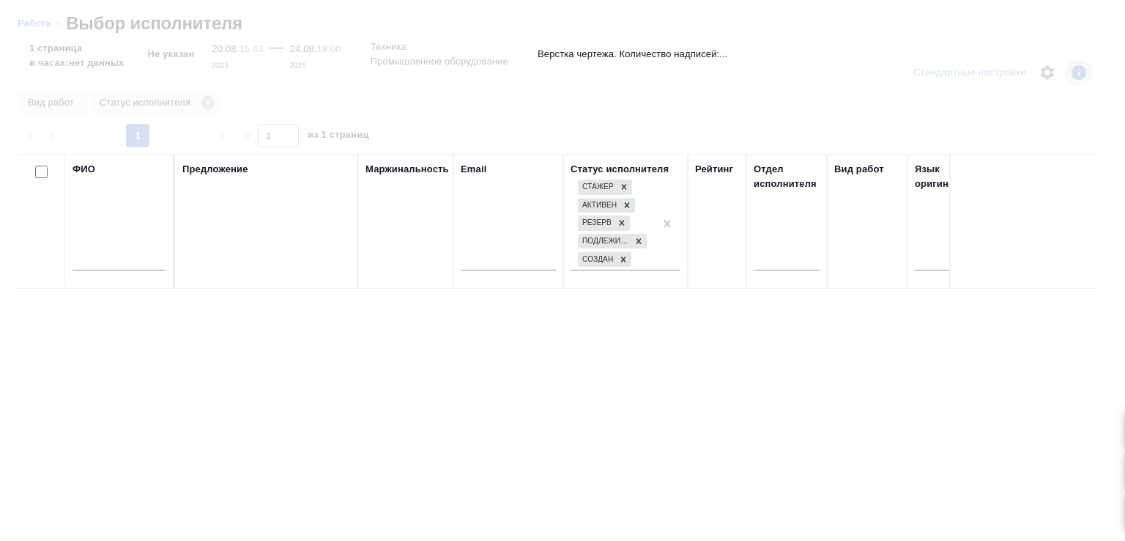
click at [124, 259] on input "text" at bounding box center [120, 261] width 94 height 18
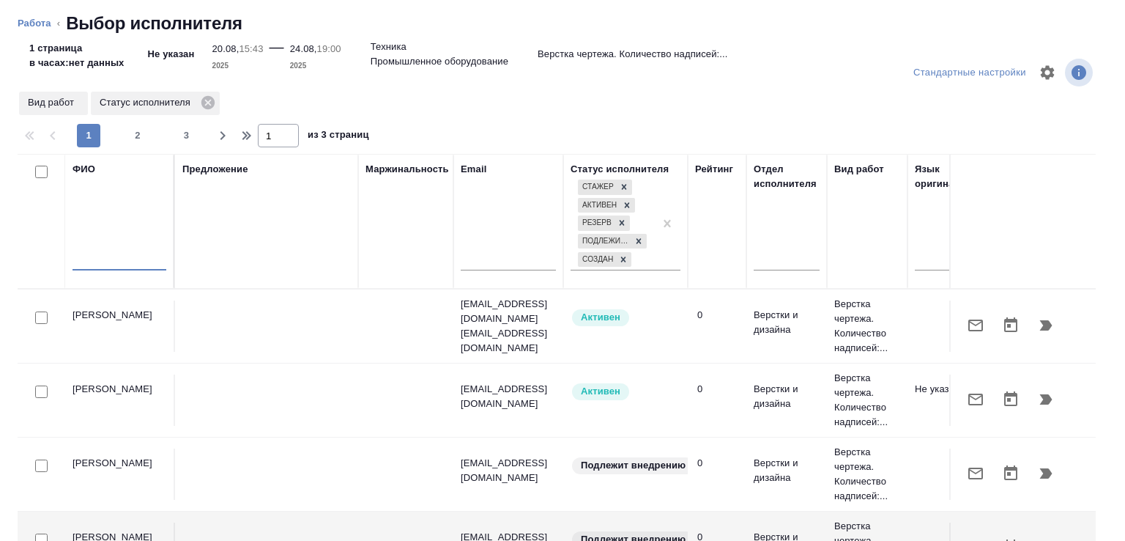
click at [124, 259] on input "text" at bounding box center [120, 261] width 94 height 18
paste input "драган"
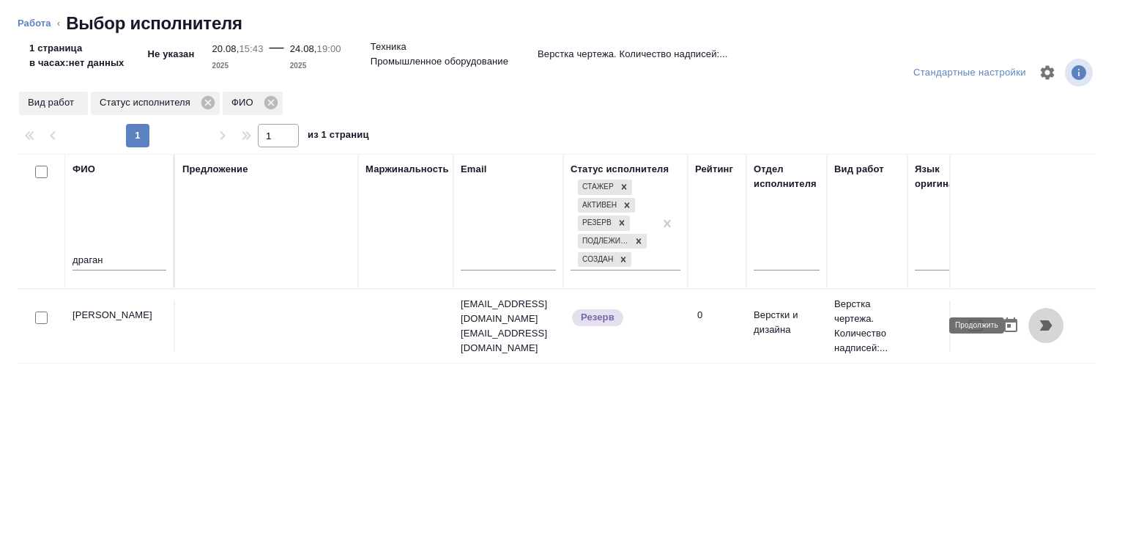
click at [1028, 335] on button "button" at bounding box center [1045, 325] width 35 height 35
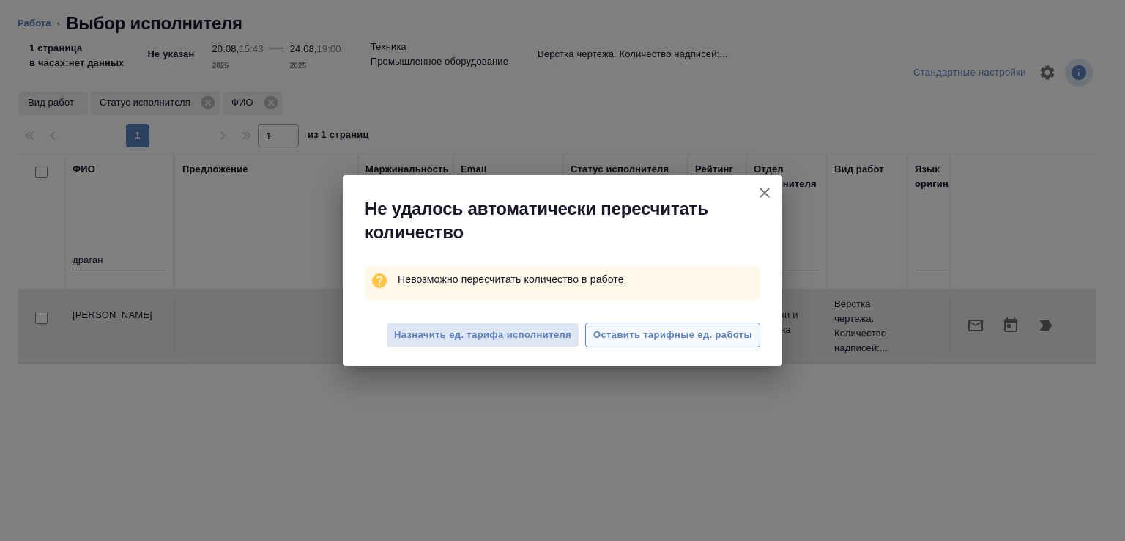
click at [697, 335] on span "Оставить тарифные ед. работы" at bounding box center [672, 335] width 159 height 17
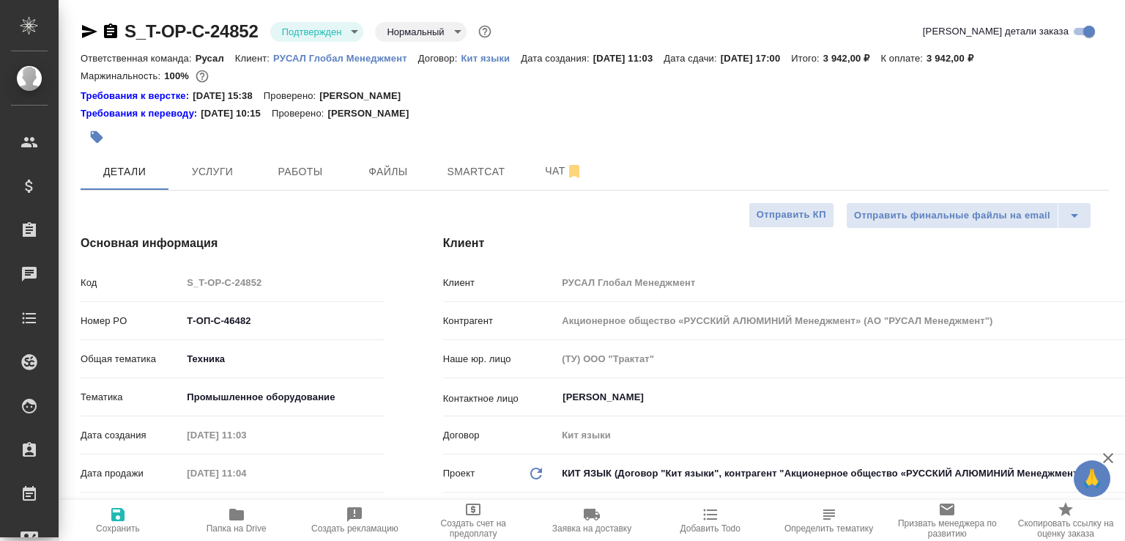
select select "RU"
click at [303, 169] on span "Работы" at bounding box center [300, 172] width 70 height 18
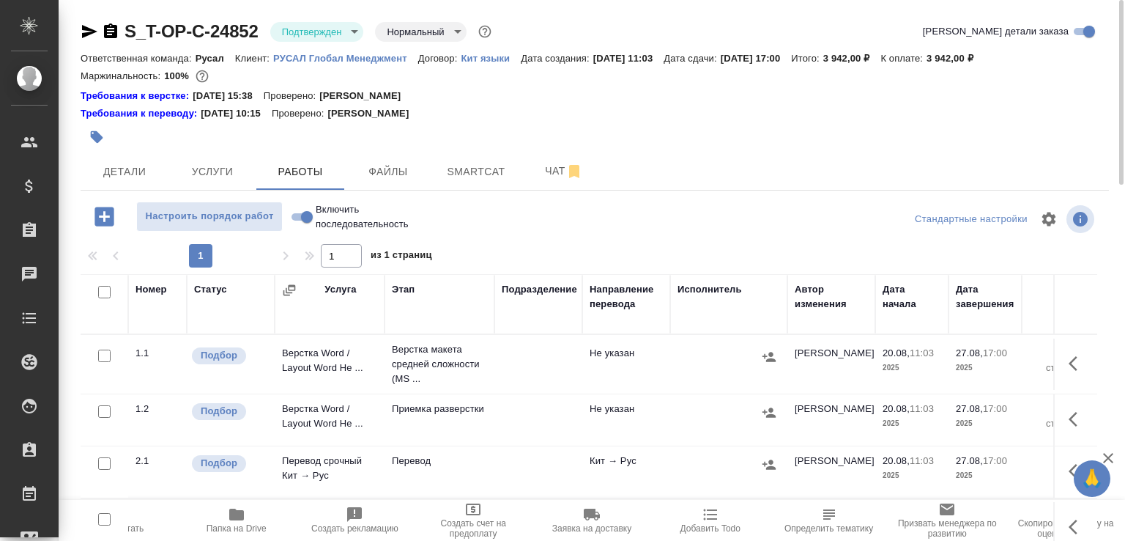
click at [294, 218] on input "Включить последовательность" at bounding box center [307, 217] width 53 height 18
checkbox input "true"
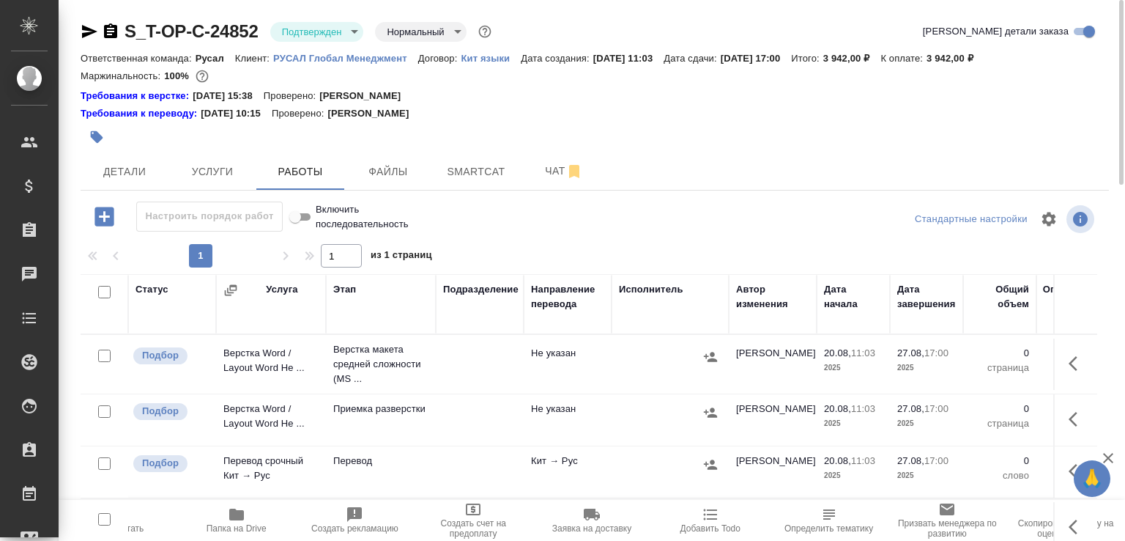
click at [101, 410] on input "checkbox" at bounding box center [104, 411] width 12 height 12
checkbox input "true"
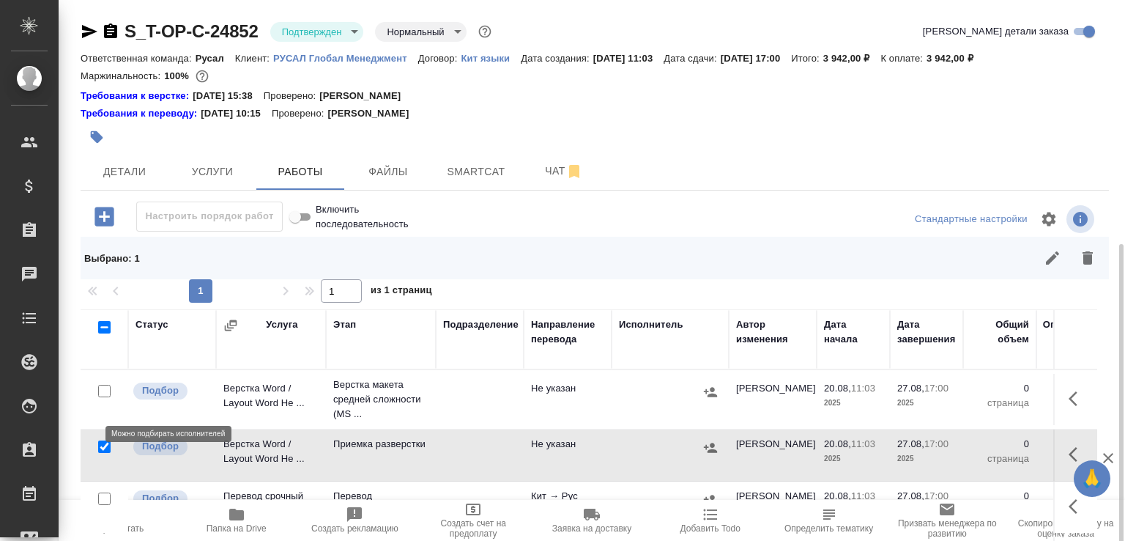
scroll to position [275, 0]
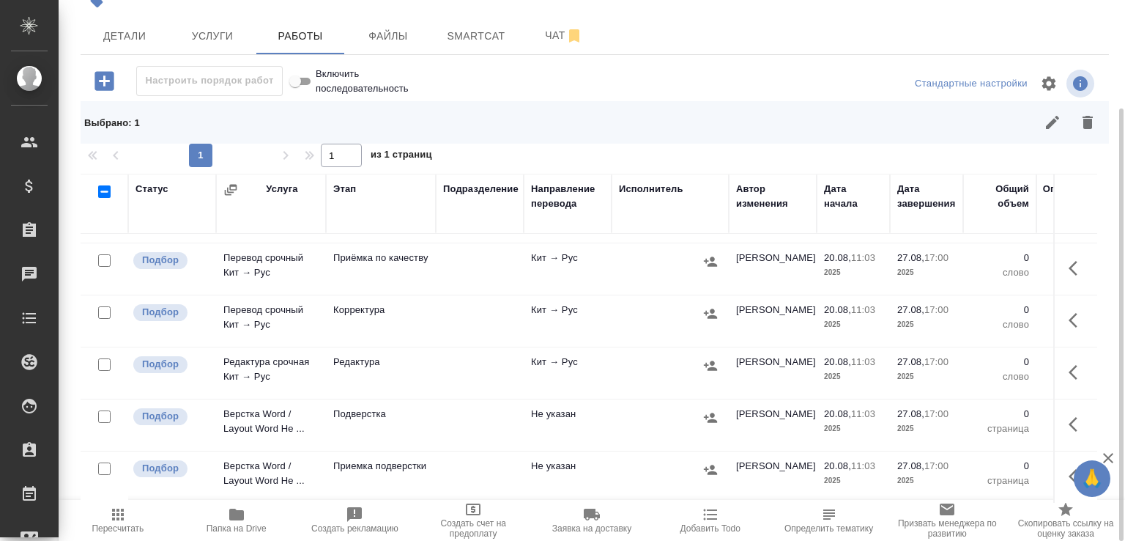
click at [93, 458] on div at bounding box center [104, 468] width 33 height 21
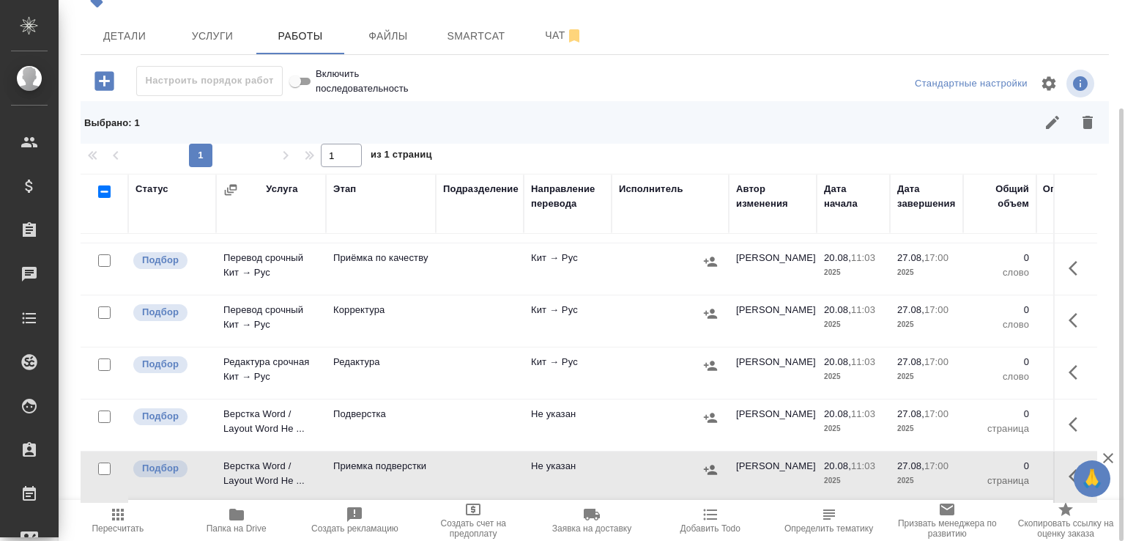
click at [105, 462] on input "checkbox" at bounding box center [104, 468] width 12 height 12
checkbox input "true"
drag, startPoint x: 1088, startPoint y: 126, endPoint x: 1058, endPoint y: 144, distance: 34.8
click at [1089, 125] on icon "button" at bounding box center [1088, 122] width 10 height 13
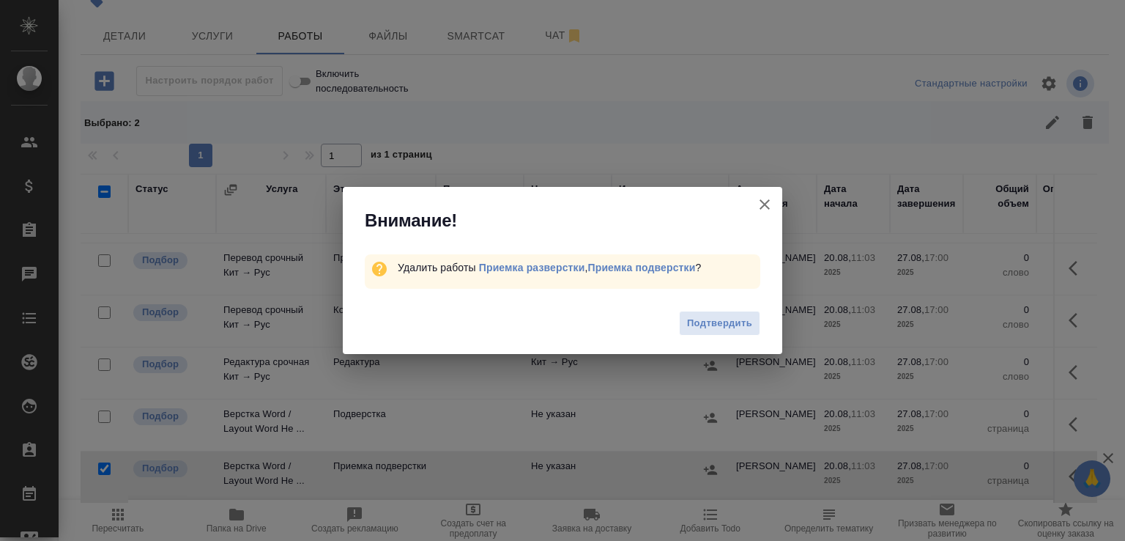
click at [736, 317] on span "Подтвердить" at bounding box center [719, 323] width 65 height 17
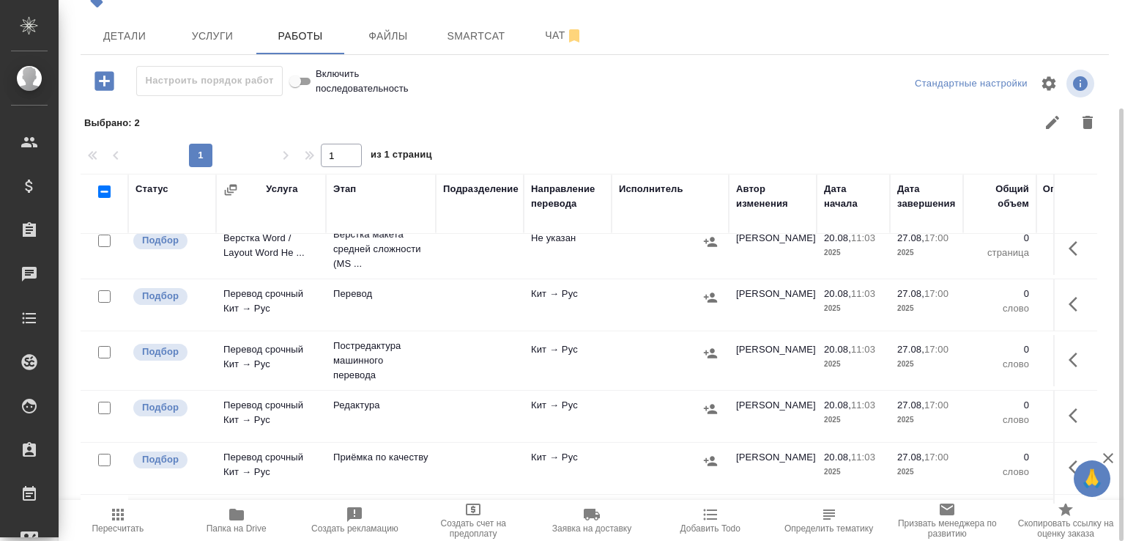
scroll to position [0, 0]
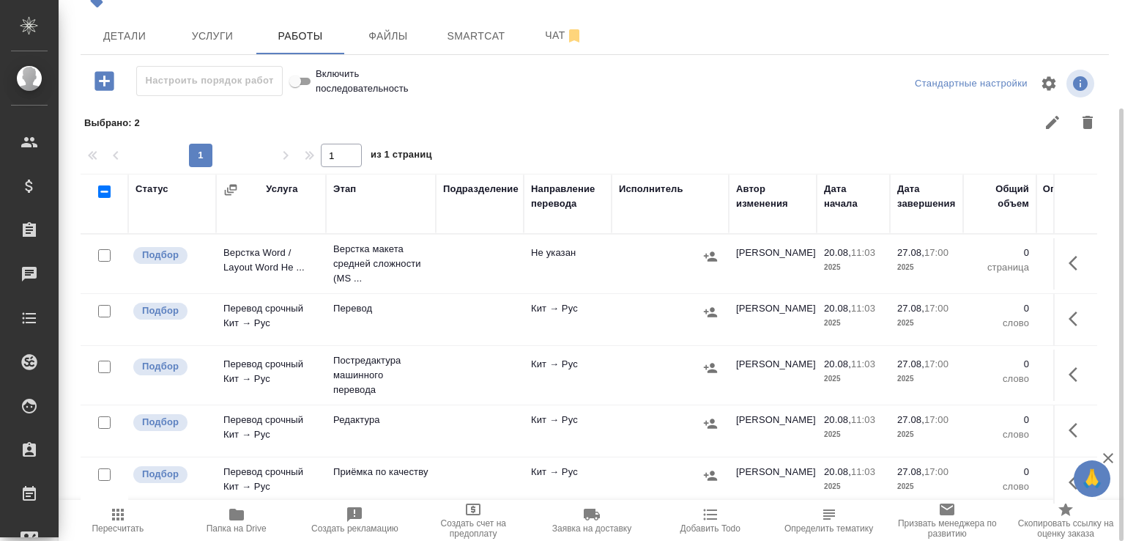
click at [328, 273] on td "Верстка макета средней сложности (MS ..." at bounding box center [381, 263] width 110 height 59
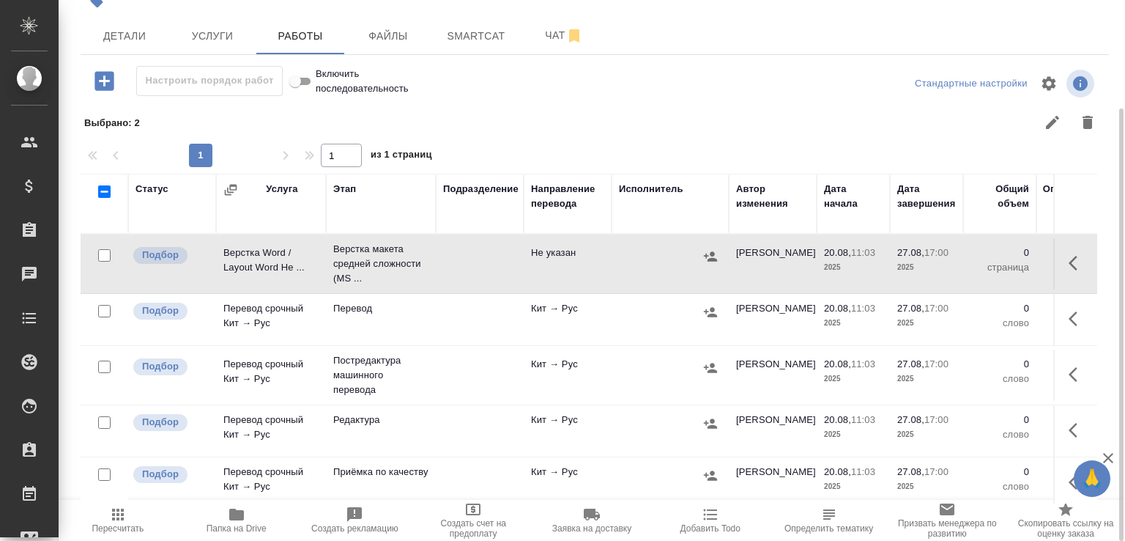
click at [328, 273] on td "Верстка макета средней сложности (MS ..." at bounding box center [381, 263] width 110 height 59
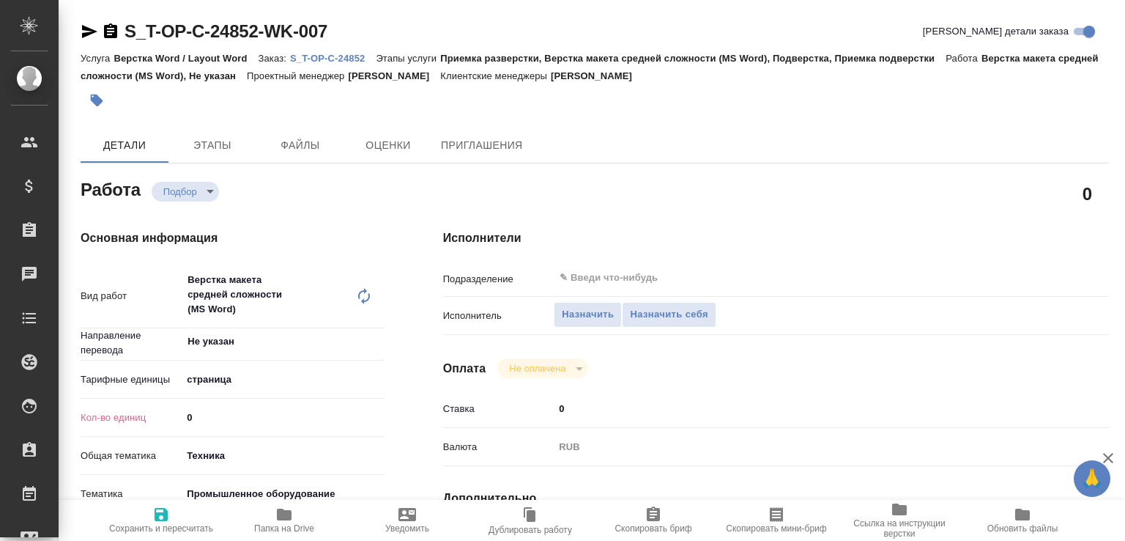
click at [362, 300] on icon at bounding box center [364, 296] width 12 height 16
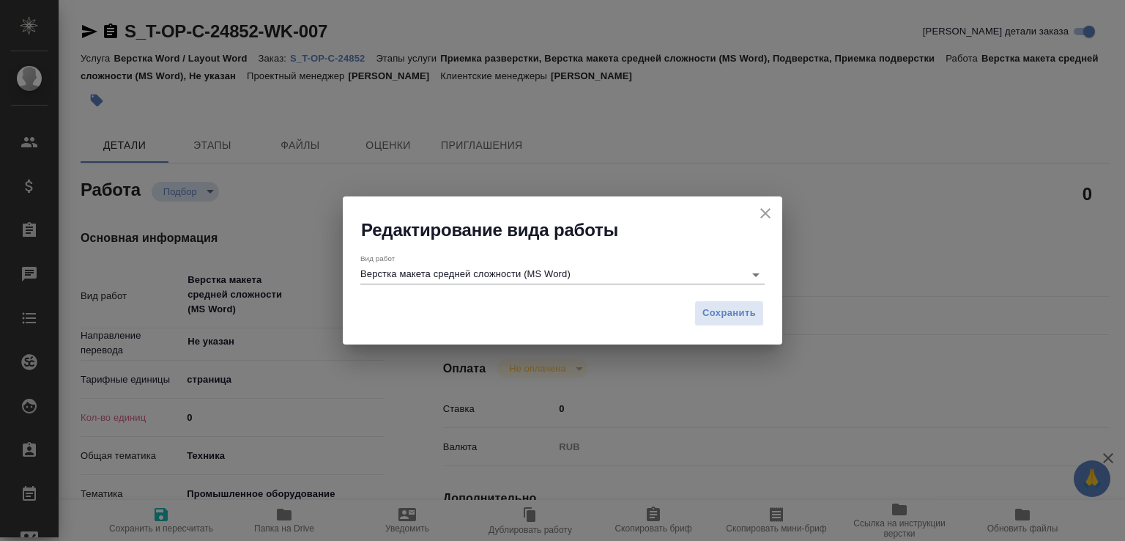
click at [462, 273] on input "Верстка макета средней сложности (MS Word)" at bounding box center [548, 274] width 376 height 18
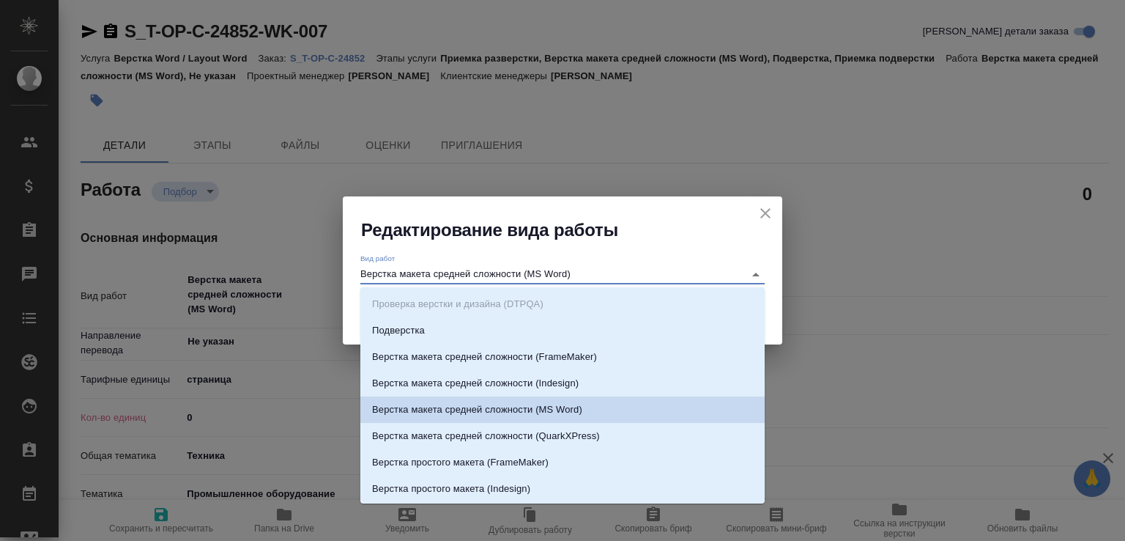
paste input "чертежа. Количество надписей: до 75"
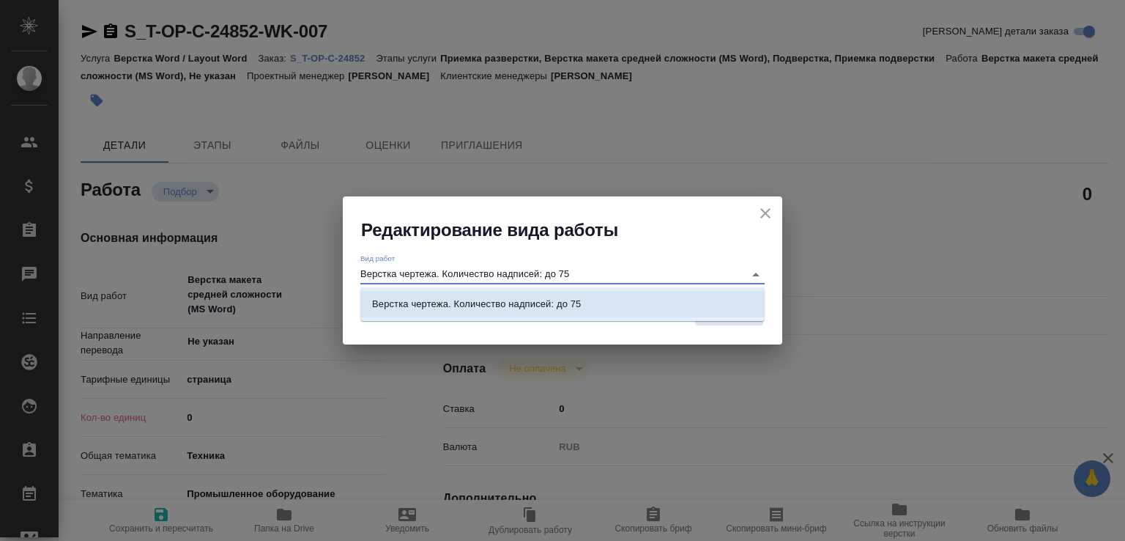
click at [612, 304] on li "Верстка чертежа. Количество надписей: до 75" at bounding box center [562, 304] width 404 height 26
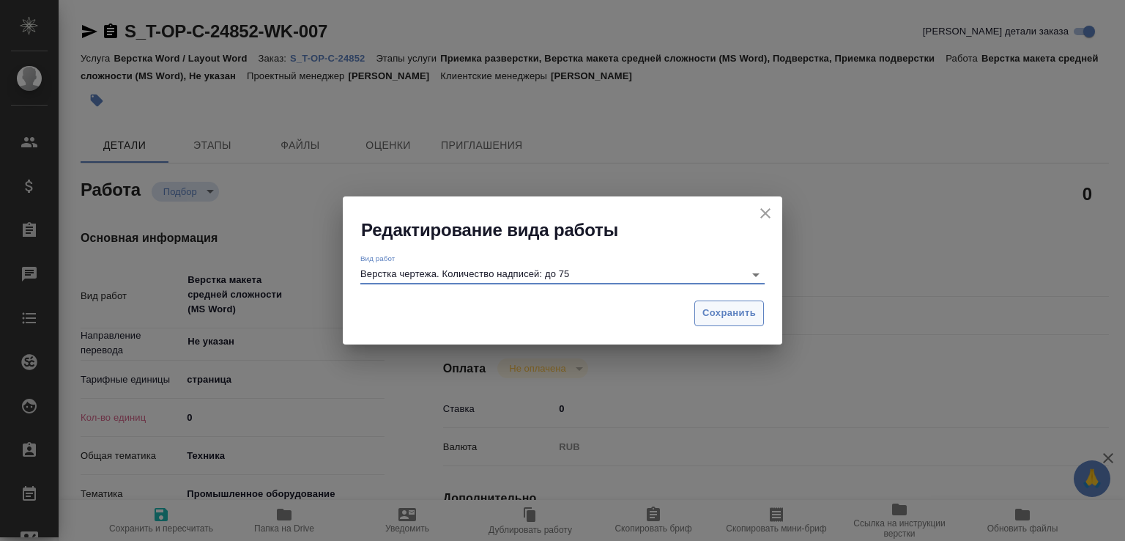
type input "Верстка чертежа. Количество надписей: до 75"
click at [732, 316] on span "Сохранить" at bounding box center [728, 313] width 53 height 17
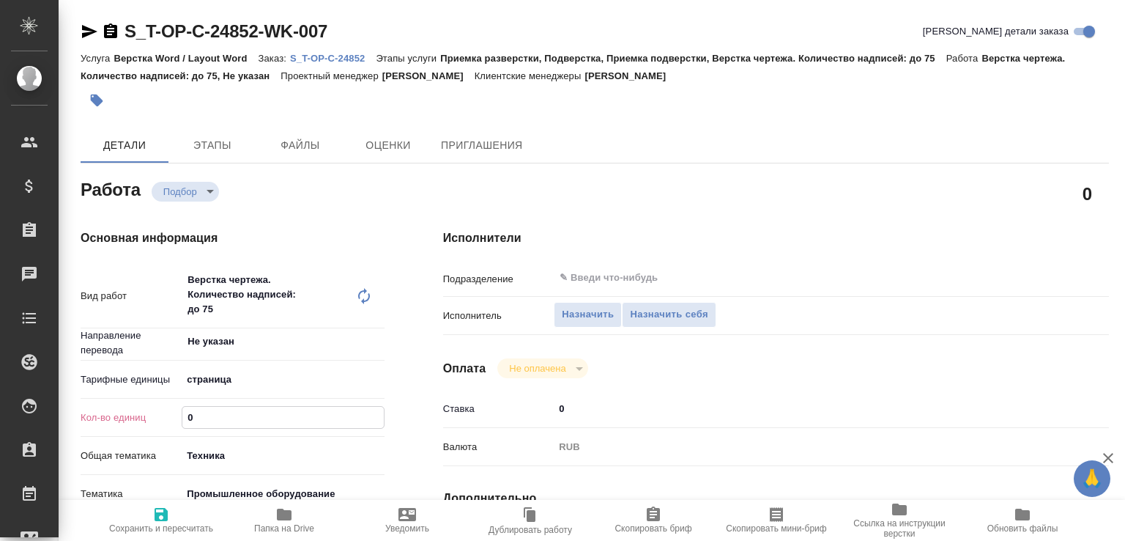
click at [186, 412] on input "0" at bounding box center [282, 416] width 201 height 21
type textarea "x"
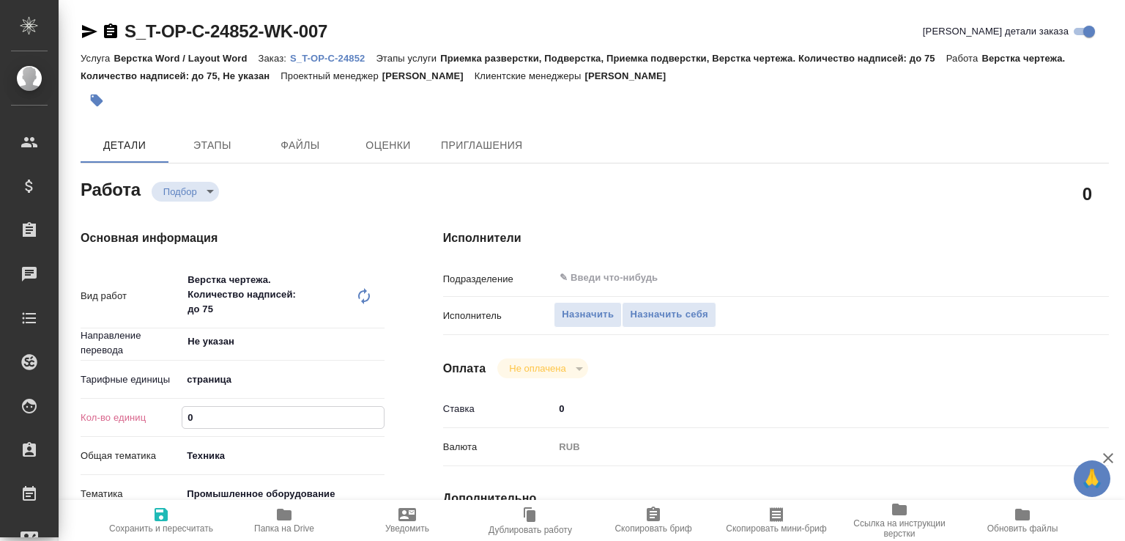
type textarea "x"
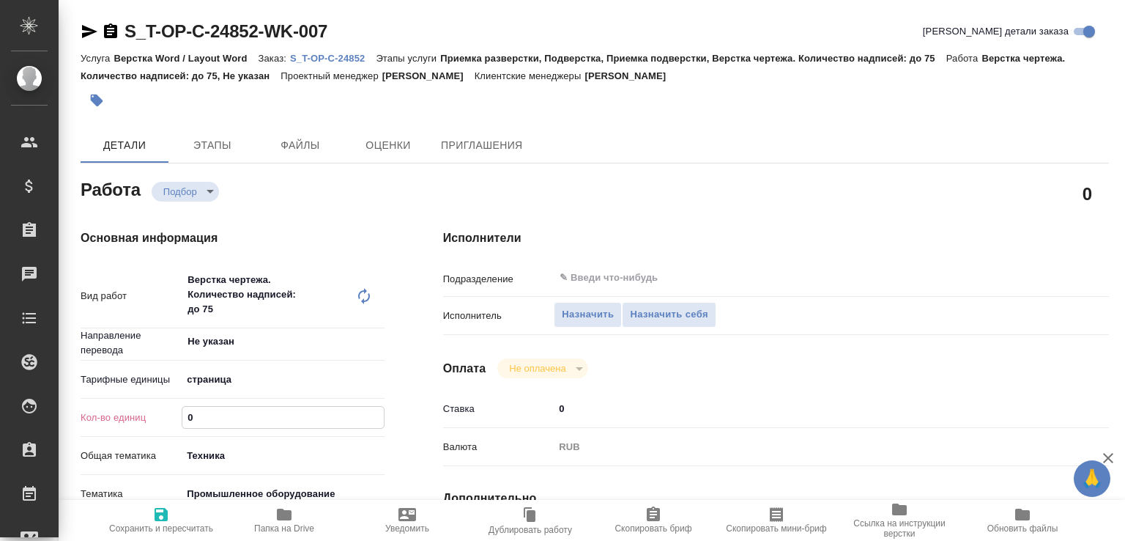
type textarea "x"
type input "2"
type textarea "x"
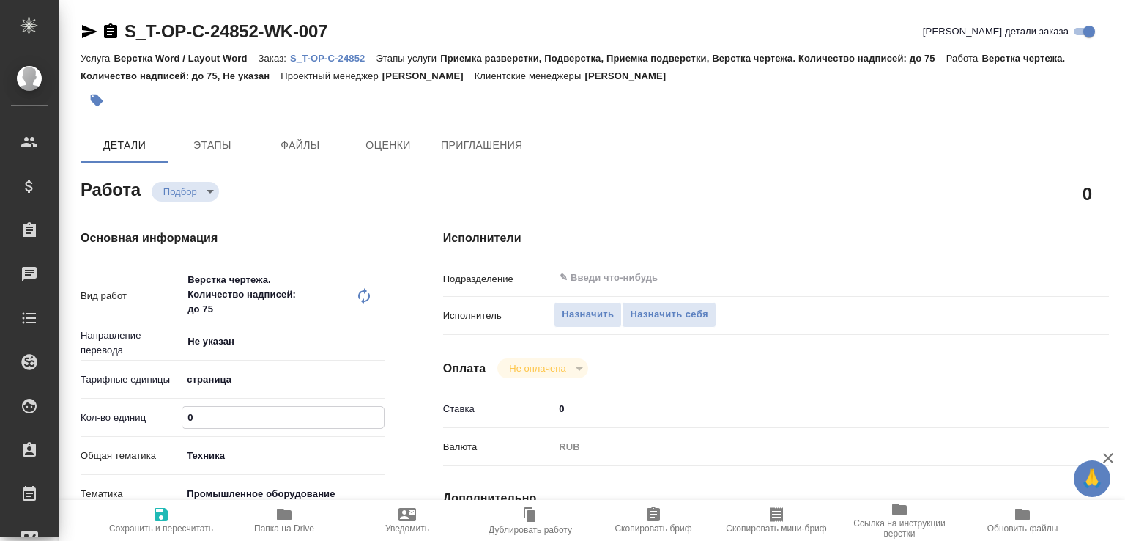
type textarea "x"
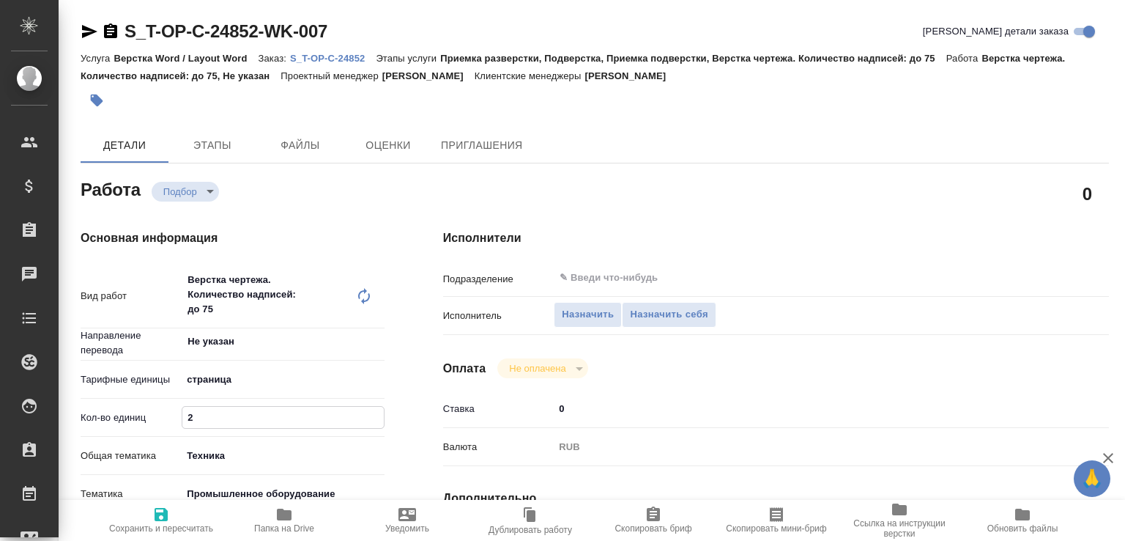
type textarea "x"
type input "2"
click at [164, 508] on icon "button" at bounding box center [161, 514] width 13 height 13
type textarea "x"
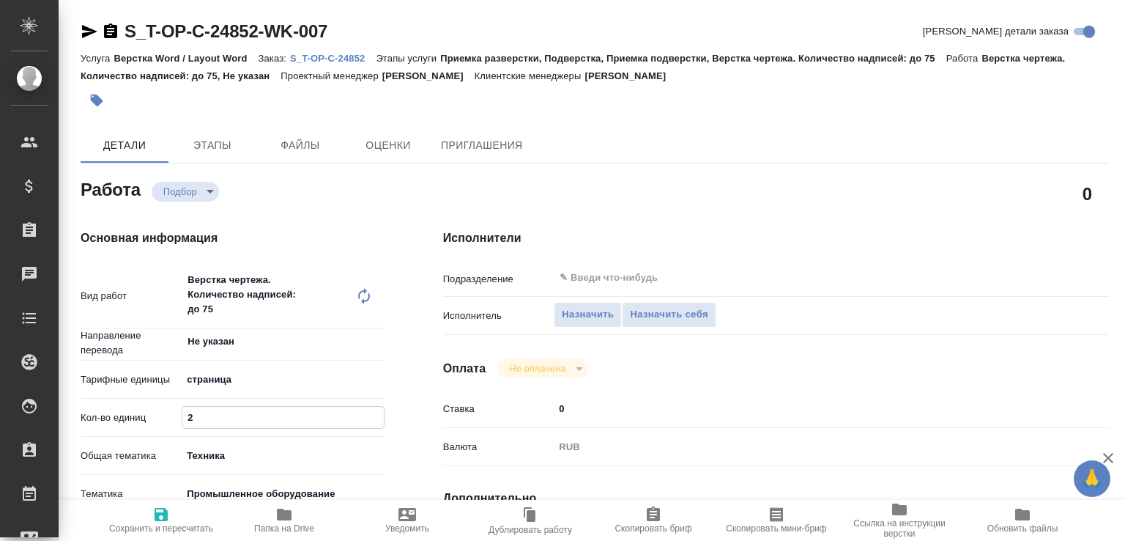
type textarea "x"
type input "recruiting"
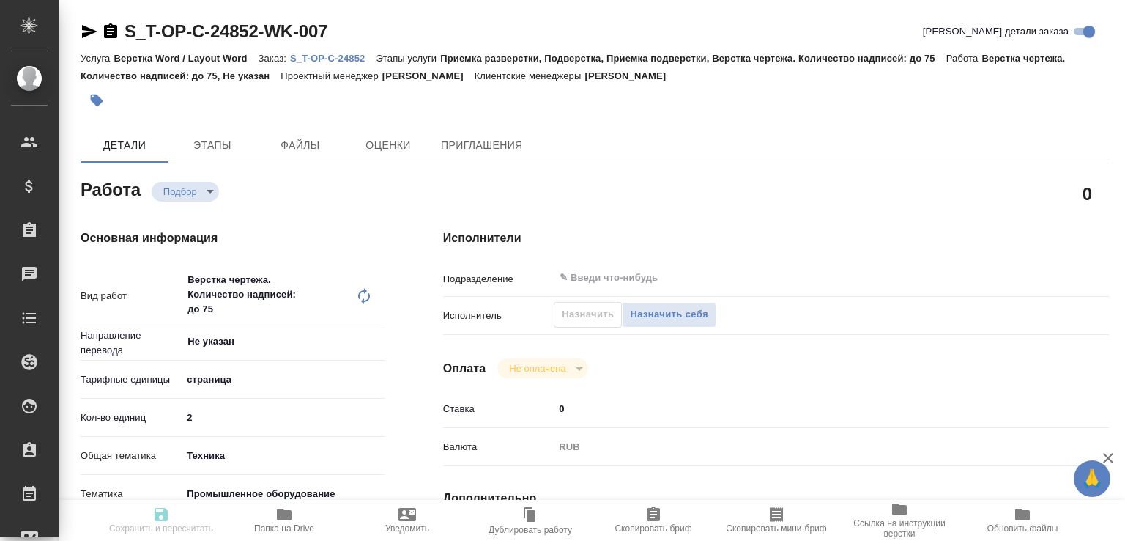
type textarea "Верстка чертежа. Количество надписей: до 75"
type textarea "x"
type input "Не указан"
type input "5a8b1489cc6b4906c91bfdb2"
type input "2"
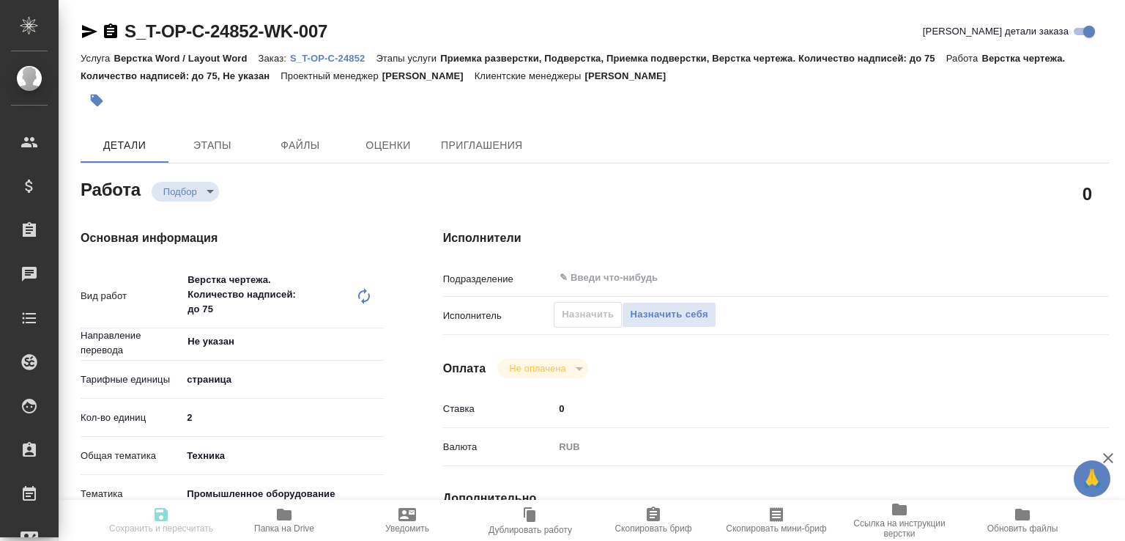
type input "tech"
type input "5f647205b73bc97568ca66bc"
type input "[DATE] 11:03"
type input "[DATE] 17:00"
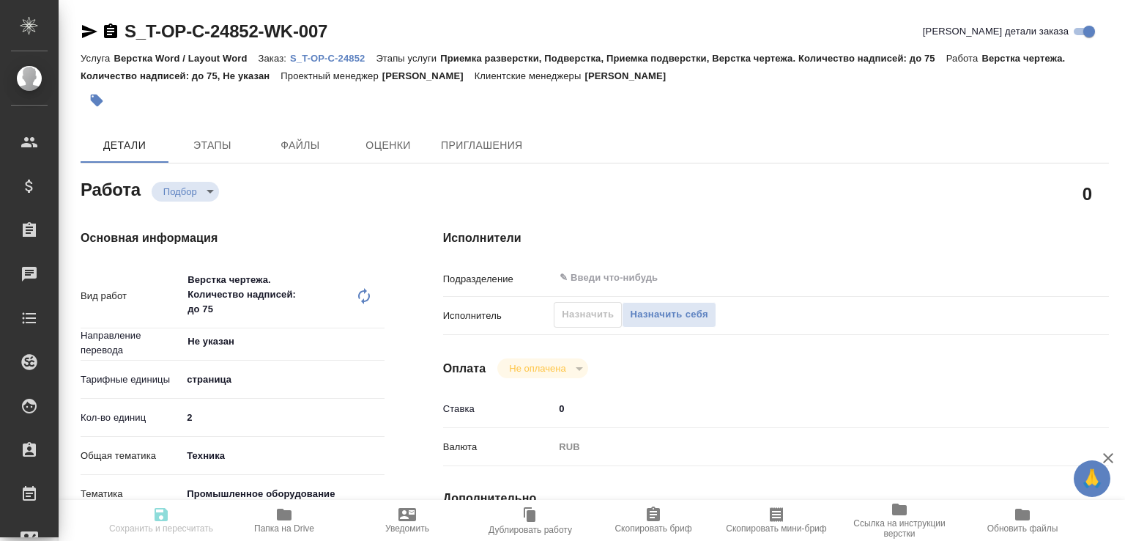
type input "notPayed"
type input "0"
type input "RUB"
type input "[PERSON_NAME]"
type textarea "x"
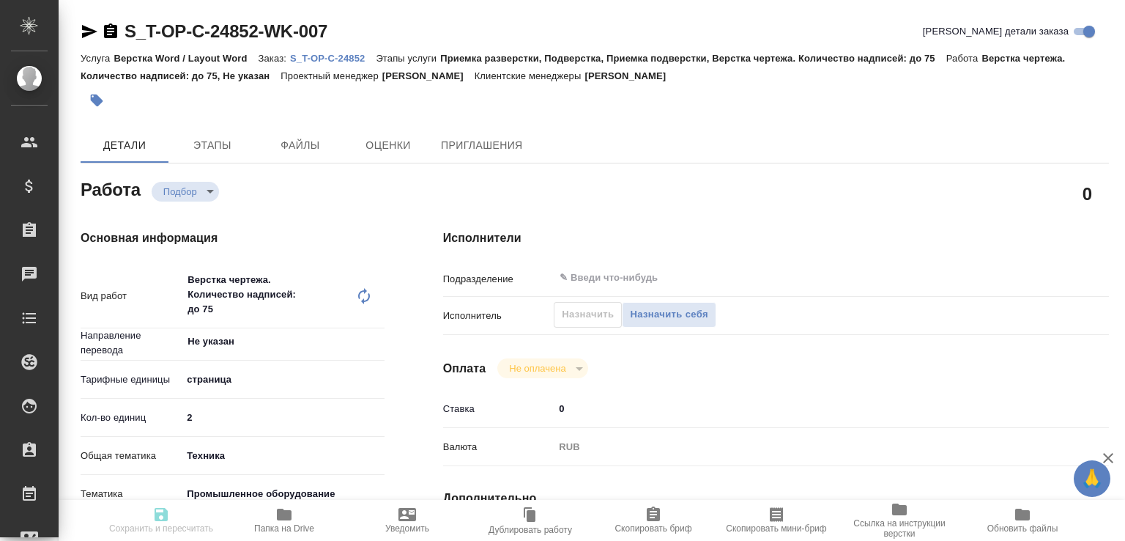
type textarea "/Clients/Т-ОП-С_Русал Глобал Менеджмент/Orders/S_T-OP-C-24852/DTP/S_T-OP-C-2485…"
type textarea "x"
type input "S_T-OP-C-24852"
type input "Т-ОП-С-46482"
type input "Верстка Word / Layout Word"
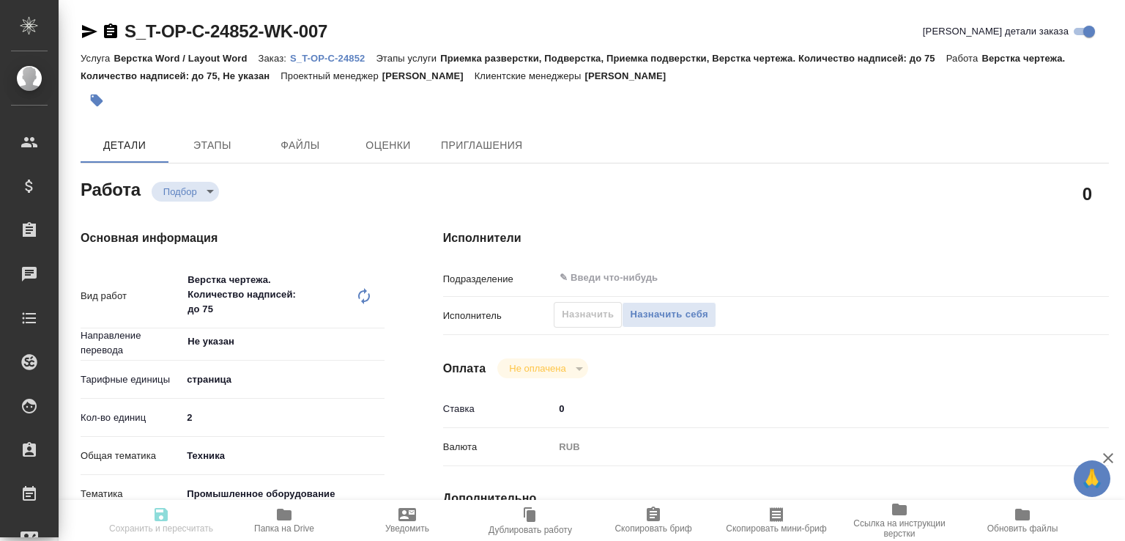
type input "Приемка разверстки, Подверстка, Приемка подверстки, Верстка чертежа. Количество…"
type input "[PERSON_NAME]"
type input "/Clients/Т-ОП-С_Русал Глобал Менеджмент/Orders/S_T-OP-C-24852"
type textarea "x"
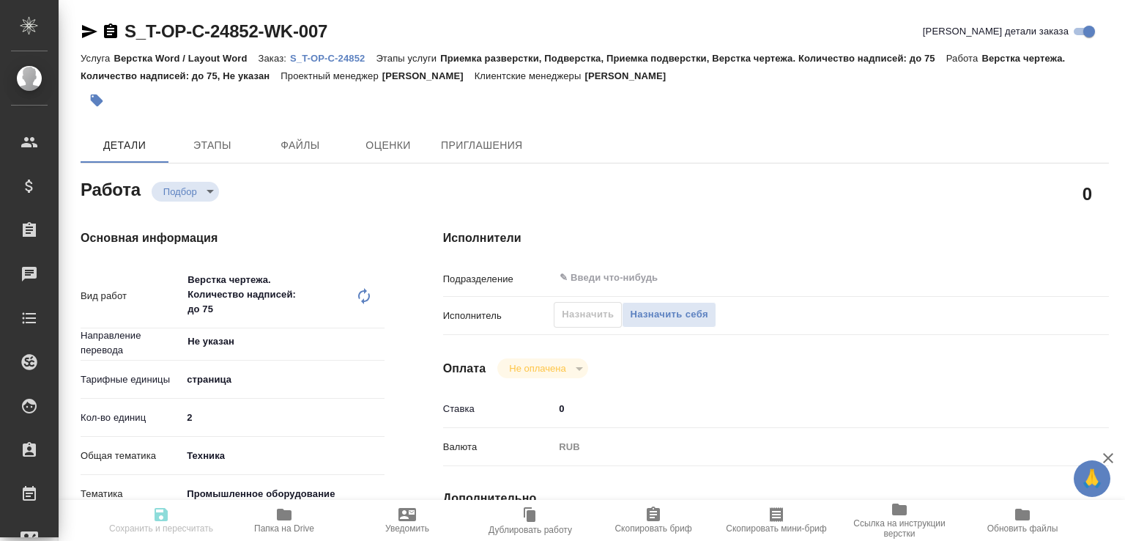
type textarea "x"
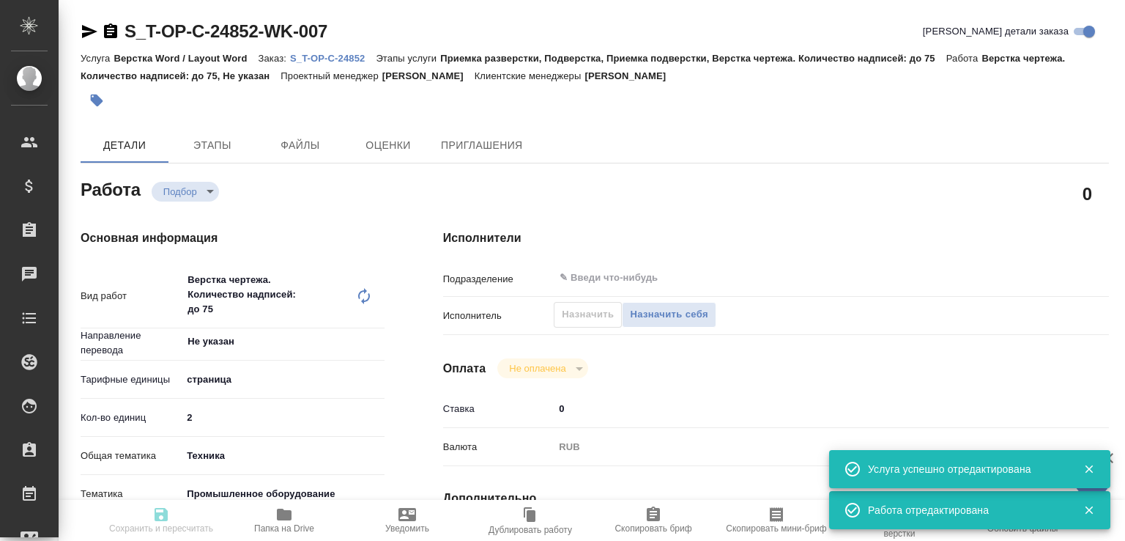
type textarea "x"
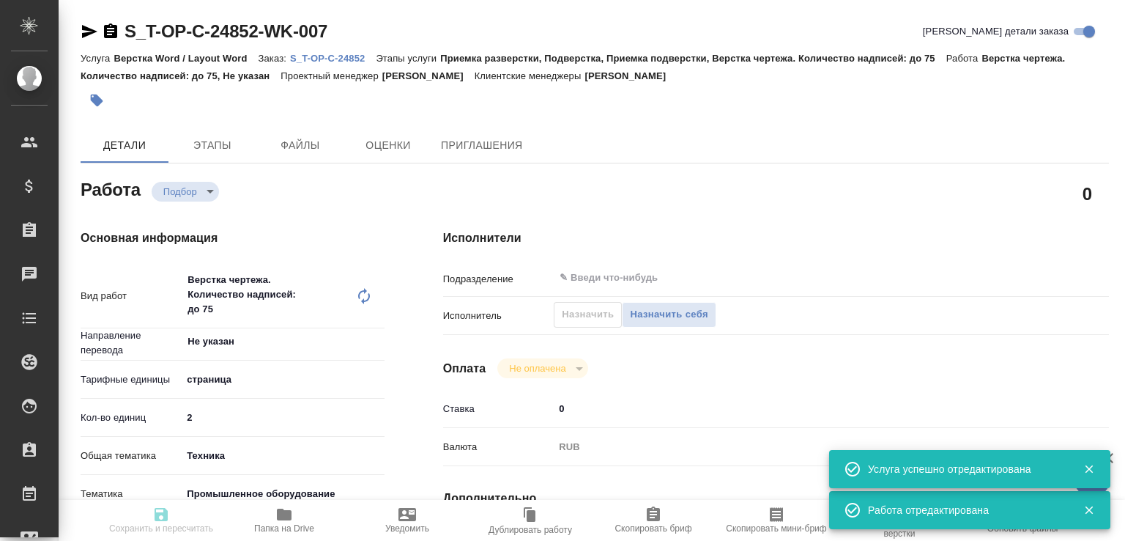
type textarea "x"
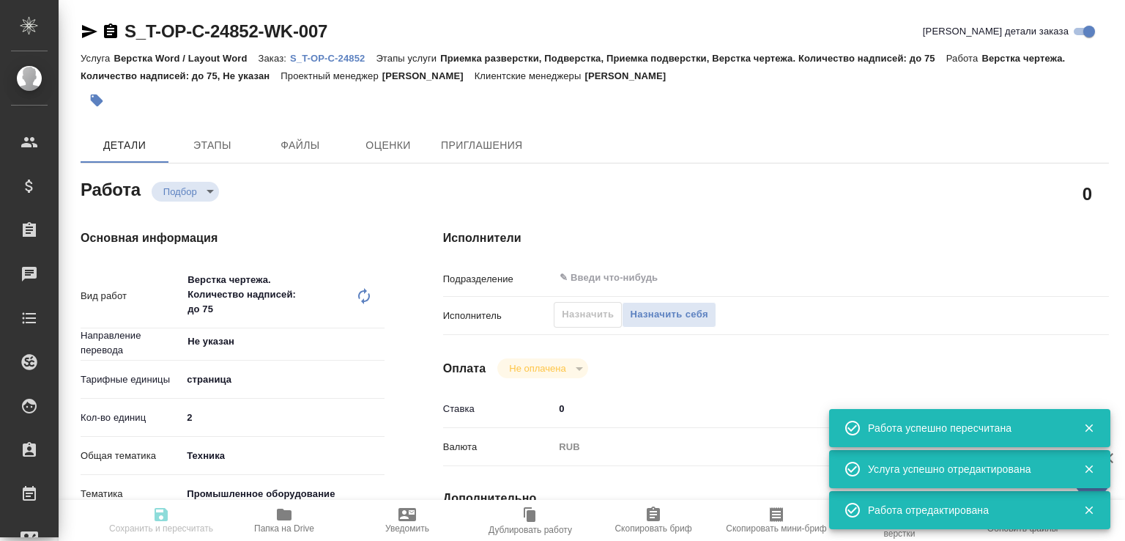
type input "recruiting"
type textarea "Верстка чертежа. Количество надписей: до 75"
type textarea "x"
type input "Не указан"
type input "5a8b1489cc6b4906c91bfdb2"
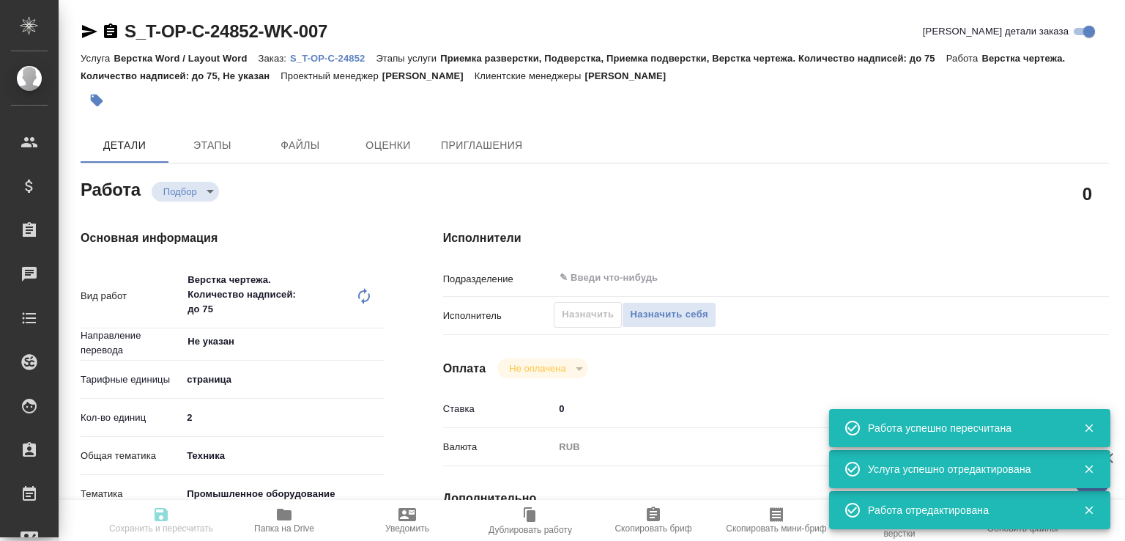
type input "2"
type input "tech"
type input "5f647205b73bc97568ca66bc"
type input "20.08.2025 11:03"
type input "27.08.2025 17:00"
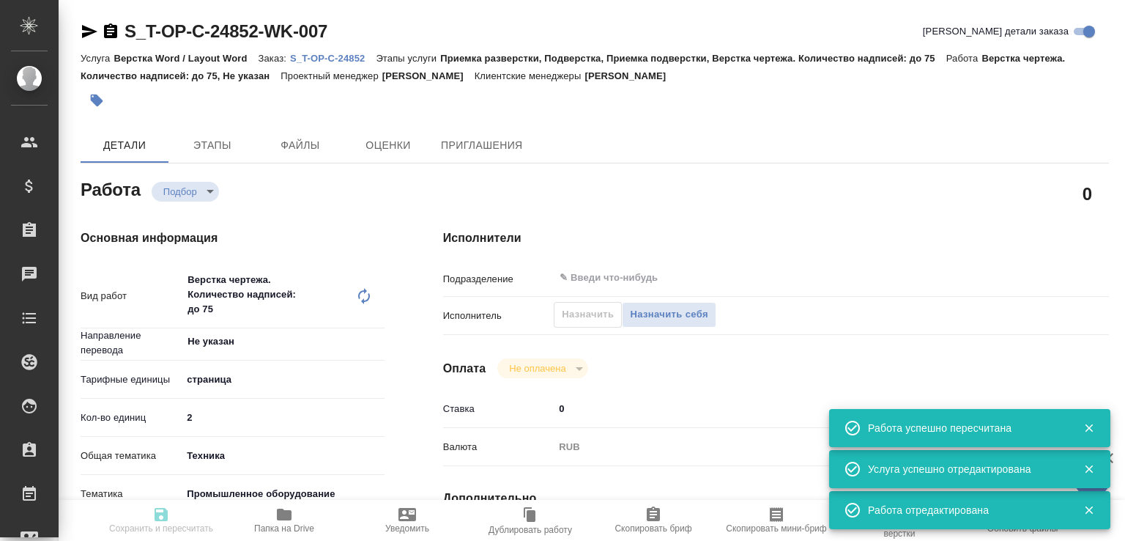
type input "27.08.2025 17:00"
type input "notPayed"
type input "0"
type input "RUB"
type input "Малофеева Екатерина"
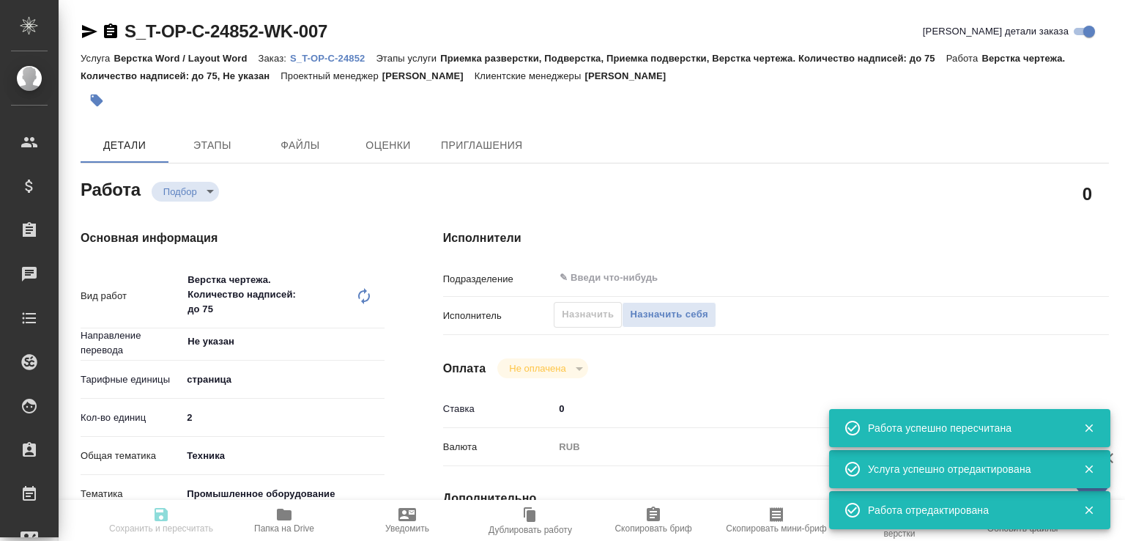
type textarea "x"
type textarea "/Clients/Т-ОП-С_Русал Глобал Менеджмент/Orders/S_T-OP-C-24852/DTP/S_T-OP-C-2485…"
type textarea "x"
type input "S_T-OP-C-24852"
type input "Т-ОП-С-46482"
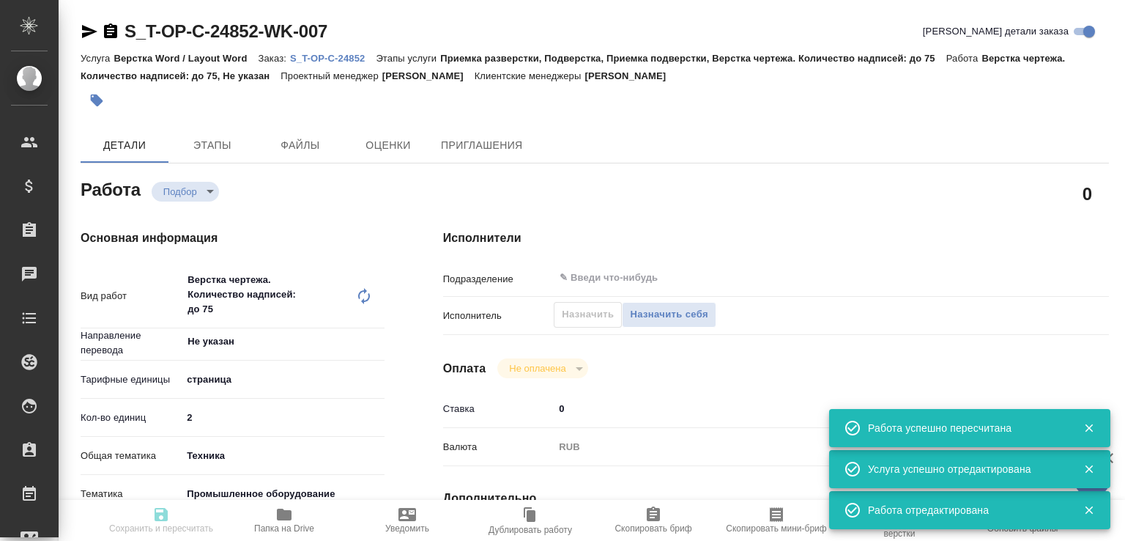
type input "Верстка Word / Layout Word"
type input "Приемка разверстки, Подверстка, Приемка подверстки, Верстка чертежа. Количество…"
type input "[PERSON_NAME]"
type input "/Clients/Т-ОП-С_Русал Глобал Менеджмент/Orders/S_T-OP-C-24852"
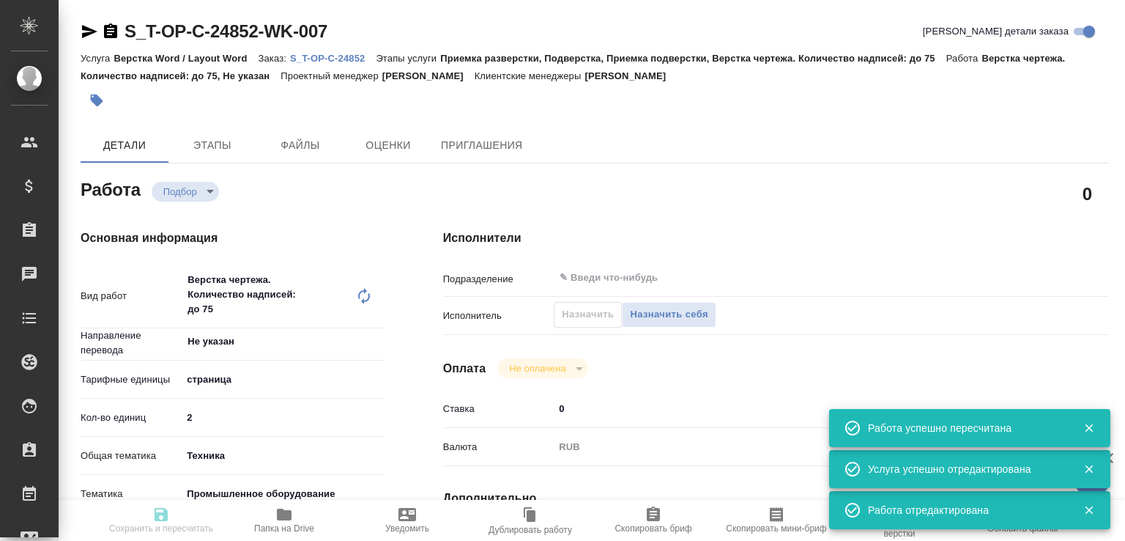
type textarea "x"
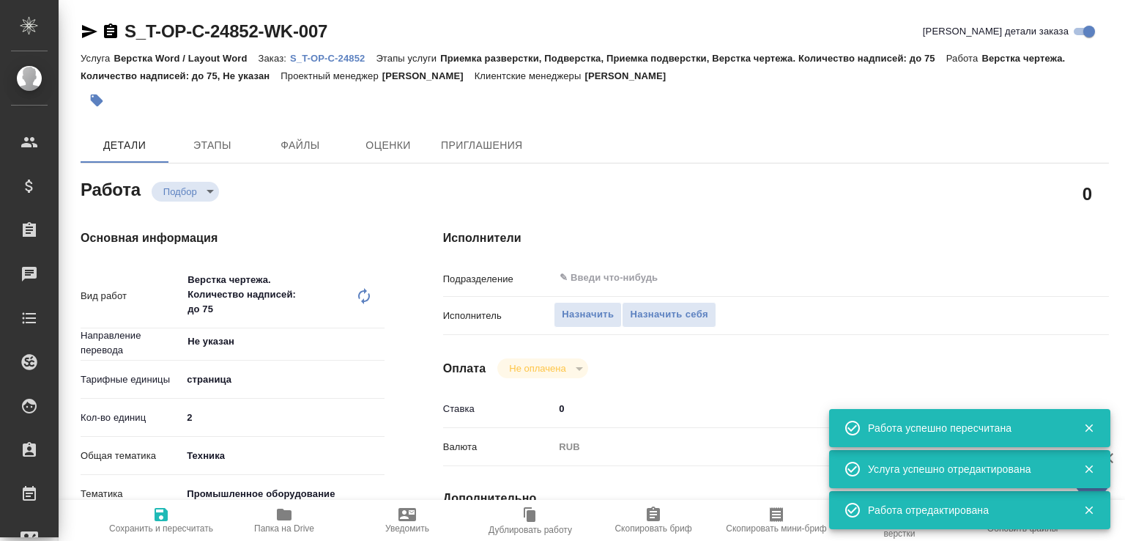
type textarea "x"
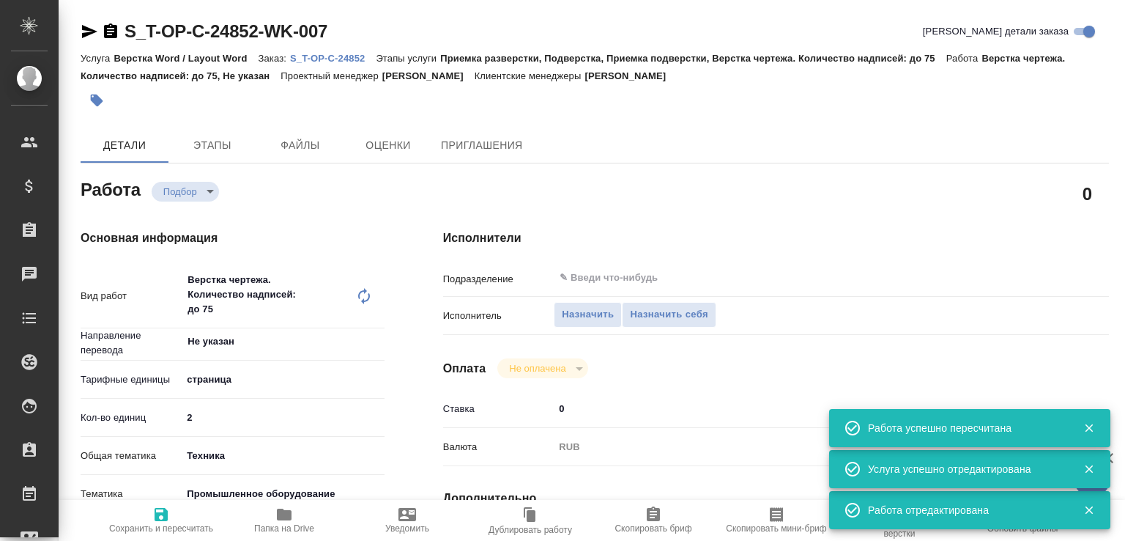
type textarea "x"
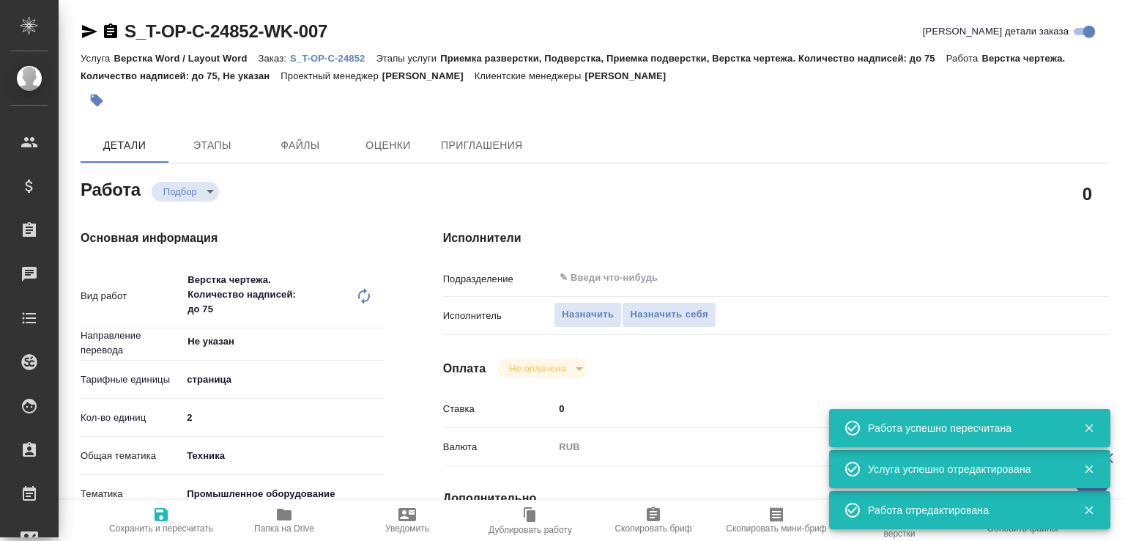
type textarea "x"
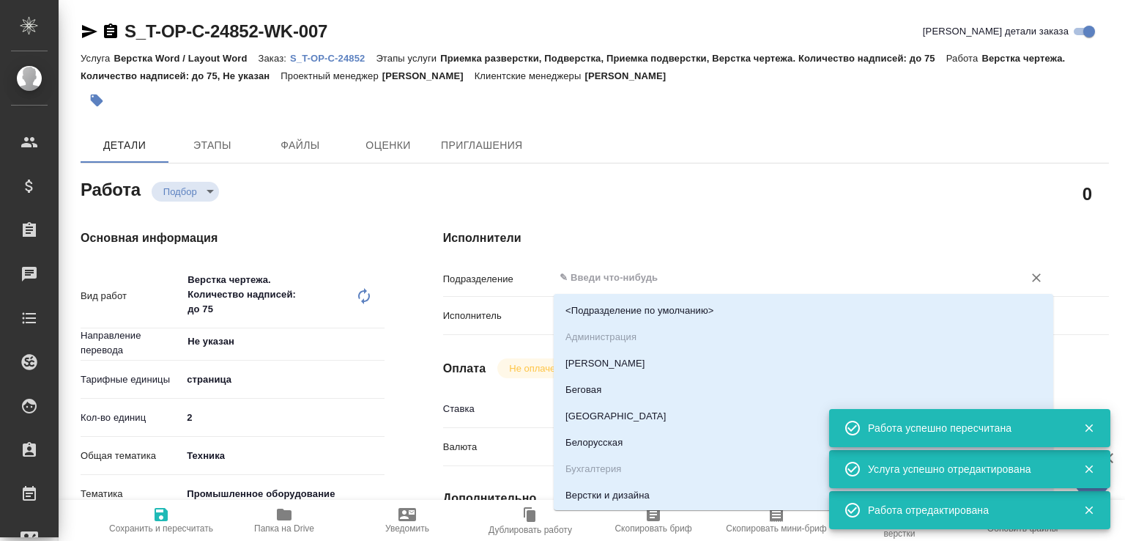
click at [611, 273] on input "text" at bounding box center [779, 278] width 442 height 18
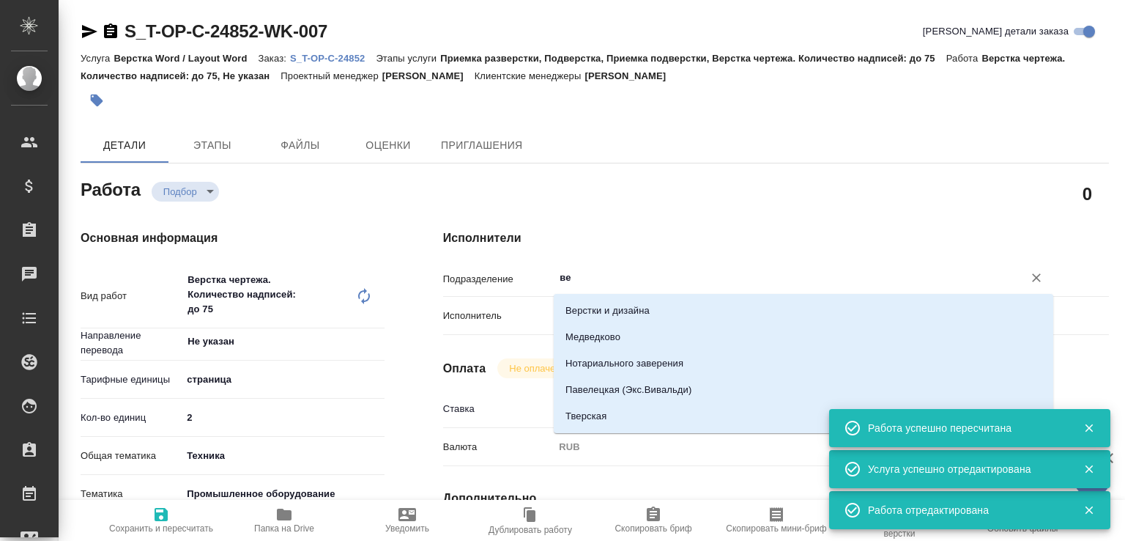
type input "вер"
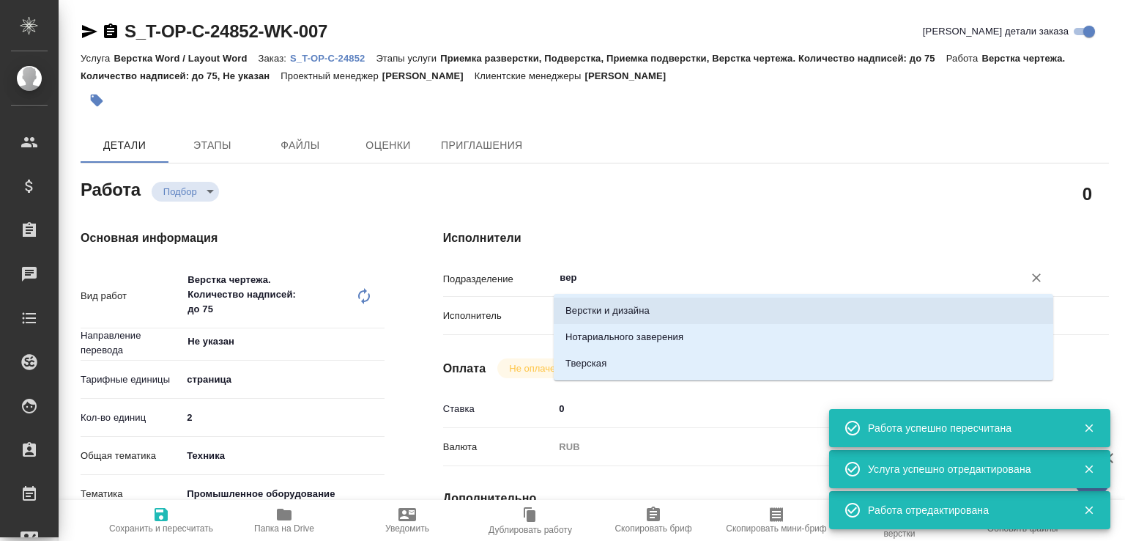
click at [612, 310] on li "Верстки и дизайна" at bounding box center [804, 310] width 500 height 26
type textarea "x"
type input "Верстки и дизайна"
type textarea "x"
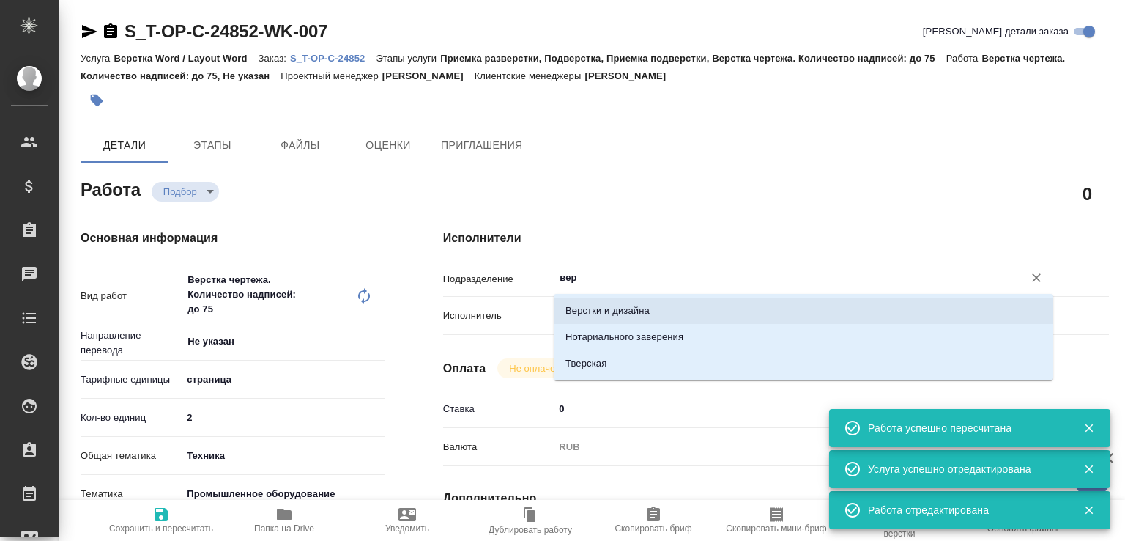
type textarea "x"
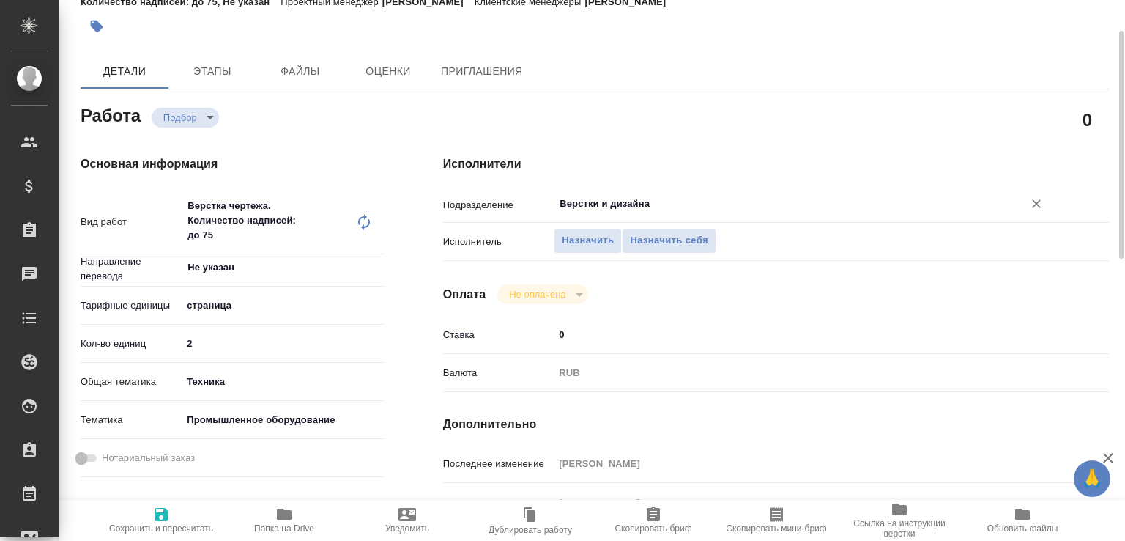
scroll to position [387, 0]
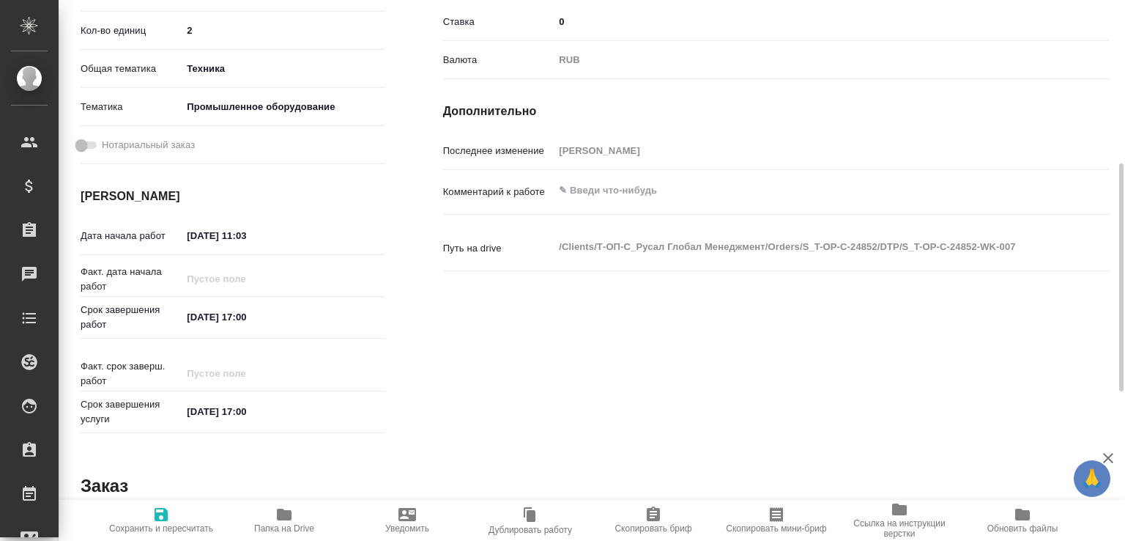
type input "Верстки и дизайна"
click at [215, 312] on input "[DATE] 17:00" at bounding box center [246, 316] width 128 height 21
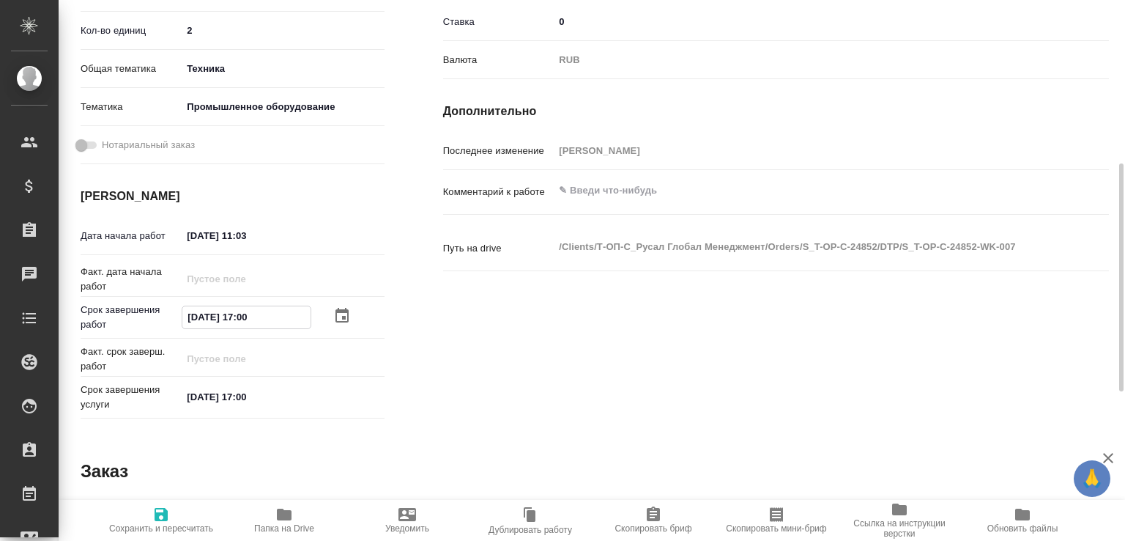
click at [215, 312] on input "[DATE] 17:00" at bounding box center [246, 316] width 128 height 21
paste input "4.08.2025 19"
type textarea "x"
type input "[DATE] 19:00"
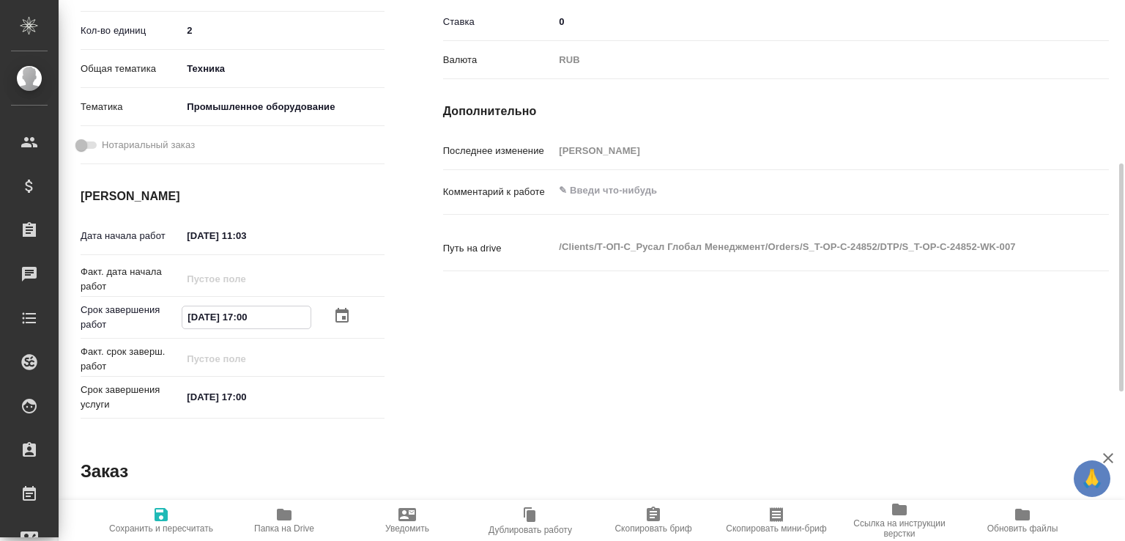
type textarea "x"
type input "[DATE] 19:00"
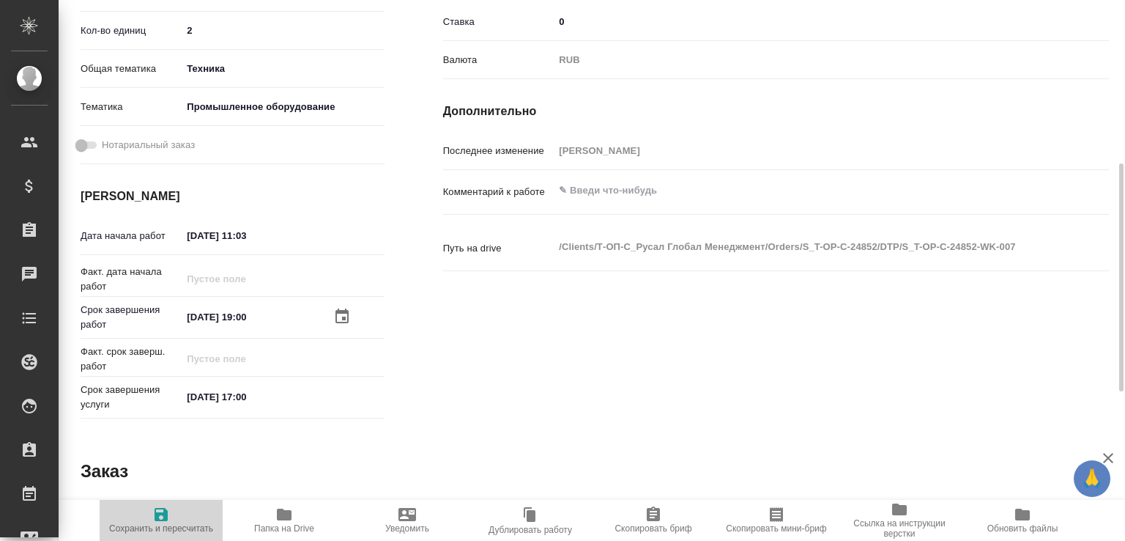
click at [165, 513] on icon "button" at bounding box center [161, 514] width 13 height 13
type textarea "x"
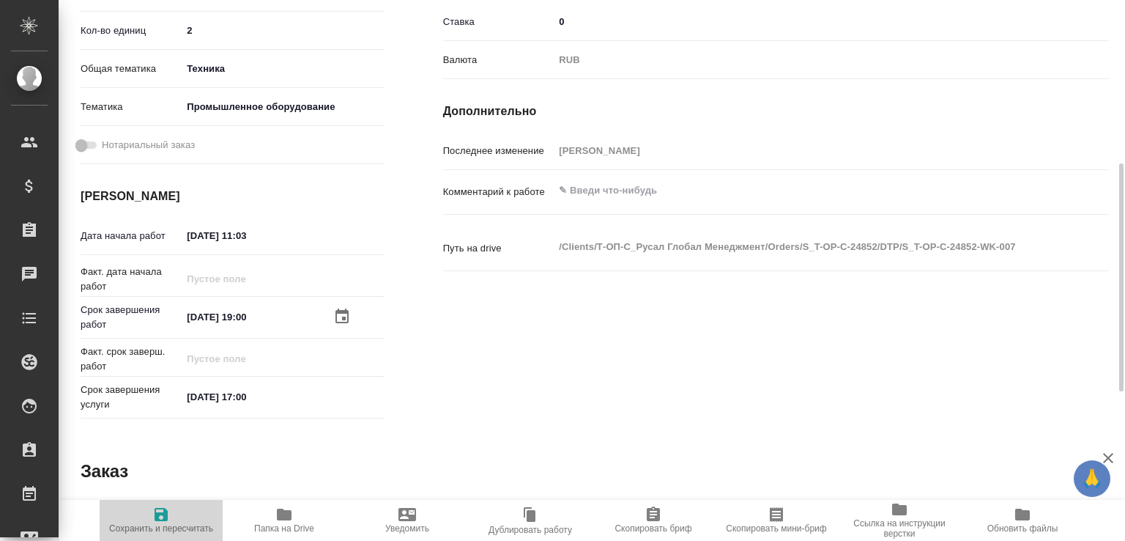
type textarea "x"
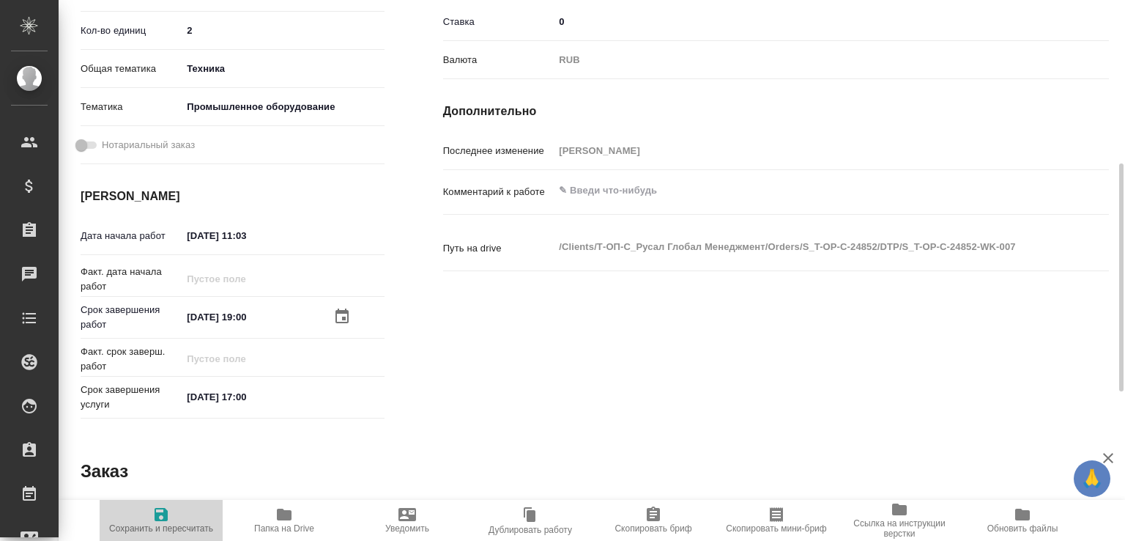
type textarea "x"
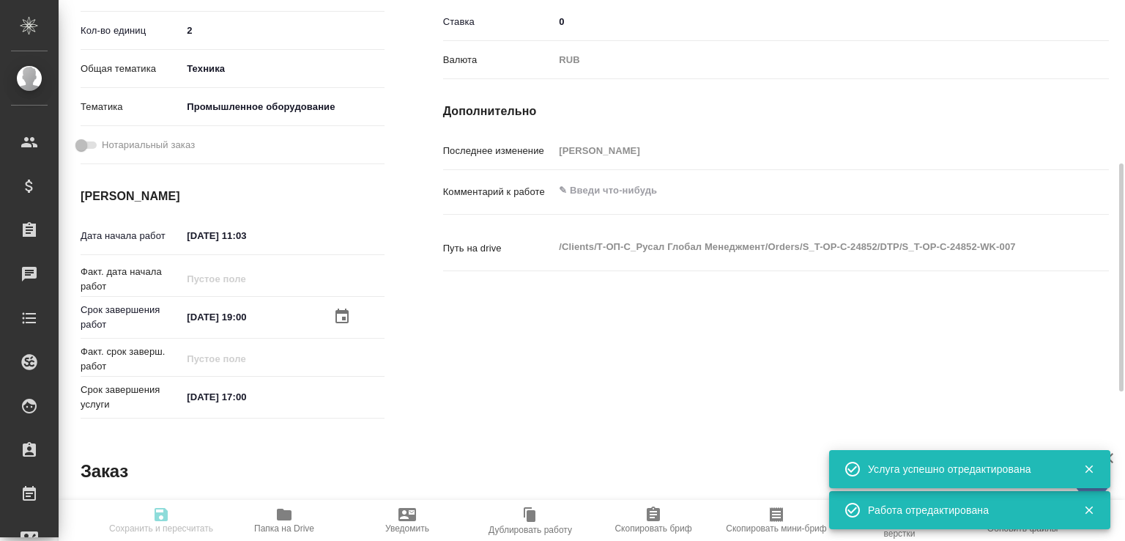
type input "recruiting"
type textarea "Верстка чертежа. Количество надписей: до 75"
type textarea "x"
type input "Не указан"
type input "5a8b1489cc6b4906c91bfdb2"
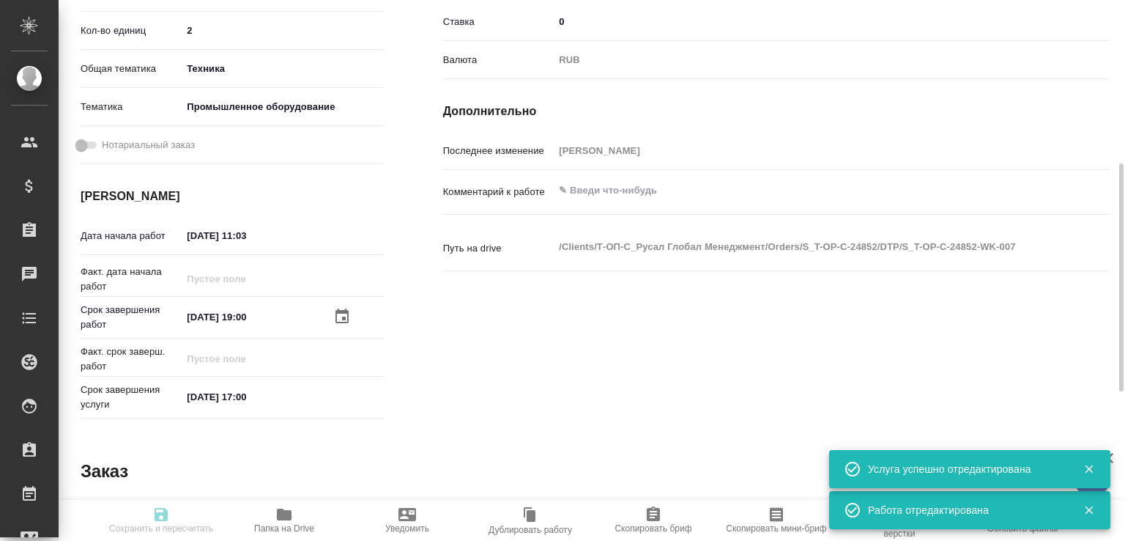
type input "2"
type input "tech"
type input "5f647205b73bc97568ca66bc"
type input "20.08.2025 11:03"
type input "[DATE] 19:00"
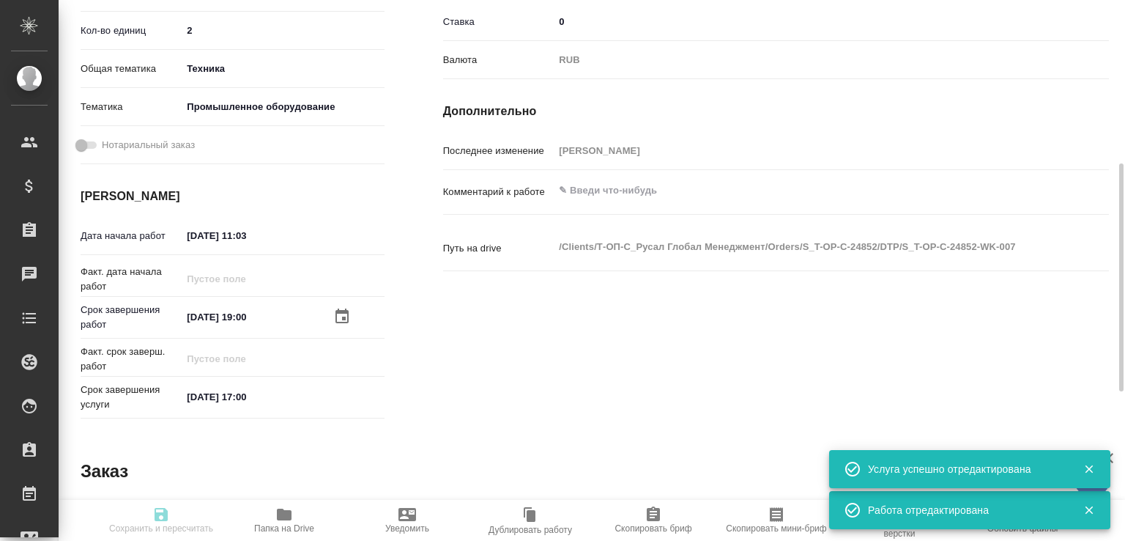
type input "[DATE] 17:00"
type input "Верстки и дизайна"
type input "notPayed"
type input "0"
type input "RUB"
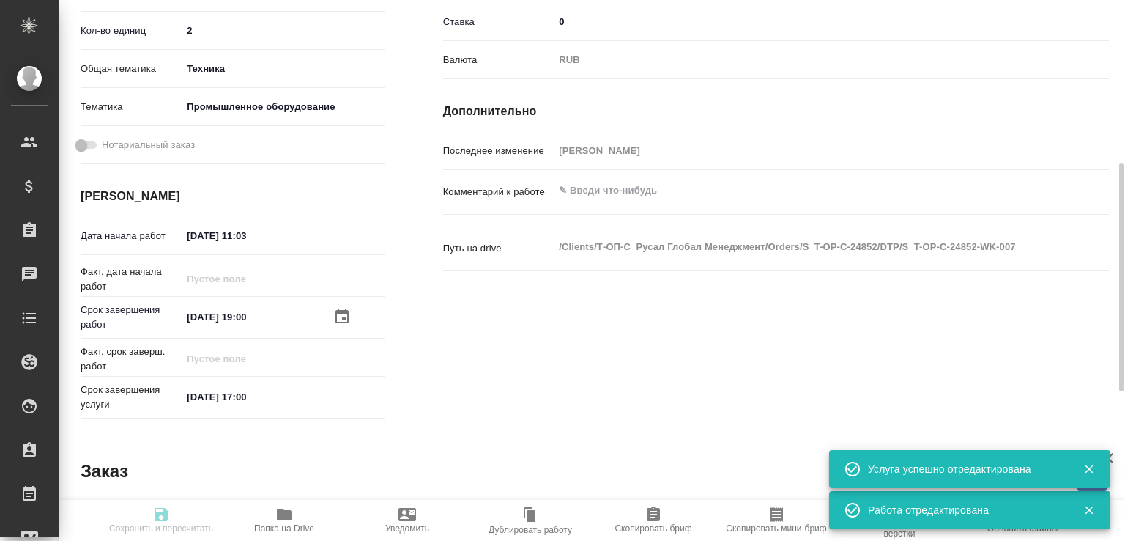
type input "[PERSON_NAME]"
type textarea "x"
type textarea "/Clients/Т-ОП-С_Русал Глобал Менеджмент/Orders/S_T-OP-C-24852/DTP/S_T-OP-C-2485…"
type textarea "x"
type input "S_T-OP-C-24852"
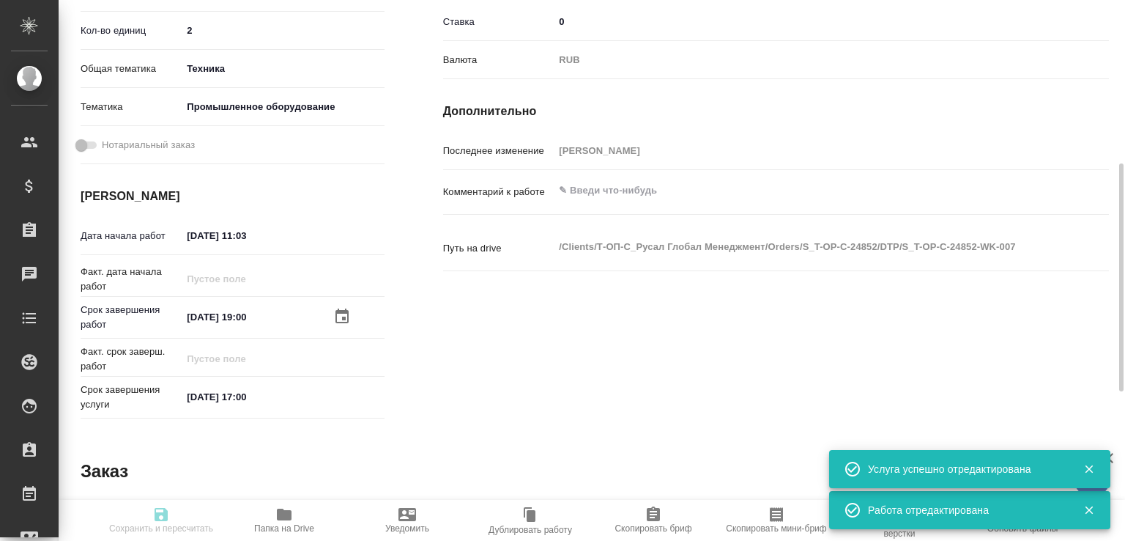
type input "Т-ОП-С-46482"
type input "Верстка Word / Layout Word"
type input "Приемка разверстки, Подверстка, Приемка подверстки, Верстка чертежа. Количество…"
type input "[PERSON_NAME]"
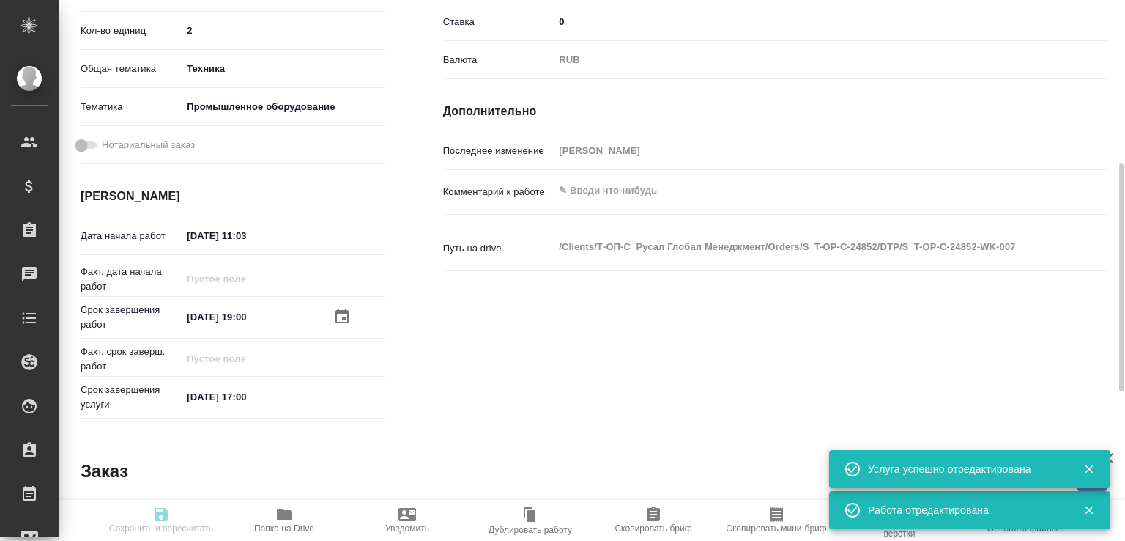
type input "/Clients/Т-ОП-С_Русал Глобал Менеджмент/Orders/S_T-OP-C-24852"
type textarea "x"
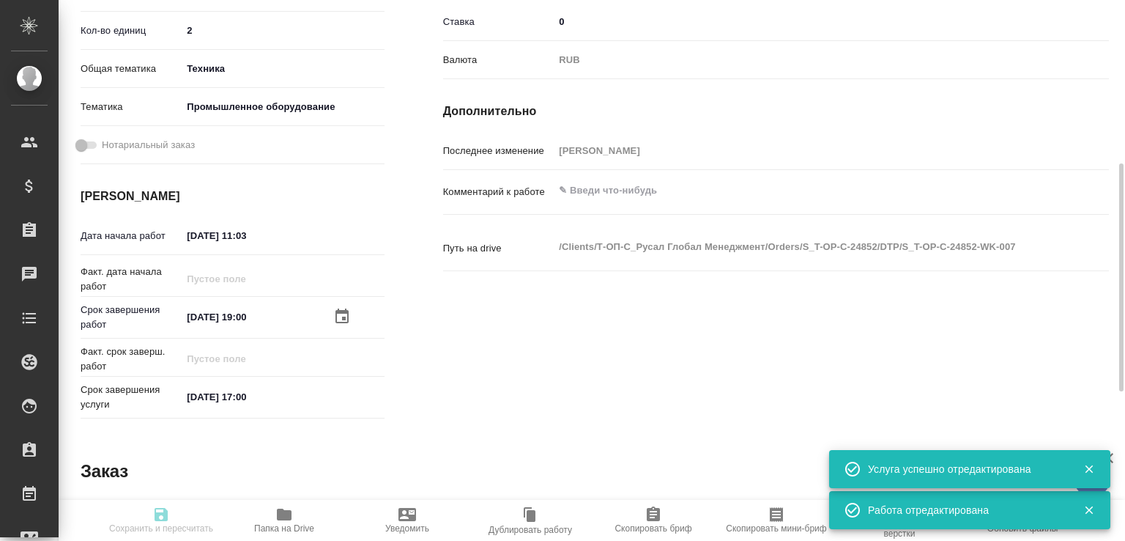
type textarea "x"
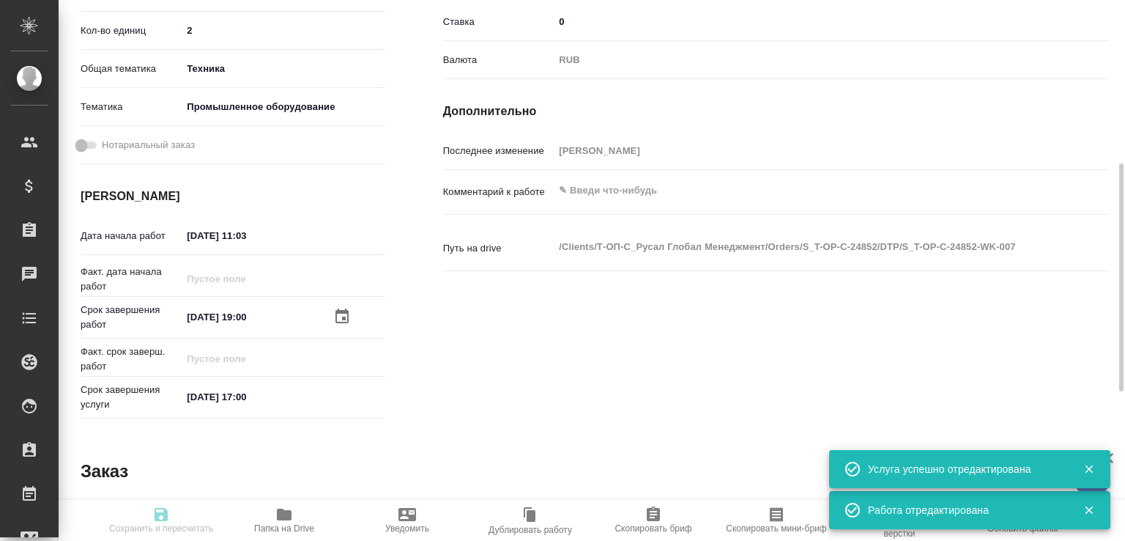
type textarea "x"
type input "recruiting"
type textarea "Верстка чертежа. Количество надписей: до 75"
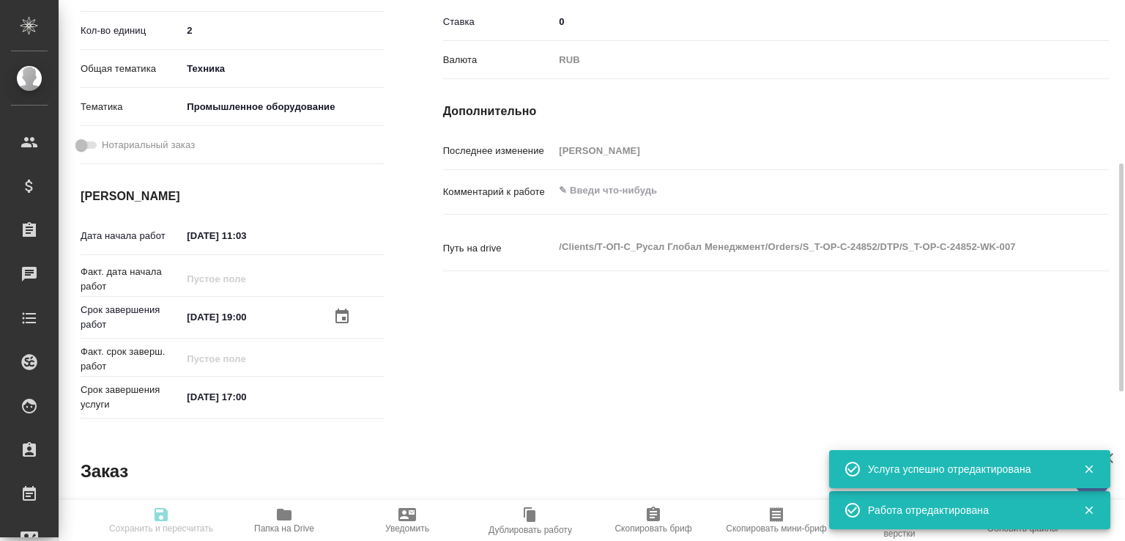
type textarea "x"
type input "Не указан"
type input "5a8b1489cc6b4906c91bfdb2"
type input "2"
type input "tech"
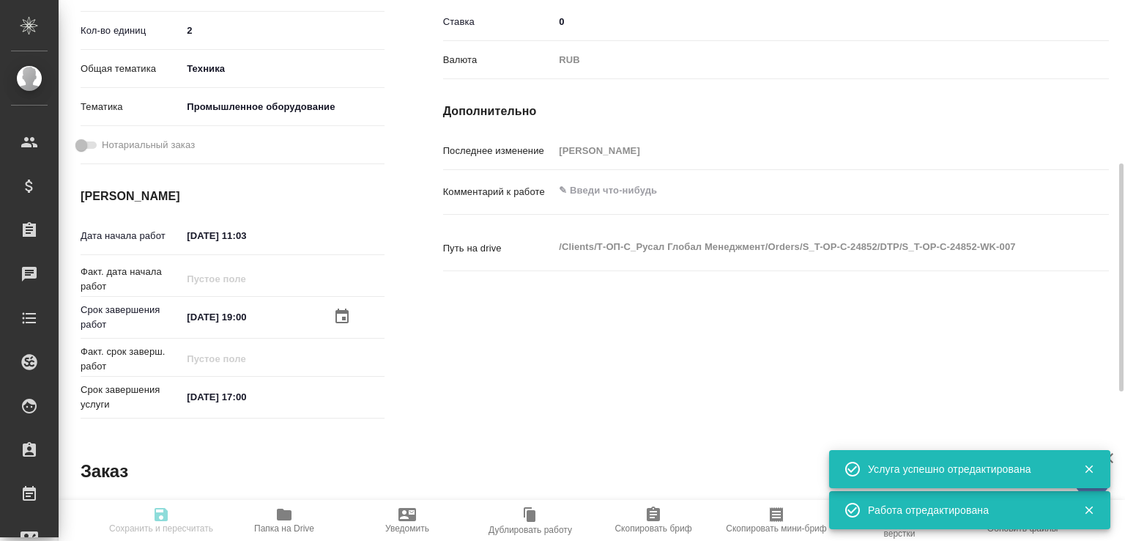
type input "5f647205b73bc97568ca66bc"
type input "20.08.2025 11:03"
type input "[DATE] 19:00"
type input "[DATE] 17:00"
type input "Верстки и дизайна"
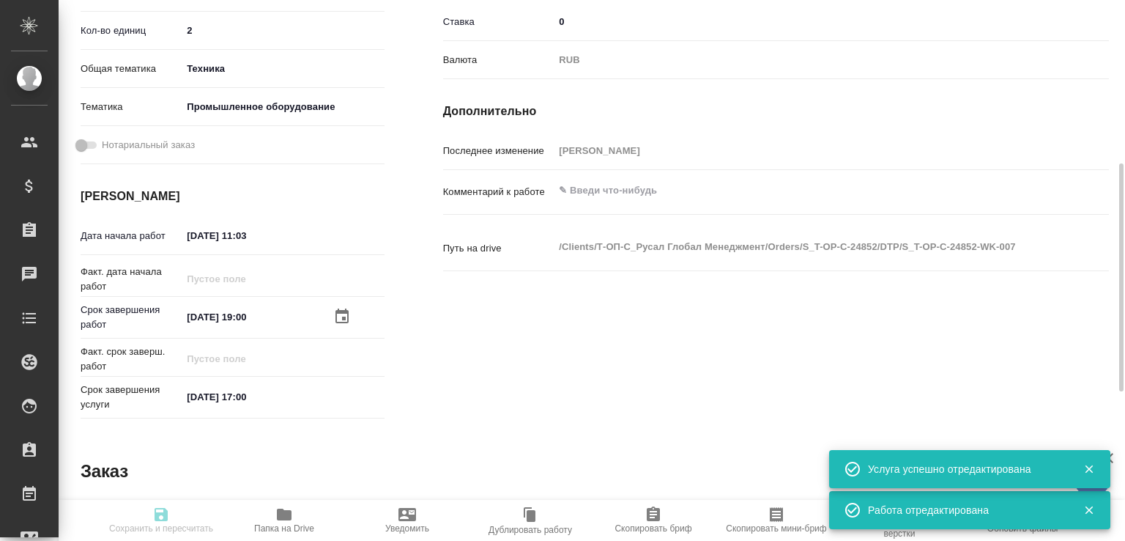
type input "notPayed"
type input "0"
type input "RUB"
type input "[PERSON_NAME]"
type textarea "x"
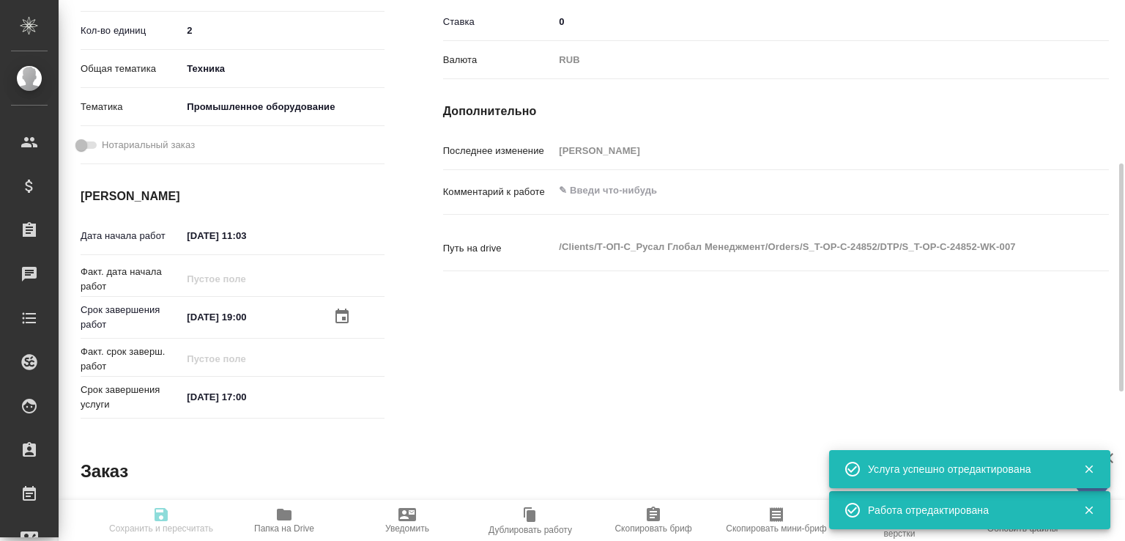
type textarea "/Clients/Т-ОП-С_Русал Глобал Менеджмент/Orders/S_T-OP-C-24852/DTP/S_T-OP-C-2485…"
type textarea "x"
type input "S_T-OP-C-24852"
type input "Т-ОП-С-46482"
type input "Верстка Word / Layout Word"
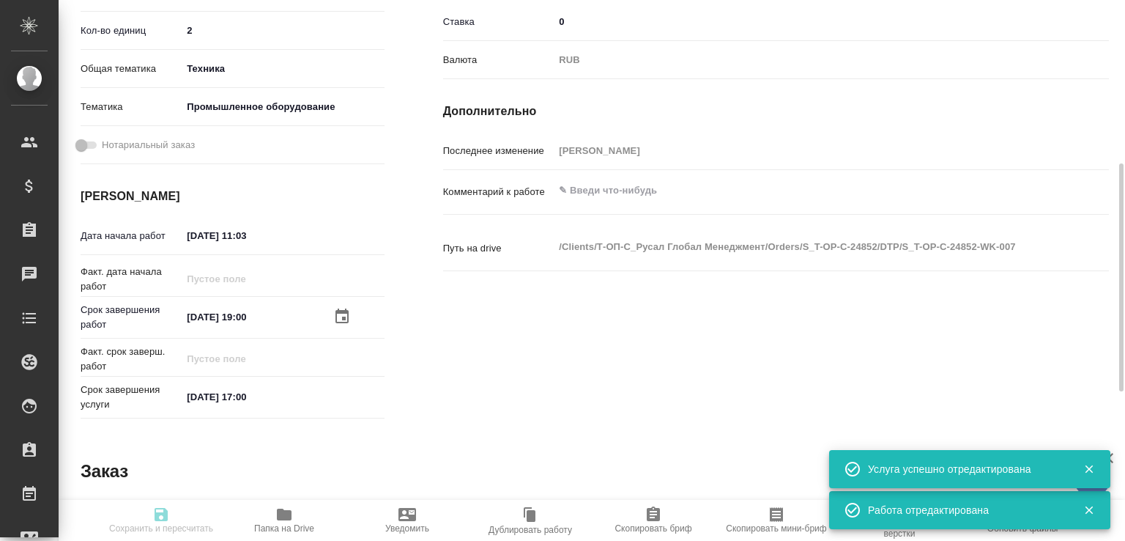
type input "Приемка разверстки, Подверстка, Приемка подверстки, Верстка чертежа. Количество…"
type input "[PERSON_NAME]"
type input "/Clients/Т-ОП-С_Русал Глобал Менеджмент/Orders/S_T-OP-C-24852"
type textarea "x"
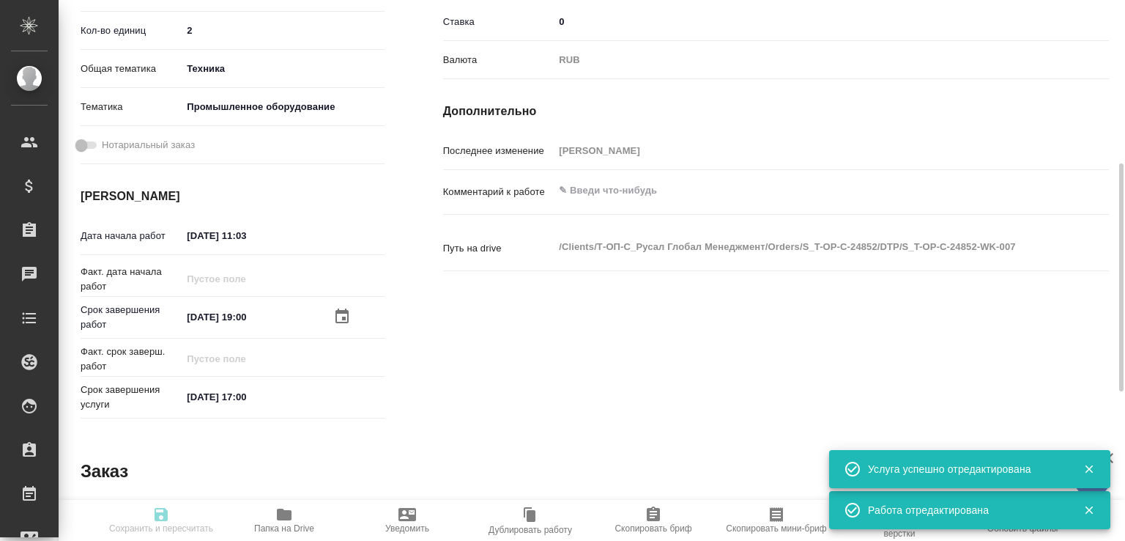
type textarea "x"
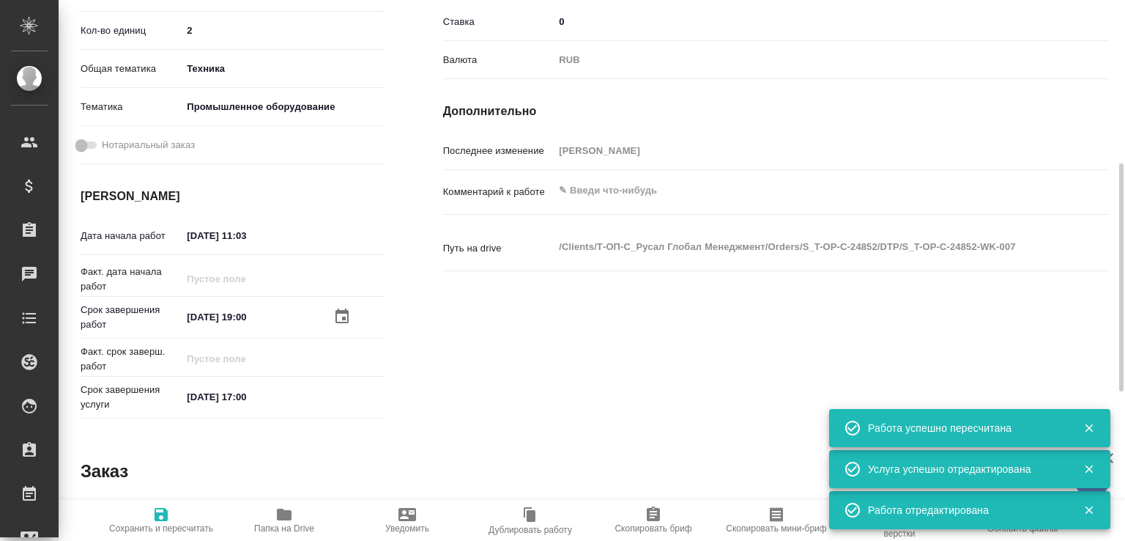
type textarea "x"
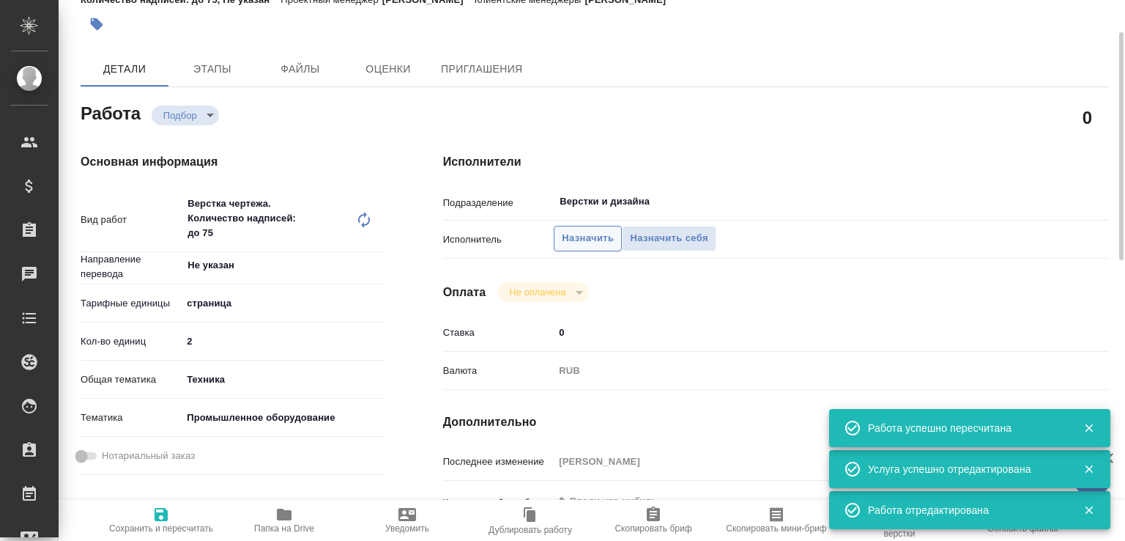
click at [598, 226] on button "Назначить" at bounding box center [588, 239] width 68 height 26
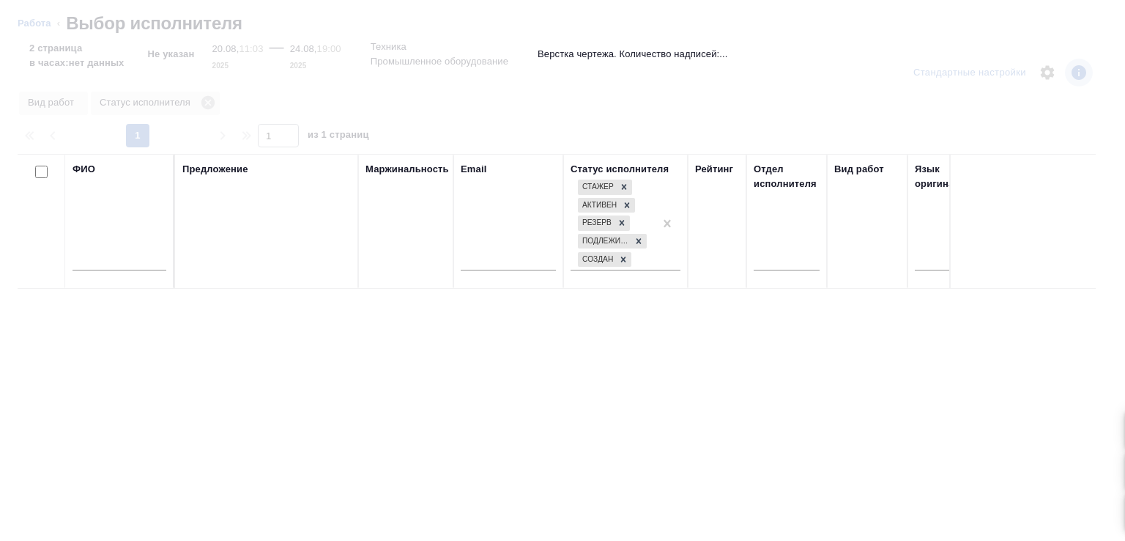
click at [120, 260] on input "text" at bounding box center [120, 261] width 94 height 18
paste input "Es.zolotaya@mail.ru"
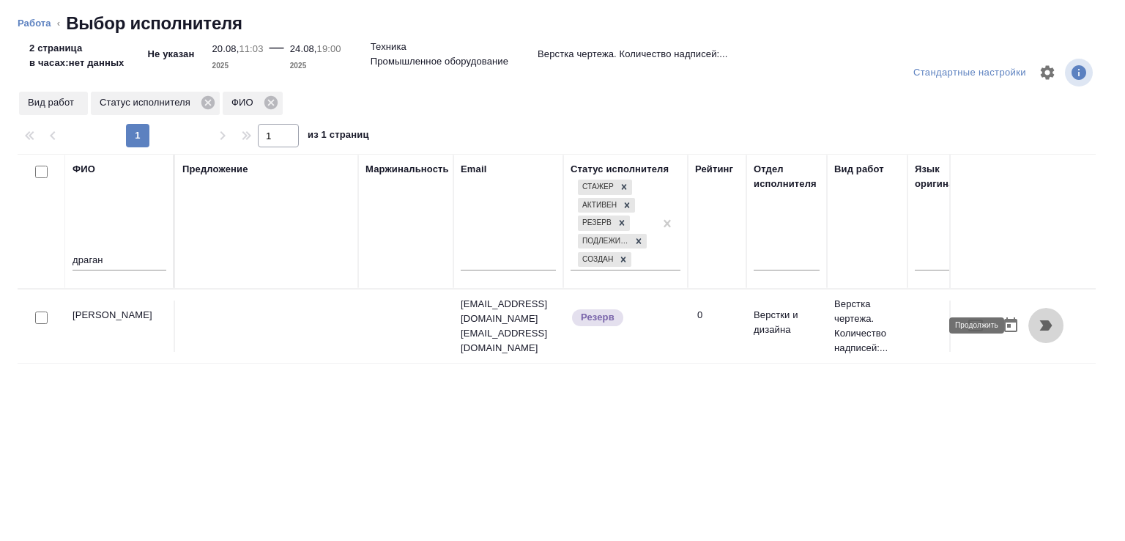
click at [1040, 324] on icon "button" at bounding box center [1046, 325] width 12 height 10
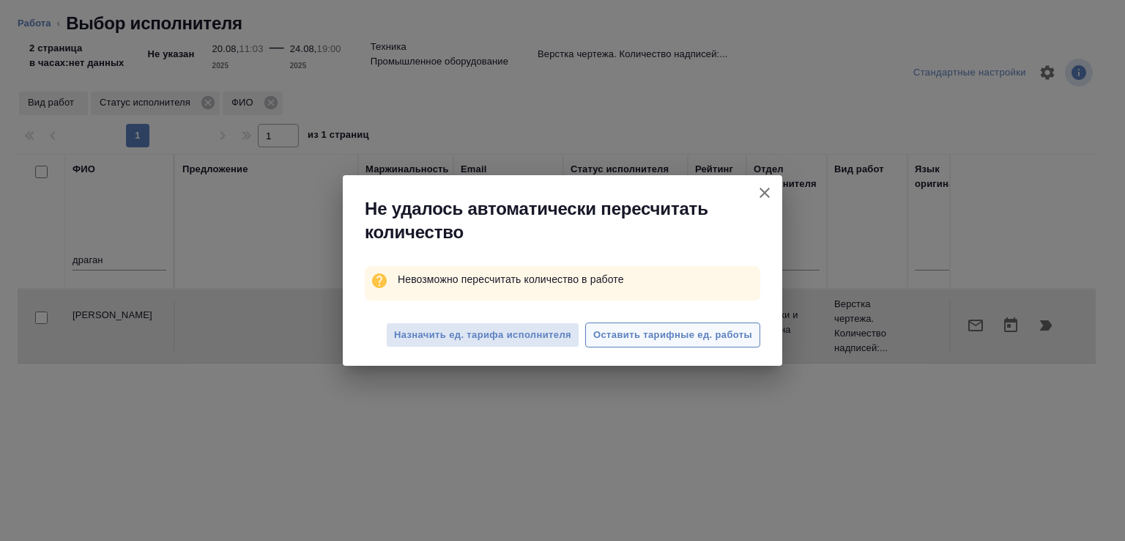
click at [665, 341] on span "Оставить тарифные ед. работы" at bounding box center [672, 335] width 159 height 17
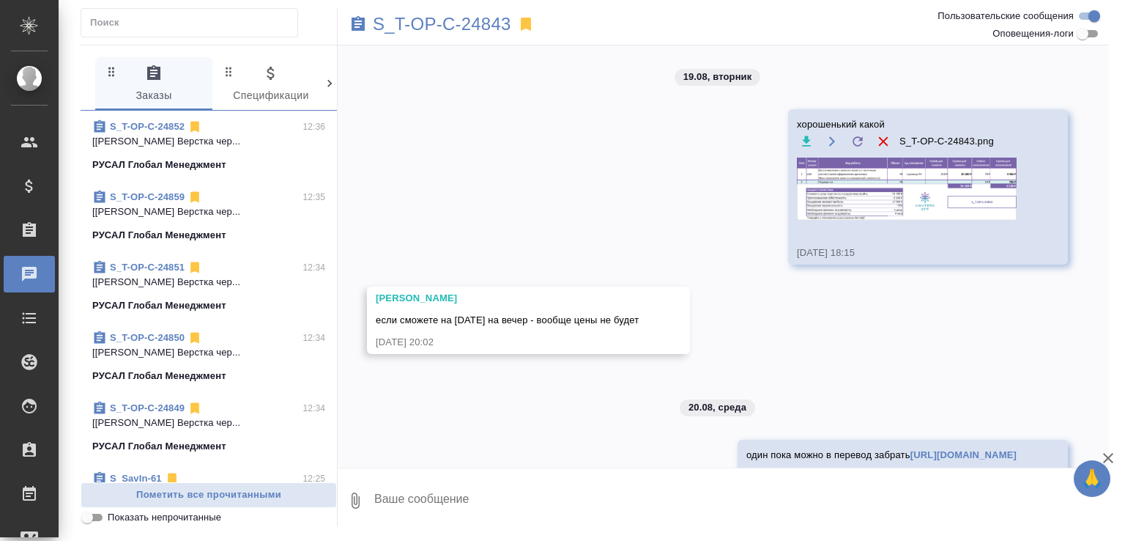
scroll to position [533, 0]
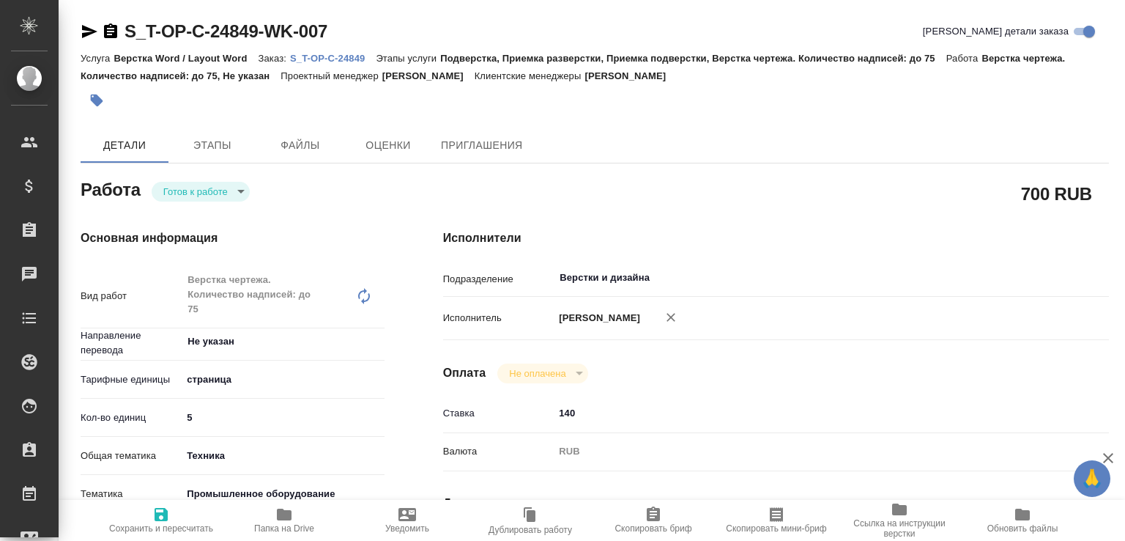
click at [217, 376] on body "🙏 .cls-1 fill:#fff; AWATERA [PERSON_NAME]malofeeva Клиенты Спецификации Заказы …" at bounding box center [562, 270] width 1125 height 541
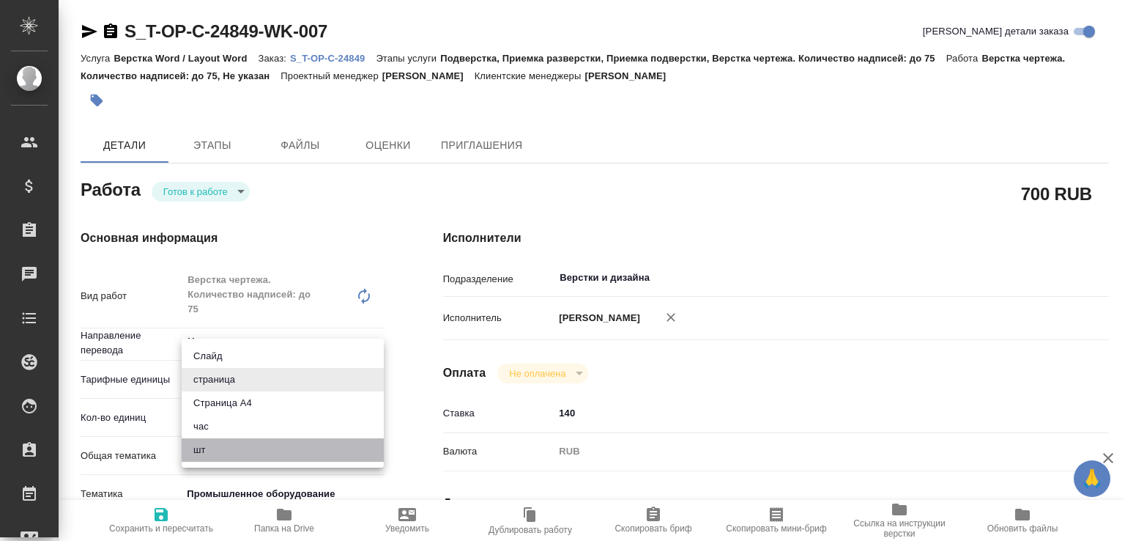
click at [212, 445] on li "шт" at bounding box center [283, 449] width 202 height 23
type input "5a8b1489cc6b4906c91bfdc1"
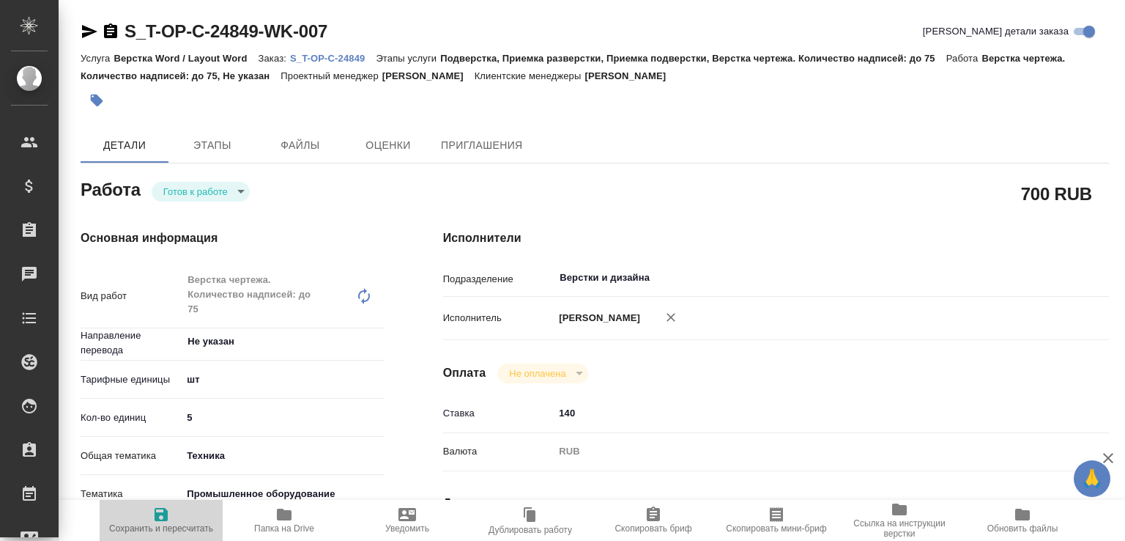
click at [163, 508] on icon "button" at bounding box center [161, 514] width 13 height 13
type input "readyForWork"
type input "Не указан"
type input "5a8b1489cc6b4906c91bfdc1"
type input "5"
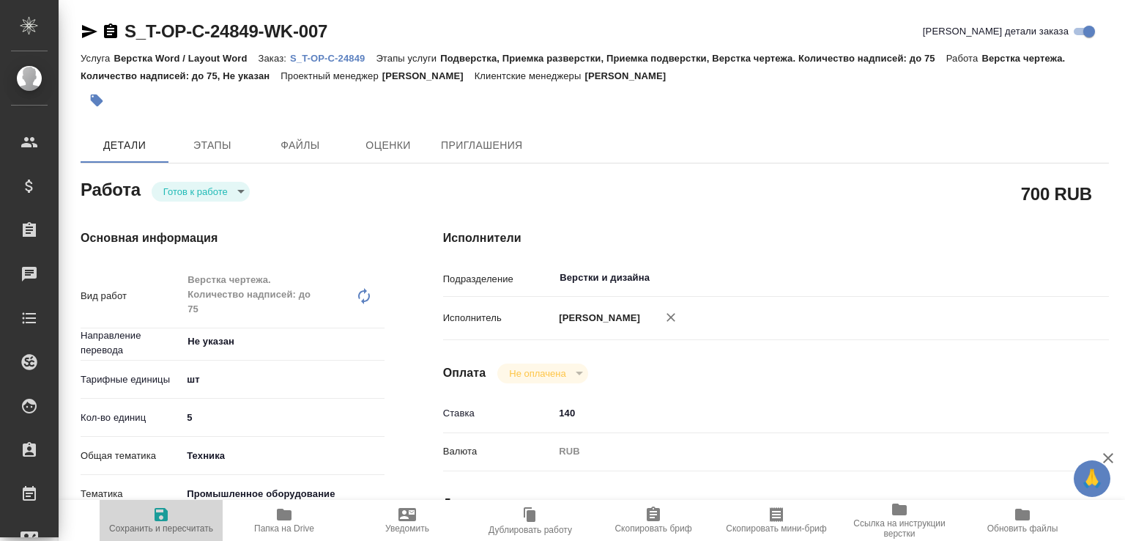
type input "tech"
type input "5f647205b73bc97568ca66bc"
type input "[DATE] 10:57"
type input "[DATE] 19:00"
type input "[DATE] 17:00"
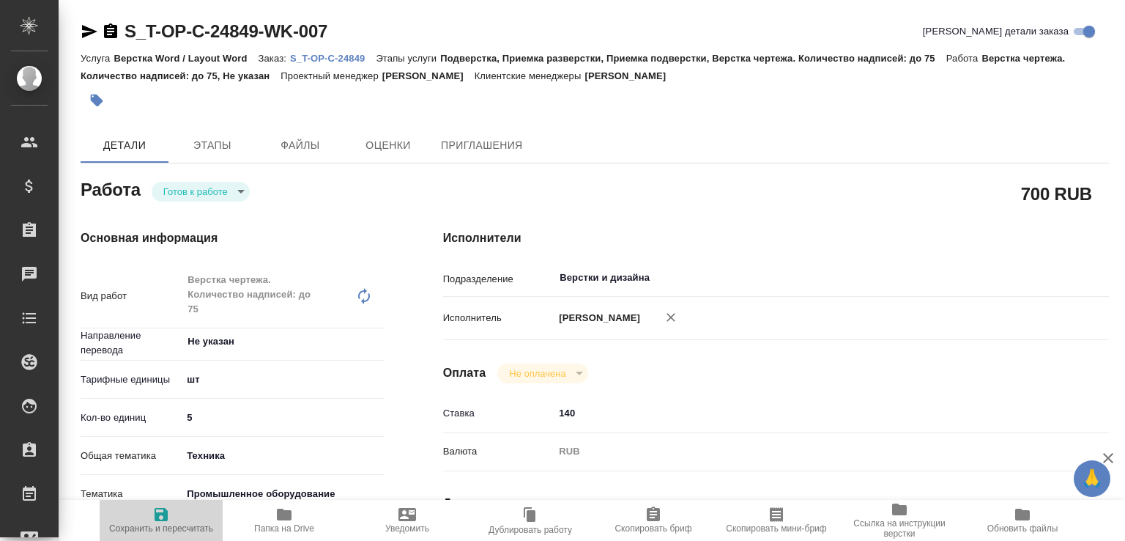
type input "Верстки и дизайна"
type input "notPayed"
type input "140"
type input "RUB"
type input "[PERSON_NAME]"
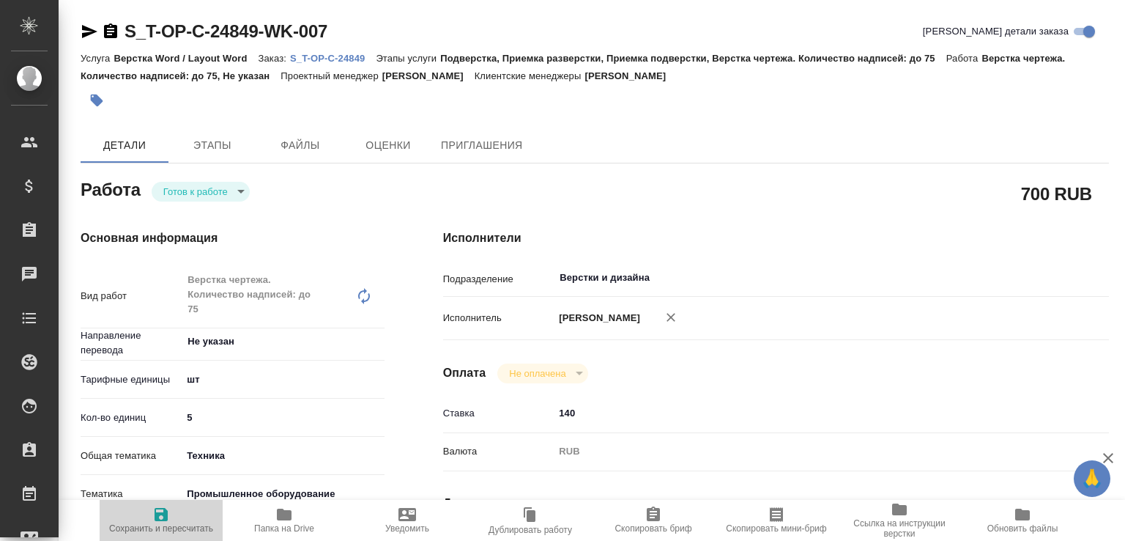
type input "S_T-OP-C-24849"
type input "Т-ОП-С-46479"
type input "Верстка Word / Layout Word"
type input "Подверстка, Приемка разверстки, Приемка подверстки, Верстка чертежа. Количество…"
type input "[PERSON_NAME]"
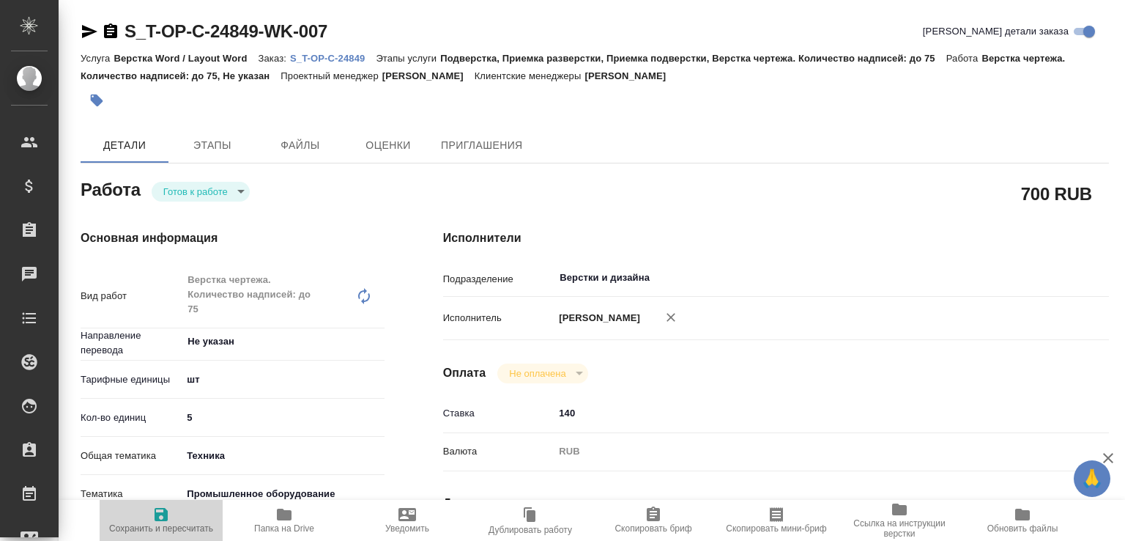
type input "[PERSON_NAME]"
type input "/Clients/Т-ОП-С_Русал Глобал Менеджмент/Orders/S_T-OP-C-24849"
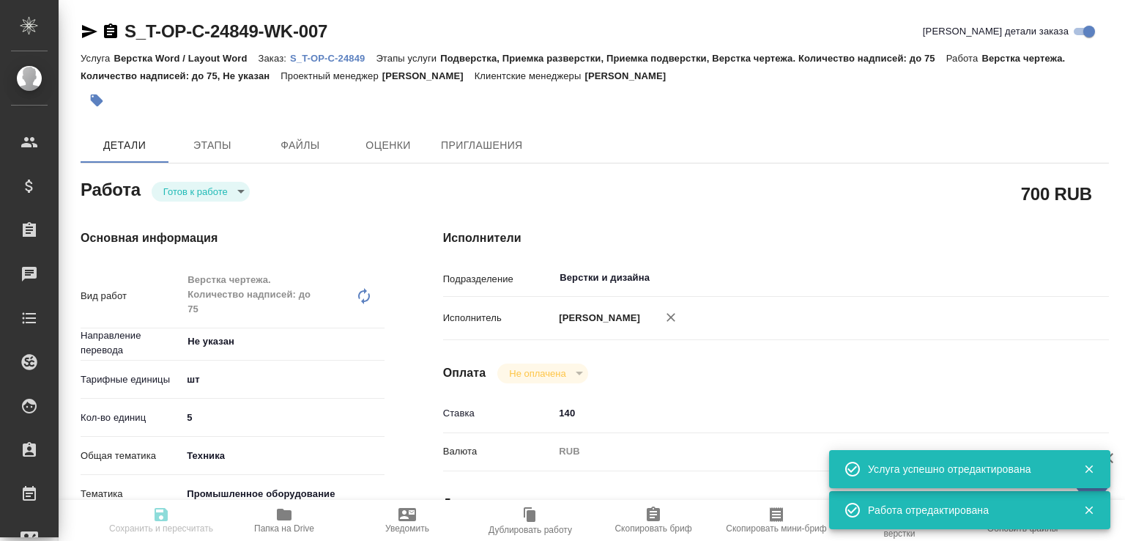
type input "readyForWork"
type input "Не указан"
type input "5a8b1489cc6b4906c91bfdc1"
type input "5"
type input "tech"
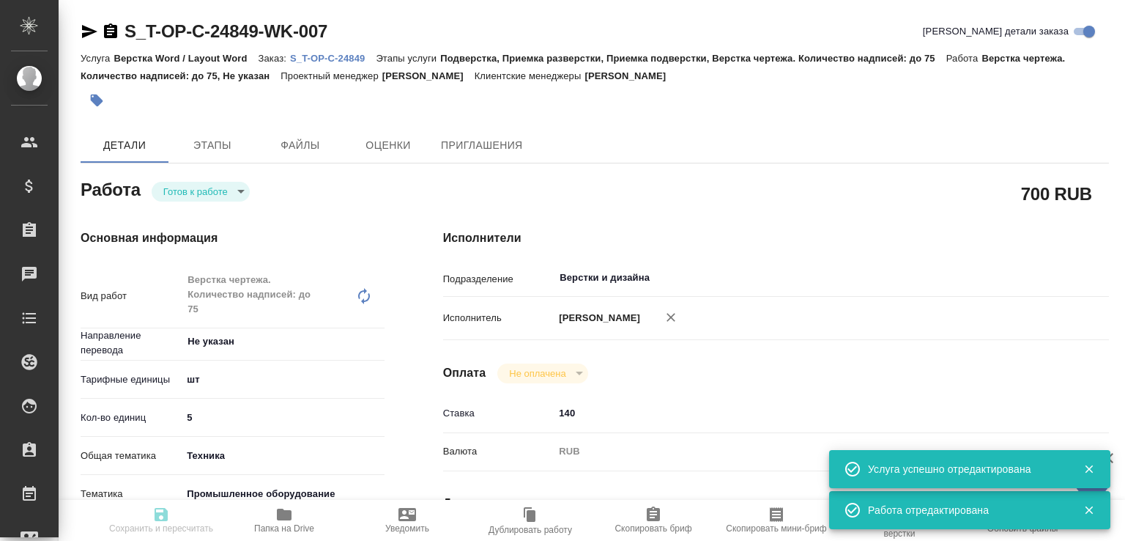
type input "5f647205b73bc97568ca66bc"
type input "[DATE] 10:57"
type input "[DATE] 19:00"
type input "[DATE] 17:00"
type input "Верстки и дизайна"
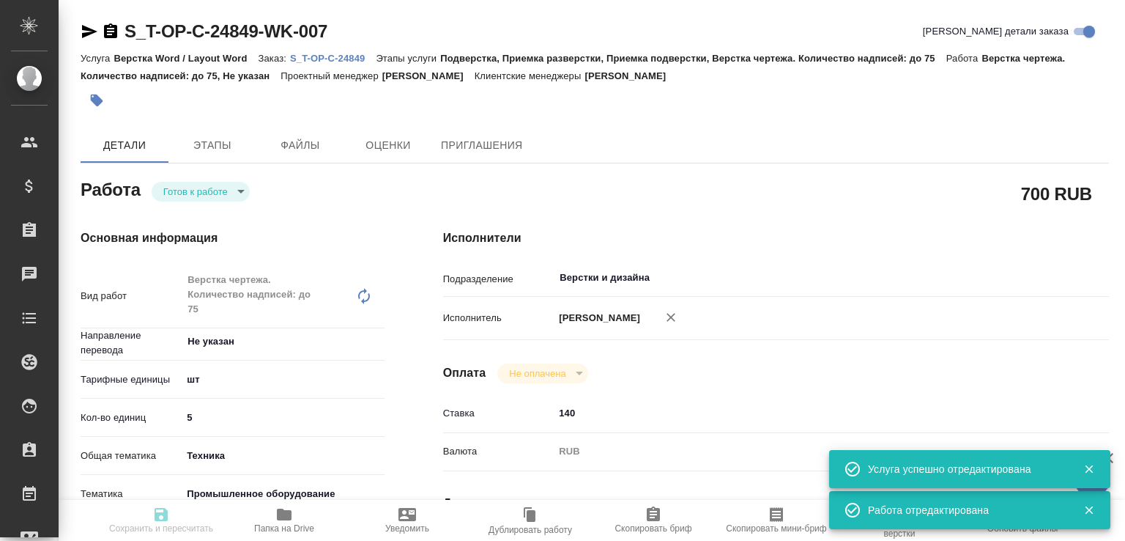
type input "notPayed"
type input "140"
type input "RUB"
type input "[PERSON_NAME]"
type input "S_T-OP-C-24849"
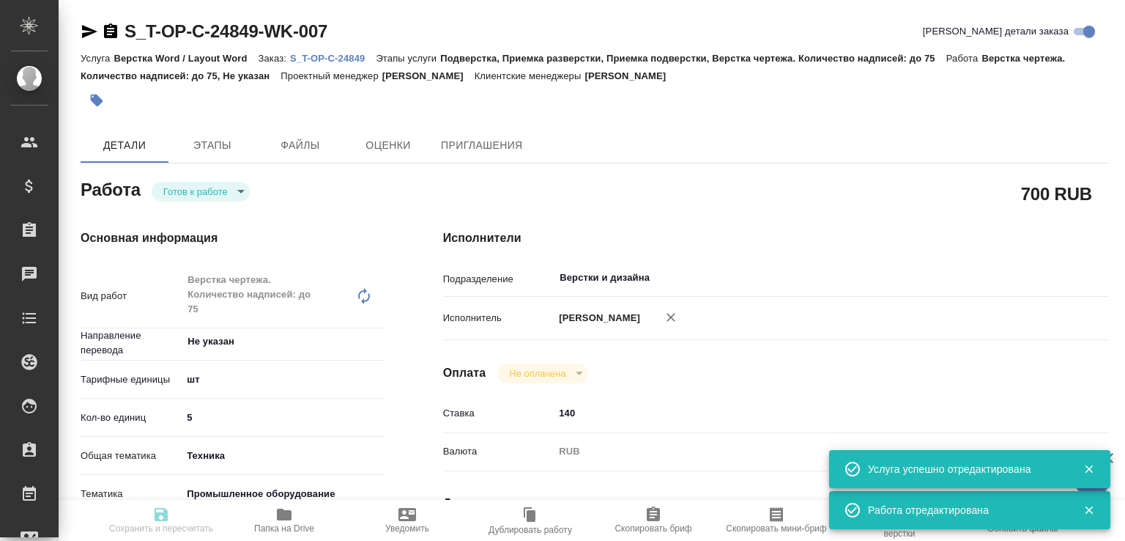
type input "Т-ОП-С-46479"
type input "Верстка Word / Layout Word"
type input "Подверстка, Приемка разверстки, Приемка подверстки, Верстка чертежа. Количество…"
type input "[PERSON_NAME]"
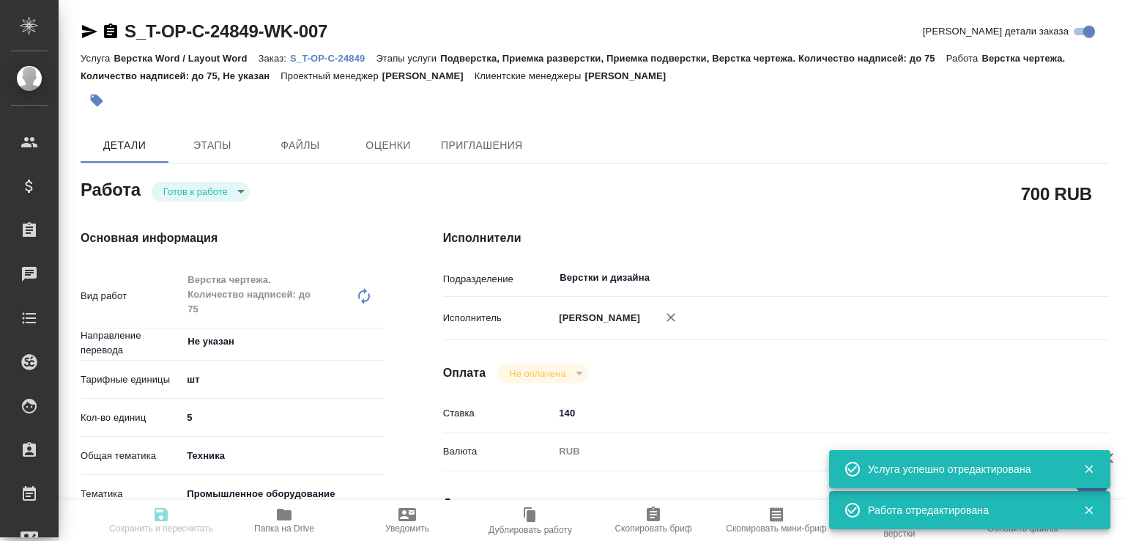
type input "/Clients/Т-ОП-С_Русал Глобал Менеджмент/Orders/S_T-OP-C-24849"
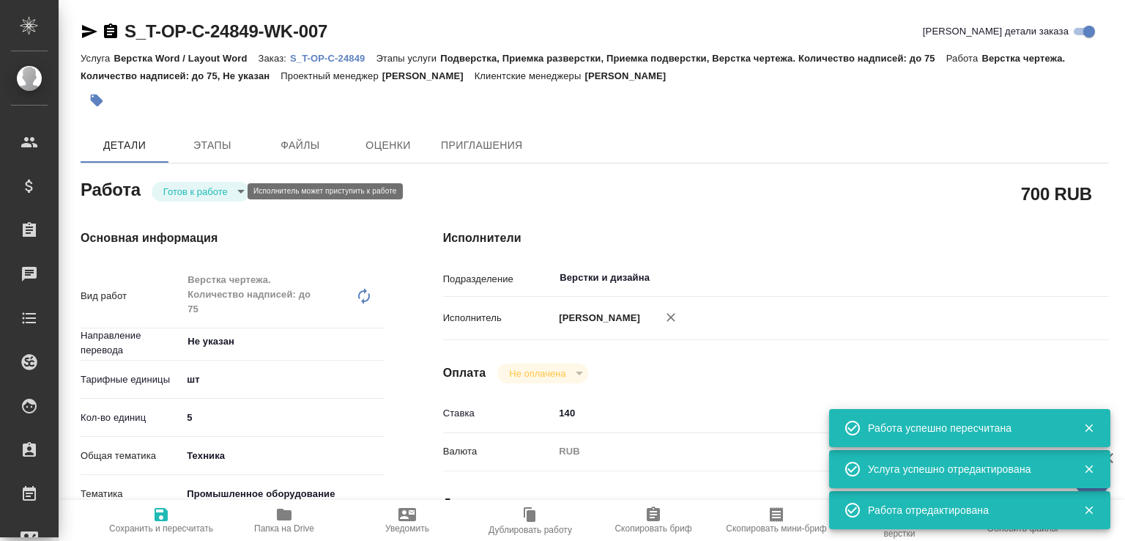
click at [208, 187] on body "🙏 .cls-1 fill:#fff; AWATERA [PERSON_NAME]malofeeva Клиенты Спецификации Заказы …" at bounding box center [562, 270] width 1125 height 541
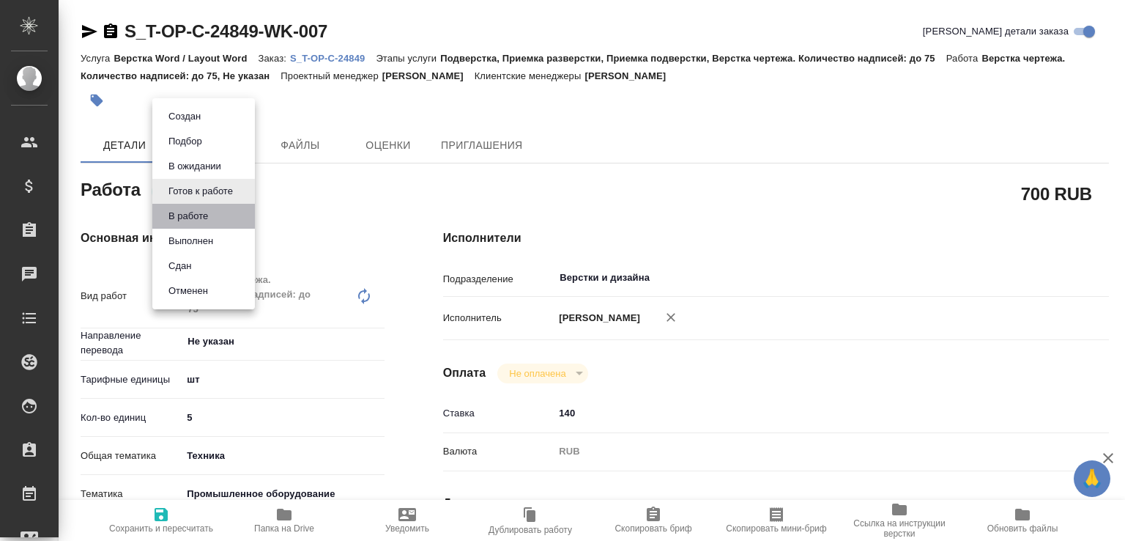
click at [215, 209] on li "В работе" at bounding box center [203, 216] width 103 height 25
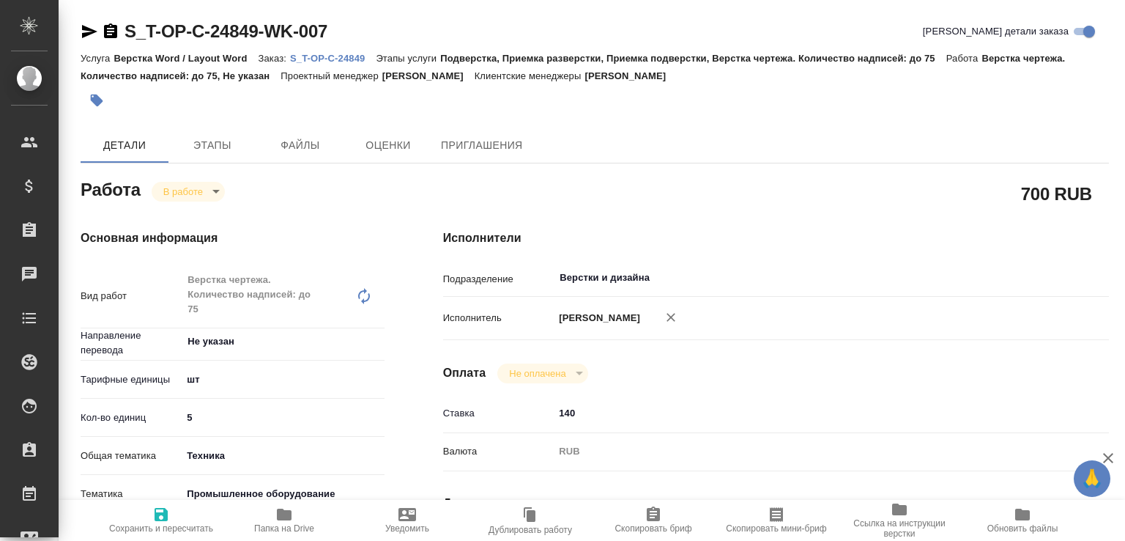
type textarea "x"
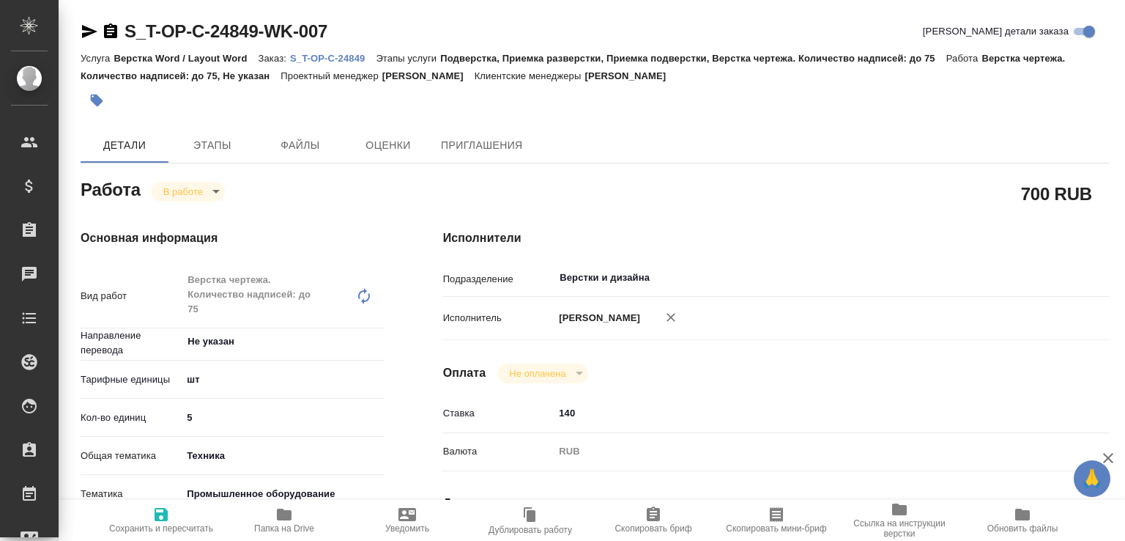
type textarea "x"
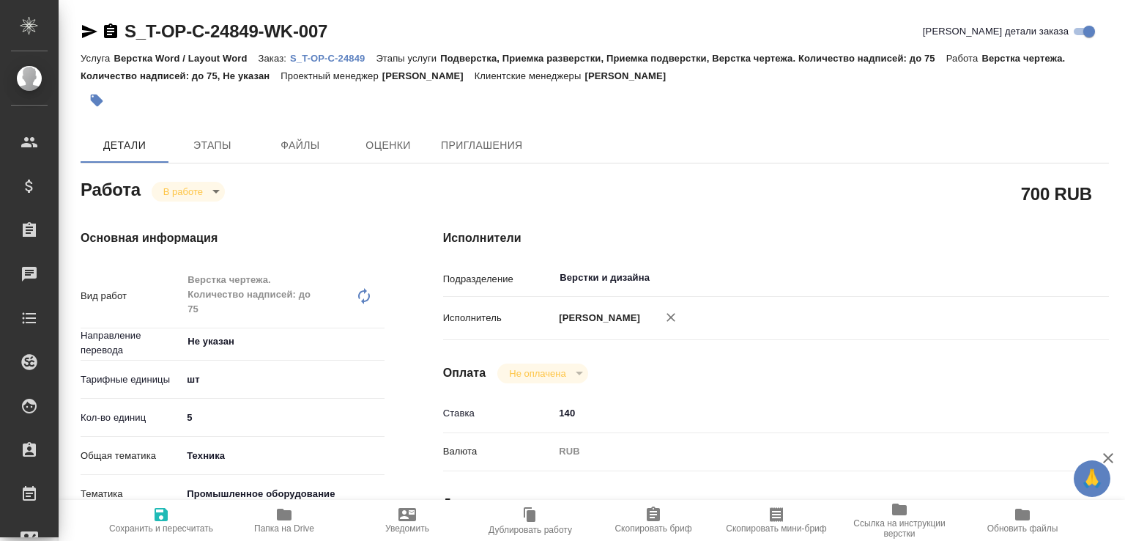
click at [163, 505] on icon "button" at bounding box center [161, 514] width 18 height 18
type textarea "x"
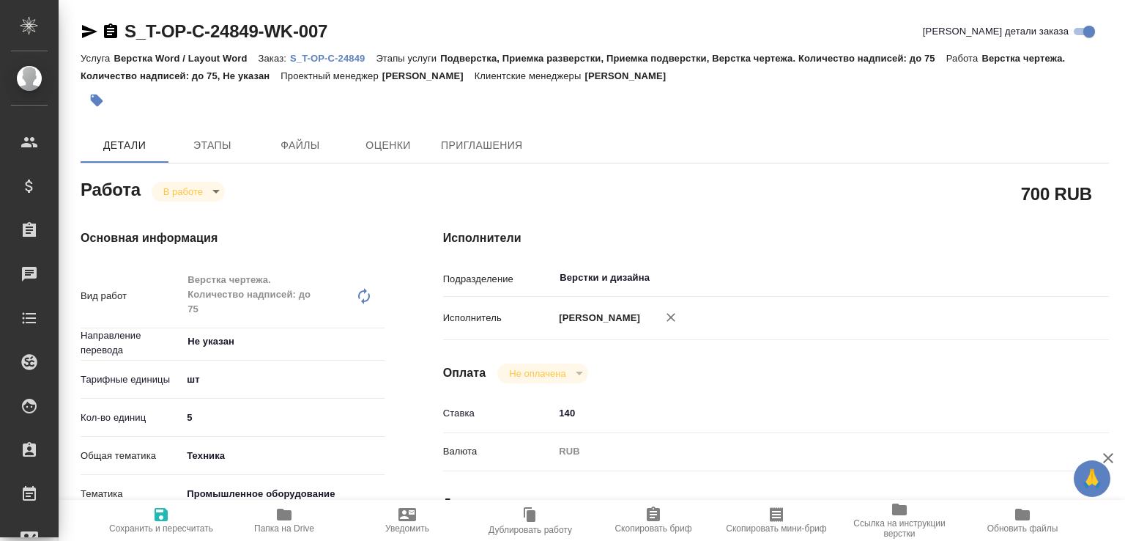
type textarea "x"
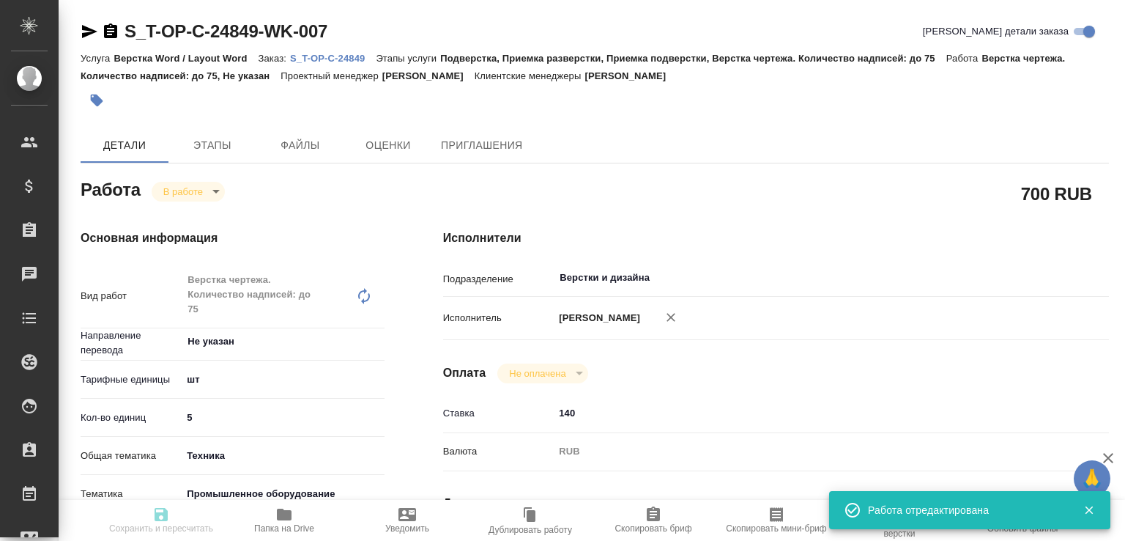
type textarea "x"
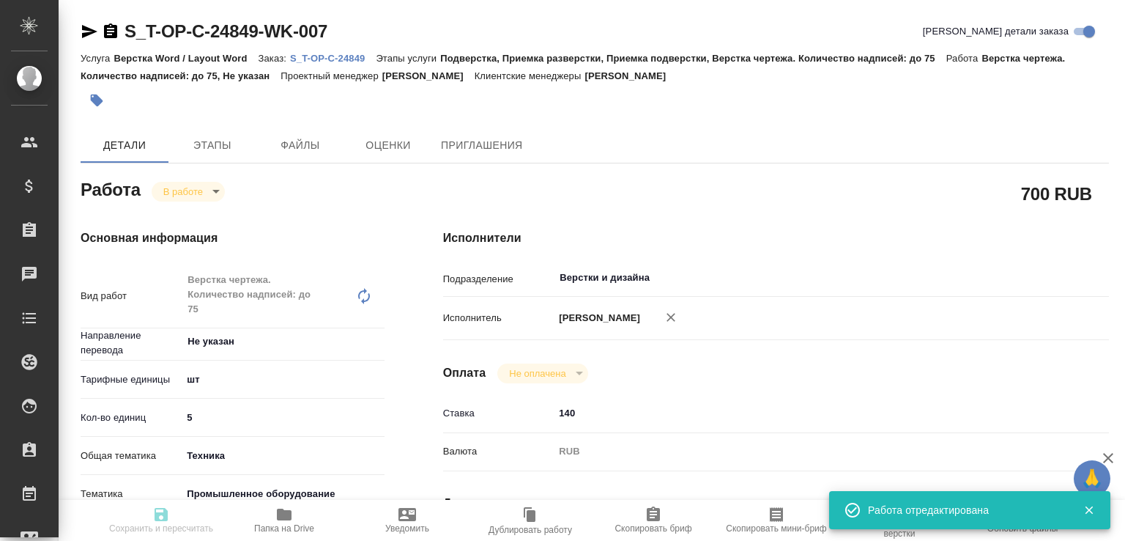
type input "inProgress"
type textarea "Верстка чертежа. Количество надписей: до 75"
type textarea "x"
type input "Не указан"
type input "5a8b1489cc6b4906c91bfdc1"
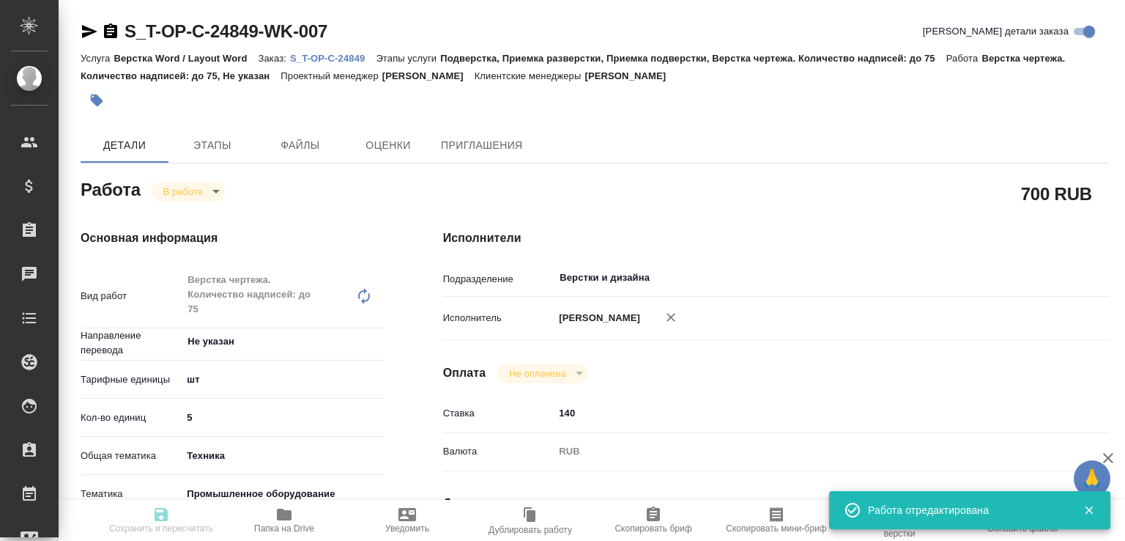
type input "5"
type input "tech"
type input "5f647205b73bc97568ca66bc"
type input "[DATE] 10:57"
type input "[DATE] 12:38"
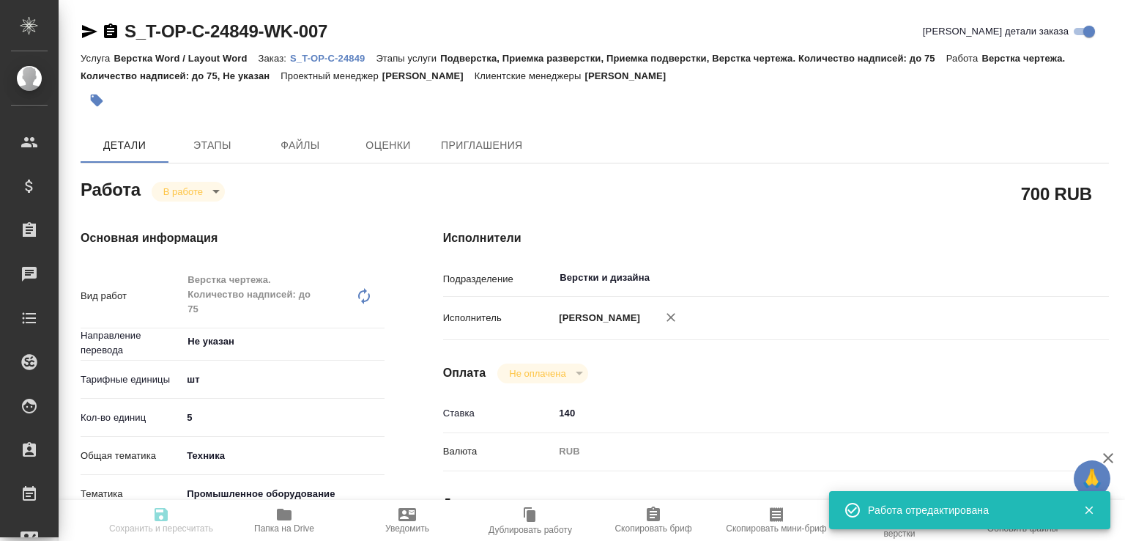
type input "[DATE] 19:00"
type input "[DATE] 17:00"
type input "Верстки и дизайна"
type input "notPayed"
type input "140"
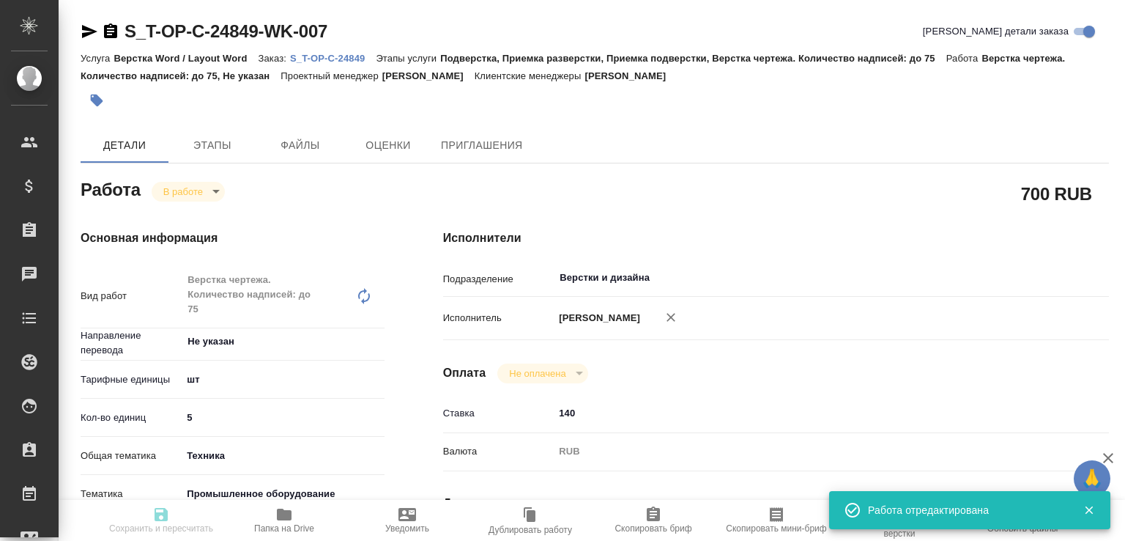
type input "RUB"
type input "[PERSON_NAME]"
type textarea "x"
type textarea "/Clients/Т-ОП-С_Русал Глобал Менеджмент/Orders/S_T-OP-C-24849/DTP/S_T-OP-C-2484…"
type textarea "x"
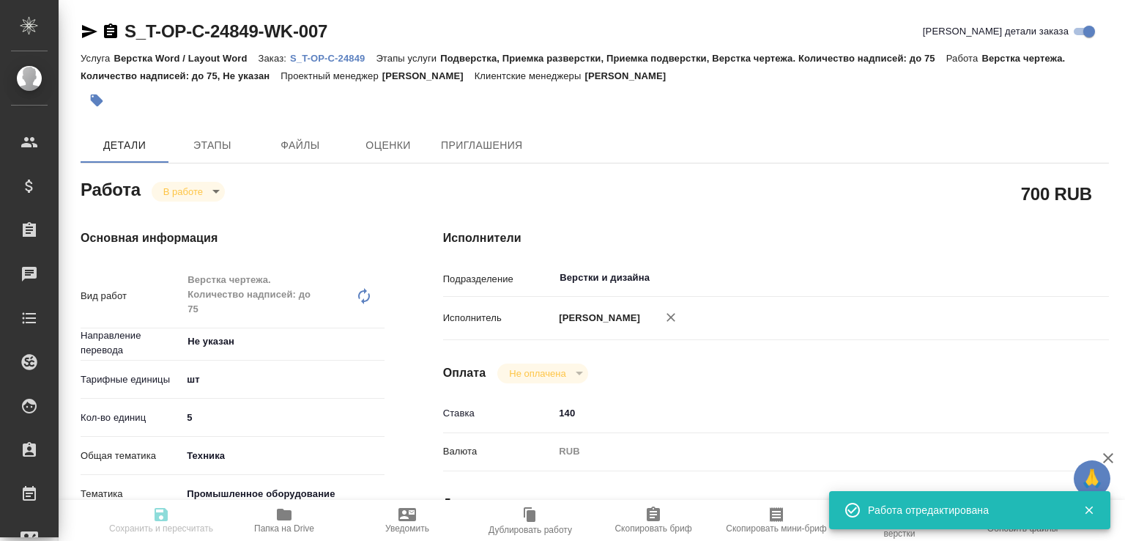
type input "S_T-OP-C-24849"
type input "Т-ОП-С-46479"
type input "Верстка Word / Layout Word"
type input "Подверстка, Приемка разверстки, Приемка подверстки, Верстка чертежа. Количество…"
type input "[PERSON_NAME]"
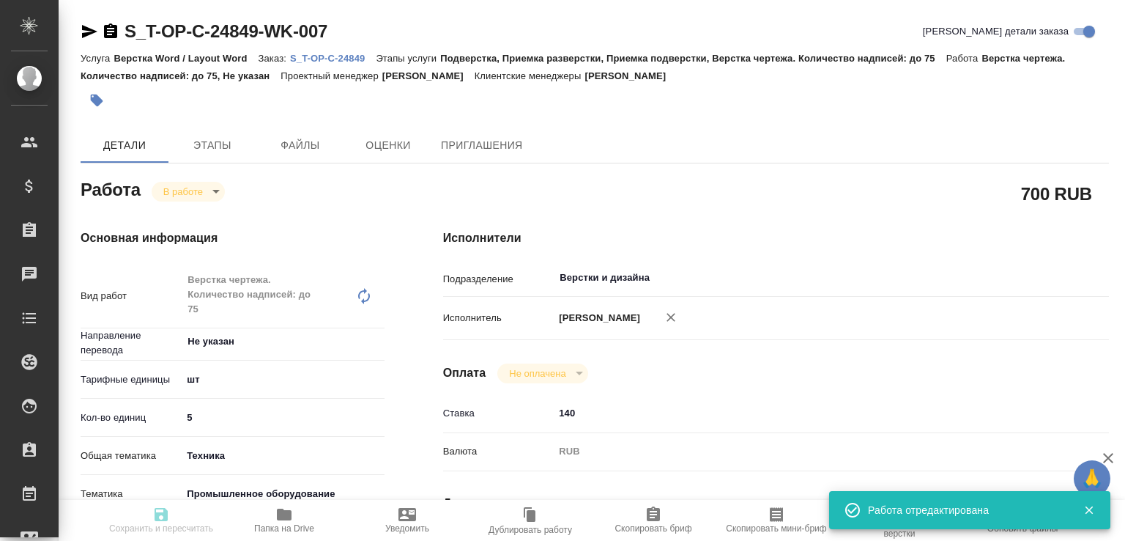
type input "[PERSON_NAME]"
type input "/Clients/Т-ОП-С_Русал Глобал Менеджмент/Orders/S_T-OP-C-24849"
type textarea "x"
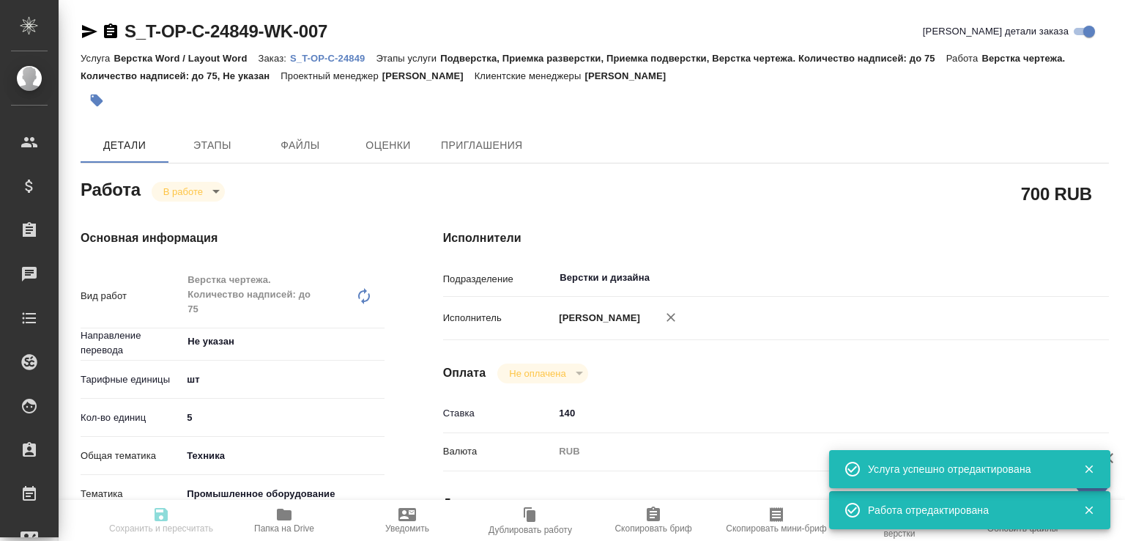
type textarea "x"
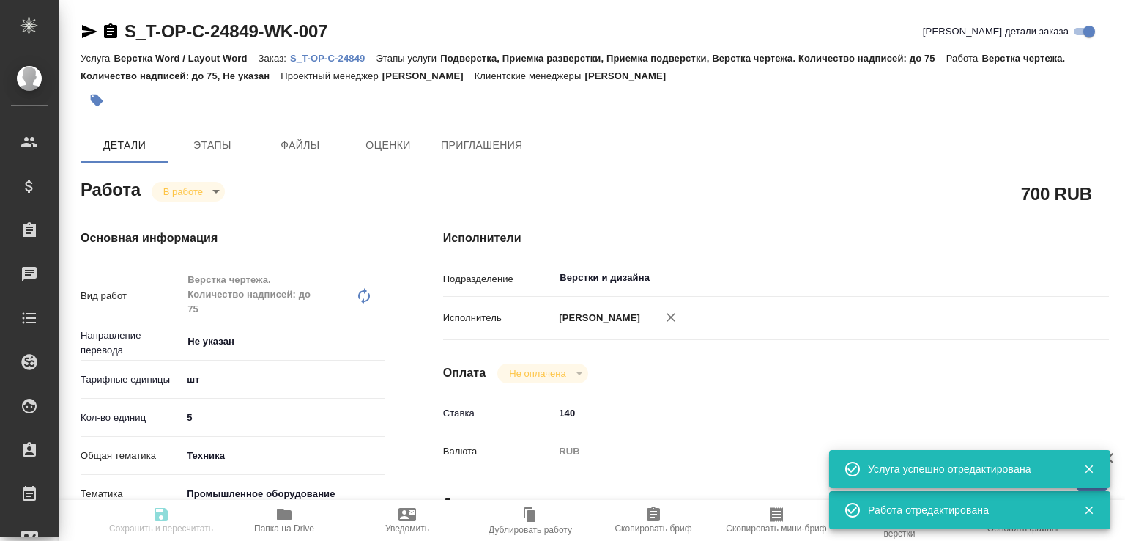
type textarea "x"
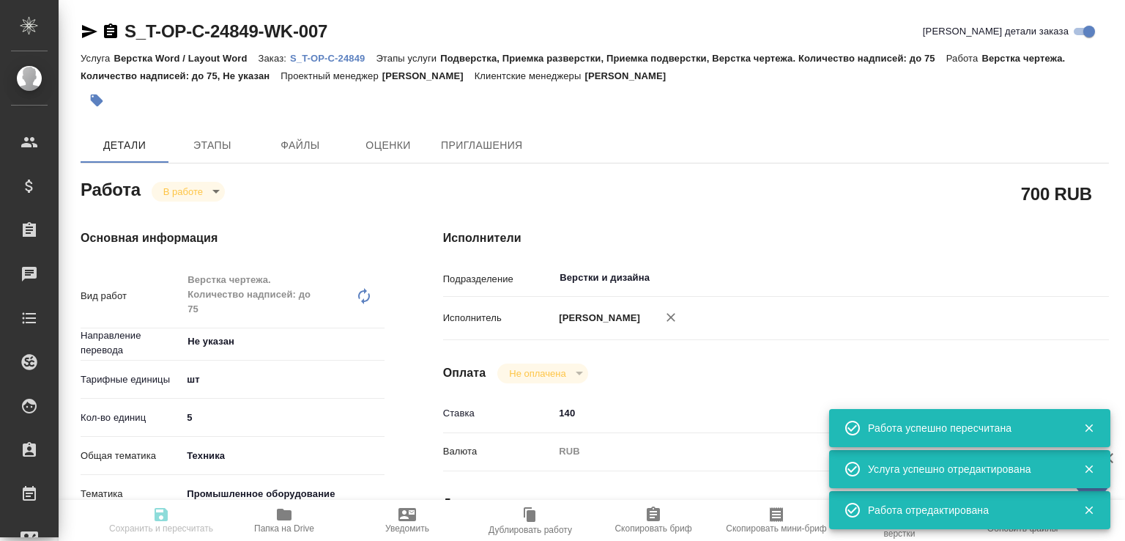
type input "inProgress"
type textarea "Верстка чертежа. Количество надписей: до 75"
type textarea "x"
type input "Не указан"
type input "5a8b1489cc6b4906c91bfdc1"
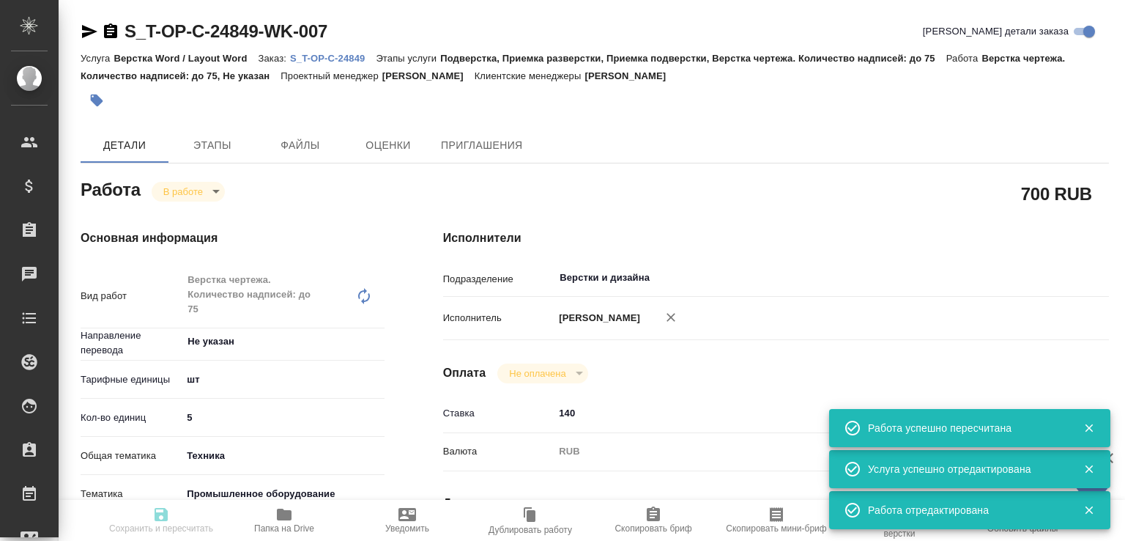
type input "5"
type input "tech"
type input "5f647205b73bc97568ca66bc"
type input "20.08.2025 10:57"
type input "24.08.2025 12:38"
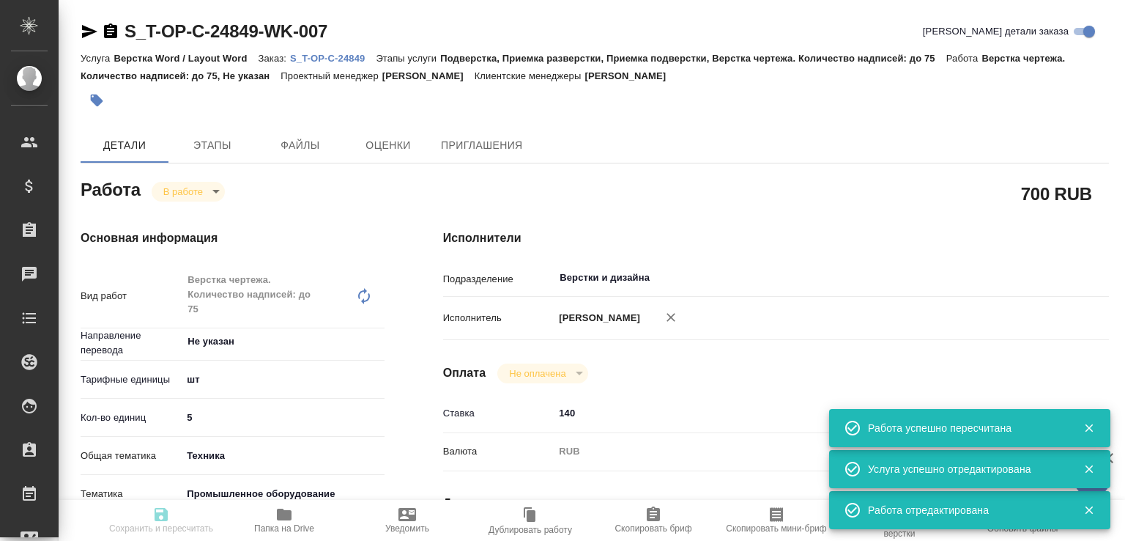
type input "[DATE] 19:00"
type input "[DATE] 17:00"
type input "Верстки и дизайна"
type input "notPayed"
type input "140"
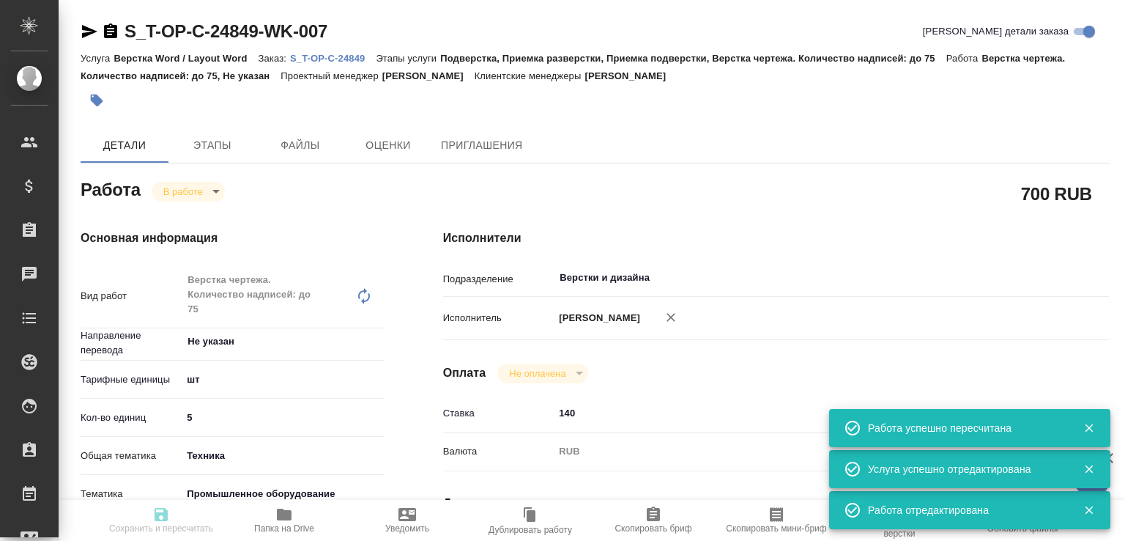
type input "RUB"
type input "[PERSON_NAME]"
type textarea "x"
type textarea "/Clients/Т-ОП-С_Русал Глобал Менеджмент/Orders/S_T-OP-C-24849/DTP/S_T-OP-C-2484…"
type textarea "x"
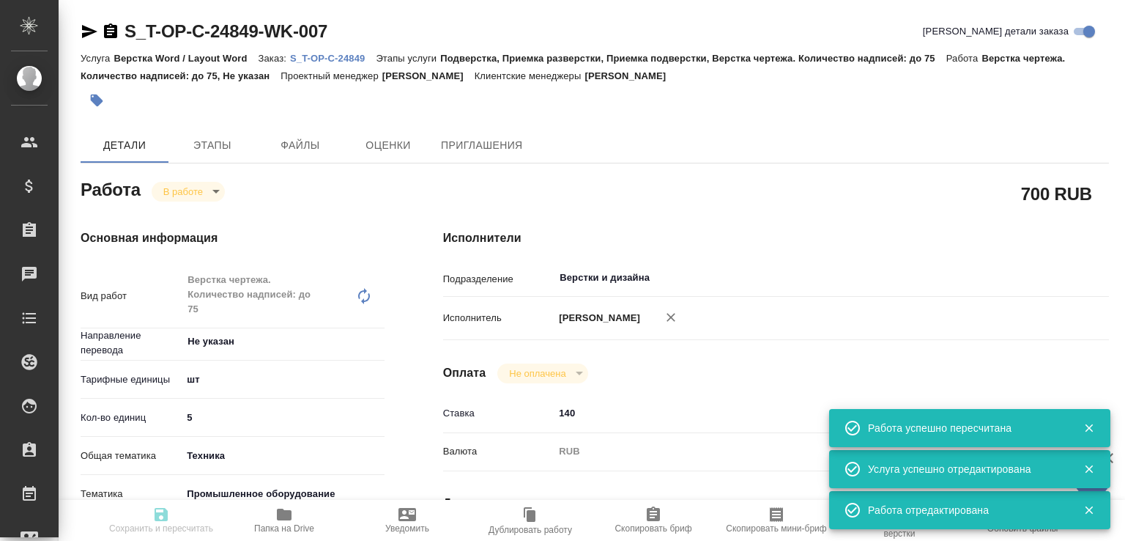
type input "S_T-OP-C-24849"
type input "Т-ОП-С-46479"
type input "Верстка Word / Layout Word"
type input "Подверстка, Приемка разверстки, Приемка подверстки, Верстка чертежа. Количество…"
type input "[PERSON_NAME]"
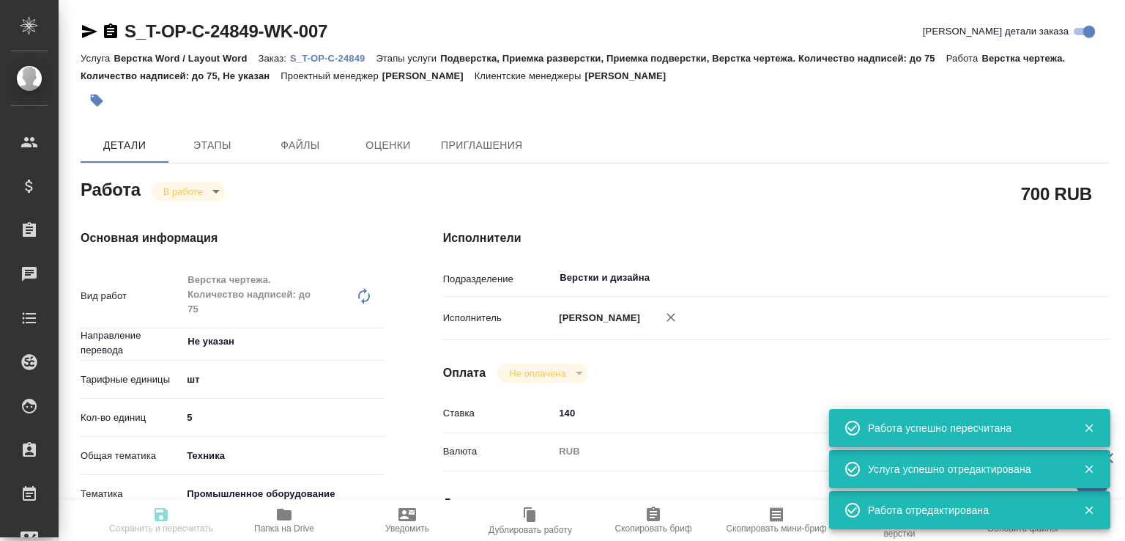
type input "[PERSON_NAME]"
type input "/Clients/Т-ОП-С_Русал Глобал Менеджмент/Orders/S_T-OP-C-24849"
type textarea "x"
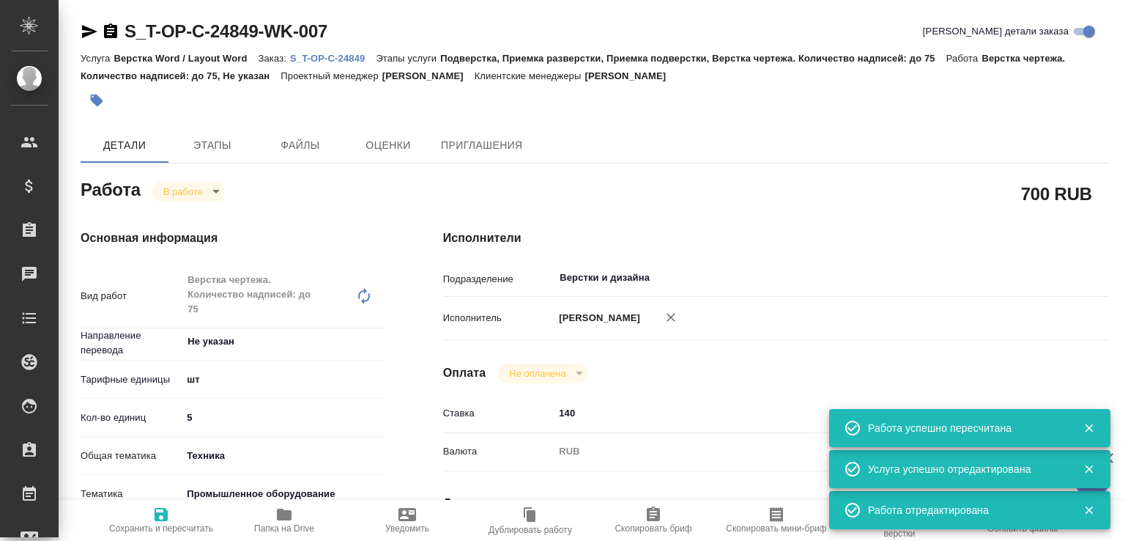
type textarea "x"
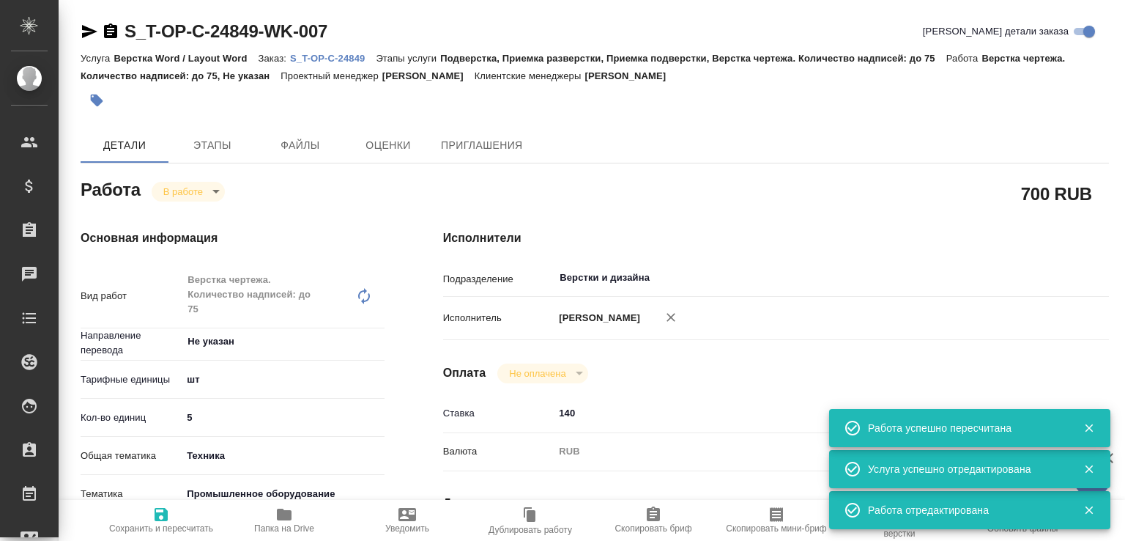
type textarea "x"
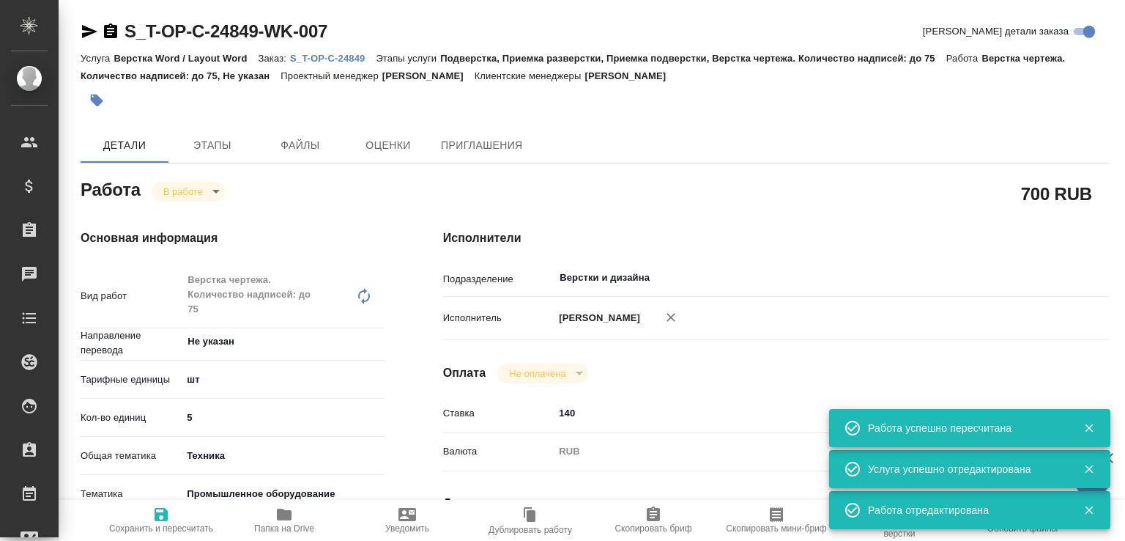
type textarea "x"
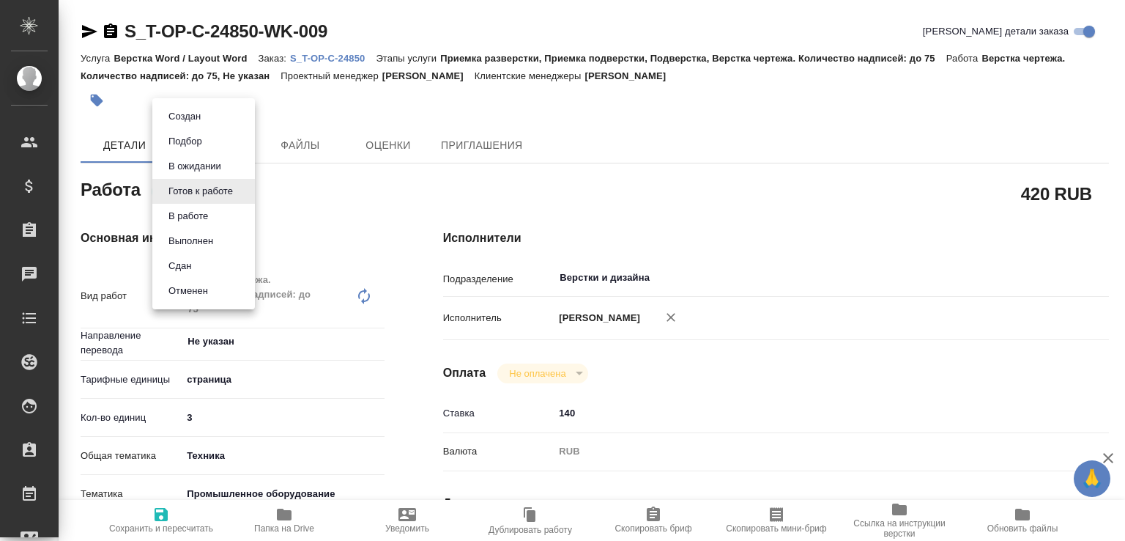
click at [205, 185] on body "🙏 .cls-1 fill:#fff; AWATERA [PERSON_NAME]malofeeva Клиенты Спецификации Заказы …" at bounding box center [562, 270] width 1125 height 541
click at [207, 212] on button "В работе" at bounding box center [188, 216] width 48 height 16
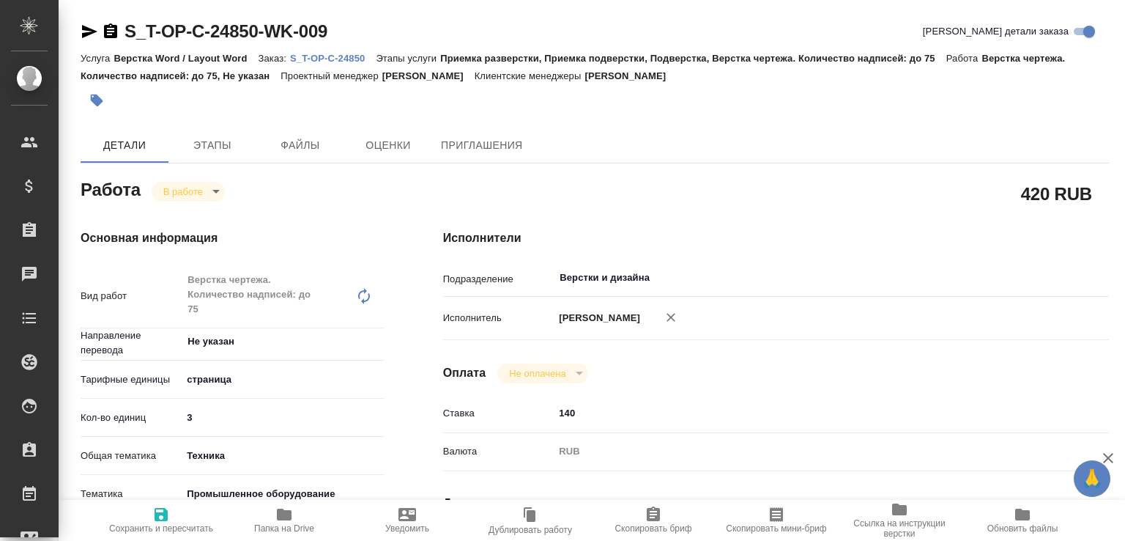
type textarea "x"
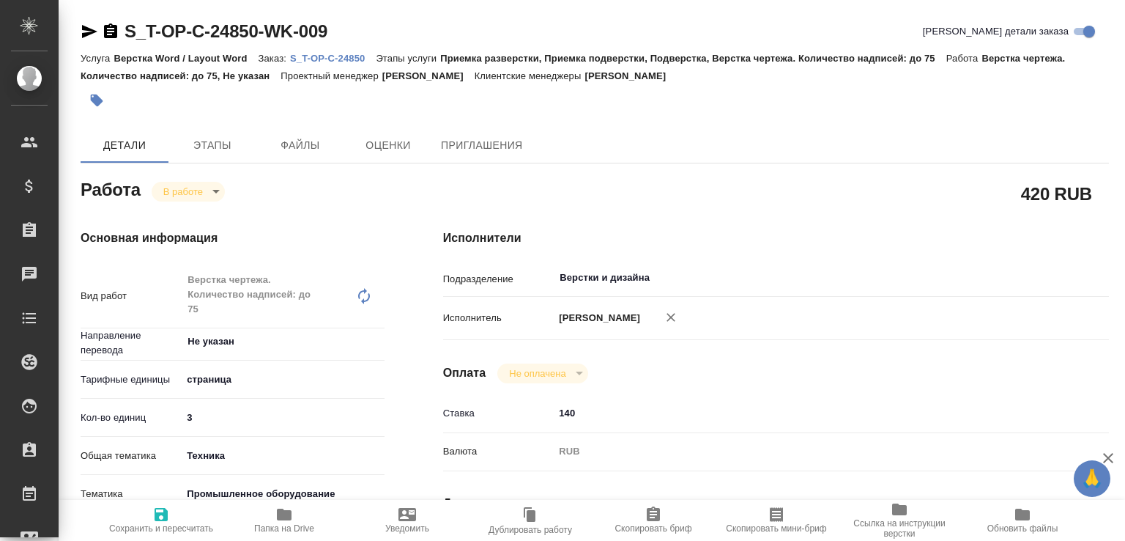
click at [161, 508] on icon "button" at bounding box center [161, 514] width 13 height 13
type textarea "x"
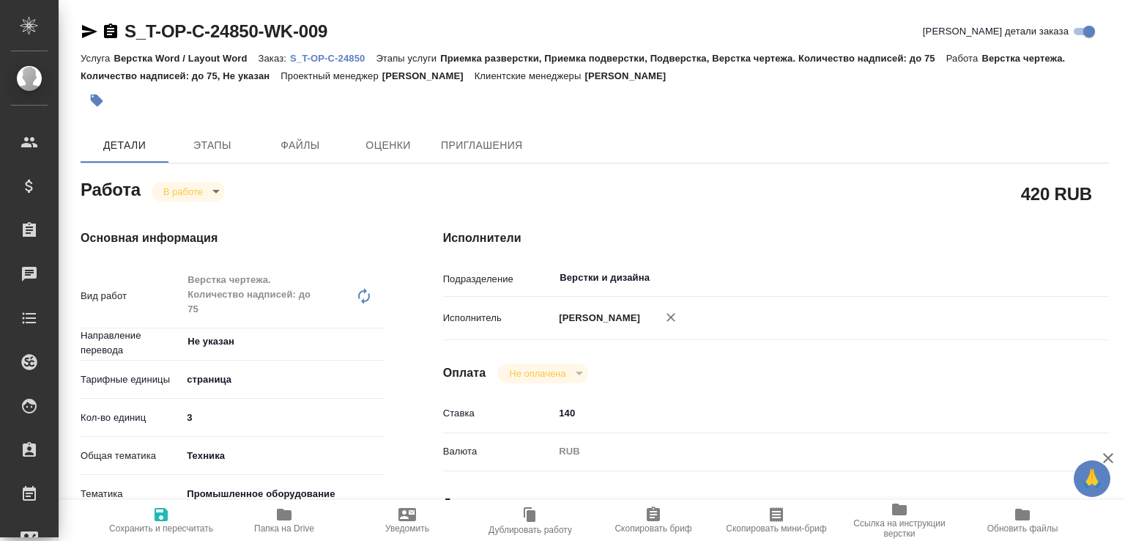
type textarea "x"
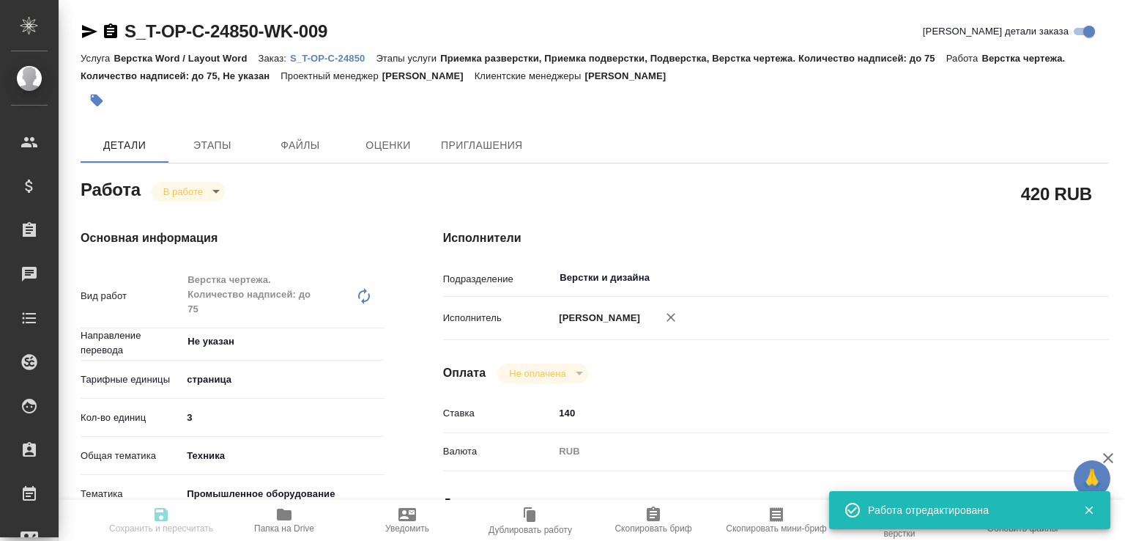
type textarea "x"
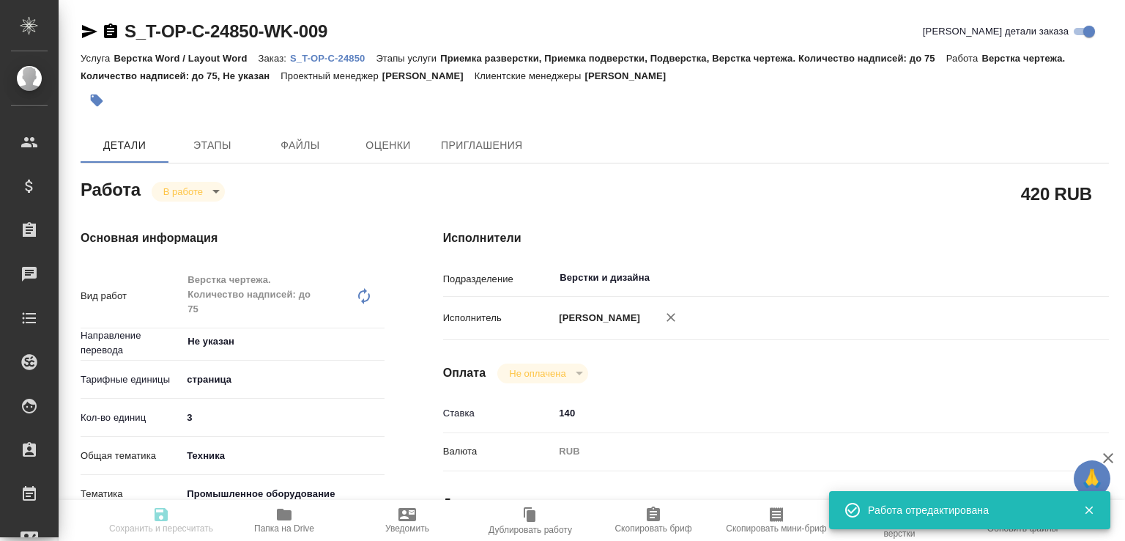
type input "inProgress"
type textarea "Верстка чертежа. Количество надписей: до 75"
type textarea "x"
type input "Не указан"
type input "5a8b1489cc6b4906c91bfdb2"
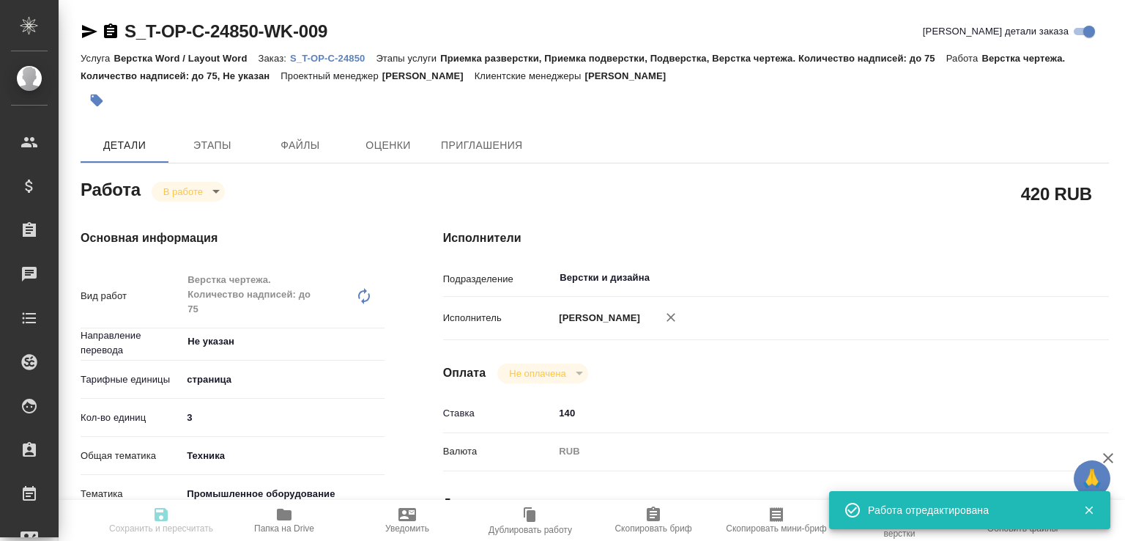
type input "3"
type input "tech"
type input "5f647205b73bc97568ca66bc"
type input "[DATE] 10:59"
type input "[DATE] 12:39"
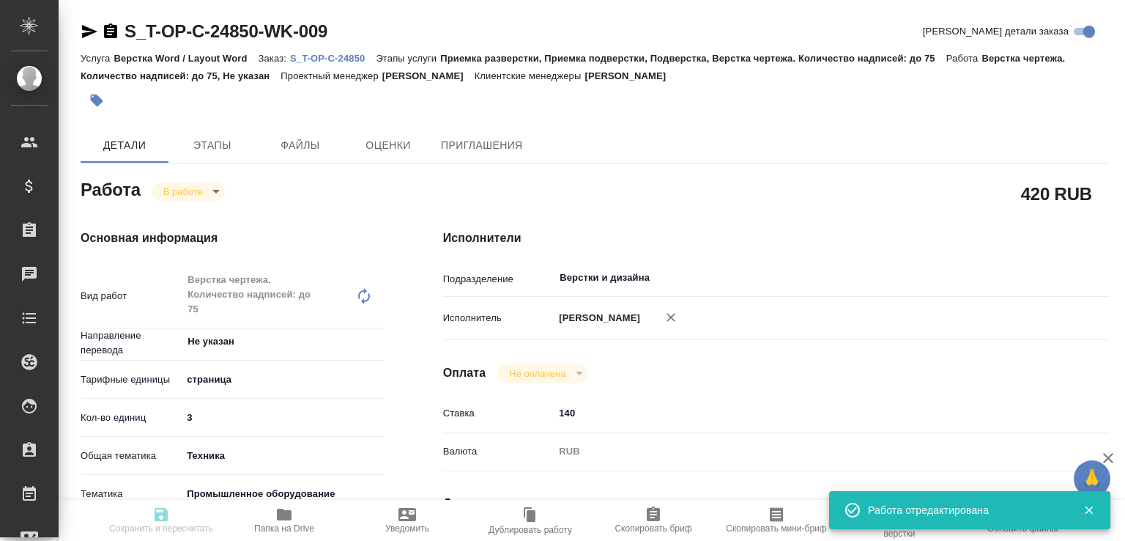
type input "[DATE] 19:00"
type input "[DATE] 17:00"
type input "Верстки и дизайна"
type input "notPayed"
type input "140"
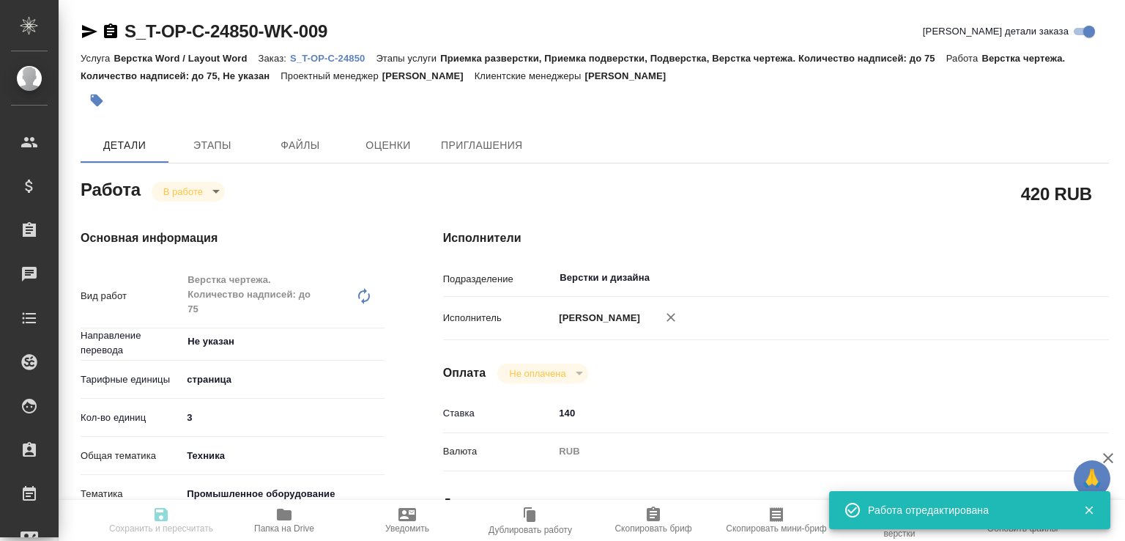
type input "RUB"
type input "[PERSON_NAME]"
type textarea "x"
type textarea "/Clients/Т-ОП-С_Русал Глобал Менеджмент/Orders/S_T-OP-C-24850/DTP/S_T-OP-C-2485…"
type textarea "x"
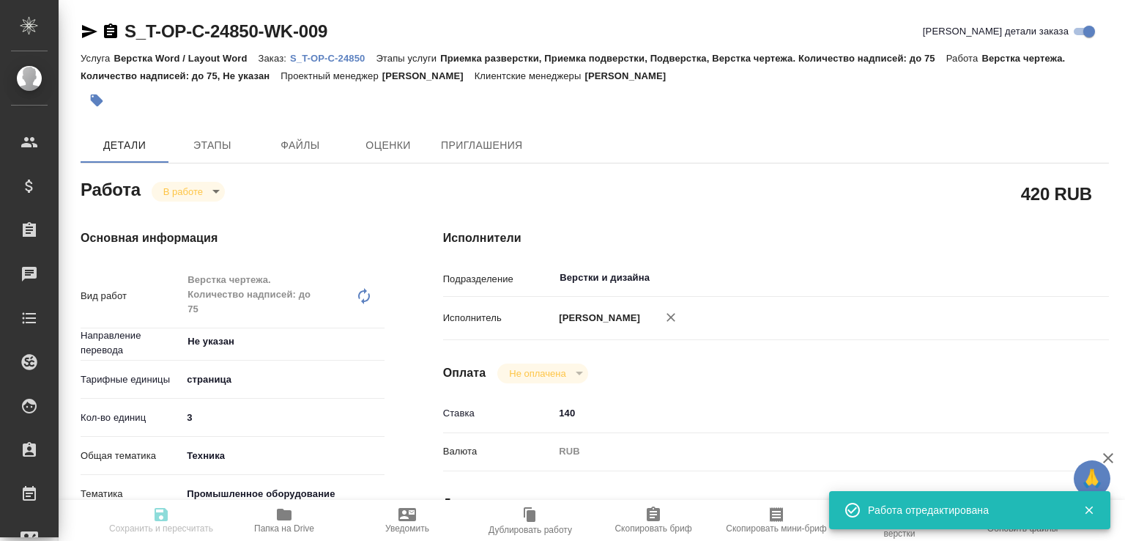
type input "S_T-OP-C-24850"
type input "Т-ОП-С-46480"
type input "Верстка Word / Layout Word"
type input "Приемка разверстки, Приемка подверстки, Подверстка, Верстка чертежа. Количество…"
type input "[PERSON_NAME]"
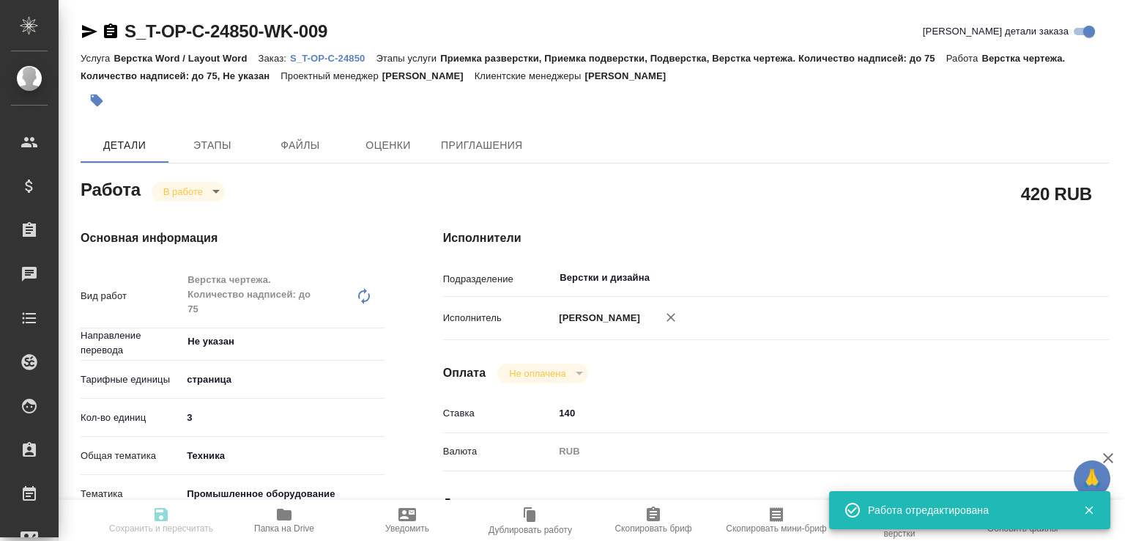
type input "[PERSON_NAME]"
type input "/Clients/Т-ОП-С_Русал Глобал Менеджмент/Orders/S_T-OP-C-24850"
type textarea "x"
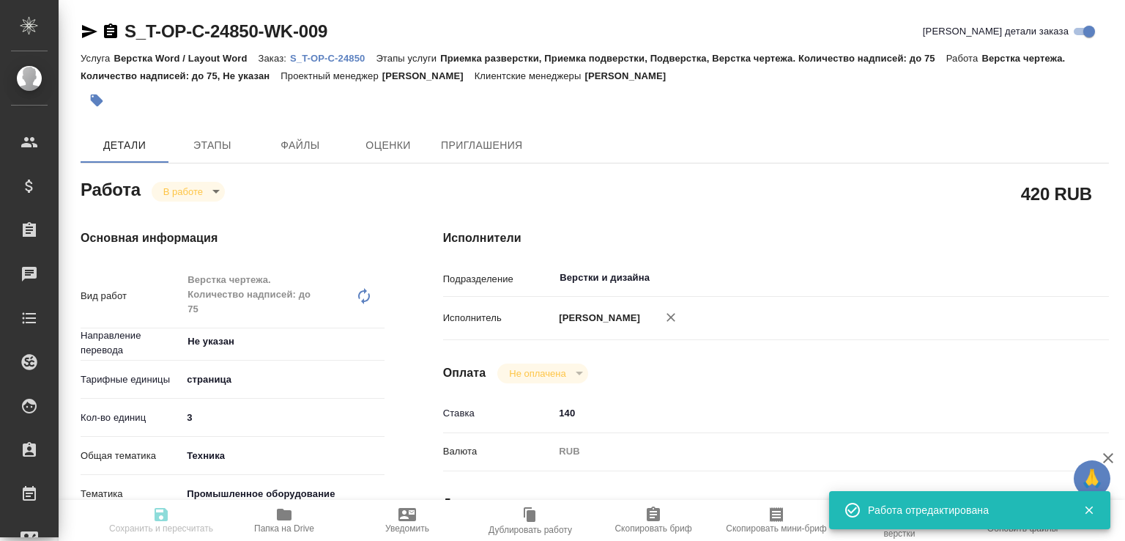
type textarea "x"
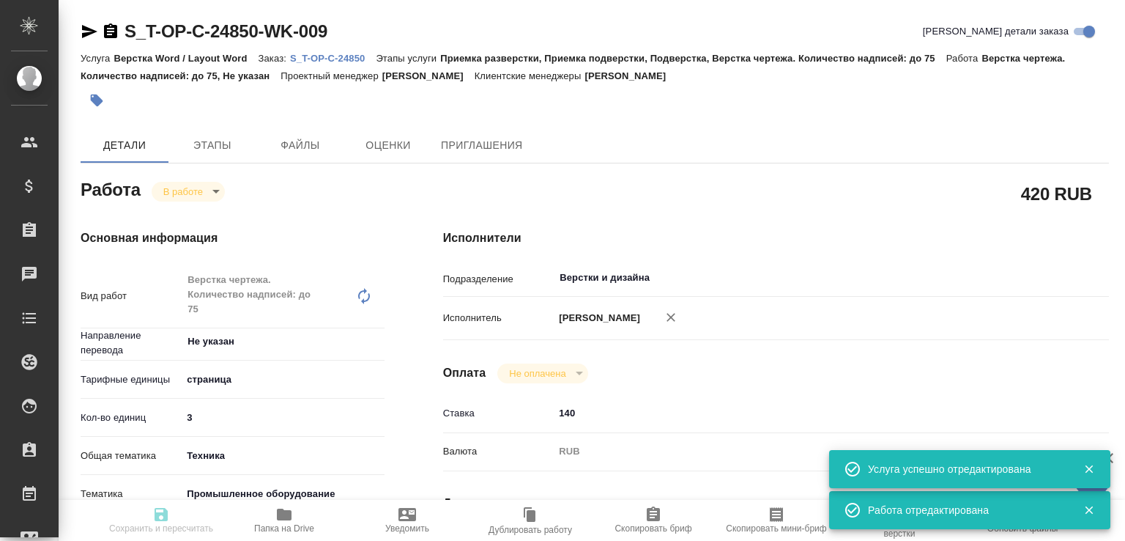
type textarea "x"
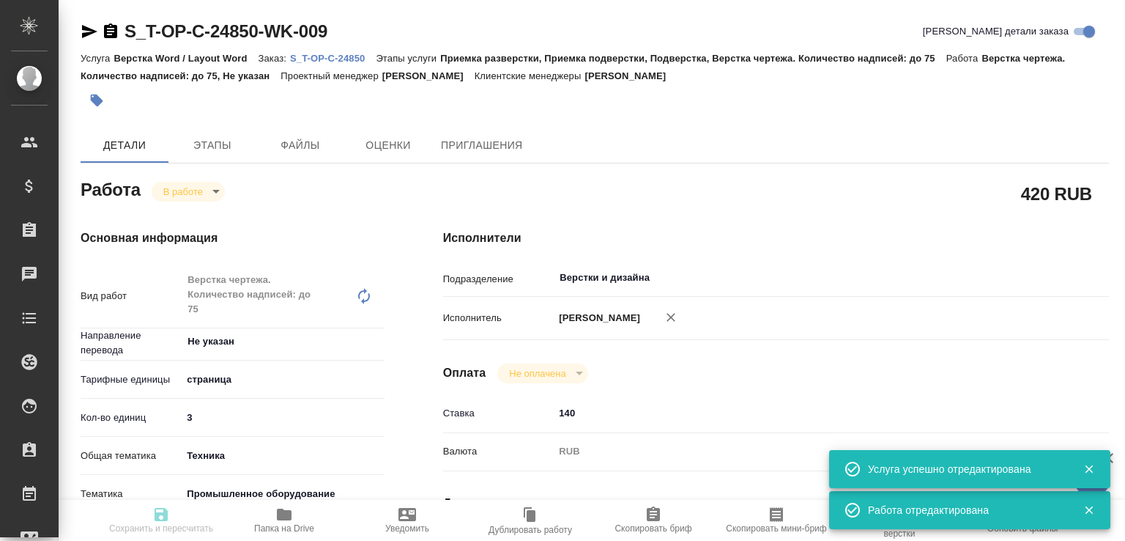
type textarea "x"
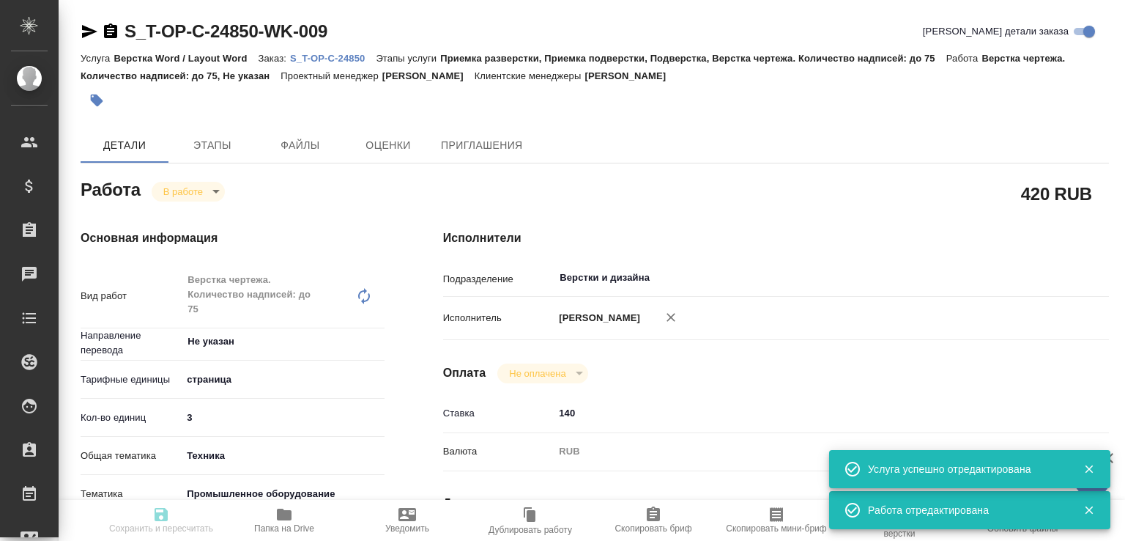
type input "inProgress"
type textarea "Верстка чертежа. Количество надписей: до 75"
type textarea "x"
type input "Не указан"
type input "5a8b1489cc6b4906c91bfdb2"
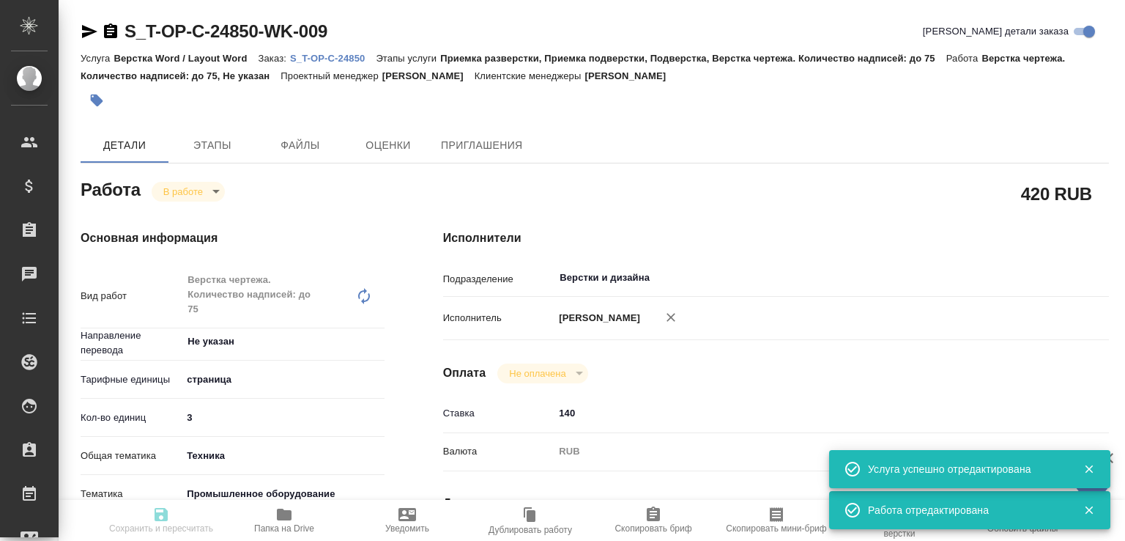
type input "3"
type input "tech"
type input "5f647205b73bc97568ca66bc"
type input "20.08.2025 10:59"
type input "[DATE] 12:39"
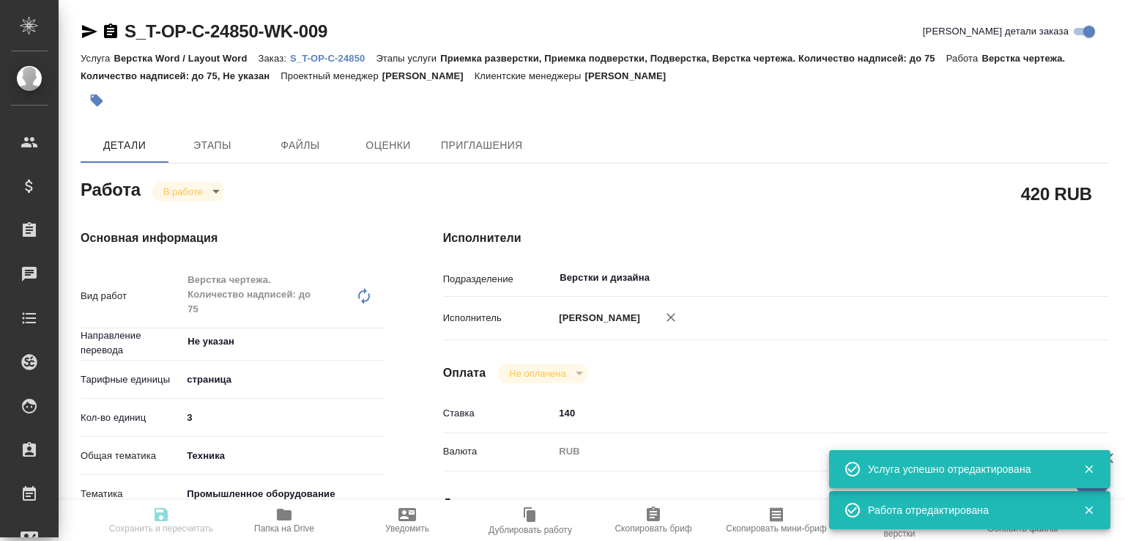
type input "[DATE] 19:00"
type input "[DATE] 17:00"
type input "Верстки и дизайна"
type input "notPayed"
type input "140"
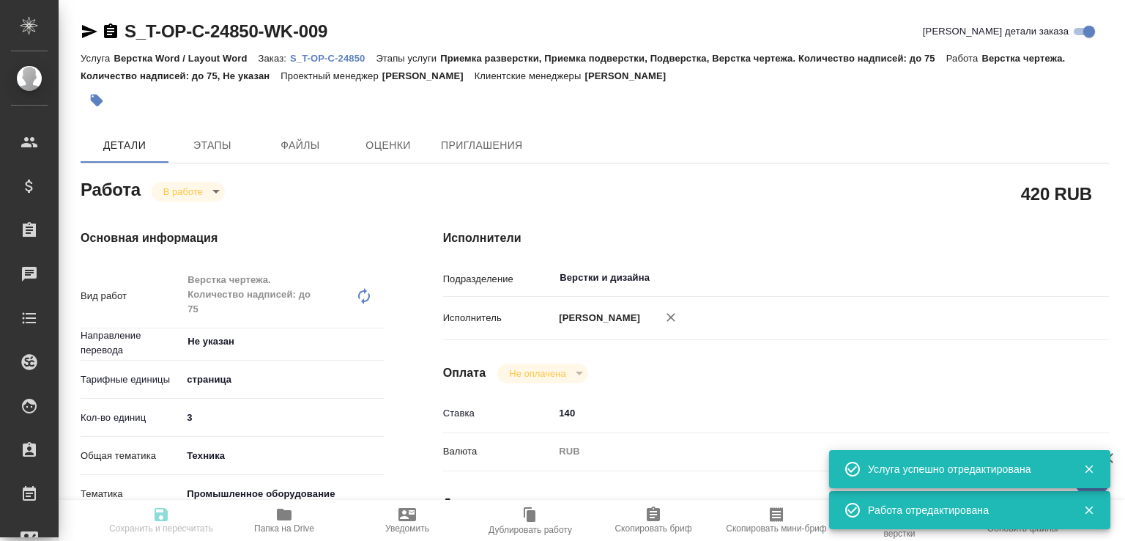
type input "RUB"
type input "[PERSON_NAME]"
type textarea "x"
type textarea "/Clients/Т-ОП-С_Русал Глобал Менеджмент/Orders/S_T-OP-C-24850/DTP/S_T-OP-C-2485…"
type textarea "x"
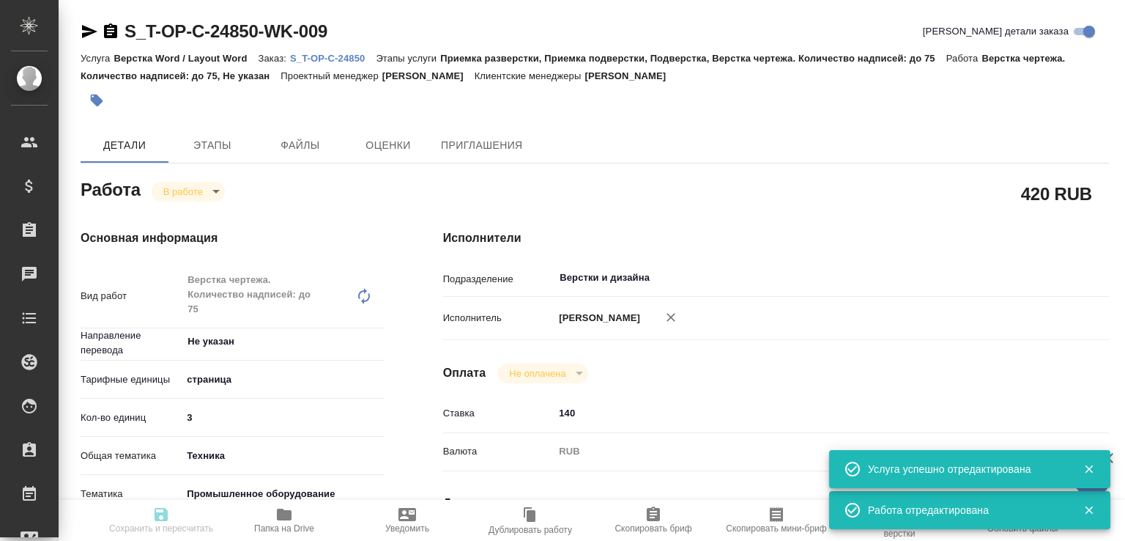
type input "S_T-OP-C-24850"
type input "Т-ОП-С-46480"
type input "Верстка Word / Layout Word"
type input "Приемка разверстки, Приемка подверстки, Подверстка, Верстка чертежа. Количество…"
type input "[PERSON_NAME]"
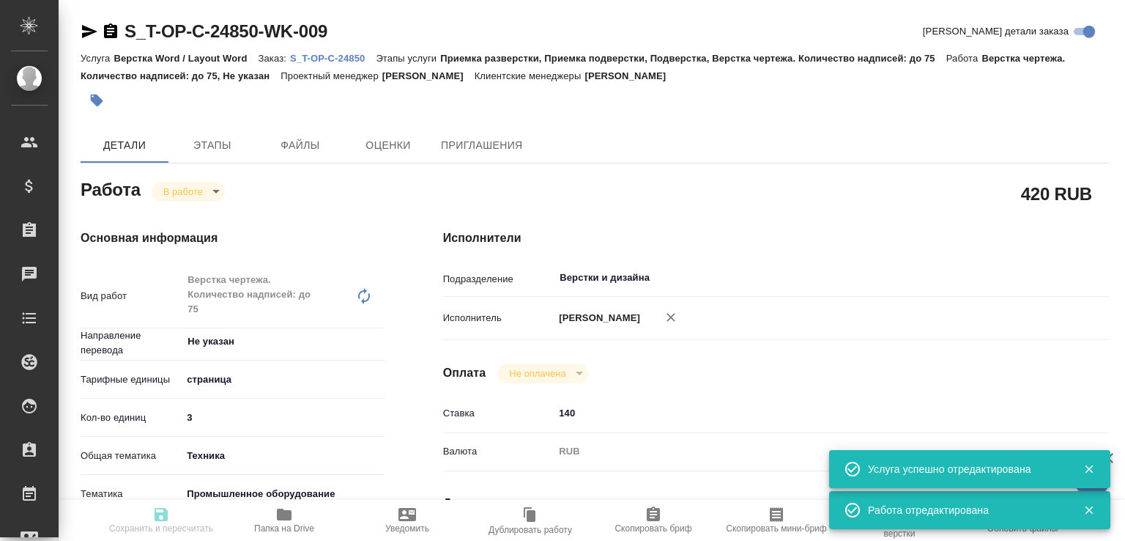
type input "[PERSON_NAME]"
type input "/Clients/Т-ОП-С_Русал Глобал Менеджмент/Orders/S_T-OP-C-24850"
type textarea "x"
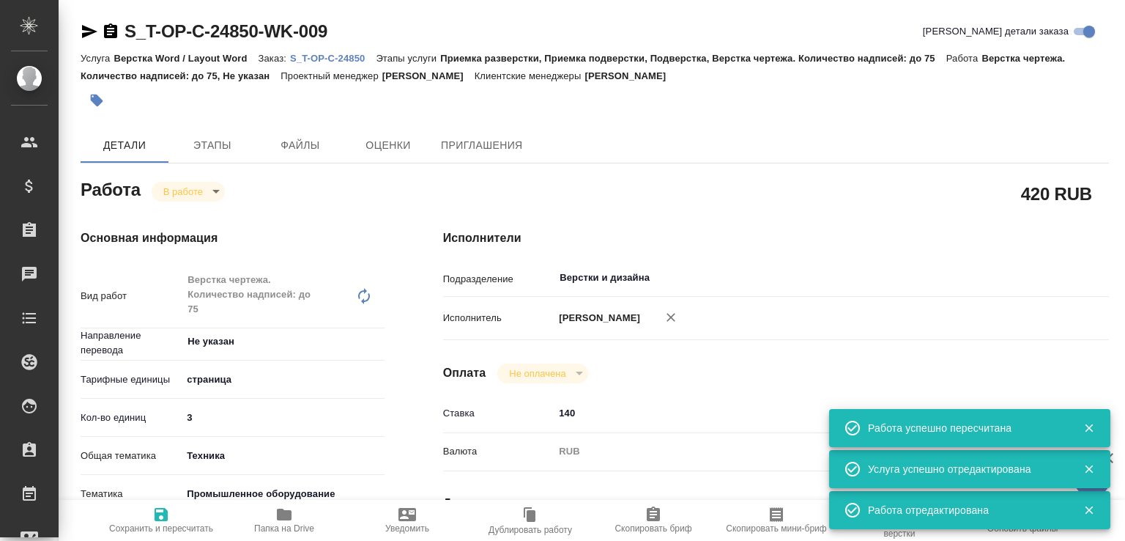
type textarea "x"
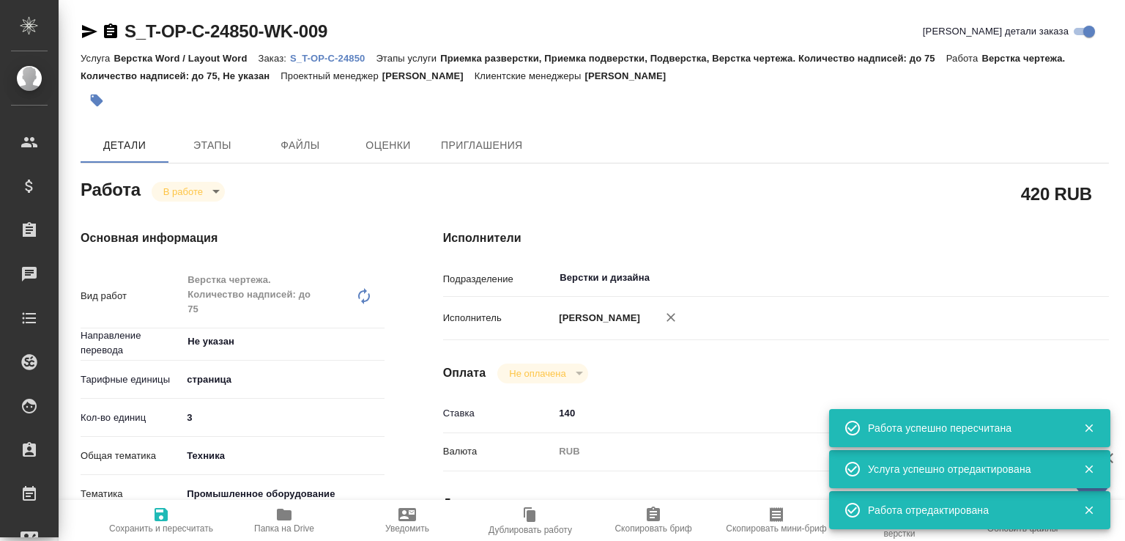
type textarea "x"
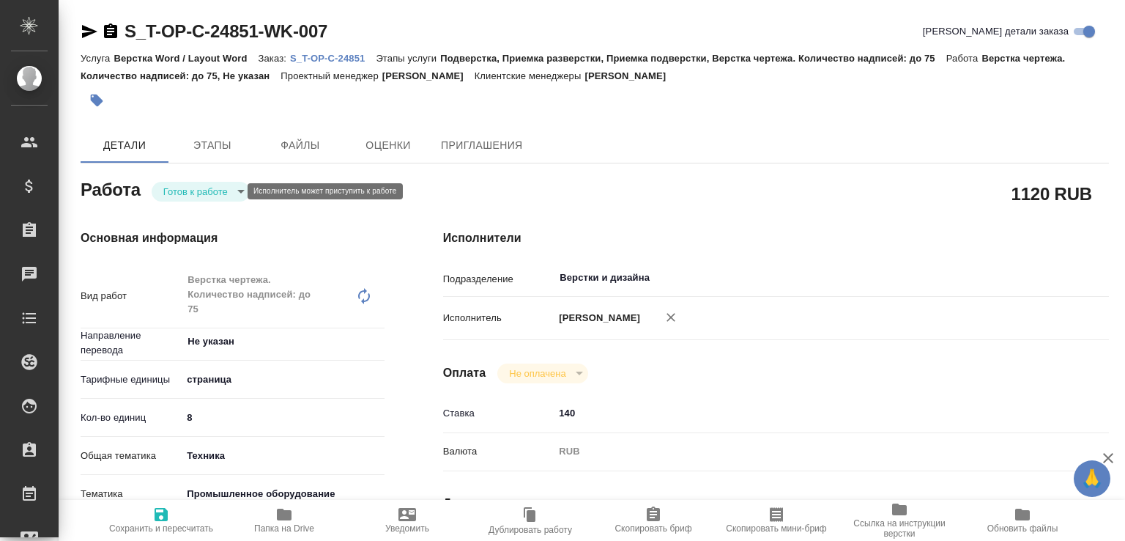
click at [215, 188] on body "🙏 .cls-1 fill:#fff; AWATERA [PERSON_NAME]malofeeva Клиенты Спецификации Заказы …" at bounding box center [562, 270] width 1125 height 541
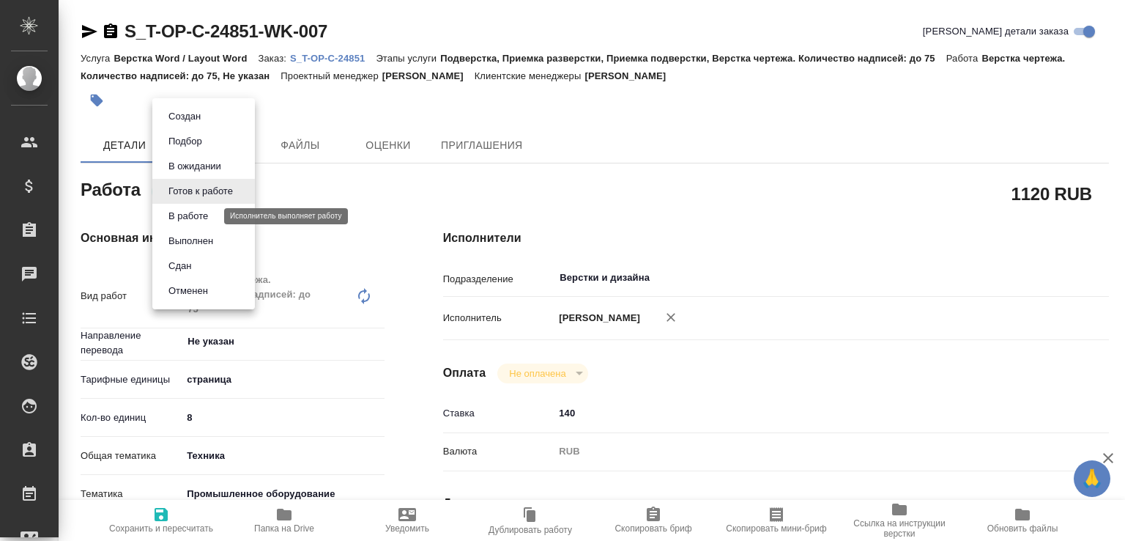
click at [205, 209] on button "В работе" at bounding box center [188, 216] width 48 height 16
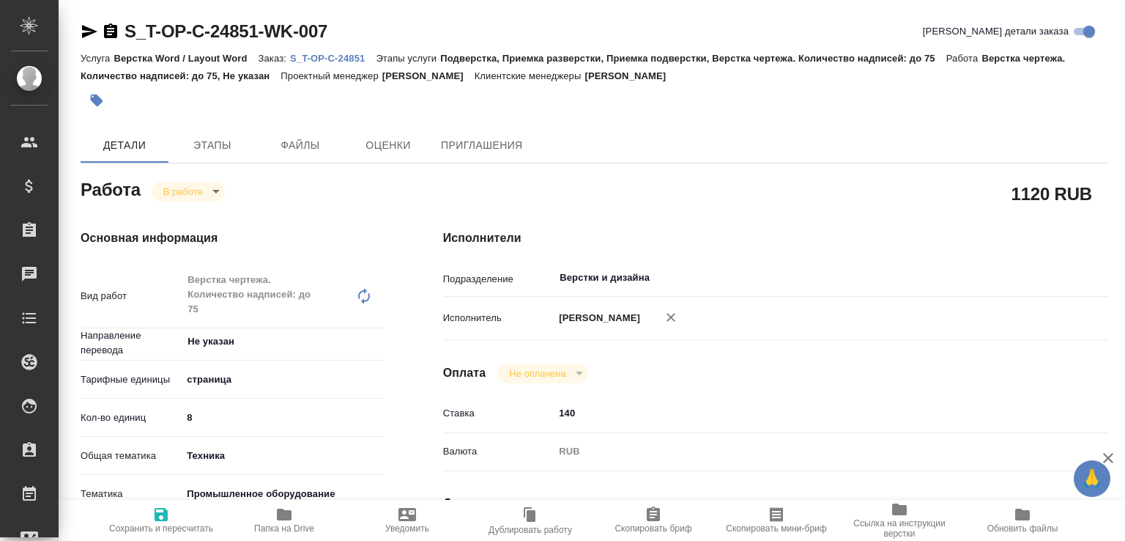
type textarea "x"
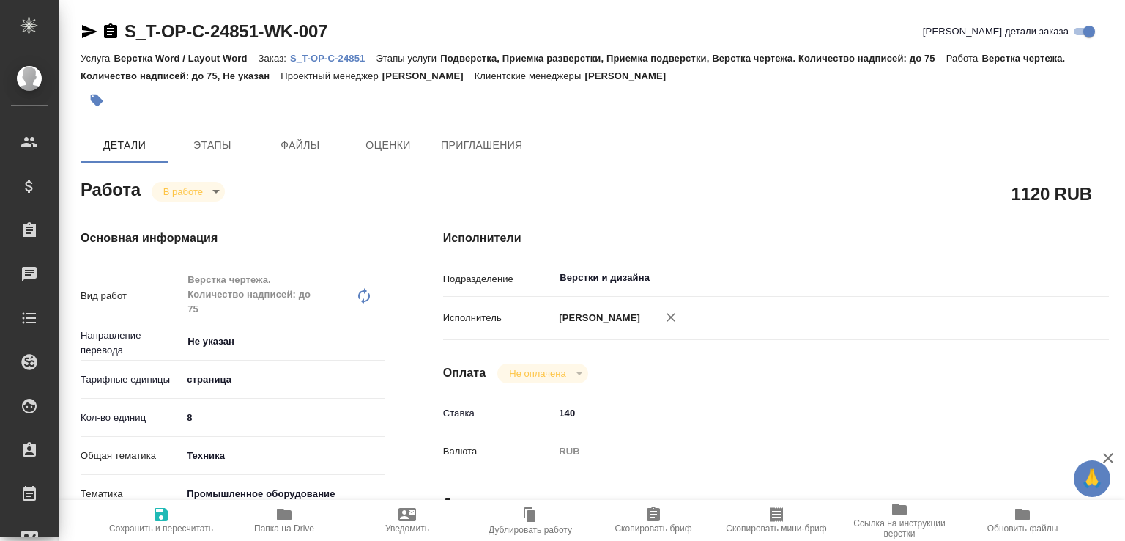
click at [173, 508] on span "Сохранить и пересчитать" at bounding box center [160, 519] width 105 height 28
type textarea "x"
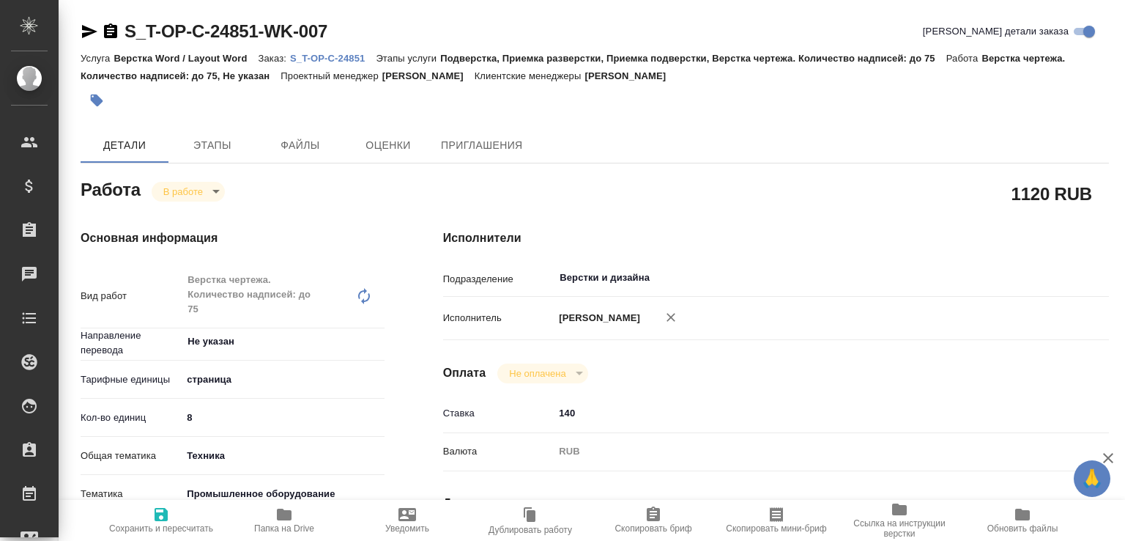
type textarea "x"
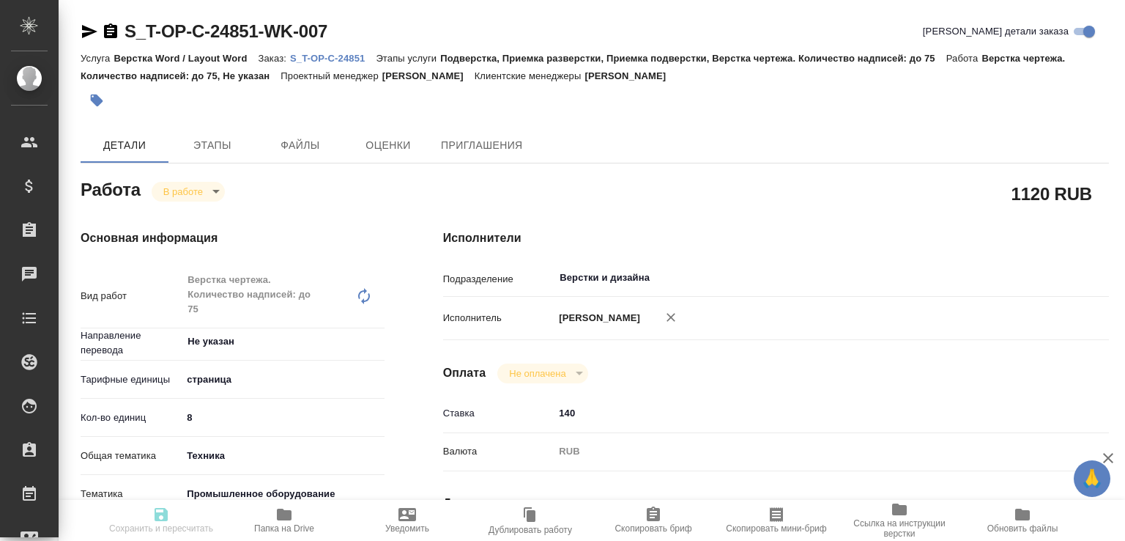
type textarea "x"
type input "inProgress"
type textarea "Верстка чертежа. Количество надписей: до 75"
type textarea "x"
type input "Не указан"
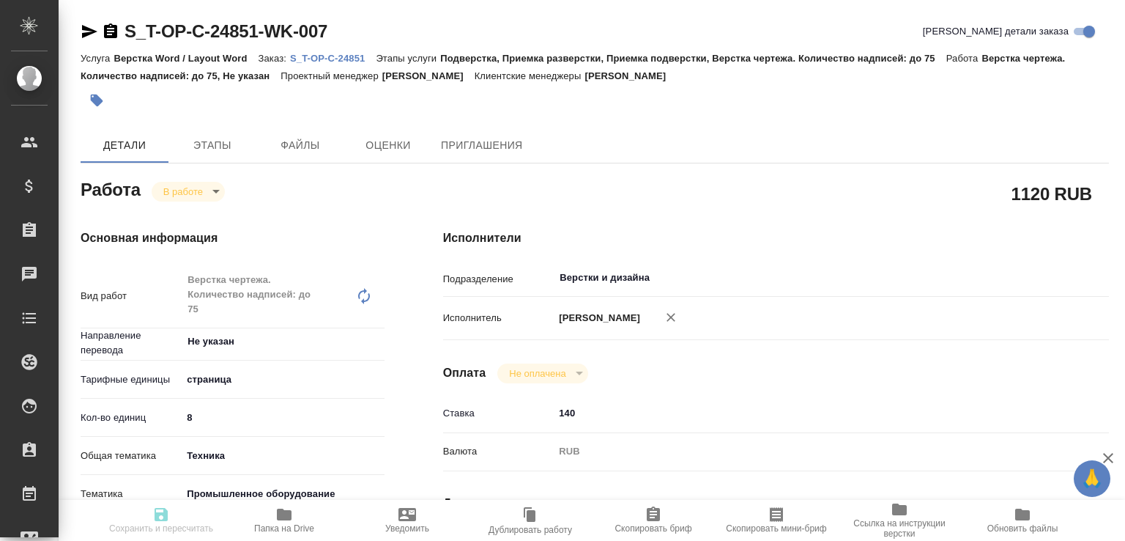
type input "5a8b1489cc6b4906c91bfdb2"
type input "8"
type input "tech"
type input "5f647205b73bc97568ca66bc"
type input "20.08.2025 11:01"
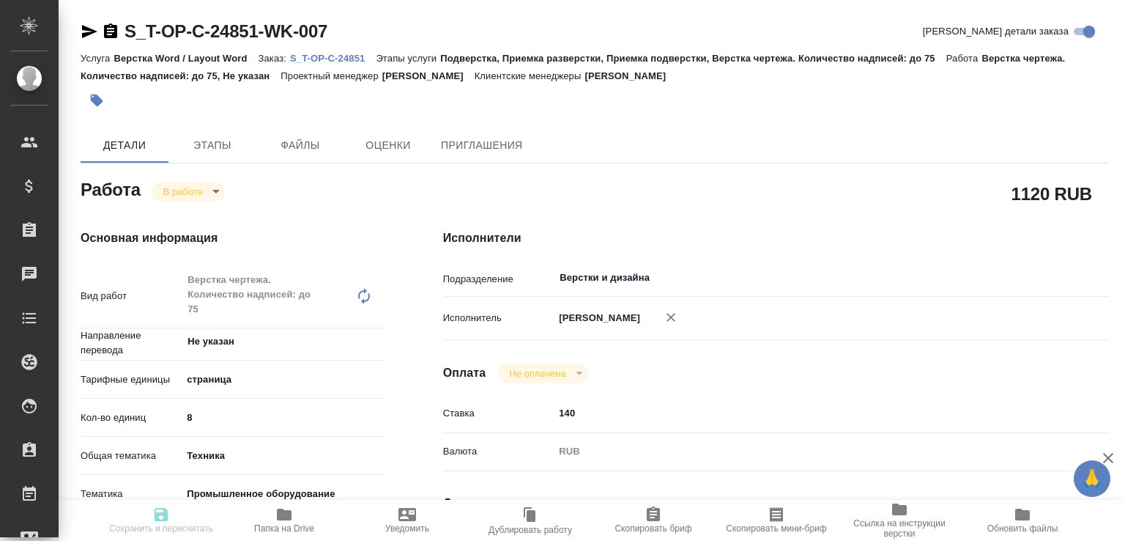
type input "24.08.2025 12:39"
type input "[DATE] 19:00"
type input "[DATE] 17:00"
type input "Верстки и дизайна"
type input "notPayed"
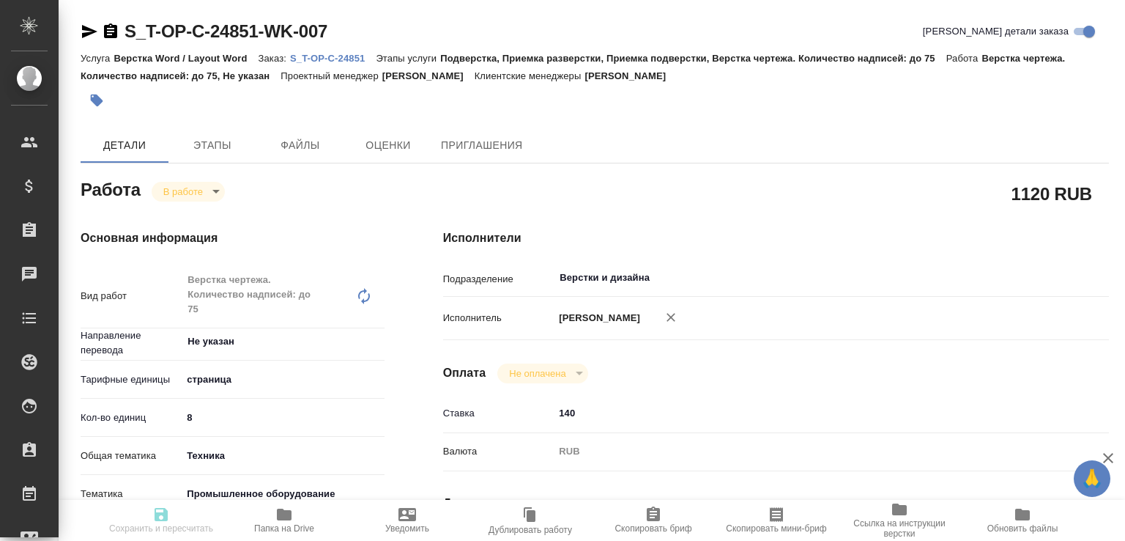
type input "140"
type input "RUB"
type input "[PERSON_NAME]"
type textarea "x"
type textarea "/Clients/Т-ОП-С_Русал Глобал Менеджмент/Orders/S_T-OP-C-24851/DTP/S_T-OP-C-2485…"
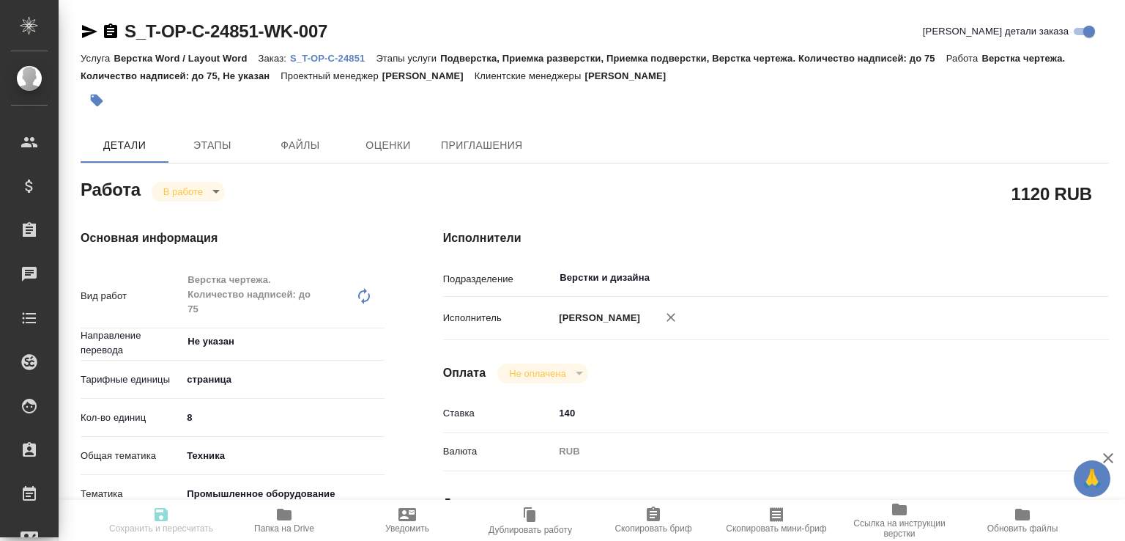
type textarea "x"
type input "S_T-OP-C-24851"
type input "Т-ОП-С-46481"
type input "Верстка Word / Layout Word"
type input "Подверстка, Приемка разверстки, Приемка подверстки, Верстка чертежа. Количество…"
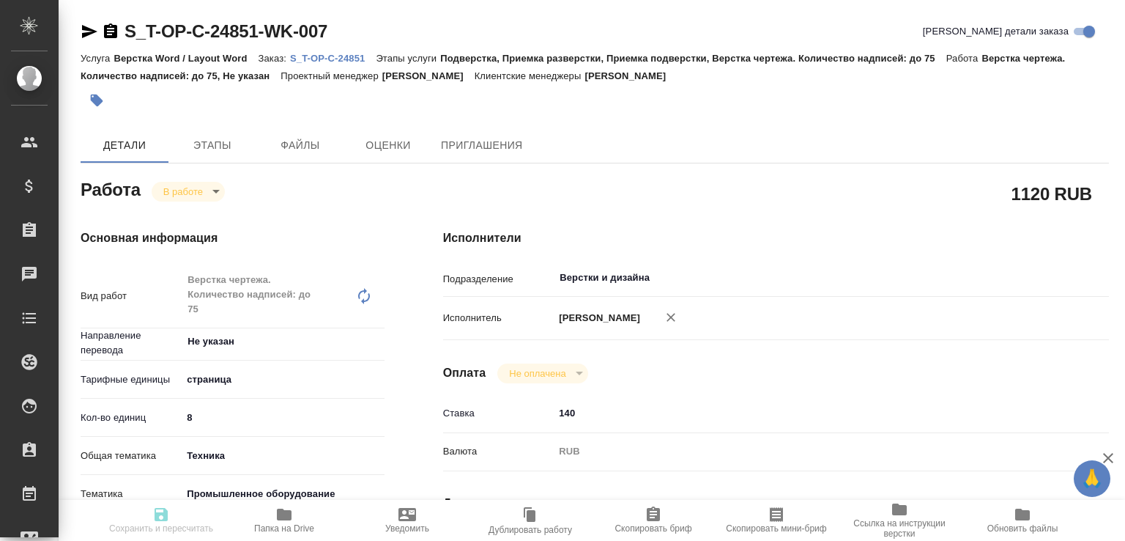
type input "[PERSON_NAME]"
type input "/Clients/Т-ОП-С_Русал Глобал Менеджмент/Orders/S_T-OP-C-24851"
type textarea "x"
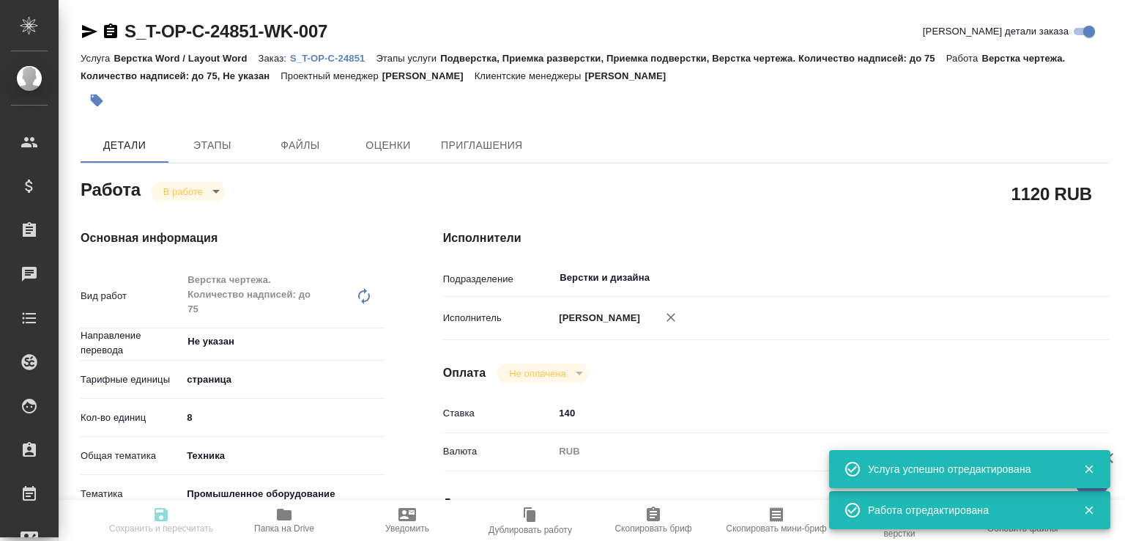
type textarea "x"
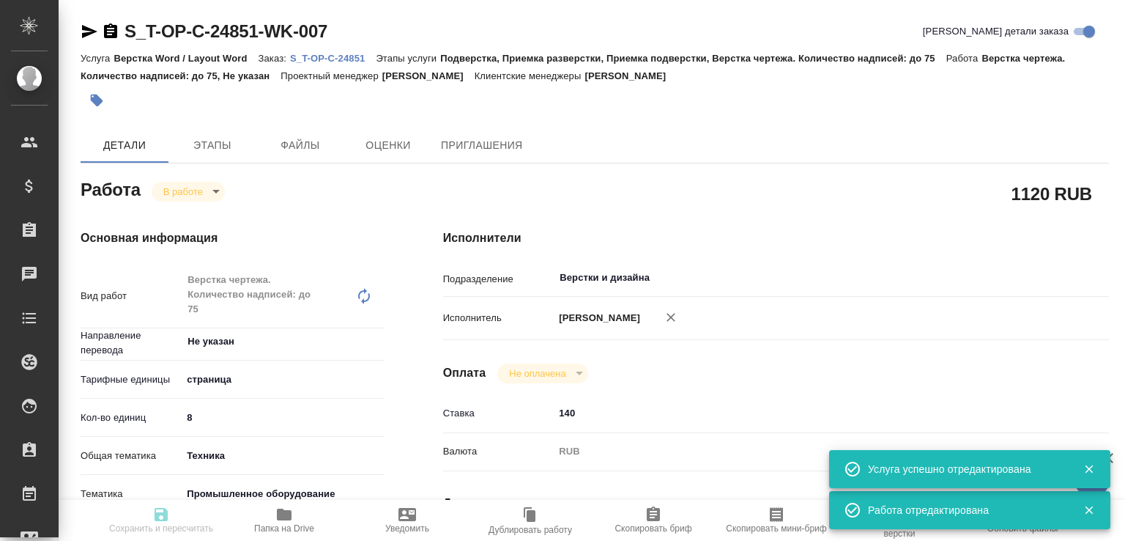
type textarea "x"
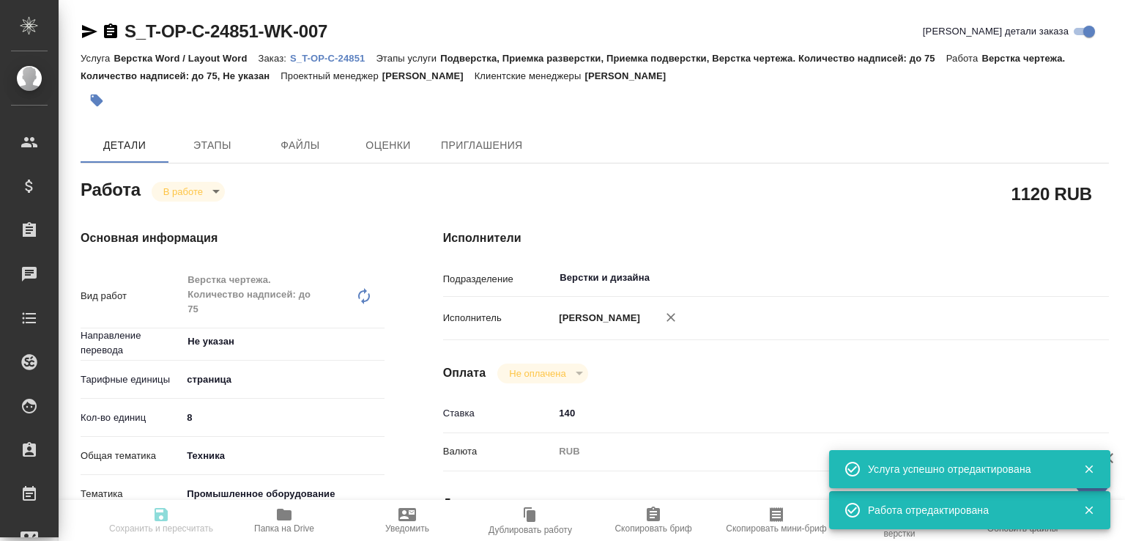
type textarea "x"
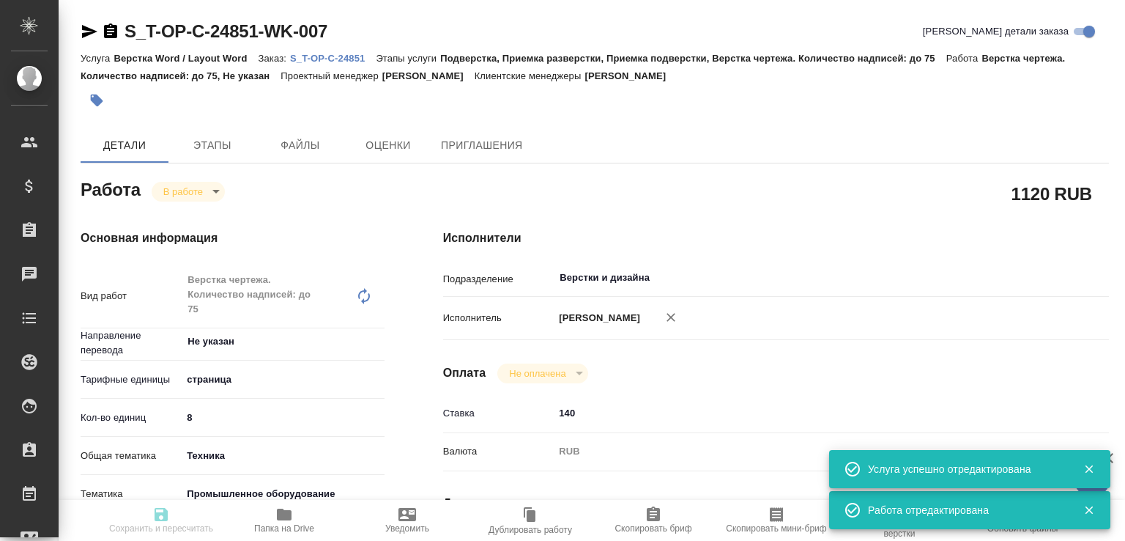
type input "inProgress"
type textarea "Верстка чертежа. Количество надписей: до 75"
type textarea "x"
type input "Не указан"
type input "5a8b1489cc6b4906c91bfdb2"
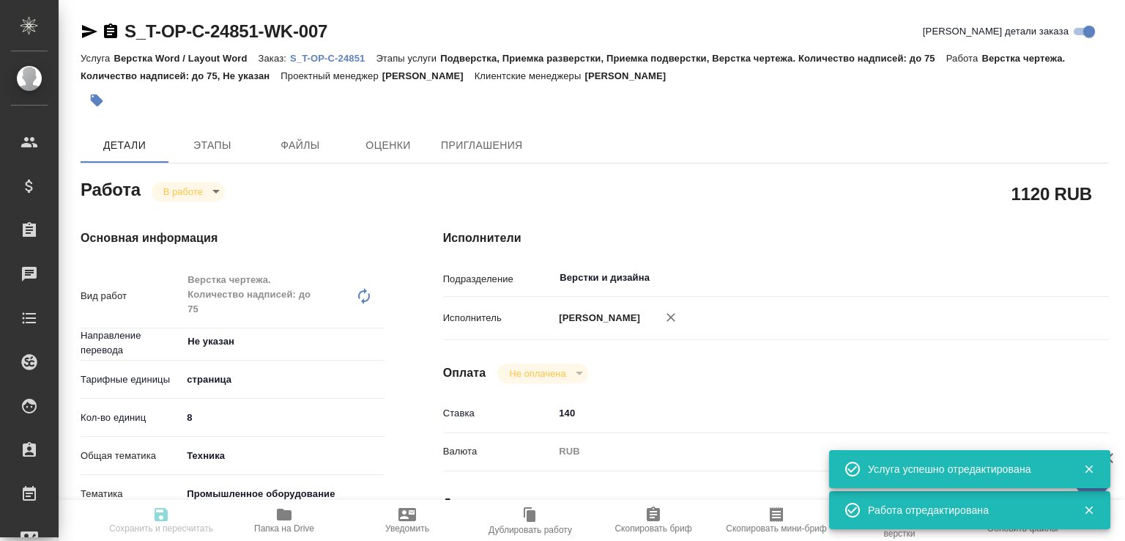
type input "8"
type input "tech"
type input "5f647205b73bc97568ca66bc"
type input "20.08.2025 11:01"
type input "24.08.2025 12:39"
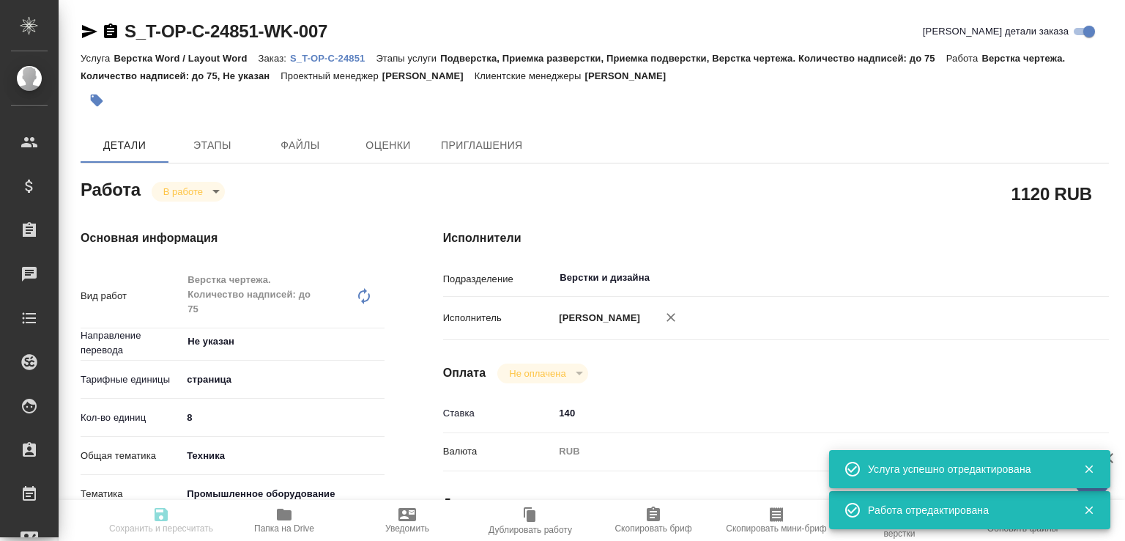
type input "24.08.2025 19:00"
type input "27.08.2025 17:00"
type input "Верстки и дизайна"
type input "notPayed"
type input "140"
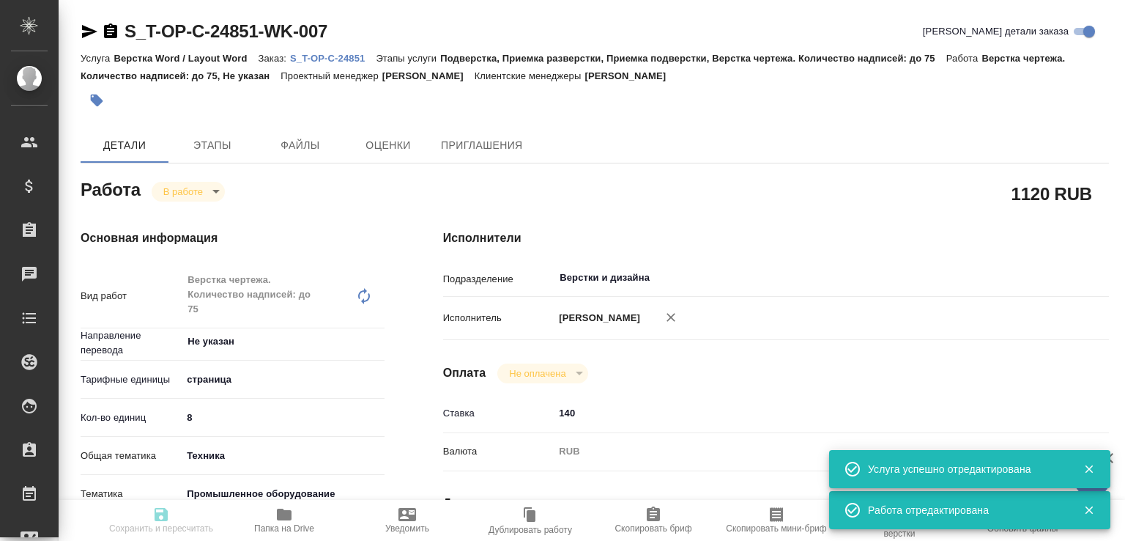
type input "RUB"
type input "Малофеева Екатерина"
type textarea "x"
type textarea "/Clients/Т-ОП-С_Русал Глобал Менеджмент/Orders/S_T-OP-C-24851/DTP/S_T-OP-C-2485…"
type textarea "x"
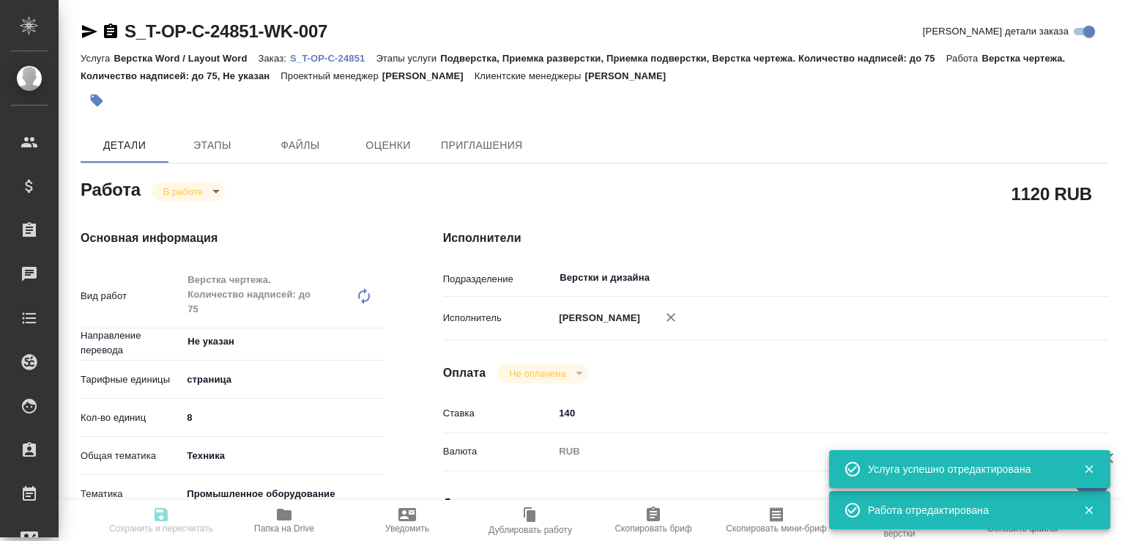
type input "S_T-OP-C-24851"
type input "Т-ОП-С-46481"
type input "Верстка Word / Layout Word"
type input "Подверстка, Приемка разверстки, Приемка подверстки, Верстка чертежа. Количество…"
type input "Меньшикова Александра"
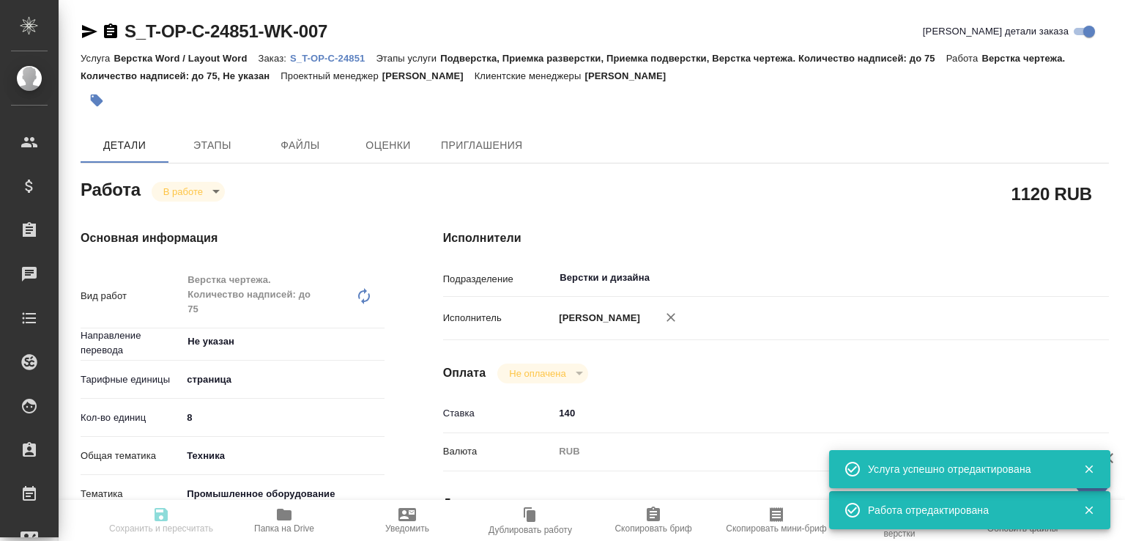
type input "Малофеева Екатерина"
type input "/Clients/Т-ОП-С_Русал Глобал Менеджмент/Orders/S_T-OP-C-24851"
type textarea "x"
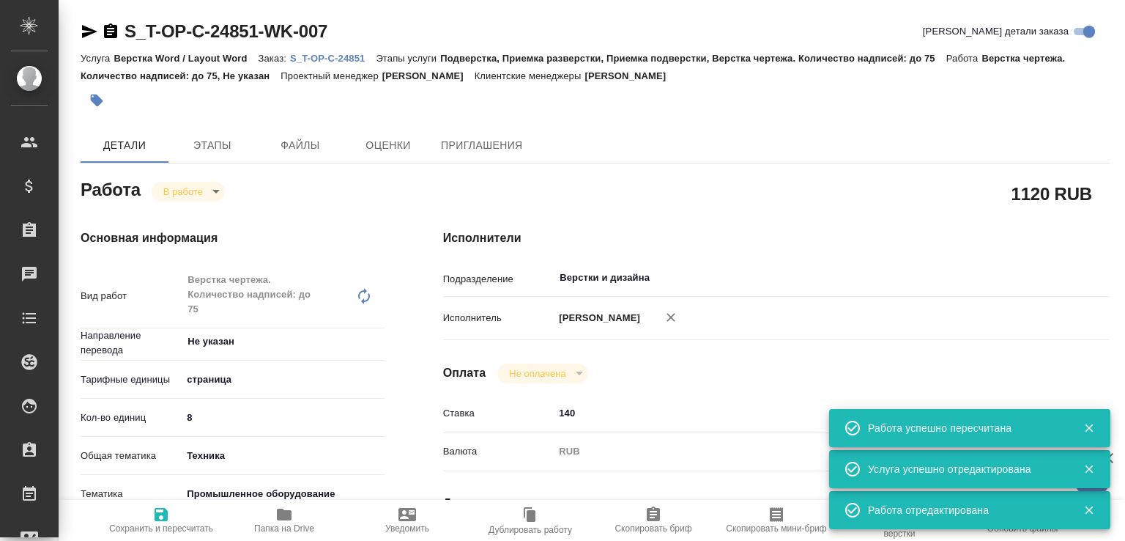
type textarea "x"
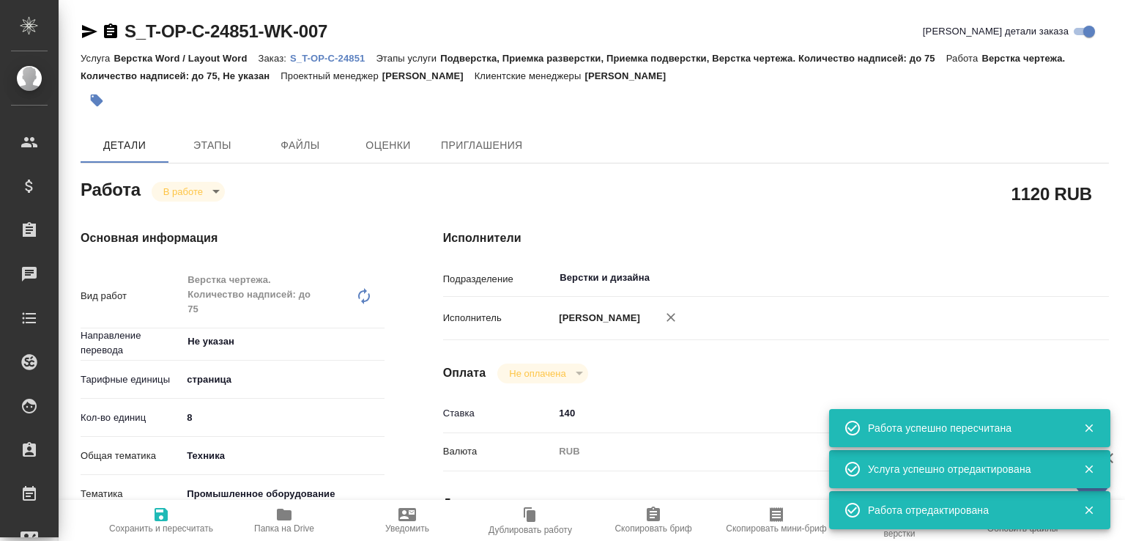
type textarea "x"
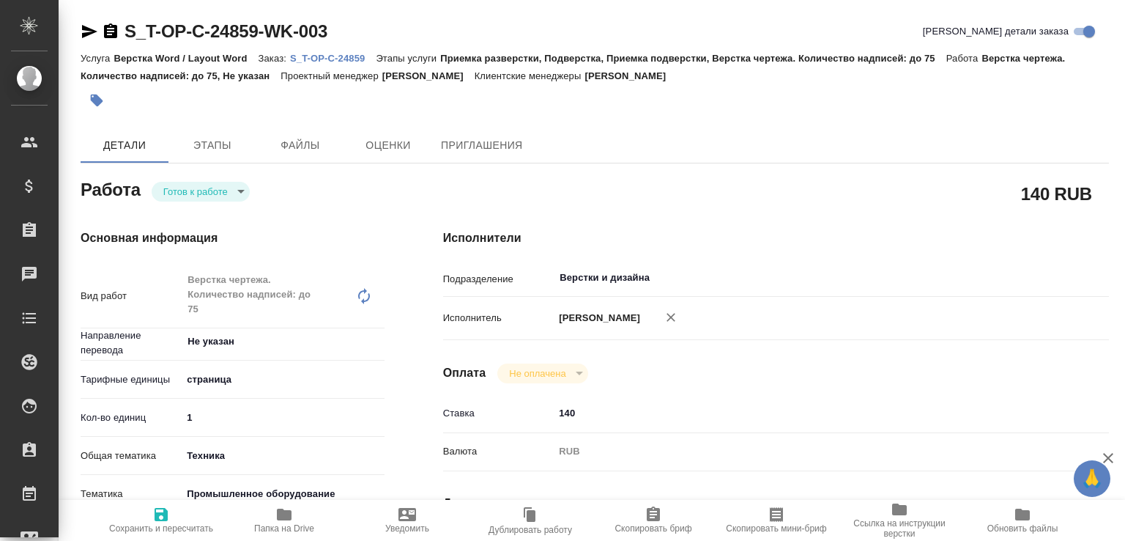
click at [201, 182] on body "🙏 .cls-1 fill:#fff; AWATERA [PERSON_NAME]malofeeva Клиенты Спецификации Заказы …" at bounding box center [562, 270] width 1125 height 541
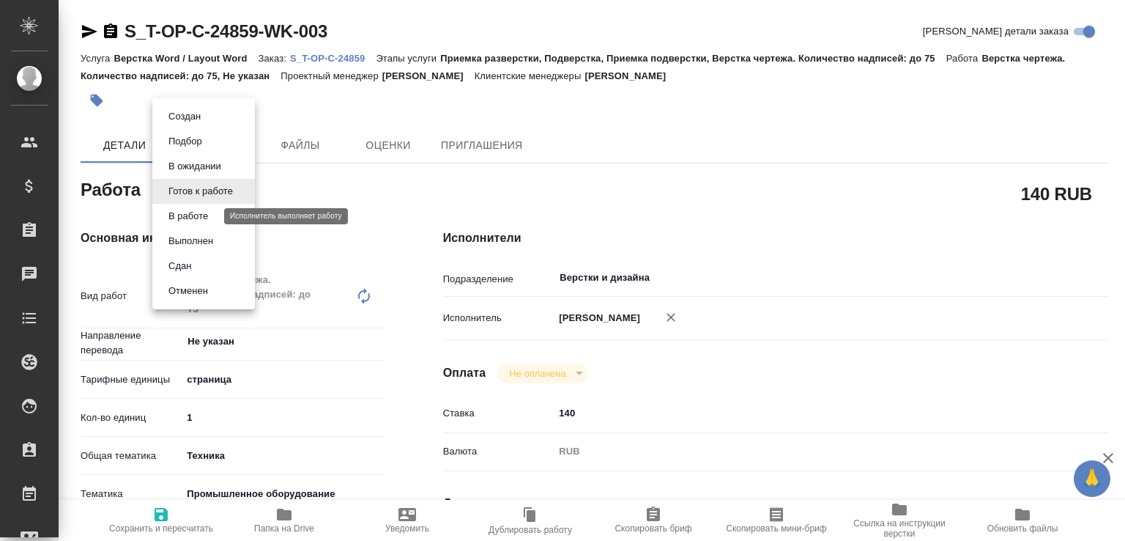
click at [187, 215] on button "В работе" at bounding box center [188, 216] width 48 height 16
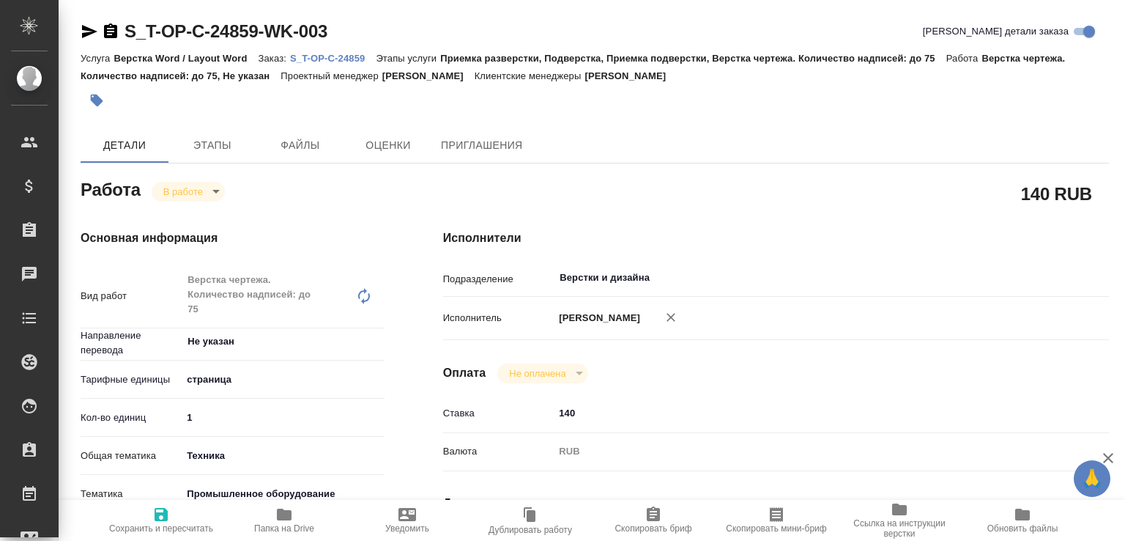
type textarea "x"
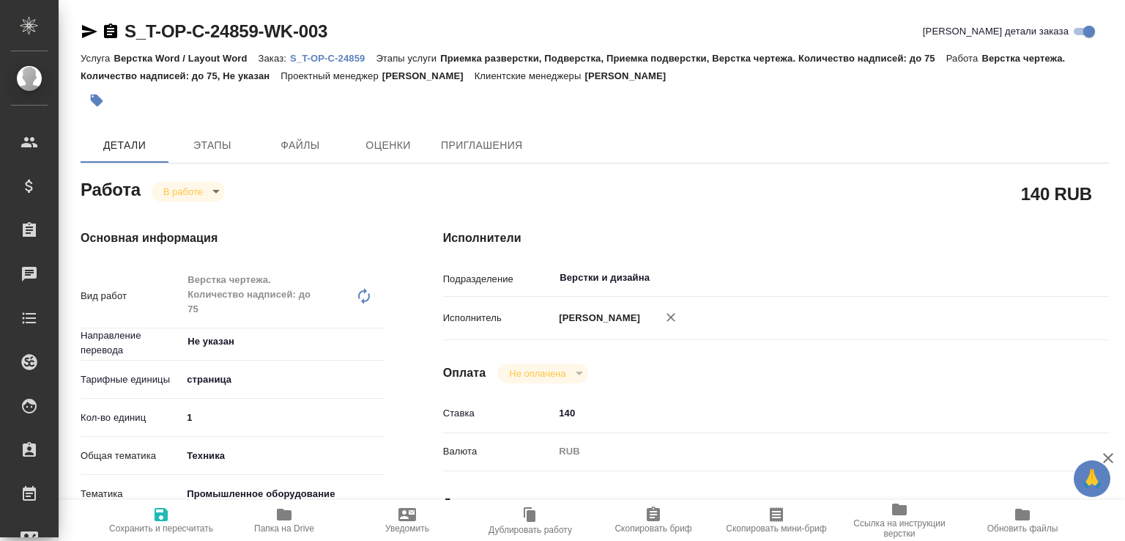
type textarea "x"
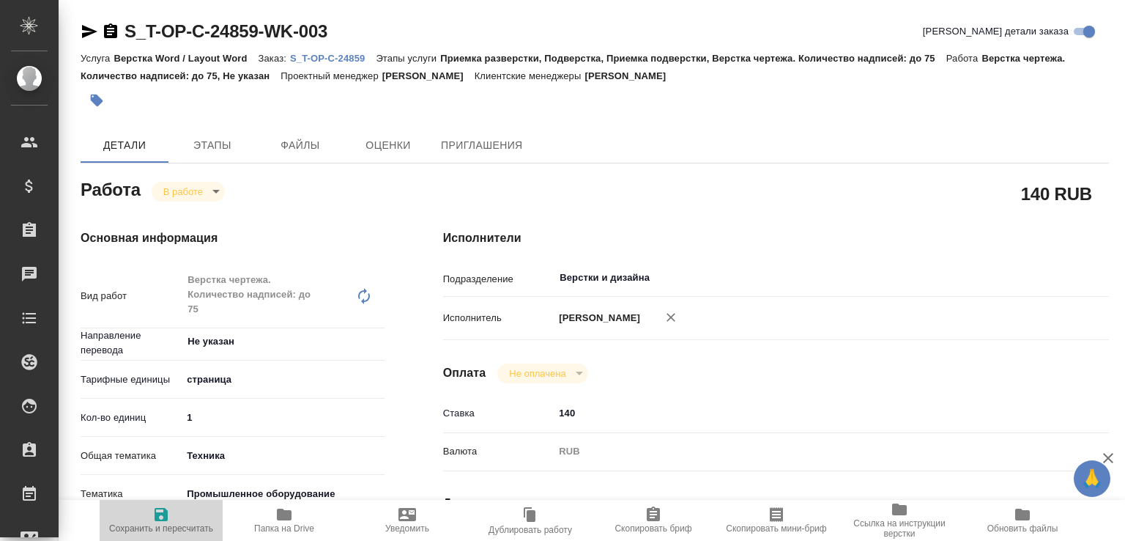
click at [174, 513] on span "Сохранить и пересчитать" at bounding box center [160, 519] width 105 height 28
type textarea "x"
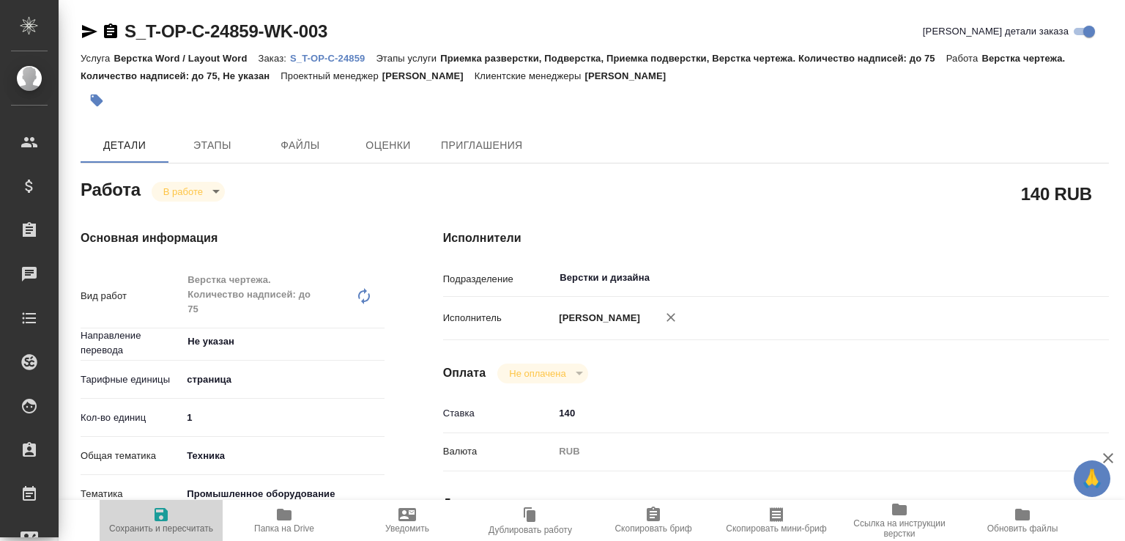
type textarea "x"
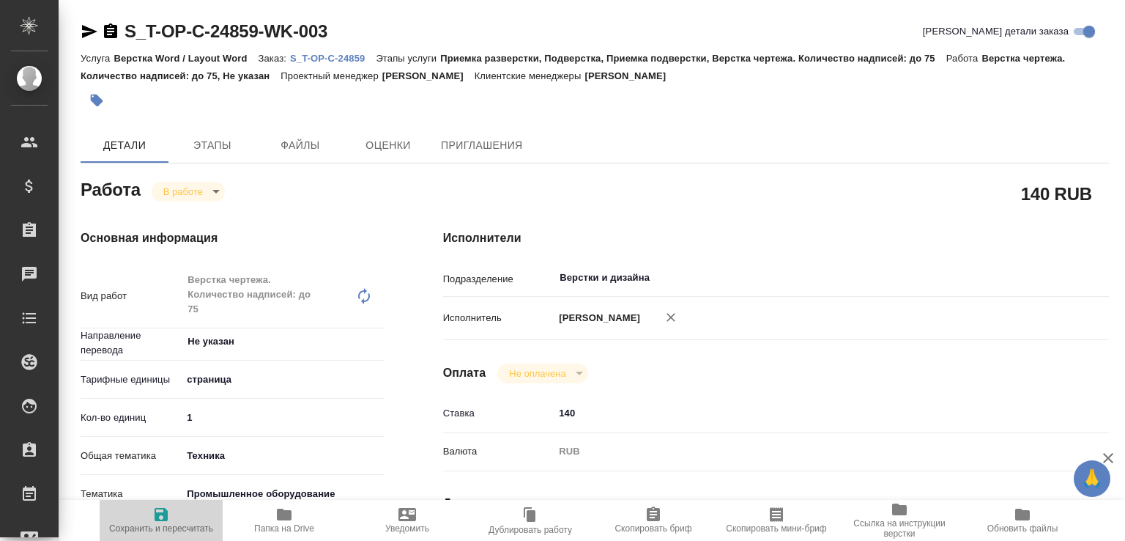
type textarea "x"
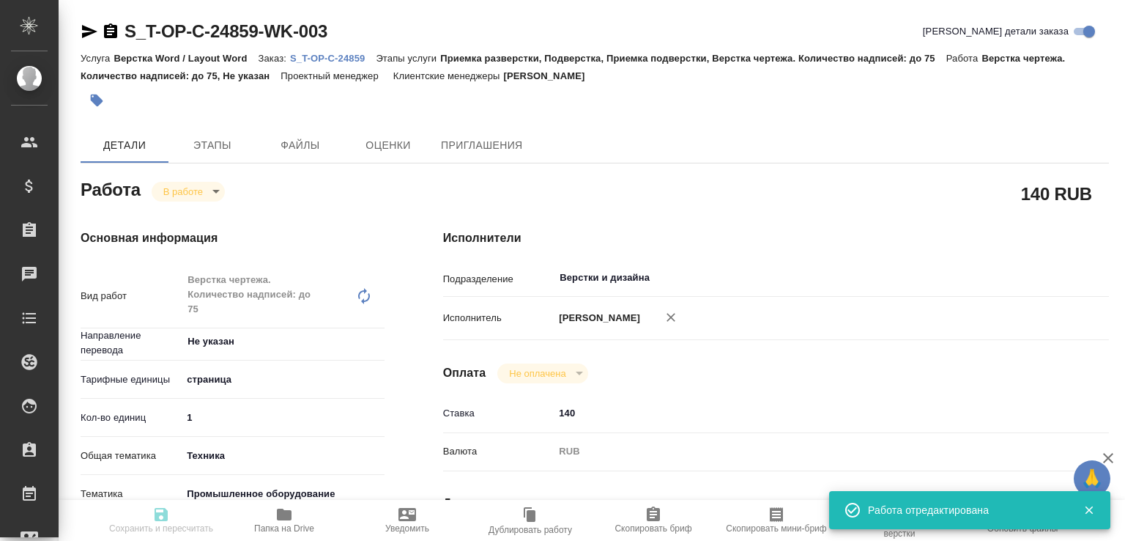
type input "inProgress"
type textarea "Верстка чертежа. Количество надписей: до 75"
type textarea "x"
type input "Не указан"
type input "5a8b1489cc6b4906c91bfdb2"
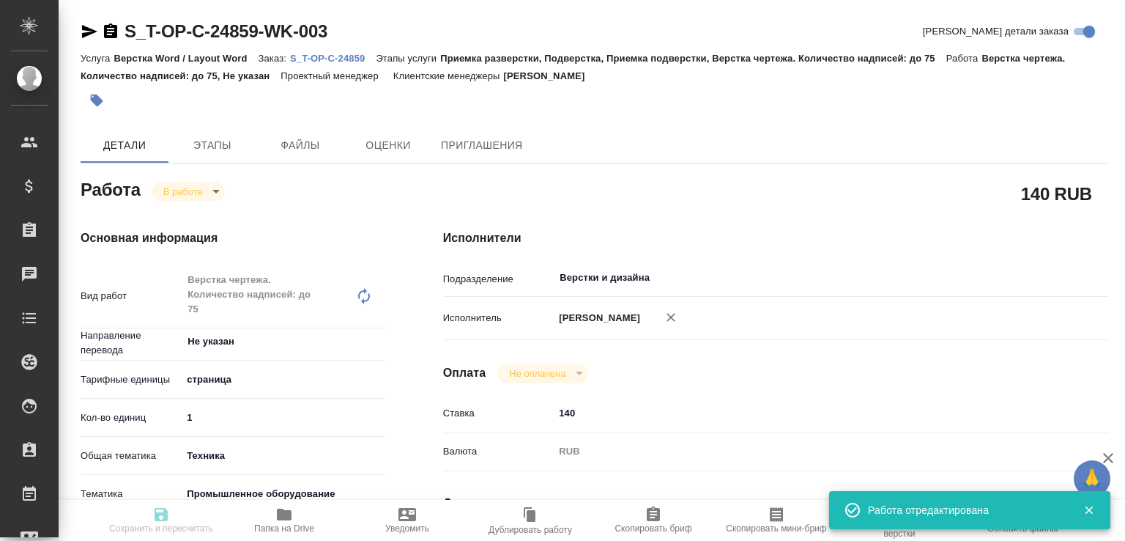
type input "1"
type input "tech"
type input "5f647205b73bc97568ca66bc"
type input "[DATE] 15:43"
type input "24.08.2025 12:40"
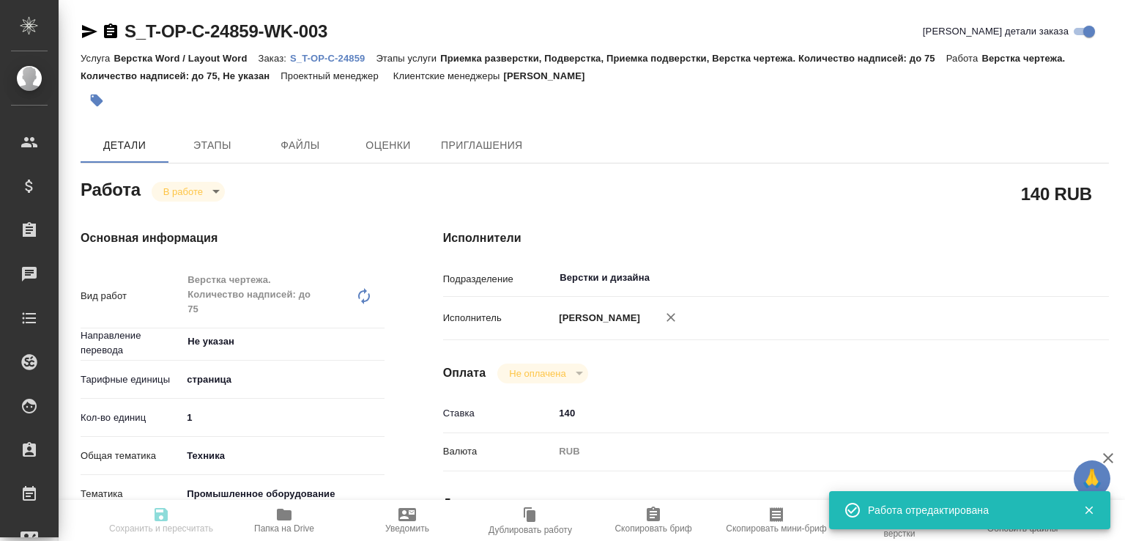
type input "[DATE] 19:00"
type input "[DATE] 17:00"
type input "Верстки и дизайна"
type input "notPayed"
type input "140"
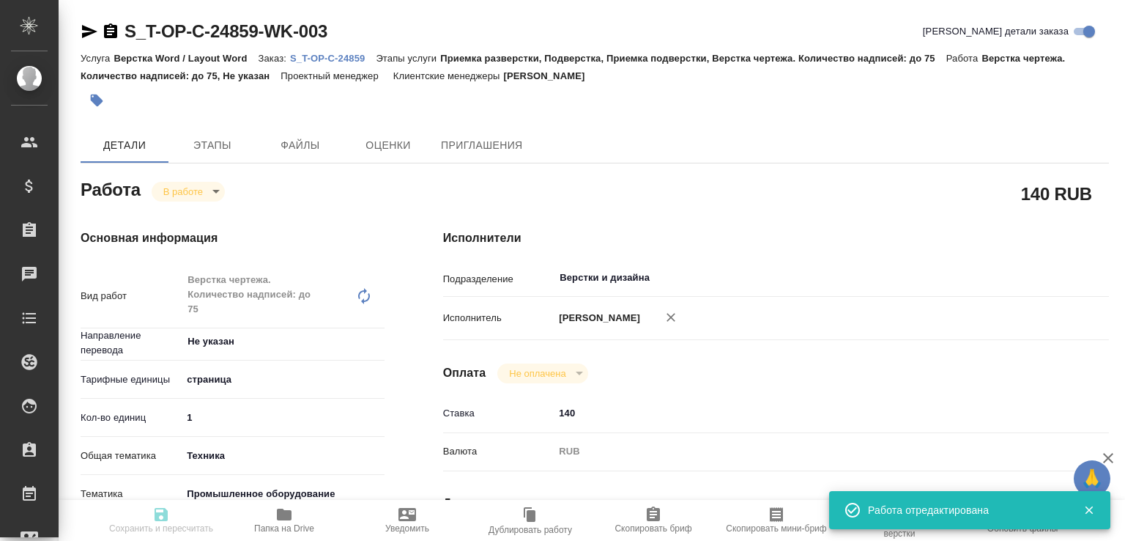
type input "RUB"
type input "[PERSON_NAME]"
type textarea "x"
type textarea "/Clients/Т-ОП-С_Русал Глобал Менеджмент/Orders/S_T-OP-C-24859/DTP/S_T-OP-C-2485…"
type textarea "x"
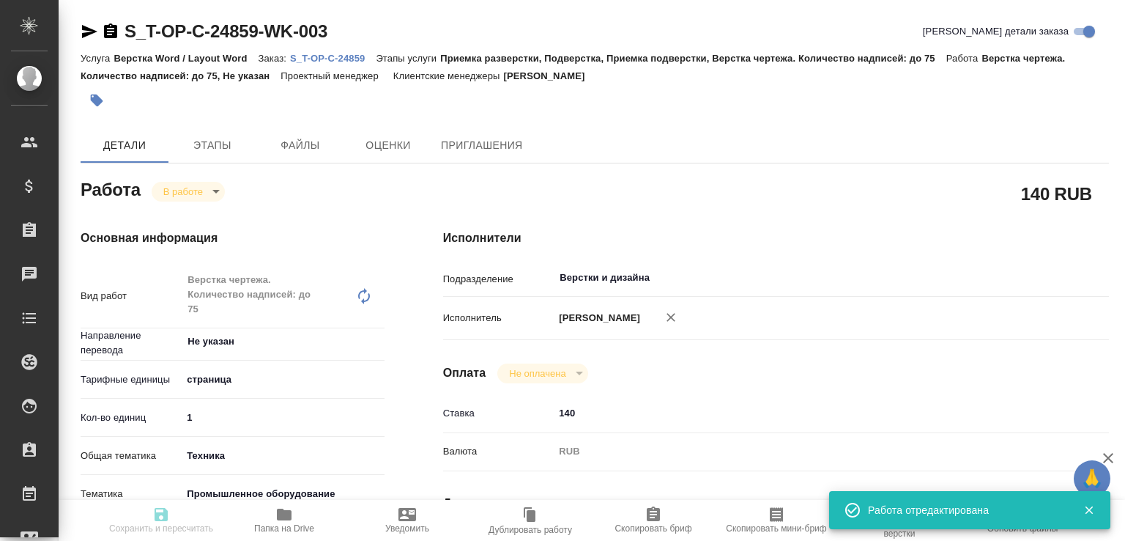
type input "S_T-OP-C-24859"
type input "Т-ОП-С-46490"
type input "Верстка Word / Layout Word"
type input "Приемка разверстки, Подверстка, Приемка подверстки, Верстка чертежа. Количество…"
type input "[PERSON_NAME]"
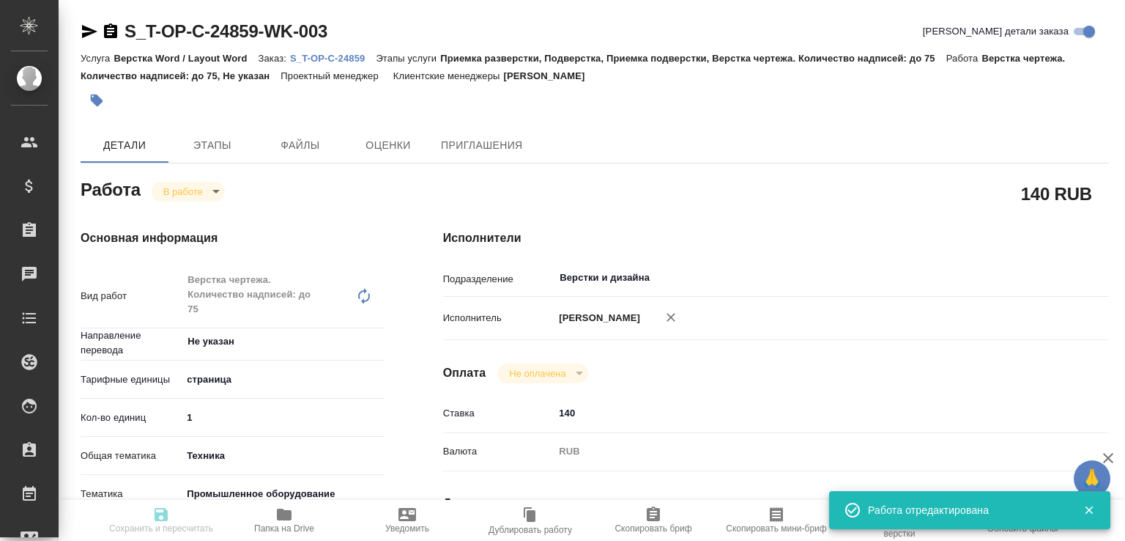
type input "[PERSON_NAME]"
type input "/Clients/Т-ОП-С_Русал Глобал Менеджмент/Orders/S_T-OP-C-24859"
type textarea "x"
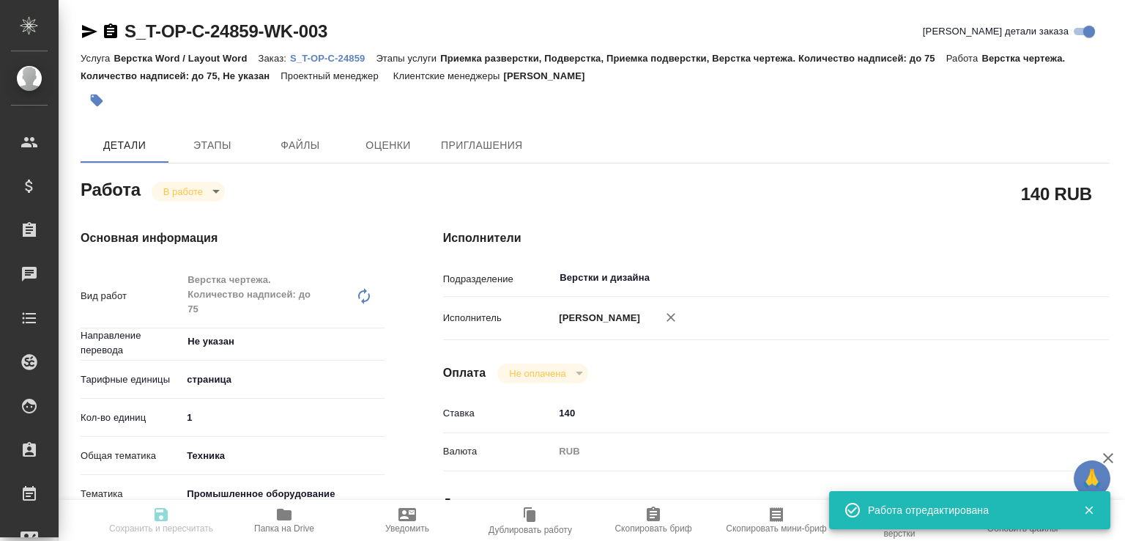
type textarea "x"
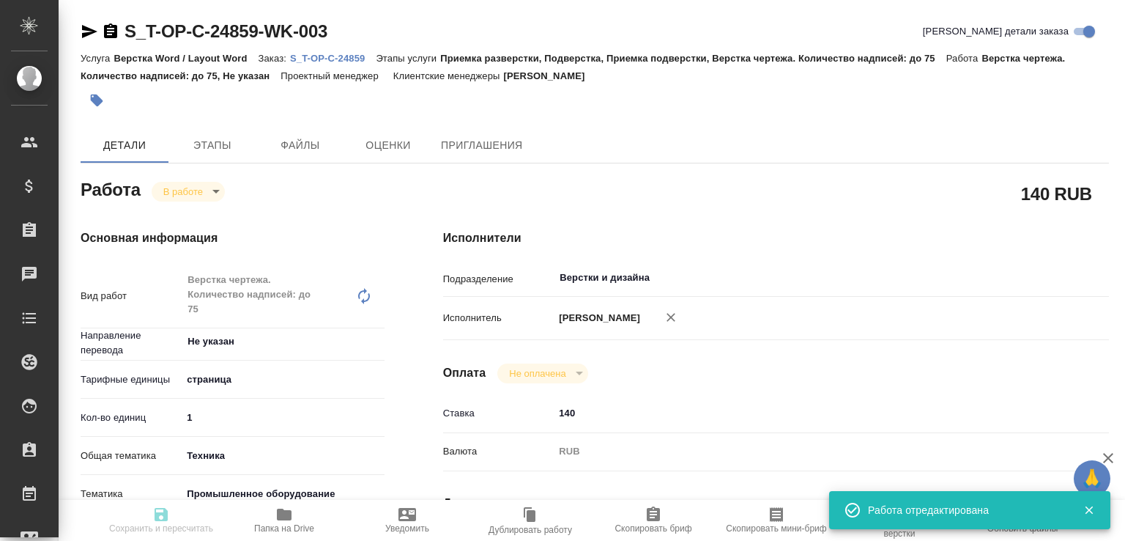
type textarea "x"
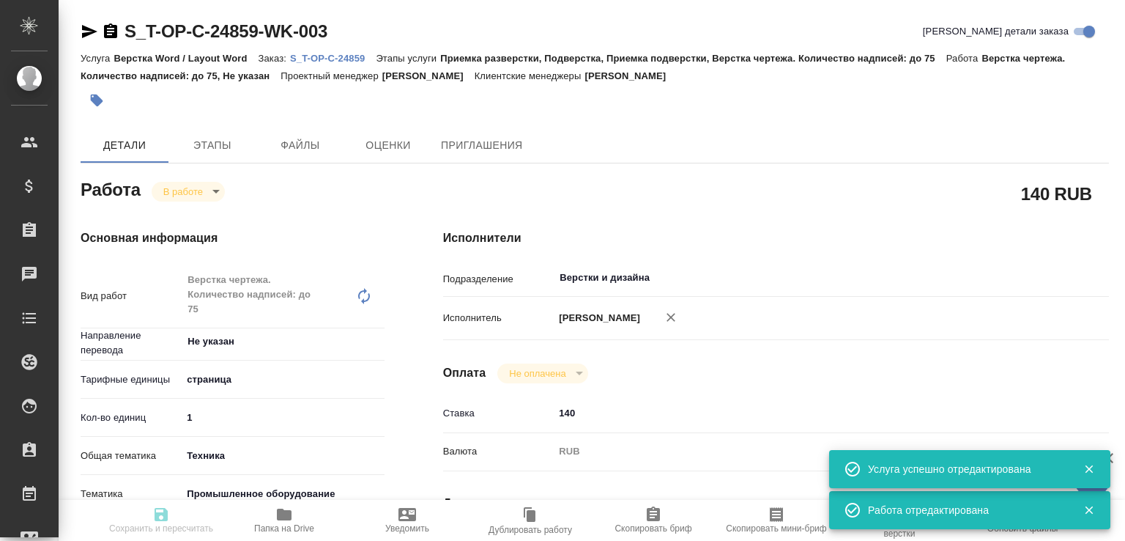
type textarea "x"
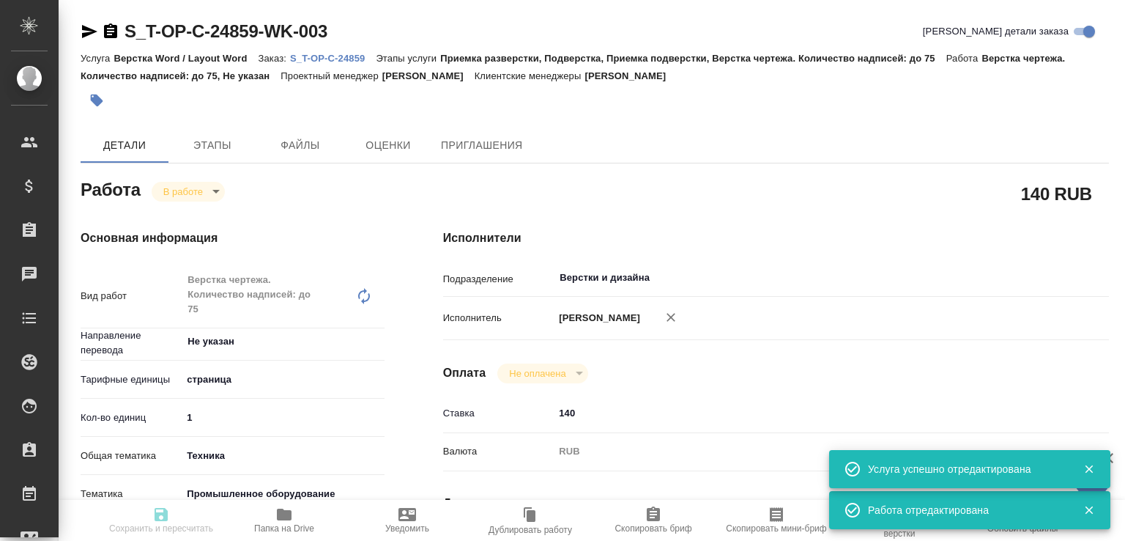
type input "inProgress"
type textarea "Верстка чертежа. Количество надписей: до 75"
type textarea "x"
type input "Не указан"
type input "5a8b1489cc6b4906c91bfdb2"
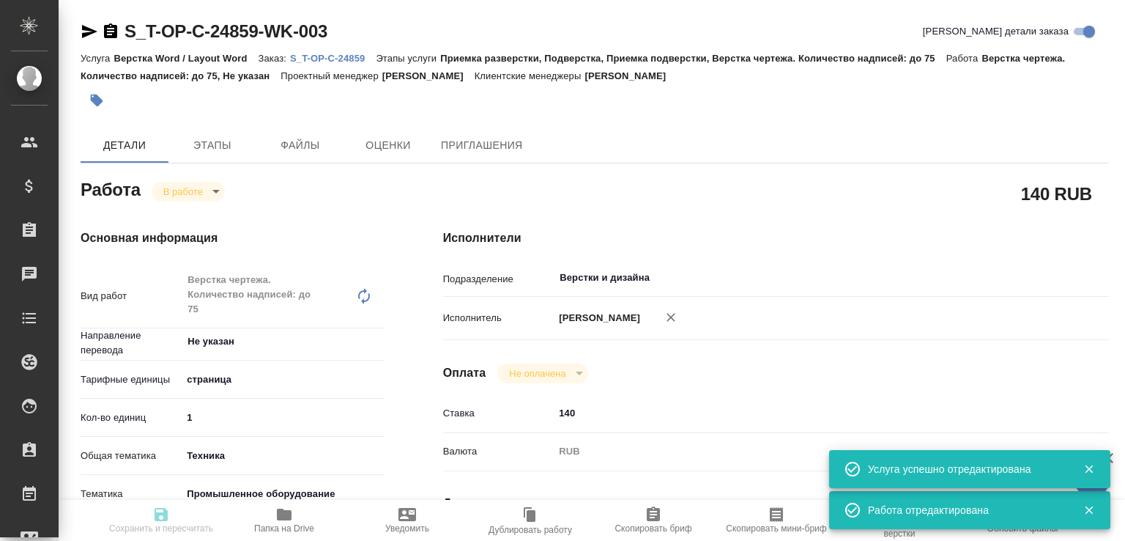
type input "1"
type input "tech"
type input "5f647205b73bc97568ca66bc"
type input "20.08.2025 15:43"
type input "24.08.2025 12:40"
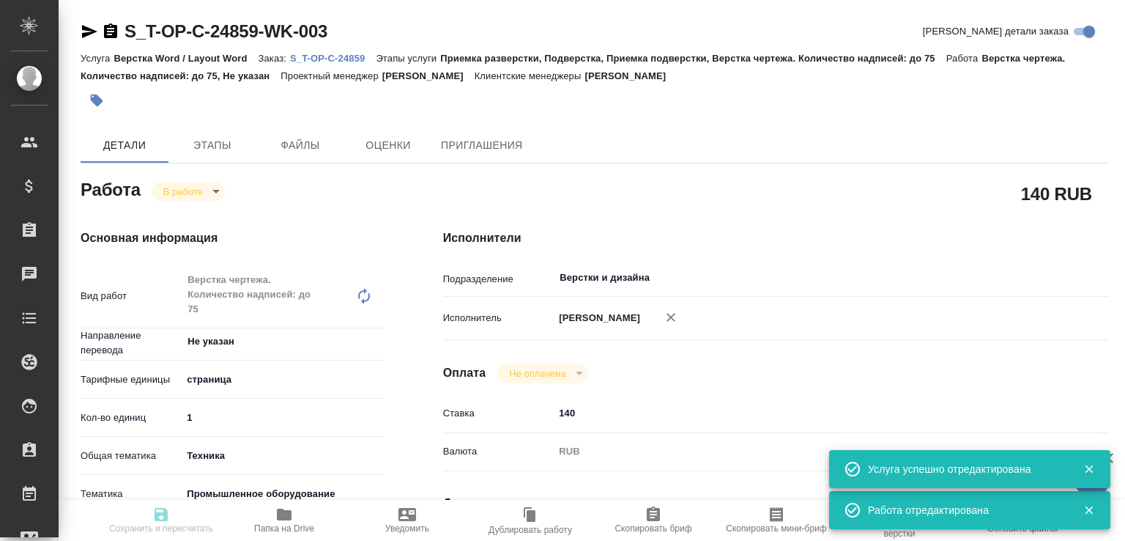
type input "[DATE] 19:00"
type input "[DATE] 17:00"
type input "Верстки и дизайна"
type input "notPayed"
type input "140"
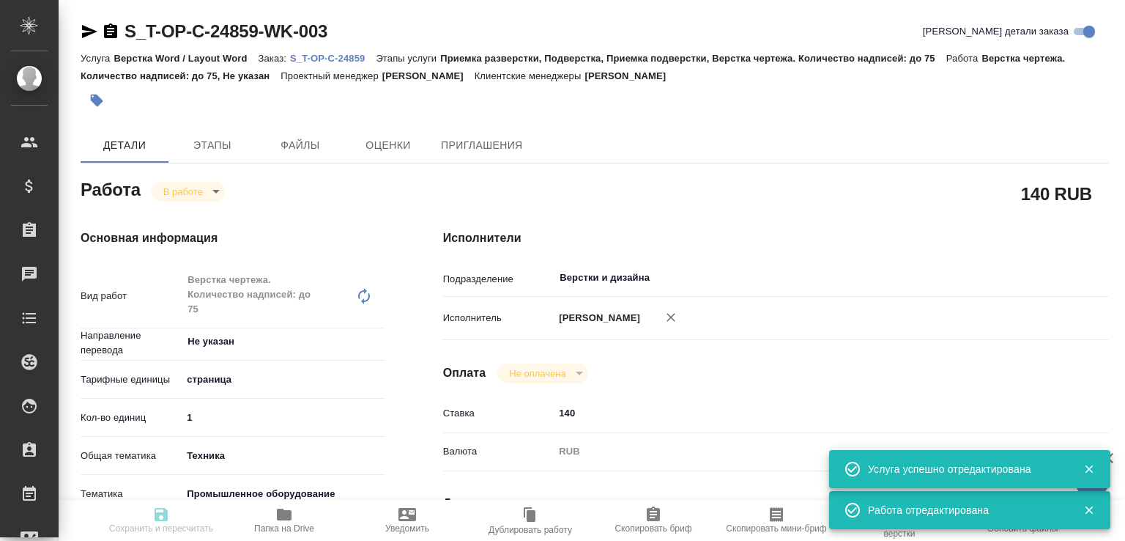
type input "RUB"
type input "[PERSON_NAME]"
type textarea "x"
type textarea "/Clients/Т-ОП-С_Русал Глобал Менеджмент/Orders/S_T-OP-C-24859/DTP/S_T-OP-C-2485…"
type textarea "x"
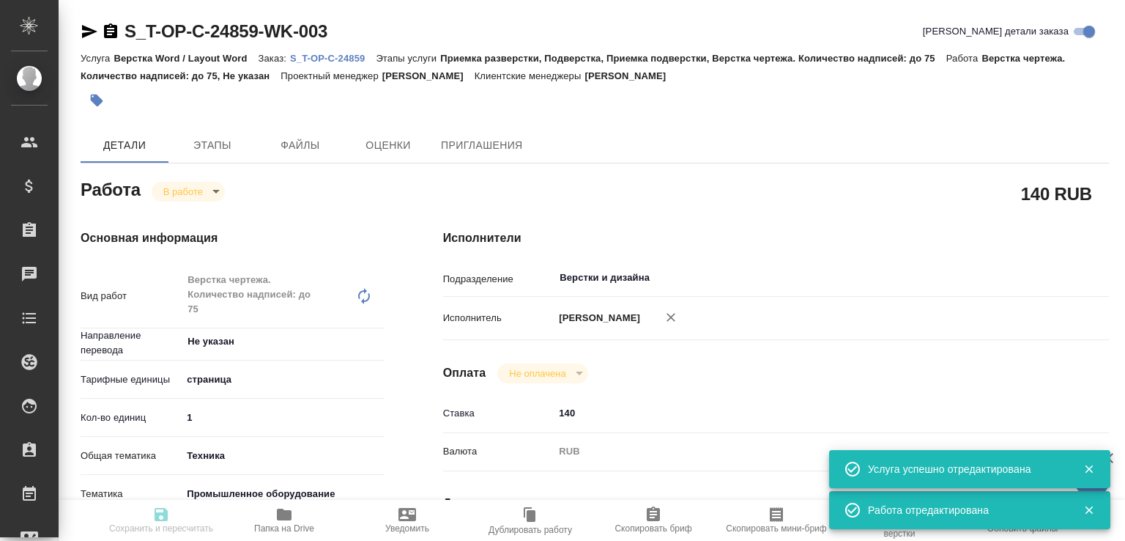
type input "S_T-OP-C-24859"
type input "Т-ОП-С-46490"
type input "Верстка Word / Layout Word"
type input "Приемка разверстки, Подверстка, Приемка подверстки, Верстка чертежа. Количество…"
type input "[PERSON_NAME]"
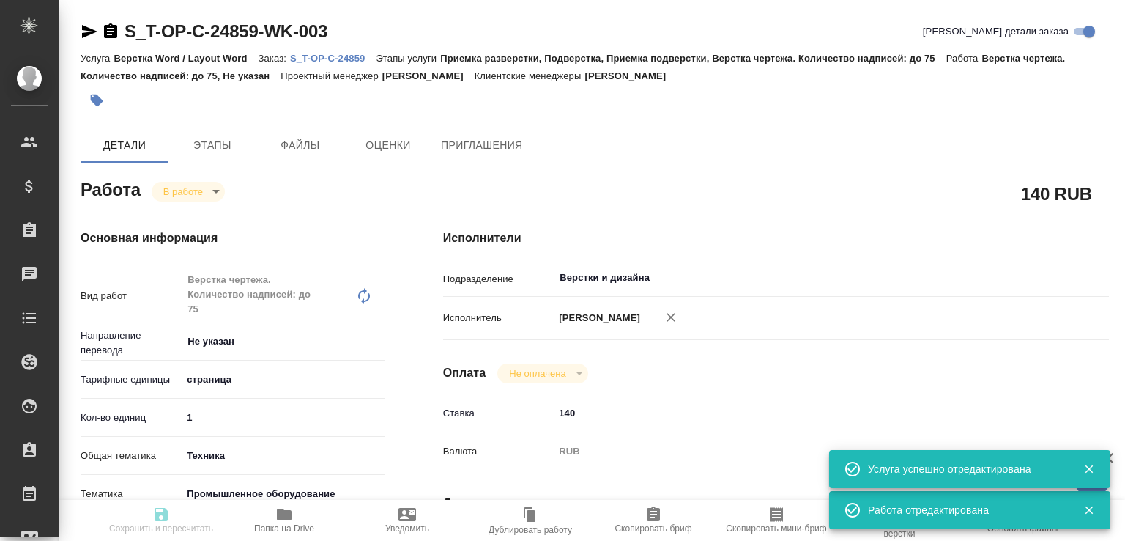
type input "[PERSON_NAME]"
type input "/Clients/Т-ОП-С_Русал Глобал Менеджмент/Orders/S_T-OP-C-24859"
type textarea "x"
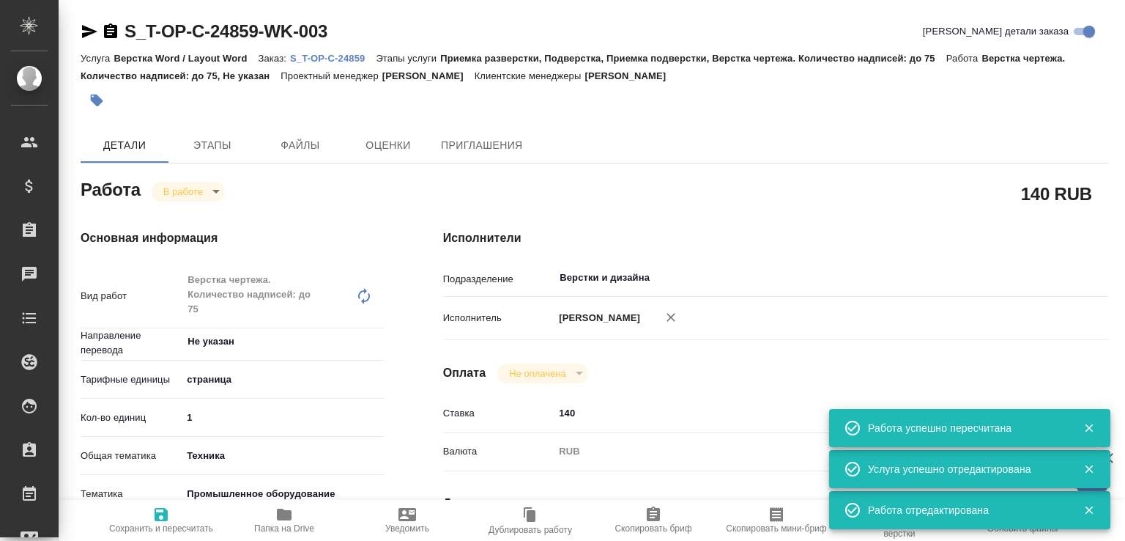
type textarea "x"
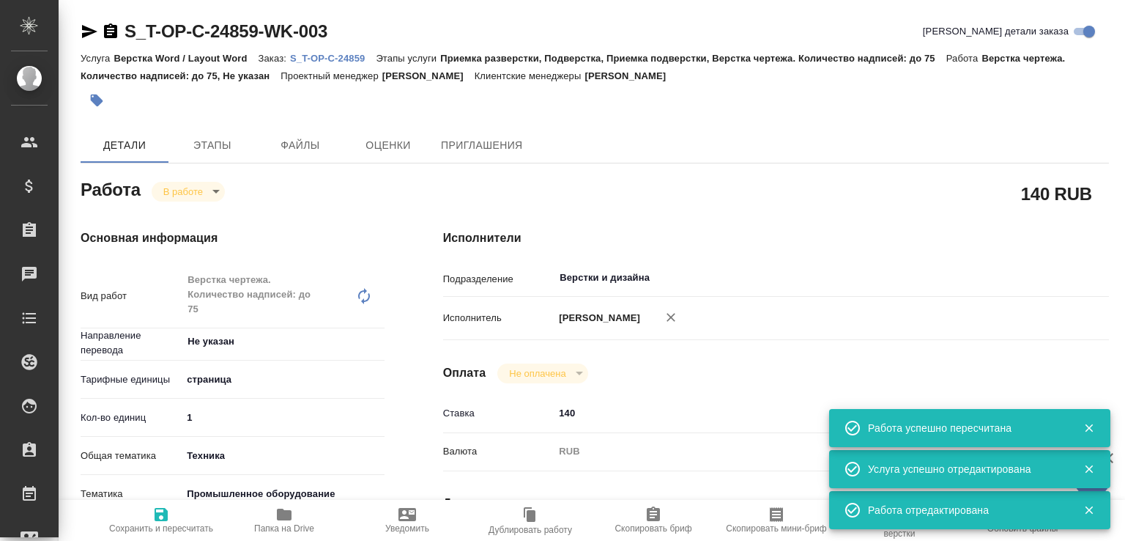
type textarea "x"
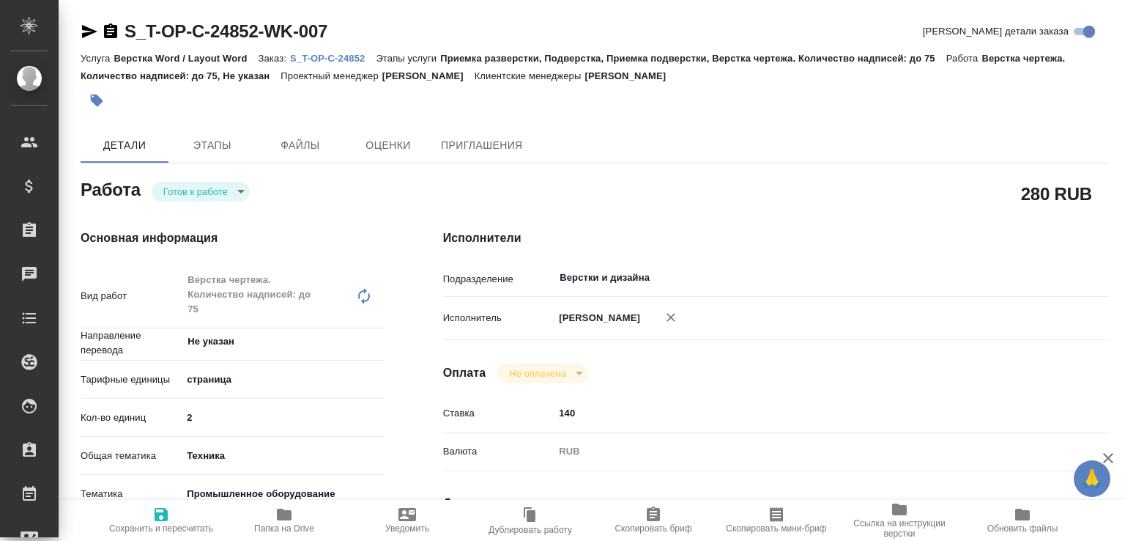
click at [223, 179] on div "[PERSON_NAME] к работе readyForWork" at bounding box center [233, 188] width 304 height 26
click at [214, 195] on body "🙏 .cls-1 fill:#fff; AWATERA [PERSON_NAME]malofeeva Клиенты Спецификации Заказы …" at bounding box center [562, 270] width 1125 height 541
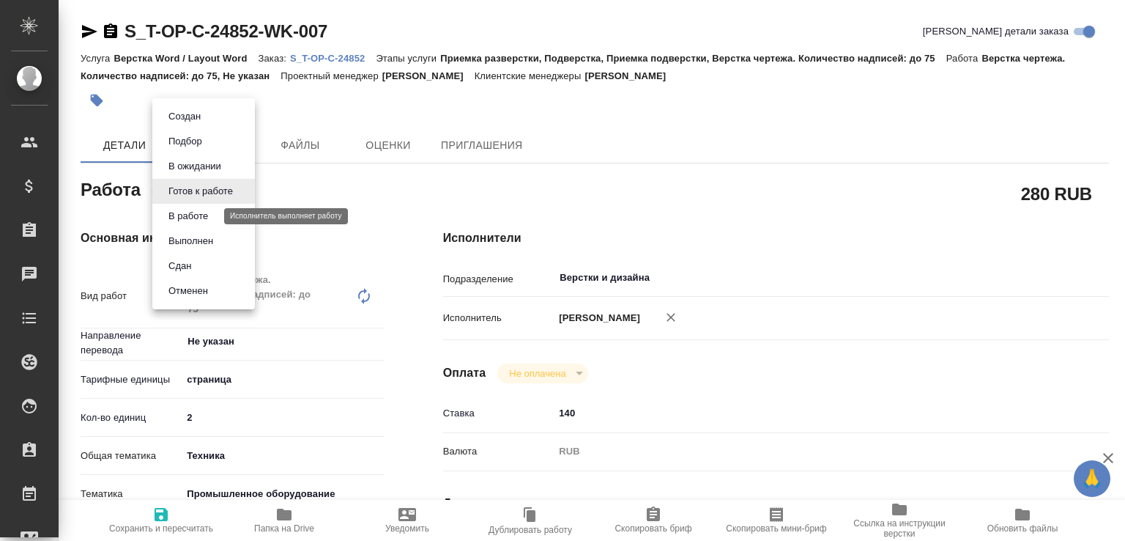
click at [201, 220] on button "В работе" at bounding box center [188, 216] width 48 height 16
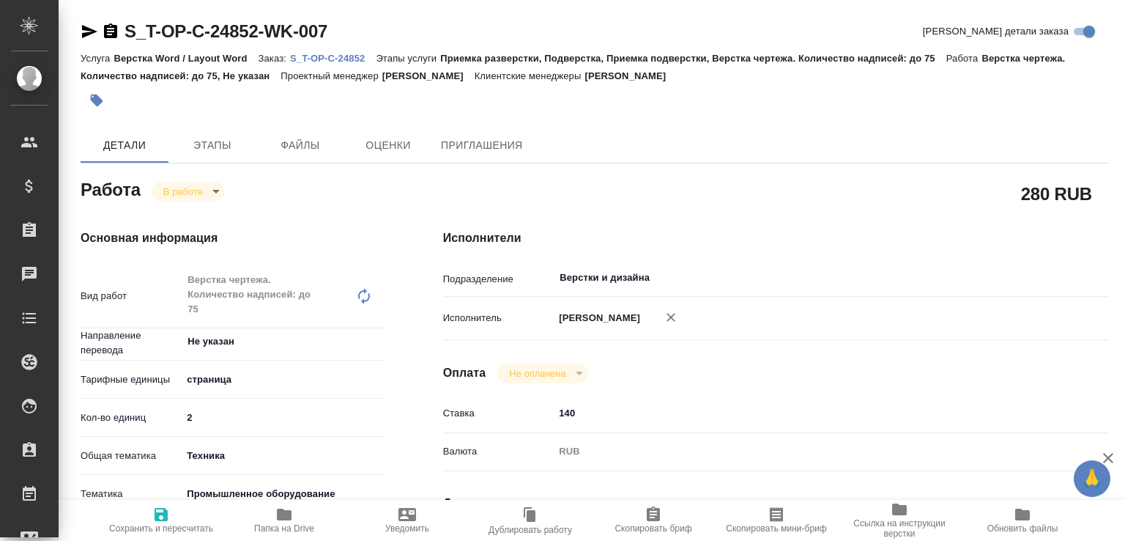
type textarea "x"
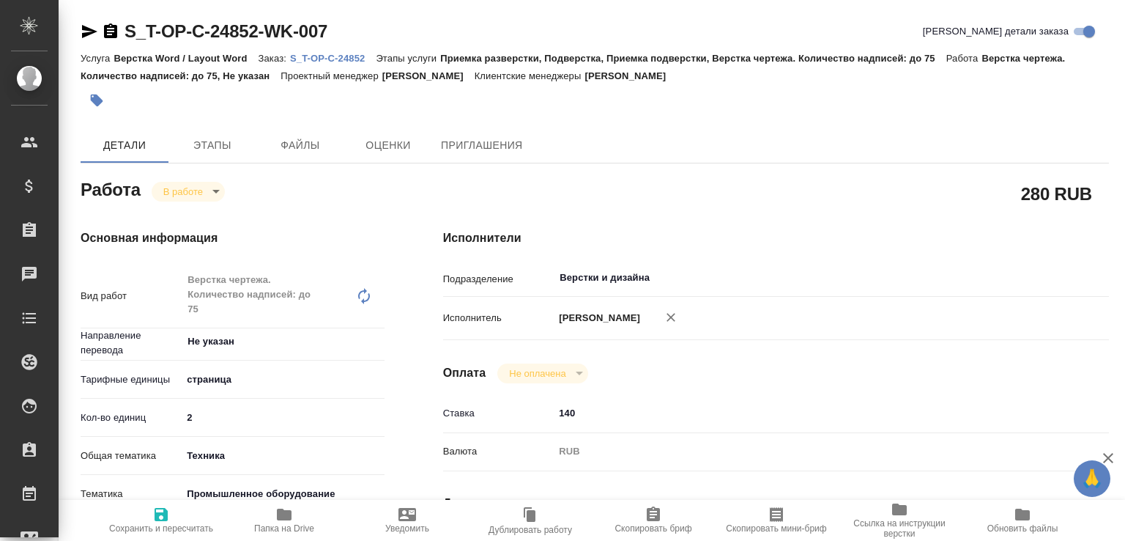
type textarea "x"
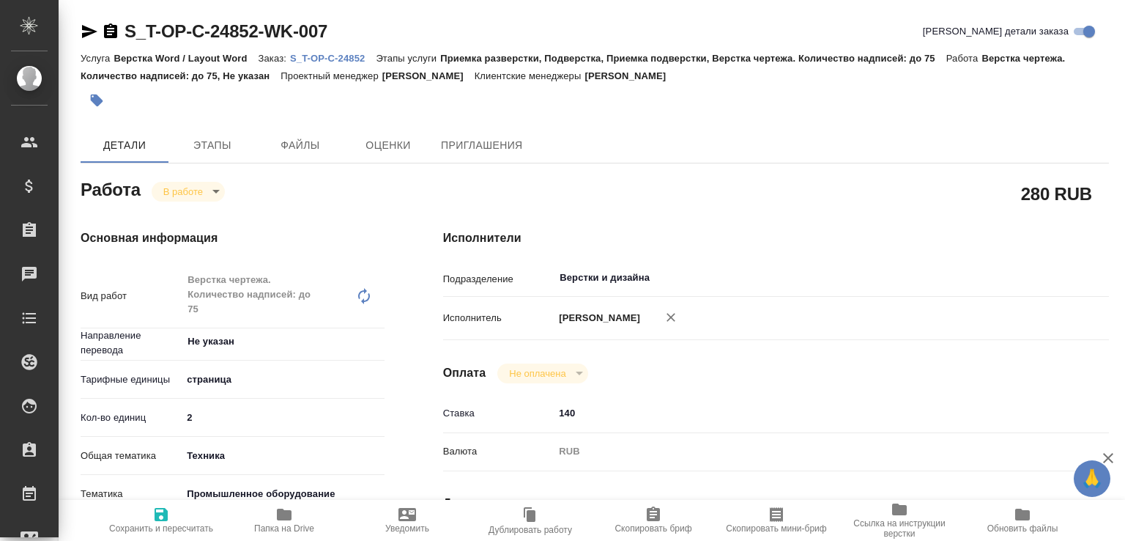
click at [173, 513] on span "Сохранить и пересчитать" at bounding box center [160, 519] width 105 height 28
type textarea "x"
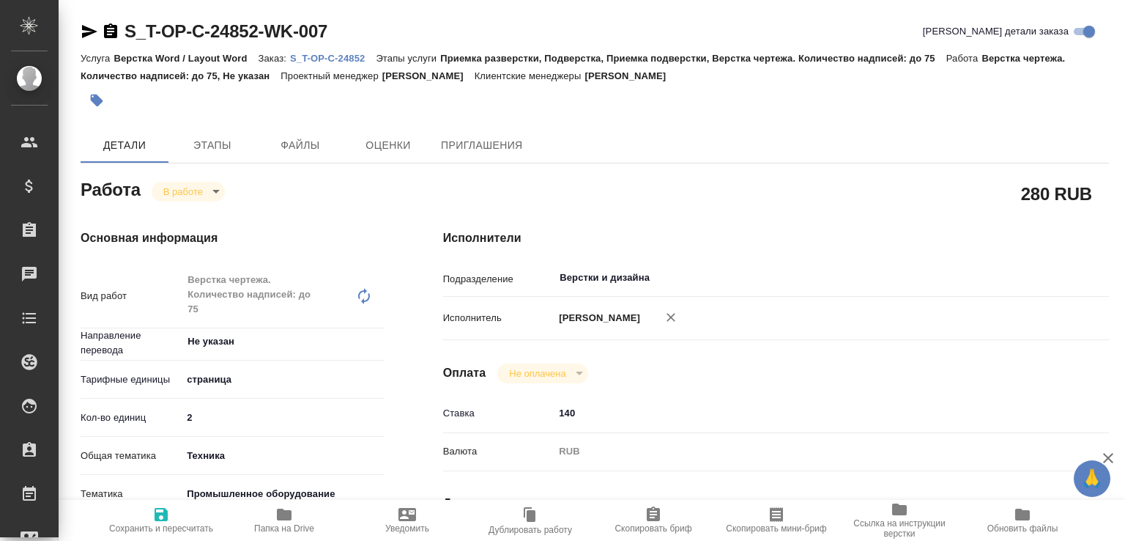
type textarea "x"
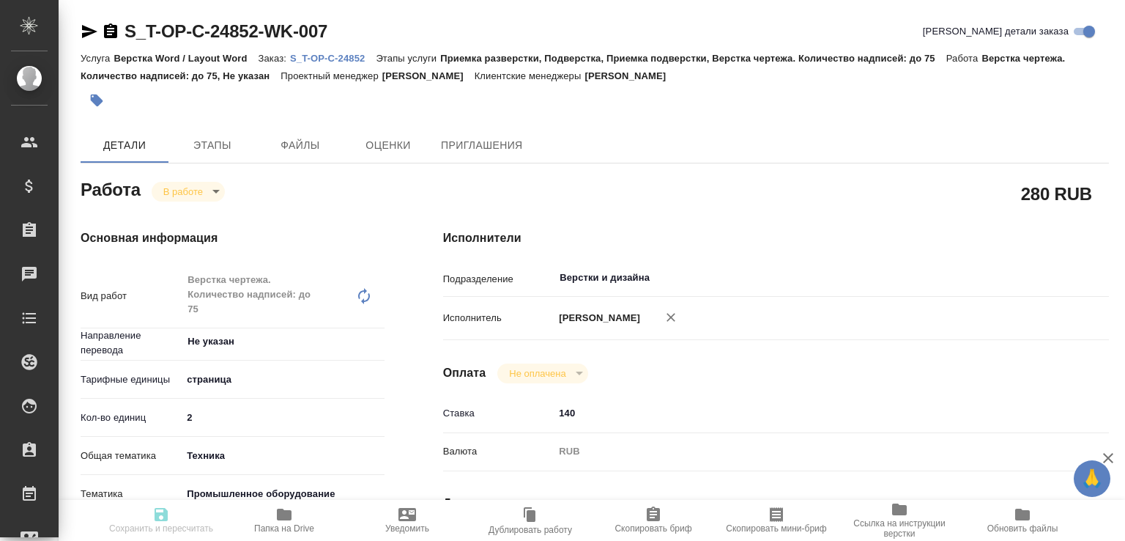
type textarea "x"
type input "inProgress"
type textarea "Верстка чертежа. Количество надписей: до 75"
type textarea "x"
type input "Не указан"
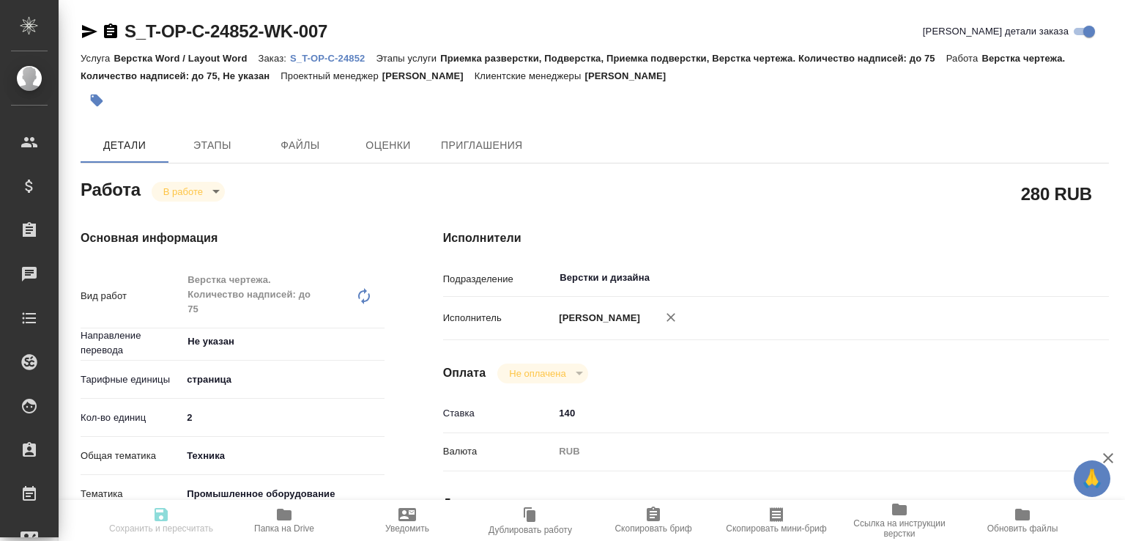
type input "5a8b1489cc6b4906c91bfdb2"
type input "2"
type input "tech"
type input "5f647205b73bc97568ca66bc"
type input "[DATE] 11:03"
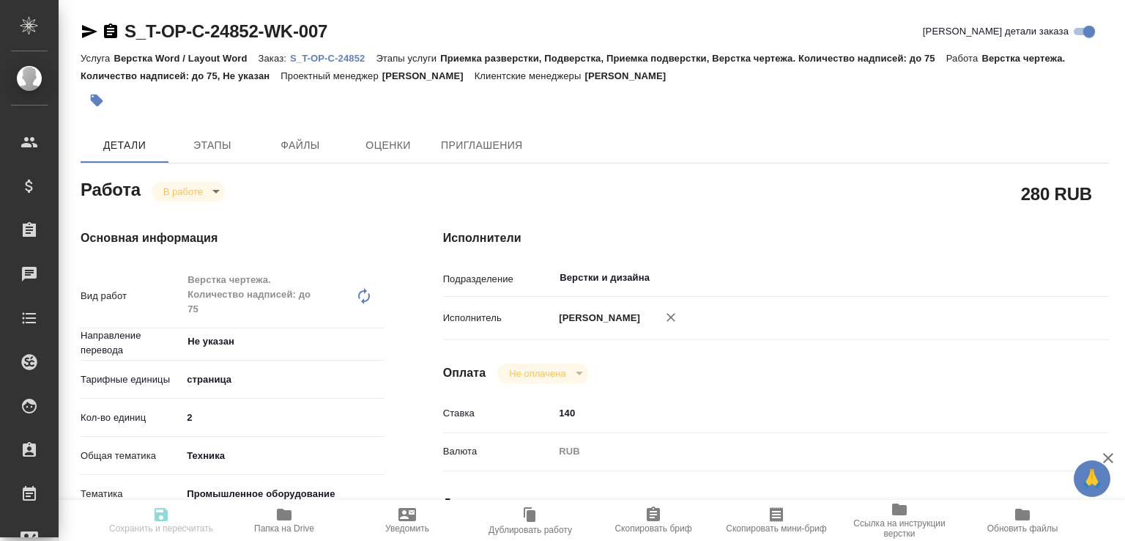
type input "[DATE] 12:43"
type input "[DATE] 19:00"
type input "[DATE] 17:00"
type input "Верстки и дизайна"
type input "notPayed"
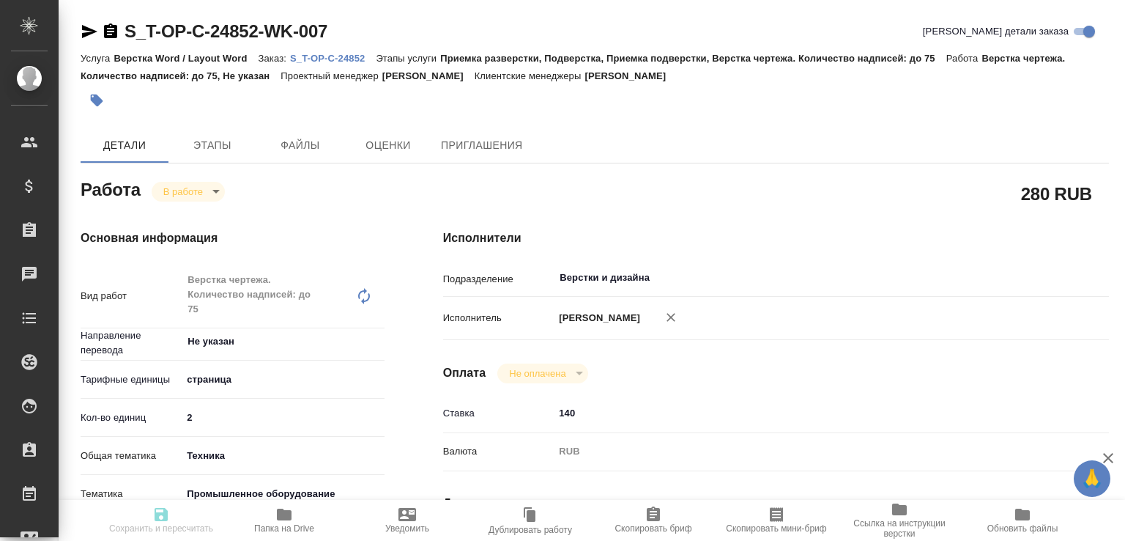
type input "140"
type input "RUB"
type input "[PERSON_NAME]"
type textarea "x"
type textarea "/Clients/Т-ОП-С_Русал Глобал Менеджмент/Orders/S_T-OP-C-24852/DTP/S_T-OP-C-2485…"
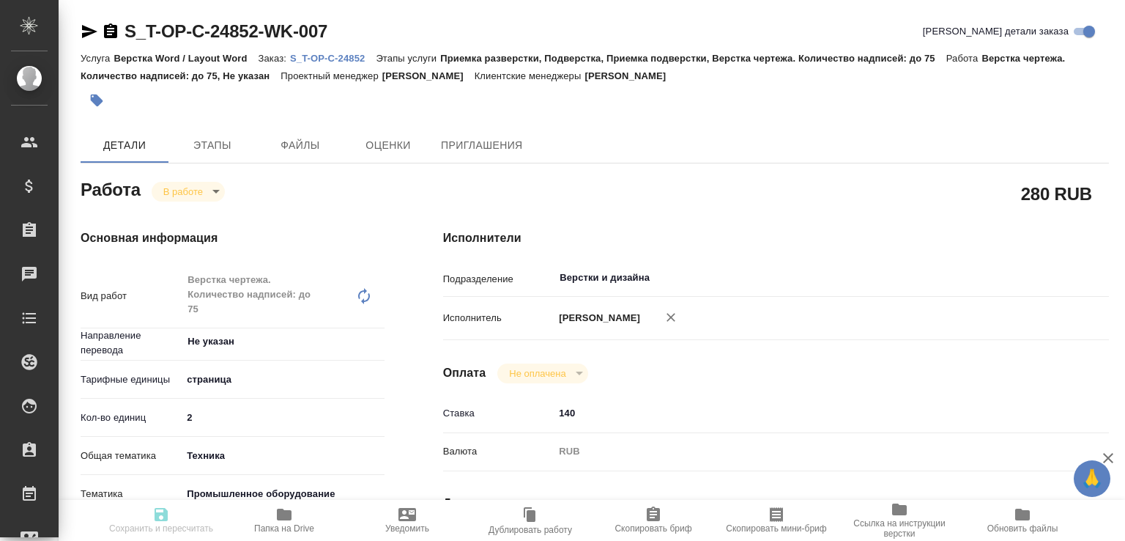
type textarea "x"
type input "S_T-OP-C-24852"
type input "Т-ОП-С-46482"
type input "Верстка Word / Layout Word"
type input "Приемка разверстки, Подверстка, Приемка подверстки, Верстка чертежа. Количество…"
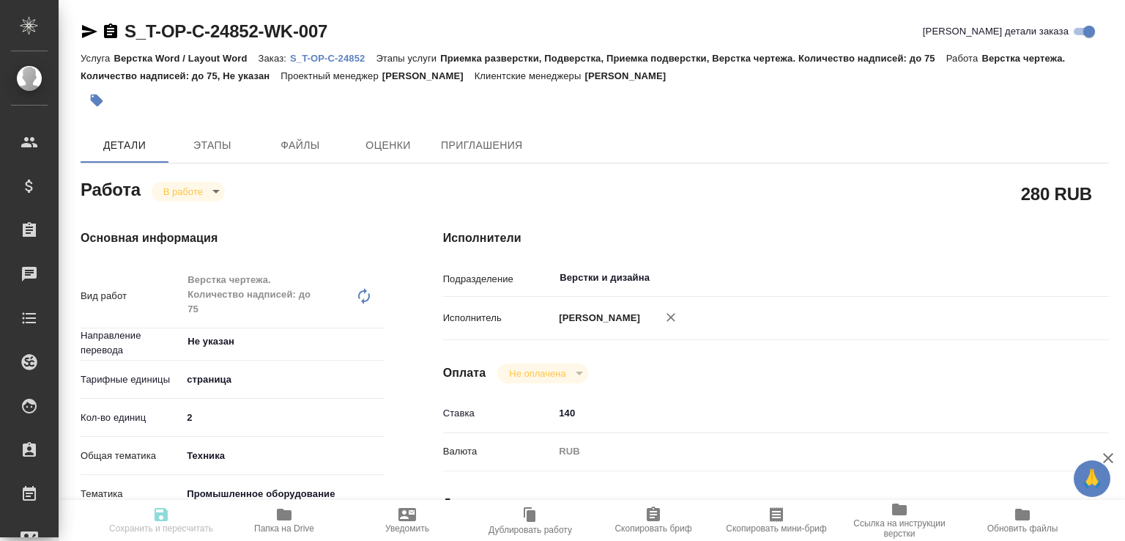
type input "[PERSON_NAME]"
type input "/Clients/Т-ОП-С_Русал Глобал Менеджмент/Orders/S_T-OP-C-24852"
type textarea "x"
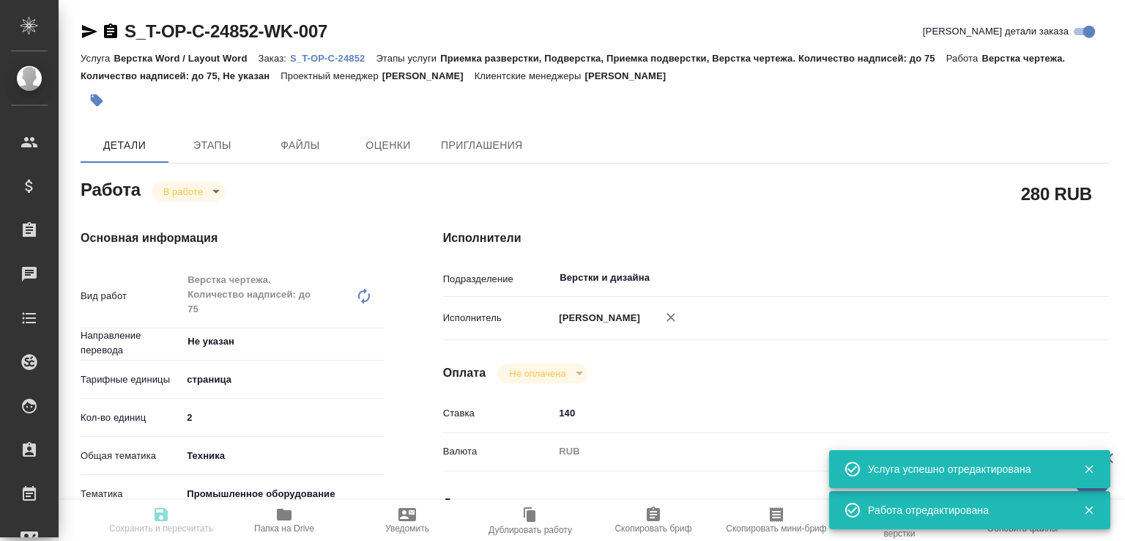
type textarea "x"
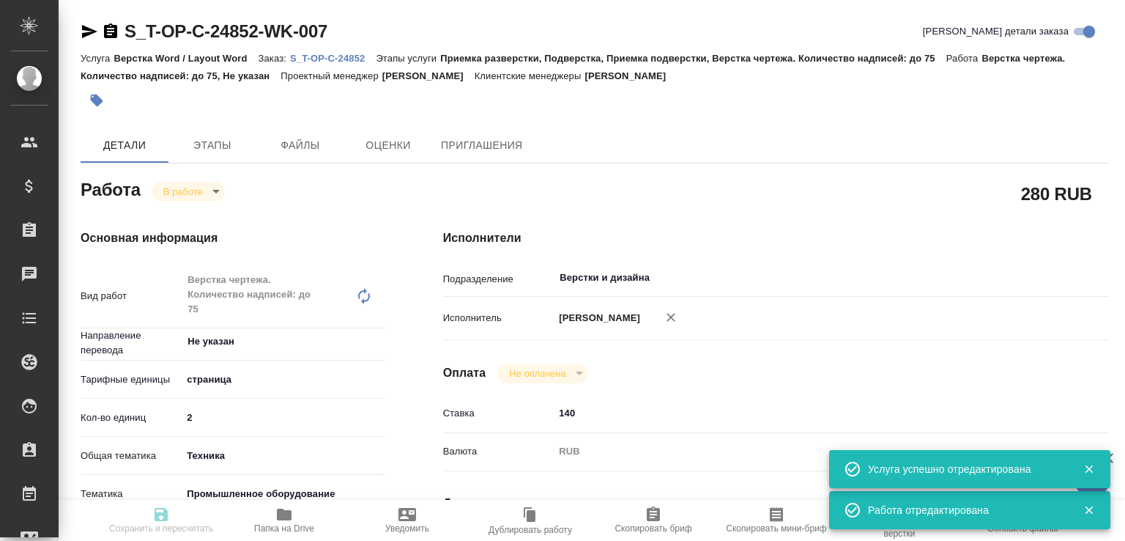
type textarea "x"
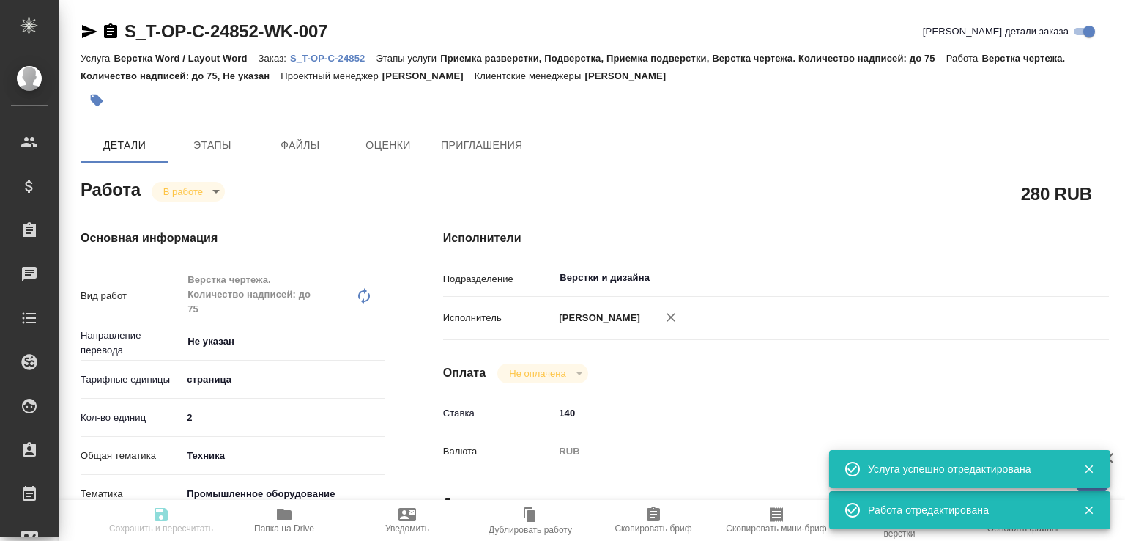
type textarea "x"
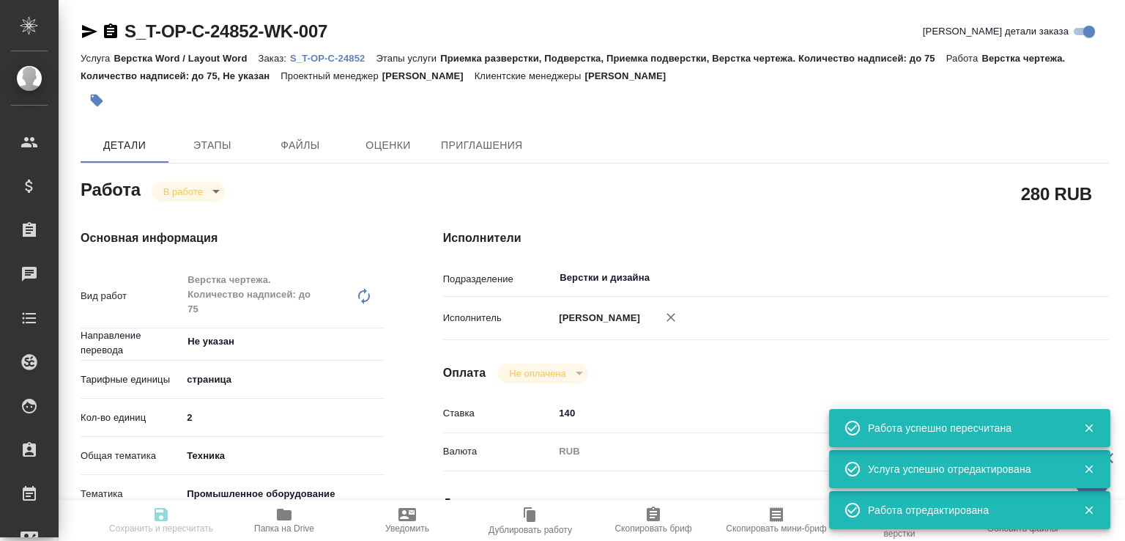
type input "inProgress"
type textarea "Верстка чертежа. Количество надписей: до 75"
type textarea "x"
type input "Не указан"
type input "5a8b1489cc6b4906c91bfdb2"
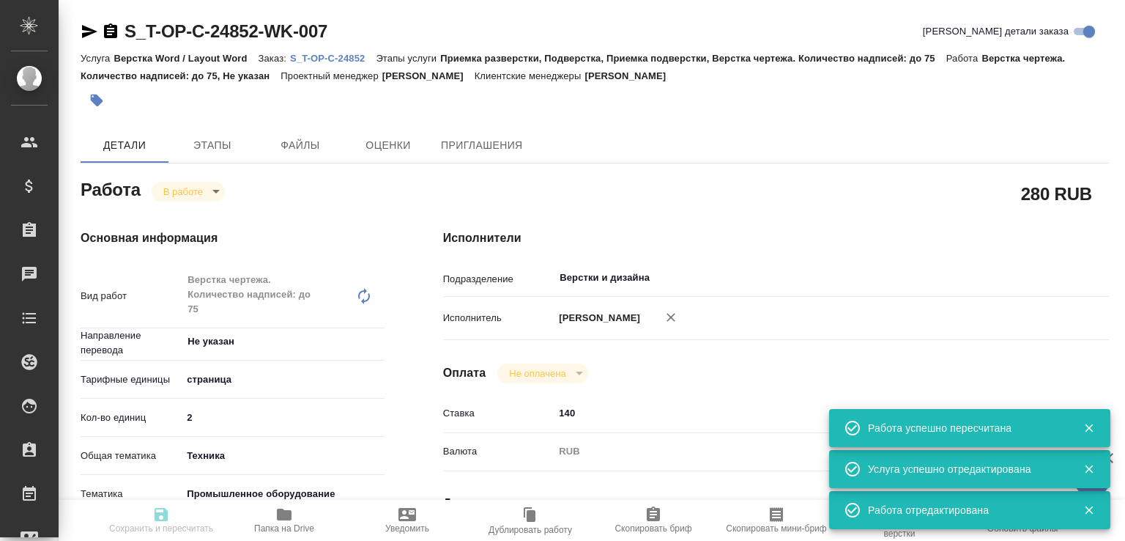
type input "2"
type input "tech"
type input "5f647205b73bc97568ca66bc"
type input "[DATE] 11:03"
type input "[DATE] 12:43"
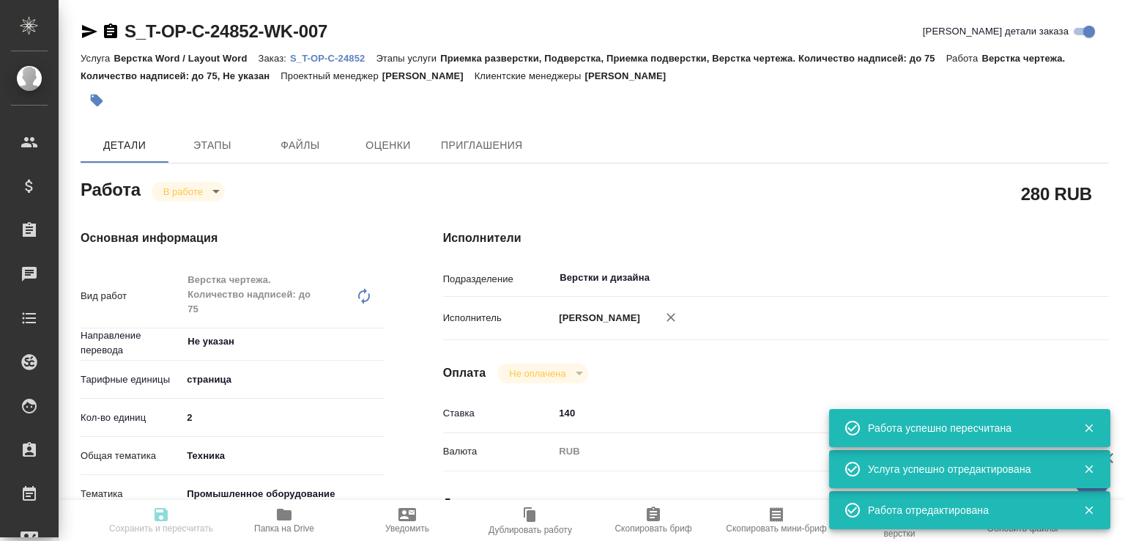
type input "[DATE] 19:00"
type input "[DATE] 17:00"
type input "Верстки и дизайна"
type input "notPayed"
type input "140"
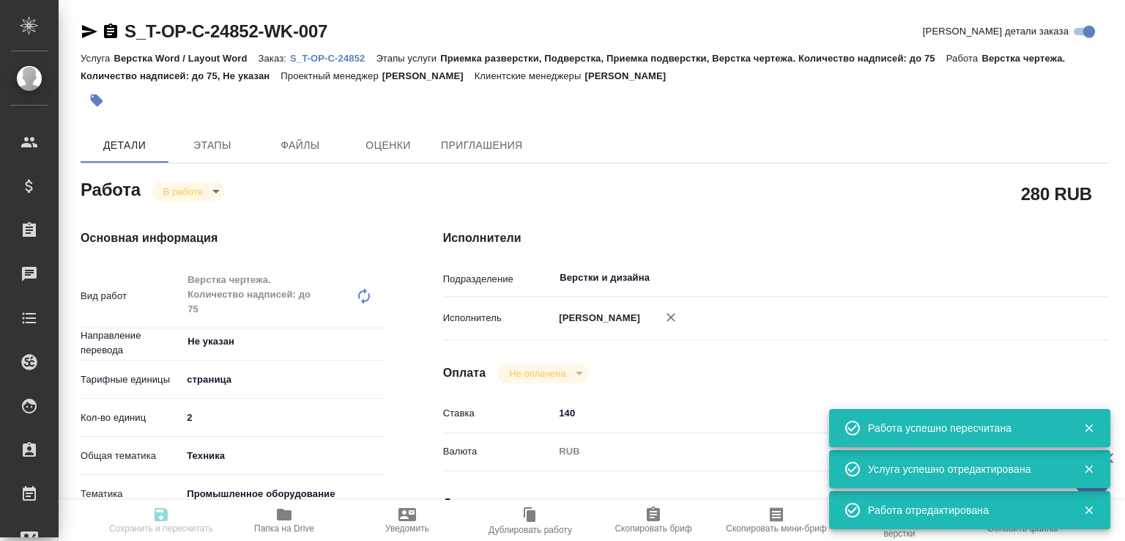
type input "RUB"
type input "Малофеева Екатерина"
type textarea "x"
type textarea "/Clients/Т-ОП-С_Русал Глобал Менеджмент/Orders/S_T-OP-C-24852/DTP/S_T-OP-C-2485…"
type textarea "x"
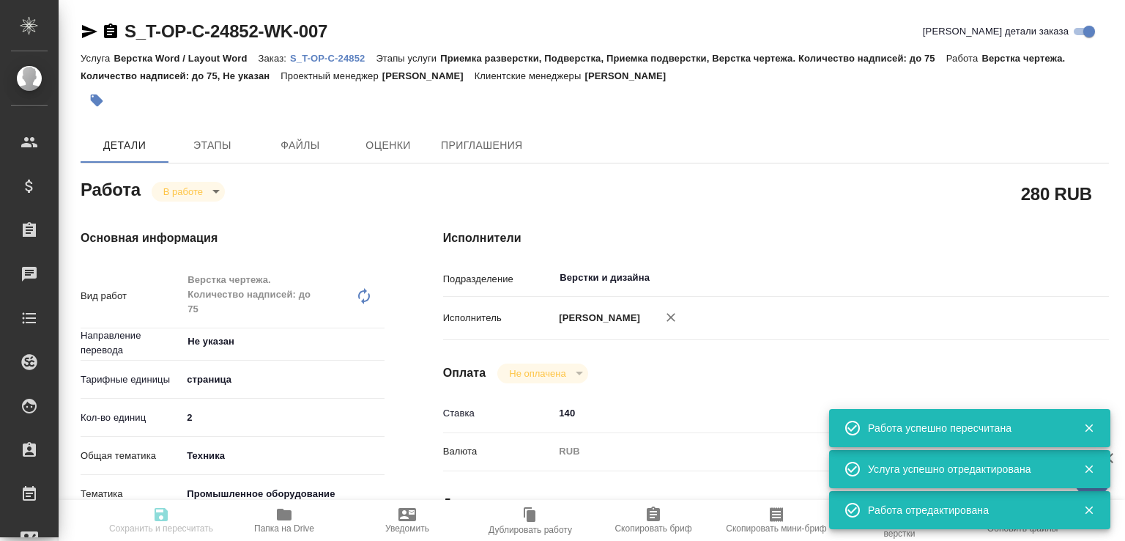
type input "S_T-OP-C-24852"
type input "Т-ОП-С-46482"
type input "Верстка Word / Layout Word"
type input "Приемка разверстки, Подверстка, Приемка подверстки, Верстка чертежа. Количество…"
type input "Меньшикова Александра"
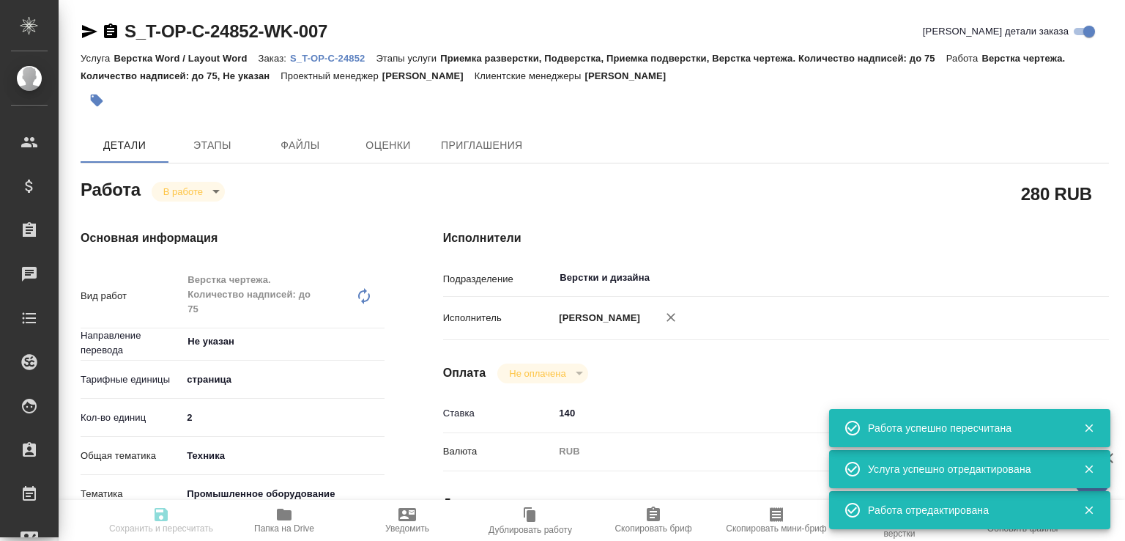
type input "Малофеева Екатерина"
type input "/Clients/Т-ОП-С_Русал Глобал Менеджмент/Orders/S_T-OP-C-24852"
type textarea "x"
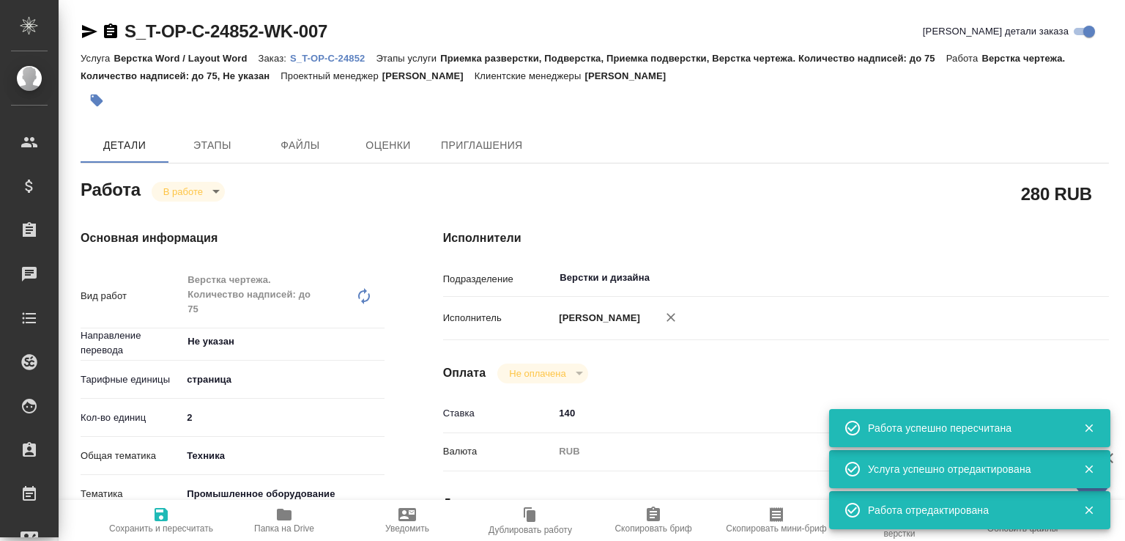
type textarea "x"
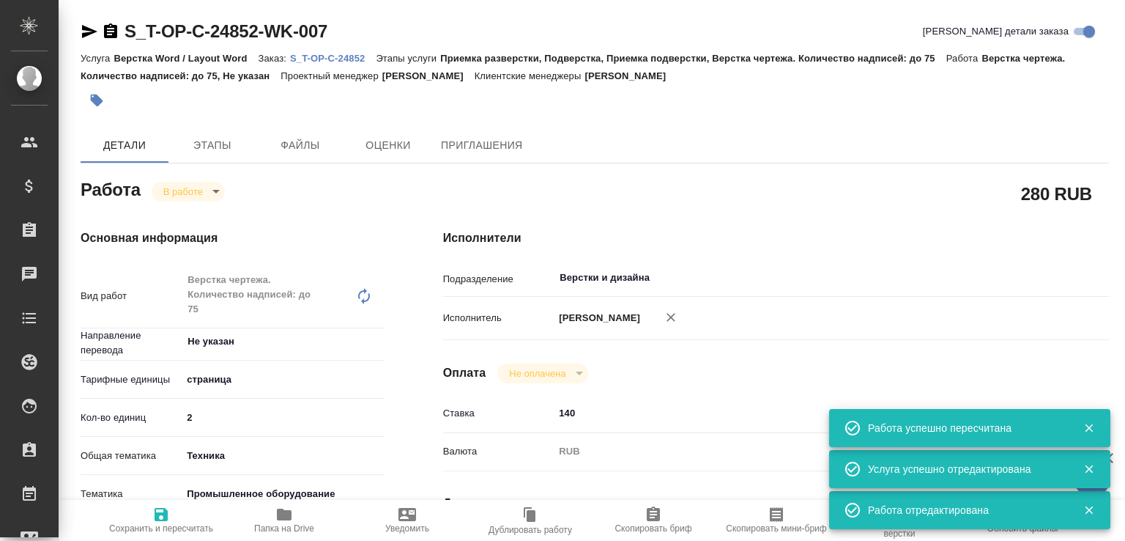
type textarea "x"
